Goal: Task Accomplishment & Management: Manage account settings

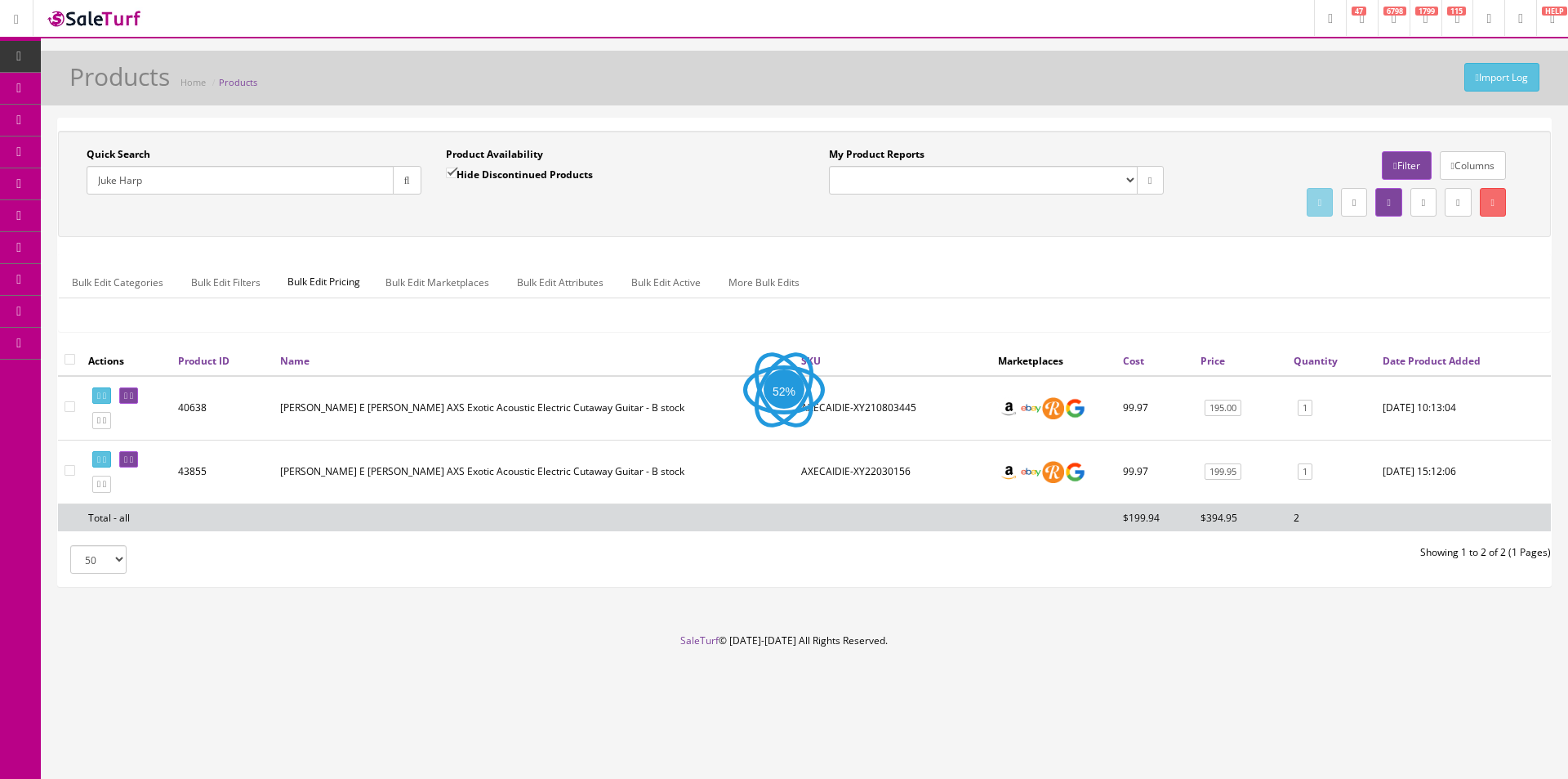
click at [663, 244] on div "Quick Search Juke Harp Date From Product Availability Hide Discontinued Product…" at bounding box center [804, 238] width 1493 height 215
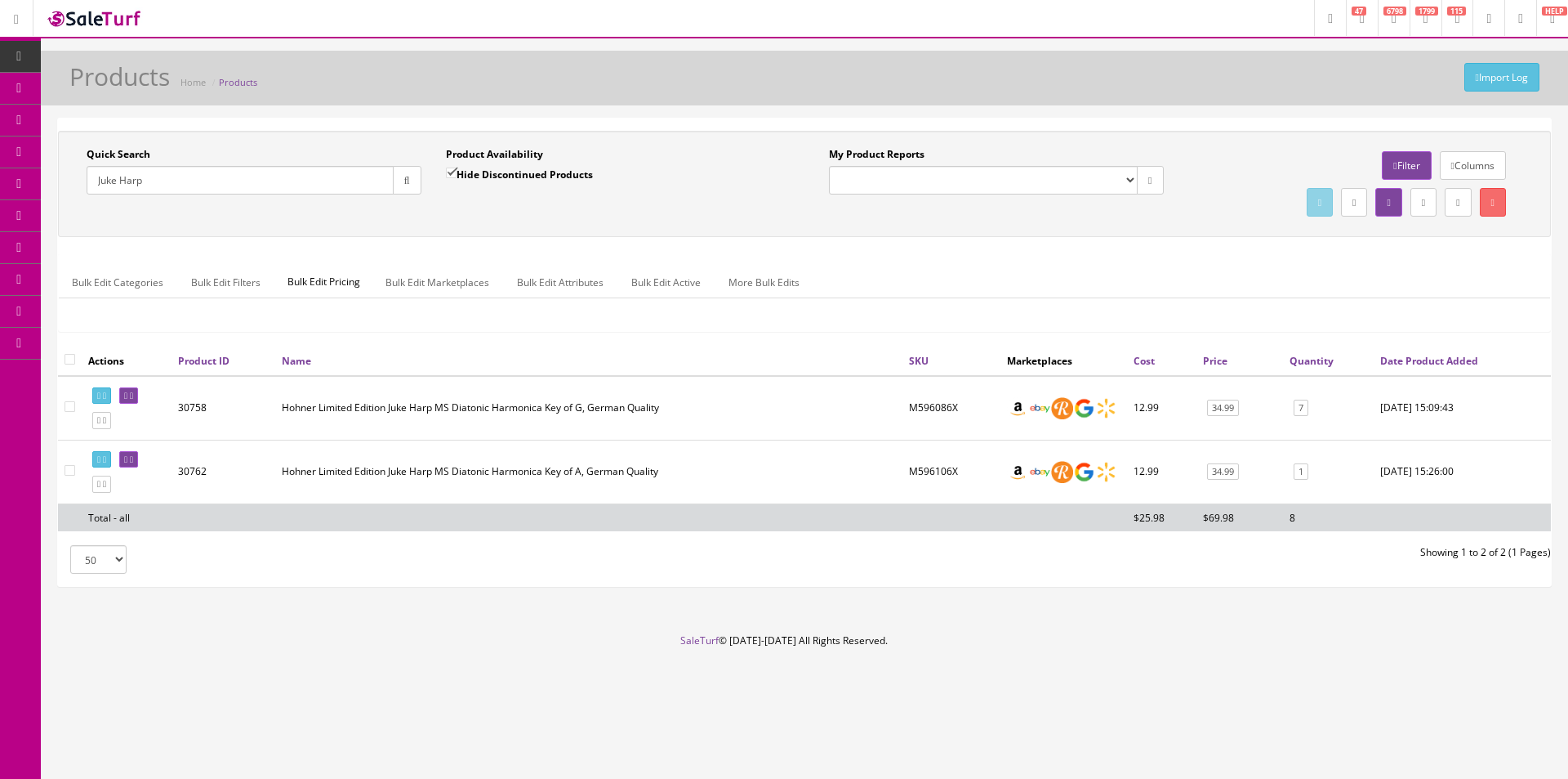
click at [719, 435] on td "Hohner Limited Edition Juke Harp MS Diatonic Harmonica Key of G, German Quality" at bounding box center [589, 409] width 628 height 65
click at [731, 411] on td "Hohner Limited Edition Juke Harp MS Diatonic Harmonica Key of G, German Quality" at bounding box center [589, 409] width 628 height 65
click at [735, 403] on td "Hohner Limited Edition Juke Harp MS Diatonic Harmonica Key of G, German Quality" at bounding box center [589, 409] width 628 height 65
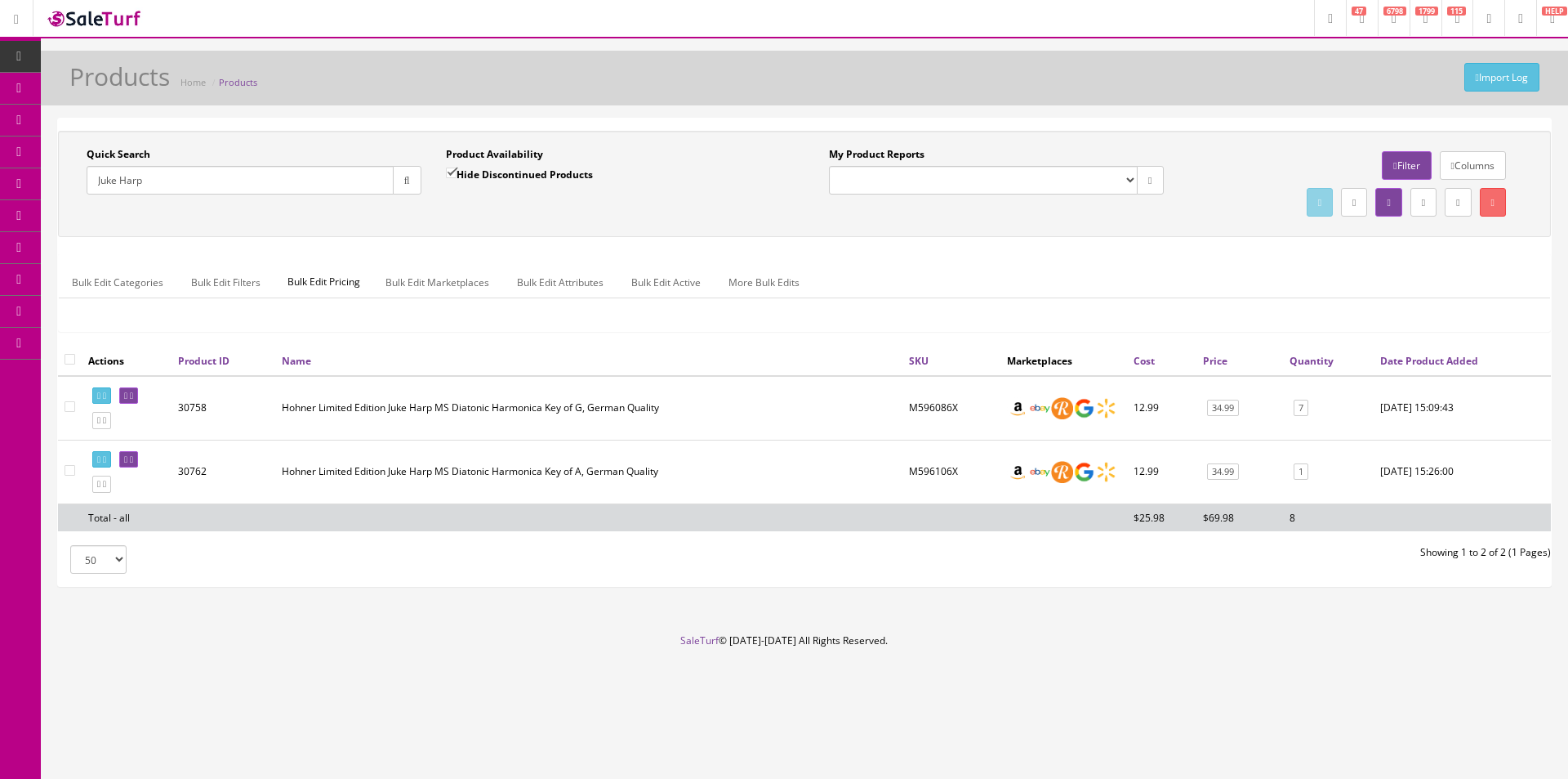
click at [187, 172] on input "Juke Harp" at bounding box center [240, 180] width 307 height 28
paste input "A23100300"
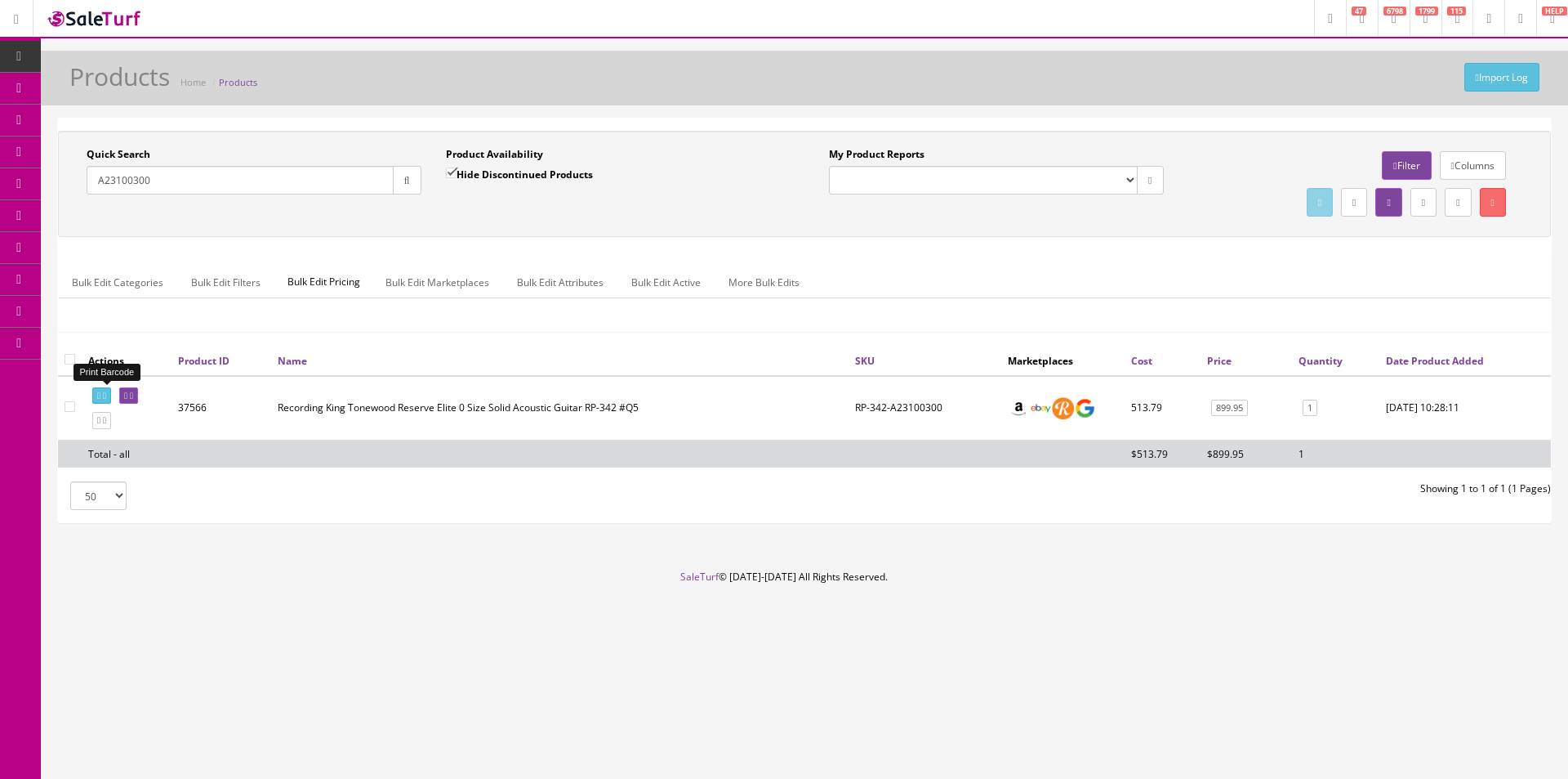
type input "A23100300"
click at [106, 394] on icon at bounding box center [105, 395] width 3 height 9
click at [62, 360] on th at bounding box center [70, 360] width 24 height 29
click at [66, 357] on input "checkbox" at bounding box center [70, 359] width 11 height 11
checkbox input "true"
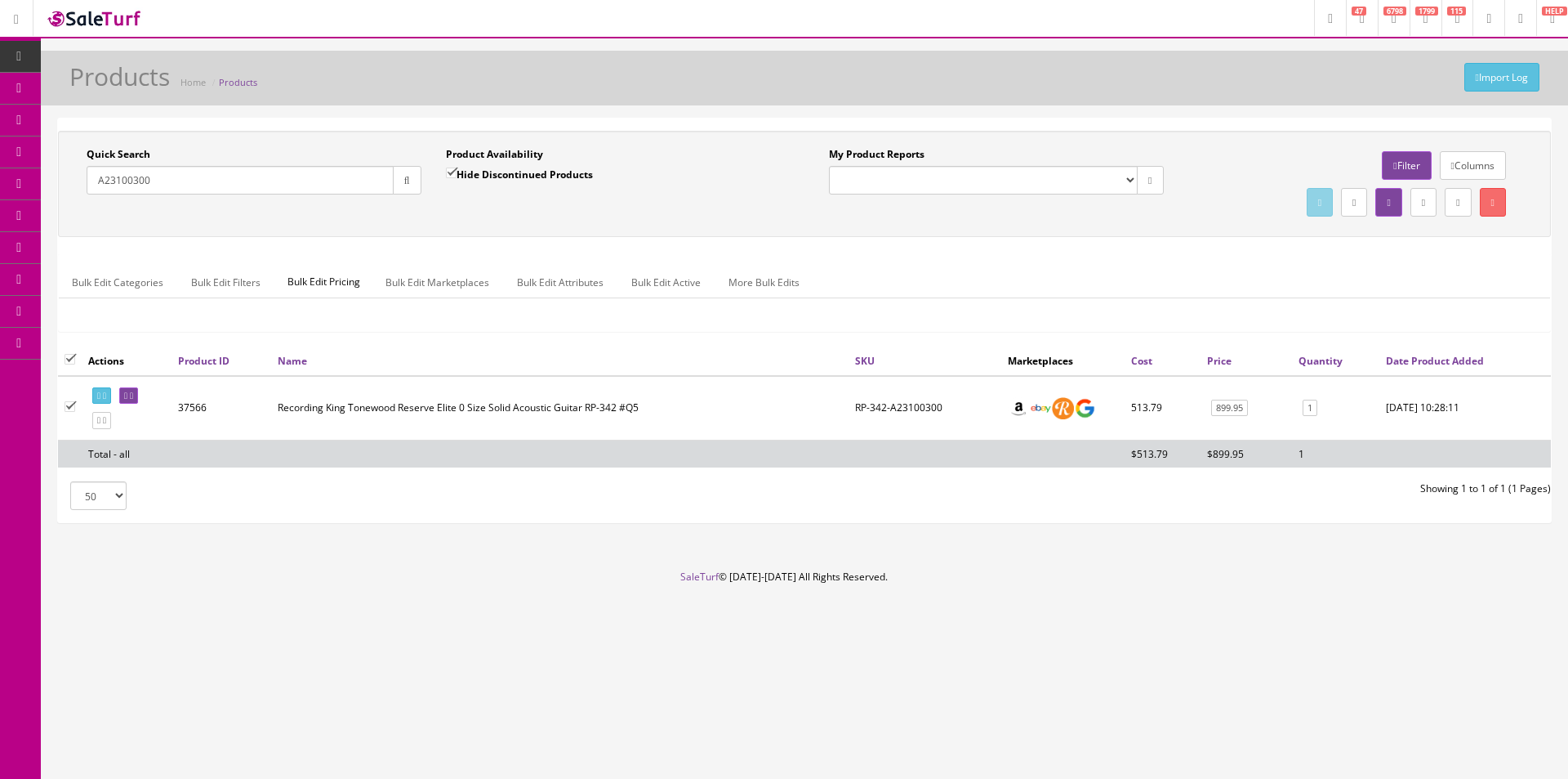
checkbox input"] "true"
click at [685, 290] on link "Bulk Edit Active" at bounding box center [666, 282] width 95 height 32
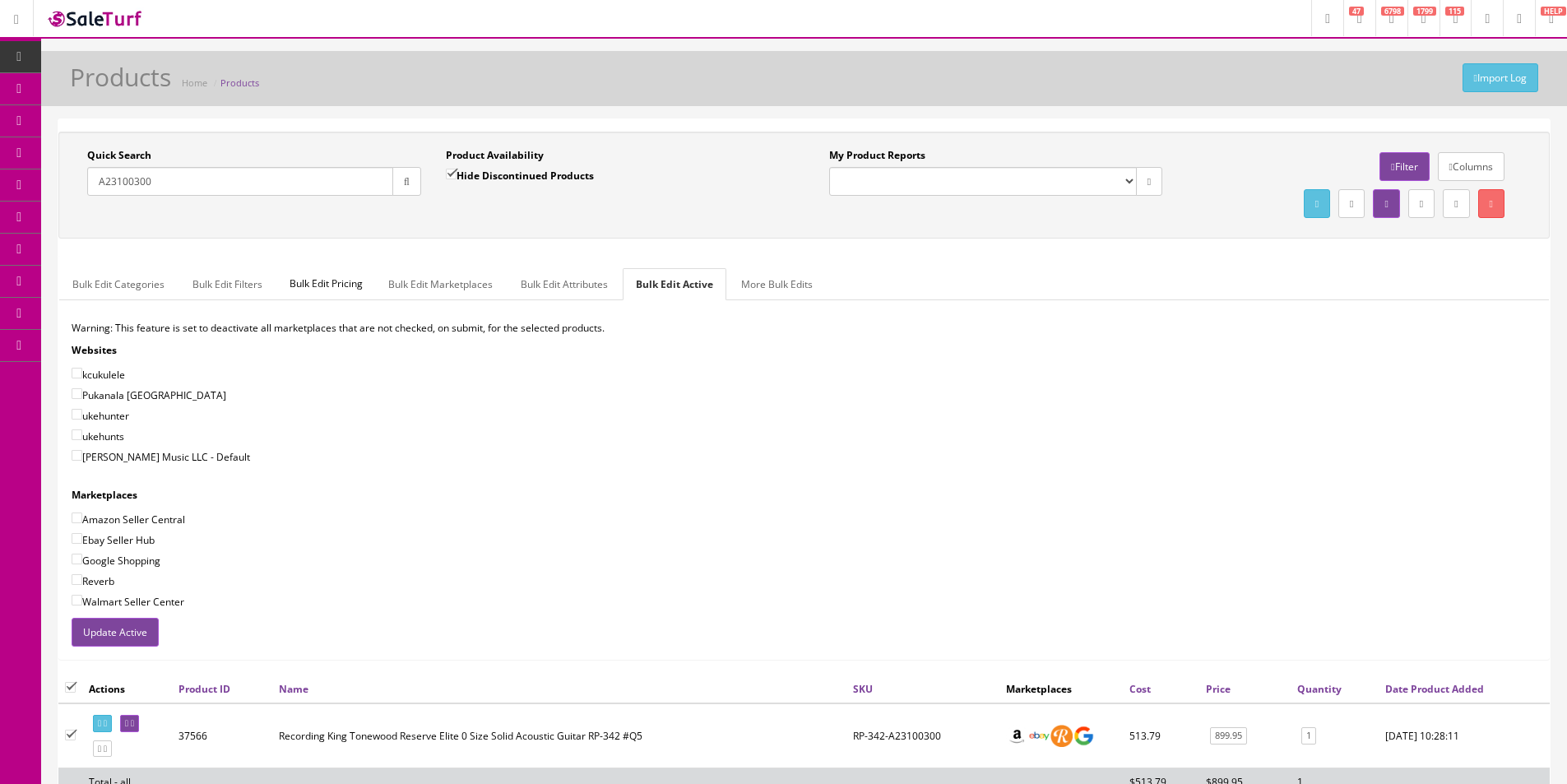
click at [112, 634] on button "Update Active" at bounding box center [115, 632] width 87 height 28
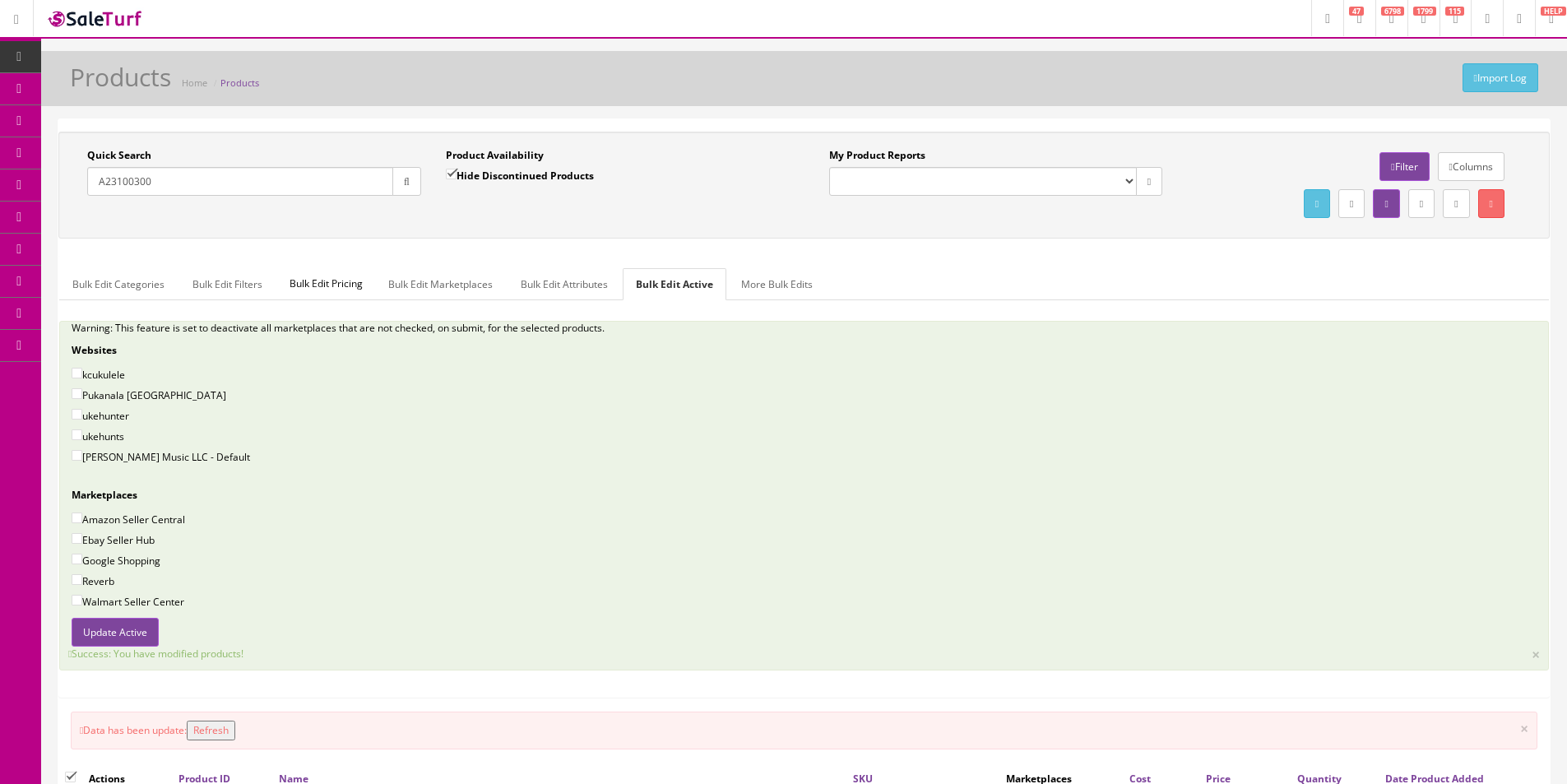
click at [276, 196] on div "Quick Search A23100300 Date From" at bounding box center [254, 178] width 359 height 60
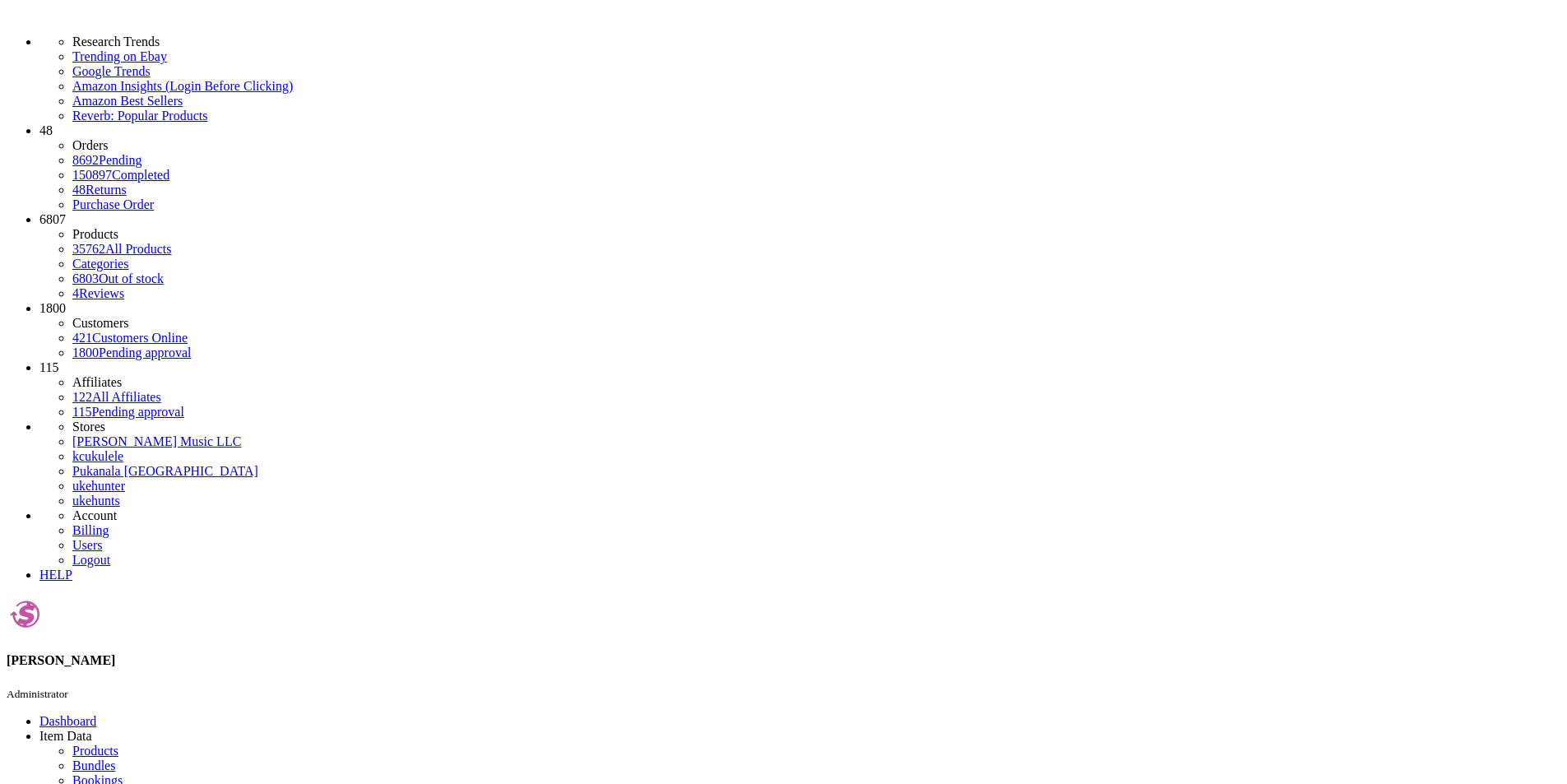
click at [96, 744] on link "Products" at bounding box center [95, 751] width 46 height 14
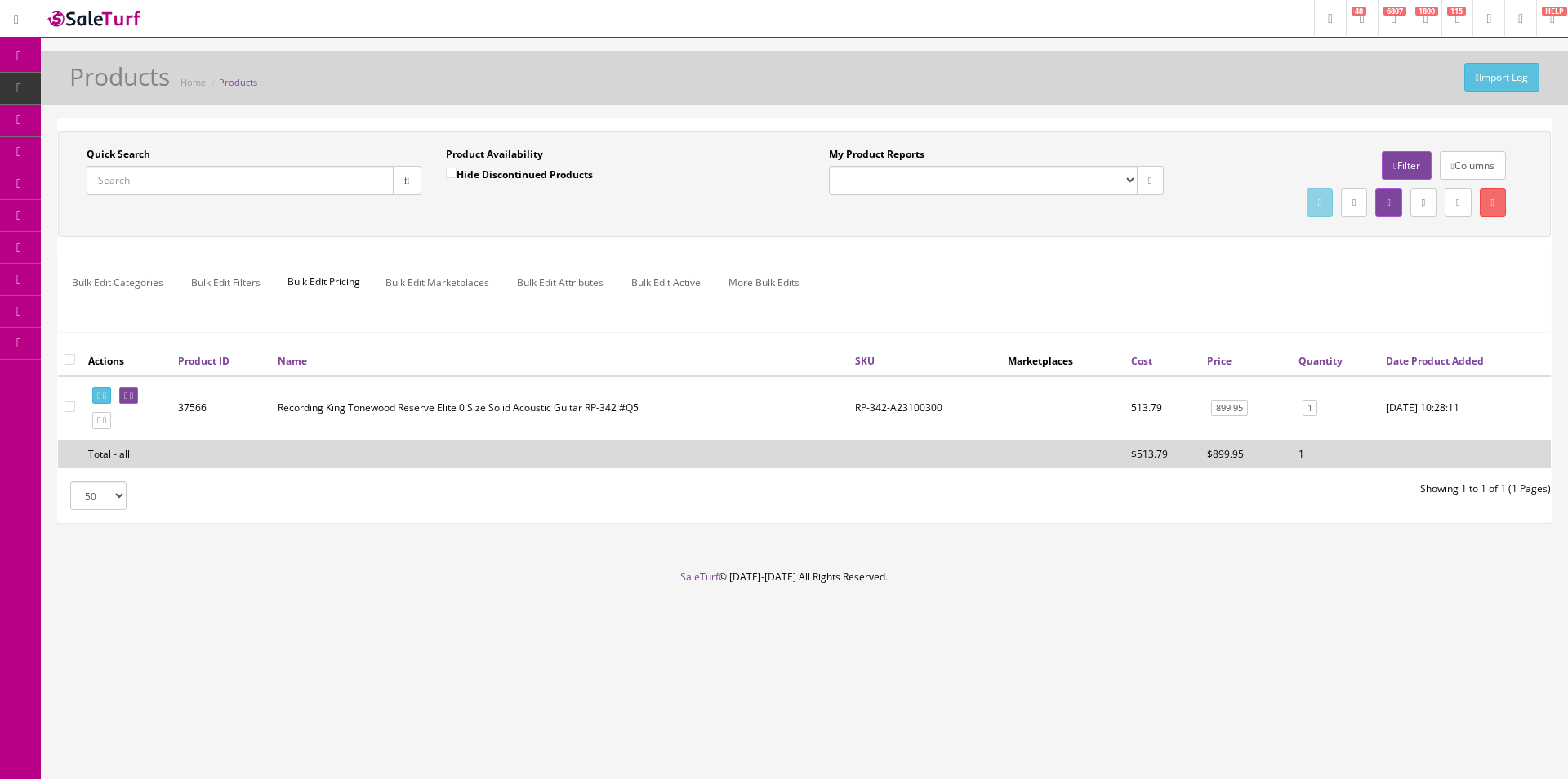
click at [208, 180] on input "Quick Search" at bounding box center [240, 180] width 307 height 28
type input "0094034000"
click at [474, 171] on label "Hide Discontinued Products" at bounding box center [519, 174] width 147 height 17
click at [457, 171] on input "Hide Discontinued Products" at bounding box center [451, 173] width 11 height 11
checkbox input "false"
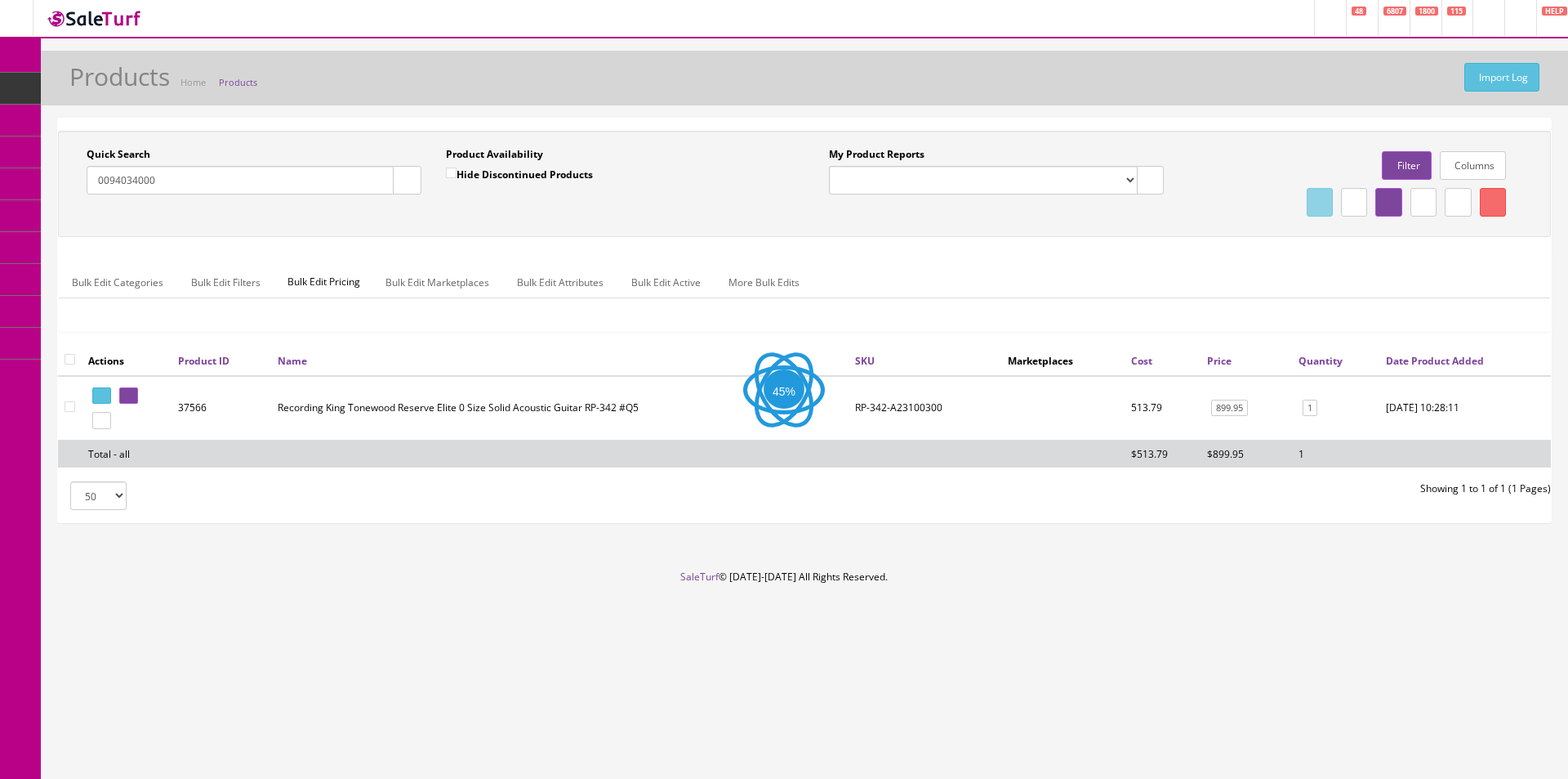
click at [408, 187] on button "button" at bounding box center [407, 180] width 28 height 28
click at [471, 225] on div "Quick Search 0094034000 Date From Product Availability Hide Discontinued Produc…" at bounding box center [804, 184] width 1493 height 106
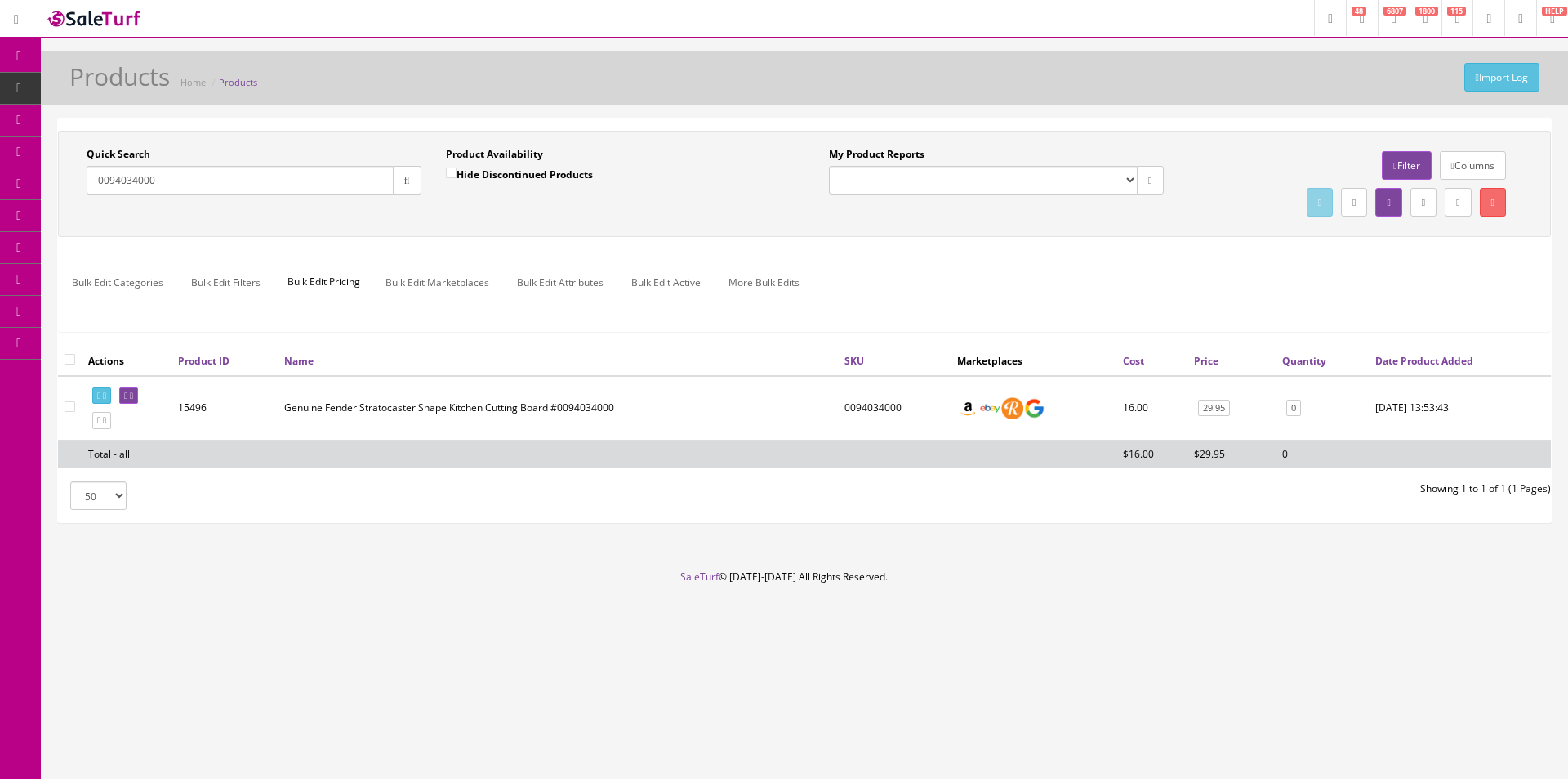
click at [495, 218] on div "Quick Search 0094034000 Date From Product Availability Hide Discontinued Produc…" at bounding box center [804, 184] width 1485 height 74
click at [1297, 410] on link "0" at bounding box center [1294, 408] width 15 height 17
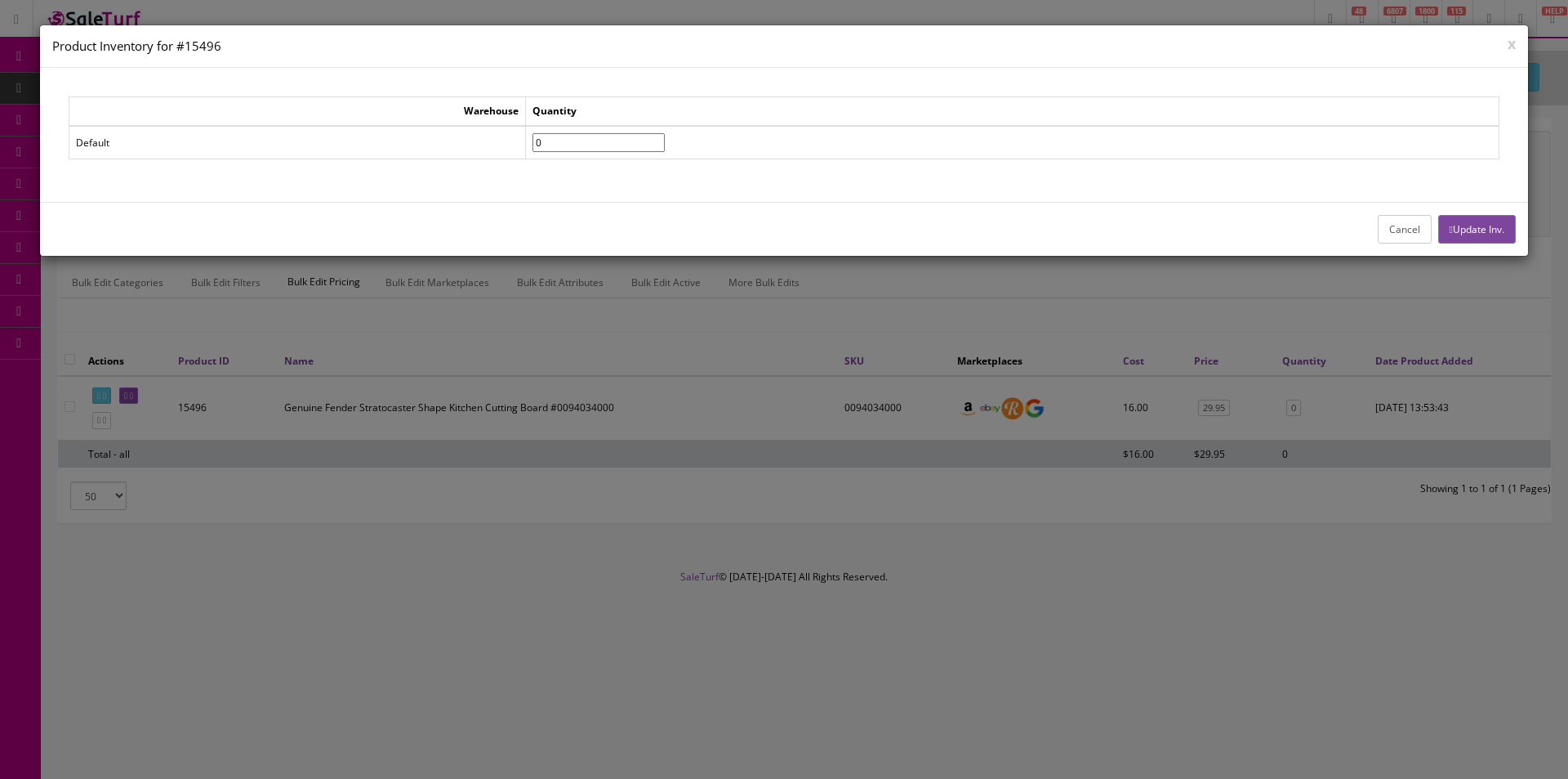
click at [613, 146] on input"] "0" at bounding box center [598, 142] width 132 height 19
type input"] "3"
click at [1381, 225] on button "Cancel" at bounding box center [1404, 229] width 54 height 28
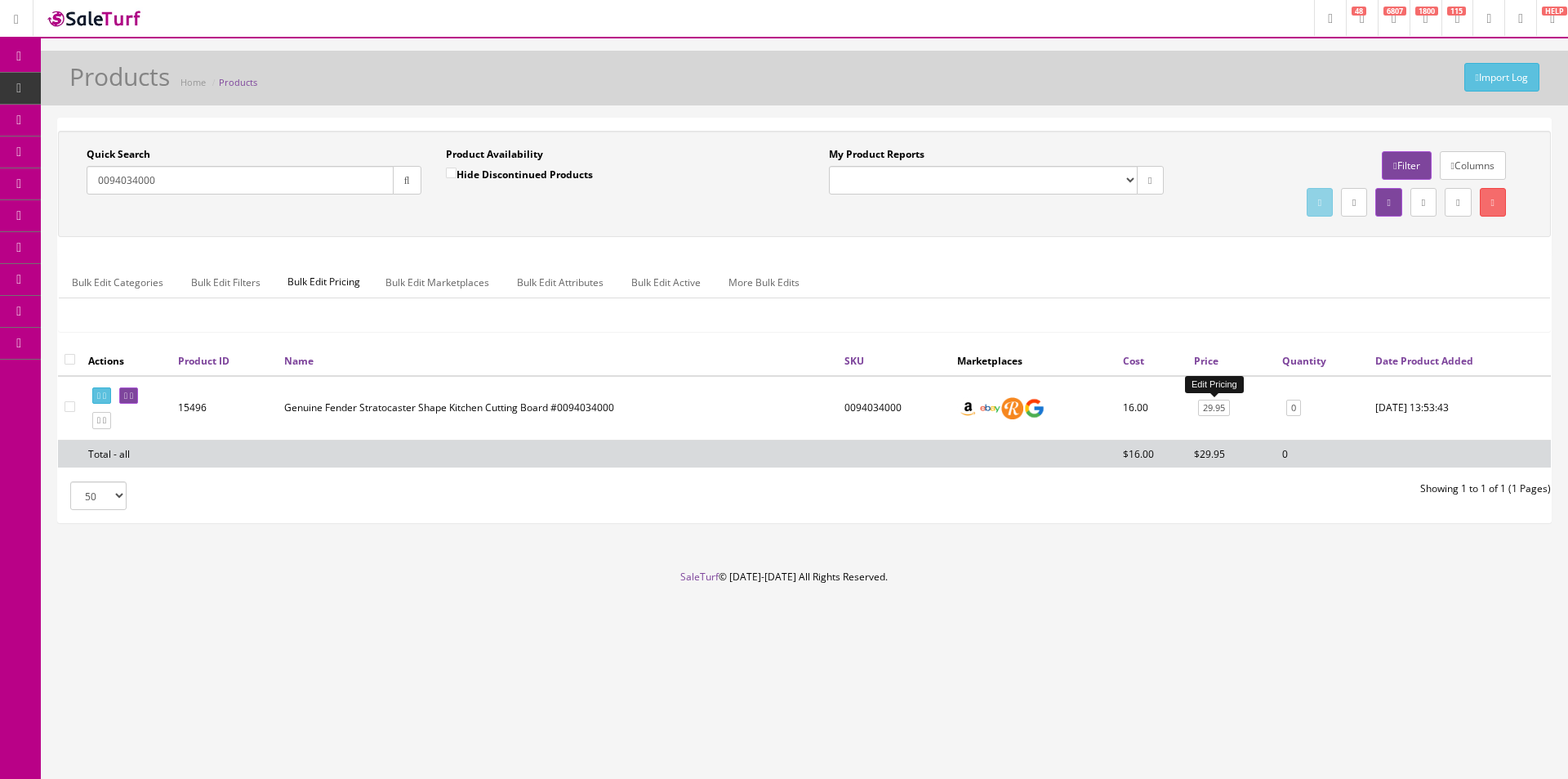
click at [1217, 412] on link "29.95" at bounding box center [1214, 408] width 32 height 17
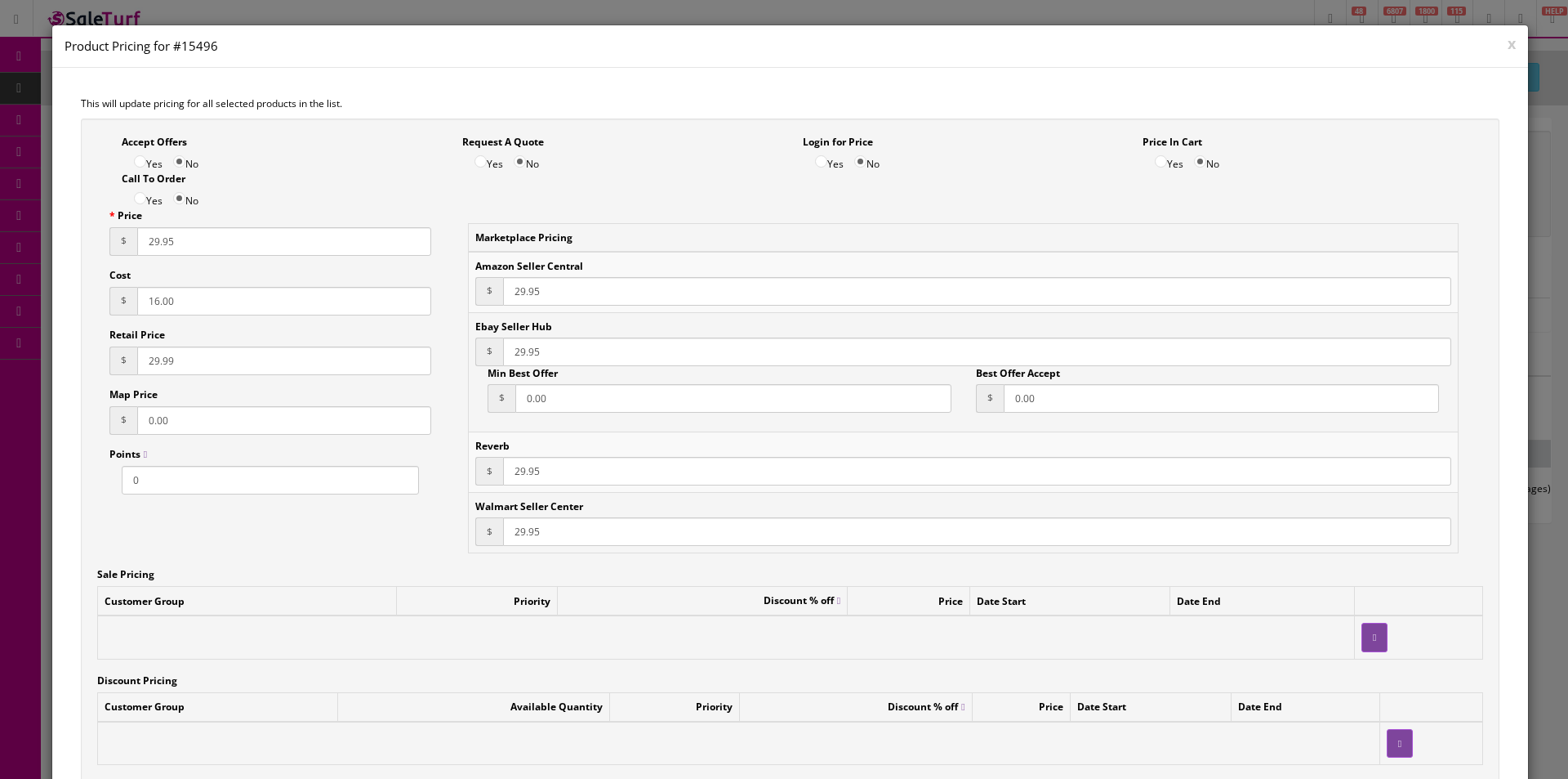
click at [181, 298] on input "16.00" at bounding box center [284, 301] width 294 height 28
type input "17"
click at [366, 243] on input "29.95" at bounding box center [284, 242] width 294 height 28
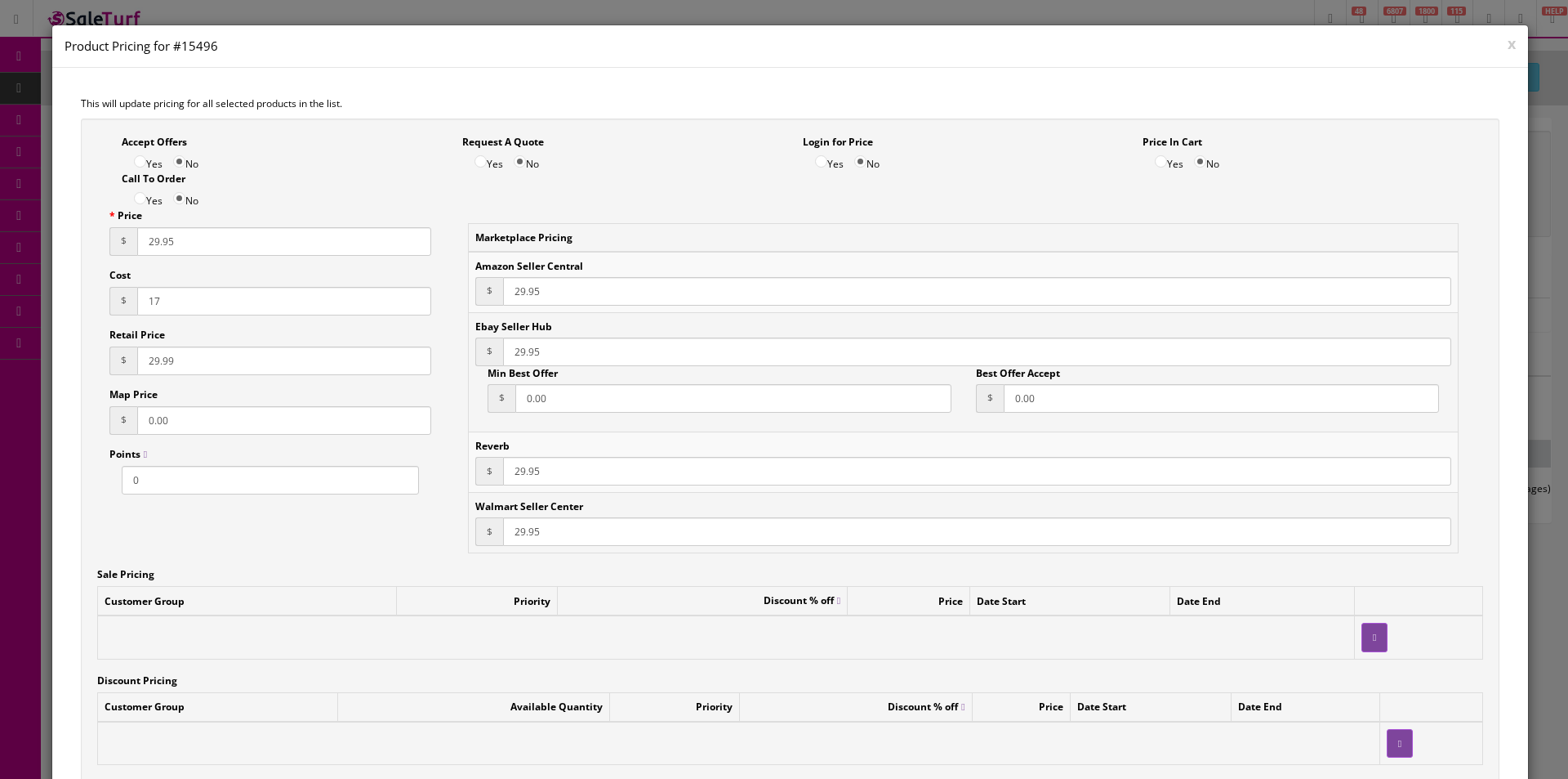
click at [366, 243] on input "29.95" at bounding box center [284, 242] width 294 height 28
type input "34.95"
click at [258, 366] on input "29.99" at bounding box center [284, 360] width 294 height 28
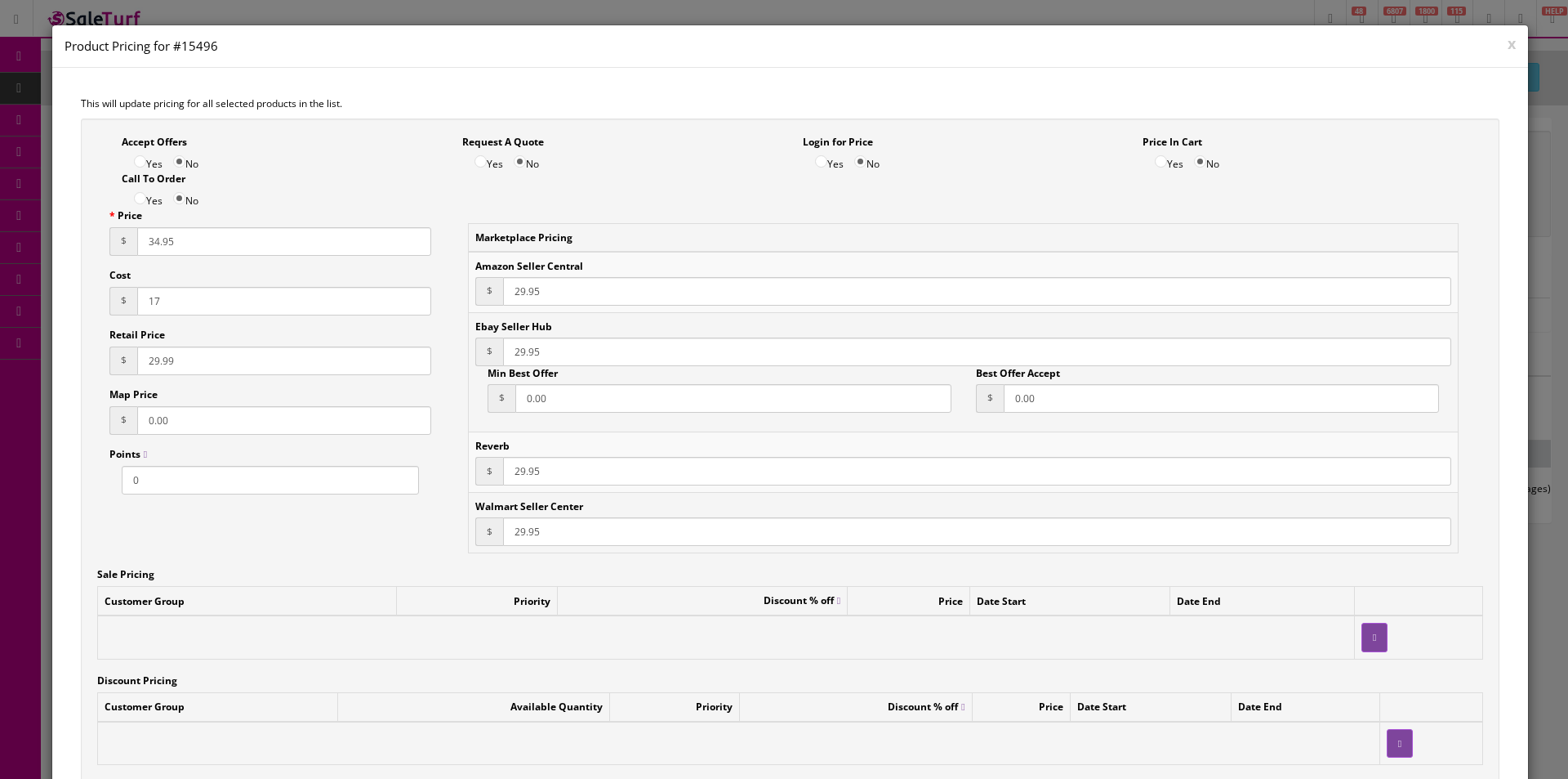
click at [258, 366] on input "29.99" at bounding box center [284, 360] width 294 height 28
paste input "34.95"
type input "34.95"
click at [514, 299] on input "29.95" at bounding box center [977, 292] width 948 height 28
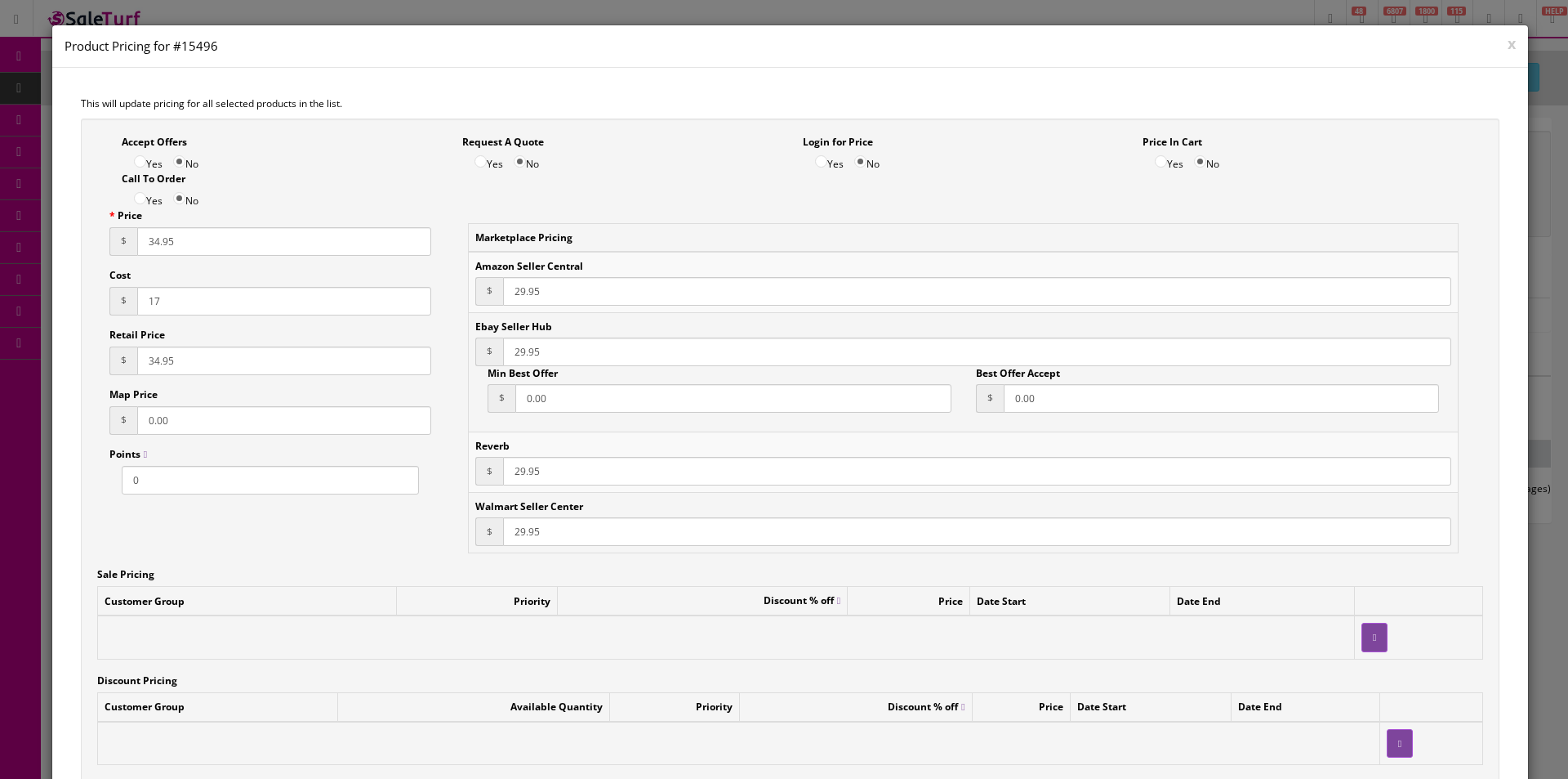
paste input "34"
type input "34.95"
paste input "34"
type input "34.95"
paste input "34"
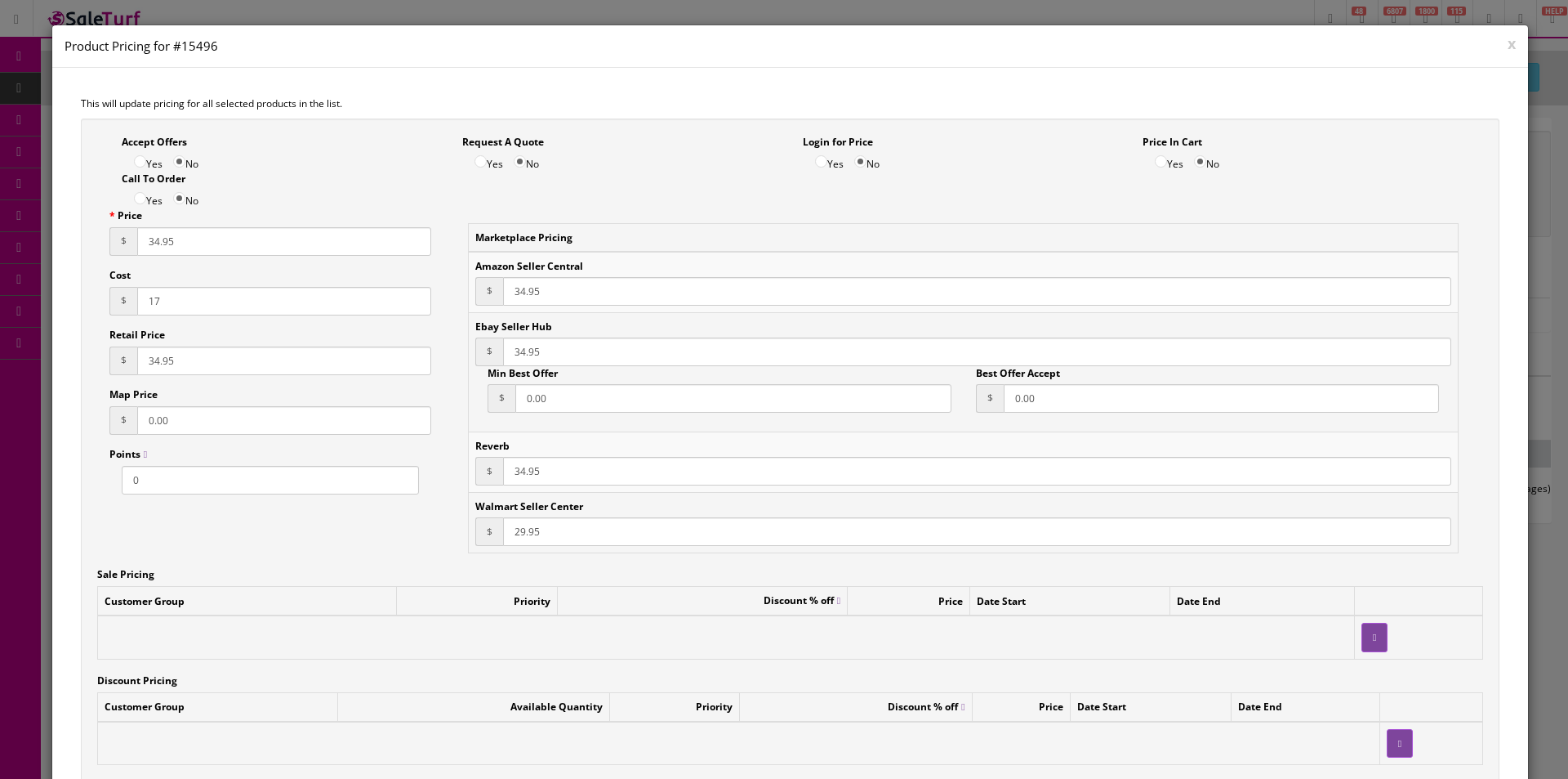
type input "34.95"
paste input "34"
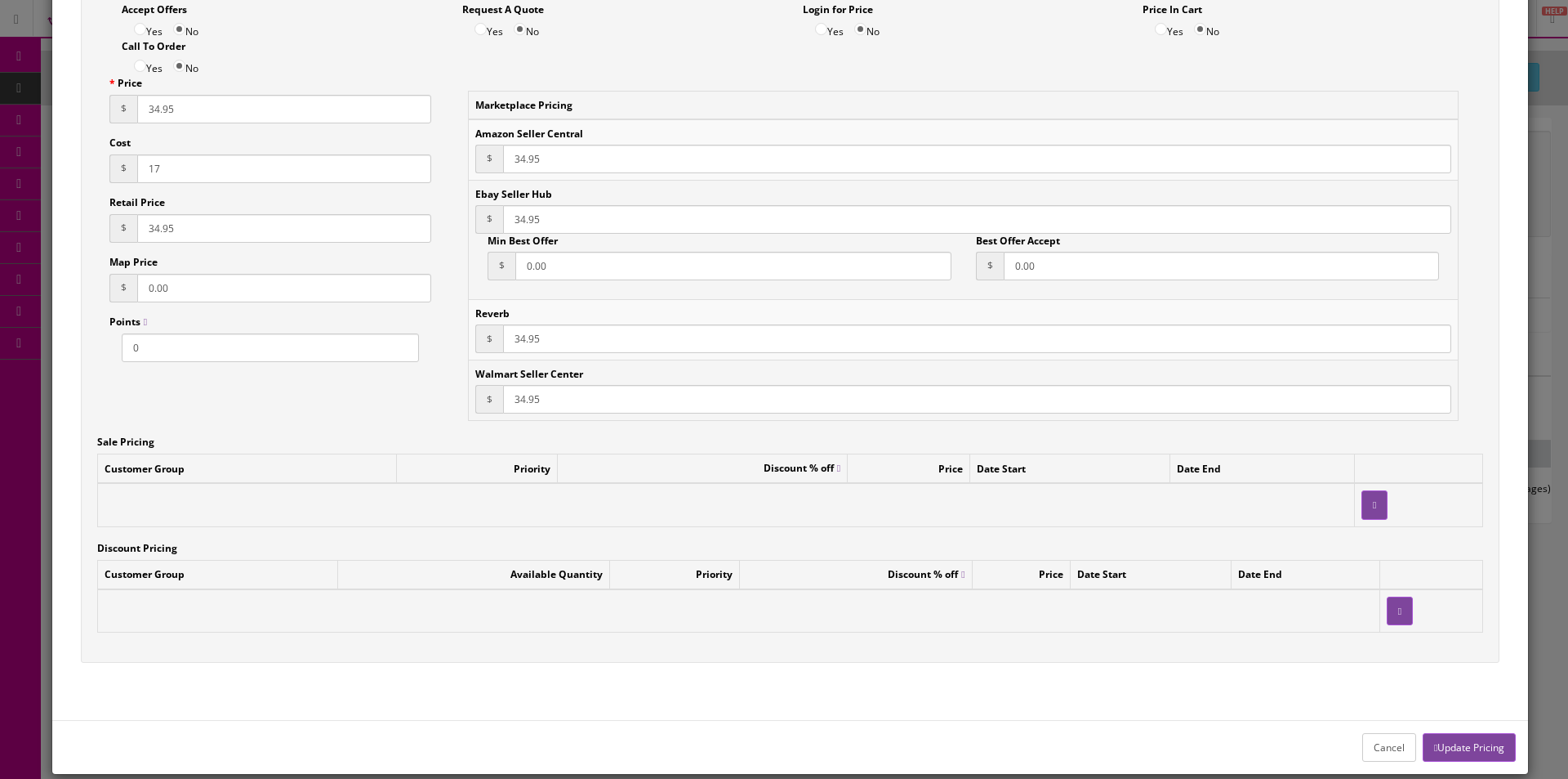
scroll to position [153, 0]
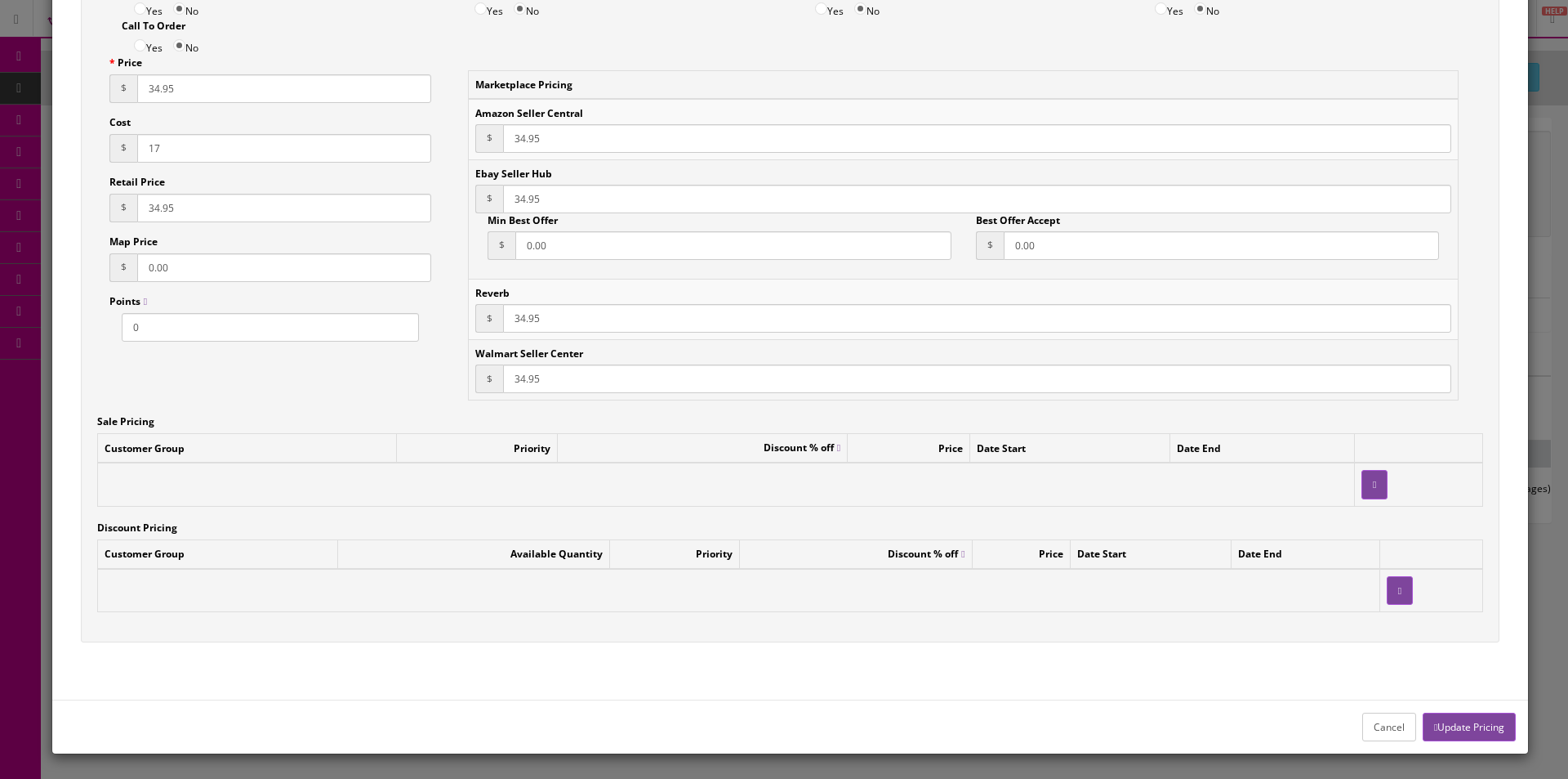
type input "34.95"
click at [1471, 738] on button "Update Pricing" at bounding box center [1469, 727] width 93 height 28
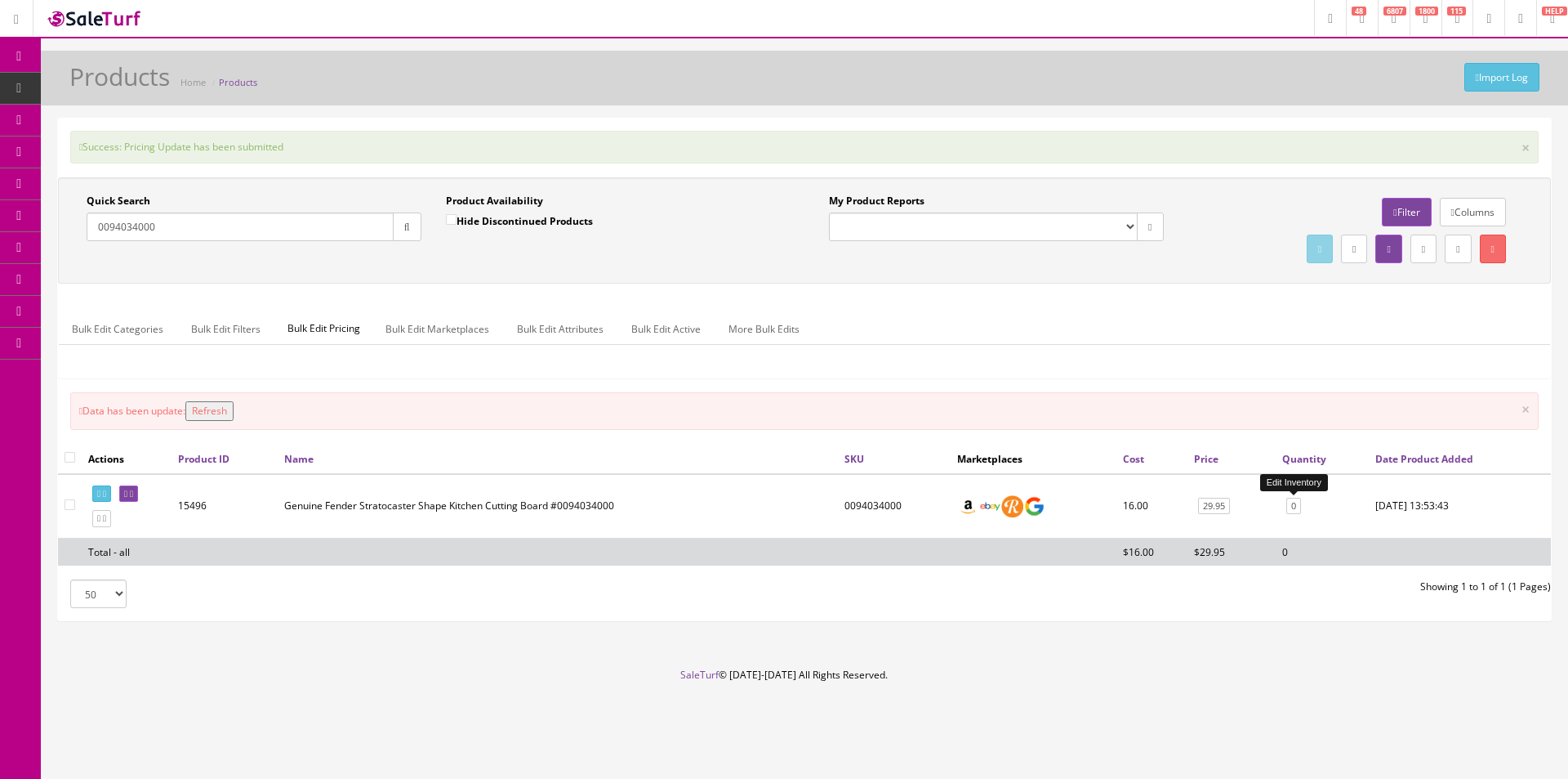
click at [1287, 513] on link "0" at bounding box center [1294, 506] width 15 height 17
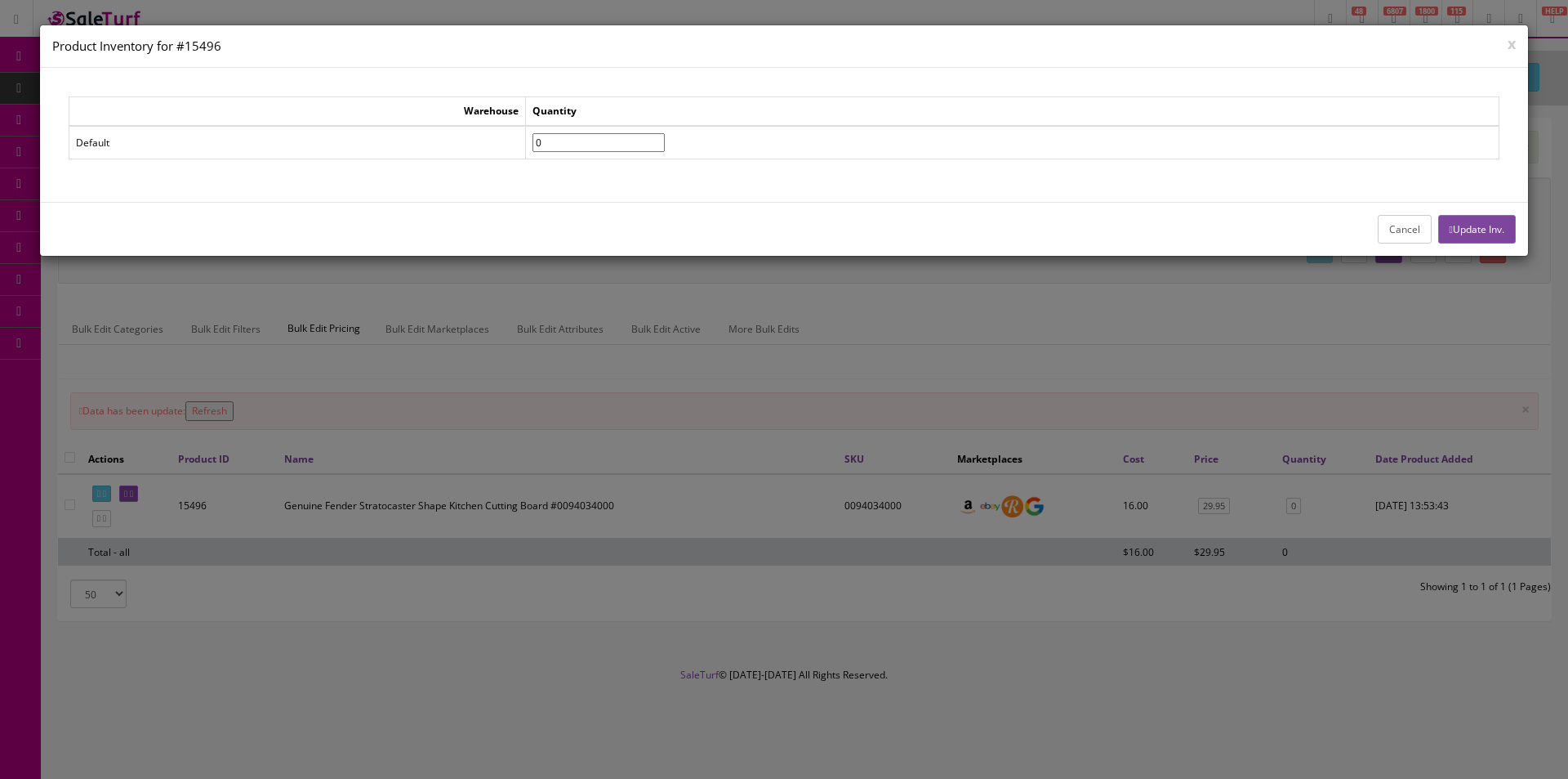
click at [665, 140] on input"] "0" at bounding box center [598, 142] width 132 height 19
click at [665, 140] on input"] "1" at bounding box center [598, 142] width 132 height 19
click at [665, 140] on input"] "2" at bounding box center [598, 142] width 132 height 19
type input"] "3"
click at [665, 140] on input"] "3" at bounding box center [598, 142] width 132 height 19
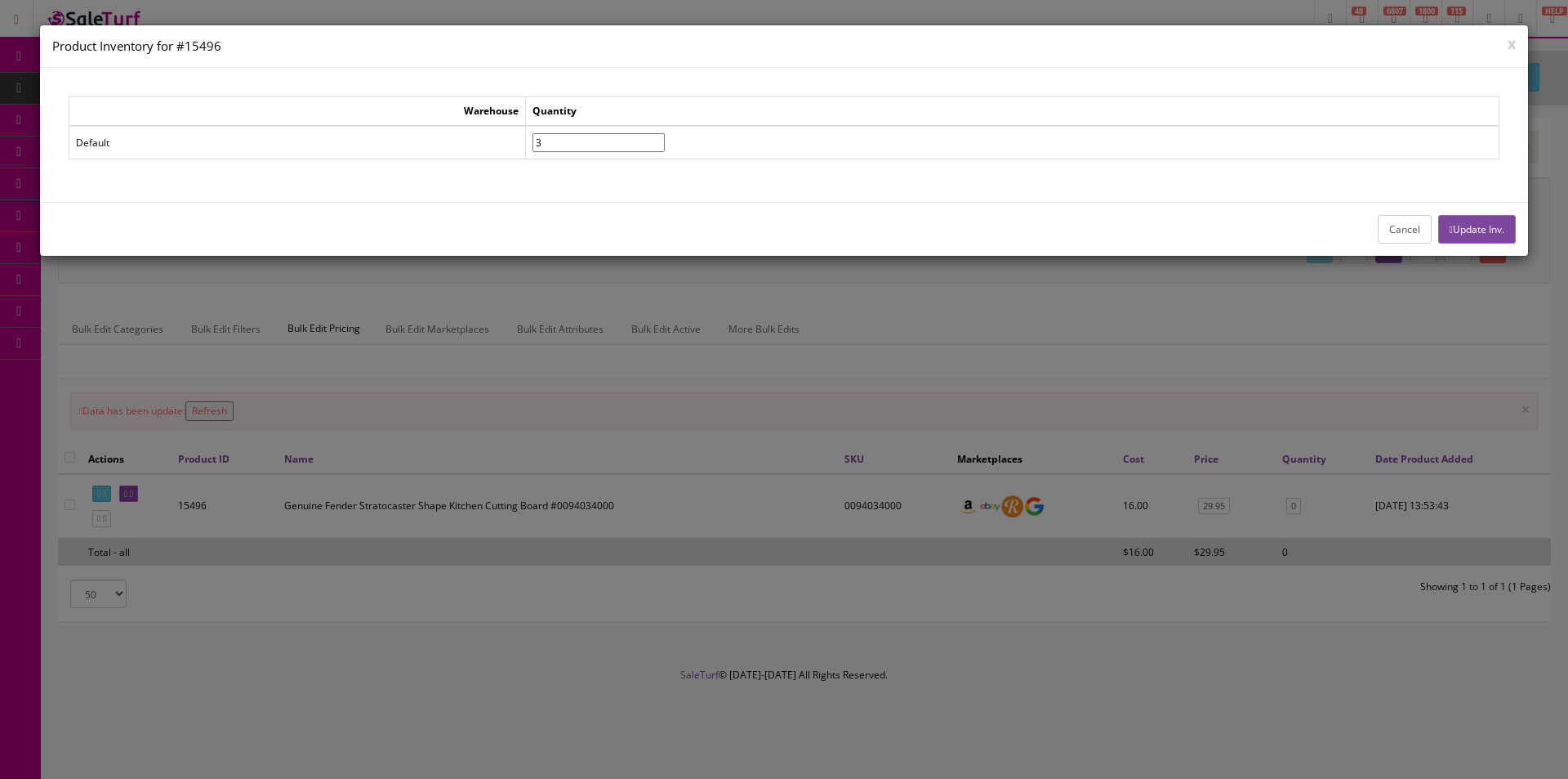
click at [1463, 230] on button "Update Inv." at bounding box center [1477, 229] width 77 height 28
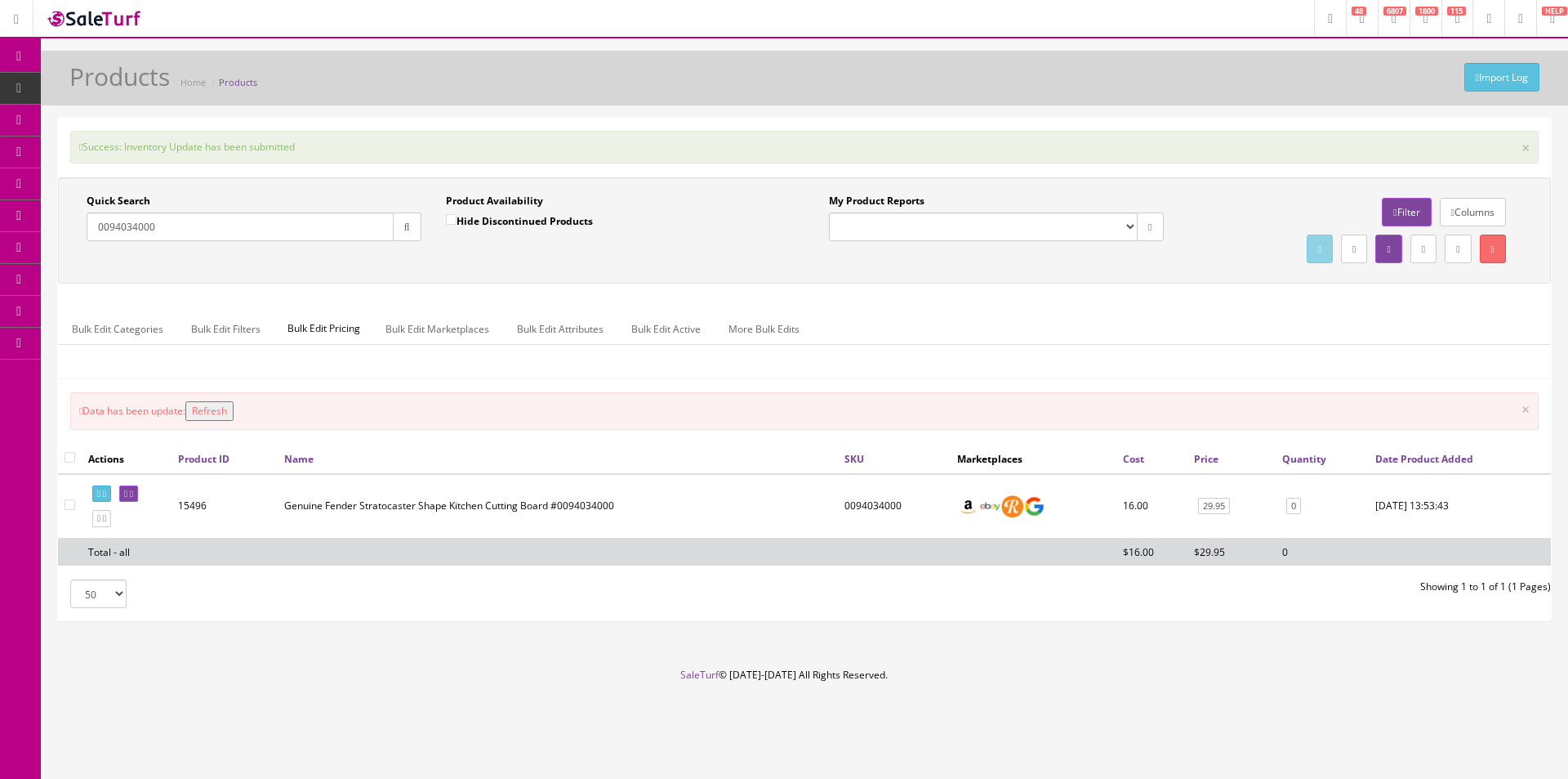
click at [191, 223] on input "0094034000" at bounding box center [240, 227] width 307 height 28
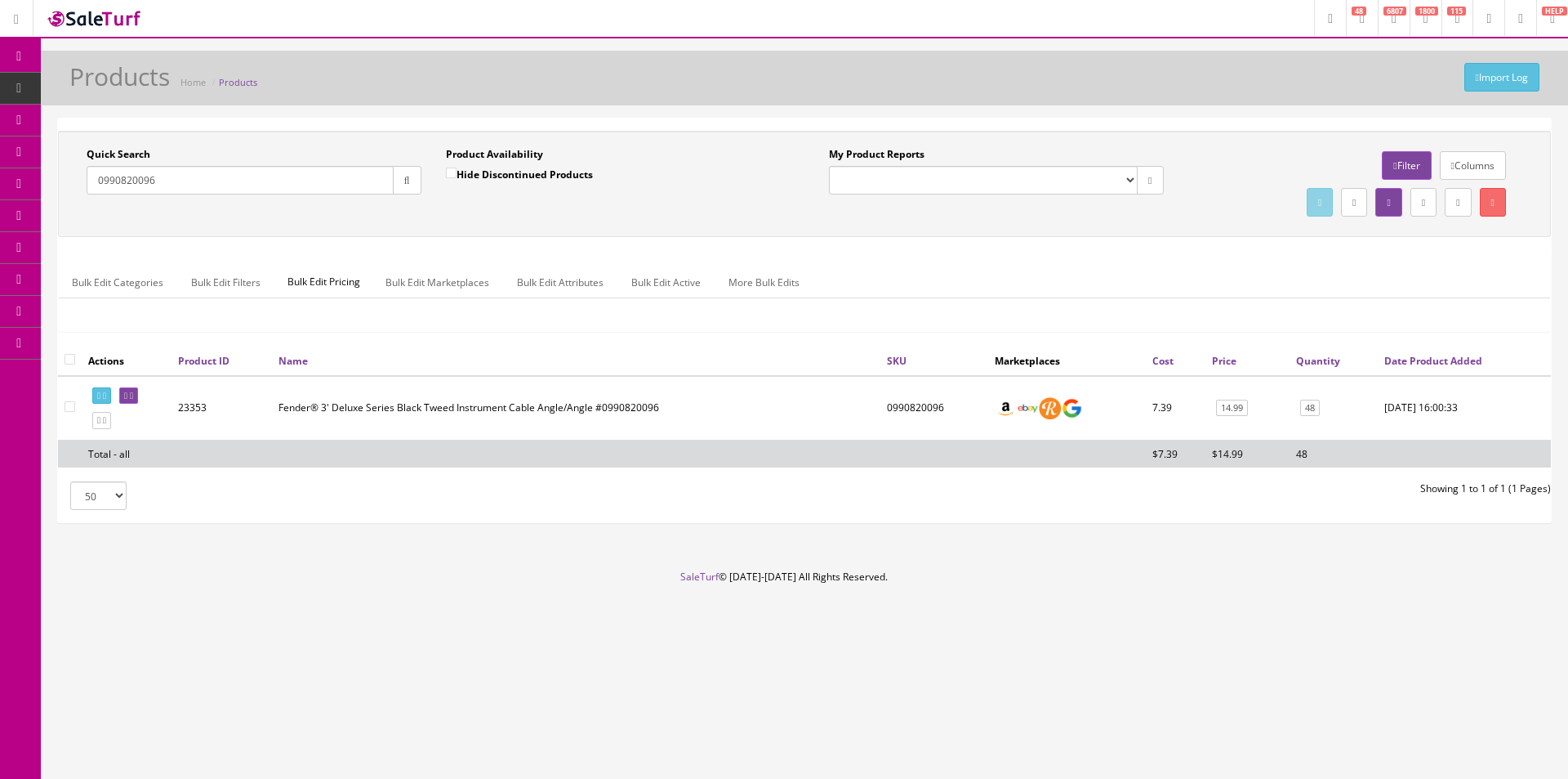
click at [312, 195] on div "Quick Search 0990820096 Date From" at bounding box center [254, 177] width 359 height 60
click at [320, 182] on input "0990820096" at bounding box center [240, 180] width 307 height 28
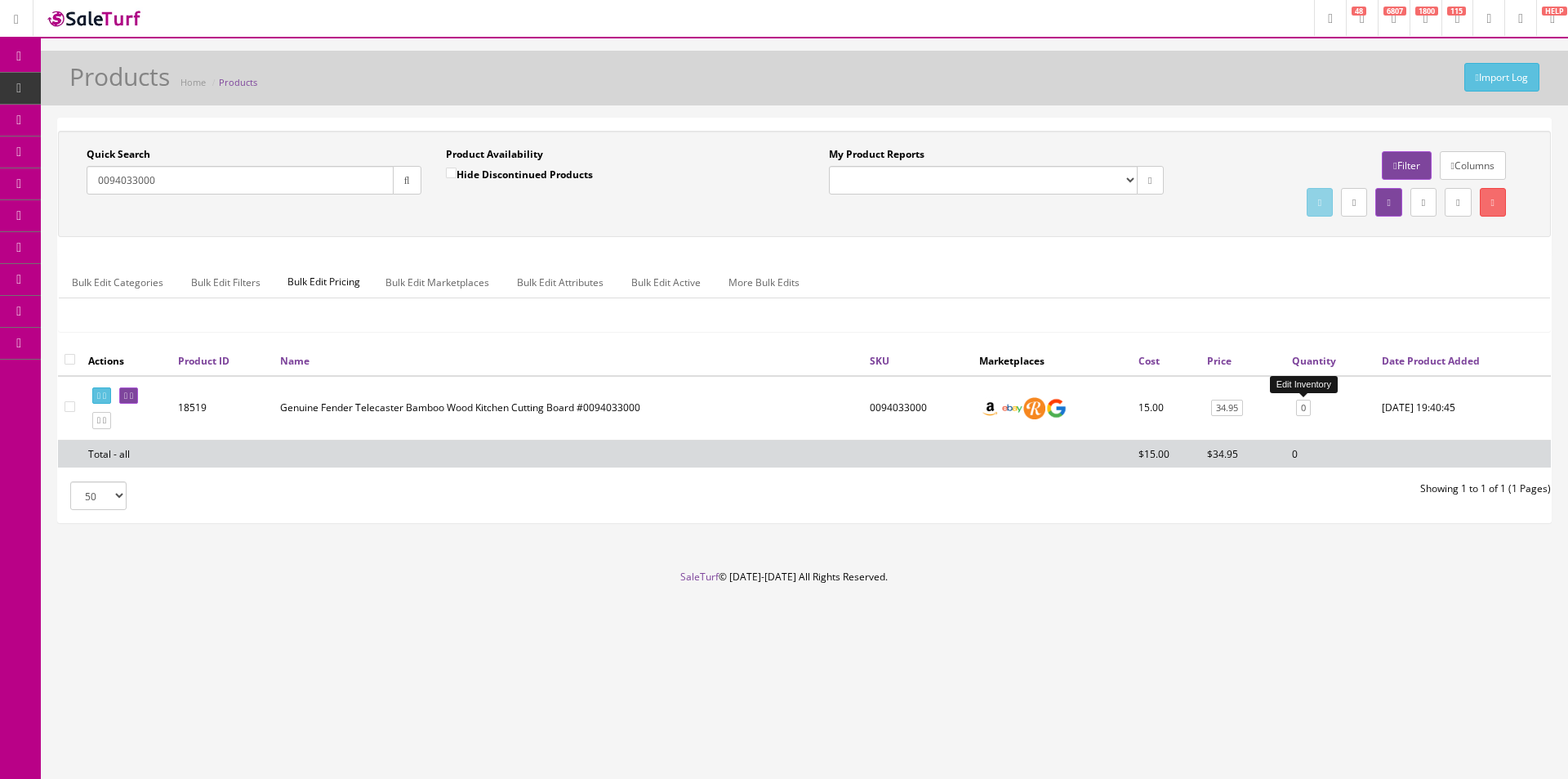
type input "0094033000"
click at [1298, 409] on link "0" at bounding box center [1304, 408] width 15 height 17
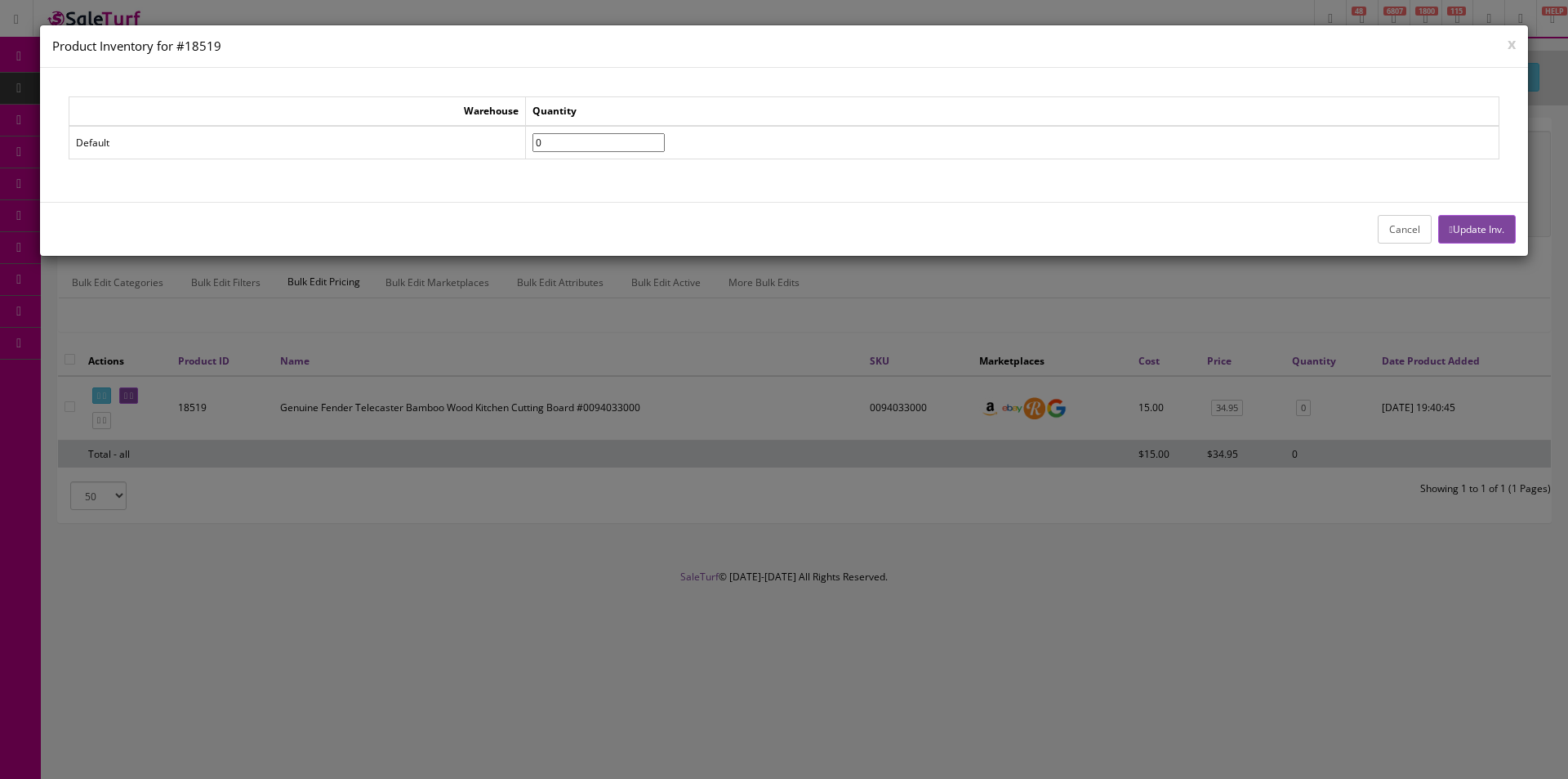
click at [1414, 216] on button "Cancel" at bounding box center [1404, 229] width 54 height 28
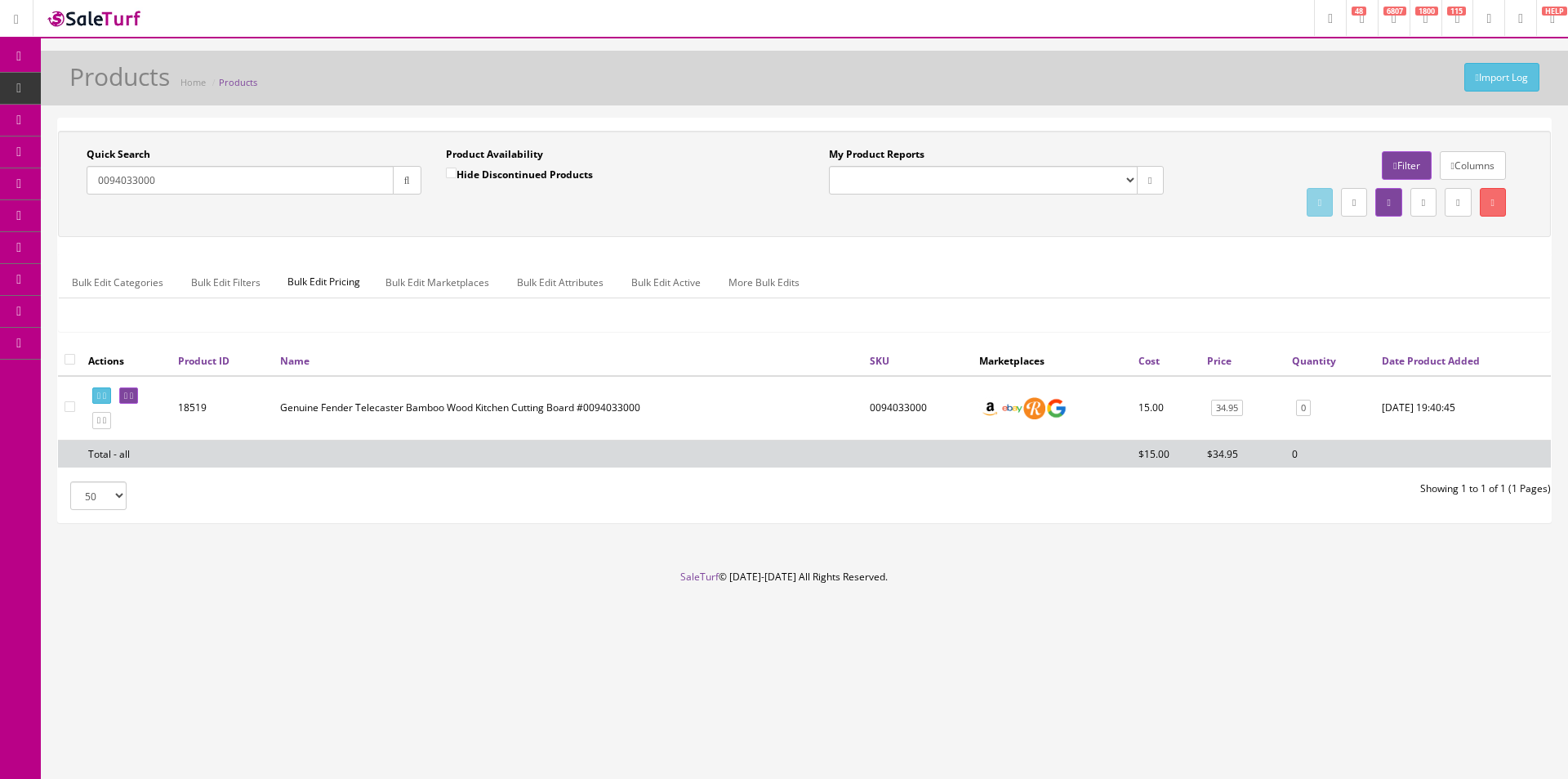
click at [1219, 409] on link "34.95" at bounding box center [1227, 408] width 32 height 17
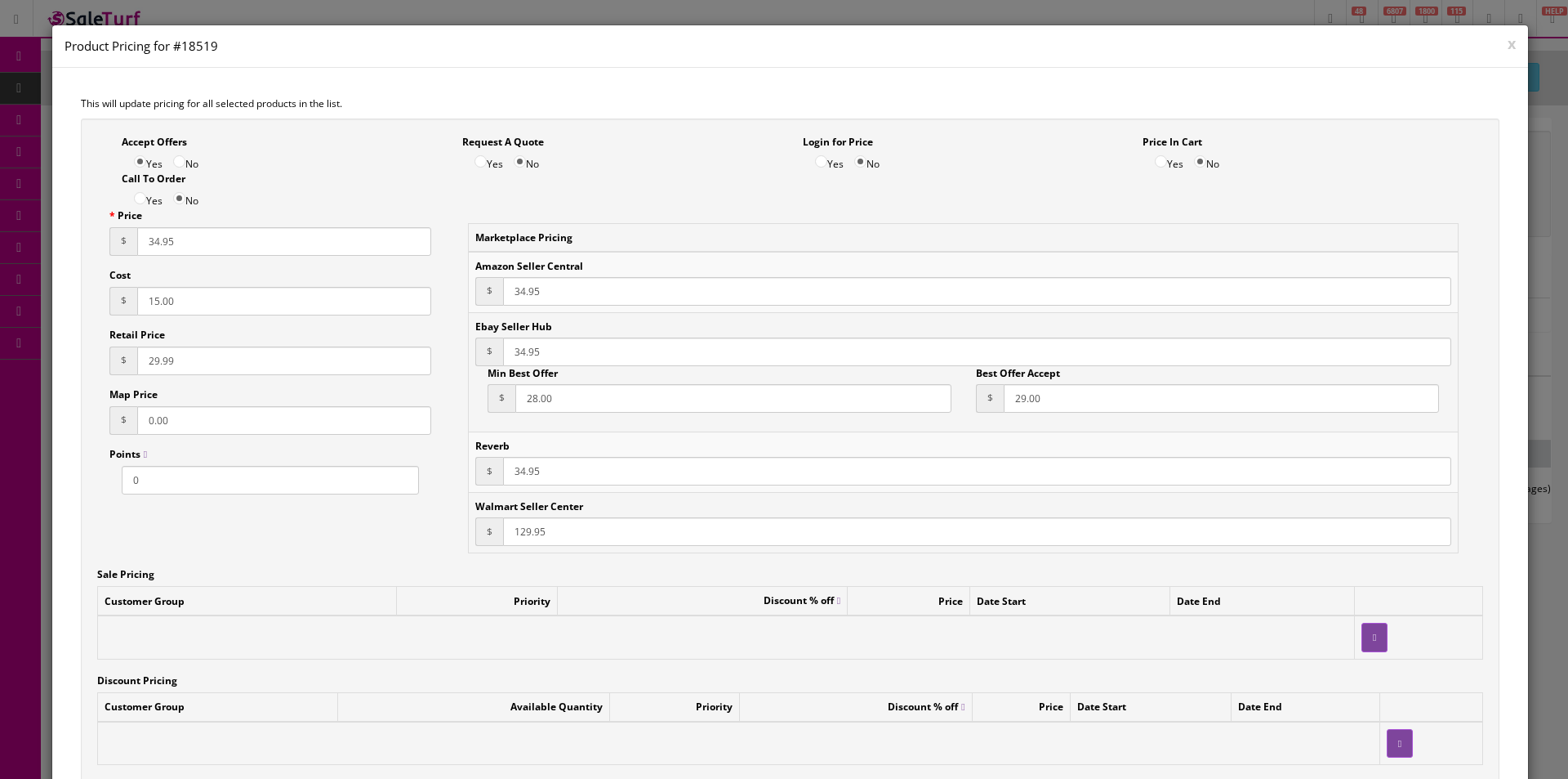
click at [143, 323] on div "Price $ 34.95 Cost $ 15.00 Retail Price $ 29.99 Map Price $ 0.00 Points 0" at bounding box center [270, 351] width 346 height 286
click at [154, 305] on input "15.00" at bounding box center [284, 301] width 294 height 28
click at [154, 304] on input "15.00" at bounding box center [284, 301] width 294 height 28
click at [154, 303] on input "15.00" at bounding box center [284, 301] width 294 height 28
type input "17"
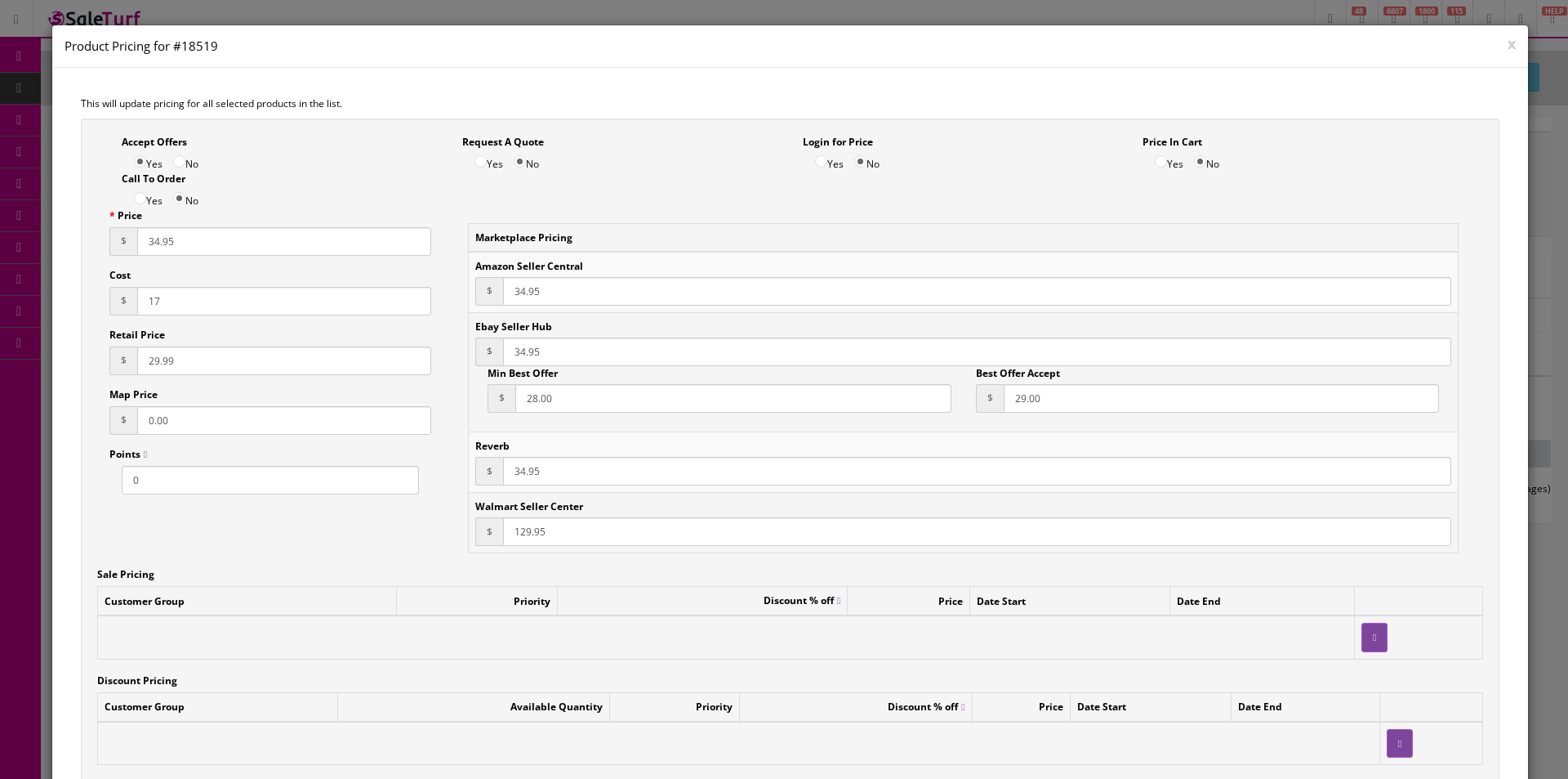
click at [168, 244] on input "34.95" at bounding box center [284, 242] width 294 height 28
click at [168, 243] on input "34.95" at bounding box center [284, 242] width 294 height 28
click at [157, 360] on input "29.99" at bounding box center [284, 360] width 294 height 28
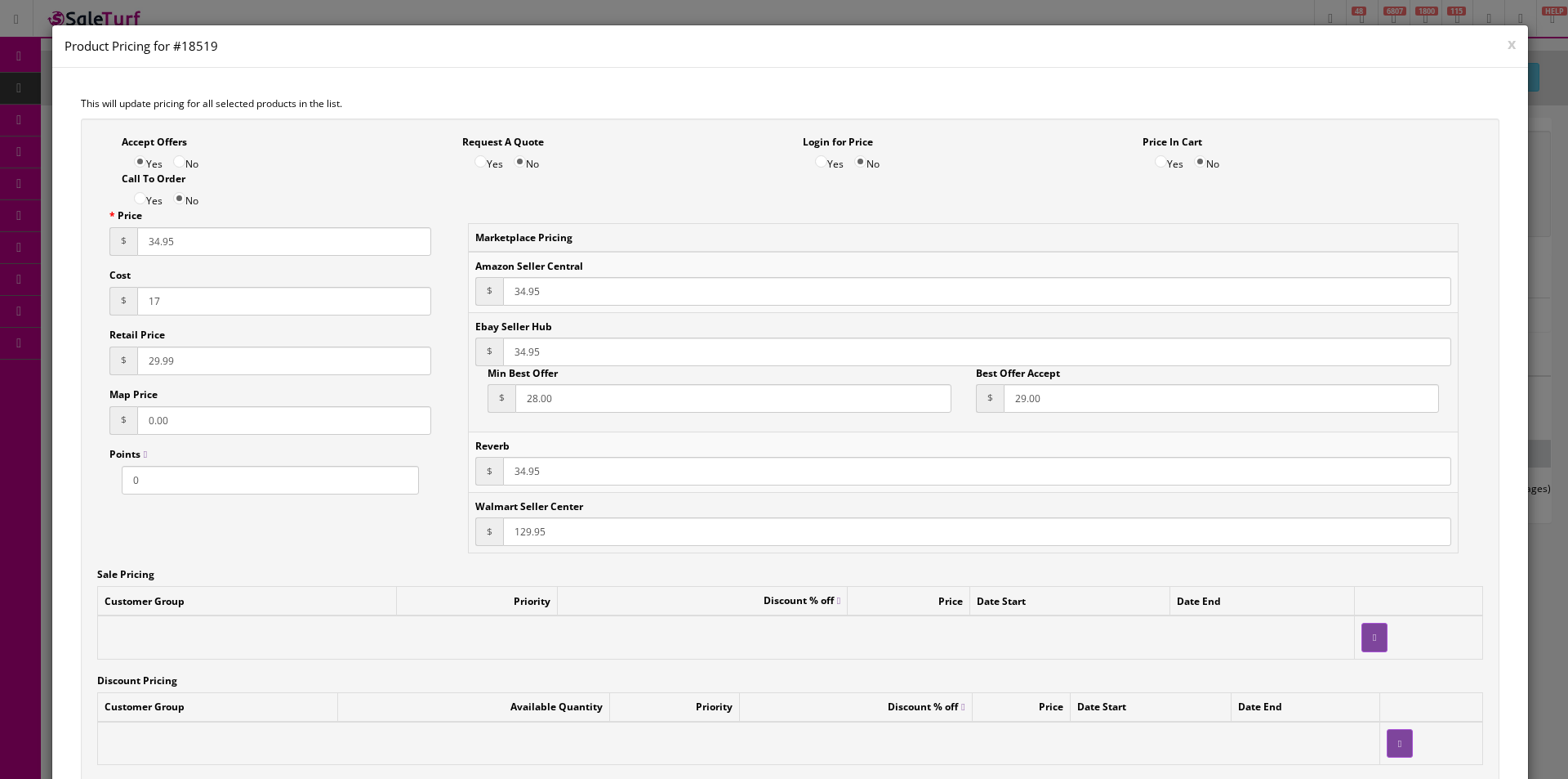
paste input "34.95"
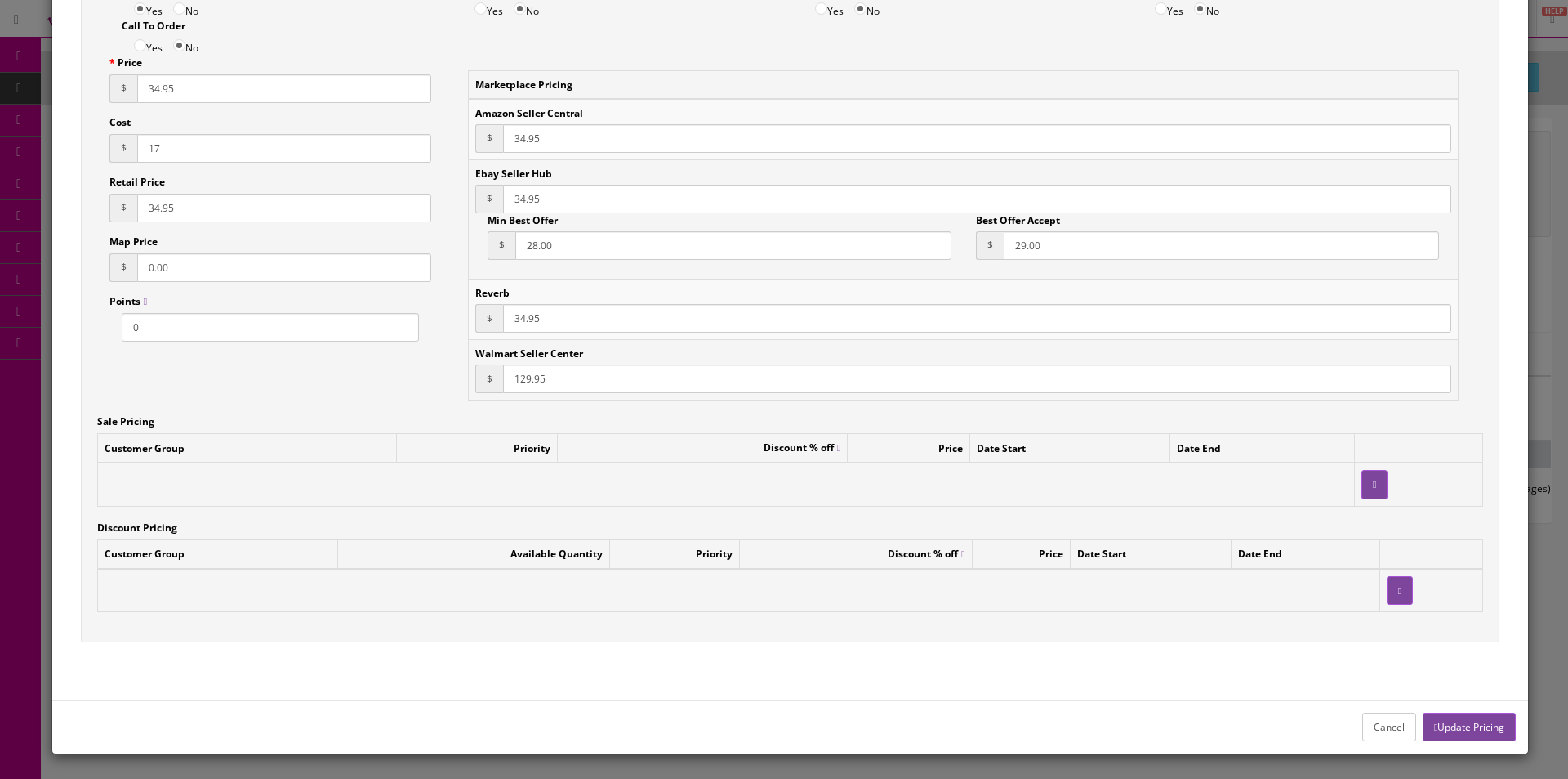
type input "34.95"
click at [1429, 718] on button "Update Pricing" at bounding box center [1469, 727] width 93 height 28
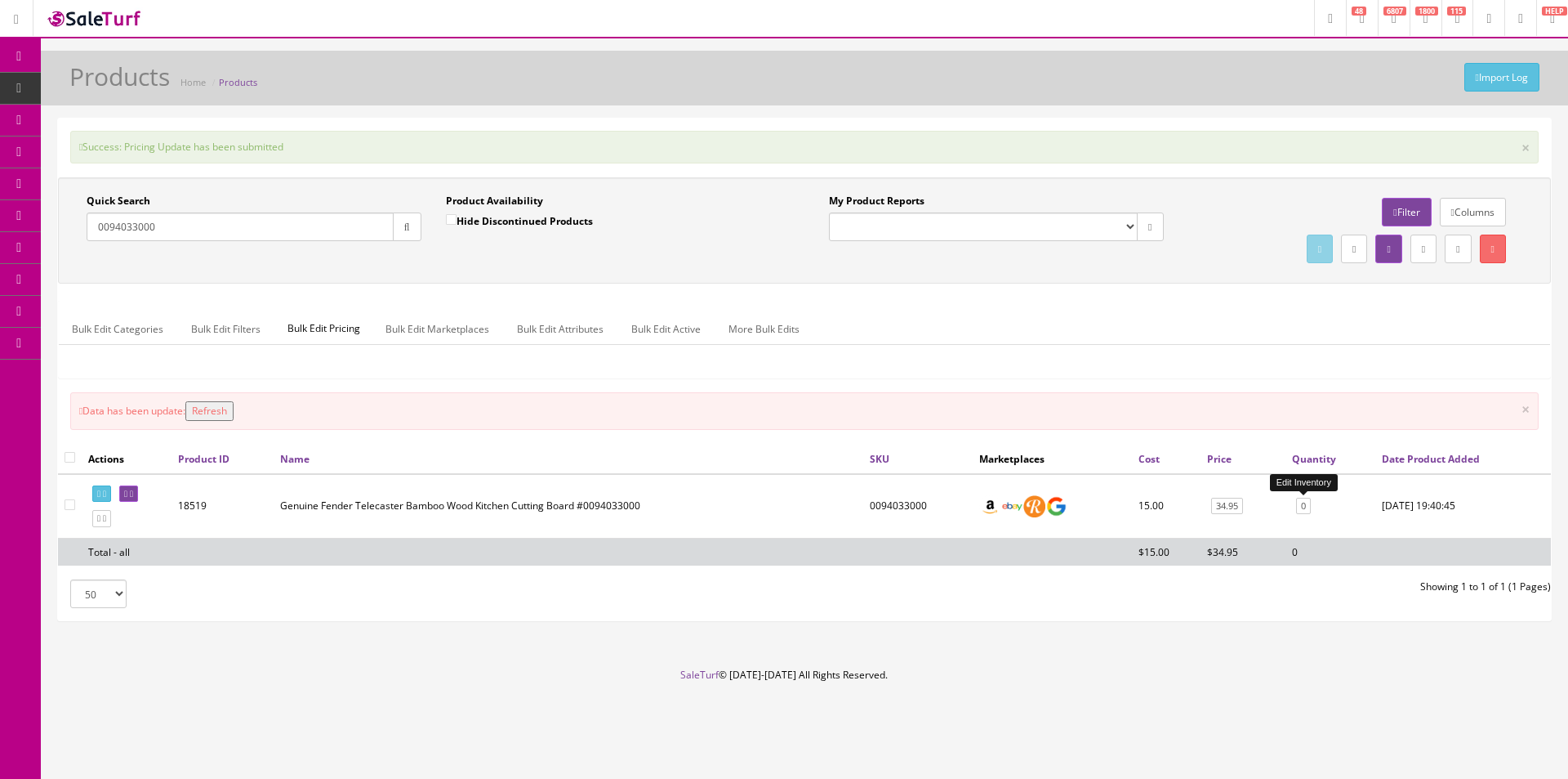
click at [1305, 508] on link "0" at bounding box center [1304, 506] width 15 height 17
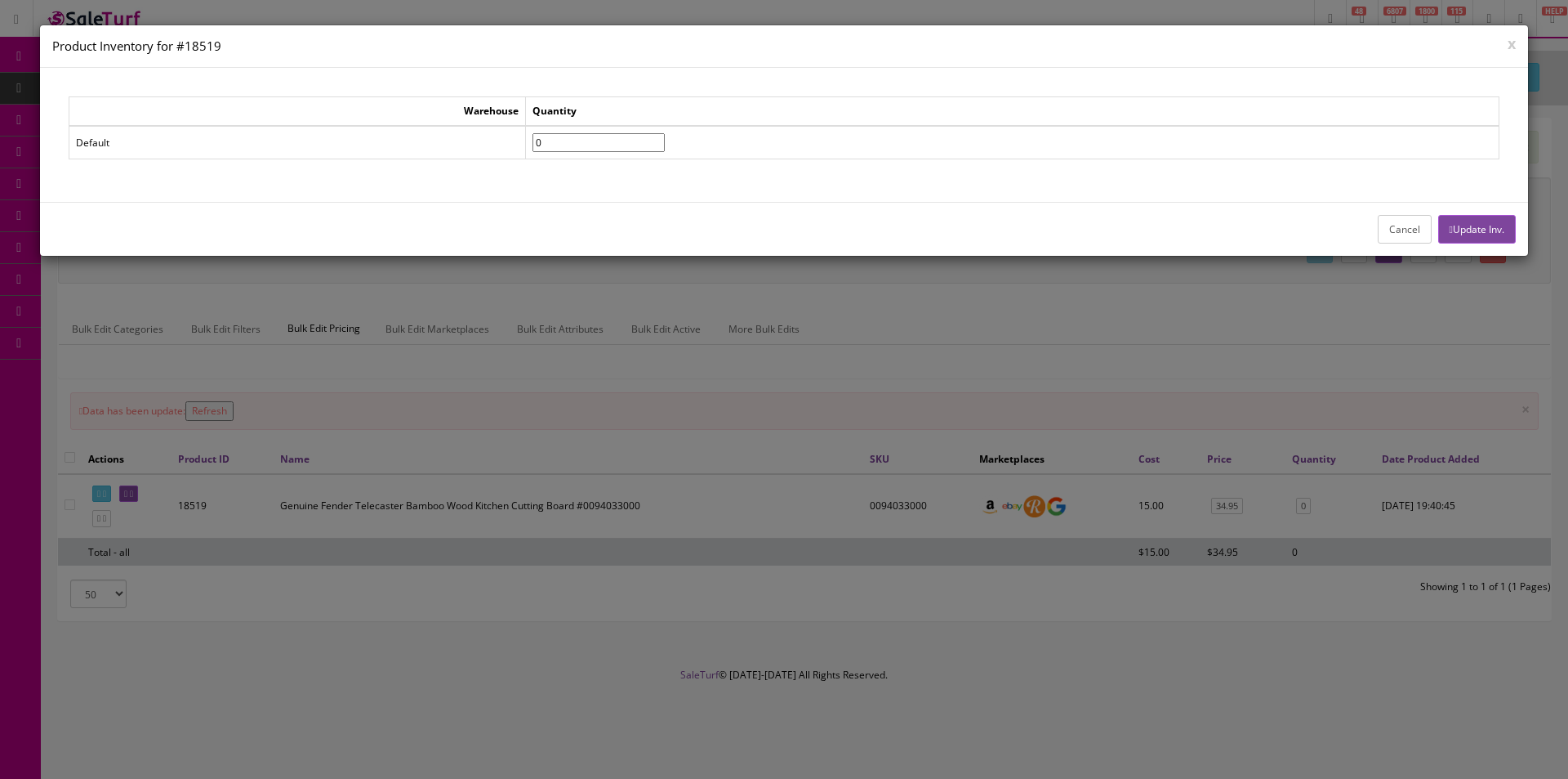
click at [578, 140] on input"] "0" at bounding box center [598, 142] width 132 height 19
type input"] "3"
click at [1471, 232] on button "Update Inv." at bounding box center [1477, 229] width 77 height 28
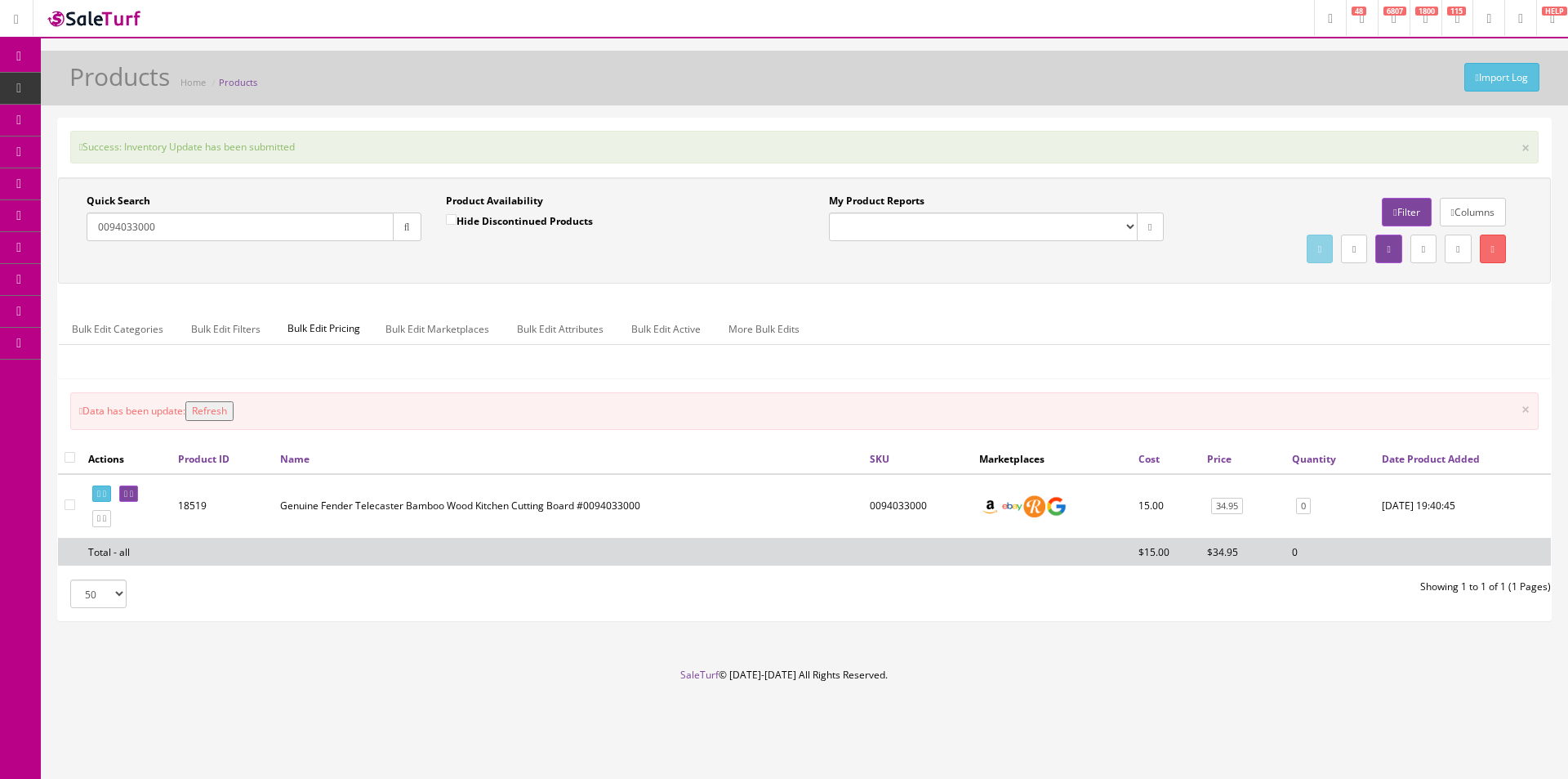
click at [1270, 136] on div "Success: Inventory Update has been submitted ×" at bounding box center [804, 146] width 1468 height 32
click at [1270, 135] on div "Success: Inventory Update has been submitted ×" at bounding box center [804, 146] width 1468 height 32
click at [231, 226] on input "0094033000" at bounding box center [240, 227] width 307 height 28
paste input "2919764503"
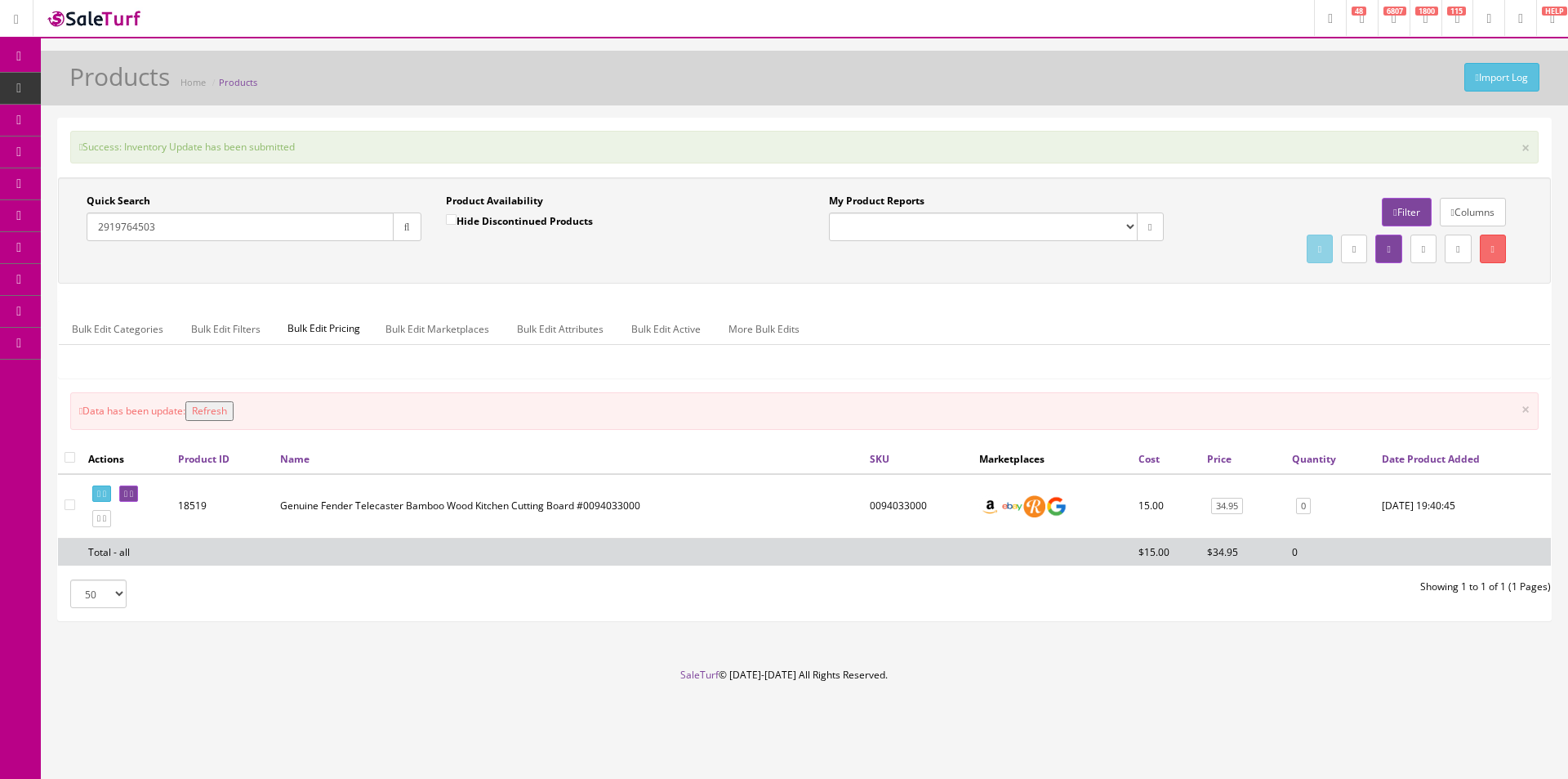
click at [404, 225] on icon "button" at bounding box center [407, 228] width 6 height 10
click at [267, 228] on input "2919764503" at bounding box center [240, 227] width 307 height 28
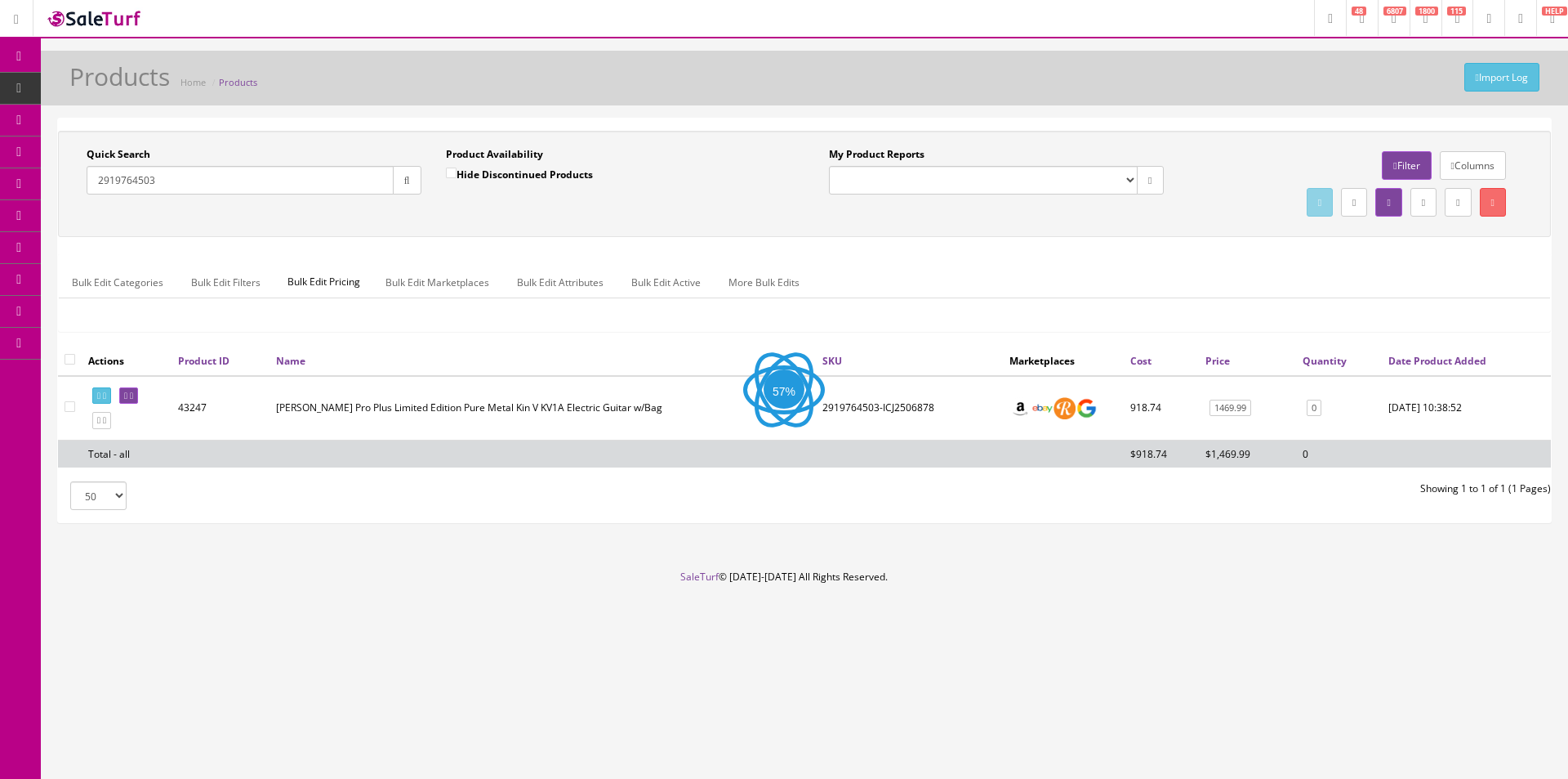
click at [357, 181] on input "2919764503" at bounding box center [240, 180] width 307 height 28
click at [1310, 260] on div "Bulk Edit Categories Bulk Edit Filters Bulk Edit Pricing Bulk Edit Marketplaces…" at bounding box center [804, 292] width 1492 height 76
drag, startPoint x: 1310, startPoint y: 260, endPoint x: 1315, endPoint y: 141, distance: 119.1
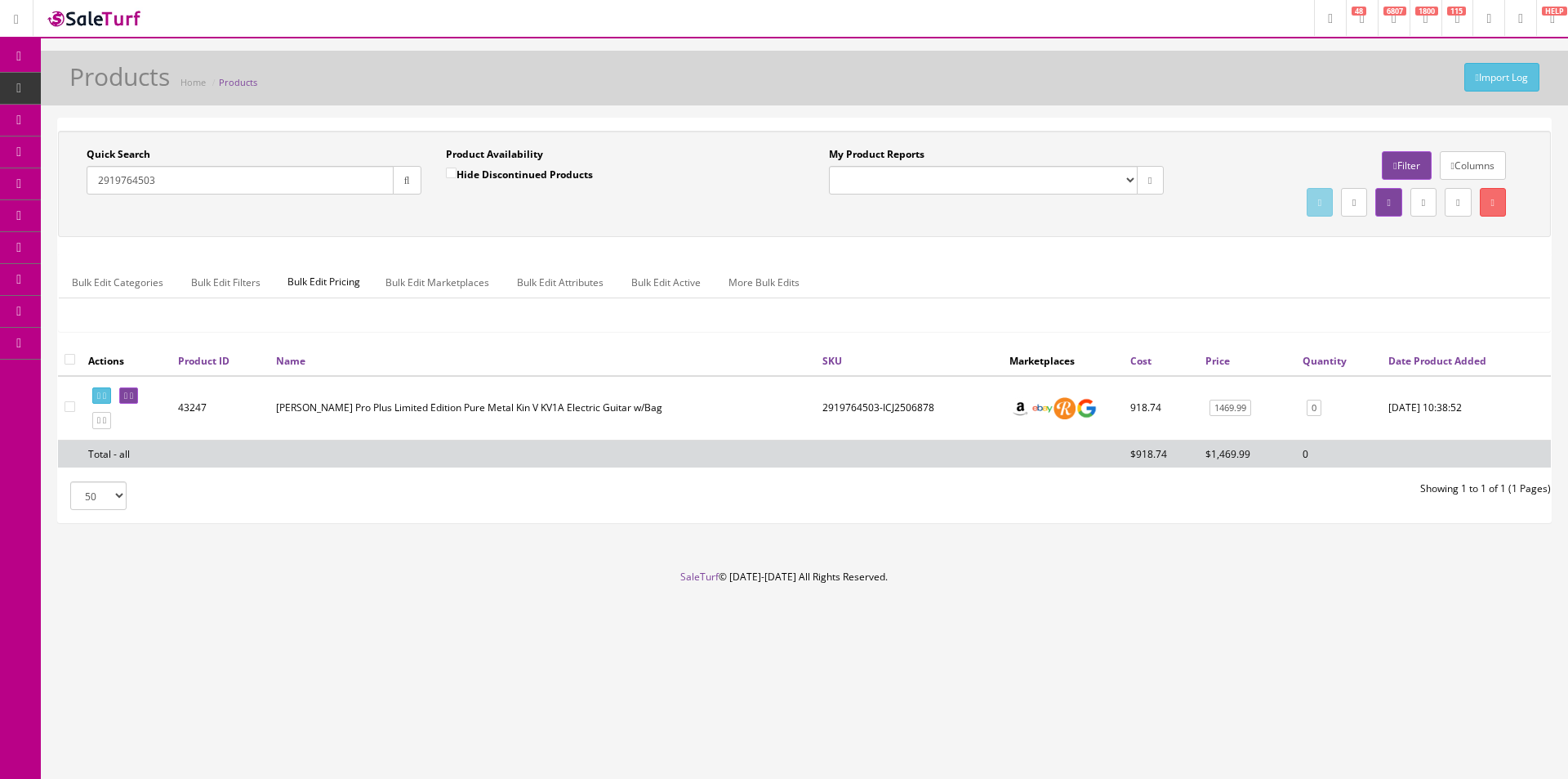
click at [1310, 260] on div "Bulk Edit Categories Bulk Edit Filters Bulk Edit Pricing Bulk Edit Marketplaces…" at bounding box center [804, 292] width 1492 height 76
click at [256, 175] on input "2919764503" at bounding box center [240, 180] width 307 height 28
paste input "814103506"
click at [644, 236] on div "Quick Search 2814103506 Date From Product Availability Hide Discontinued Produc…" at bounding box center [804, 184] width 1493 height 106
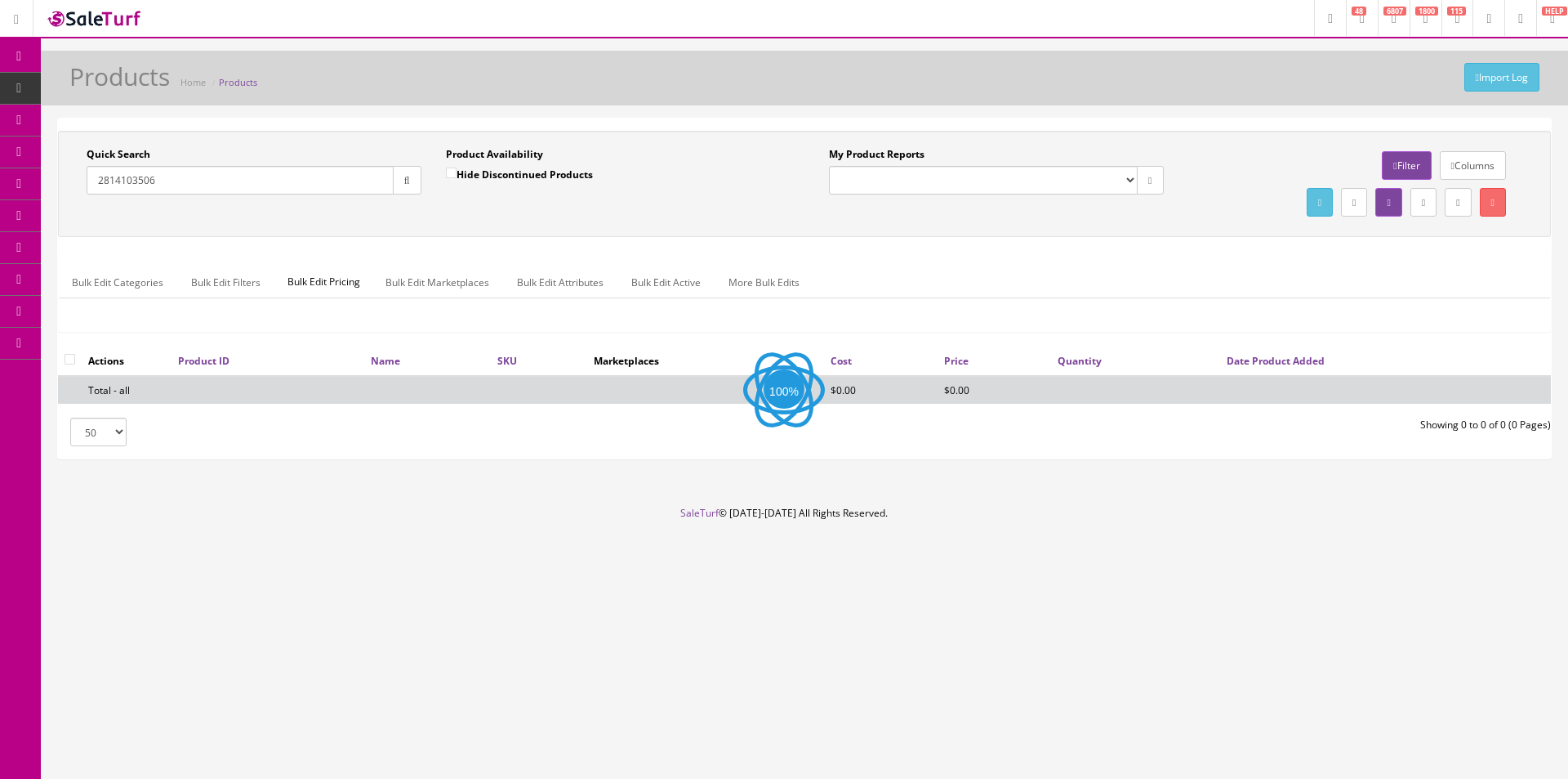
click at [644, 236] on div "Quick Search 2814103506 Date From Product Availability Hide Discontinued Produc…" at bounding box center [804, 184] width 1493 height 106
click at [553, 243] on div "Quick Search 2814103506 Date From Product Availability Hide Discontinued Produc…" at bounding box center [804, 238] width 1493 height 215
drag, startPoint x: 553, startPoint y: 243, endPoint x: 408, endPoint y: 214, distance: 147.9
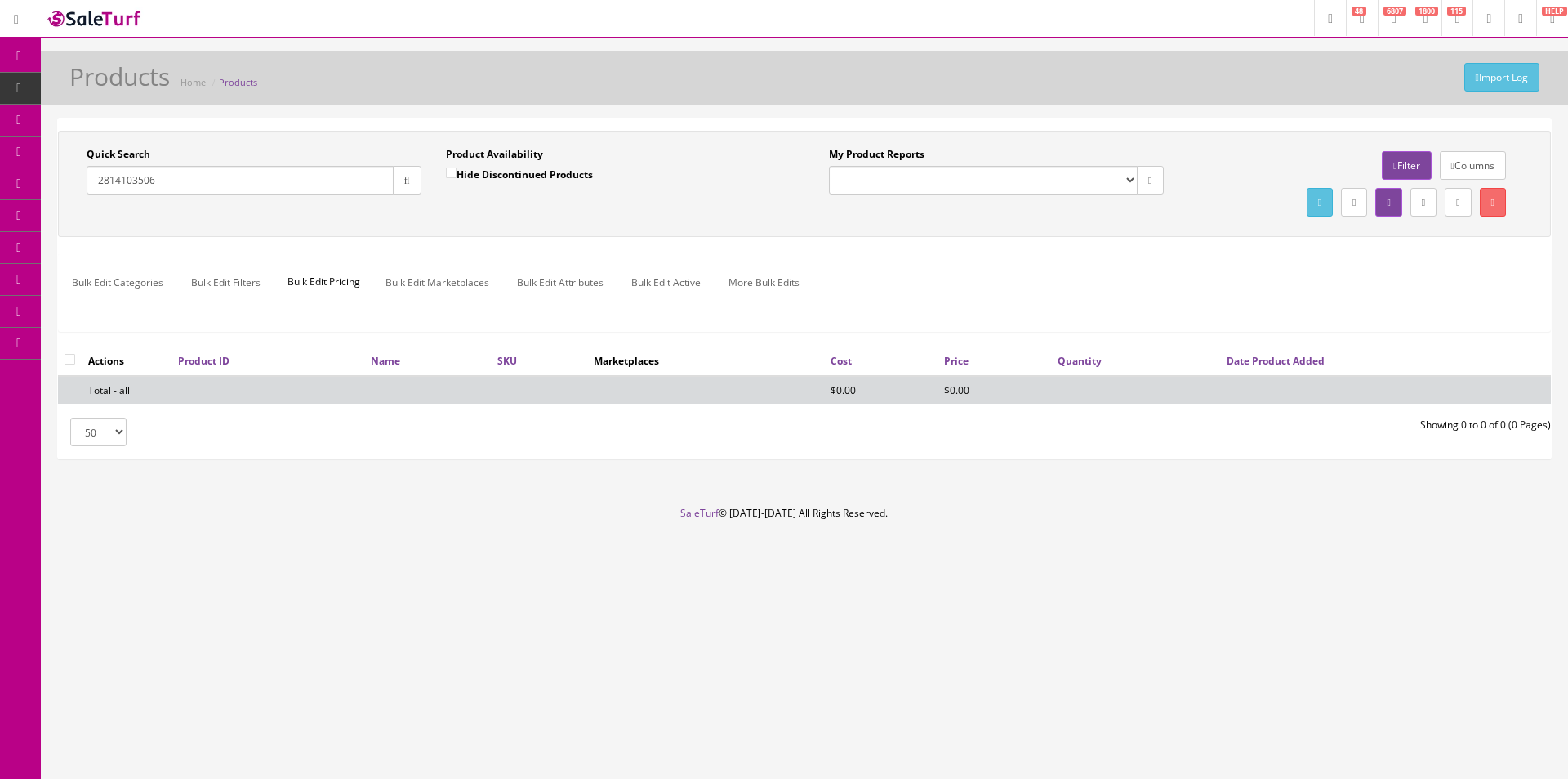
click at [553, 243] on div "Quick Search 2814103506 Date From Product Availability Hide Discontinued Produc…" at bounding box center [804, 238] width 1493 height 215
click at [344, 186] on input "2814103506" at bounding box center [240, 180] width 307 height 28
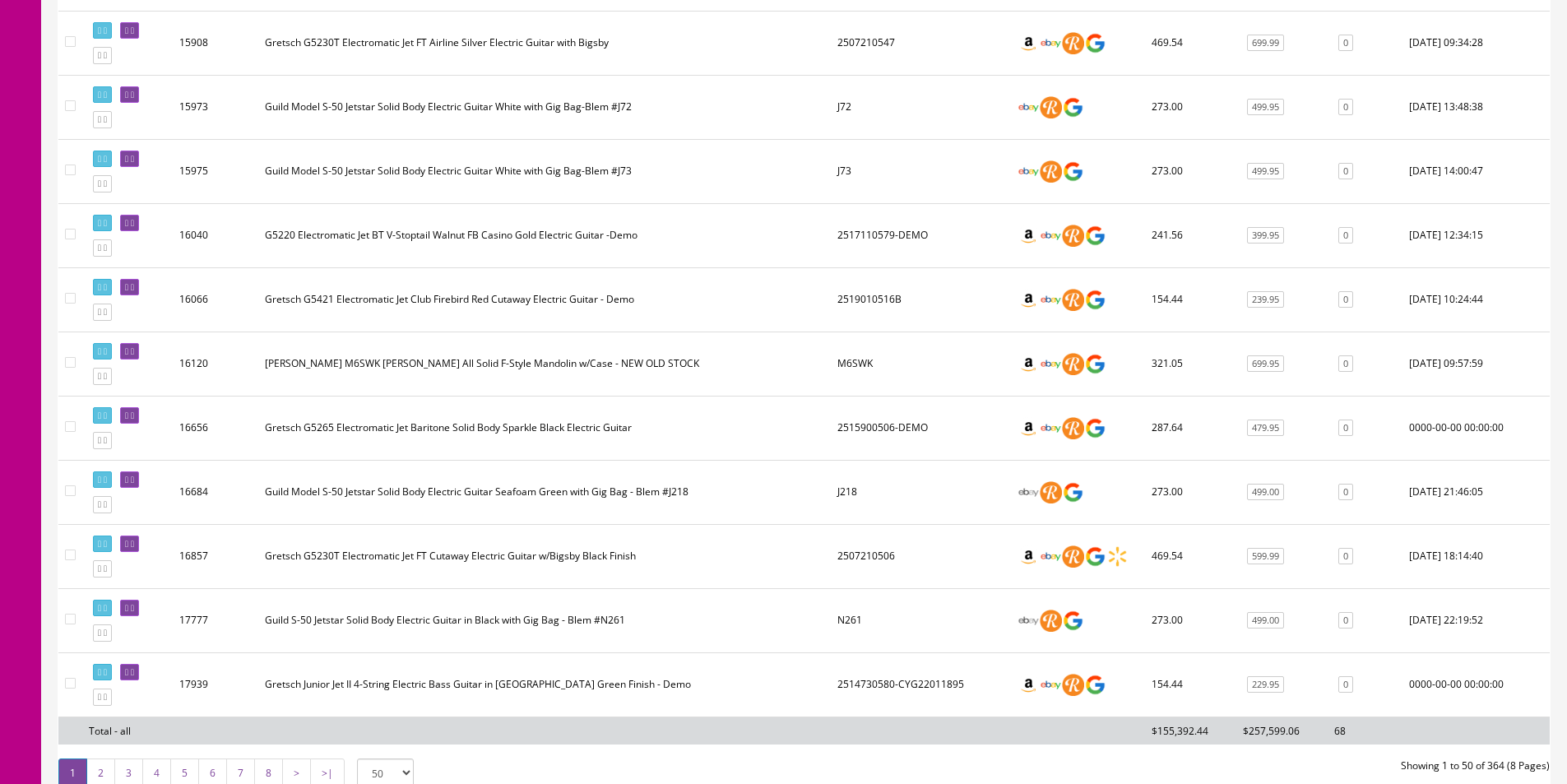
scroll to position [3019, 0]
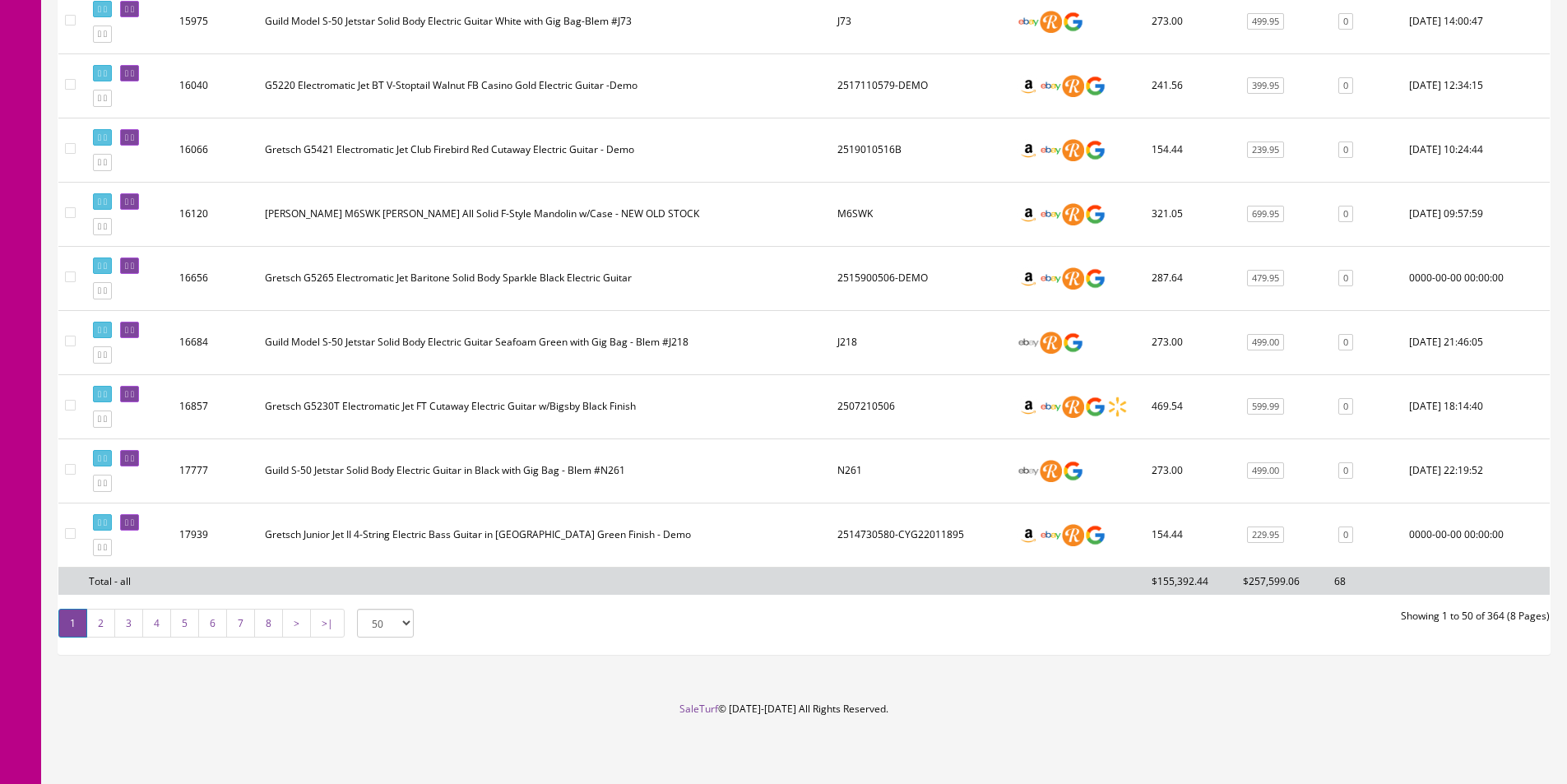
type input "Jet"
click at [323, 627] on link ">|" at bounding box center [327, 623] width 34 height 28
click at [732, 492] on td "Guild S-50 Jetstar Solid Body Electric Guitar in Black with Gig Bag - Blem #N261" at bounding box center [544, 470] width 573 height 64
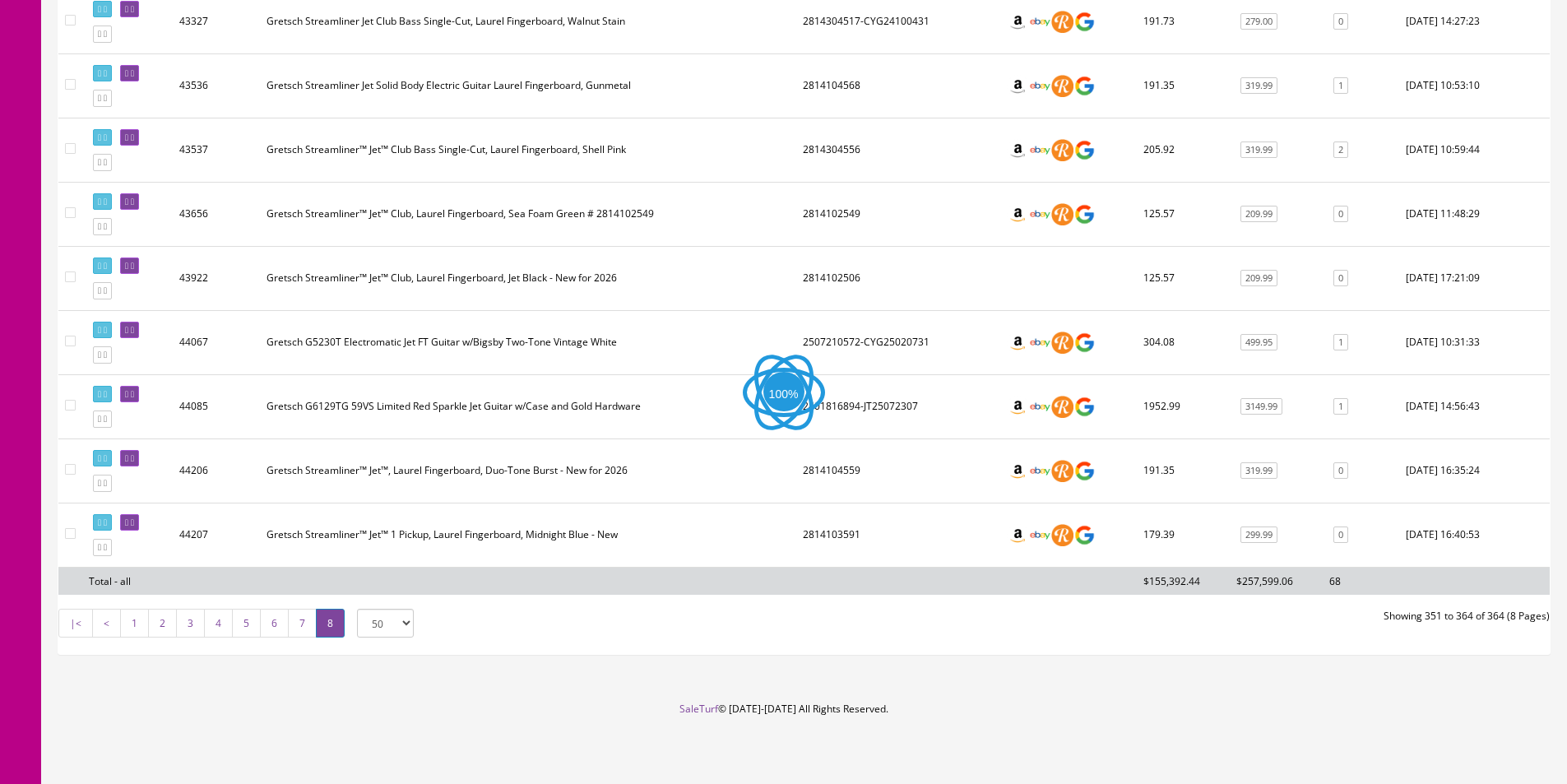
scroll to position [710, 0]
click at [101, 483] on icon at bounding box center [100, 483] width 3 height 9
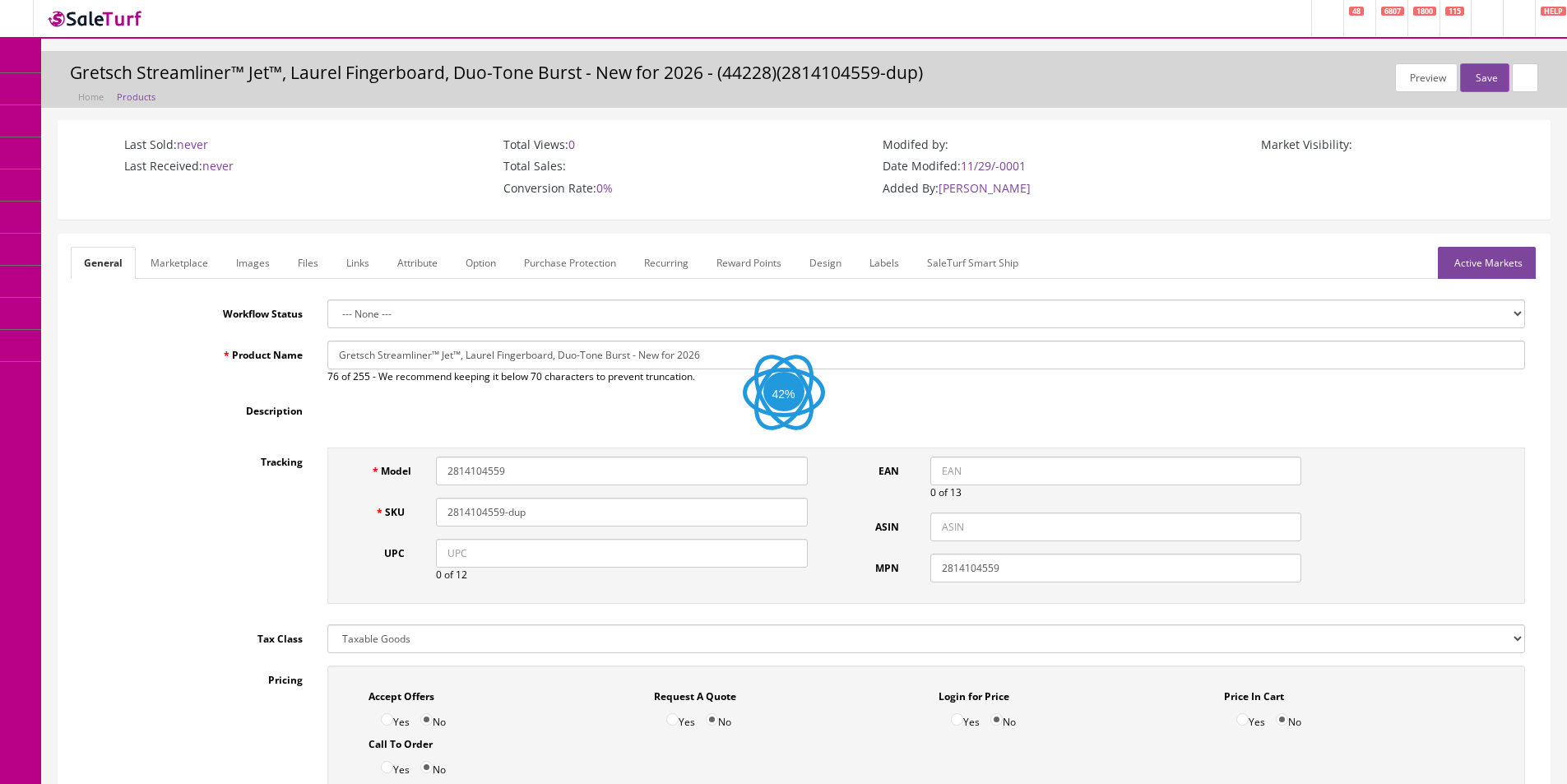
click at [697, 354] on input "Gretsch Streamliner™ Jet™, Laurel Fingerboard, Duo-Tone Burst - New for 2026" at bounding box center [926, 354] width 1198 height 28
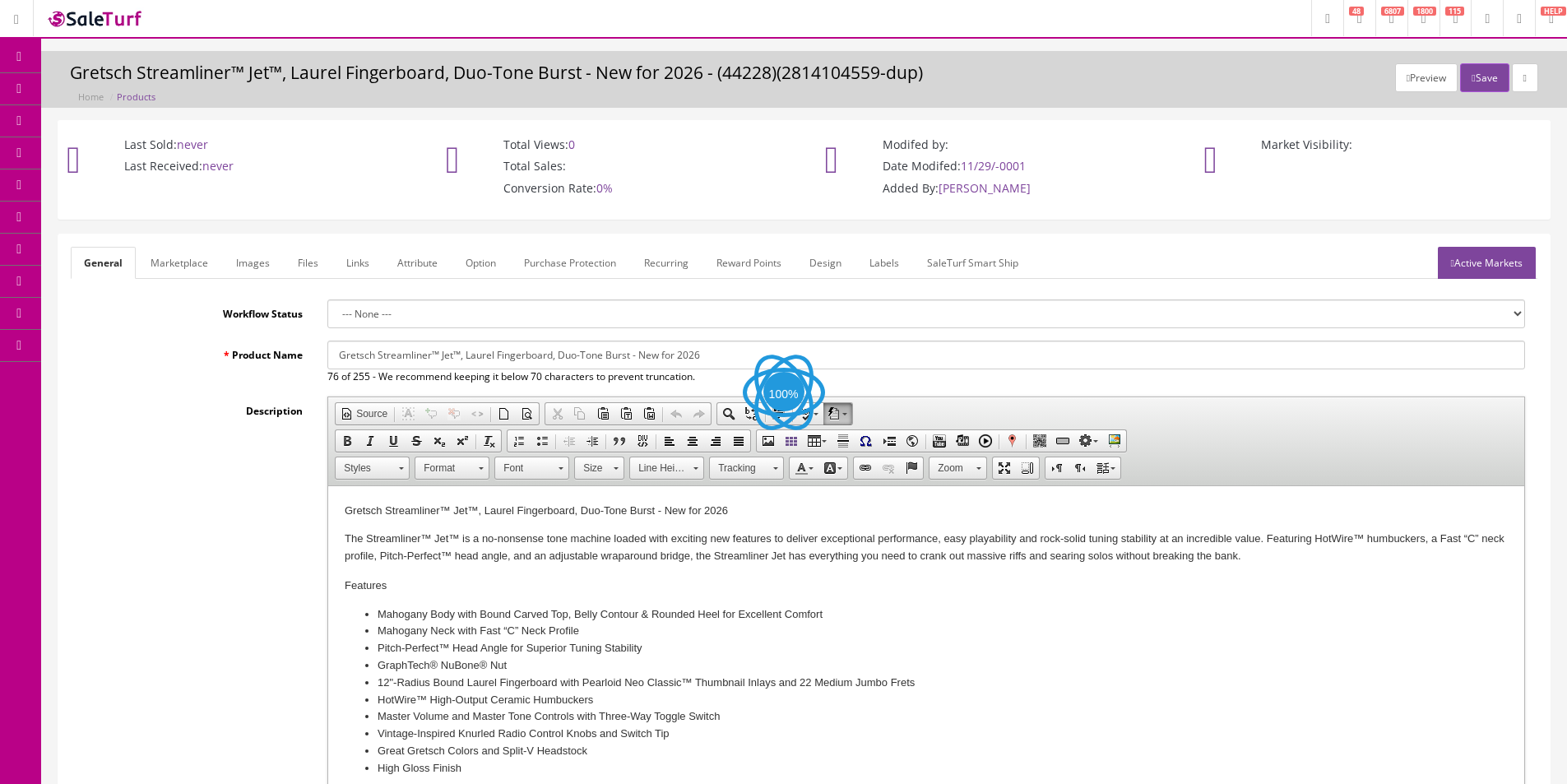
click at [615, 359] on input "Gretsch Streamliner™ Jet™, Laurel Fingerboard, Duo-Tone Burst - New for 2026" at bounding box center [926, 354] width 1198 height 28
click at [255, 272] on link "Images" at bounding box center [253, 262] width 60 height 32
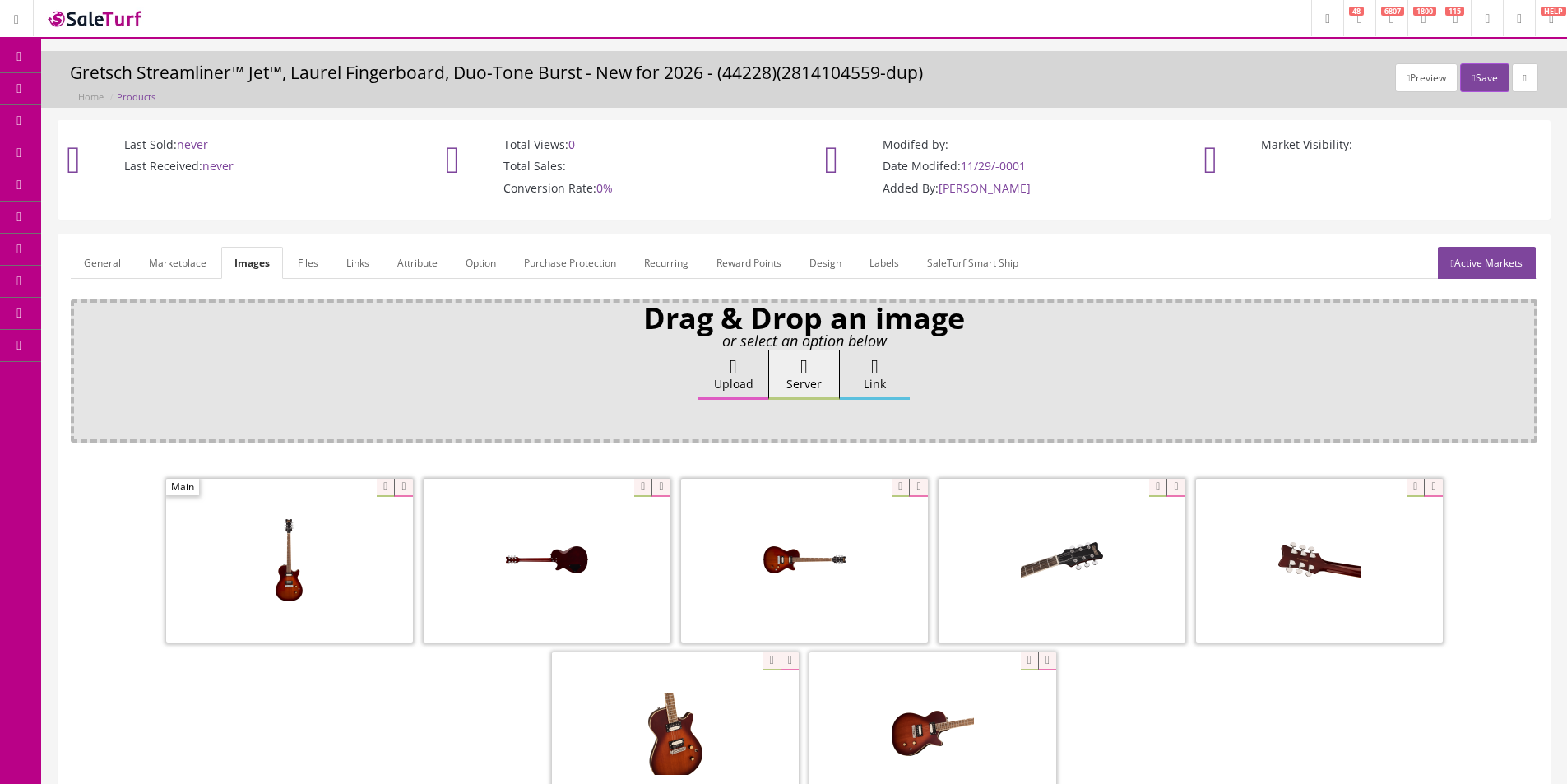
click at [109, 269] on link "General" at bounding box center [103, 262] width 64 height 32
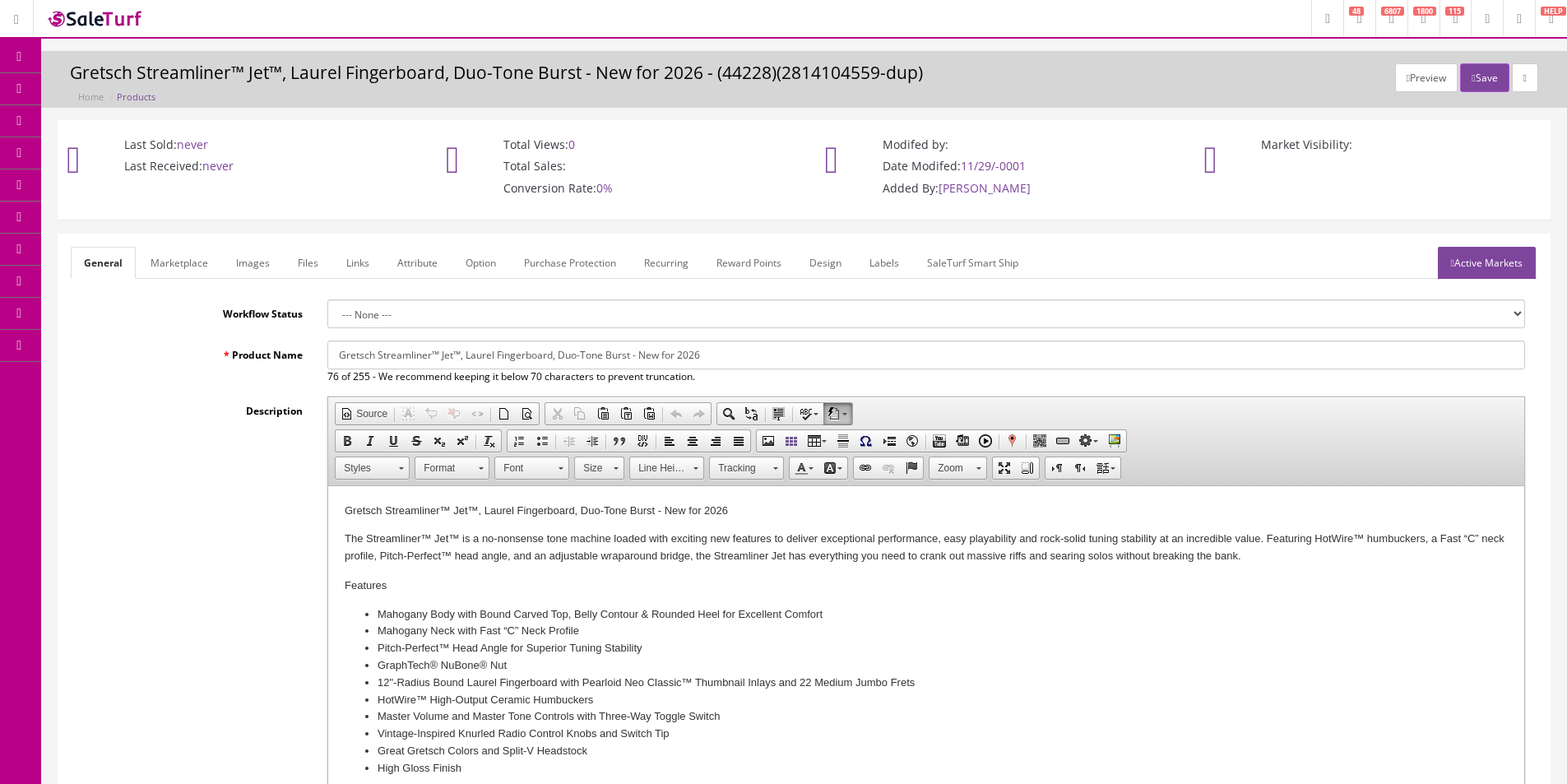
click at [441, 344] on input "Gretsch Streamliner™ Jet™, Laurel Fingerboard, Duo-Tone Burst - New for 2026" at bounding box center [926, 354] width 1198 height 28
click at [447, 351] on input "Gretsch Streamliner Jet™, Laurel Fingerboard, Duo-Tone Burst - New for 2026" at bounding box center [926, 354] width 1198 height 28
click at [601, 360] on input "Gretsch Streamliner Jet, Laurel Fingerboard, Duo-Tone Burst - New for 2026" at bounding box center [926, 354] width 1198 height 28
drag, startPoint x: 543, startPoint y: 353, endPoint x: 893, endPoint y: 356, distance: 350.0
click at [893, 356] on input "Gretsch Streamliner Jet, Laurel Fingerboard, Duo-Tone Burst - New for 2026" at bounding box center [926, 354] width 1198 height 28
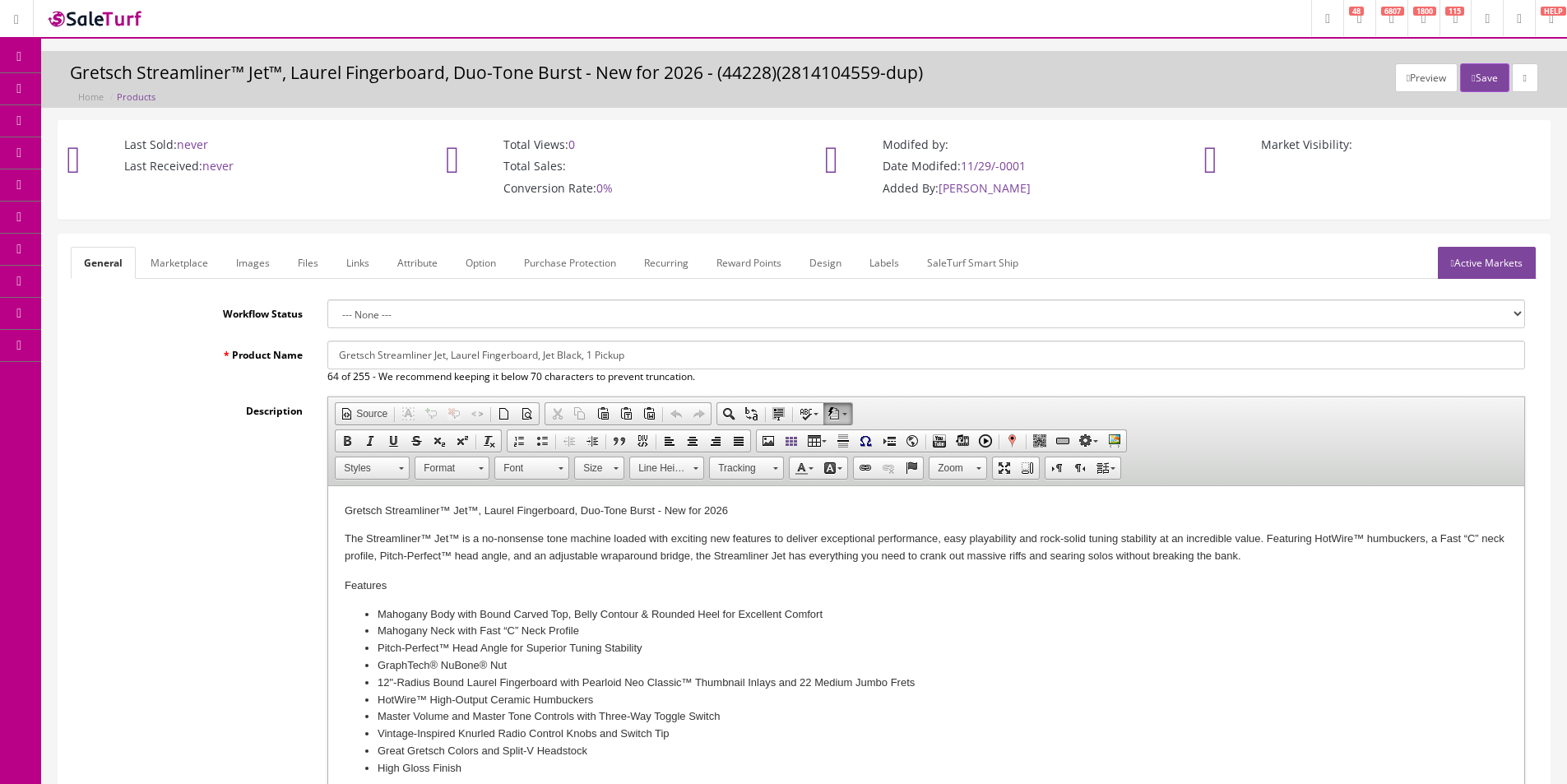
click at [447, 358] on input "Gretsch Streamliner Jet, Laurel Fingerboard, Jet Black, 1 Pickup" at bounding box center [926, 354] width 1198 height 28
click at [447, 354] on input "Gretsch Streamliner Jet, Laurel Fingerboard, Jet Black, 1 Pickup" at bounding box center [926, 354] width 1198 height 28
type input "Gretsch Streamliner Jet Electric Guitar, Laurel Fingerboard, Jet Black, 1 Pickup"
click at [176, 259] on link "Marketplace" at bounding box center [179, 262] width 84 height 32
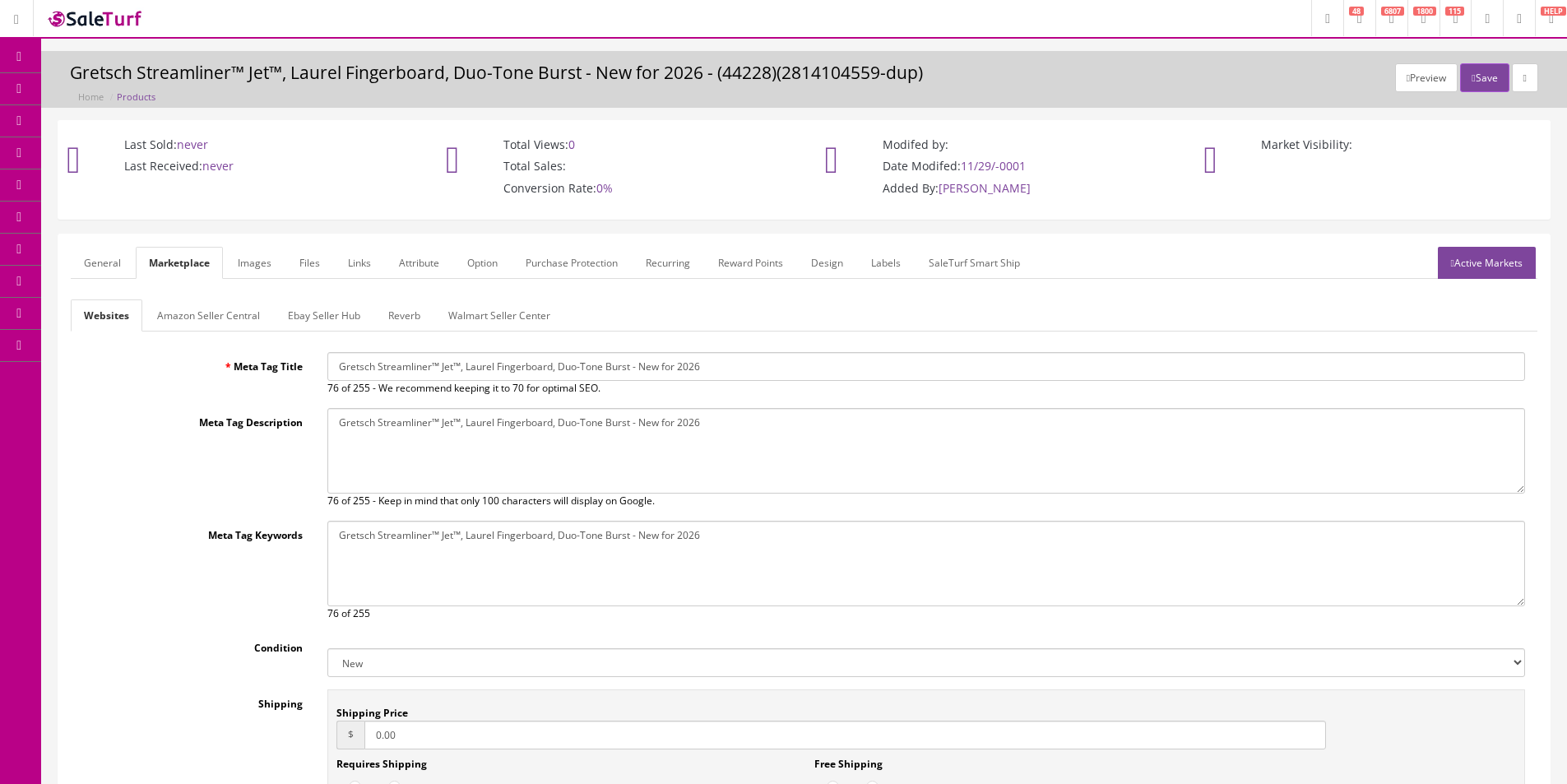
click at [406, 352] on input "Gretsch Streamliner™ Jet™, Laurel Fingerboard, Duo-Tone Burst - New for 2026" at bounding box center [926, 366] width 1198 height 28
paste input "Jet Electric Guitar, Laurel Fingerboard, Jet Black, 1 Pickup"
type input "Gretsch Streamliner Jet Electric Guitar, Laurel Fingerboard, Jet Black, 1 Pickup"
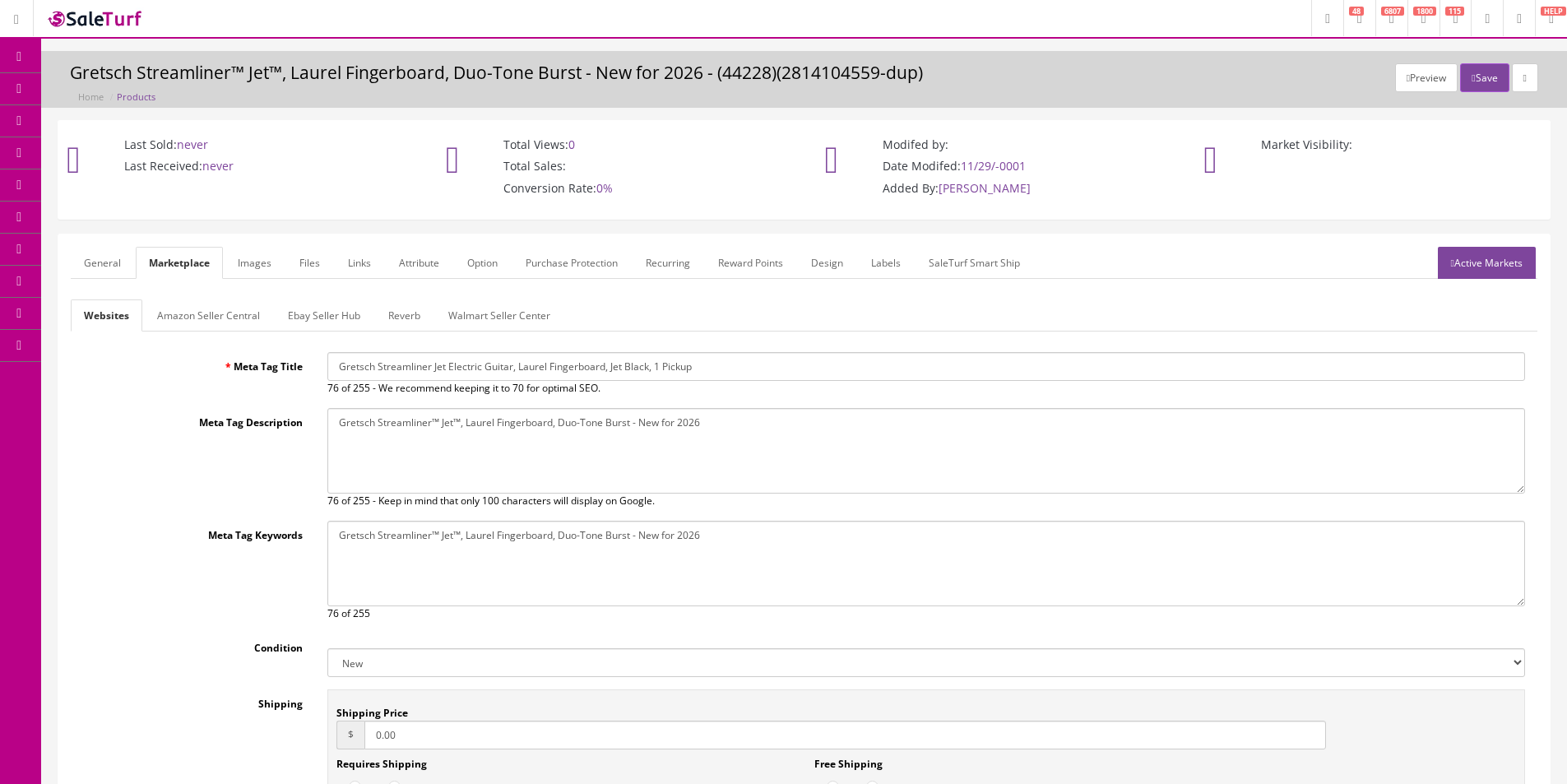
click at [480, 450] on textarea "Gretsch Streamliner™ Jet™, Laurel Fingerboard, Duo-Tone Burst - New for 2026" at bounding box center [926, 451] width 1198 height 85
paste textarea "Jet Electric Guitar, Laurel Fingerboard, Jet Black, 1 Pickup"
type textarea "Gretsch Streamliner Jet Electric Guitar, Laurel Fingerboard, Jet Black, 1 Pickup"
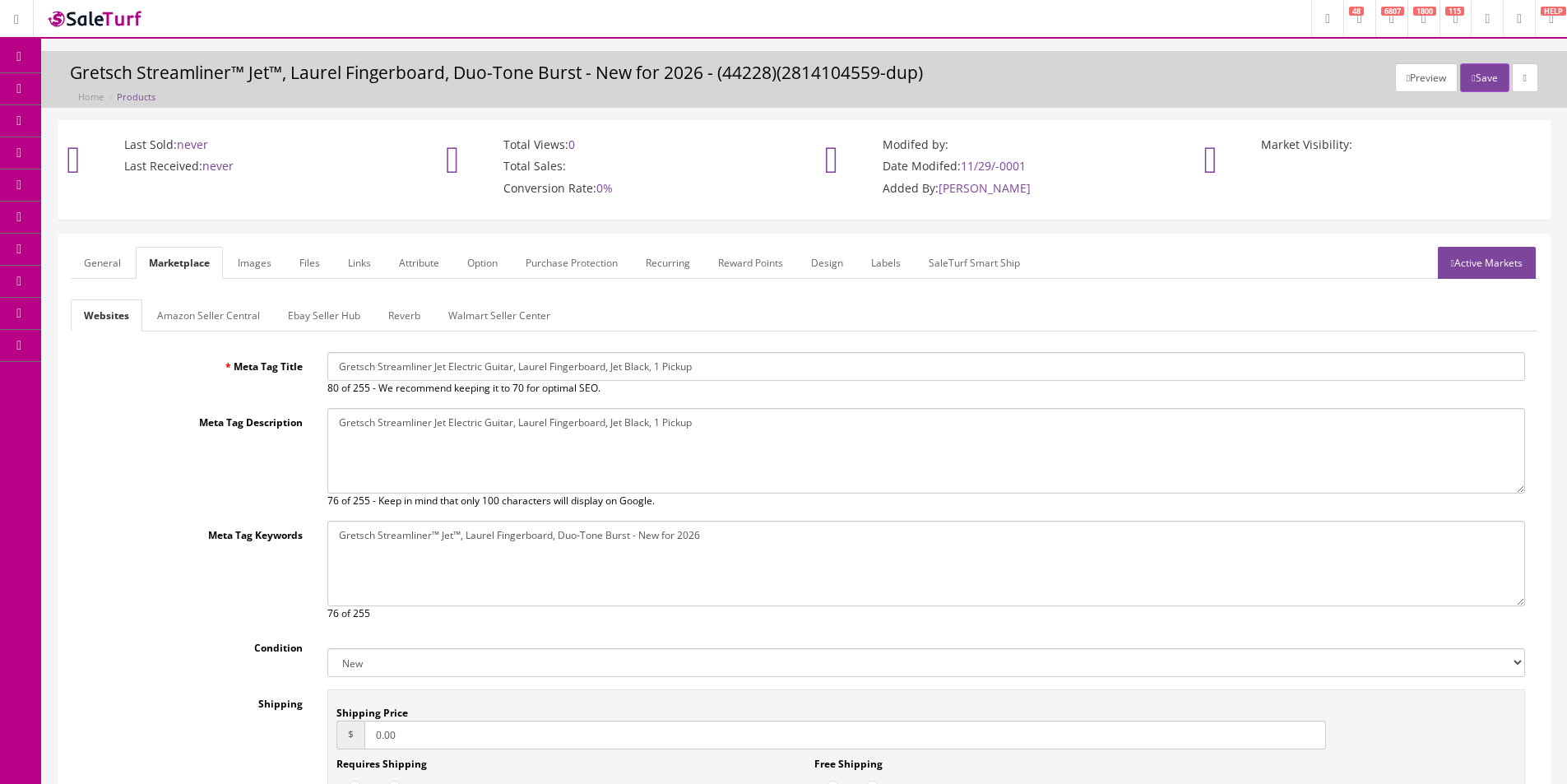
click at [518, 570] on textarea "Gretsch Streamliner™ Jet™, Laurel Fingerboard, Duo-Tone Burst - New for 2026" at bounding box center [926, 563] width 1198 height 85
paste textarea "Jet Electric Guitar, Laurel Fingerboard, Jet Black, 1 Pickup"
type textarea "Gretsch Streamliner Jet Electric Guitar, Laurel Fingerboard, Jet Black, 1 Pickup"
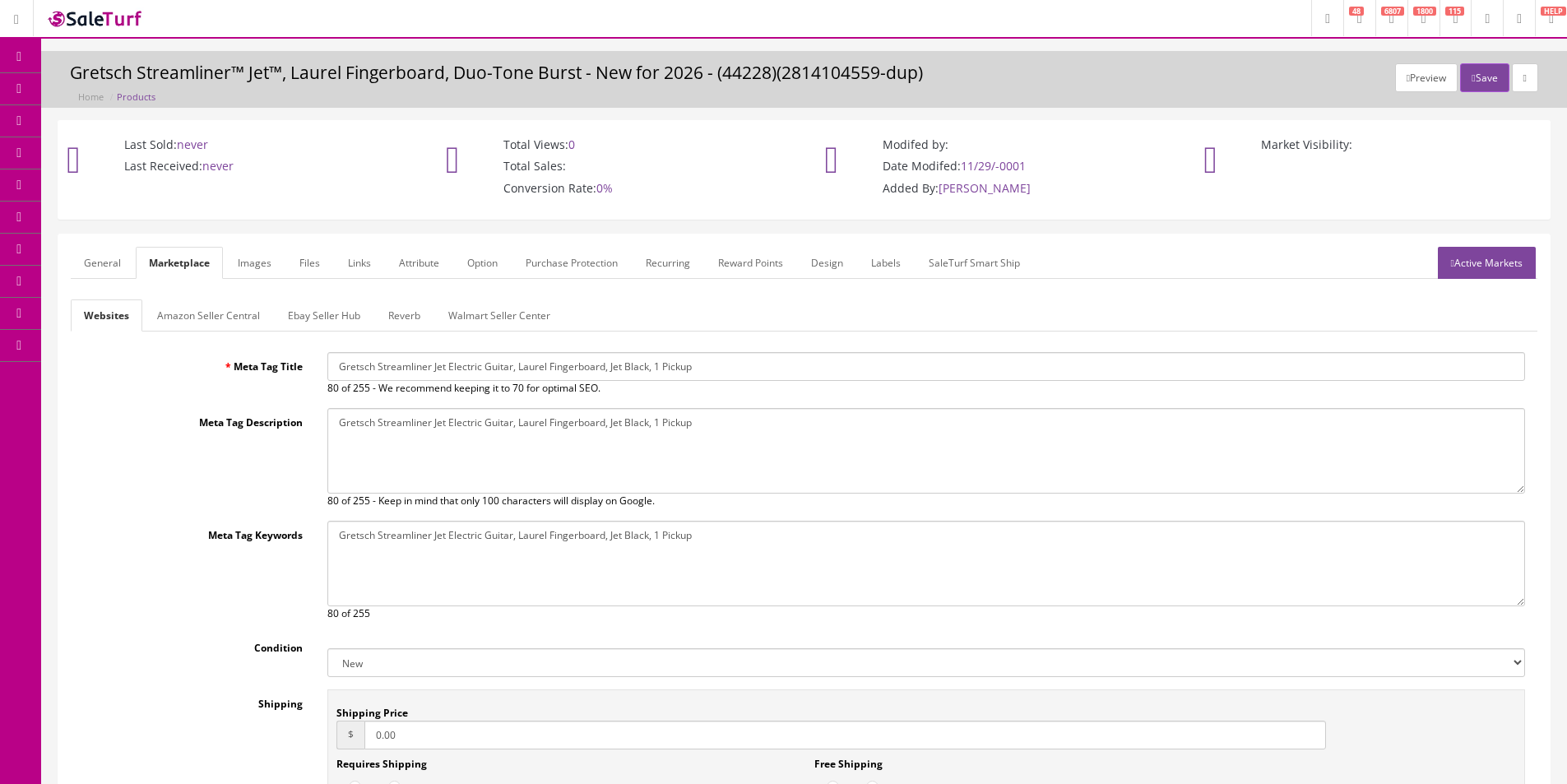
click at [108, 267] on link "General" at bounding box center [103, 262] width 64 height 32
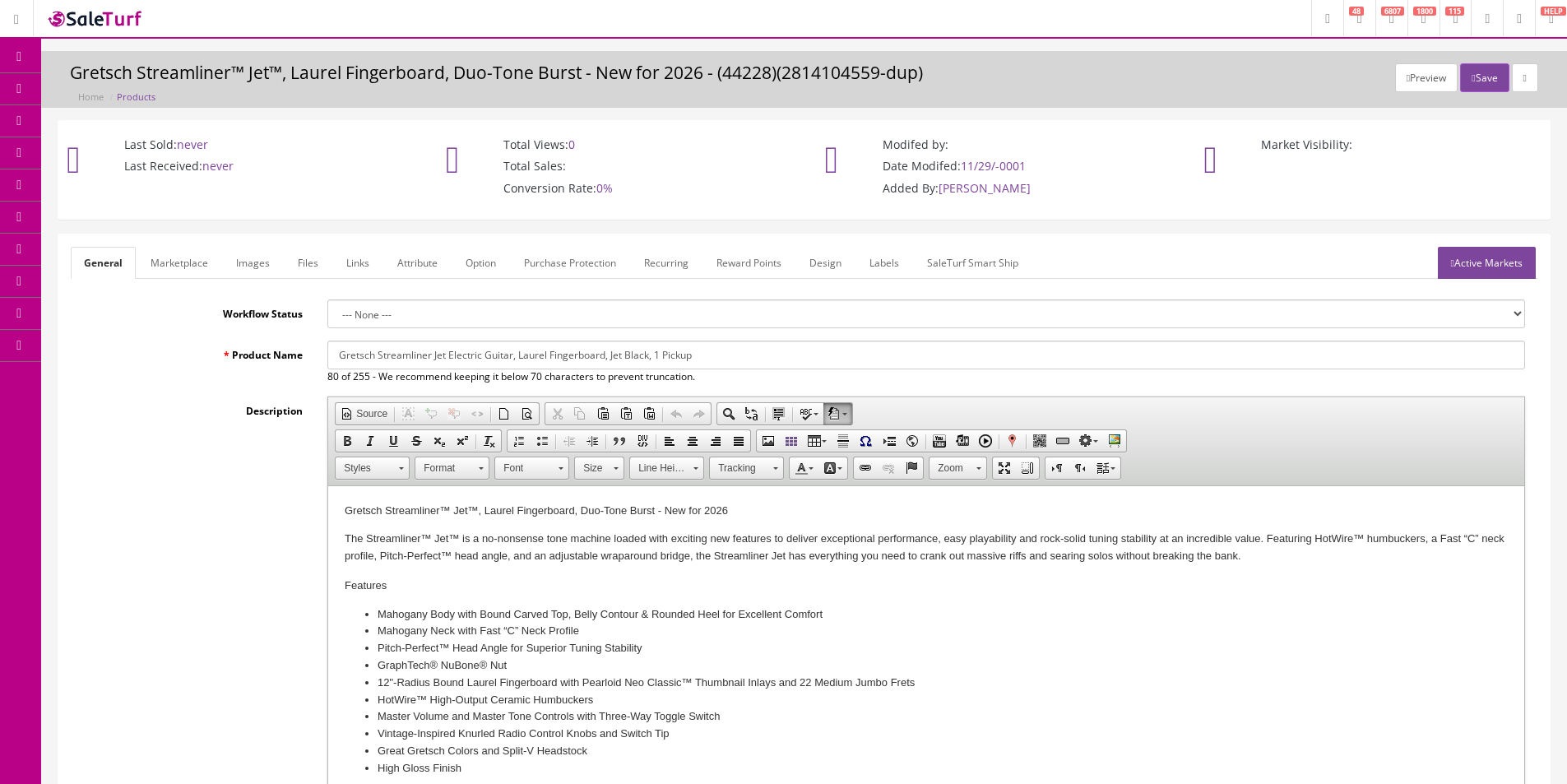
click at [945, 557] on p "The Streamliner™ Jet™ is a no-nonsense tone machine loaded with exciting new fe…" at bounding box center [926, 547] width 1163 height 34
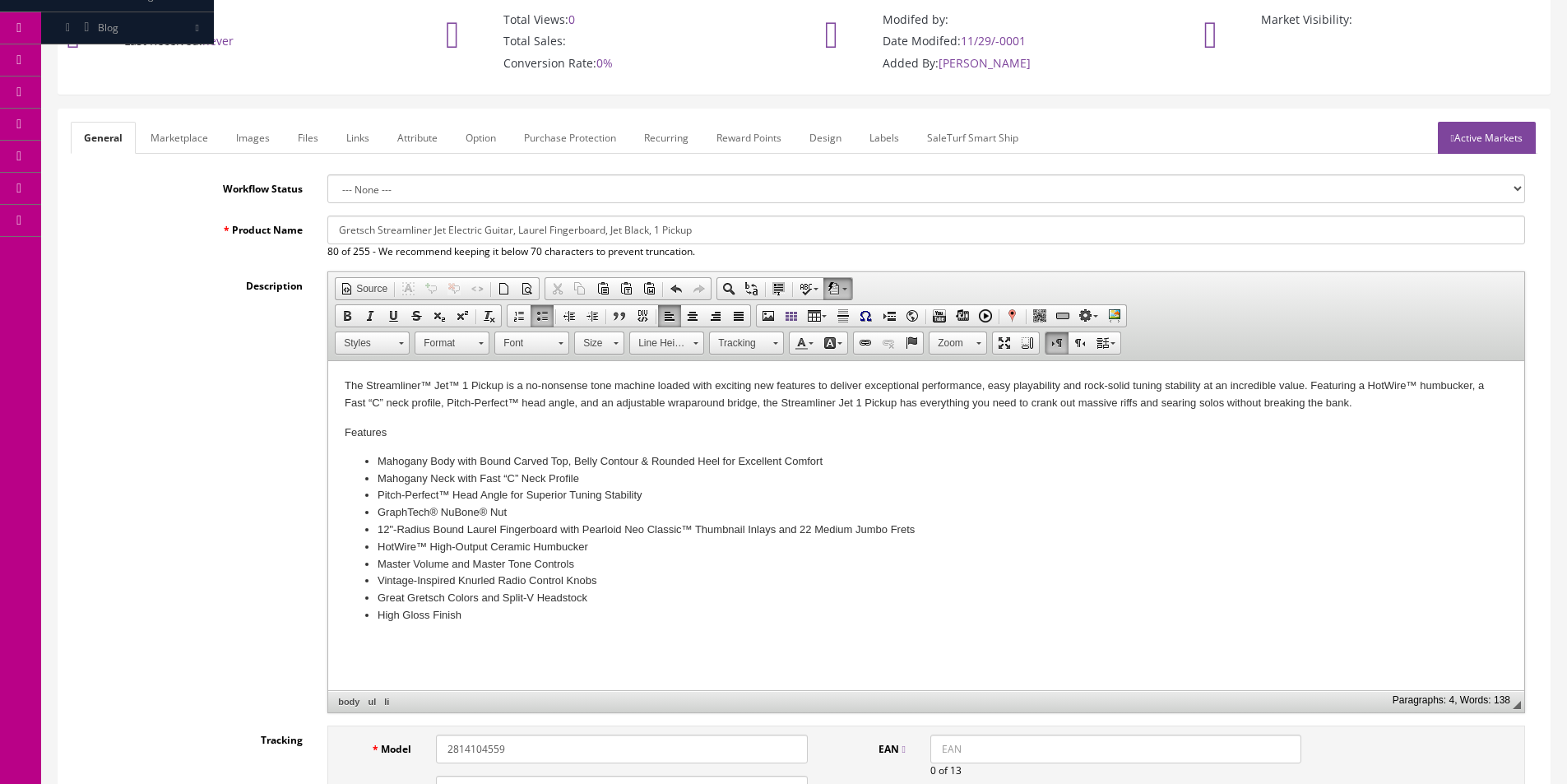
scroll to position [329, 0]
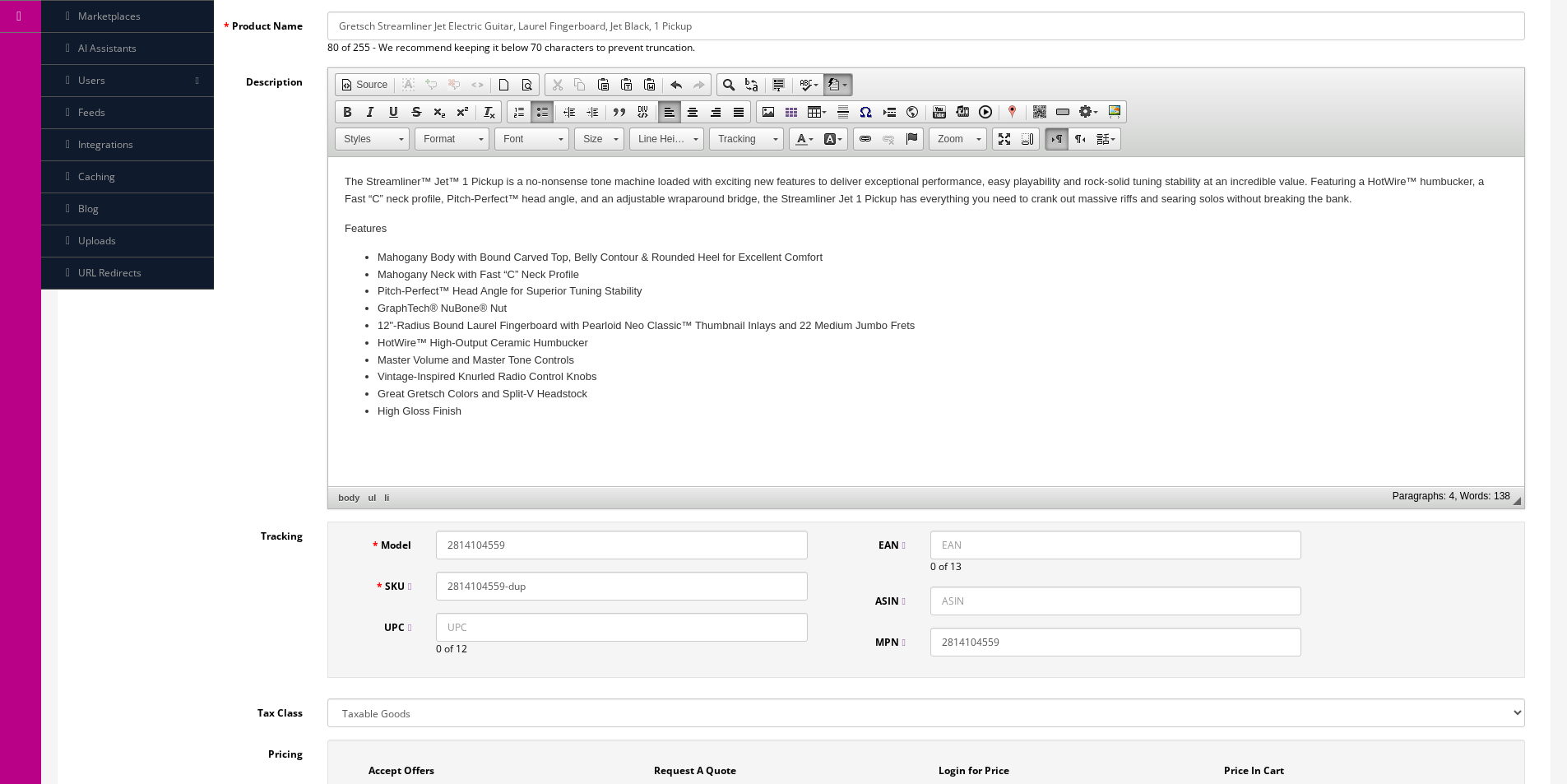
click at [358, 232] on h4 "Features" at bounding box center [926, 229] width 1163 height 13
click at [358, 231] on h4 "Features" at bounding box center [926, 229] width 1163 height 13
click at [558, 542] on input "2814104559" at bounding box center [622, 545] width 371 height 28
type input "2814103506"
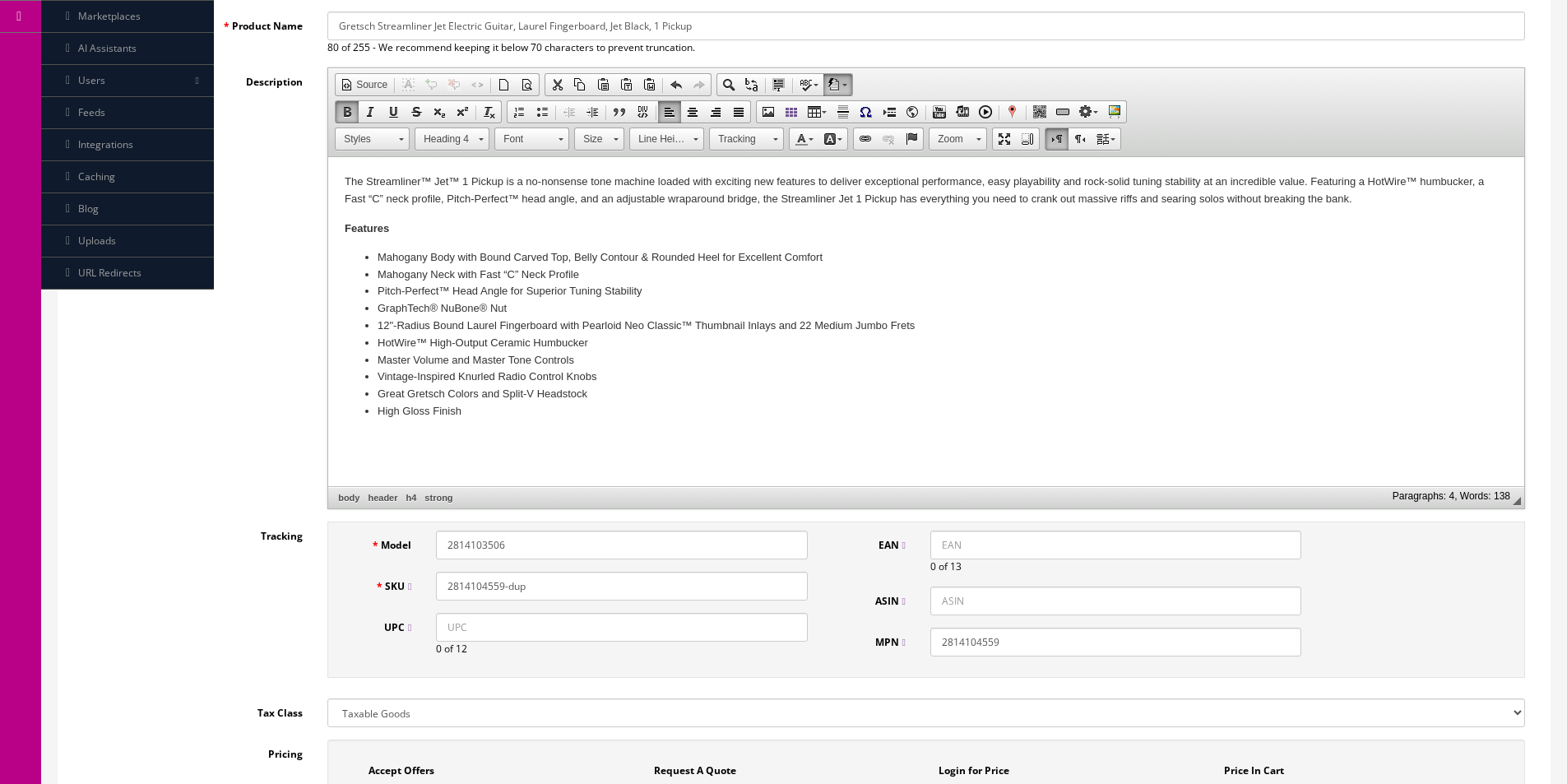
paste input "3506"
type input "2814103506"
click at [1022, 634] on input "2814104559" at bounding box center [1116, 642] width 371 height 28
paste input "3506"
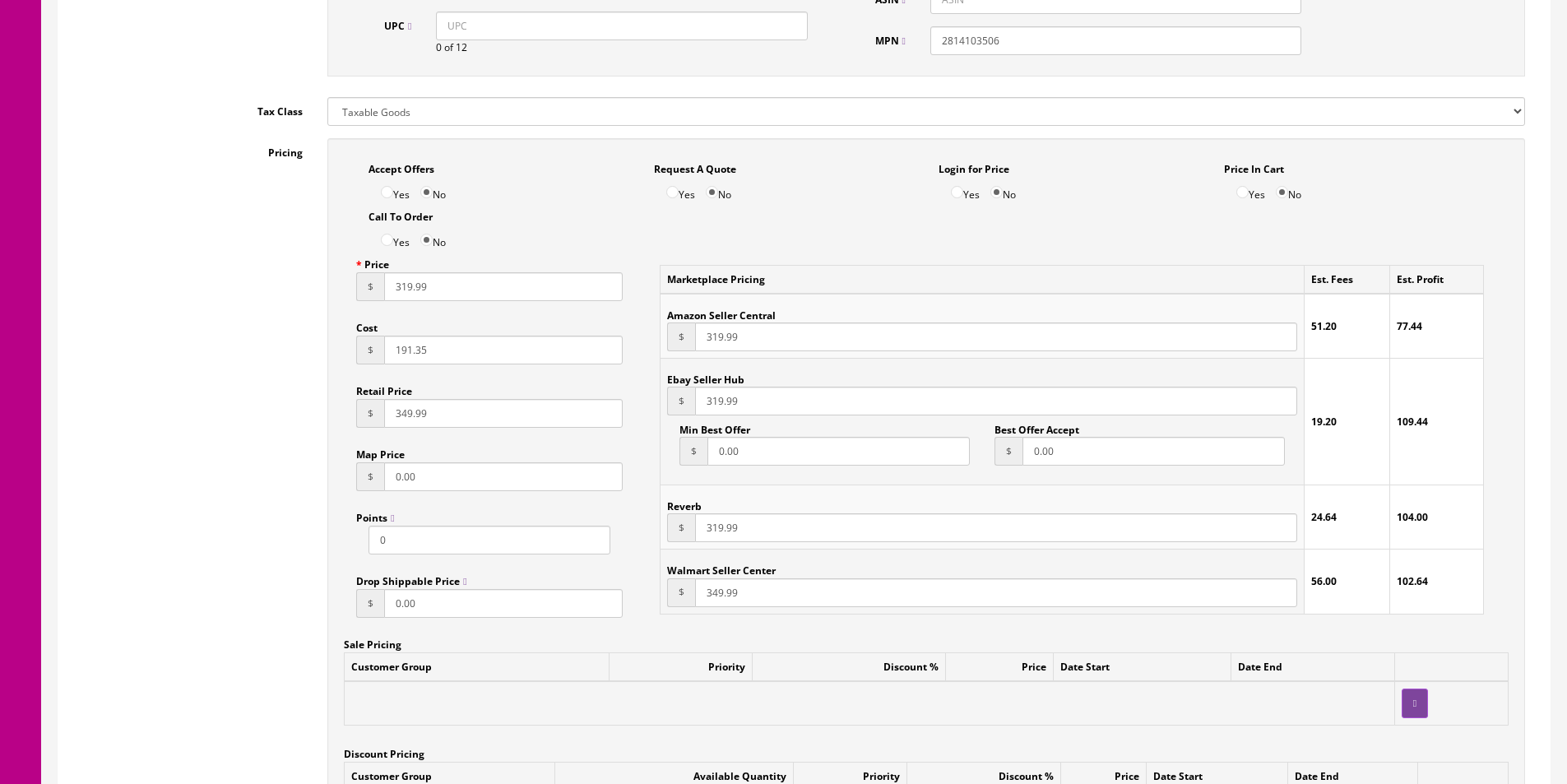
scroll to position [658, 0]
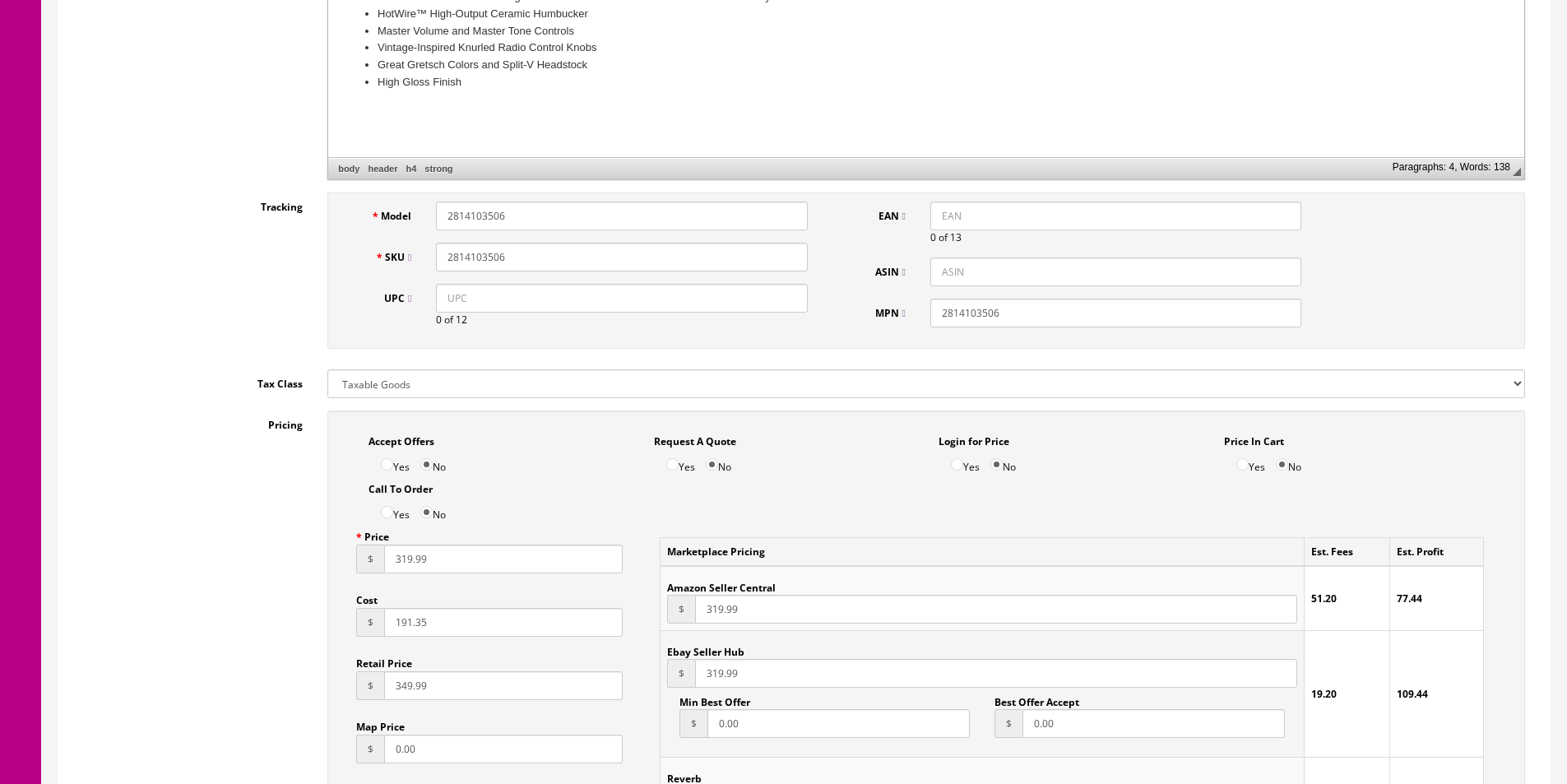
type input "2814103506"
drag, startPoint x: 713, startPoint y: 288, endPoint x: 736, endPoint y: 290, distance: 23.1
click at [713, 288] on input "UPC" at bounding box center [622, 298] width 371 height 28
paste input "885978720484"
type input "885978720484"
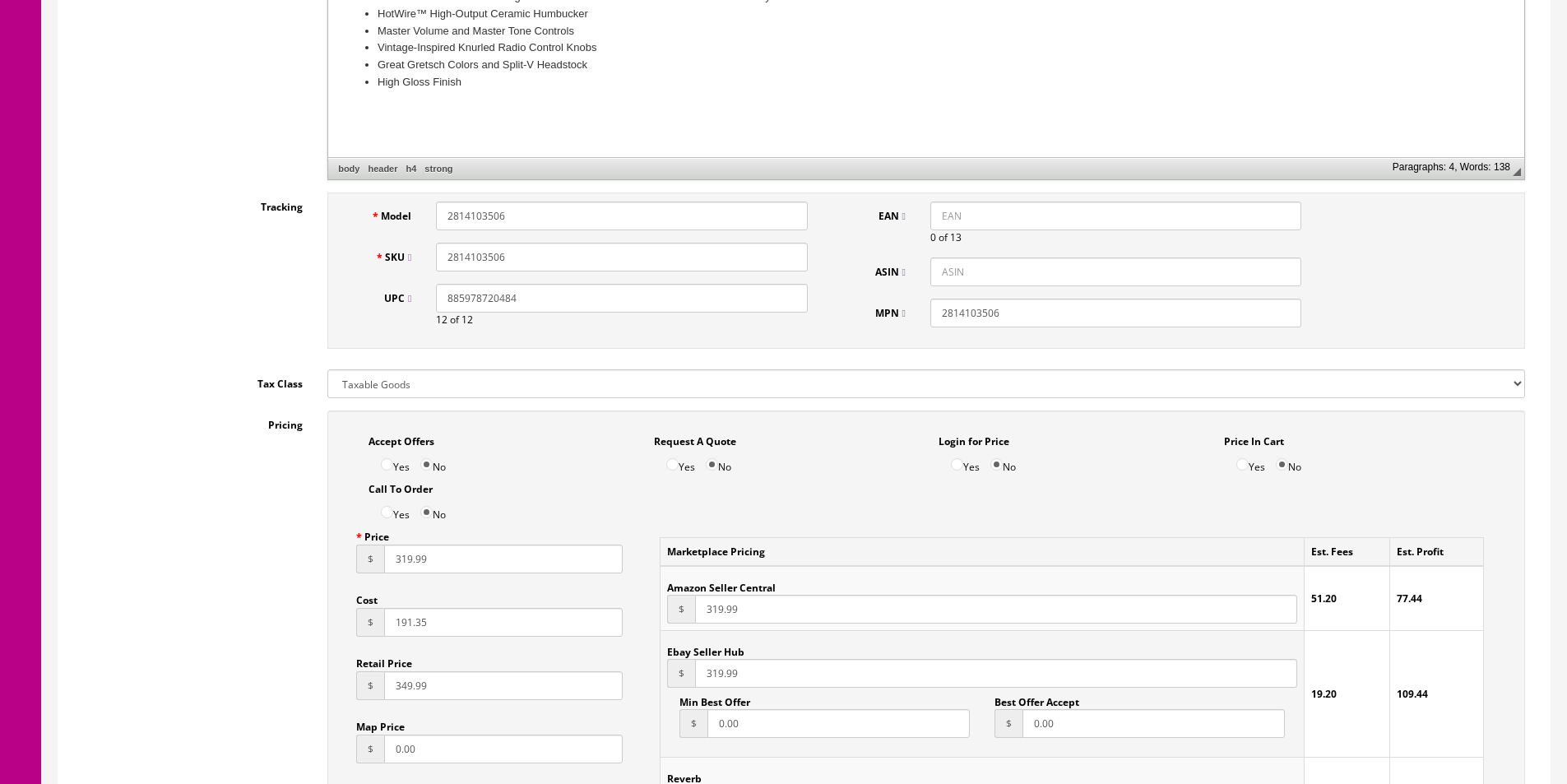
click at [970, 213] on input "EAN" at bounding box center [1116, 216] width 371 height 28
paste input "885978720484"
click at [939, 211] on input "885978720484" at bounding box center [1116, 216] width 371 height 28
type input "0885978720484"
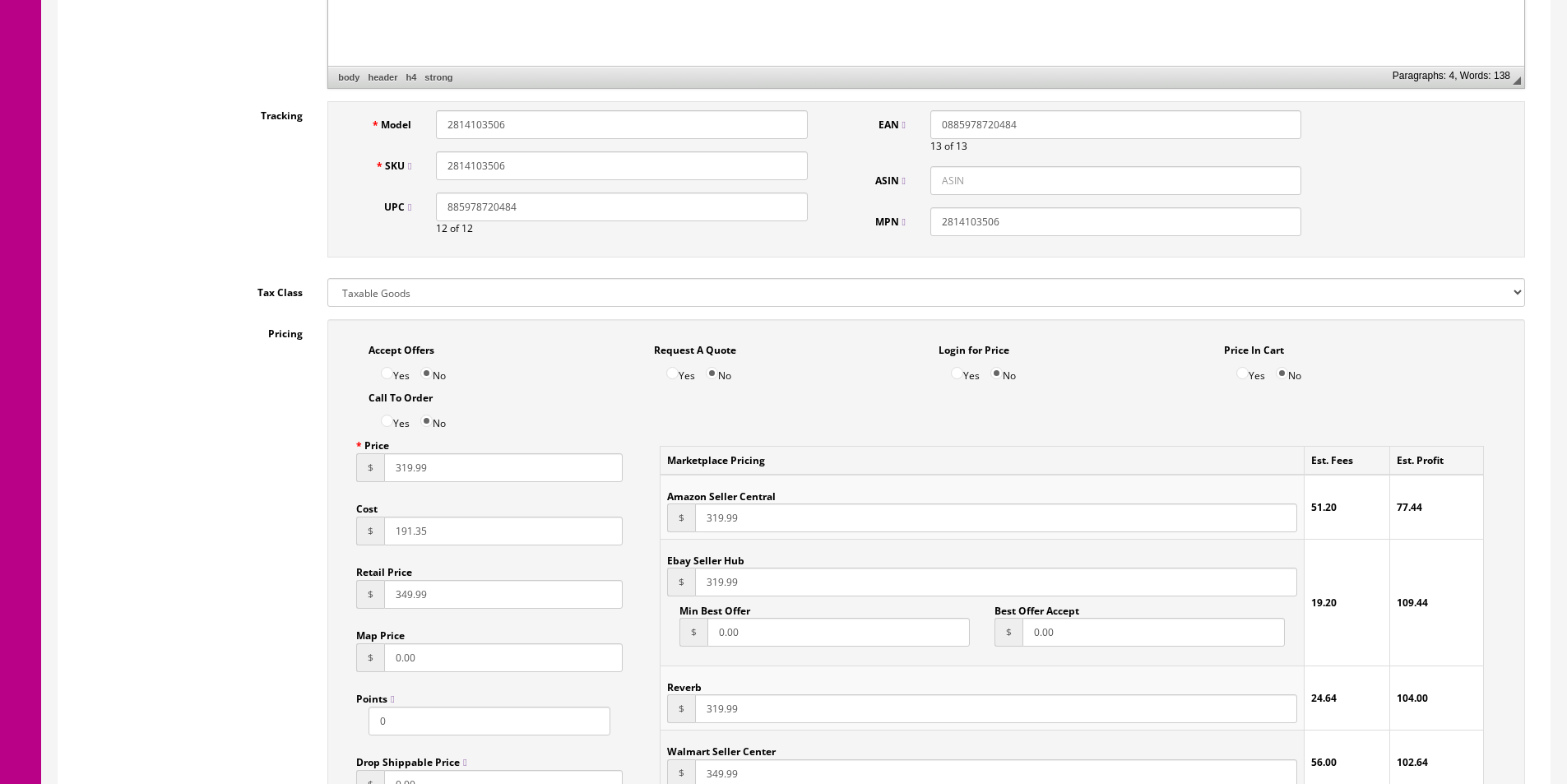
scroll to position [822, 0]
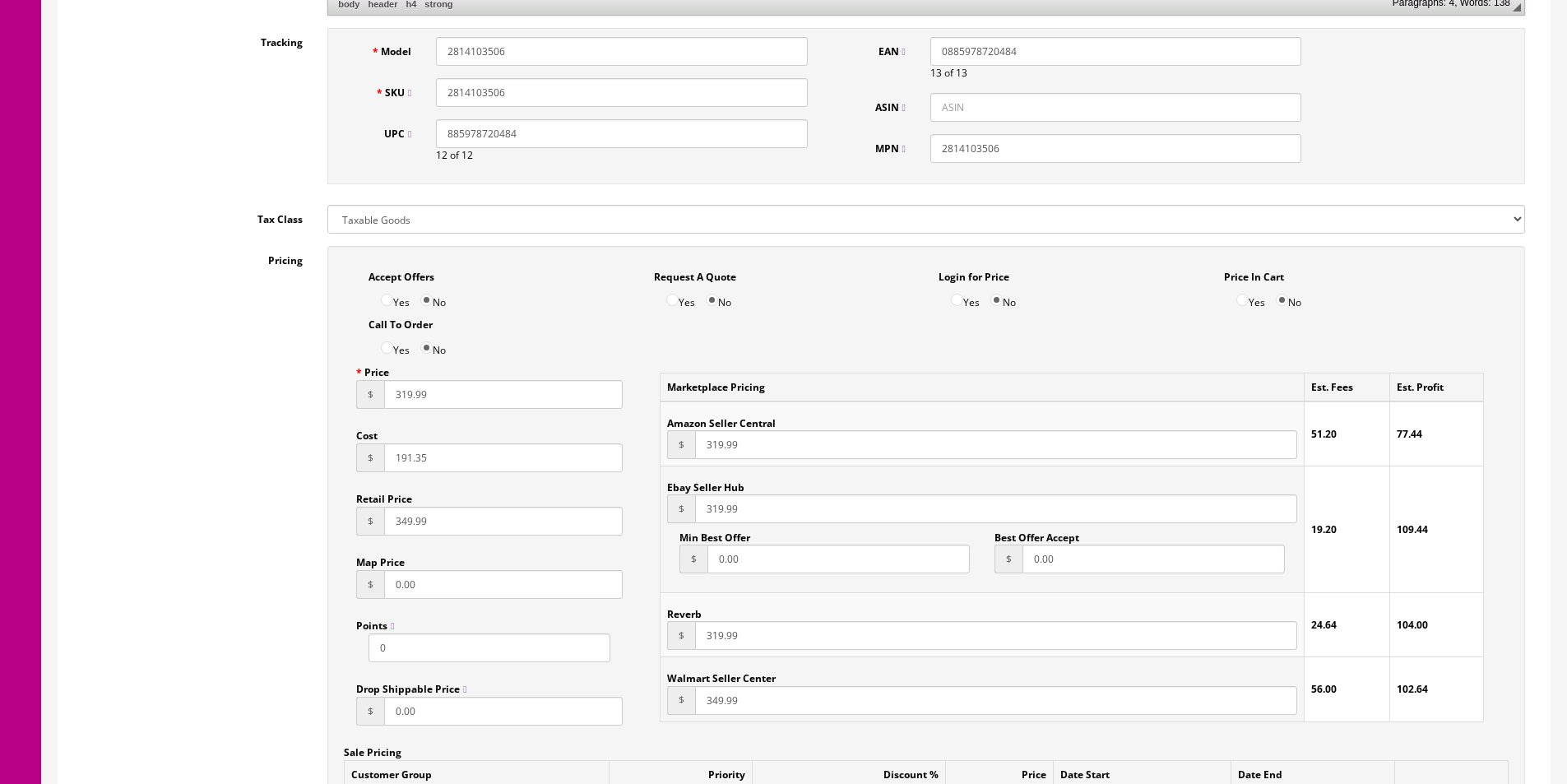
click at [420, 451] on input "191.35" at bounding box center [503, 457] width 238 height 28
type input "179.39"
type input "299.99"
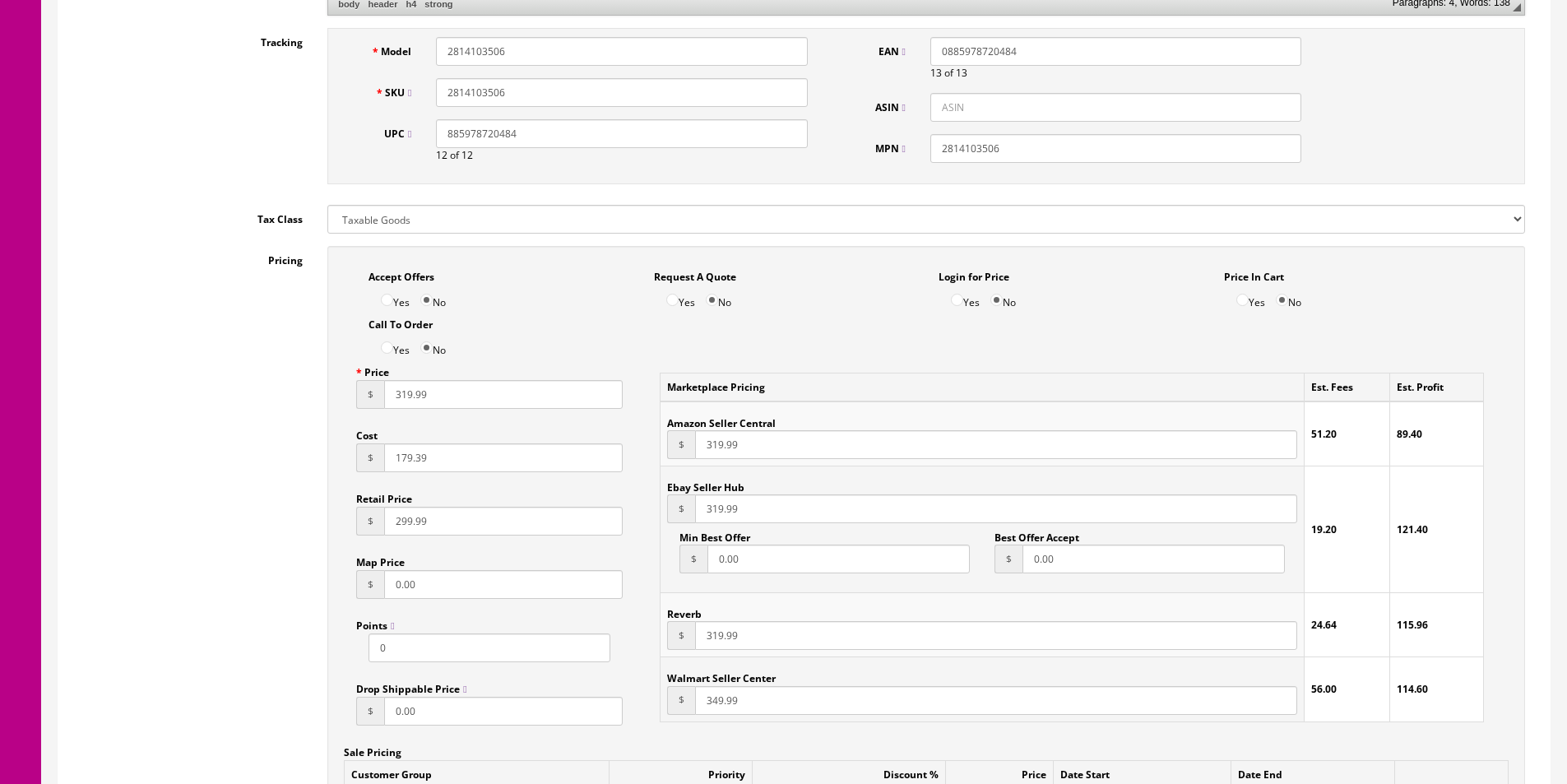
click at [439, 400] on input "319.99" at bounding box center [503, 395] width 238 height 28
paste input "29"
type input "299.99"
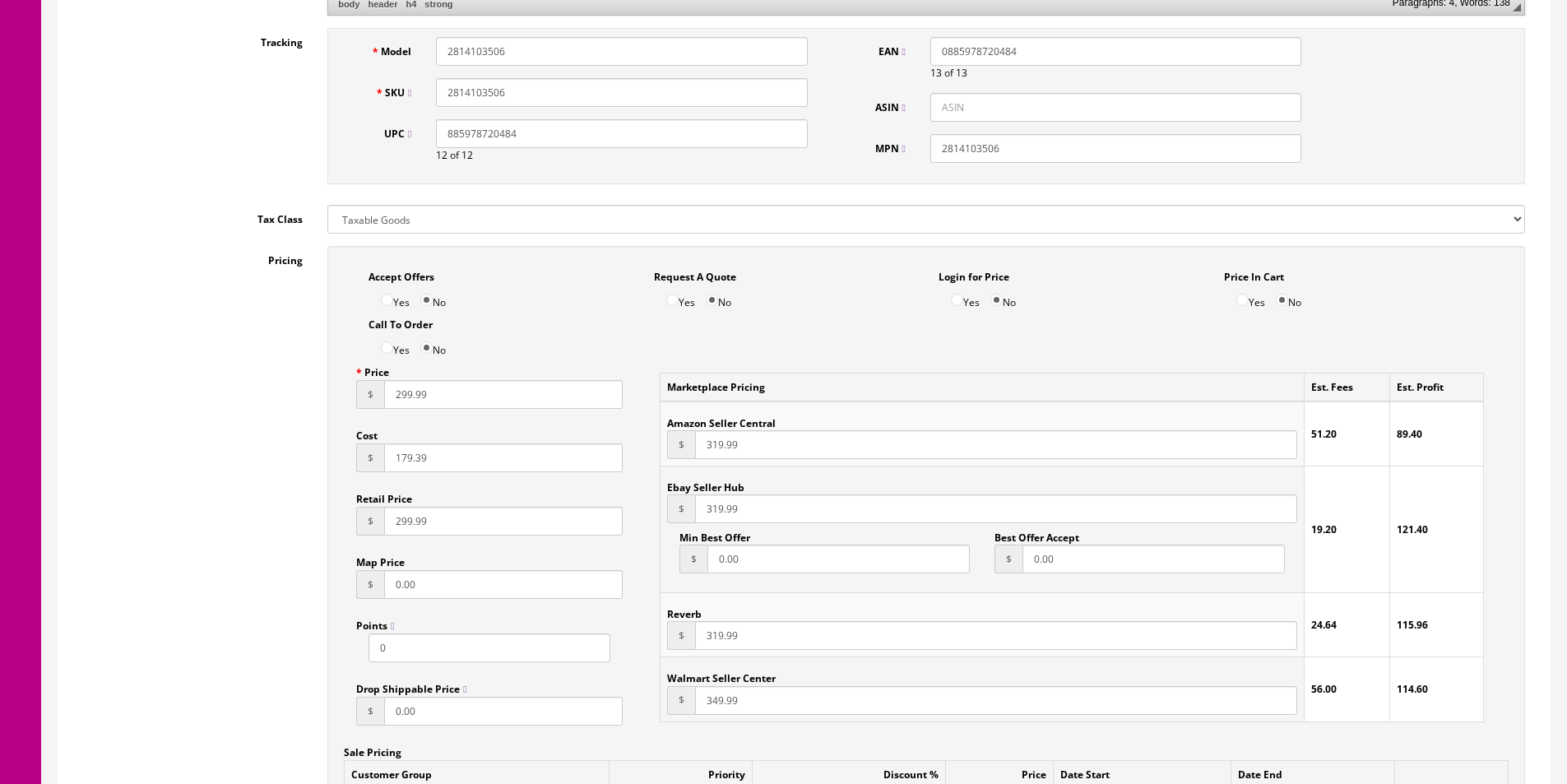
click at [710, 436] on input "319.99" at bounding box center [996, 445] width 602 height 28
paste input "29"
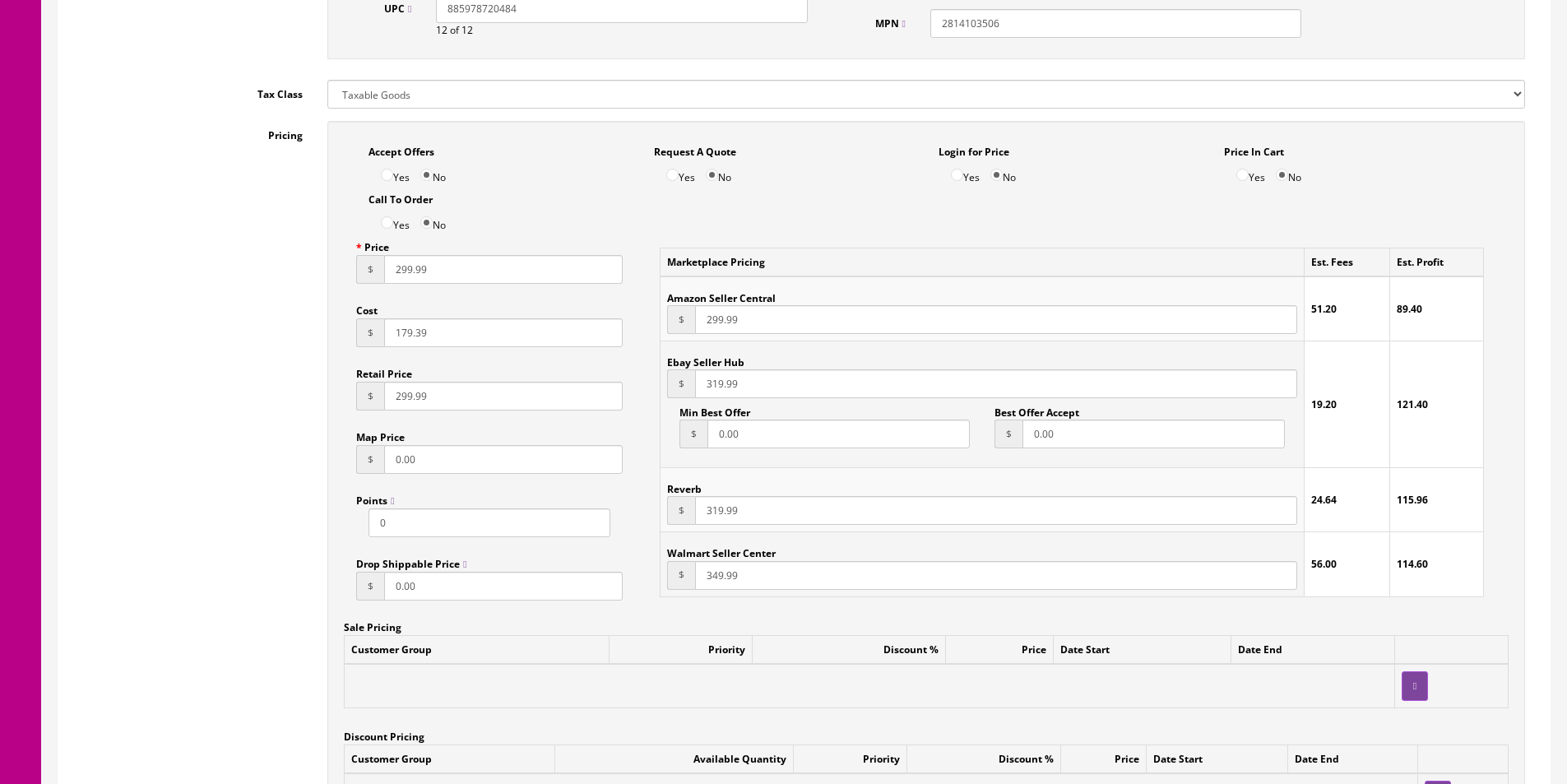
type input "299.99"
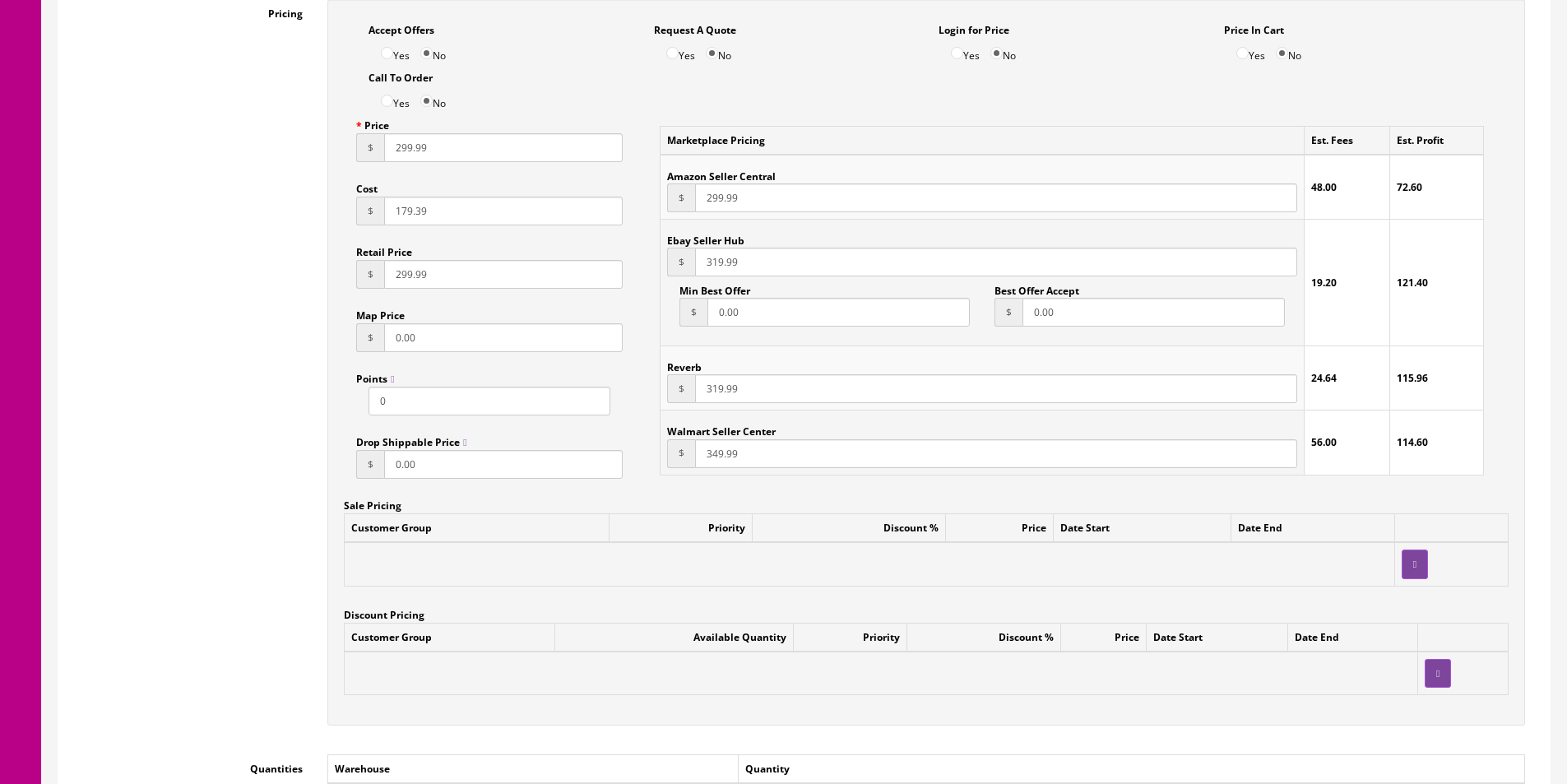
paste input "29"
type input "299.99"
paste input "29"
type input "299.99"
paste input "29"
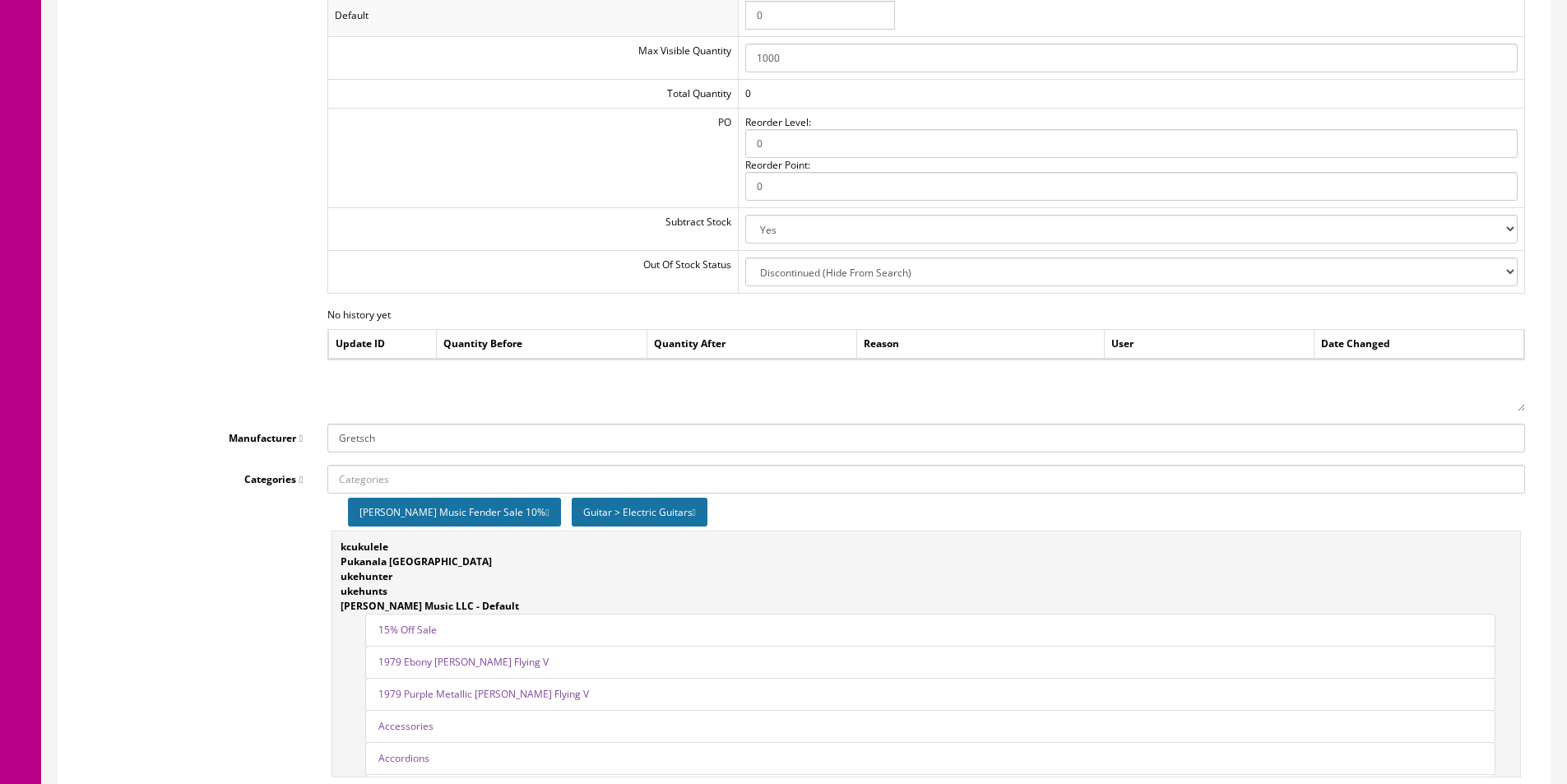
scroll to position [2056, 0]
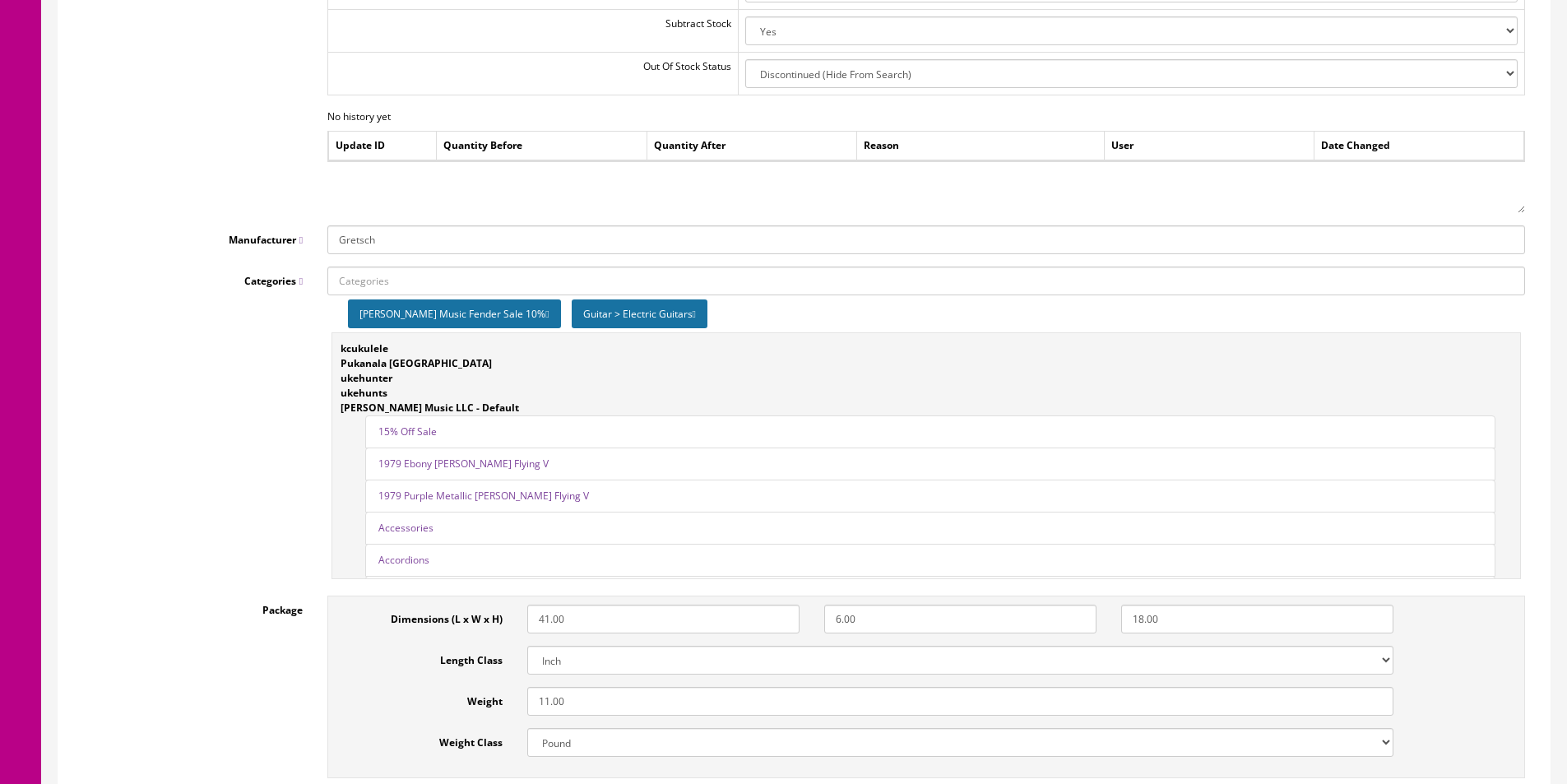
type input "299.99"
click at [545, 315] on icon at bounding box center [547, 314] width 3 height 10
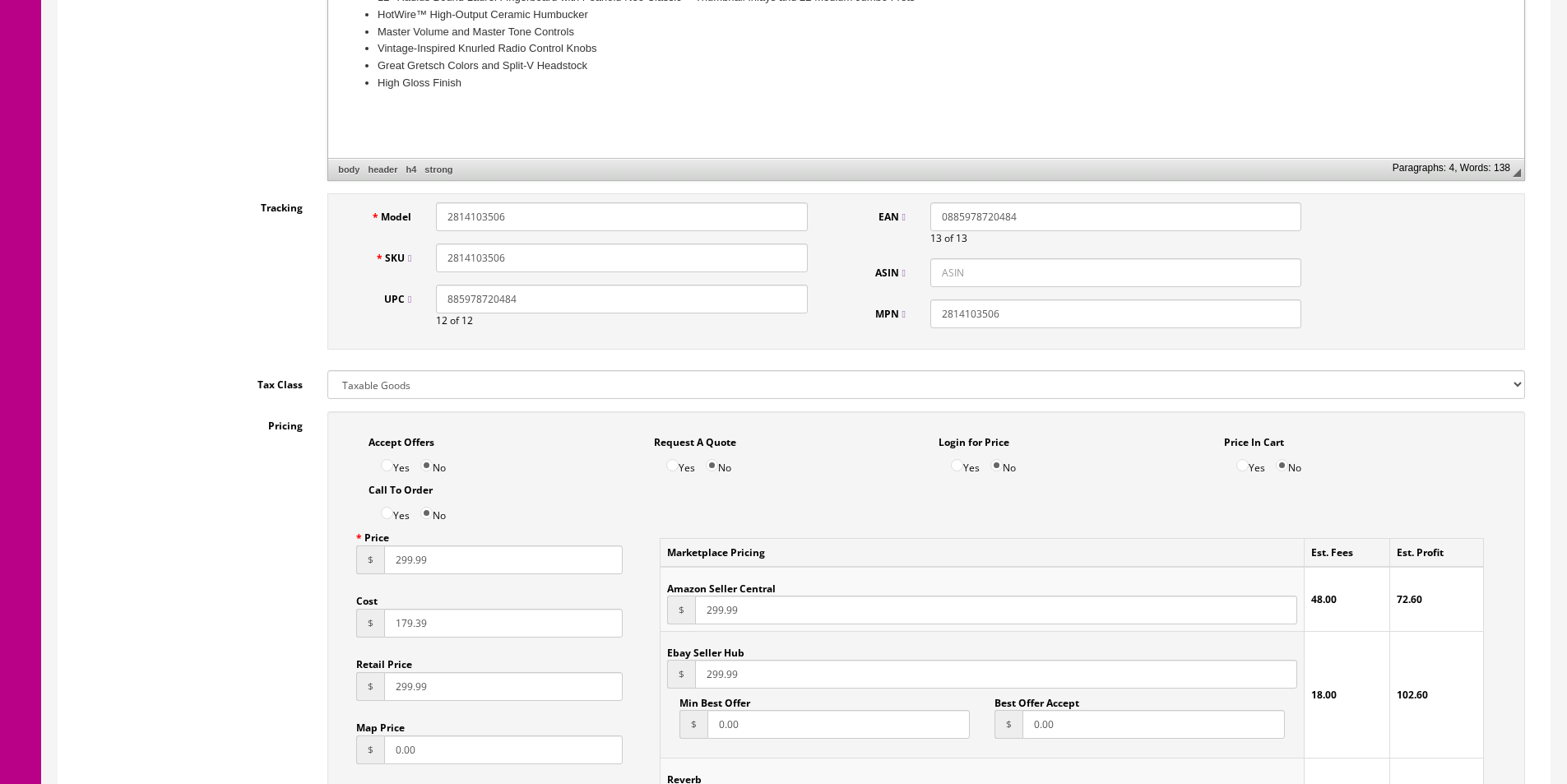
scroll to position [0, 0]
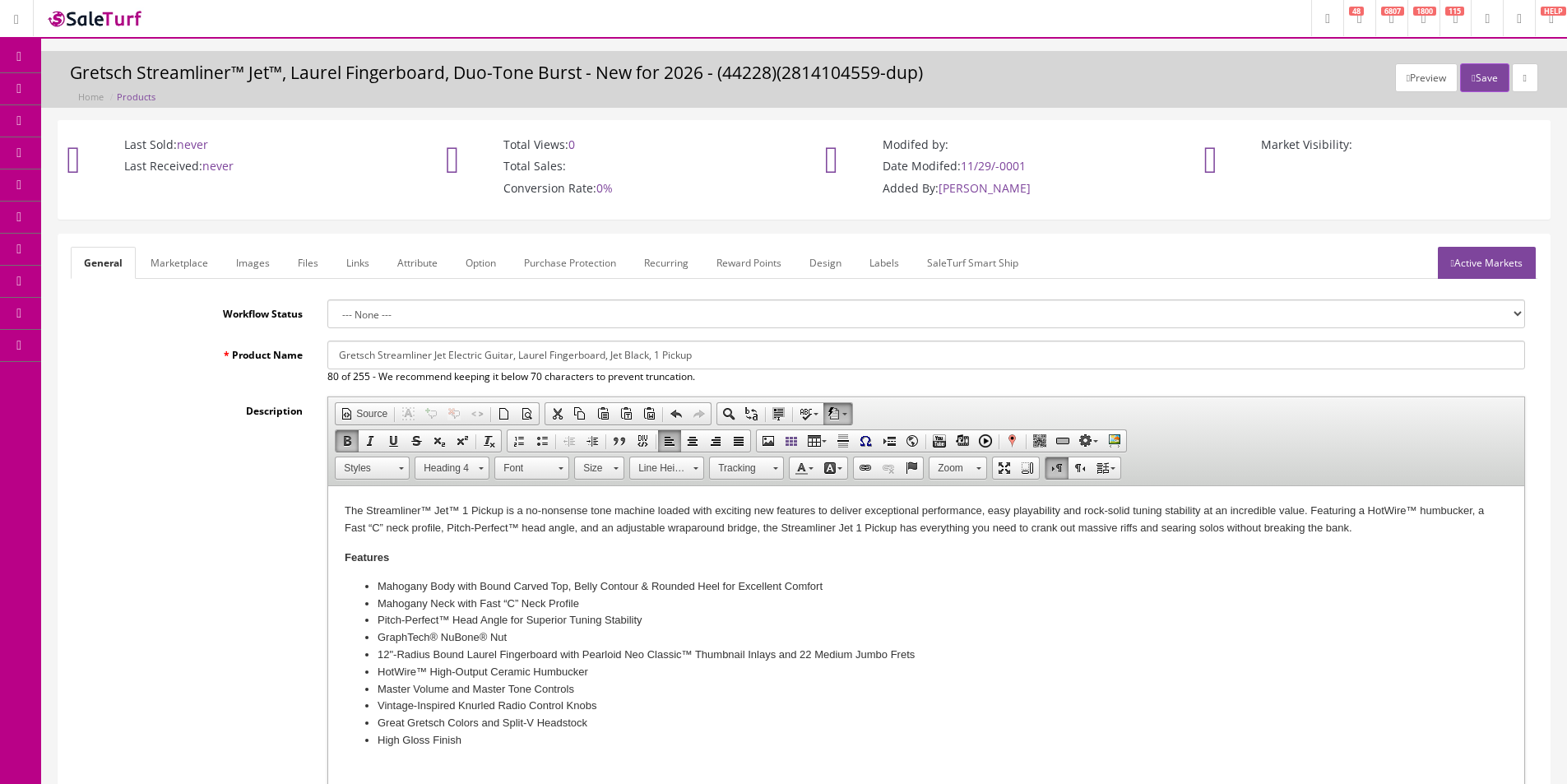
click at [482, 349] on input "Gretsch Streamliner Jet Electric Guitar, Laurel Fingerboard, Jet Black, 1 Pickup" at bounding box center [926, 354] width 1198 height 28
click at [199, 257] on link "Marketplace" at bounding box center [179, 262] width 84 height 32
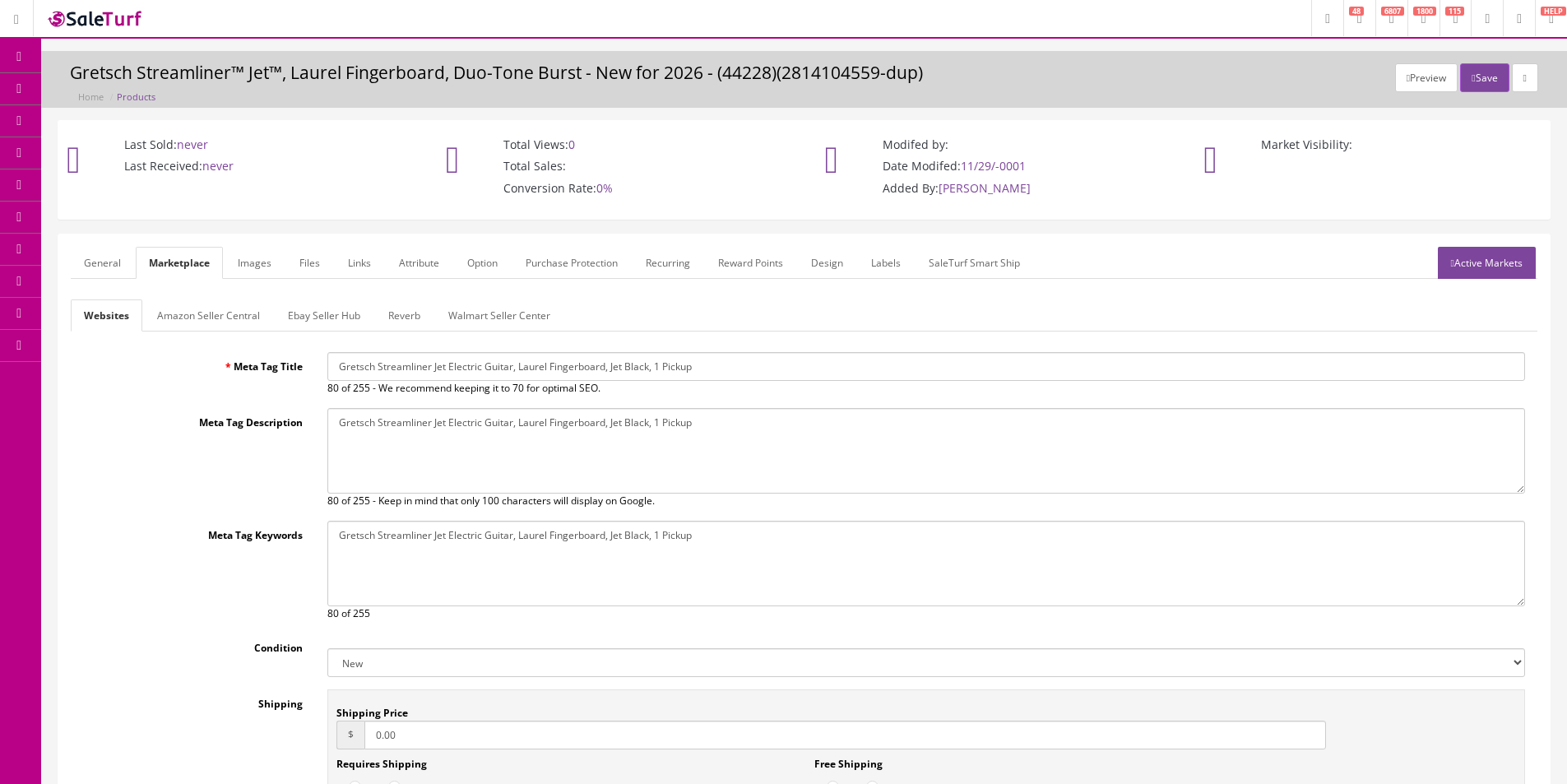
click at [213, 318] on link "Amazon Seller Central" at bounding box center [208, 315] width 129 height 32
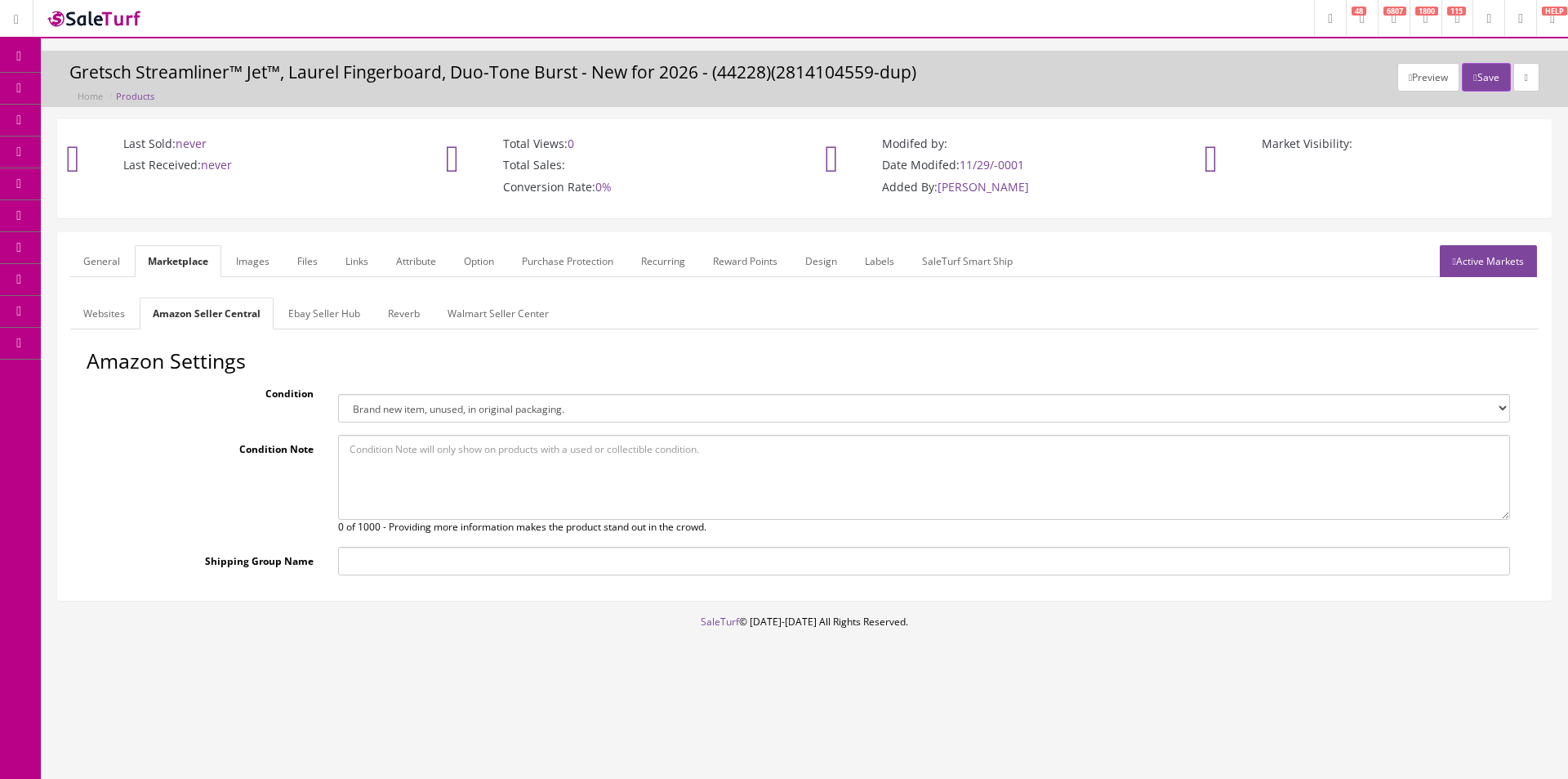
click at [300, 315] on link "Ebay Seller Hub" at bounding box center [325, 313] width 98 height 32
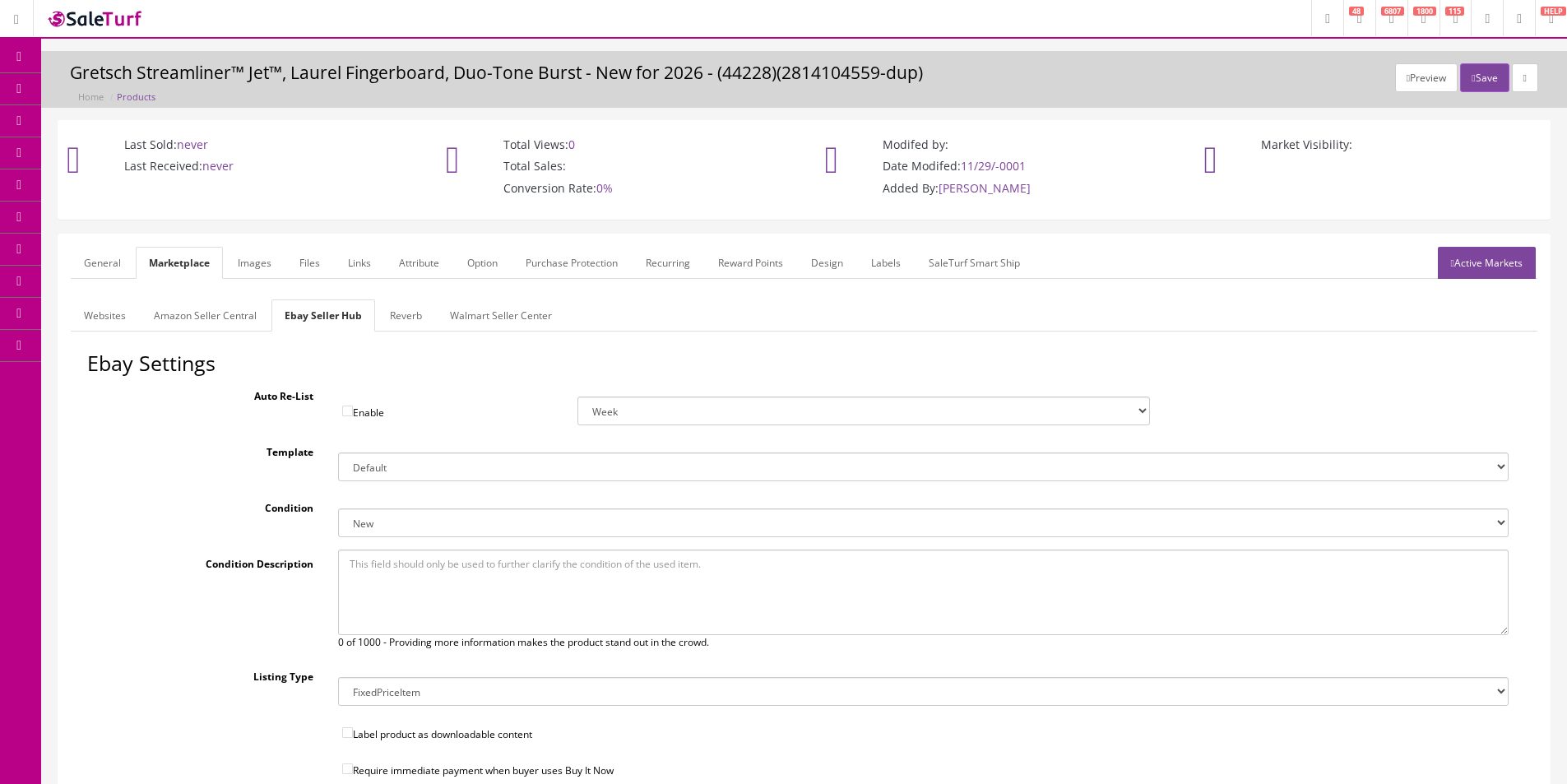
click at [408, 317] on link "Reverb" at bounding box center [406, 315] width 59 height 32
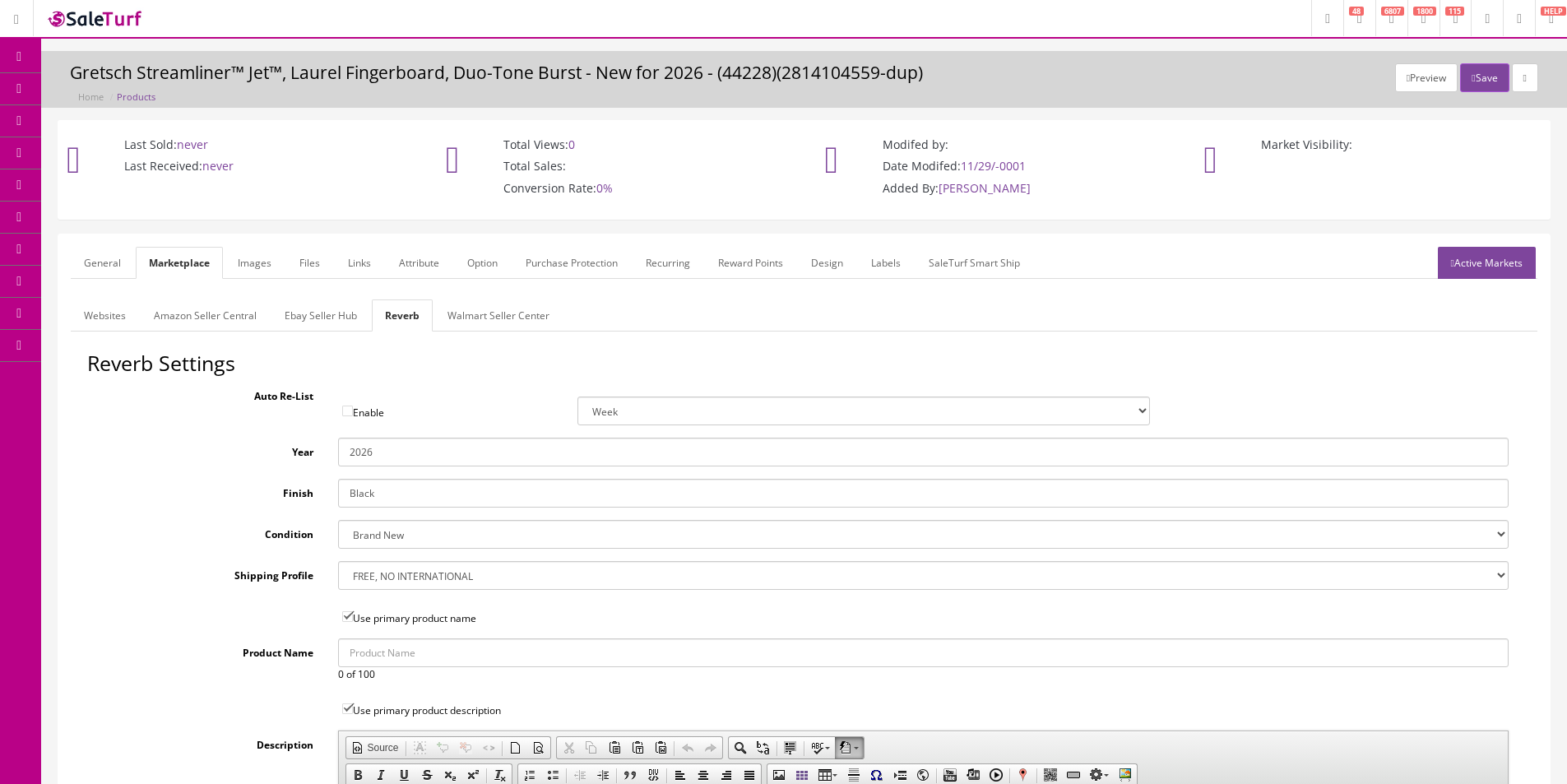
click at [360, 445] on input "2026" at bounding box center [923, 451] width 1171 height 28
click at [269, 277] on link "Images" at bounding box center [255, 262] width 60 height 32
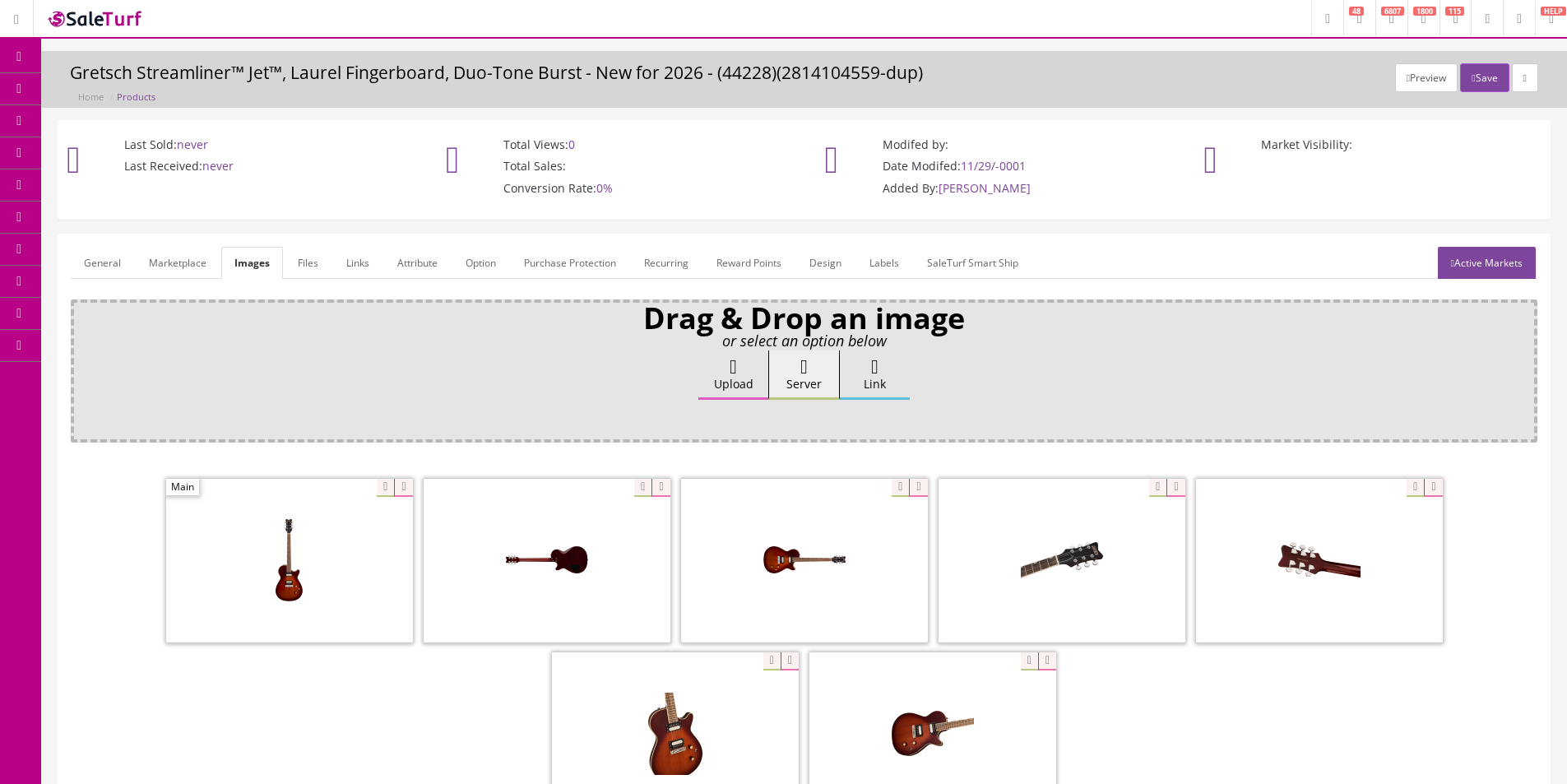
click at [408, 485] on icon at bounding box center [403, 488] width 18 height 18
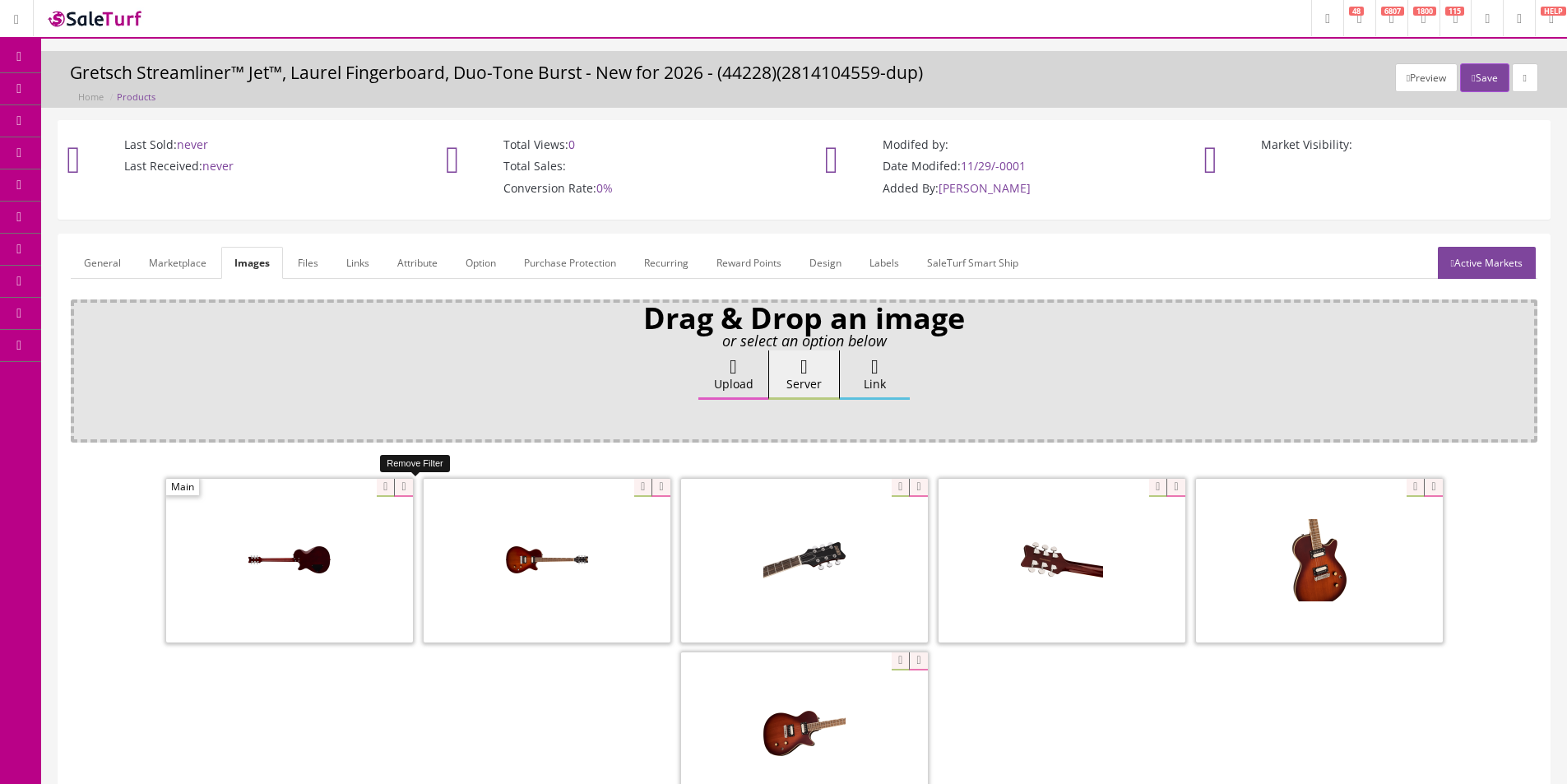
click at [408, 485] on icon at bounding box center [403, 488] width 18 height 18
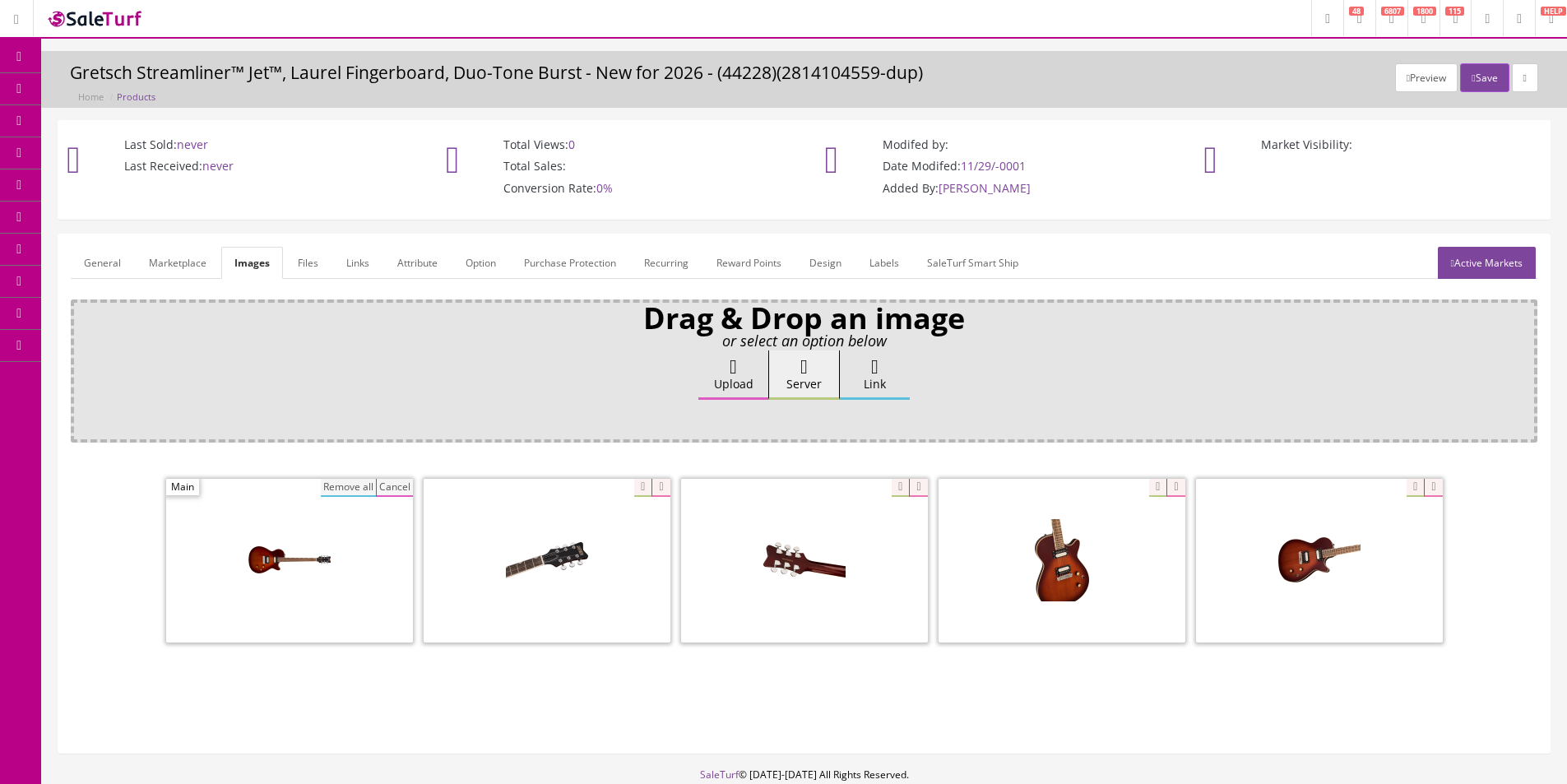
click at [358, 483] on button "Remove all" at bounding box center [349, 488] width 55 height 18
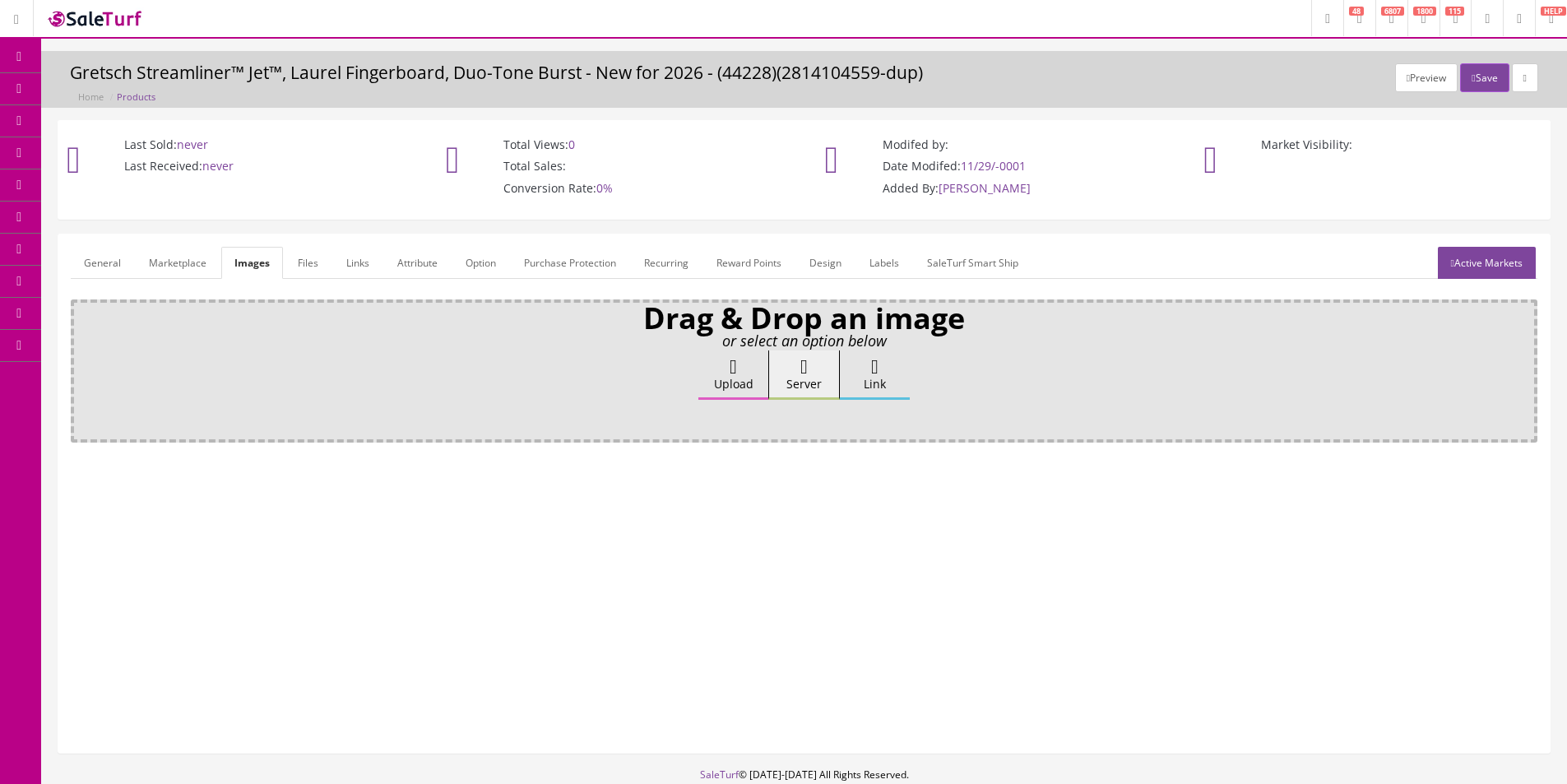
click at [717, 379] on label "Upload" at bounding box center [733, 374] width 70 height 49
click at [82, 367] on input "Upload" at bounding box center [82, 359] width 0 height 17
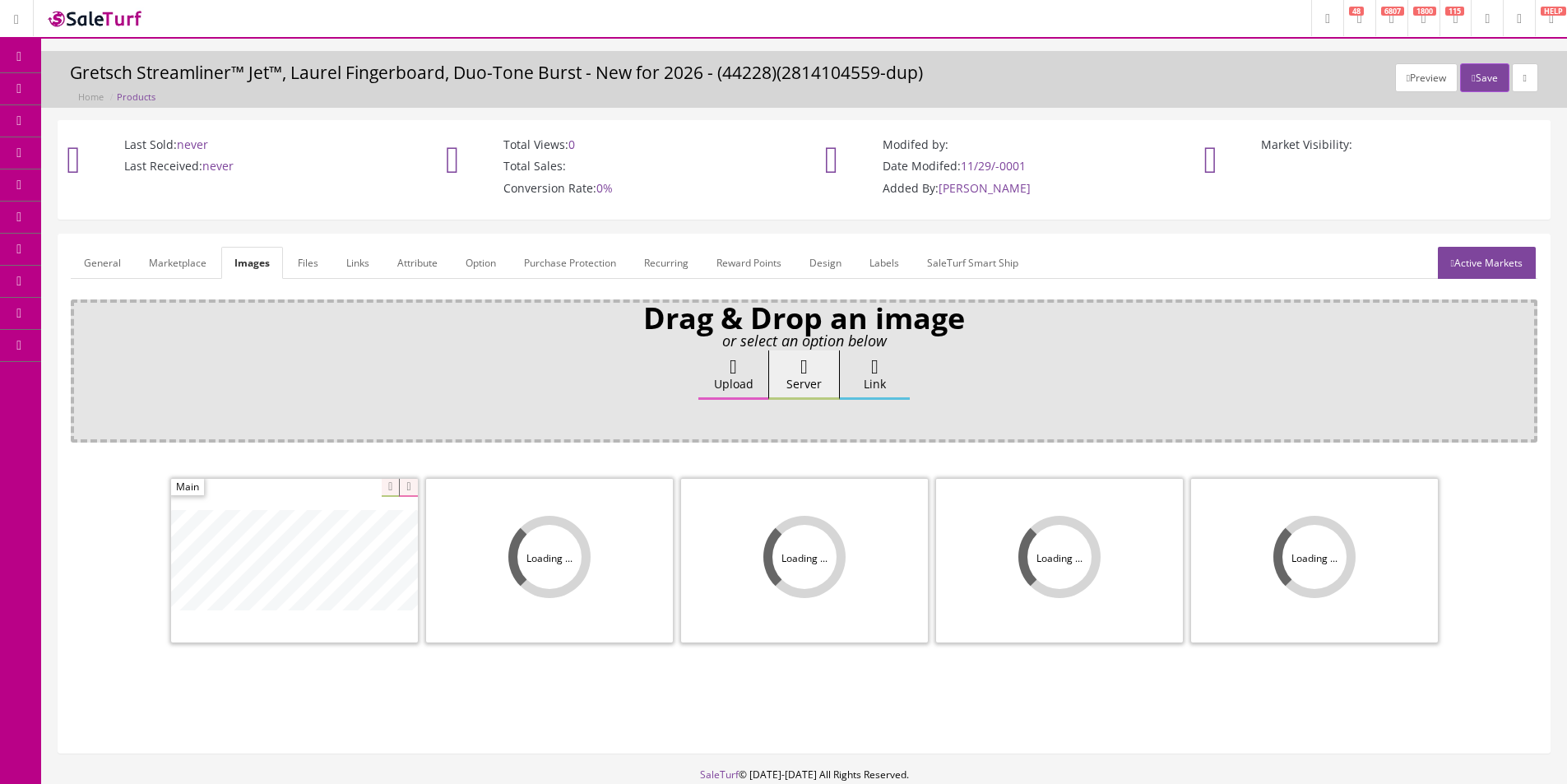
scroll to position [99, 0]
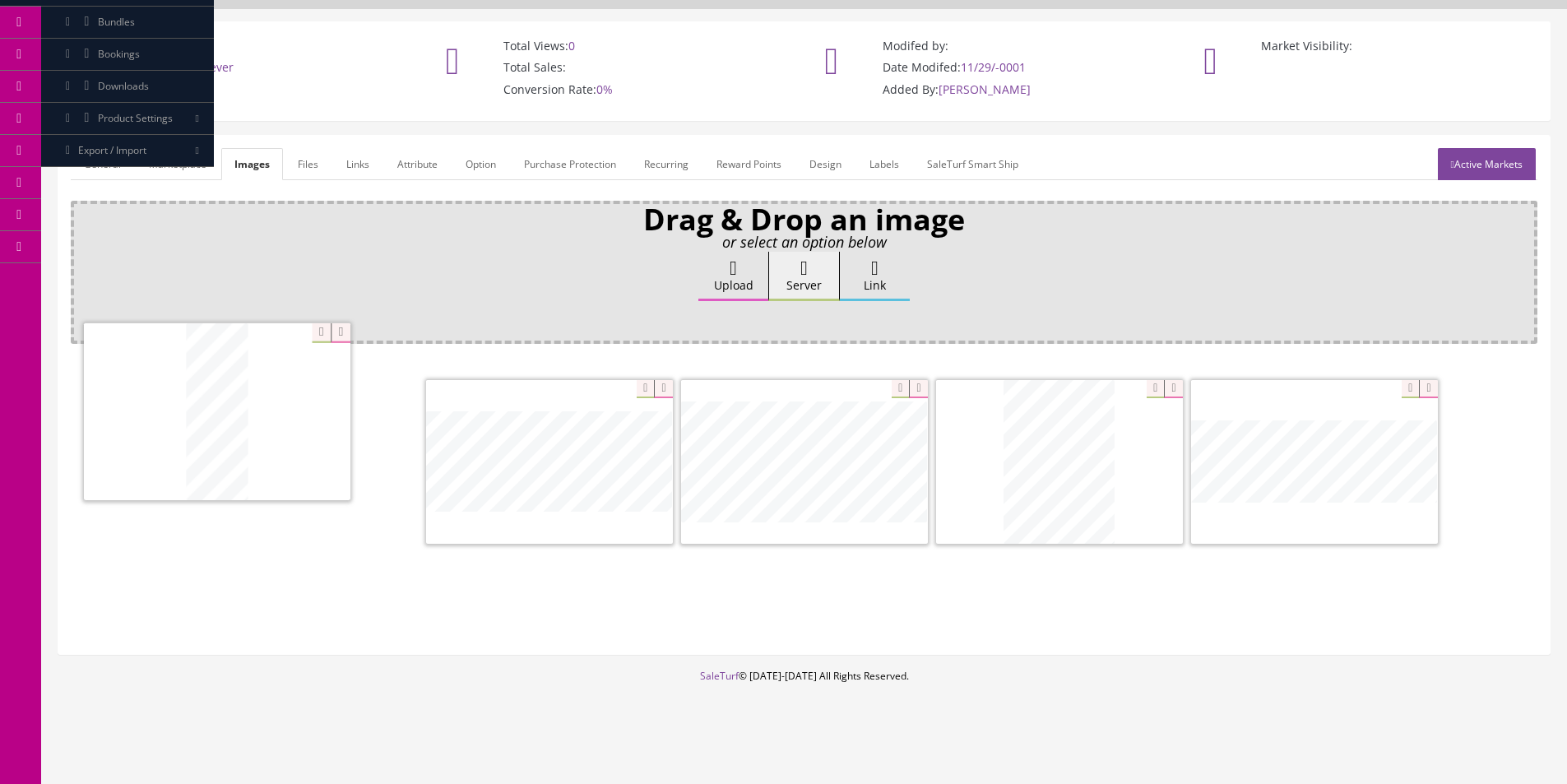
drag, startPoint x: 482, startPoint y: 435, endPoint x: 125, endPoint y: 409, distance: 357.9
drag, startPoint x: 1263, startPoint y: 467, endPoint x: 431, endPoint y: 456, distance: 832.1
click at [405, 166] on link "Attribute" at bounding box center [418, 164] width 67 height 32
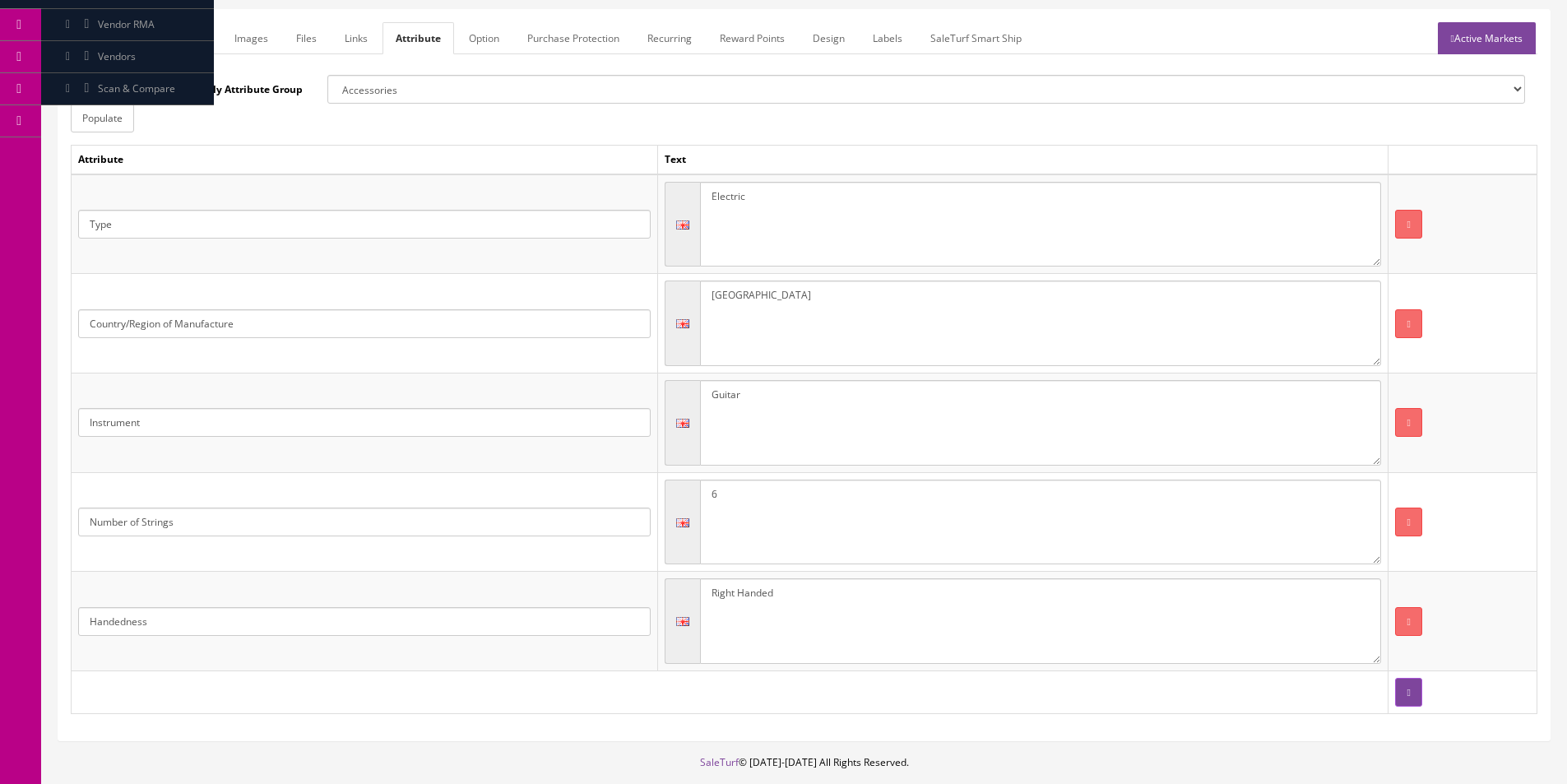
scroll to position [146, 0]
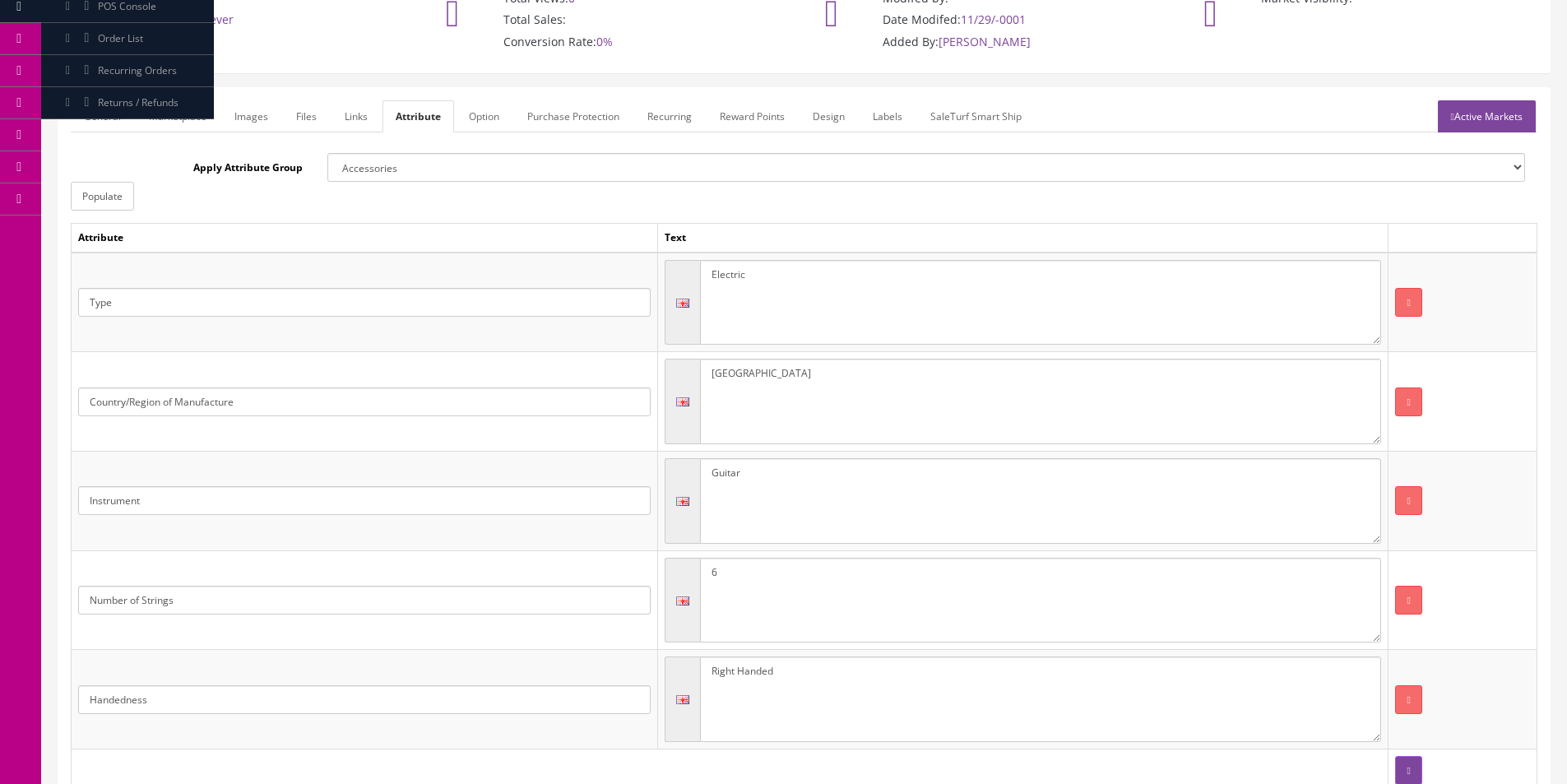
click at [1512, 125] on link "Active Markets" at bounding box center [1487, 116] width 98 height 32
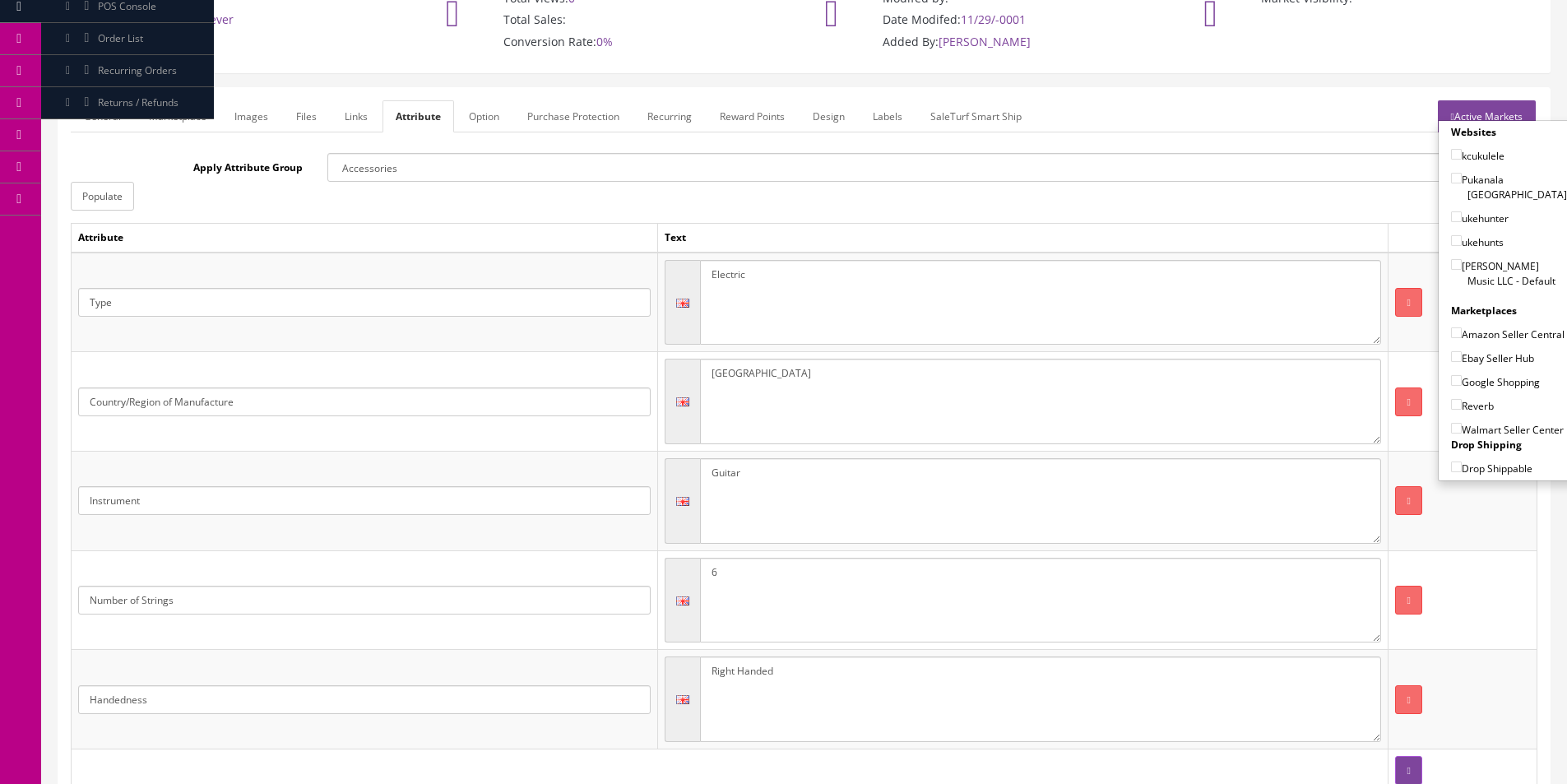
click at [1511, 116] on link "Active Markets" at bounding box center [1487, 116] width 98 height 32
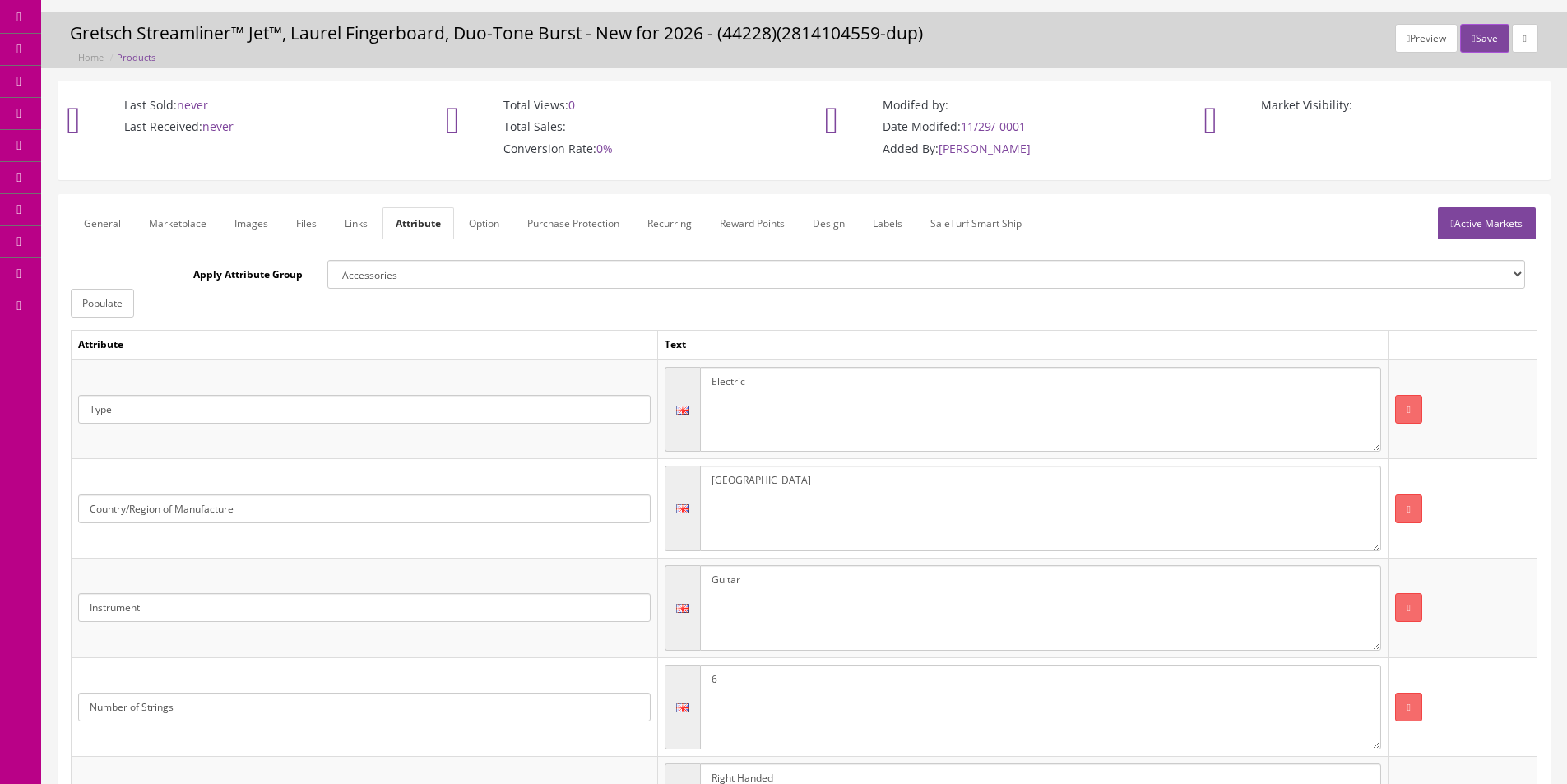
scroll to position [0, 0]
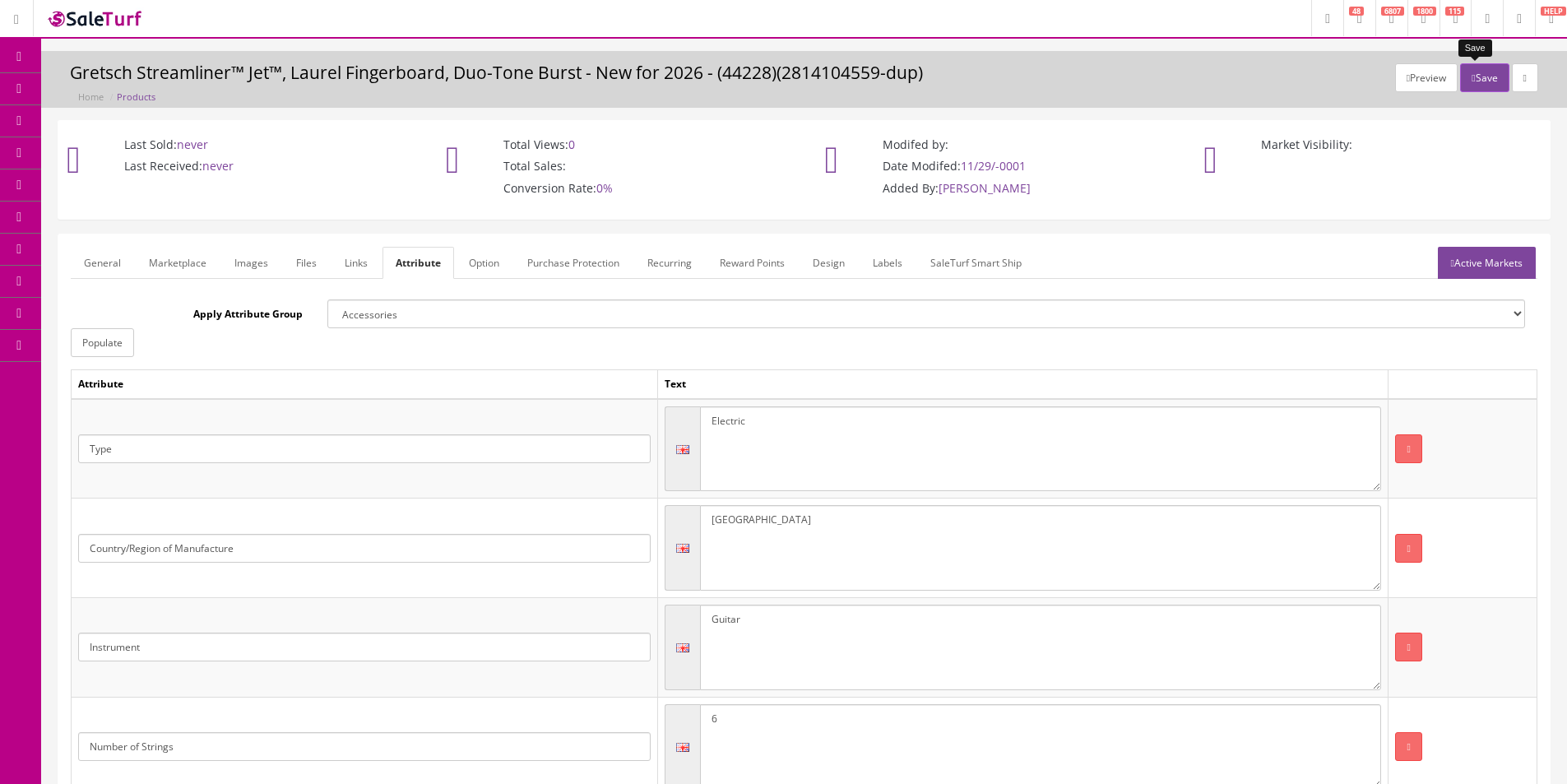
click at [1473, 74] on button "Save" at bounding box center [1485, 78] width 48 height 28
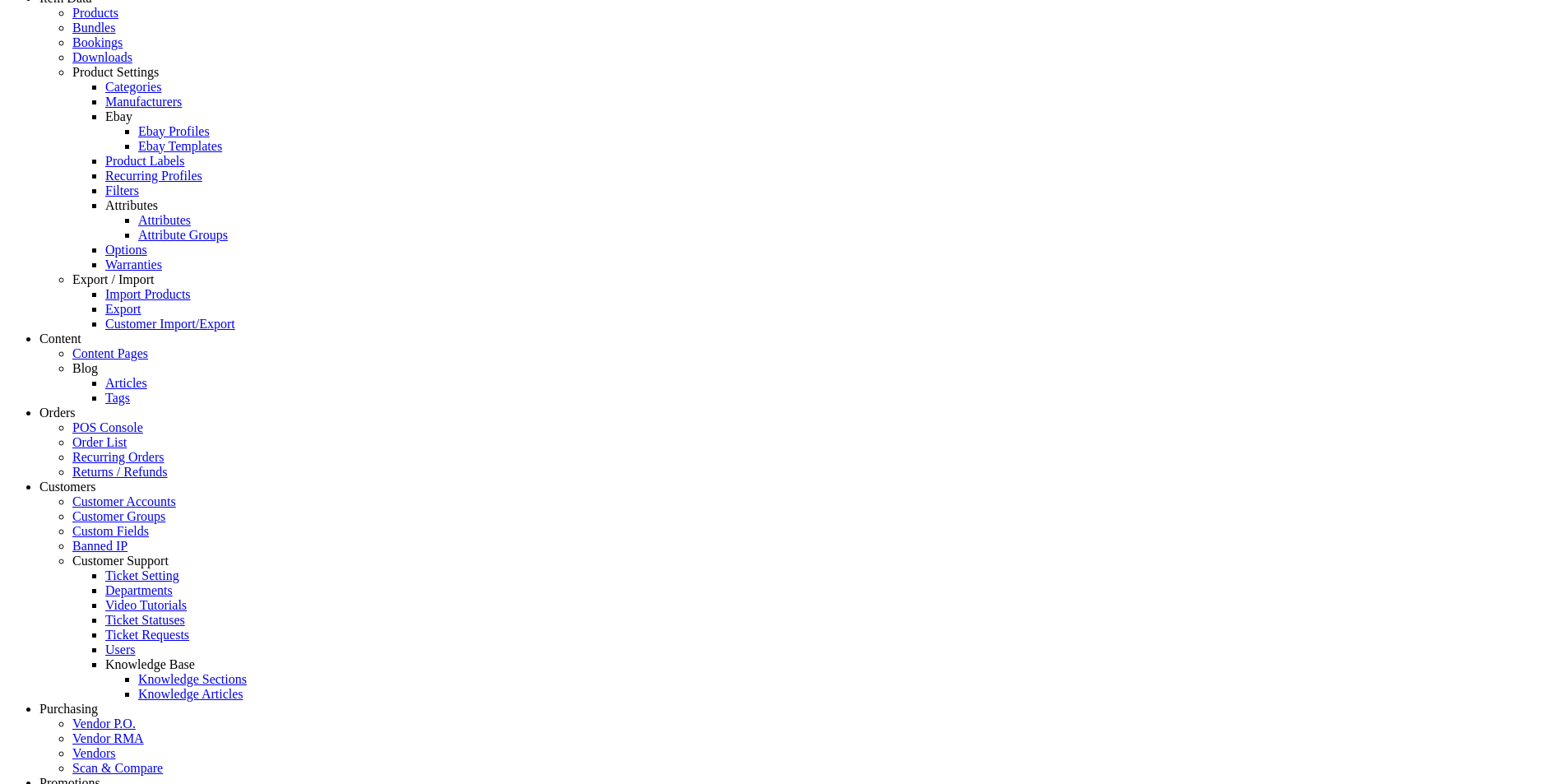
scroll to position [774, 0]
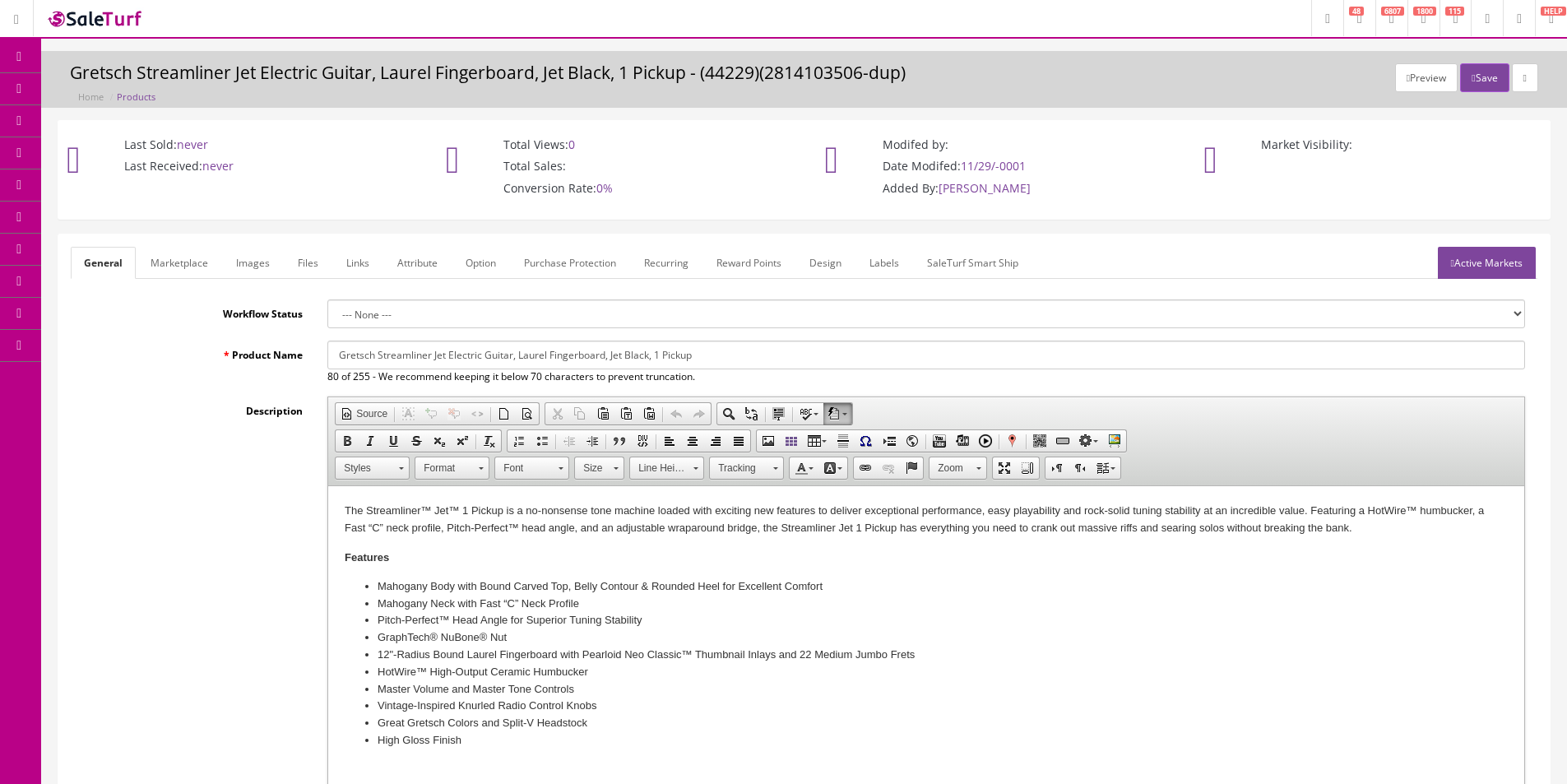
drag, startPoint x: 610, startPoint y: 357, endPoint x: 648, endPoint y: 360, distance: 38.1
click at [648, 360] on input "Gretsch Streamliner Jet Electric Guitar, Laurel Fingerboard, Jet Black, 1 Pickup" at bounding box center [926, 354] width 1198 height 28
drag, startPoint x: 605, startPoint y: 356, endPoint x: 608, endPoint y: 365, distance: 9.5
click at [606, 356] on input "Gretsch Streamliner Jet Electric Guitar, Laurel Fingerboard, Aged White, 1 Pick…" at bounding box center [926, 354] width 1198 height 28
type input "Gretsch Streamliner Jet Electric Guitar, Laurel Fingerboard Aged White, 1 Pickup"
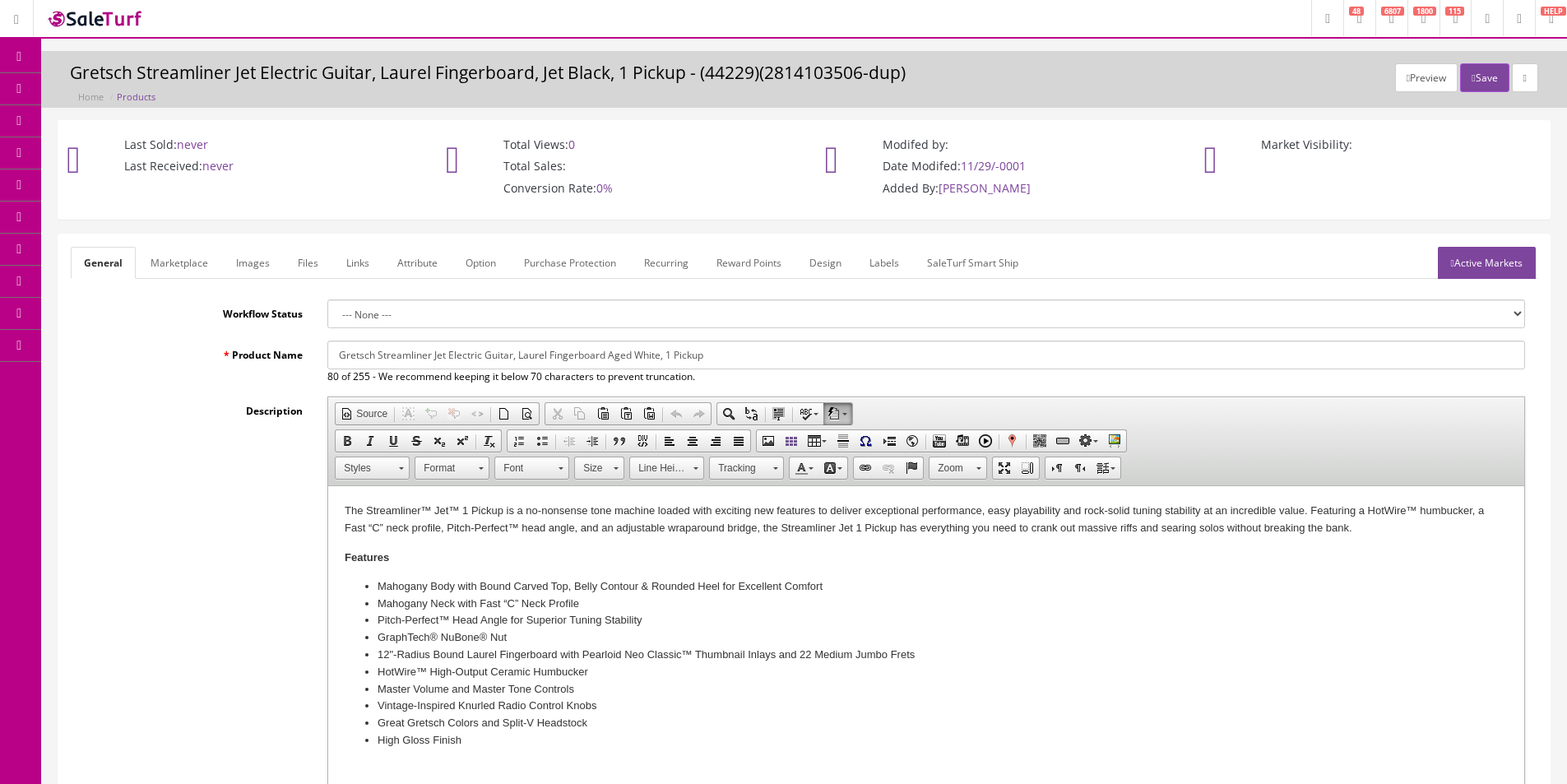
click at [181, 272] on link "Marketplace" at bounding box center [179, 262] width 84 height 32
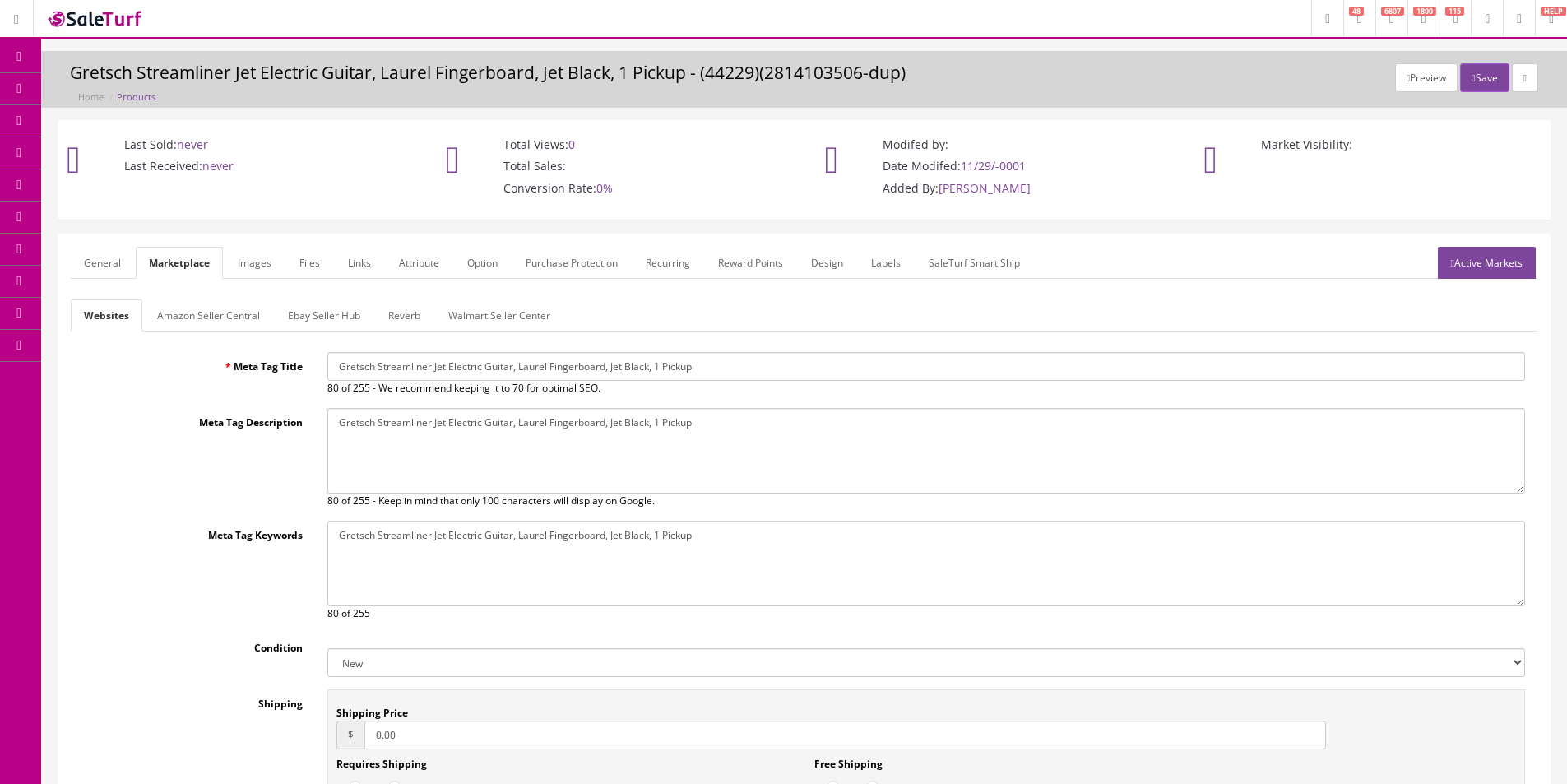
click at [442, 372] on input "Gretsch Streamliner Jet Electric Guitar, Laurel Fingerboard, Jet Black, 1 Pickup" at bounding box center [926, 366] width 1198 height 28
paste input "Aged White"
type input "Gretsch Streamliner Jet Electric Guitar, Laurel Fingerboard Aged White, 1 Pickup"
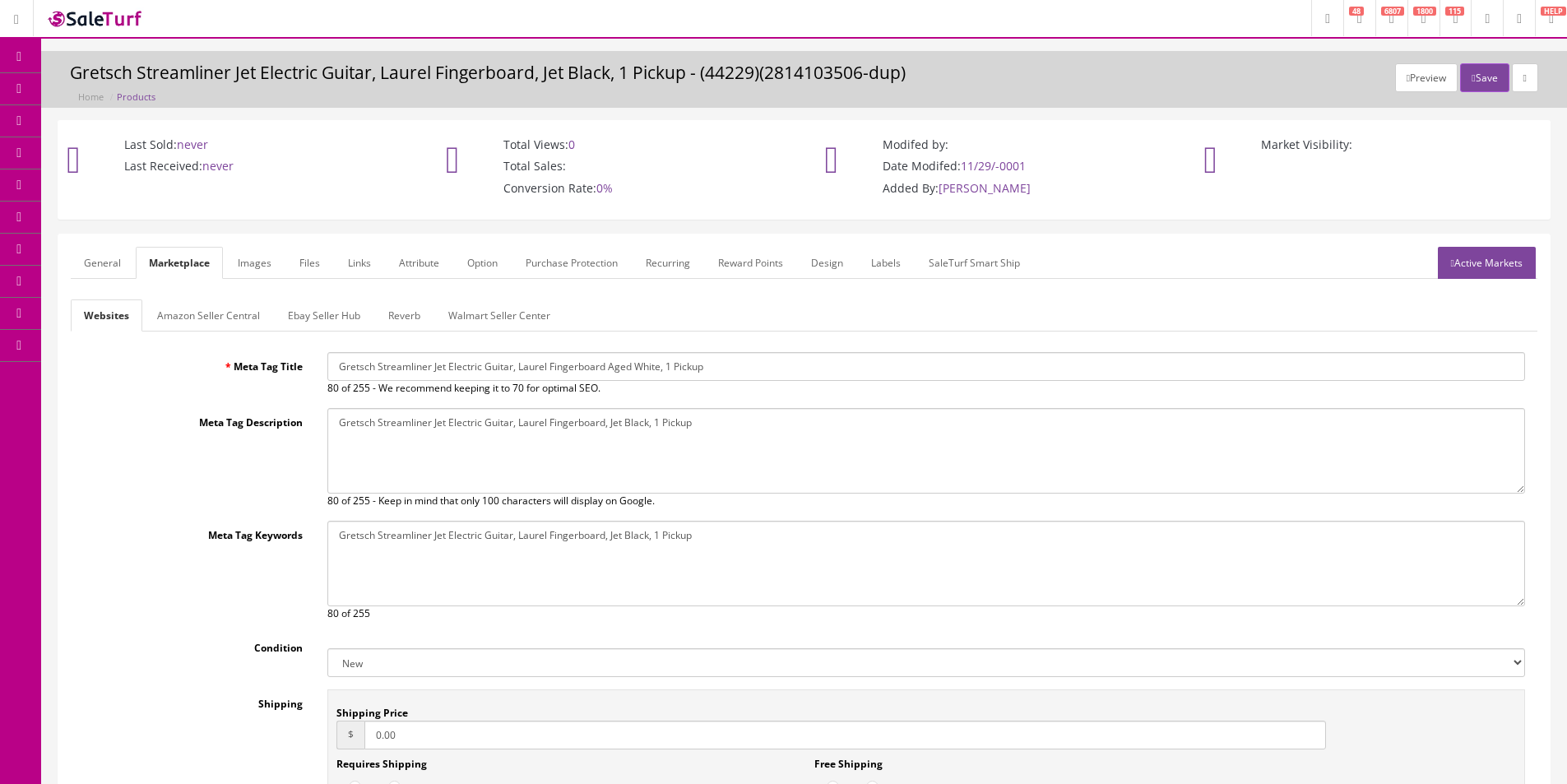
click at [473, 436] on textarea "Gretsch Streamliner Jet Electric Guitar, Laurel Fingerboard, Jet Black, 1 Pickup" at bounding box center [926, 451] width 1198 height 85
paste textarea "Aged White"
type textarea "Gretsch Streamliner Jet Electric Guitar, Laurel Fingerboard Aged White, 1 Pickup"
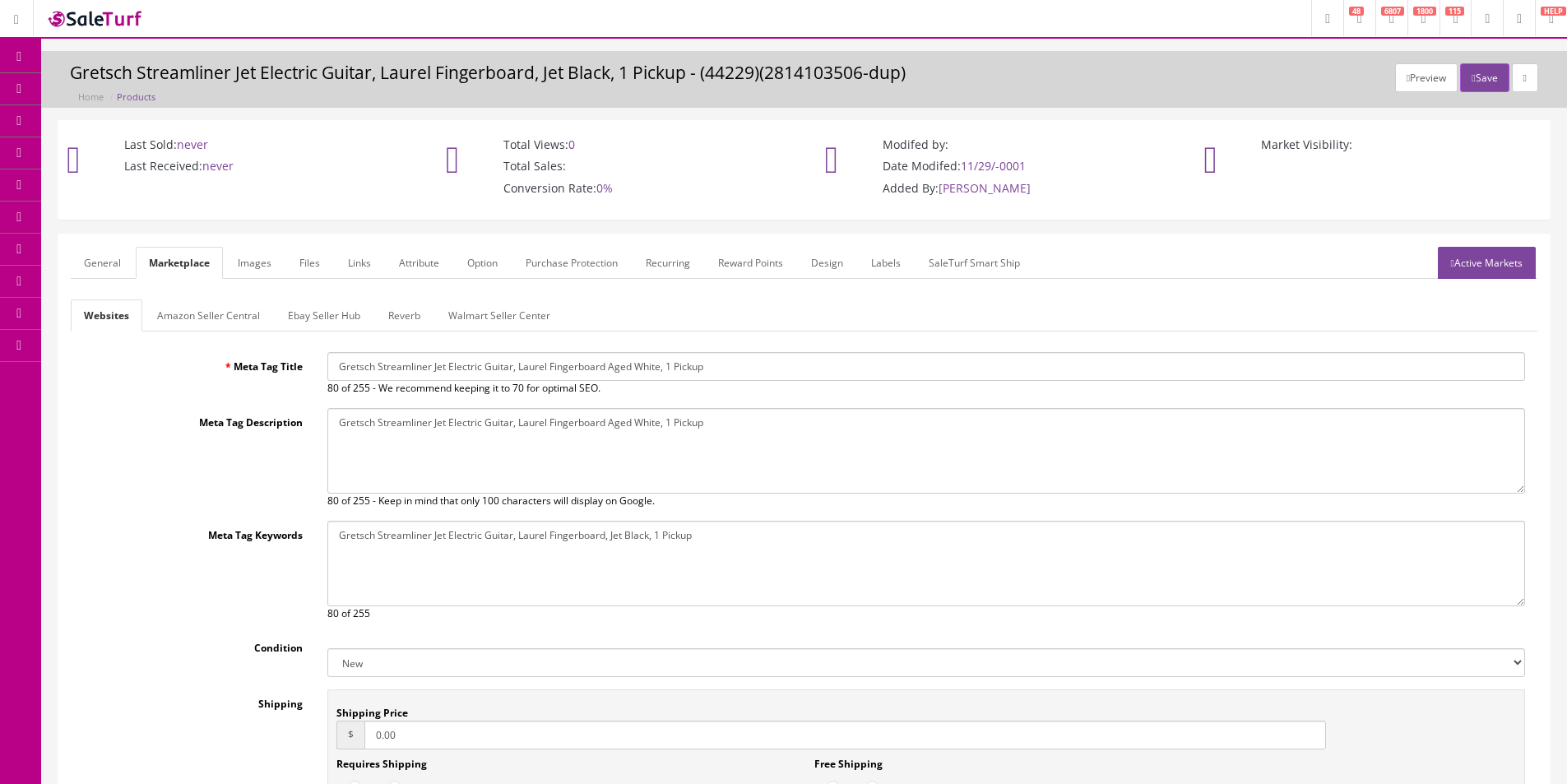
click at [487, 563] on textarea "Gretsch Streamliner Jet Electric Guitar, Laurel Fingerboard, Jet Black, 1 Pickup" at bounding box center [926, 563] width 1198 height 85
paste textarea "Aged White"
type textarea "Gretsch Streamliner Jet Electric Guitar, Laurel Fingerboard Aged White, 1 Pickup"
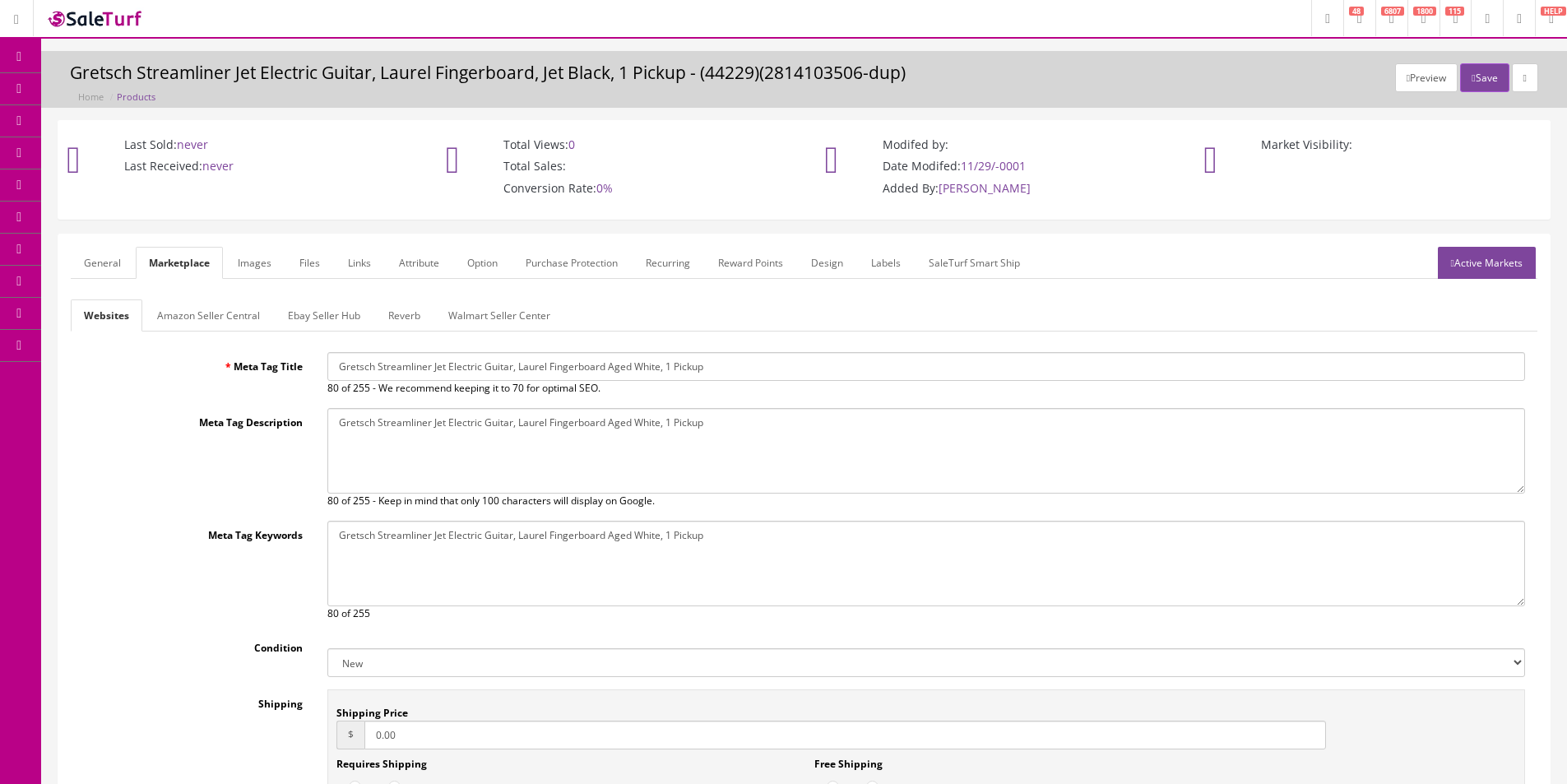
click at [313, 315] on link "Ebay Seller Hub" at bounding box center [324, 315] width 99 height 32
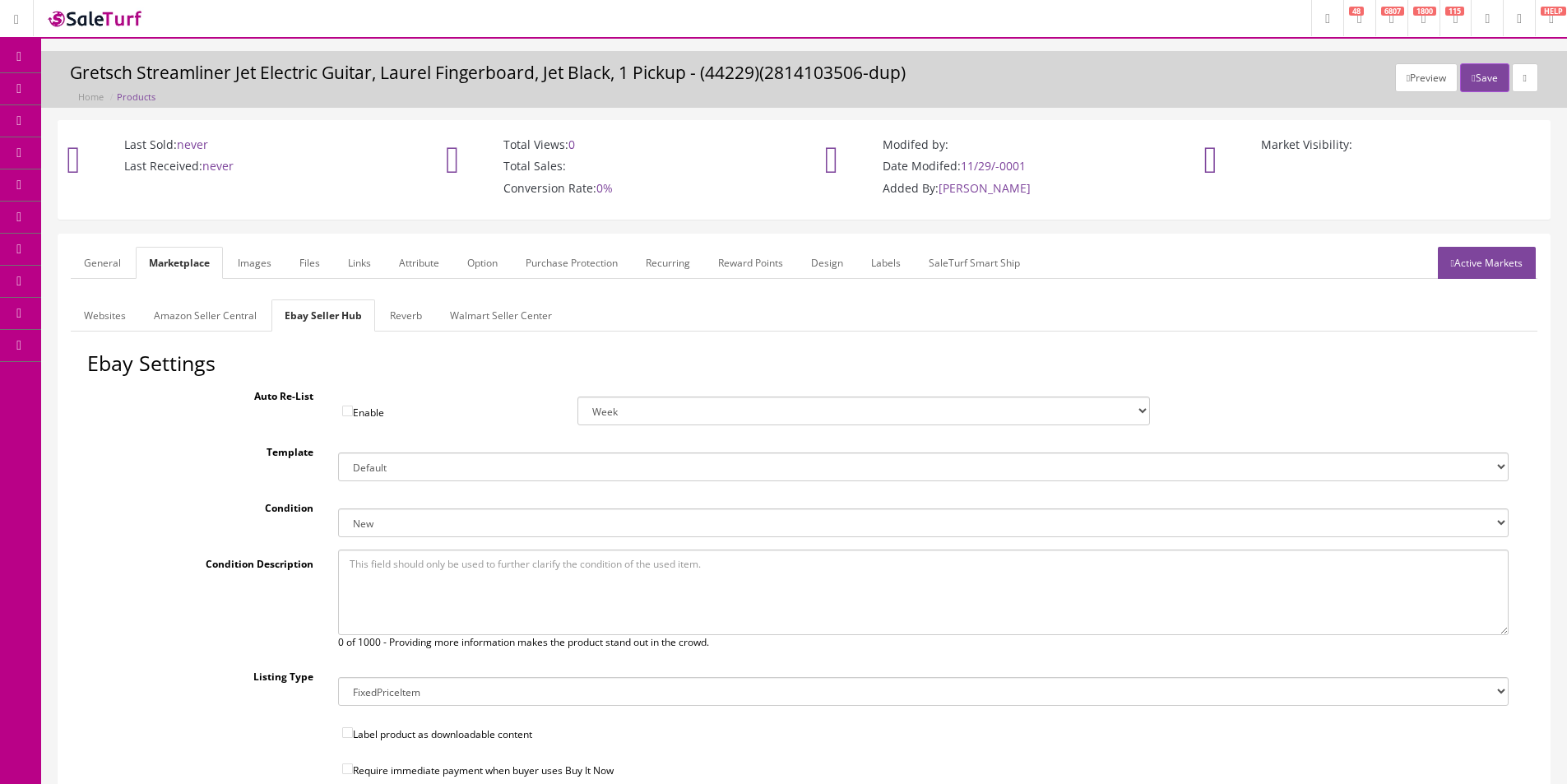
drag, startPoint x: 404, startPoint y: 308, endPoint x: 388, endPoint y: 361, distance: 55.4
click at [404, 309] on link "Reverb" at bounding box center [406, 315] width 59 height 32
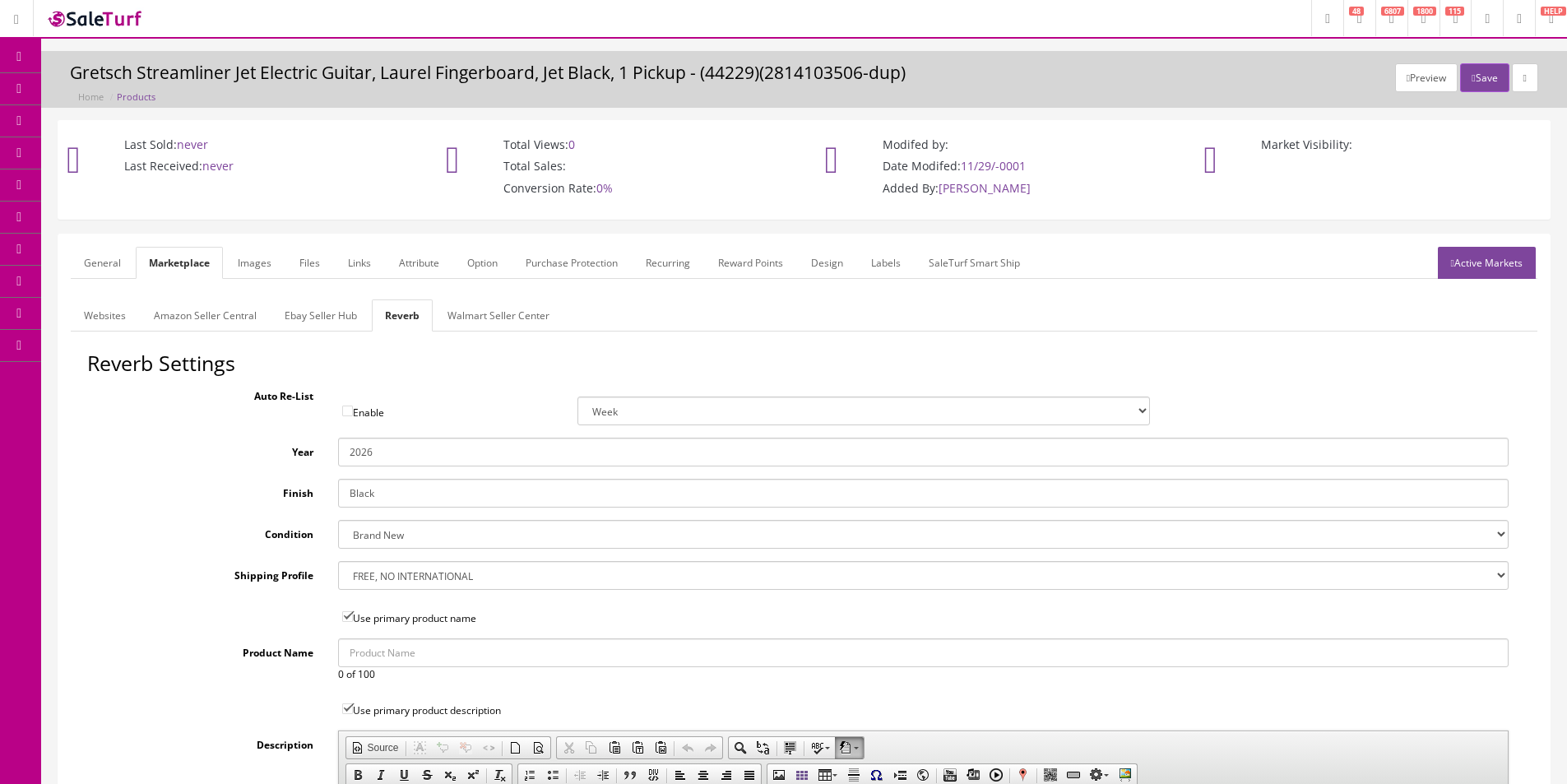
click at [380, 501] on input "Black" at bounding box center [923, 493] width 1171 height 28
click at [380, 500] on input "Black" at bounding box center [923, 493] width 1171 height 28
type input "Aged White"
drag, startPoint x: 259, startPoint y: 257, endPoint x: 293, endPoint y: 273, distance: 37.6
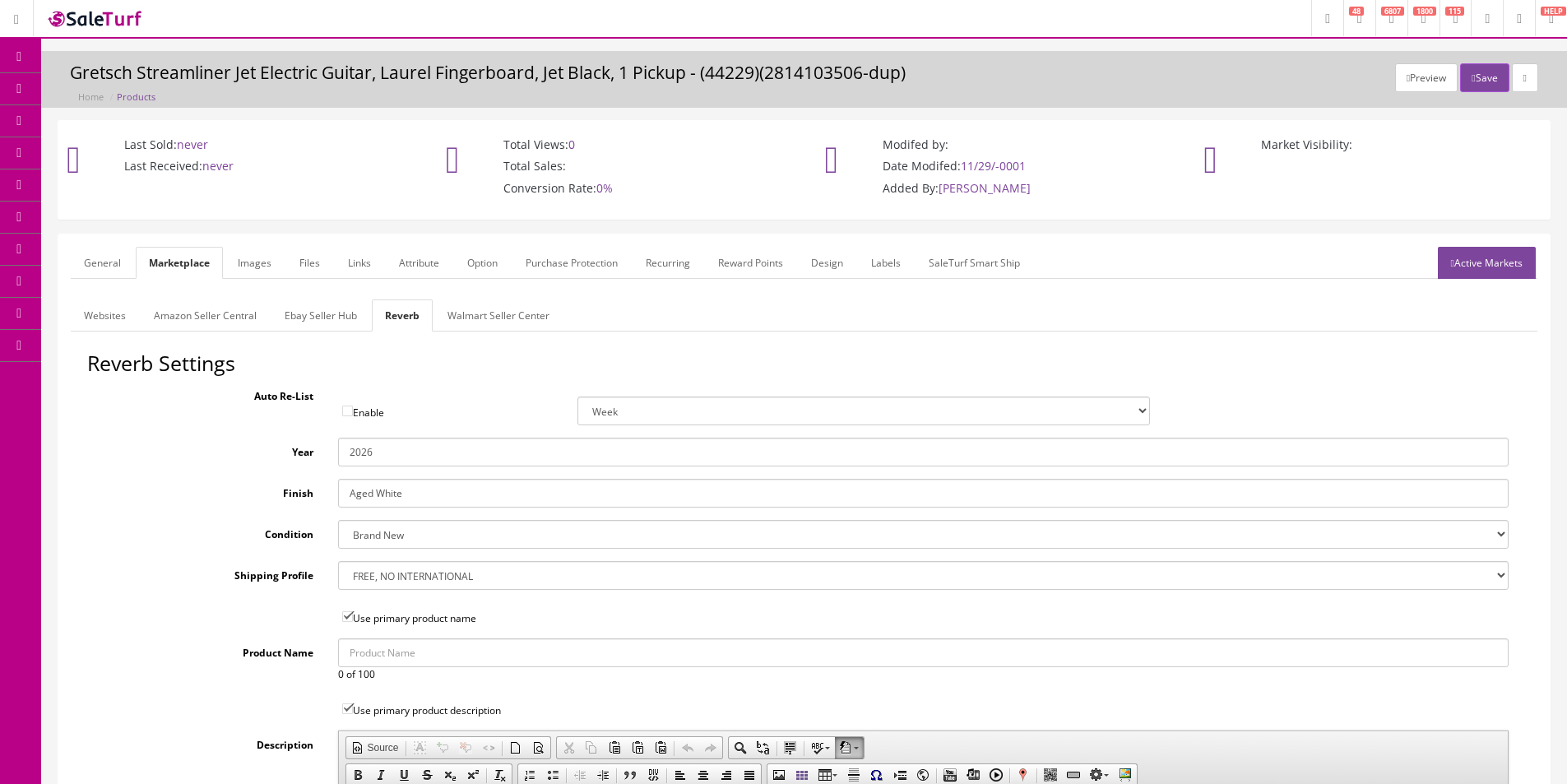
click at [259, 257] on link "Images" at bounding box center [255, 262] width 60 height 32
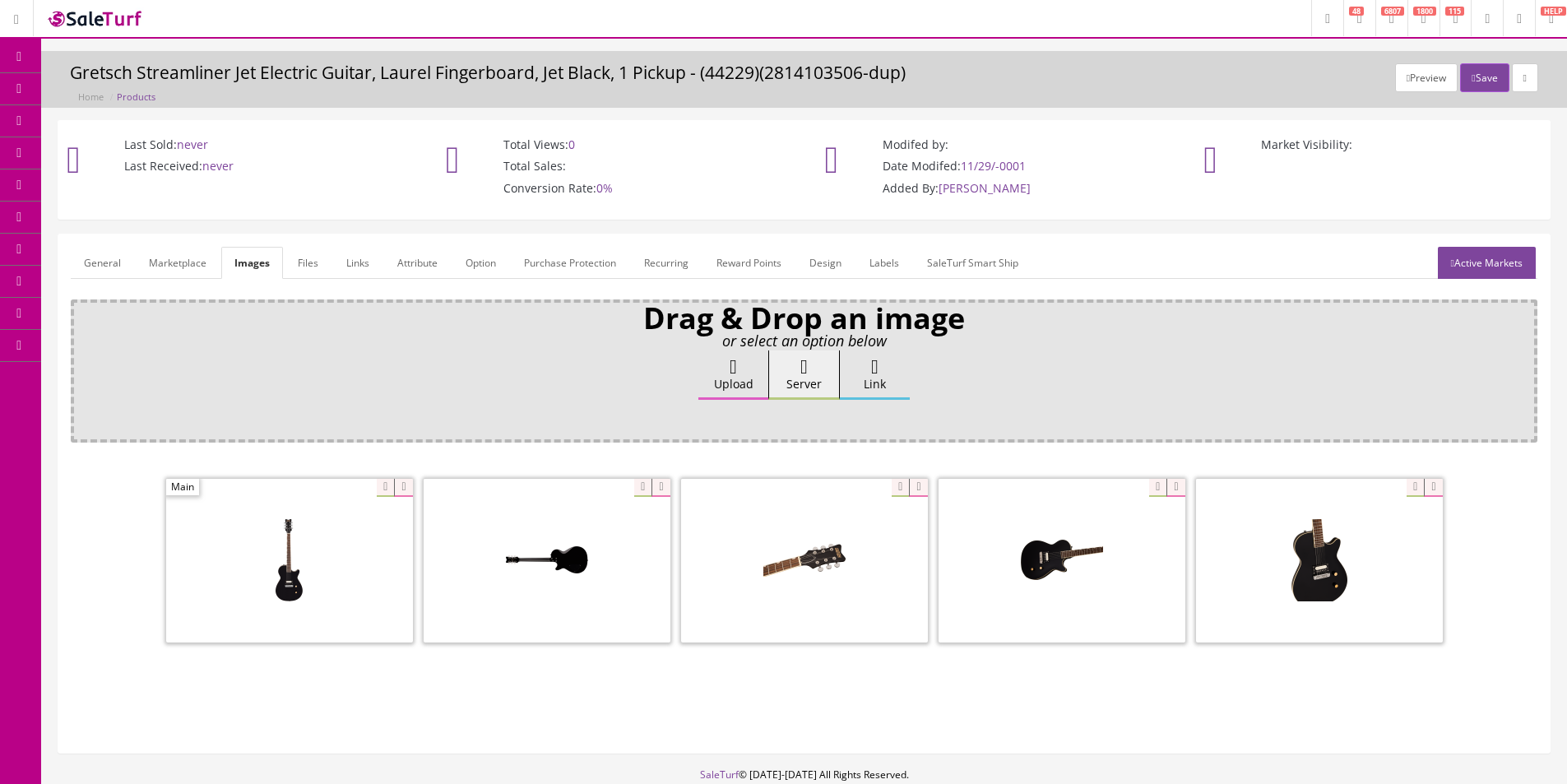
click at [404, 487] on icon at bounding box center [403, 488] width 18 height 18
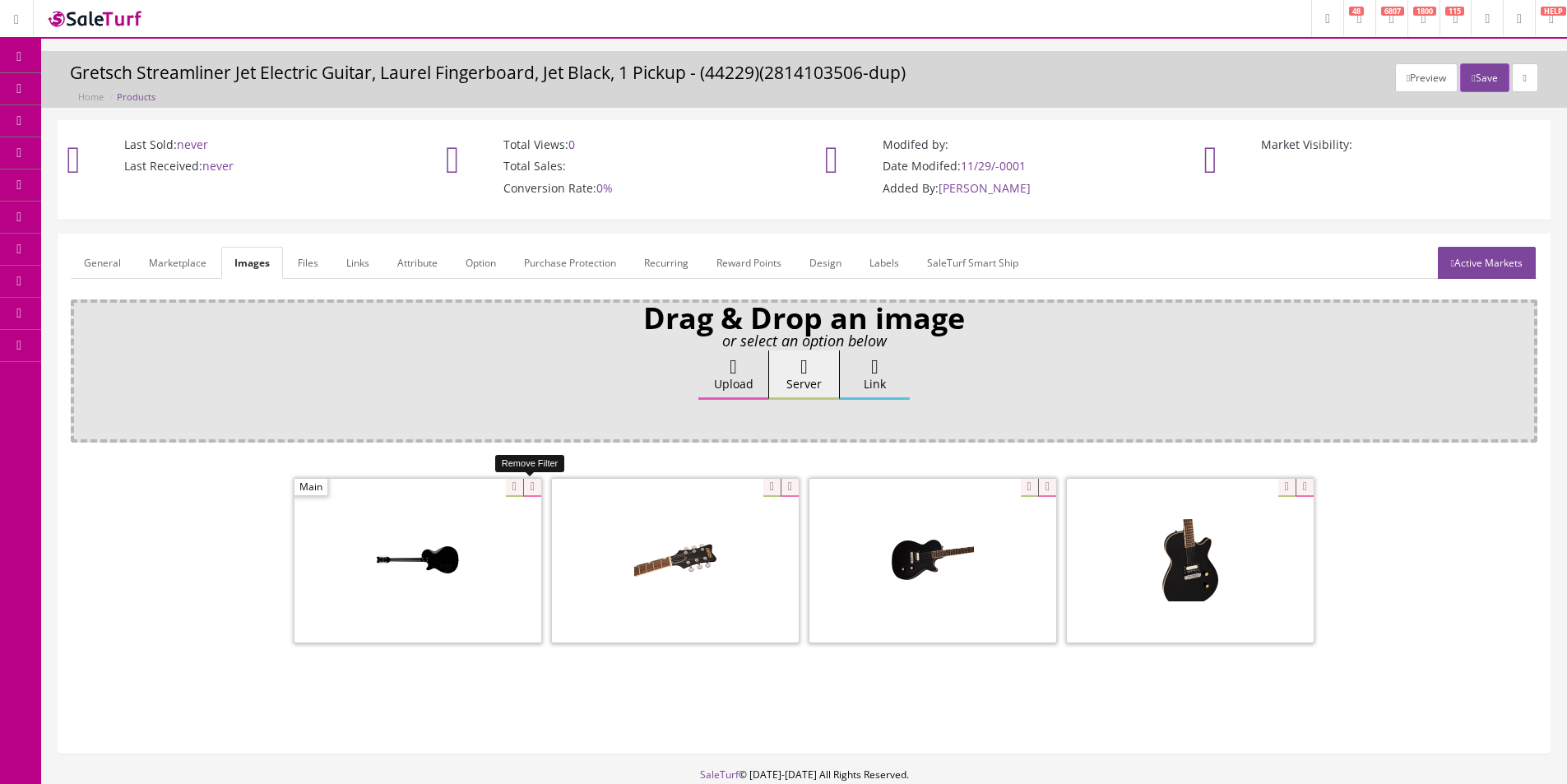
click at [528, 486] on icon at bounding box center [533, 488] width 18 height 18
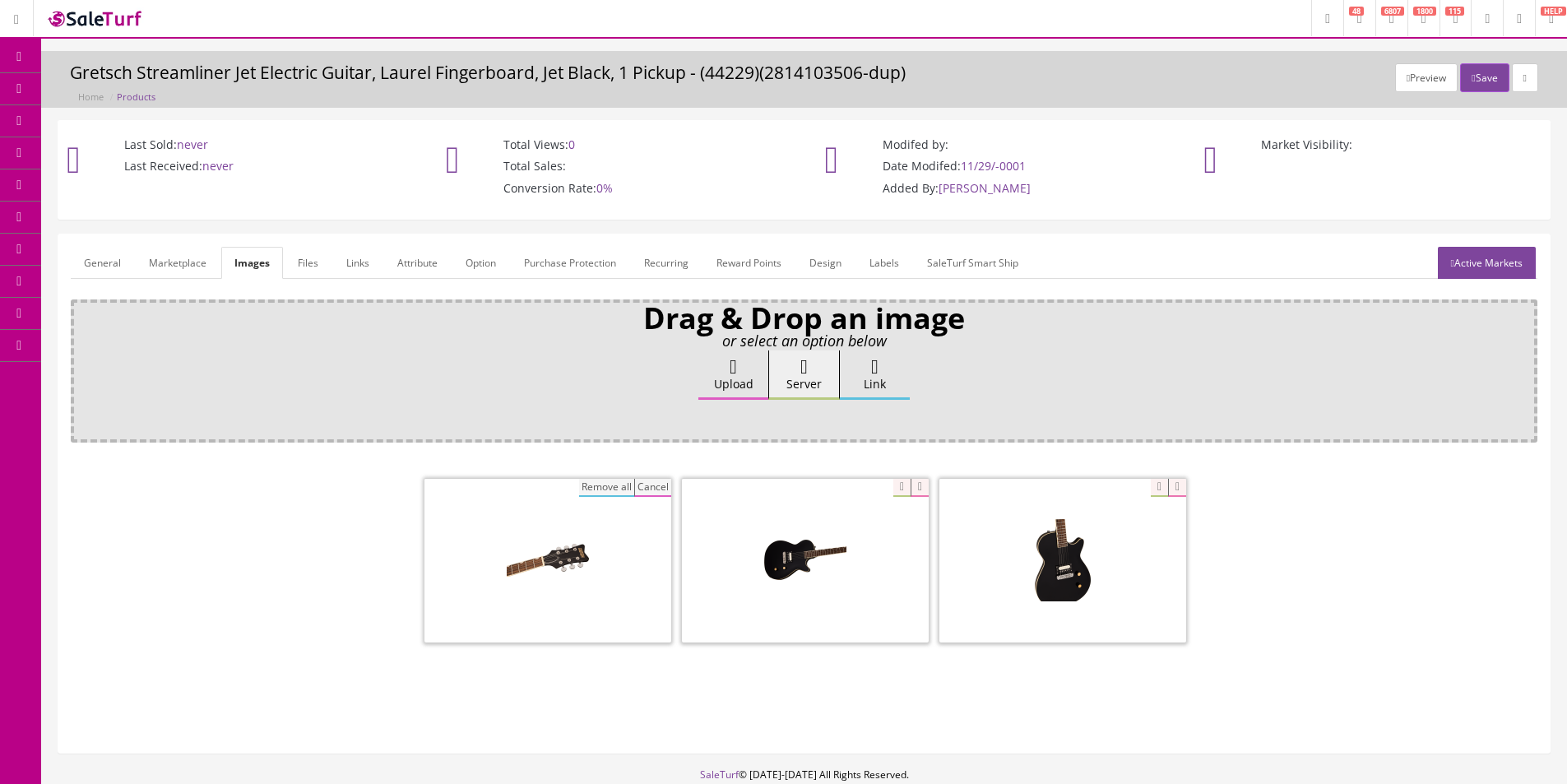
click at [613, 487] on button "Remove all" at bounding box center [607, 488] width 55 height 18
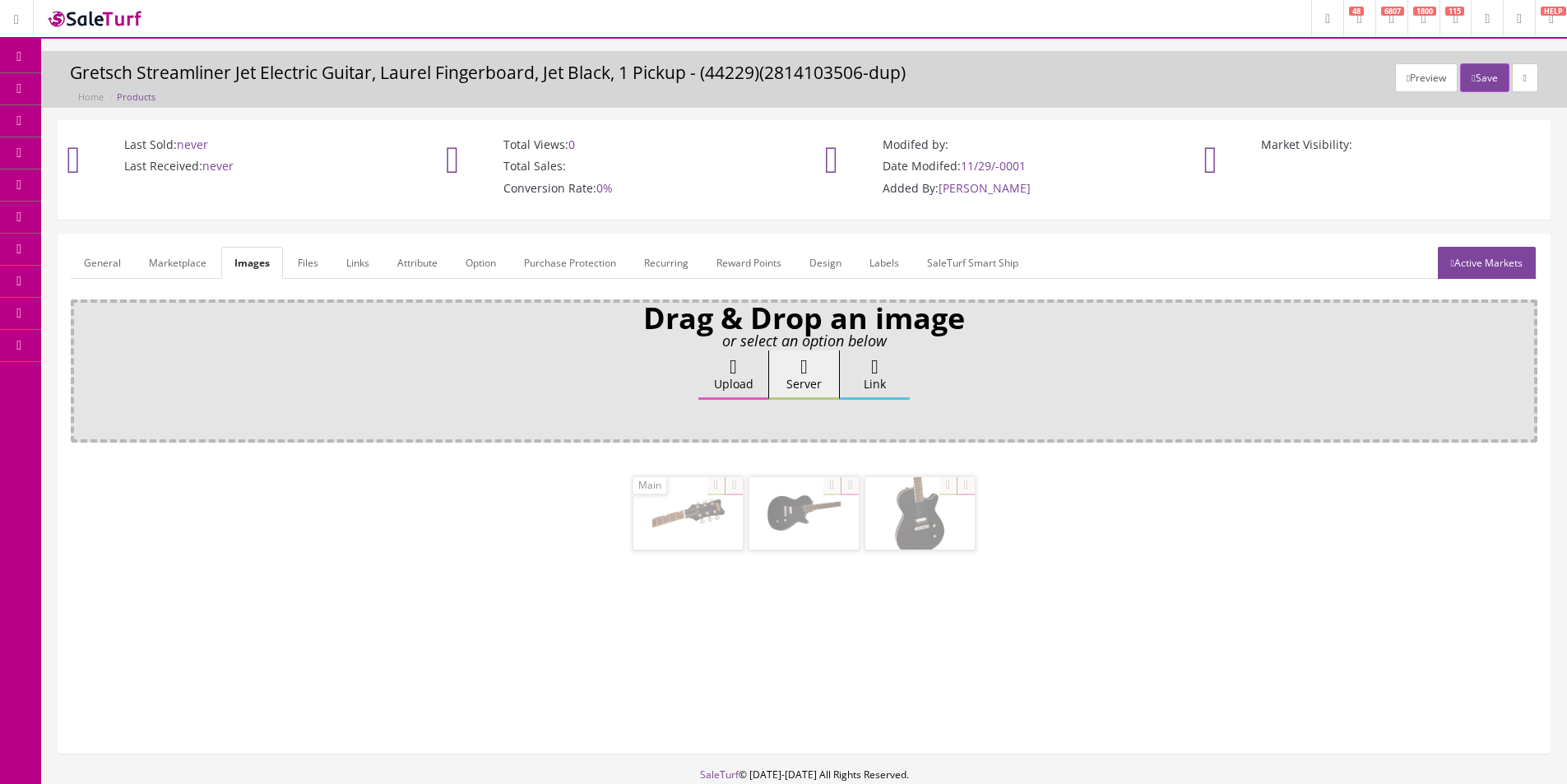
click at [751, 383] on label "Upload" at bounding box center [733, 374] width 70 height 49
click at [82, 367] on input "Upload" at bounding box center [82, 359] width 0 height 17
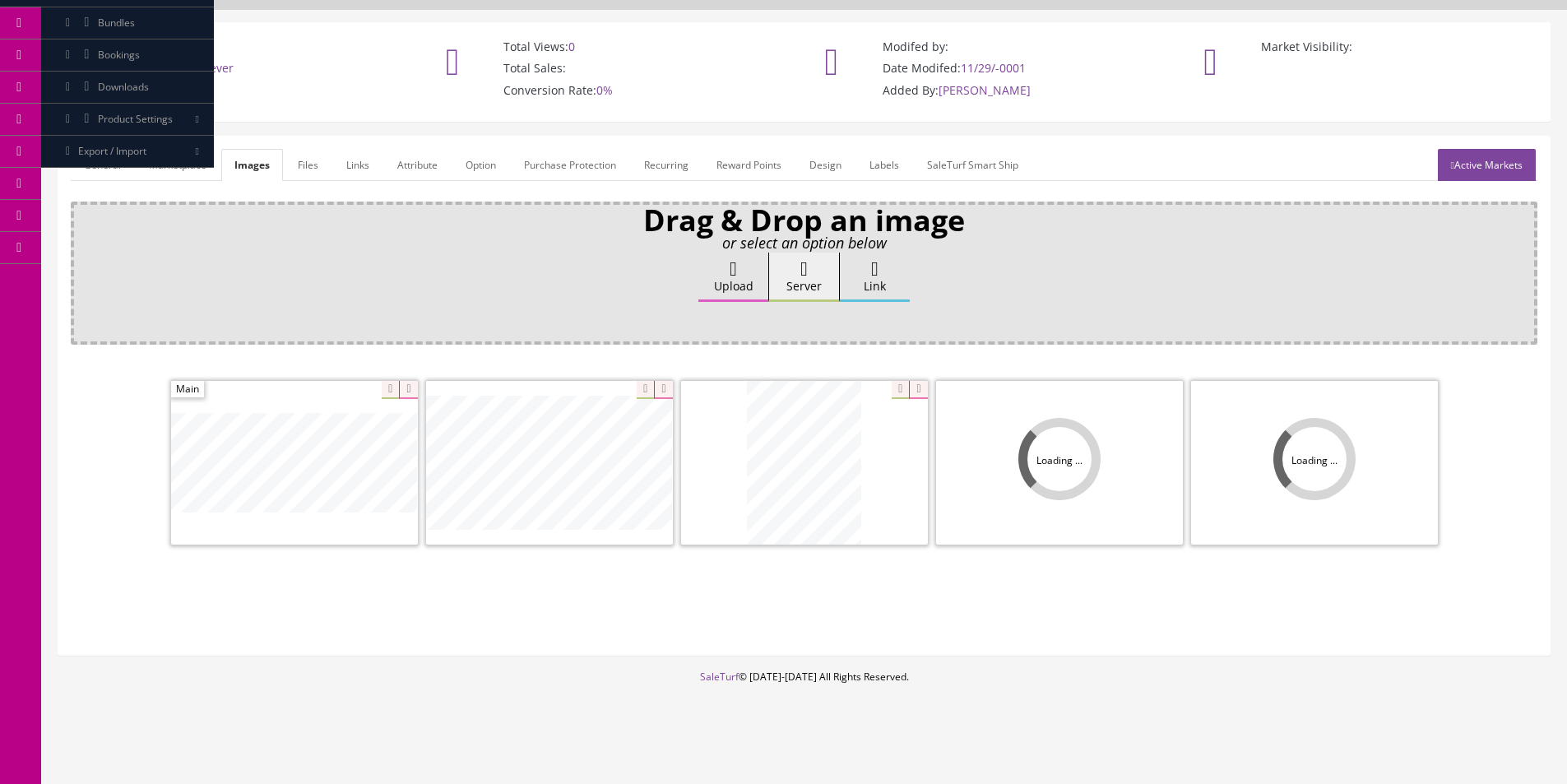
scroll to position [99, 0]
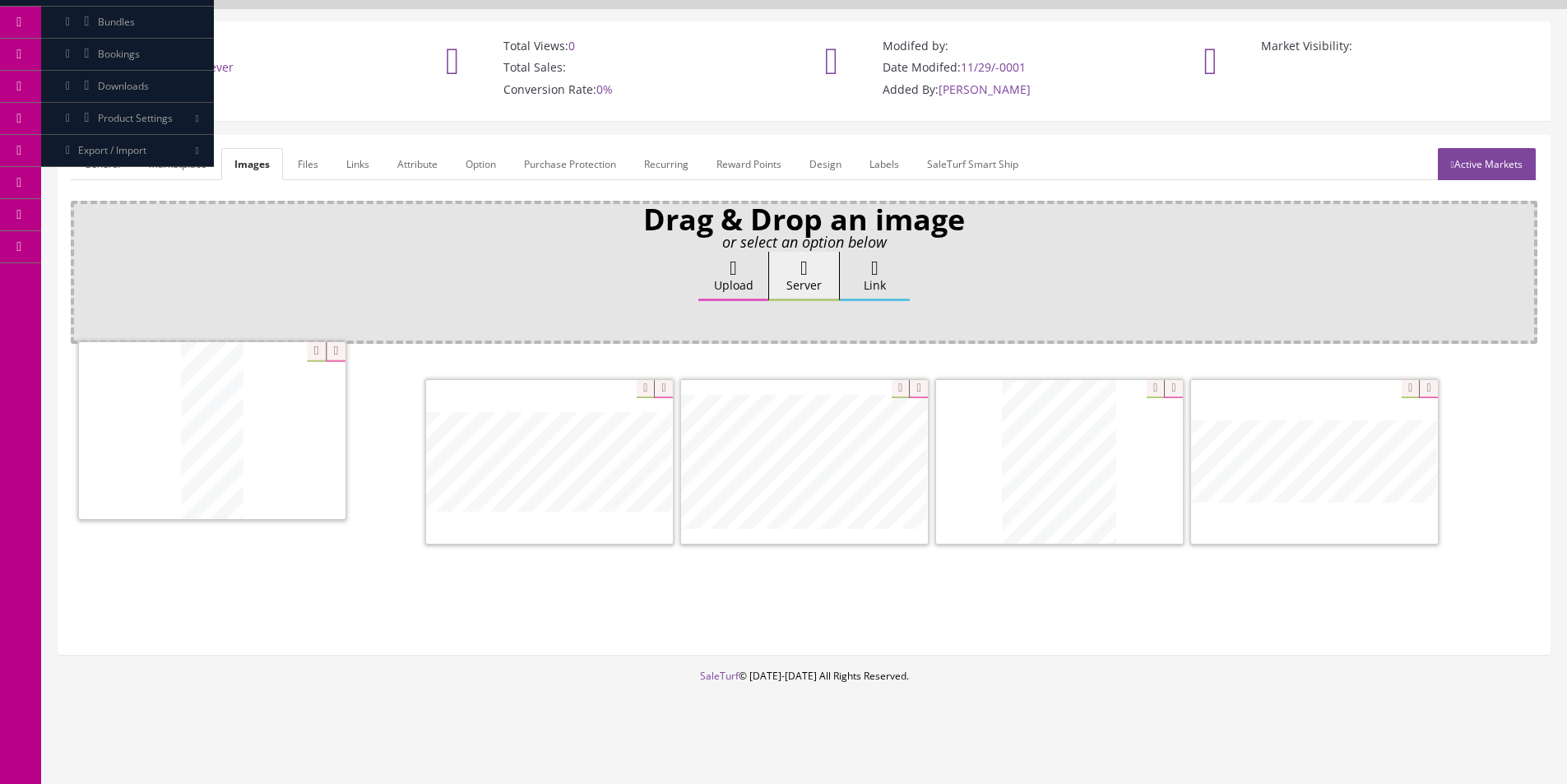
drag, startPoint x: 1088, startPoint y: 472, endPoint x: 171, endPoint y: 440, distance: 917.6
drag, startPoint x: 1242, startPoint y: 440, endPoint x: 488, endPoint y: 412, distance: 754.5
click at [416, 164] on link "Attribute" at bounding box center [418, 164] width 67 height 32
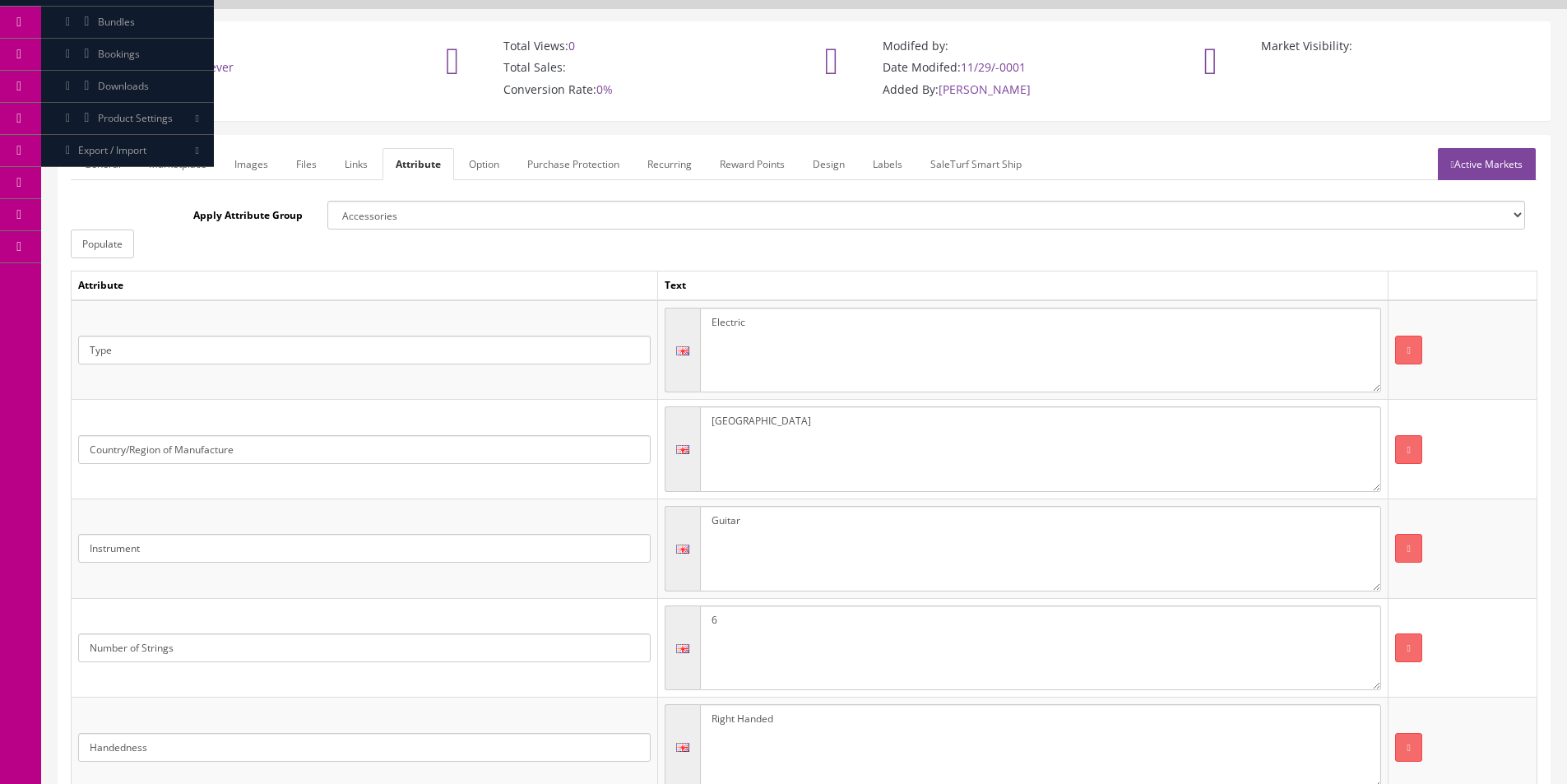
click at [232, 158] on link "Images" at bounding box center [252, 164] width 60 height 32
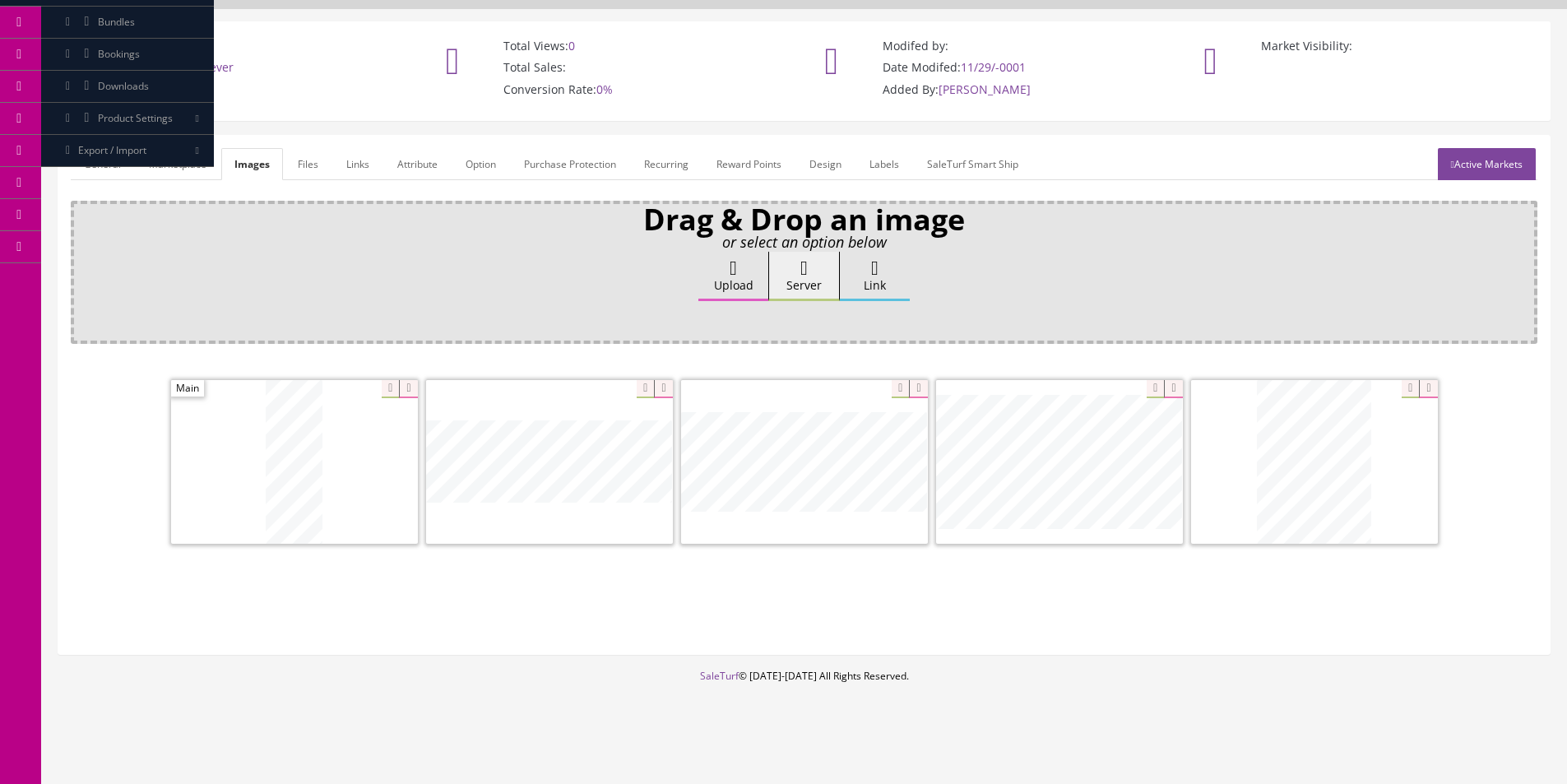
click at [185, 160] on link "Marketplace" at bounding box center [177, 164] width 84 height 32
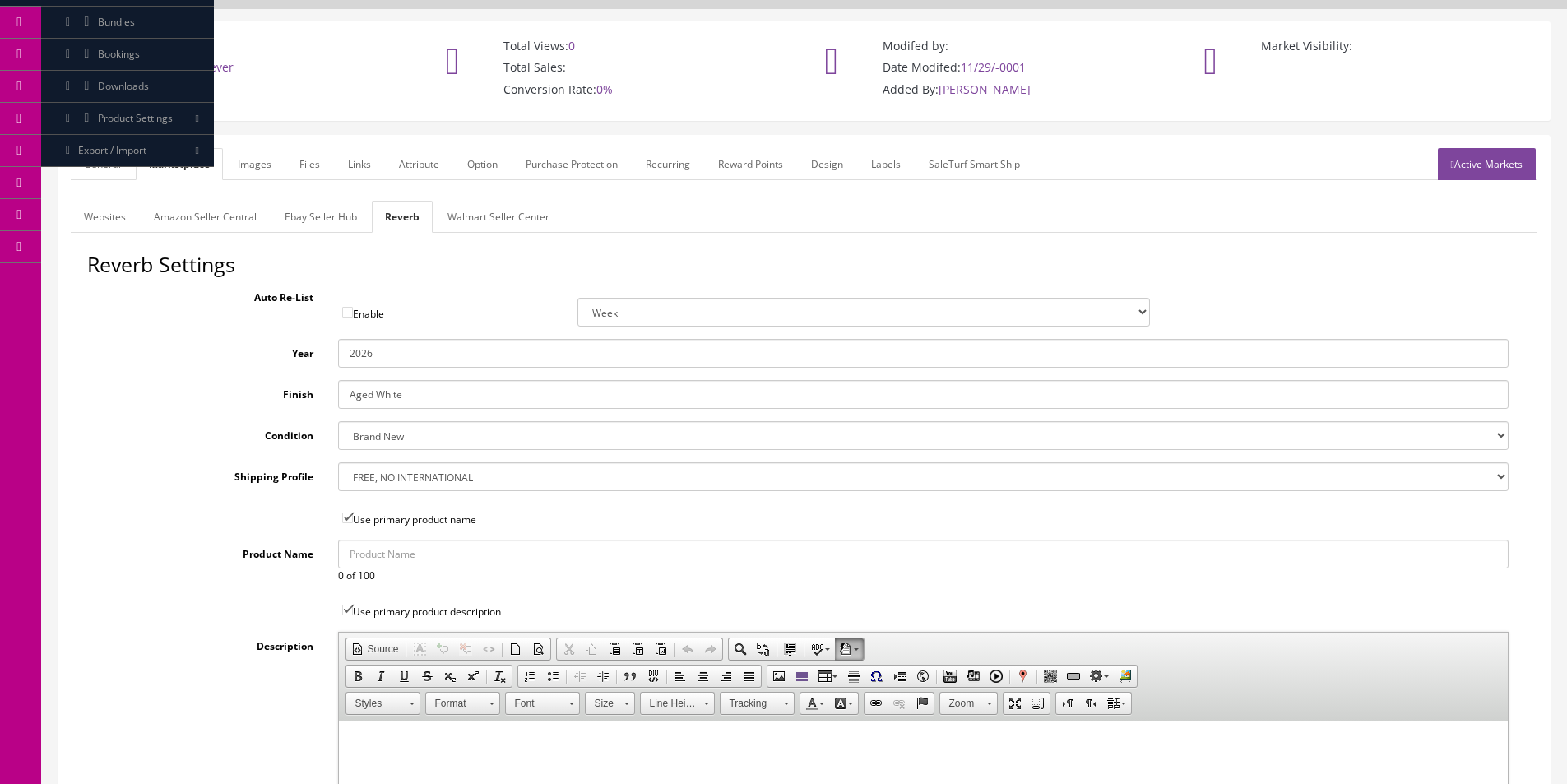
click at [104, 157] on link "General" at bounding box center [103, 164] width 64 height 32
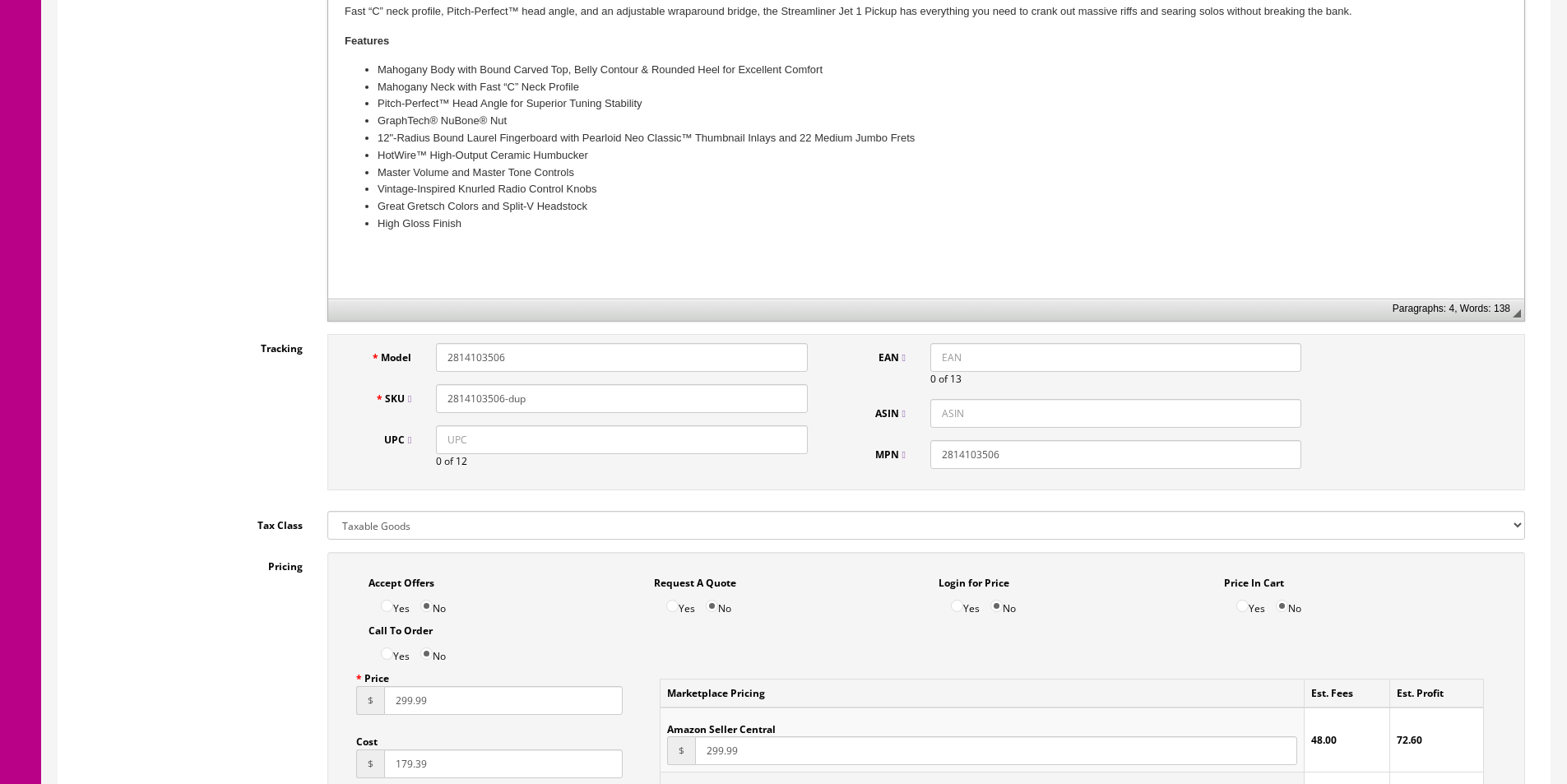
scroll to position [592, 0]
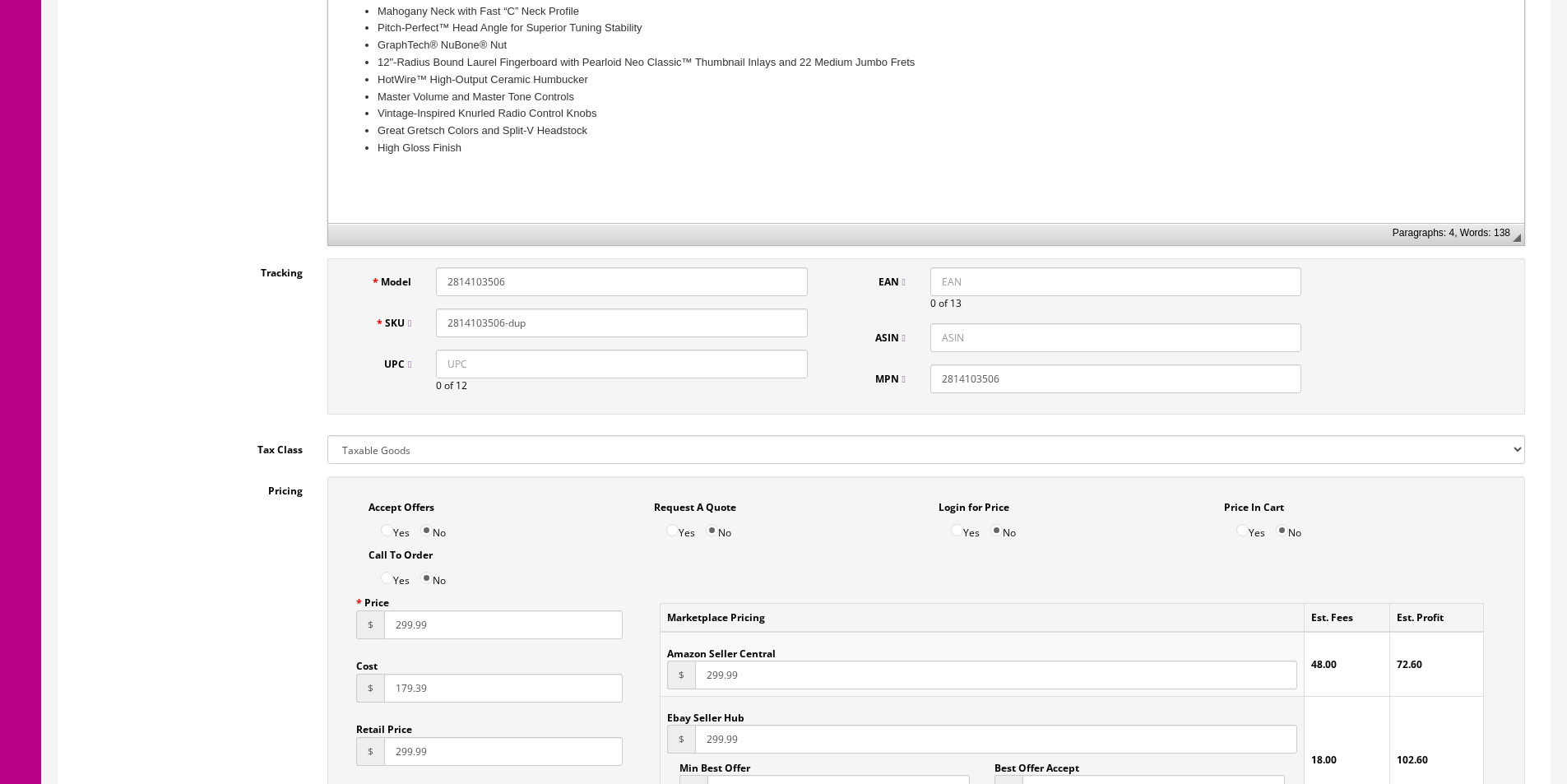
click at [641, 289] on input "2814103506" at bounding box center [622, 282] width 371 height 28
paste input "2588"
type input "2814102588"
paste input "2588"
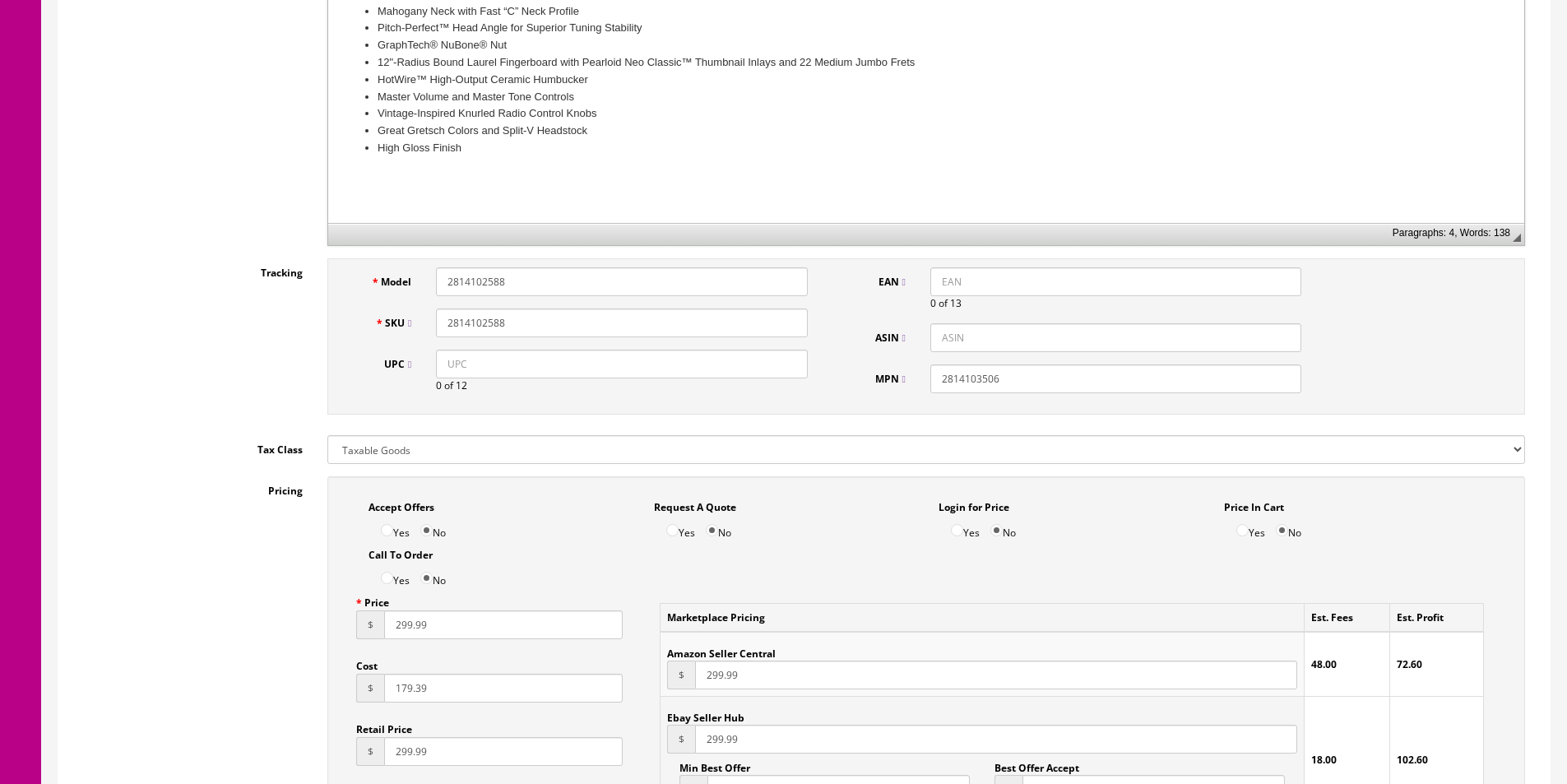
type input "2814102588"
click at [969, 380] on input "2814103506" at bounding box center [1116, 379] width 371 height 28
paste input "2588"
type input "2814102588"
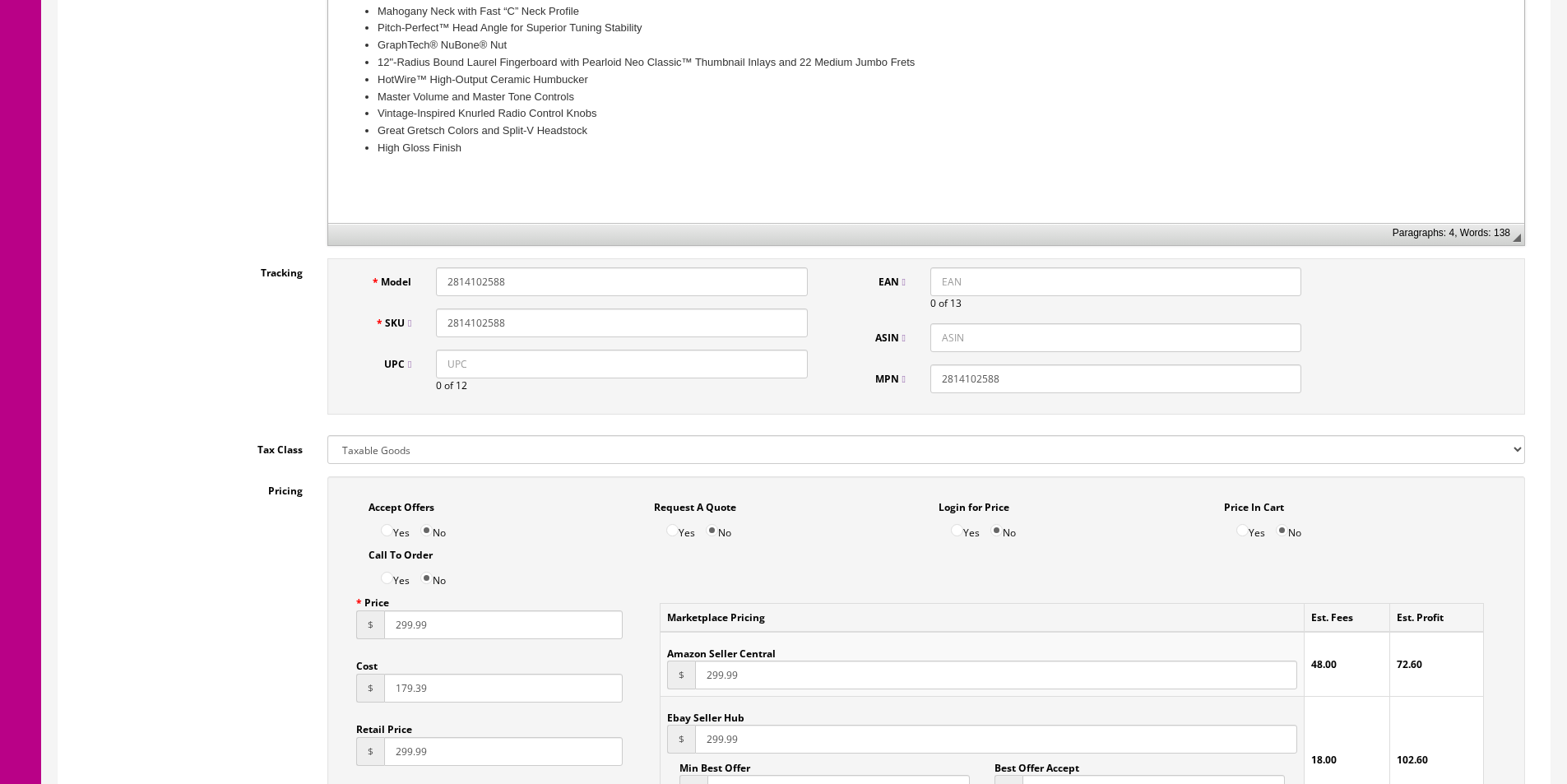
click at [796, 366] on input "UPC" at bounding box center [622, 364] width 371 height 28
paste input "885978721375"
type input "885978721375"
click at [988, 287] on input "EAN" at bounding box center [1116, 282] width 371 height 28
paste input "885978721375"
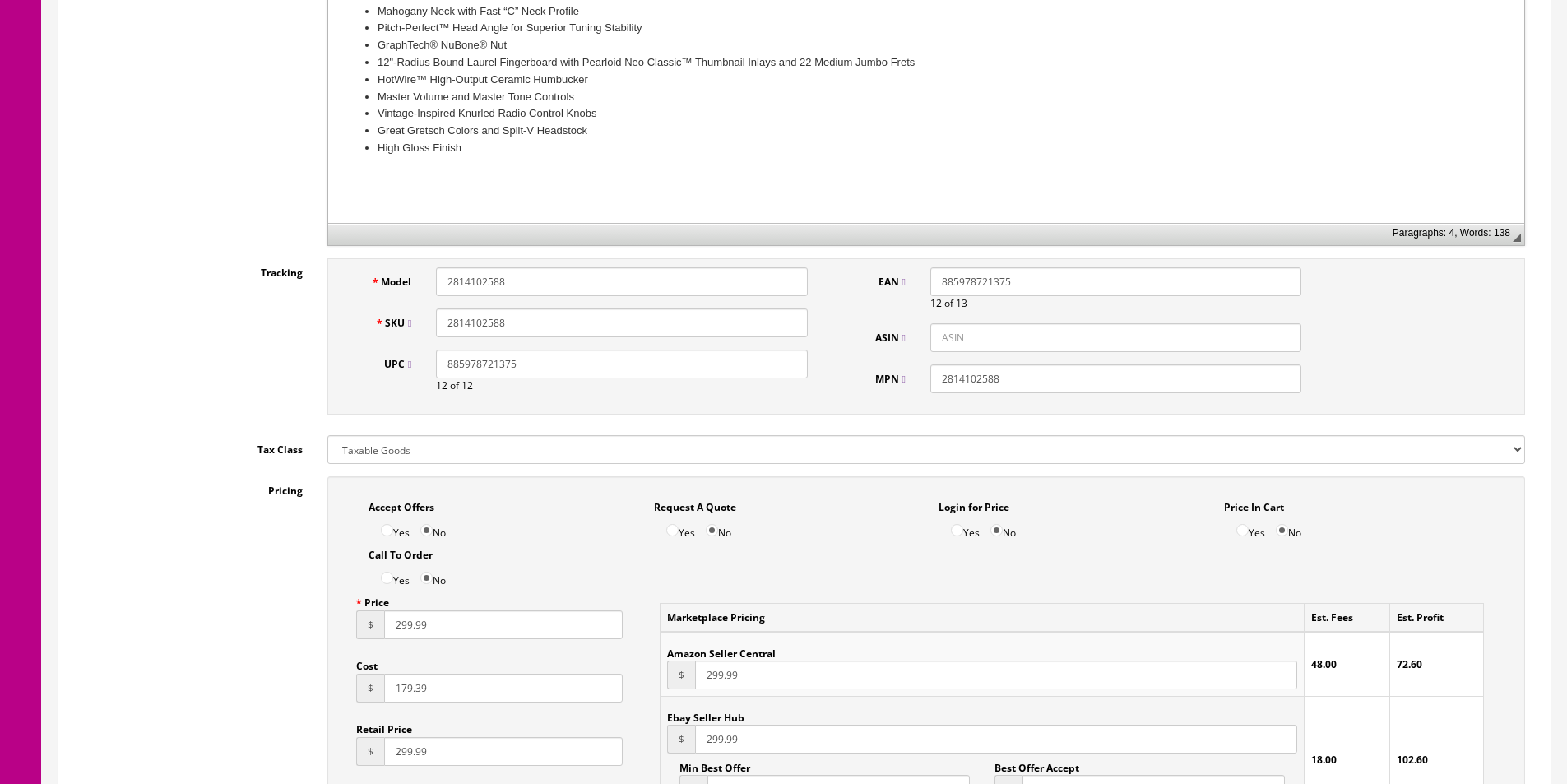
click at [932, 277] on input "885978721375" at bounding box center [1116, 282] width 371 height 28
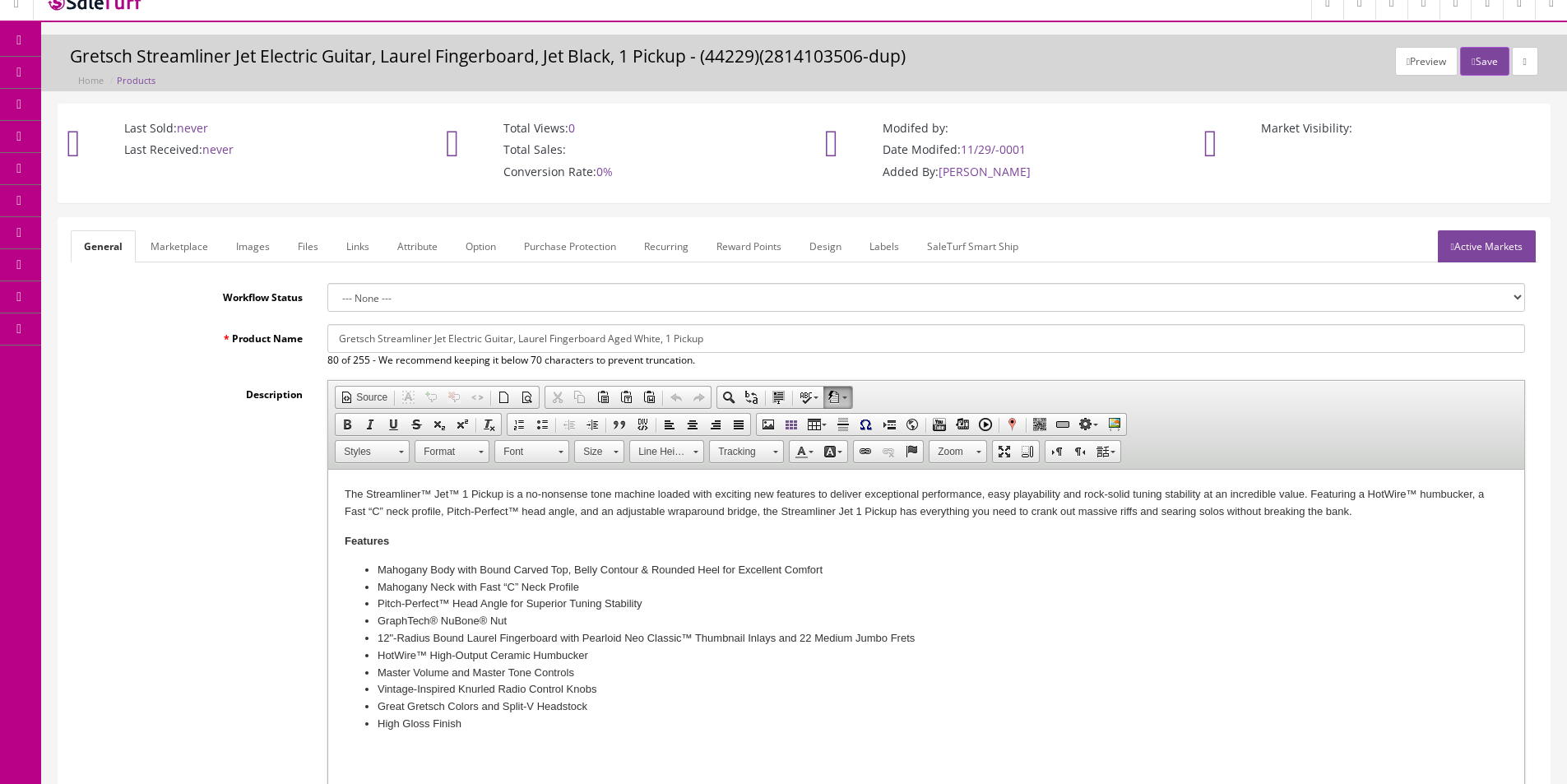
type input "0885978721375"
click at [1472, 240] on link "Active Markets" at bounding box center [1487, 247] width 98 height 32
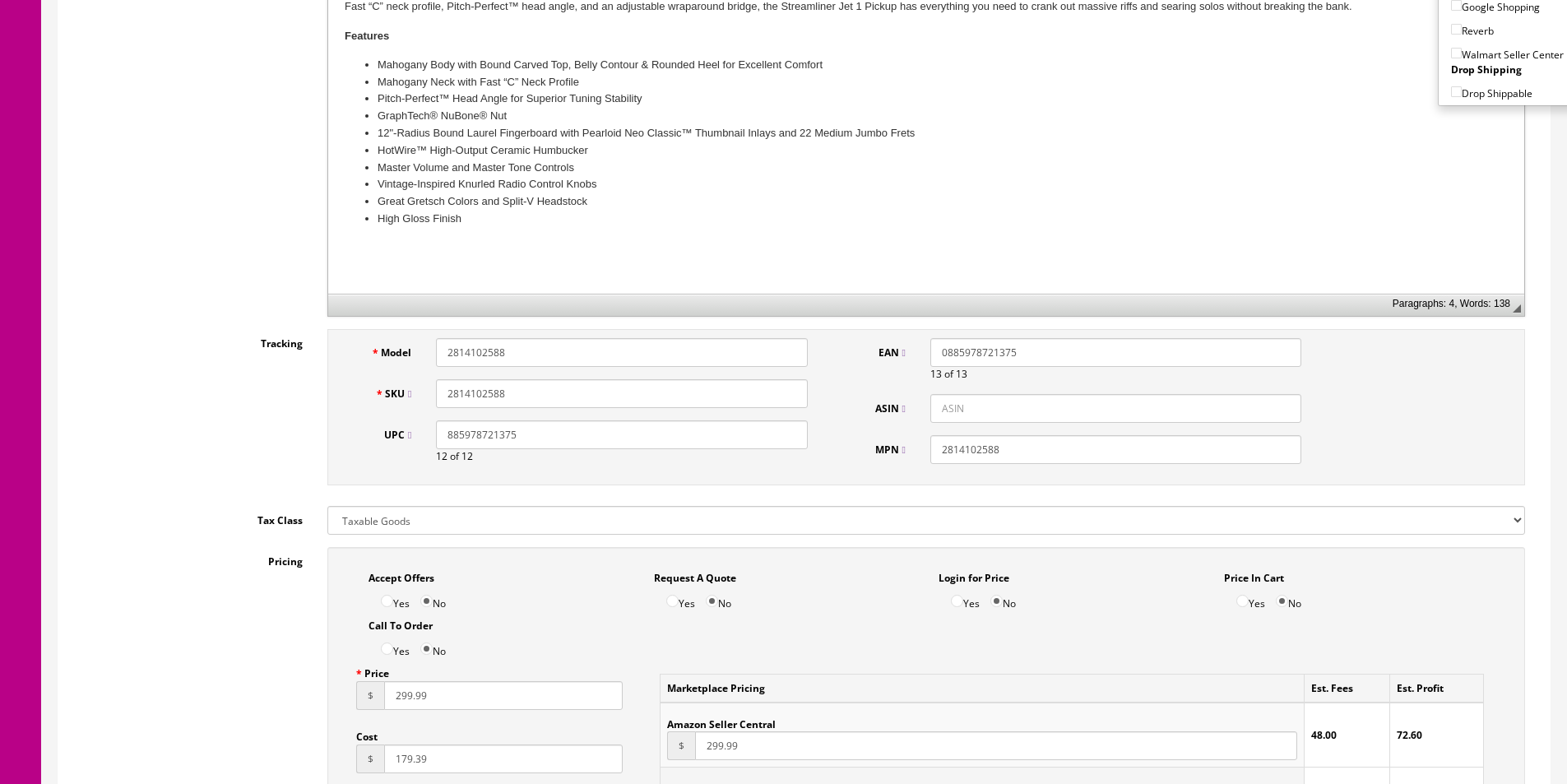
scroll to position [592, 0]
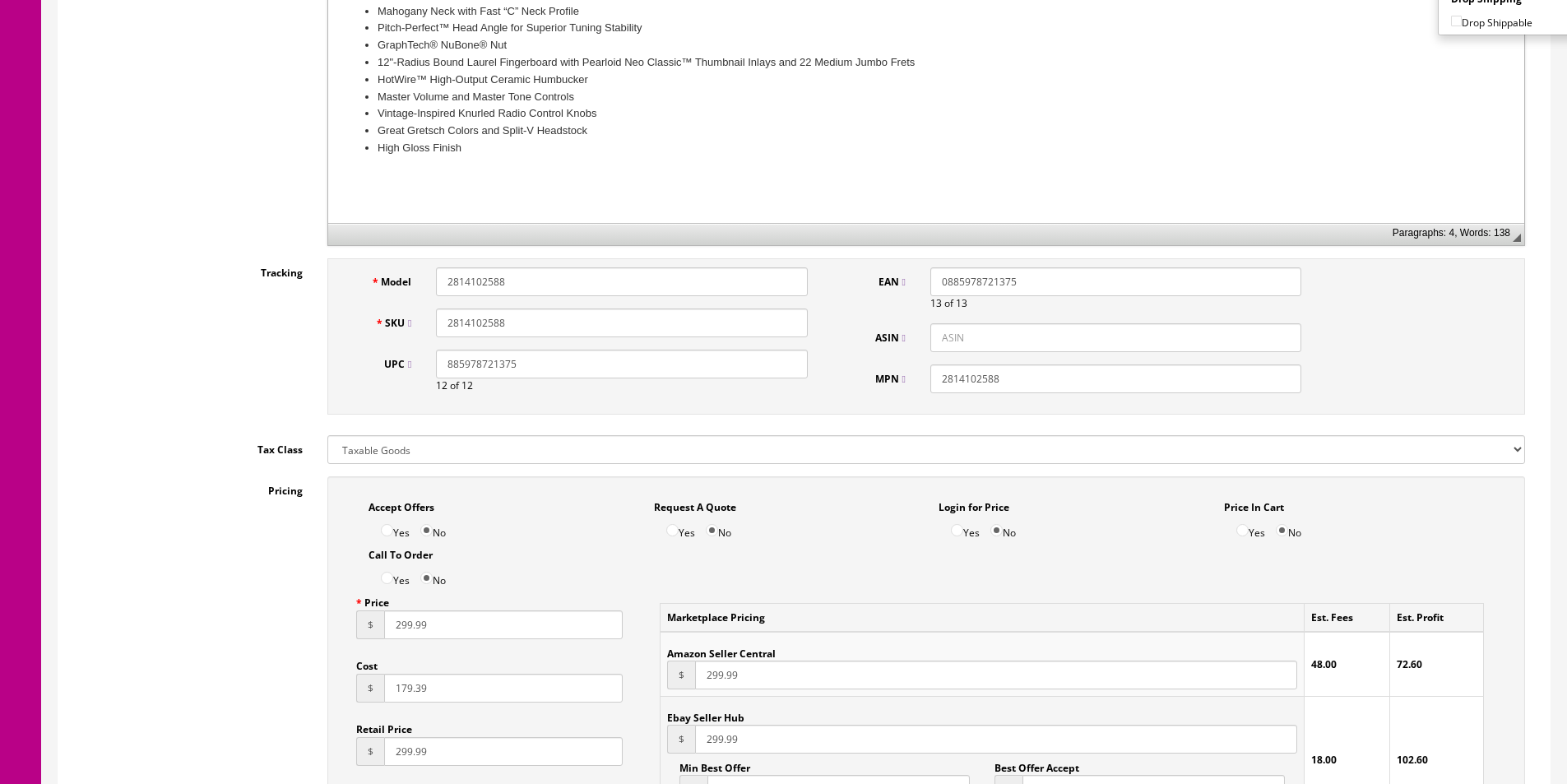
click at [430, 623] on input "299.99" at bounding box center [503, 624] width 238 height 28
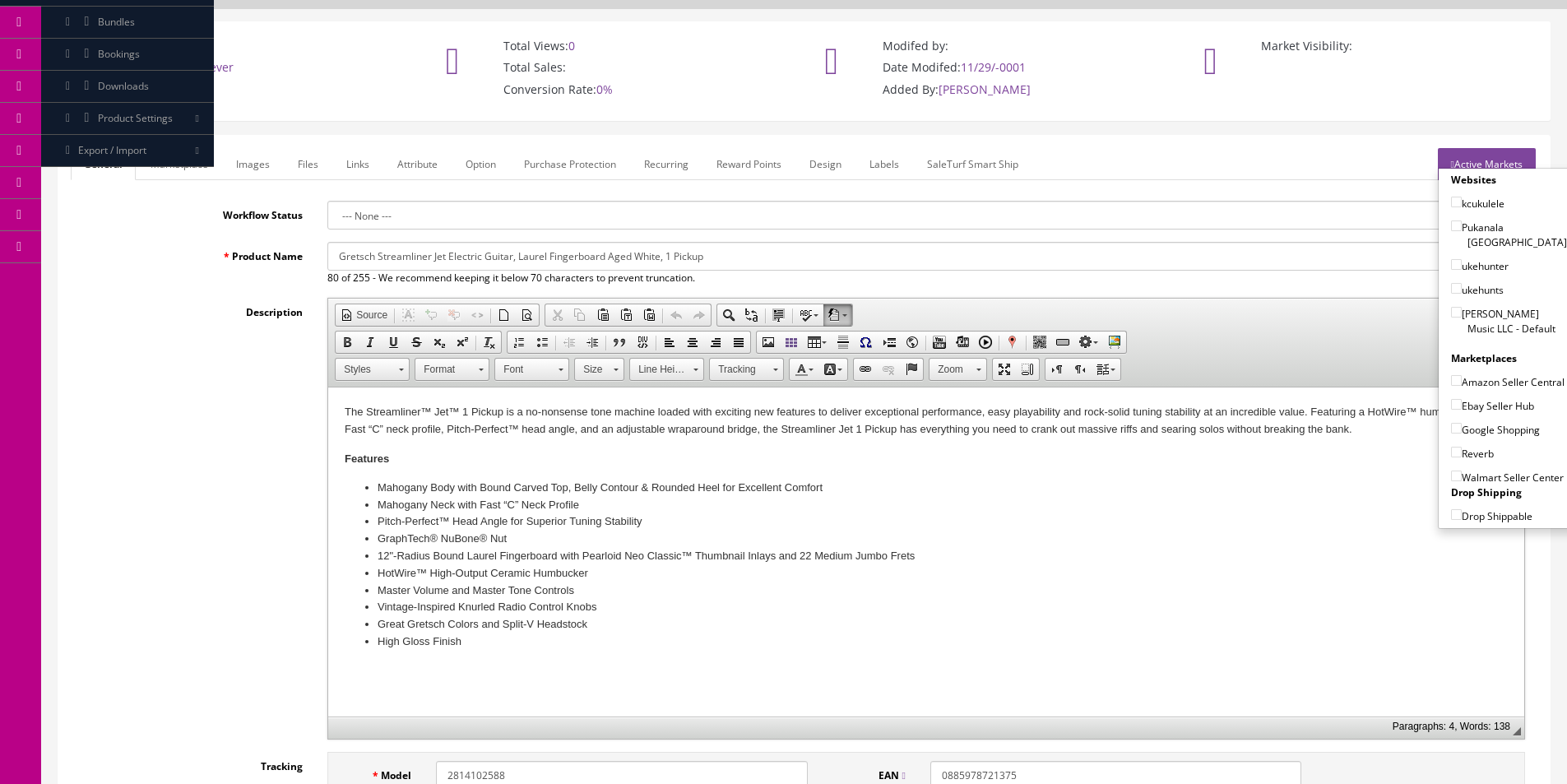
type input "209.99"
click at [962, 531] on li "GraphTech® NuBone® Nut" at bounding box center [926, 539] width 1098 height 18
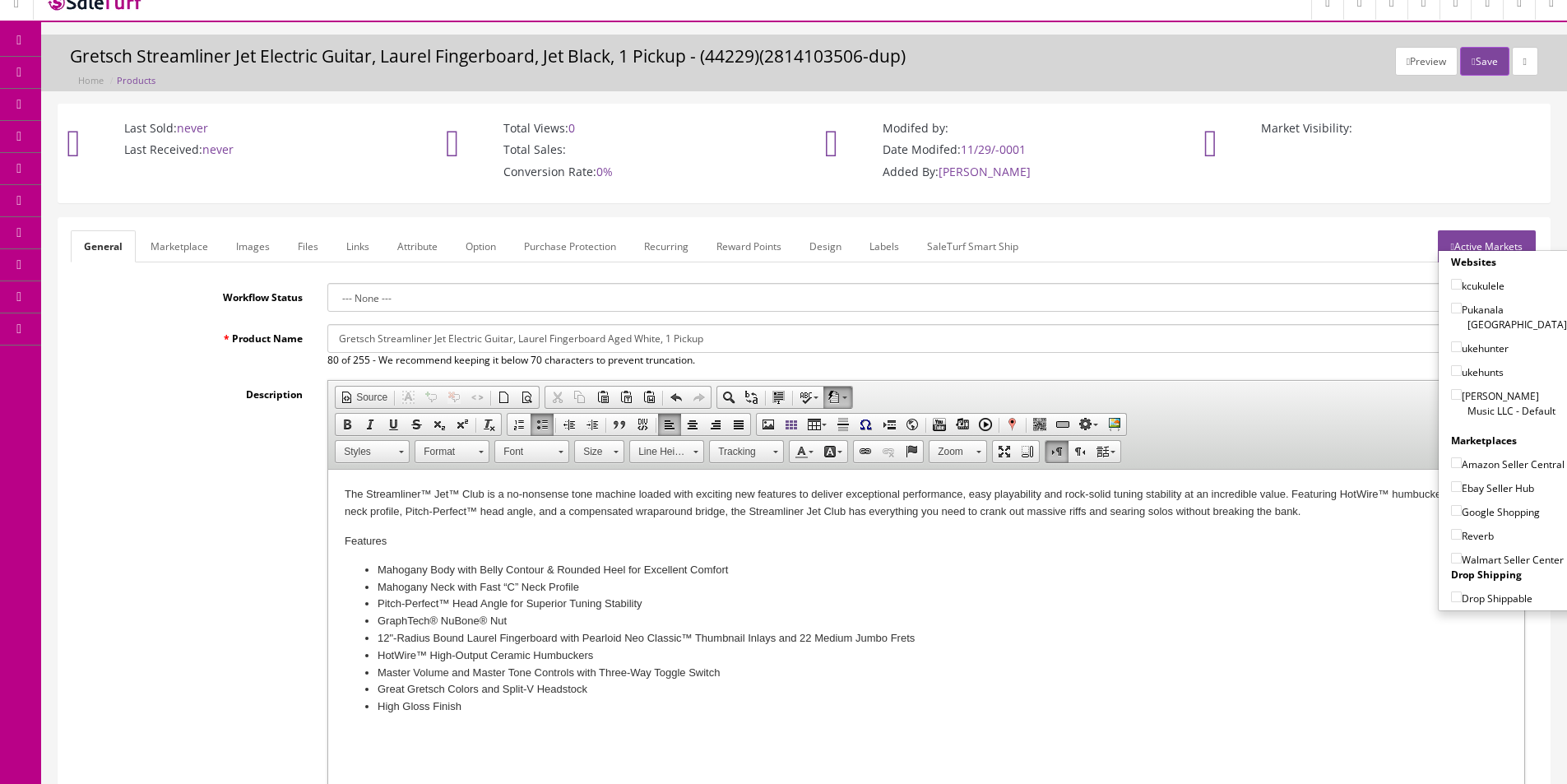
click at [448, 339] on input "Gretsch Streamliner Jet Electric Guitar, Laurel Fingerboard Aged White, 1 Pickup" at bounding box center [926, 339] width 1198 height 28
drag, startPoint x: 683, startPoint y: 339, endPoint x: 872, endPoint y: 349, distance: 189.3
click at [872, 349] on input "Gretsch Streamliner Jet Club Electric Guitar, Laurel Fingerboard Aged White, 1 …" at bounding box center [926, 339] width 1198 height 28
click at [702, 328] on input "Gretsch Streamliner Jet Club Electric Guitar, Laurel Fingerboard Aged White Fin…" at bounding box center [926, 339] width 1198 height 28
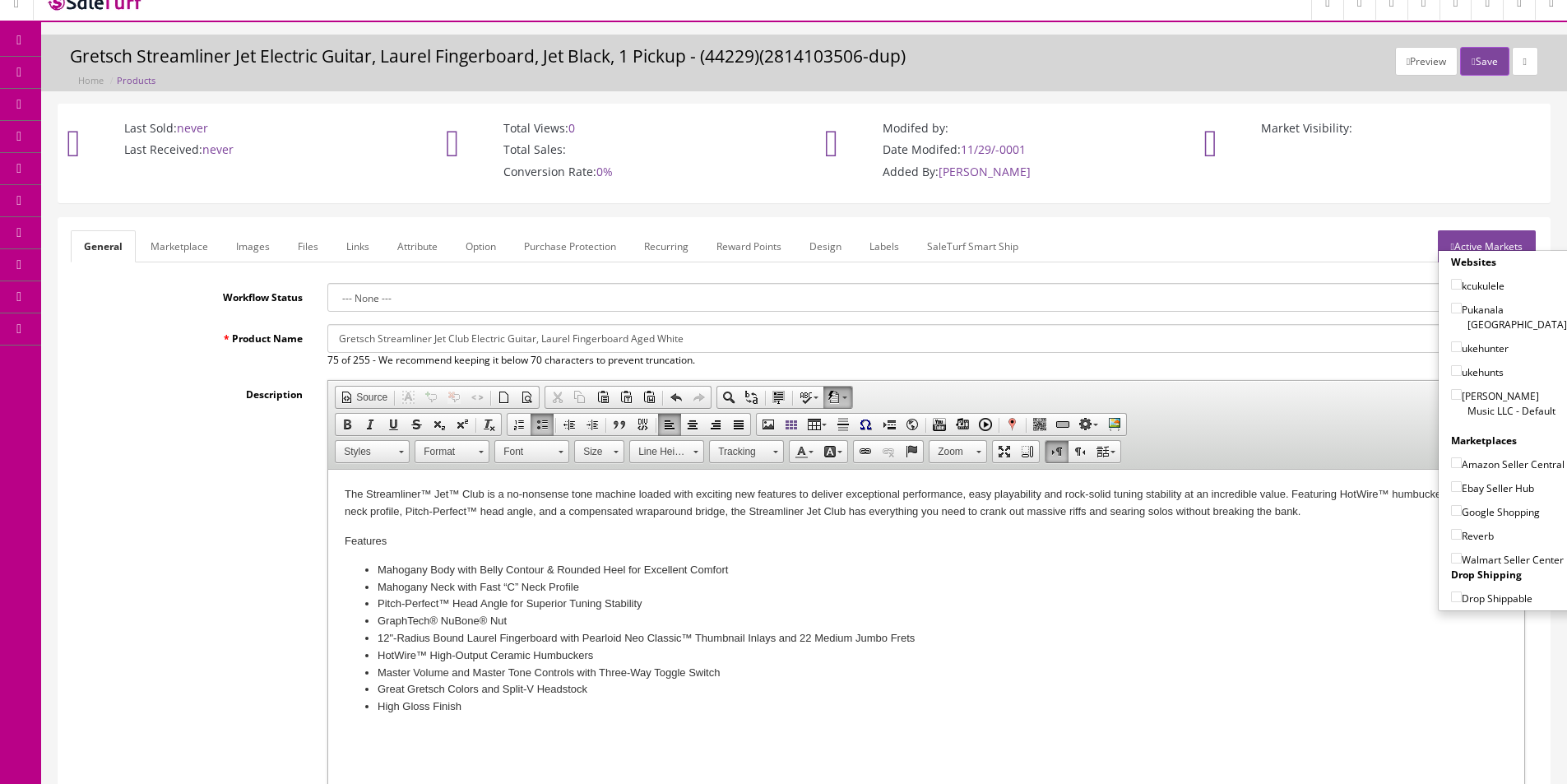
type input "Gretsch Streamliner Jet Club Electric Guitar, Laurel Fingerboard Aged White"
click at [182, 240] on link "Marketplace" at bounding box center [179, 247] width 84 height 32
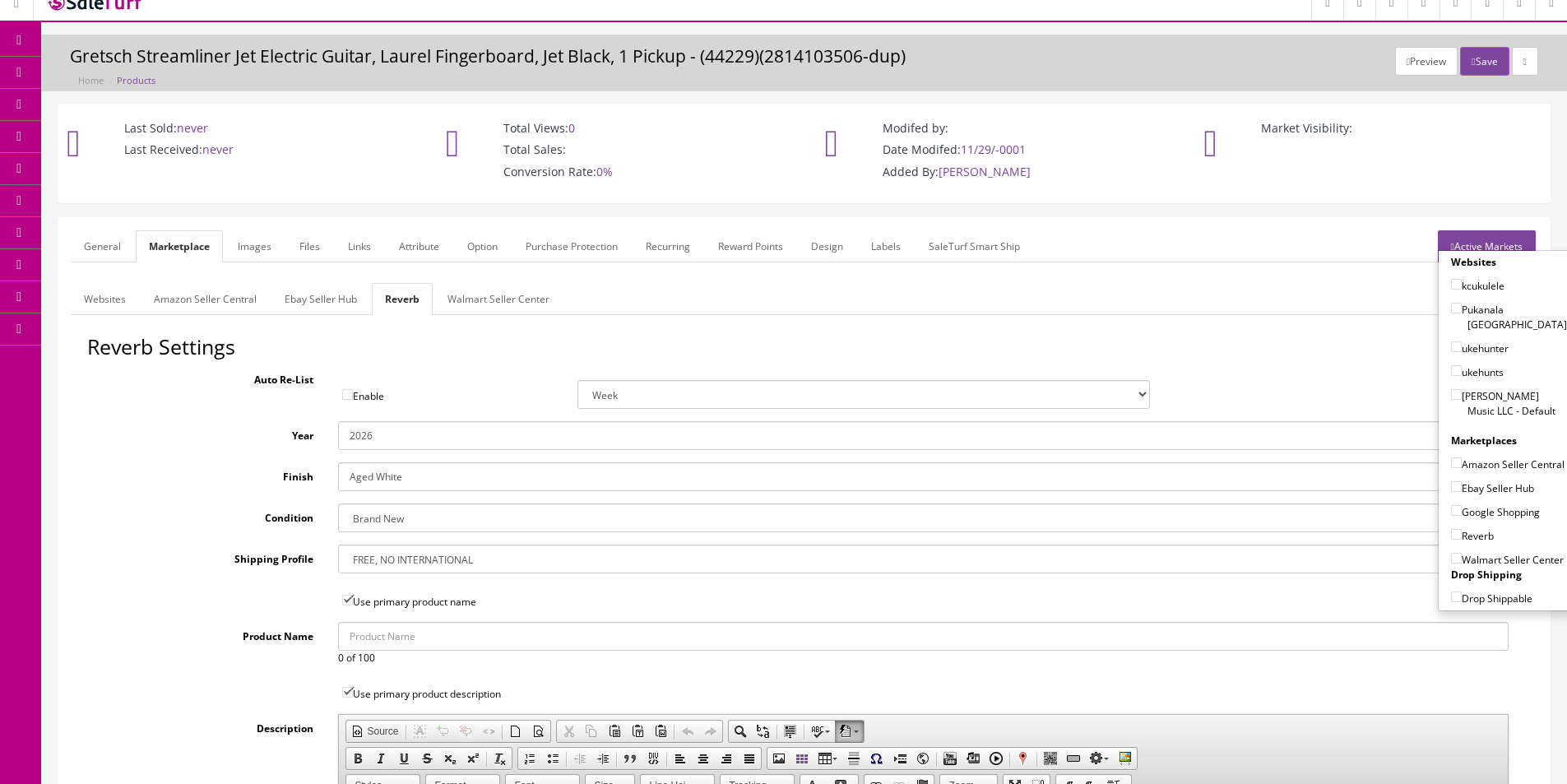
click at [172, 303] on link "Amazon Seller Central" at bounding box center [205, 298] width 129 height 32
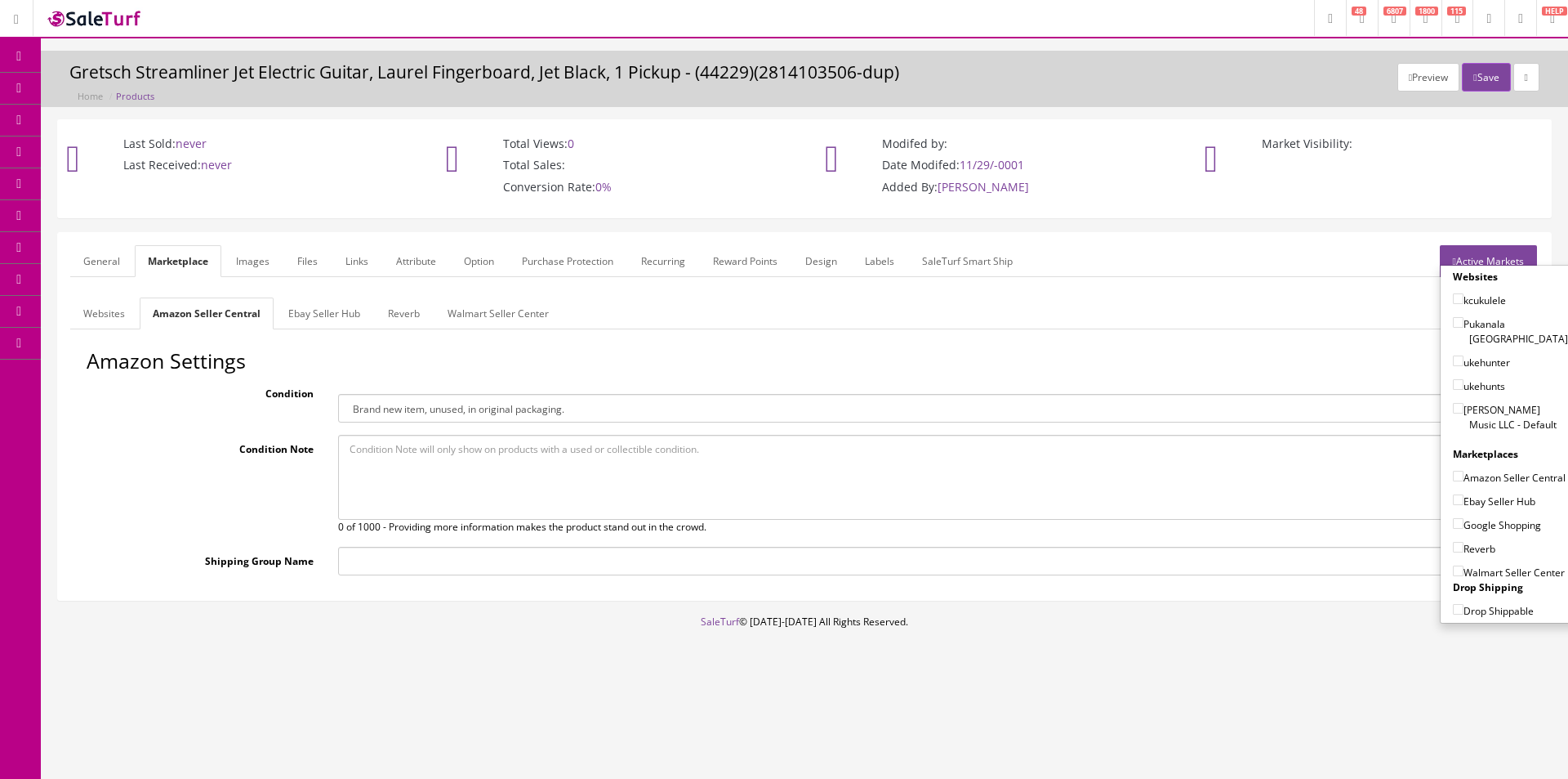
drag, startPoint x: 106, startPoint y: 318, endPoint x: 246, endPoint y: 344, distance: 142.4
click at [107, 318] on link "Websites" at bounding box center [105, 313] width 68 height 32
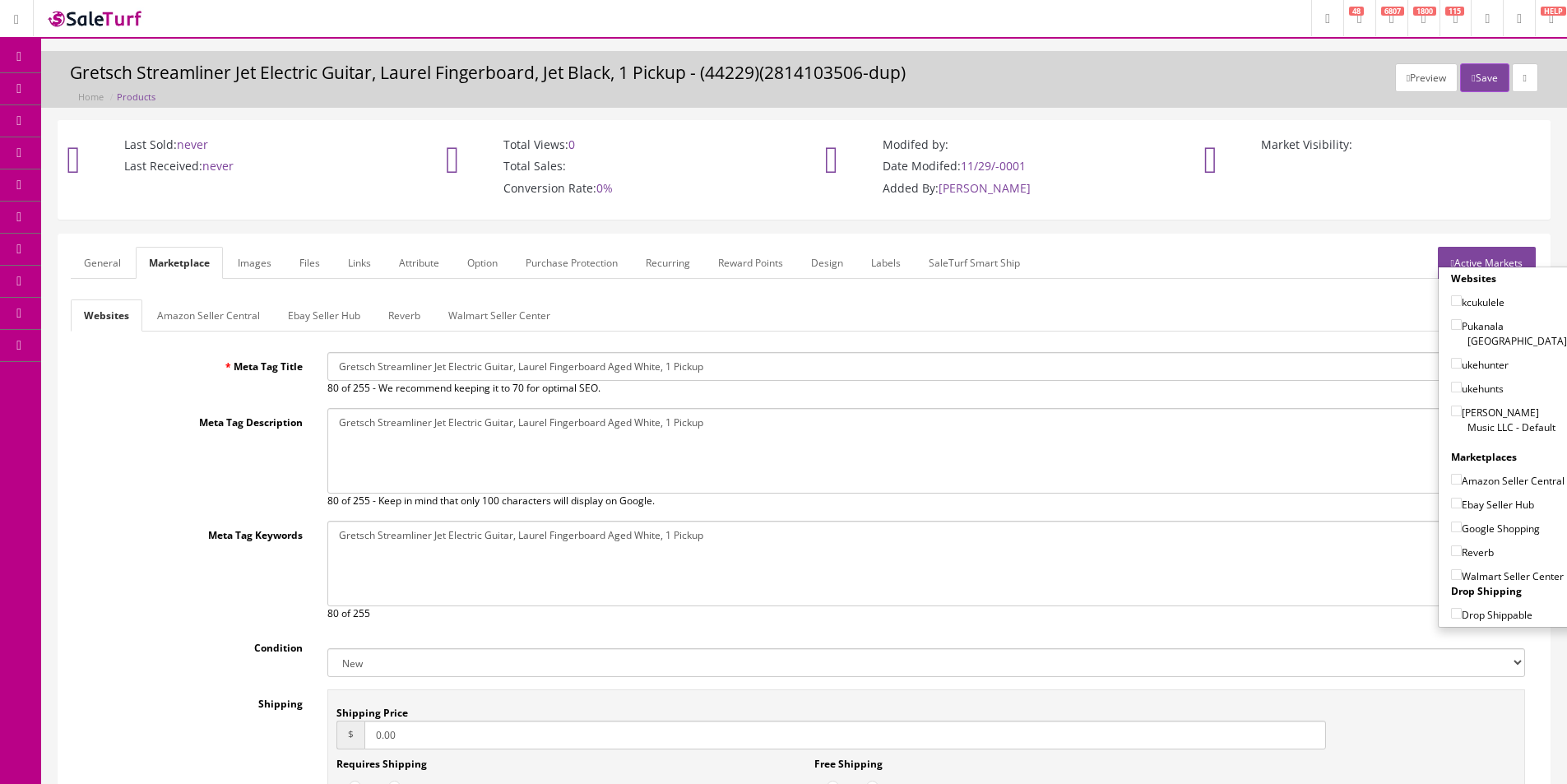
click at [518, 376] on input "Gretsch Streamliner Jet Electric Guitar, Laurel Fingerboard Aged White, 1 Pickup" at bounding box center [926, 366] width 1198 height 28
paste input "Club Electric Guitar, Laurel Fingerboard Aged White"
type input "Gretsch Streamliner Jet Club Electric Guitar, Laurel Fingerboard Aged White"
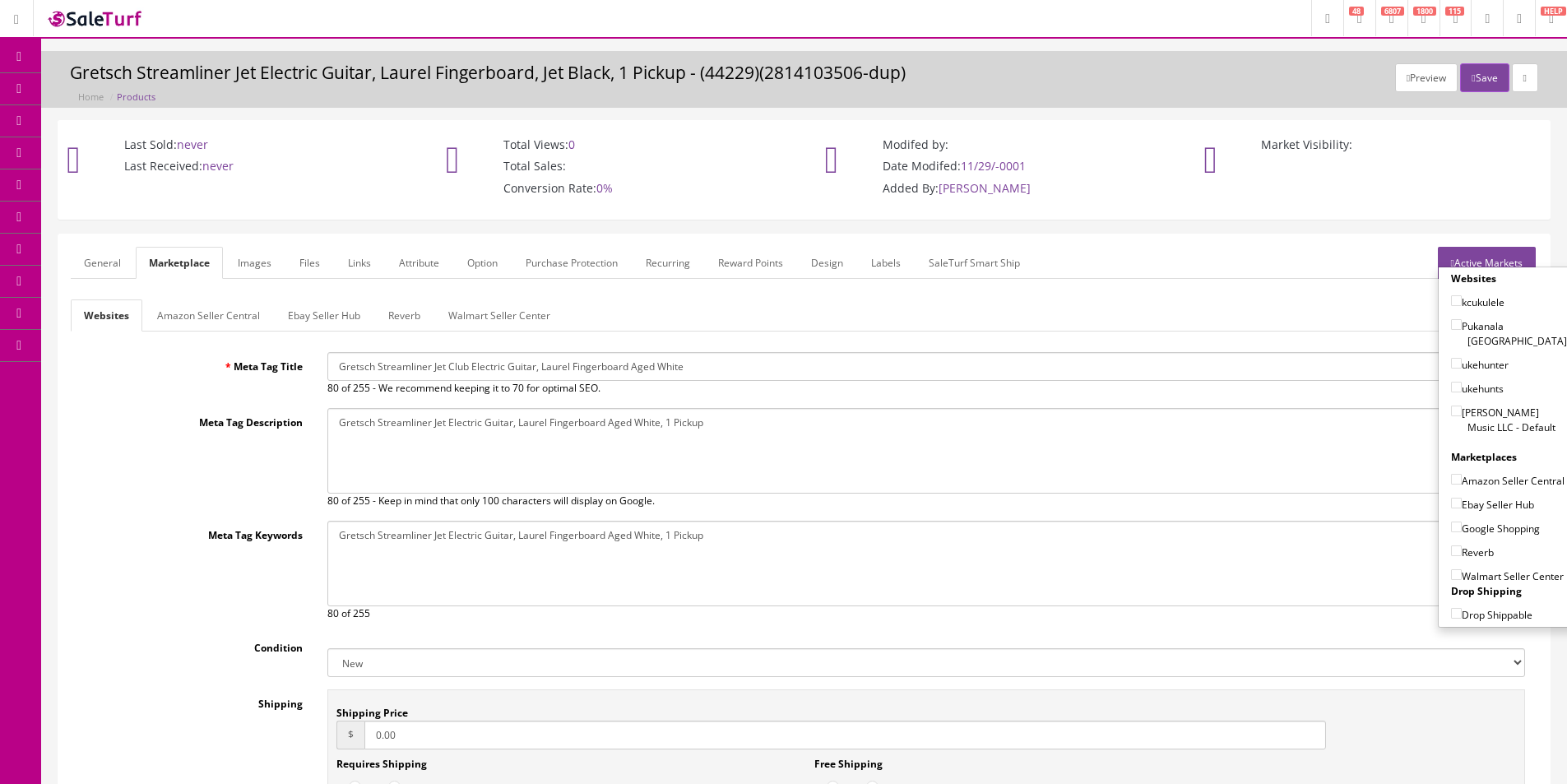
click at [544, 427] on textarea "Gretsch Streamliner Jet Electric Guitar, Laurel Fingerboard, Jet Black, 1 Pickup" at bounding box center [926, 451] width 1198 height 85
paste textarea "Club Electric Guitar, Laurel Fingerboard Aged White"
type textarea "Gretsch Streamliner Jet Club Electric Guitar, Laurel Fingerboard Aged White"
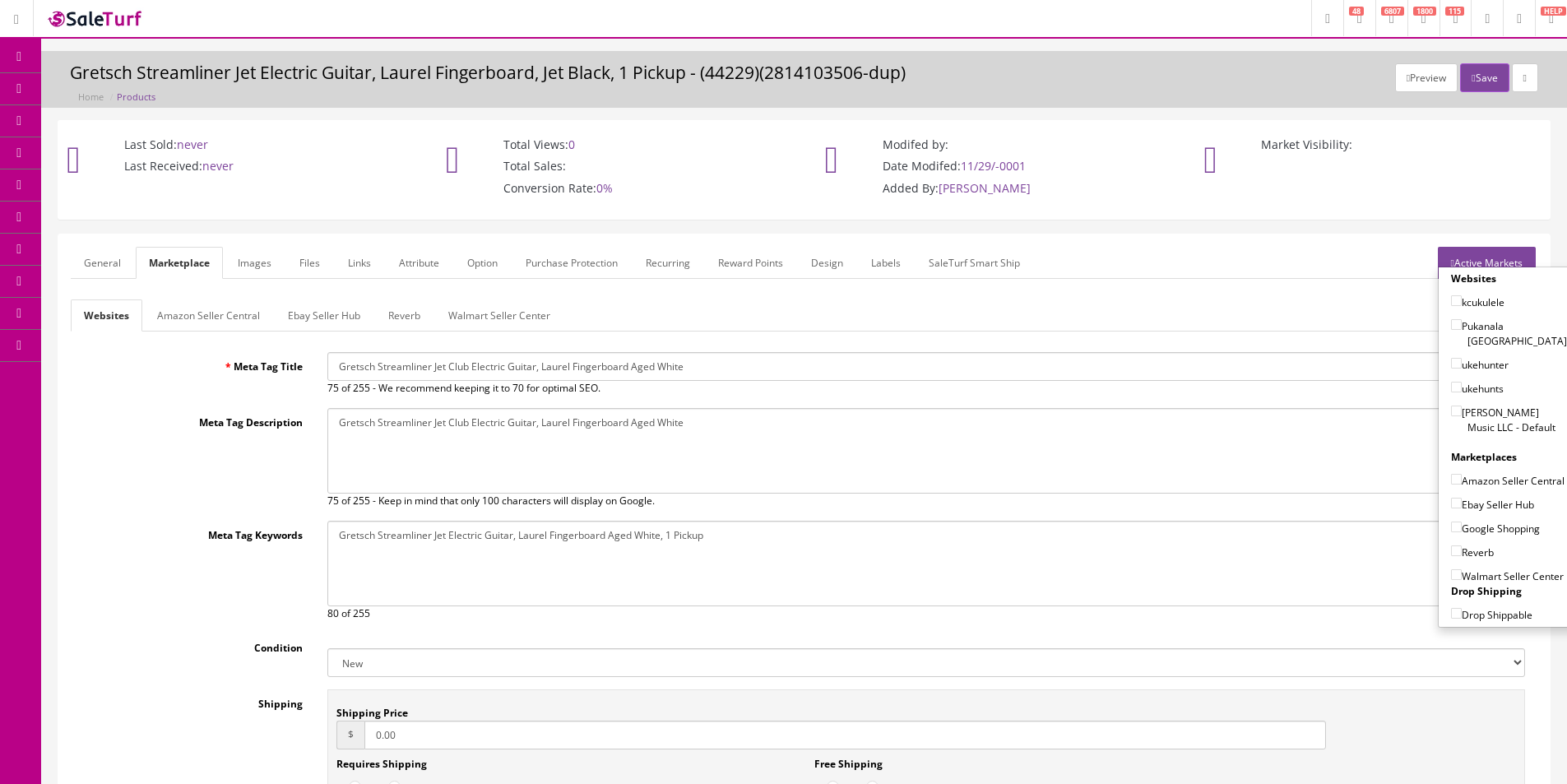
click at [582, 521] on textarea "Gretsch Streamliner Jet Electric Guitar, Laurel Fingerboard, Jet Black, 1 Pickup" at bounding box center [926, 563] width 1198 height 85
paste textarea "Club Electric Guitar, Laurel Fingerboard Aged White"
type textarea "Gretsch Streamliner Jet Club Electric Guitar, Laurel Fingerboard Aged White"
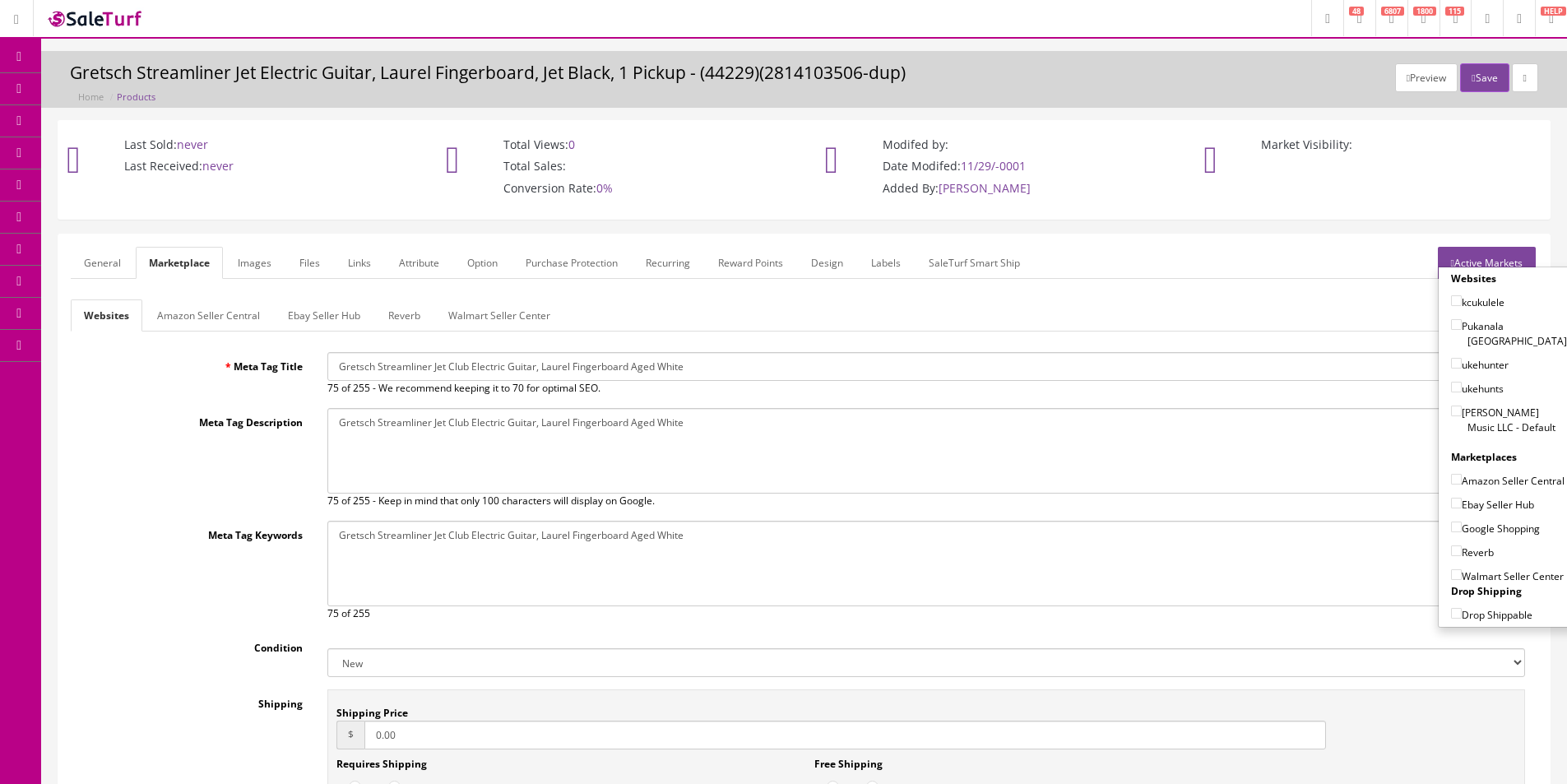
click at [247, 262] on link "Images" at bounding box center [255, 262] width 60 height 32
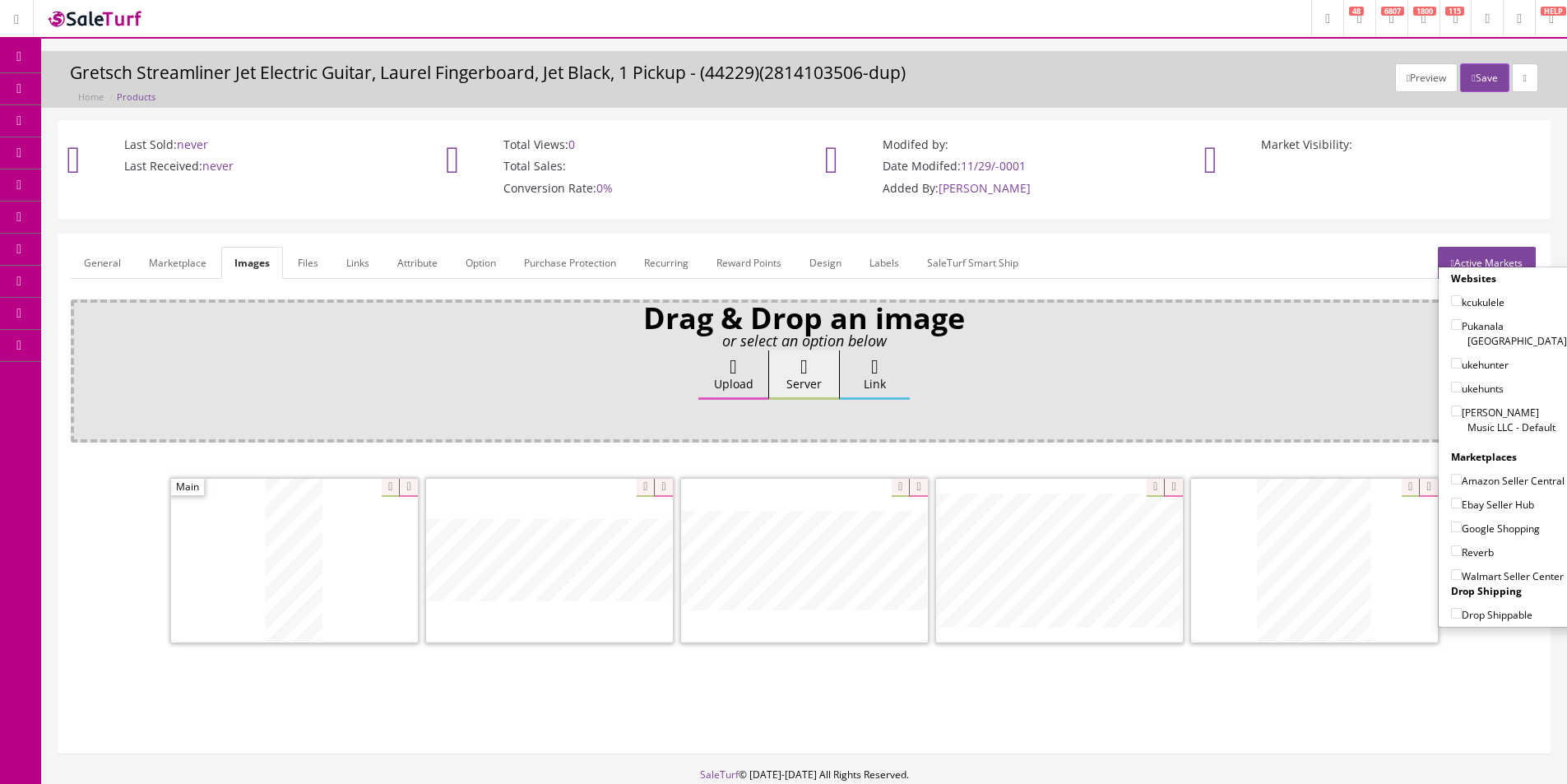
click at [401, 258] on link "Attribute" at bounding box center [418, 262] width 67 height 32
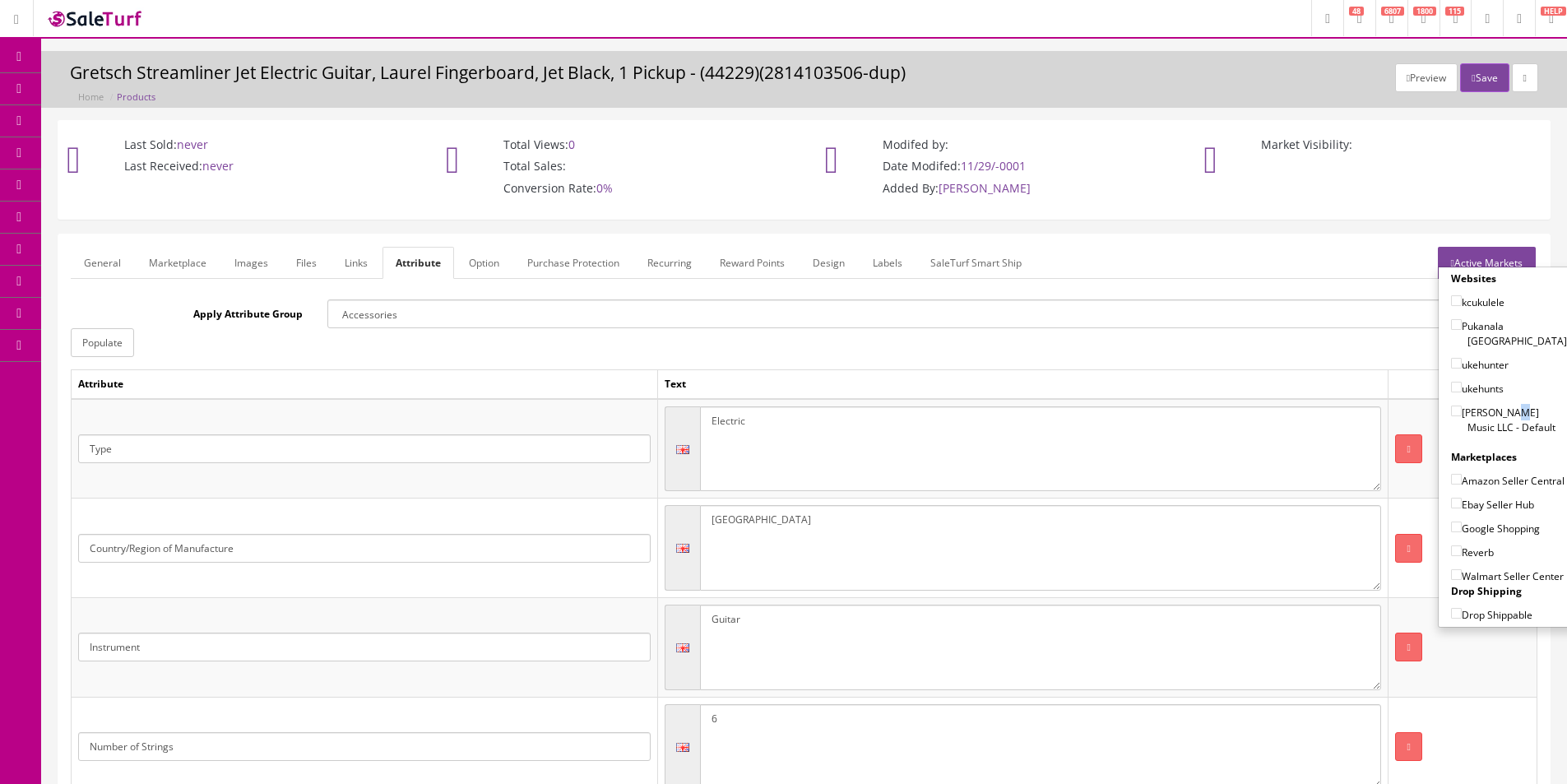
drag, startPoint x: 1473, startPoint y: 399, endPoint x: 1473, endPoint y: 409, distance: 10.0
click at [1473, 404] on label "Butler Music LLC - Default" at bounding box center [1509, 419] width 116 height 31
click at [1473, 414] on label "Butler Music LLC - Default" at bounding box center [1509, 419] width 116 height 31
click at [1462, 414] on input"] "Butler Music LLC - Default" at bounding box center [1457, 410] width 11 height 11
click at [1488, 414] on label "Butler Music LLC - Default" at bounding box center [1509, 419] width 116 height 31
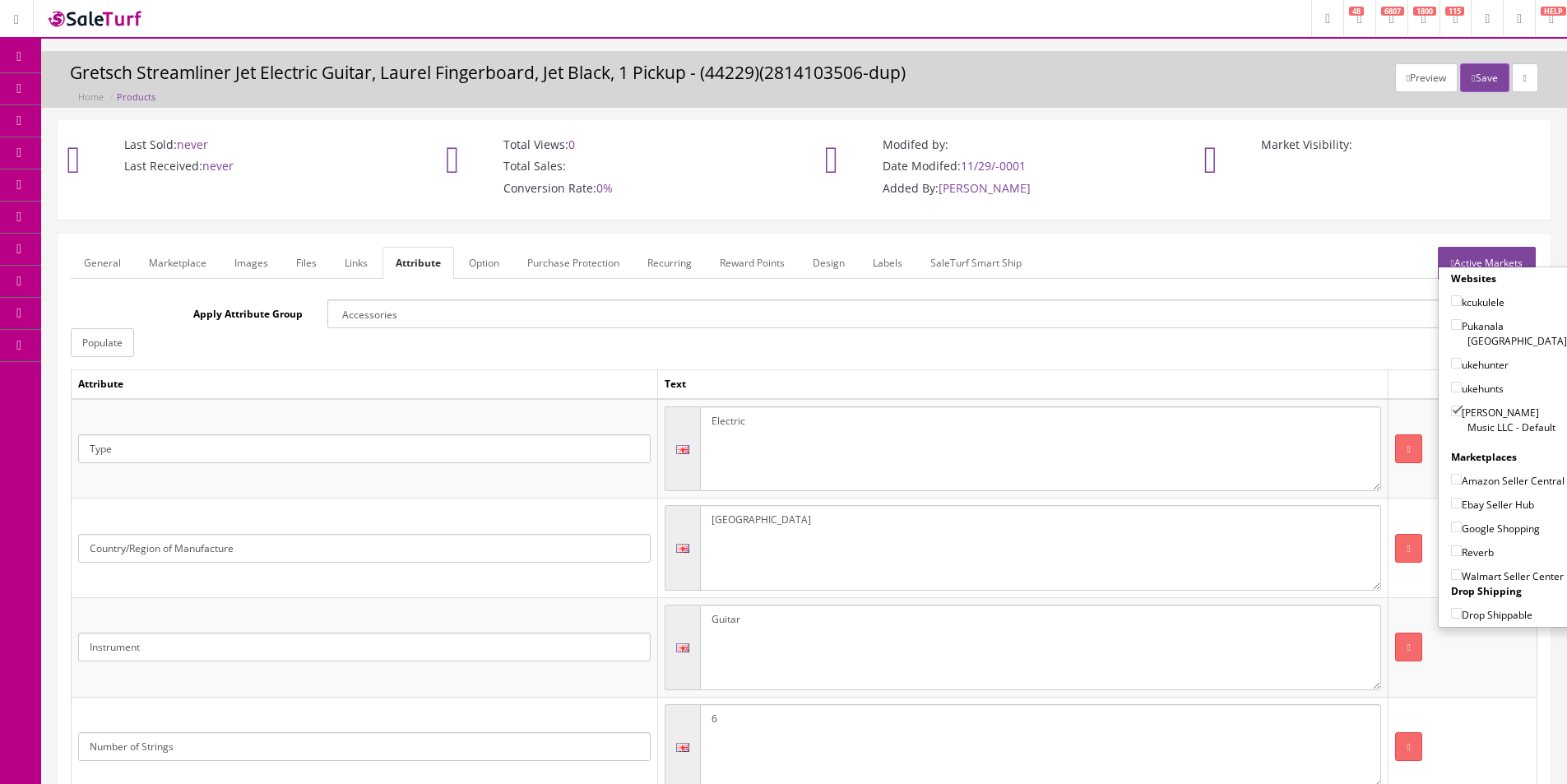
click at [1462, 414] on input"] "Butler Music LLC - Default" at bounding box center [1457, 410] width 11 height 11
checkbox input"] "false"
click at [1475, 78] on button "Save" at bounding box center [1485, 78] width 48 height 28
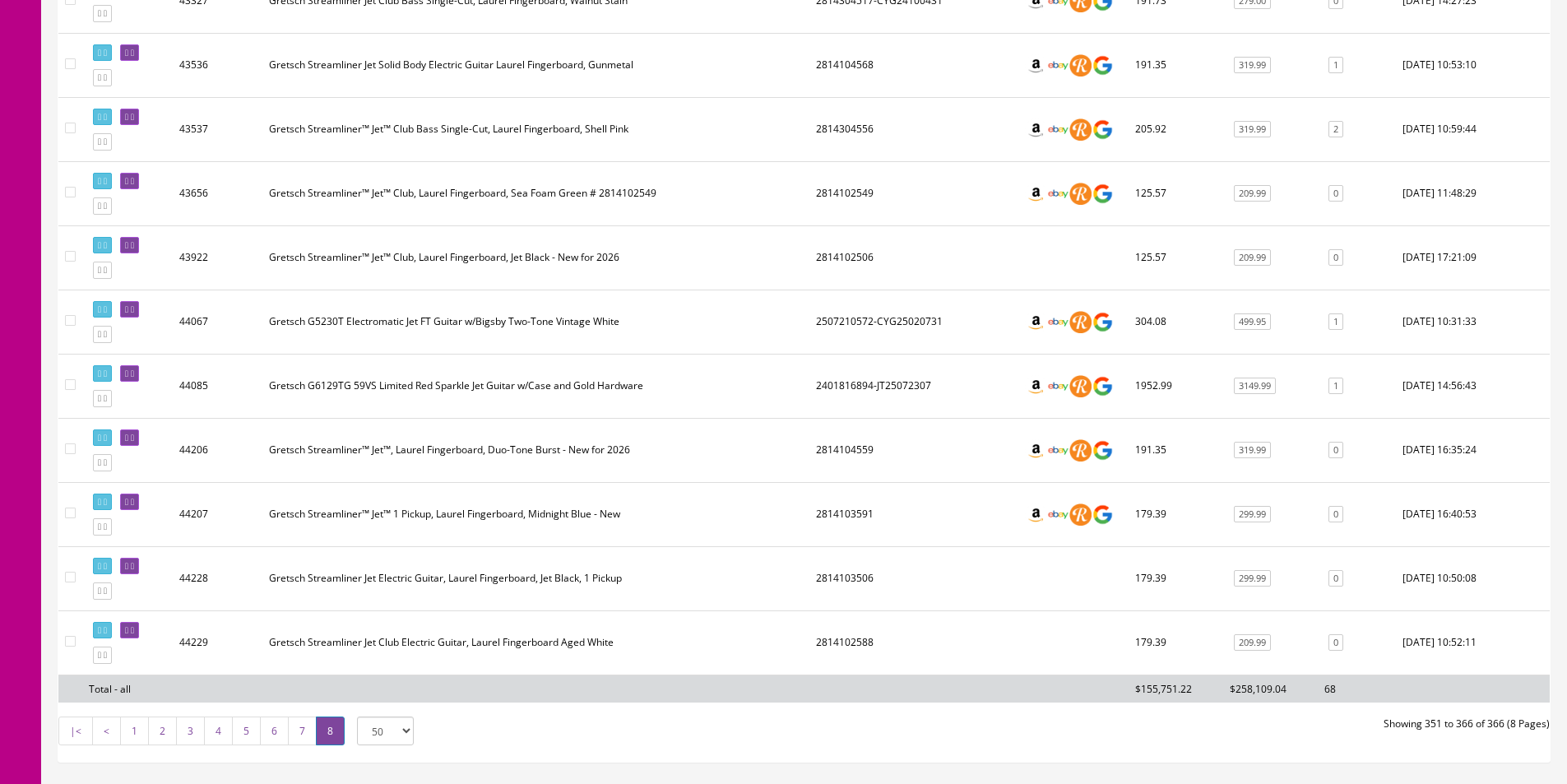
scroll to position [838, 0]
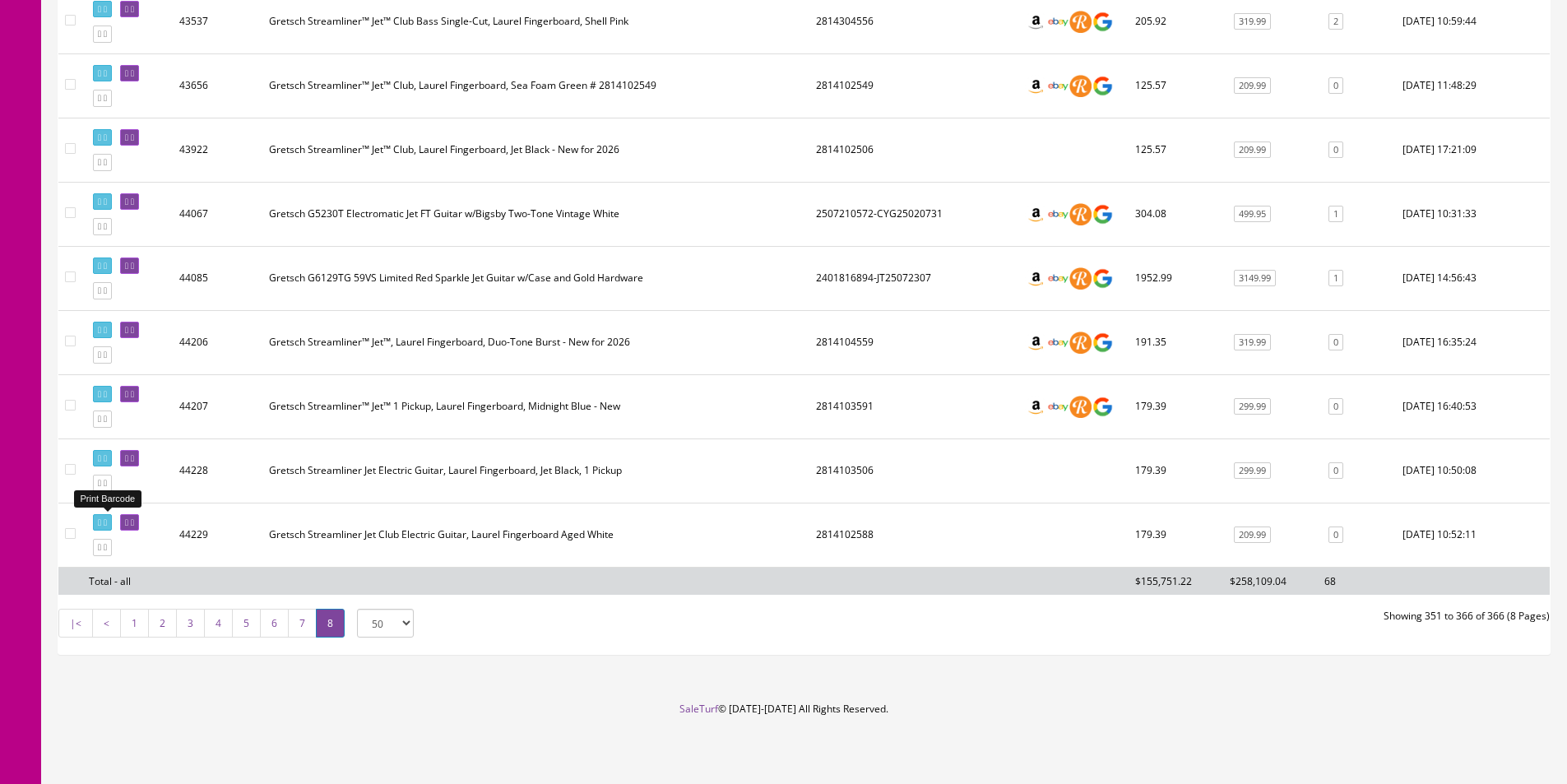
click at [105, 517] on link at bounding box center [102, 522] width 19 height 18
click at [101, 549] on icon at bounding box center [100, 547] width 3 height 9
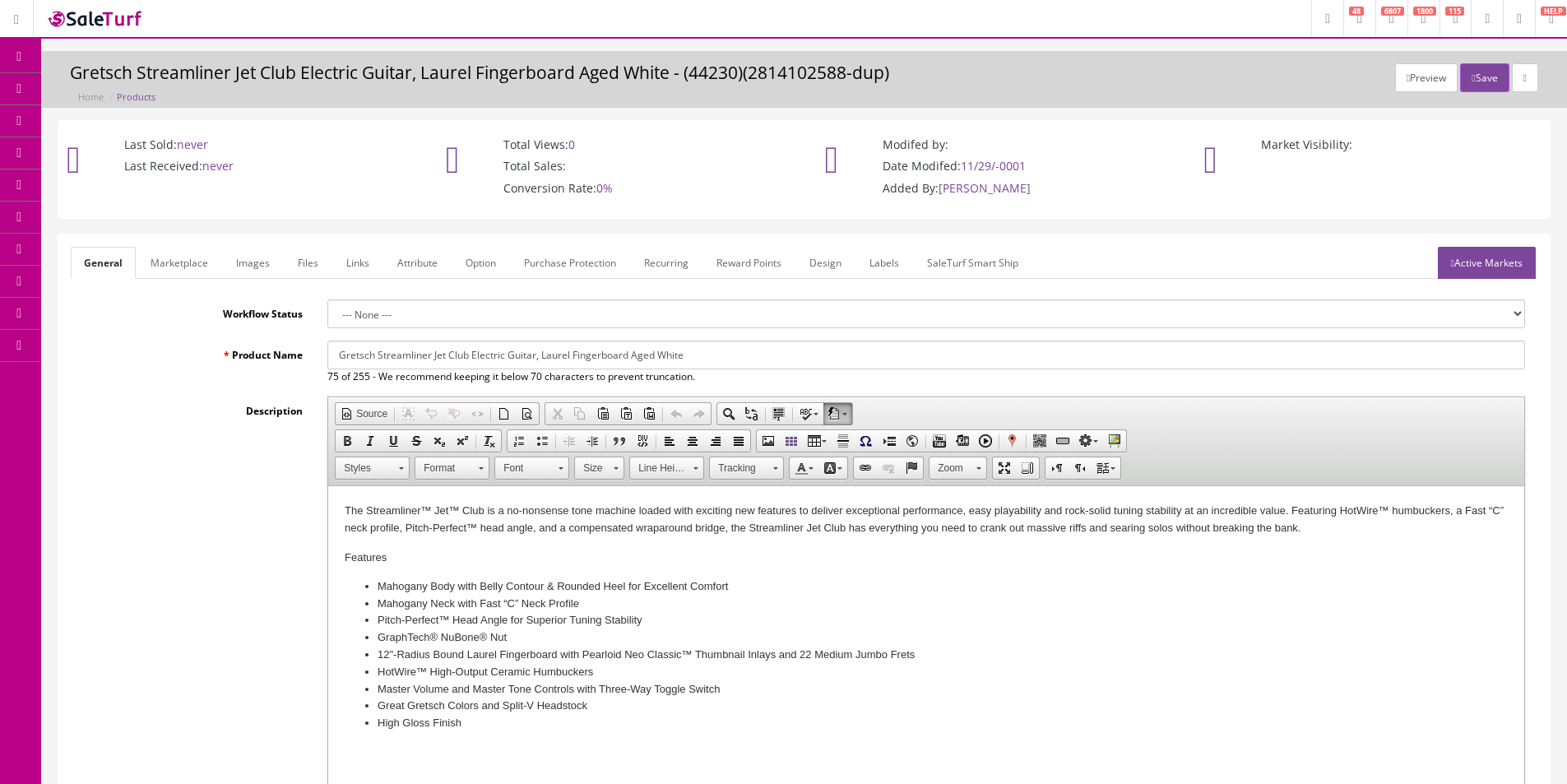
click at [933, 619] on li "Pitch-Perfect™ Head Angle for Superior Tuning Stability" at bounding box center [926, 620] width 1098 height 18
drag, startPoint x: 630, startPoint y: 354, endPoint x: 836, endPoint y: 353, distance: 206.0
click at [836, 354] on input "Gretsch Streamliner Jet Club Electric Guitar, Laurel Fingerboard Aged White" at bounding box center [926, 354] width 1198 height 28
click at [559, 352] on input "Gretsch Streamliner Jet Club Electric Guitar, Laurel Fingerboard, Jet Black, 1 …" at bounding box center [926, 354] width 1198 height 28
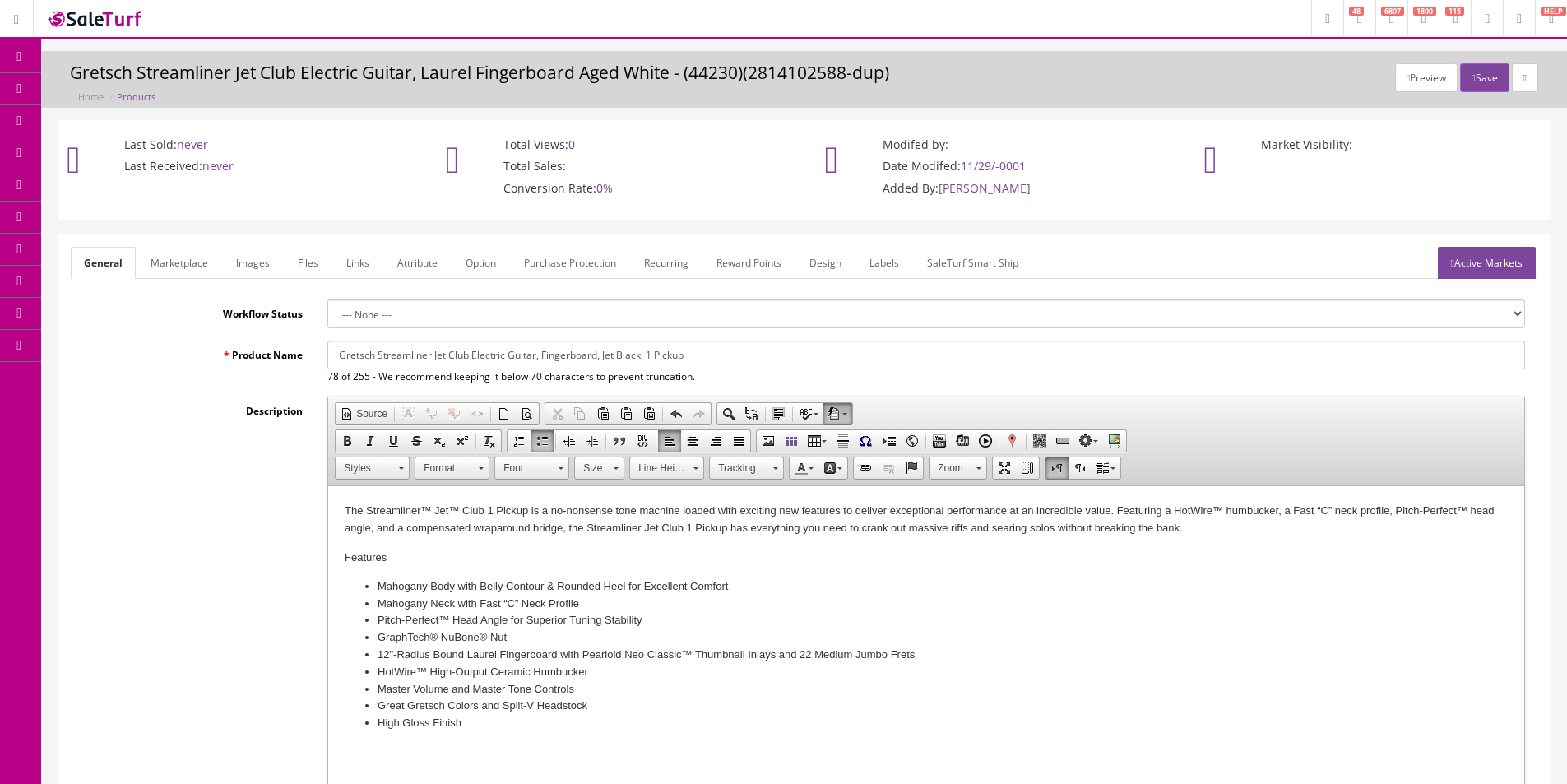
click at [564, 358] on input "Gretsch Streamliner Jet Club Electric Guitar, Fingerboard, Jet Black, 1 Pickup" at bounding box center [926, 354] width 1198 height 28
click at [580, 357] on input "Gretsch Streamliner Jet Club Electric Guitar, Jet Black, 1 Pickup" at bounding box center [926, 354] width 1198 height 28
type input "Gretsch Streamliner Jet Club Electric Guitar, Jet Black Finish, 1 Pickup"
click at [170, 271] on link "Marketplace" at bounding box center [179, 262] width 84 height 32
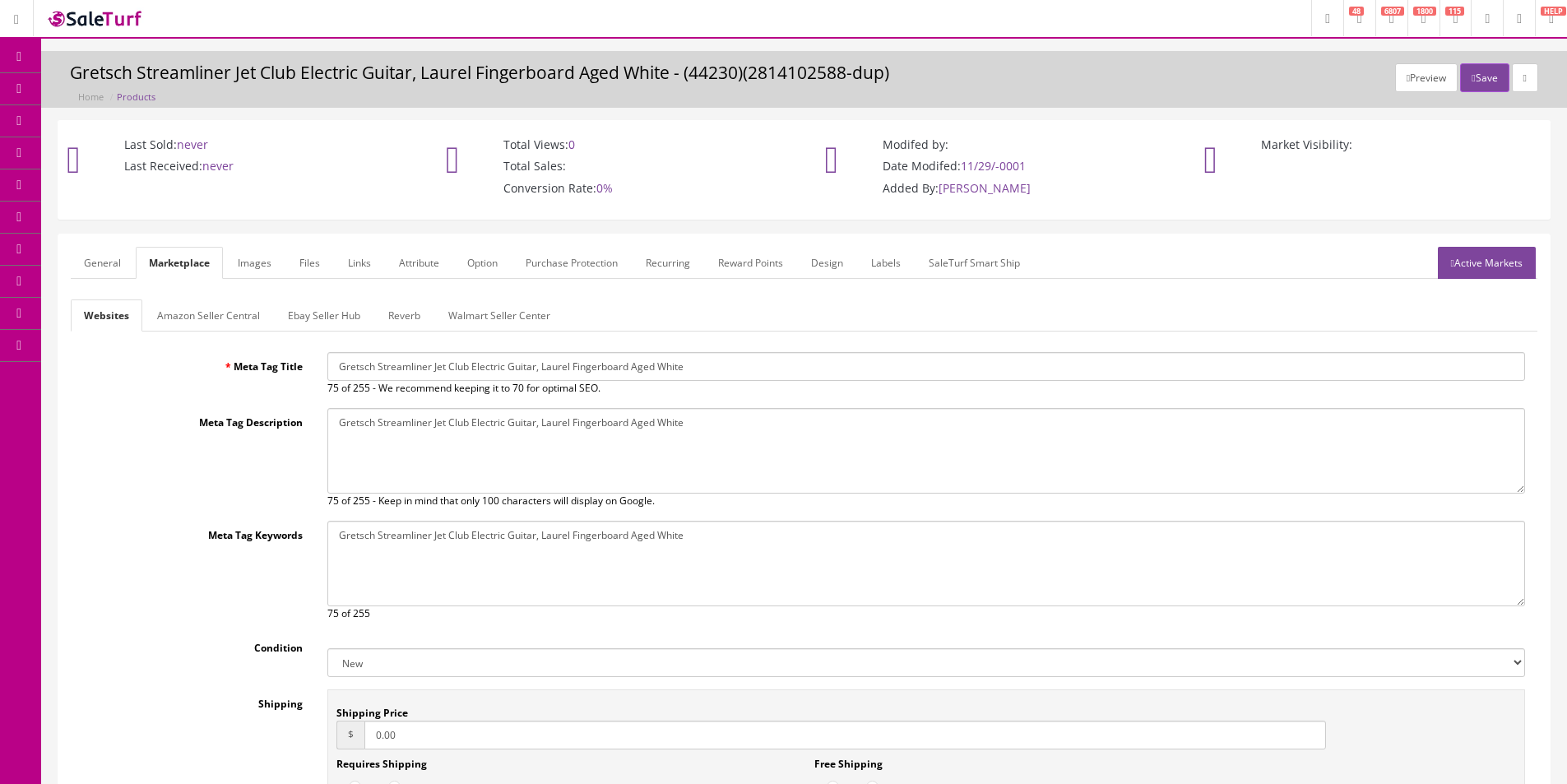
click at [487, 380] on input "Gretsch Streamliner Jet Club Electric Guitar, Laurel Fingerboard Aged White" at bounding box center [926, 366] width 1198 height 28
paste input "Jet Black Finish, 1 Pickup"
type input "Gretsch Streamliner Jet Club Electric Guitar, Jet Black Finish, 1 Pickup"
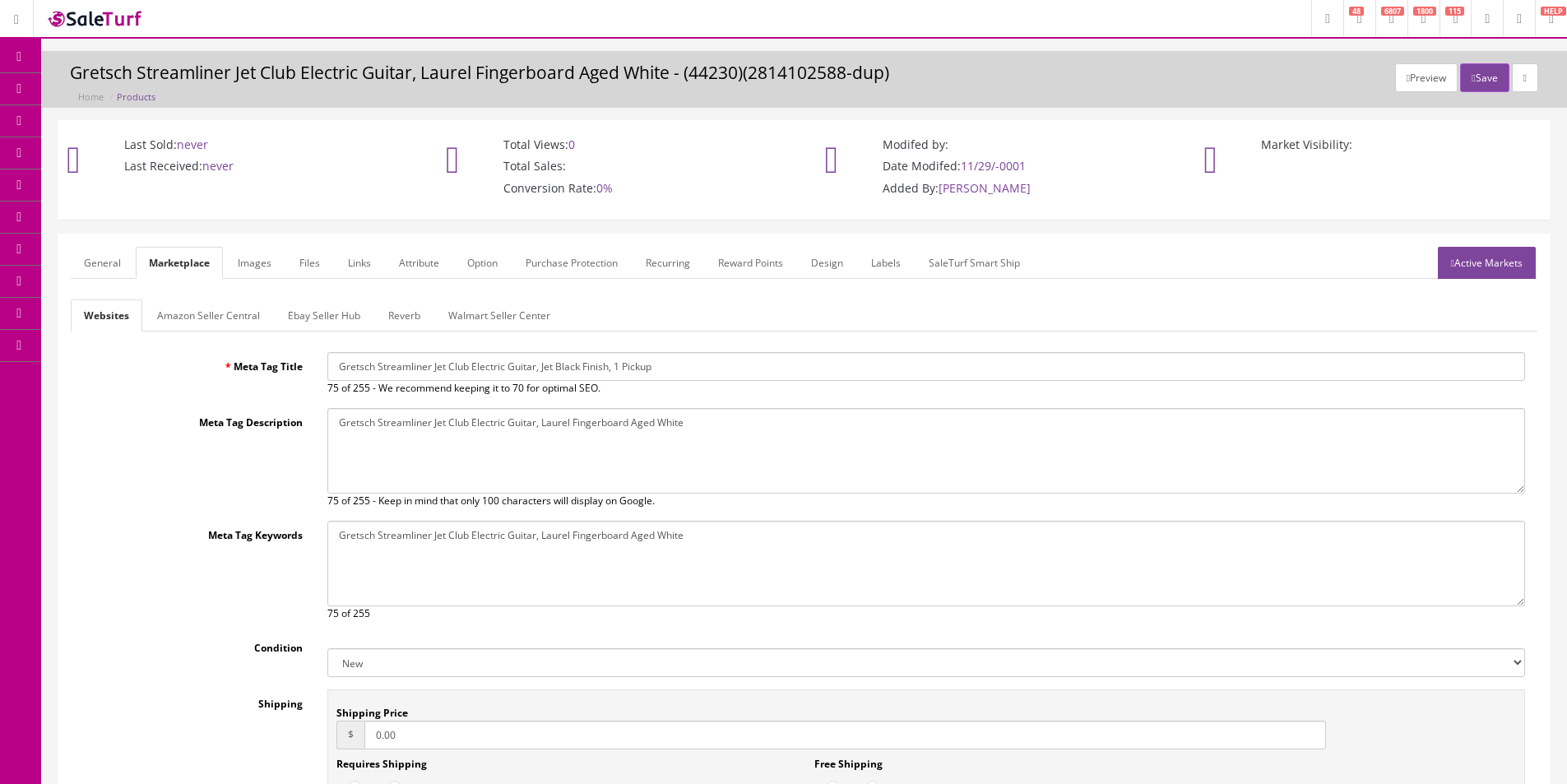
click at [492, 466] on textarea "Gretsch Streamliner Jet Club Electric Guitar, Laurel Fingerboard Aged White" at bounding box center [926, 451] width 1198 height 85
paste textarea "Jet Black Finish, 1 Pickup"
type textarea "Gretsch Streamliner Jet Club Electric Guitar, Jet Black Finish, 1 Pickup"
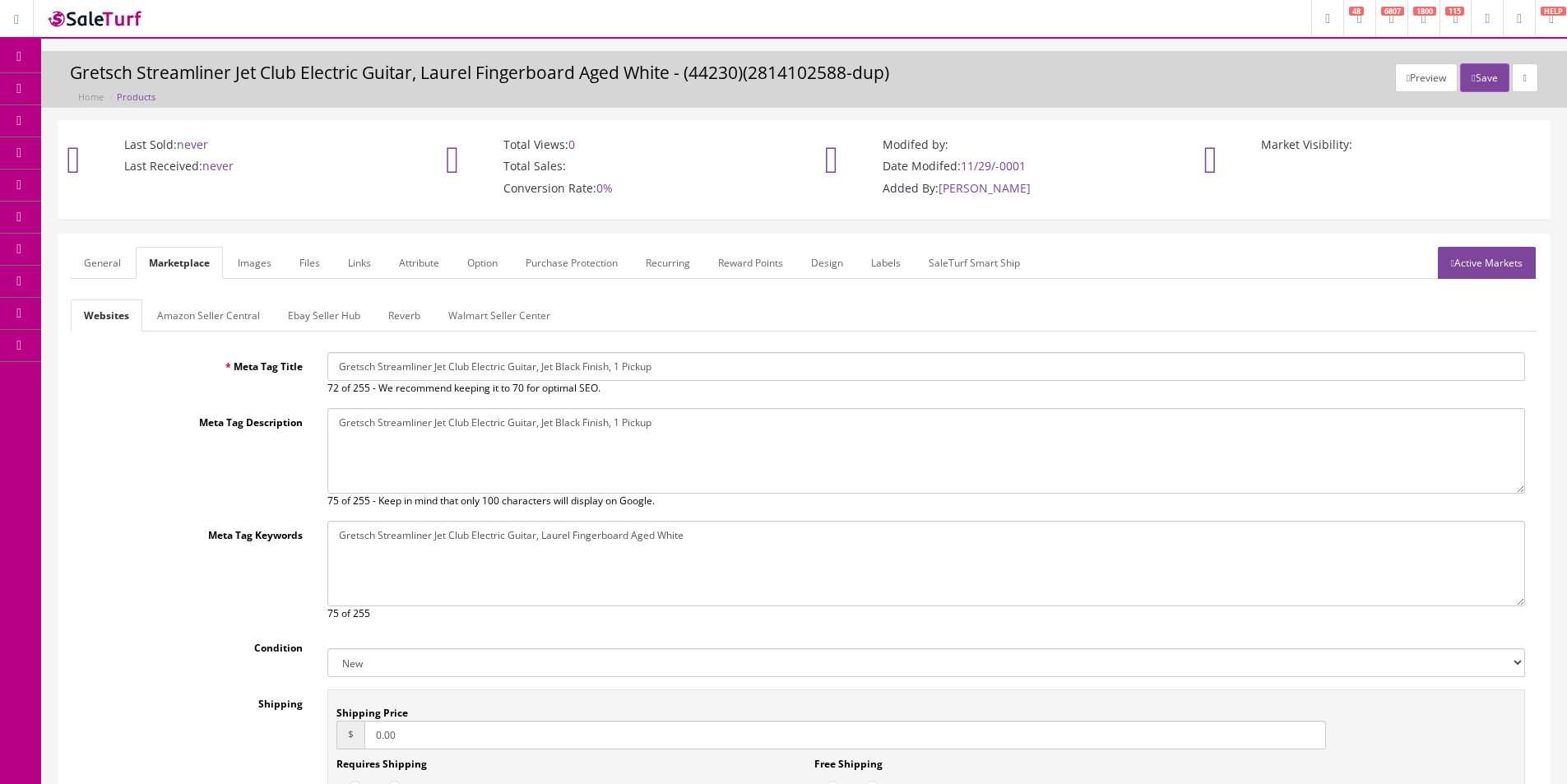
click at [497, 542] on textarea "Gretsch Streamliner Jet Club Electric Guitar, Laurel Fingerboard Aged White" at bounding box center [926, 563] width 1198 height 85
paste textarea "Jet Black Finish, 1 Pickup"
type textarea "Gretsch Streamliner Jet Club Electric Guitar, Jet Black Finish, 1 Pickup"
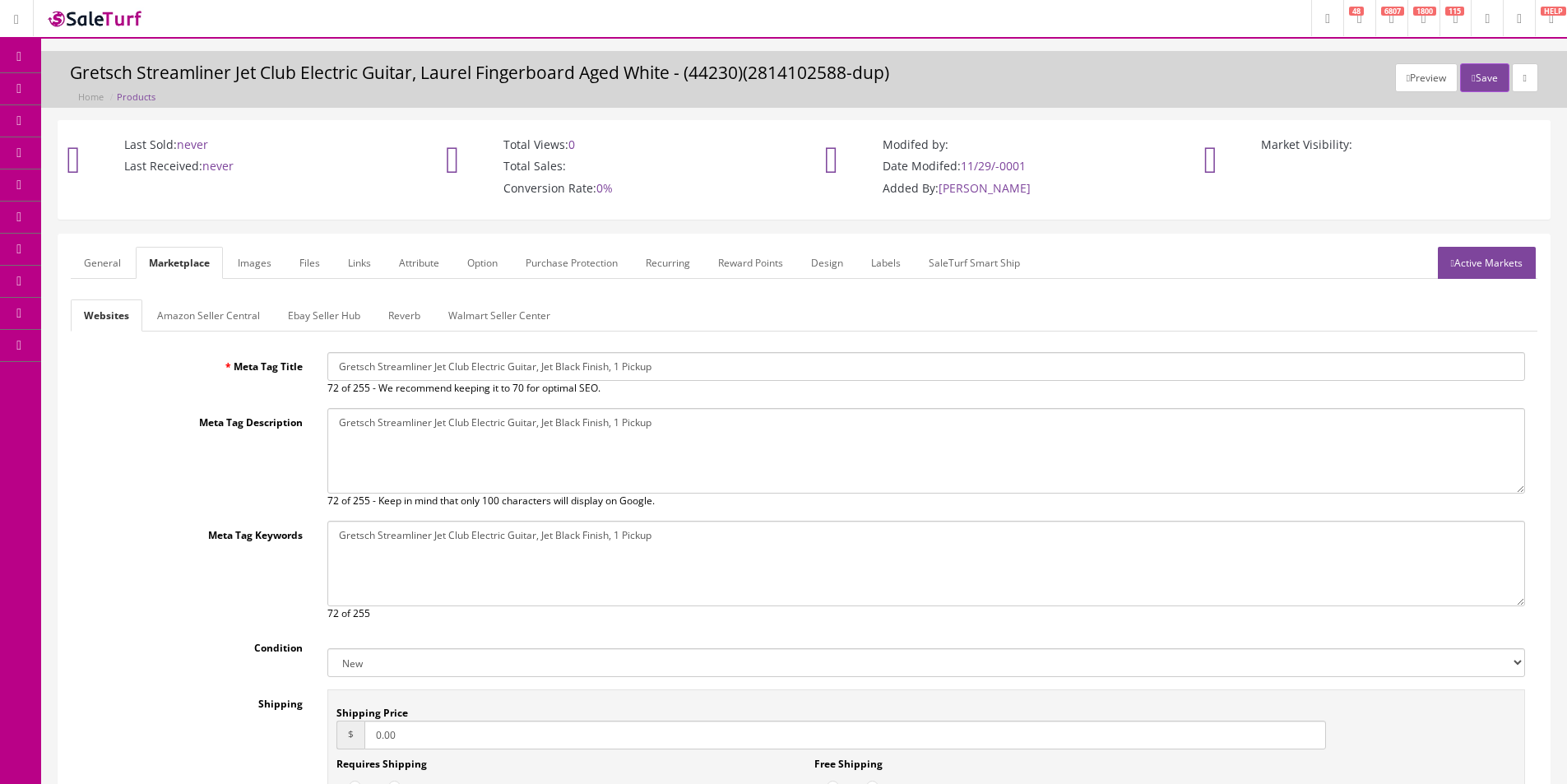
click at [93, 265] on link "General" at bounding box center [103, 262] width 64 height 32
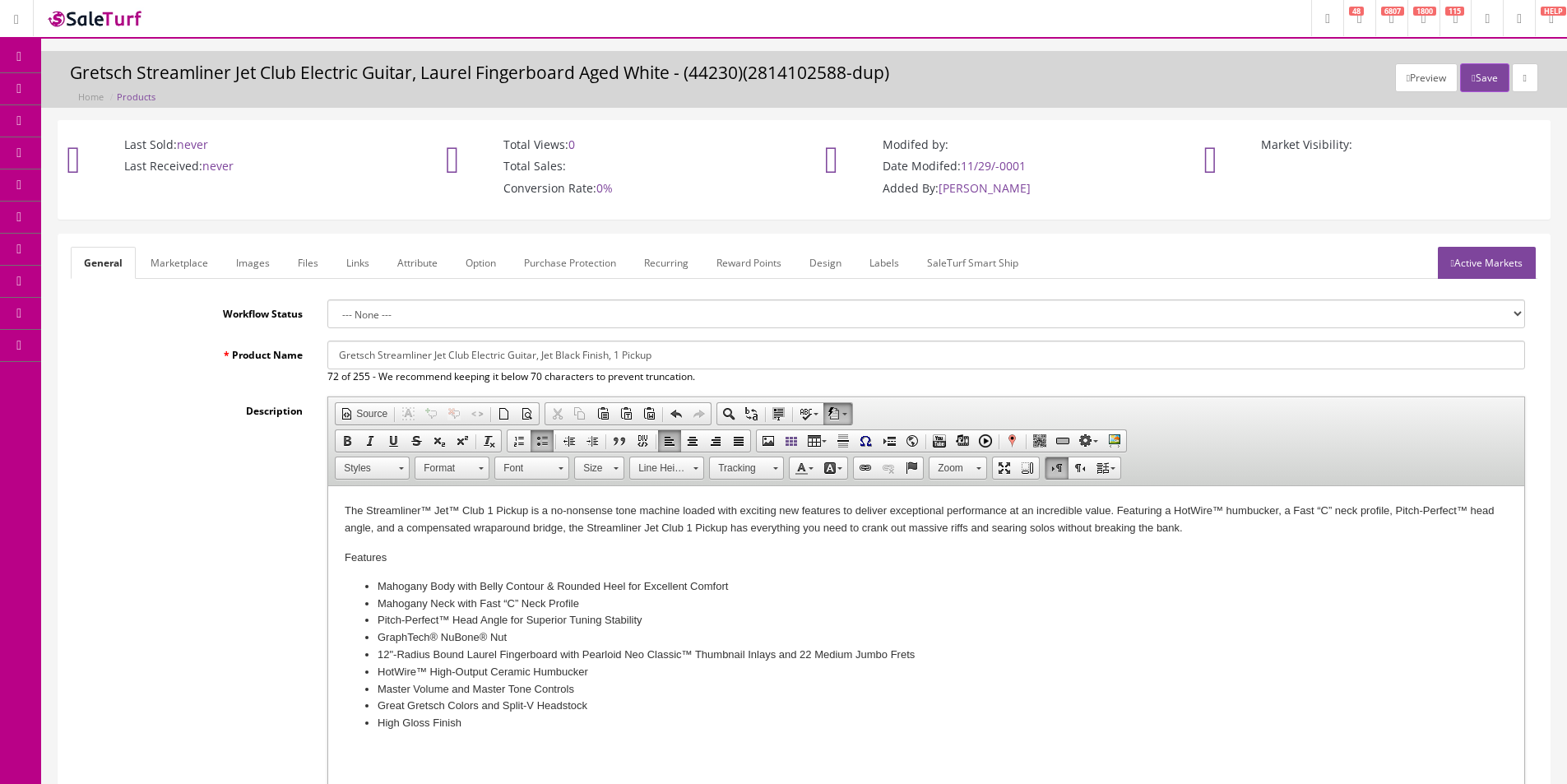
click at [1366, 489] on html "The Streamliner™ Jet™ Club 1 Pickup is a no-nonsense tone machine loaded with e…" at bounding box center [926, 618] width 1197 height 262
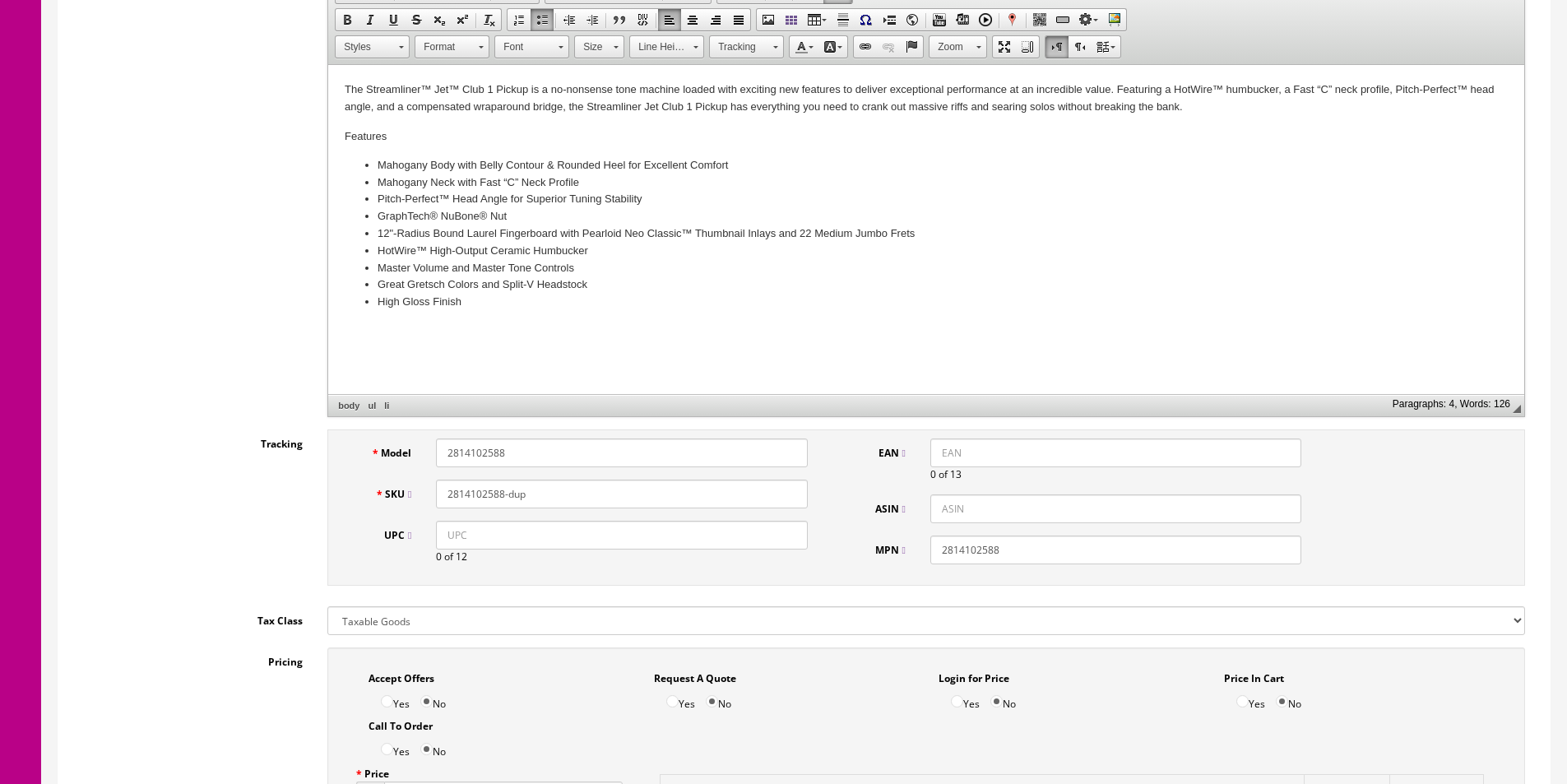
scroll to position [658, 0]
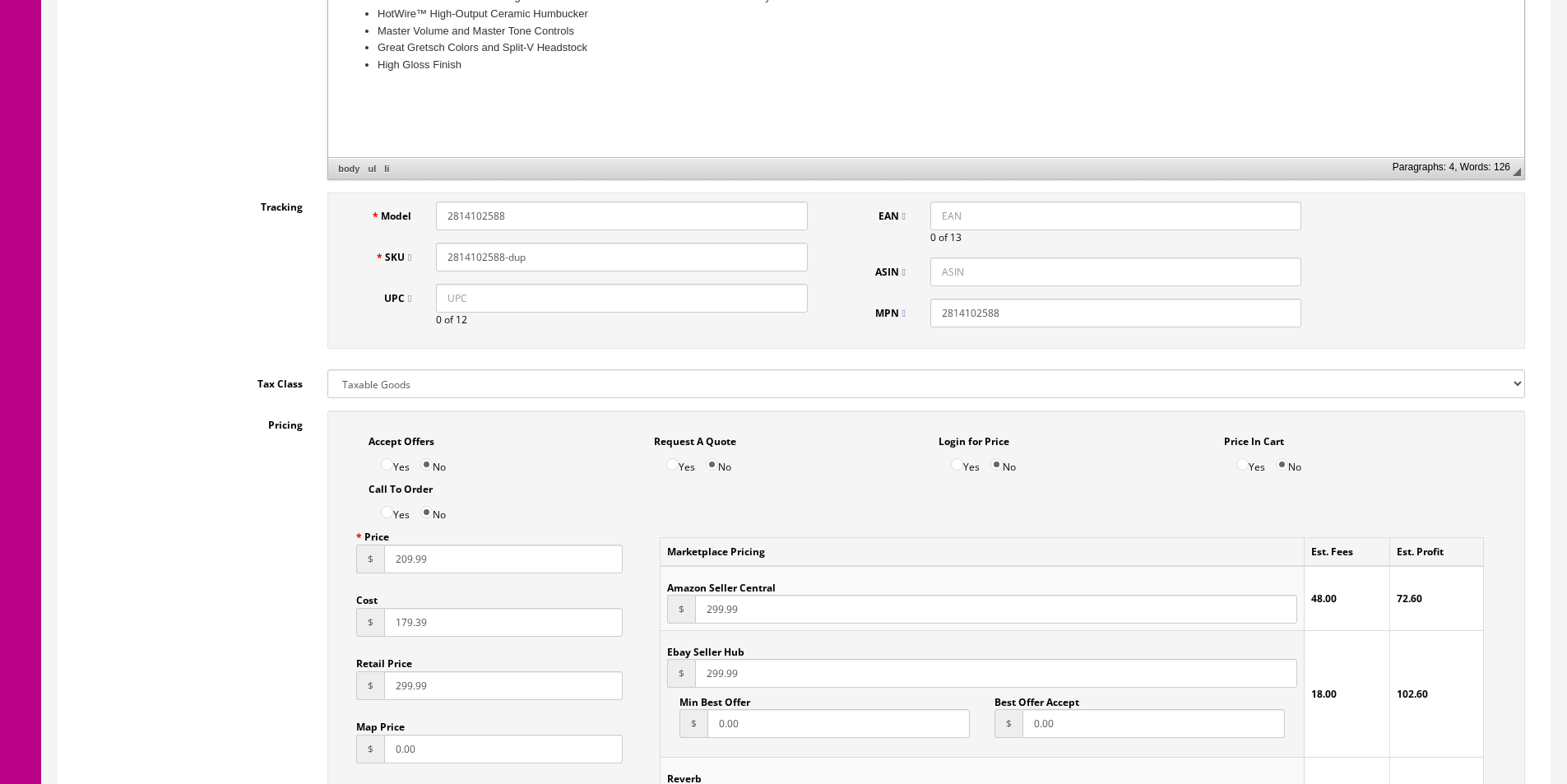
click at [687, 226] on input "2814102588" at bounding box center [622, 216] width 371 height 28
type input "2814101506"
paste input "1506"
type input "2814101506"
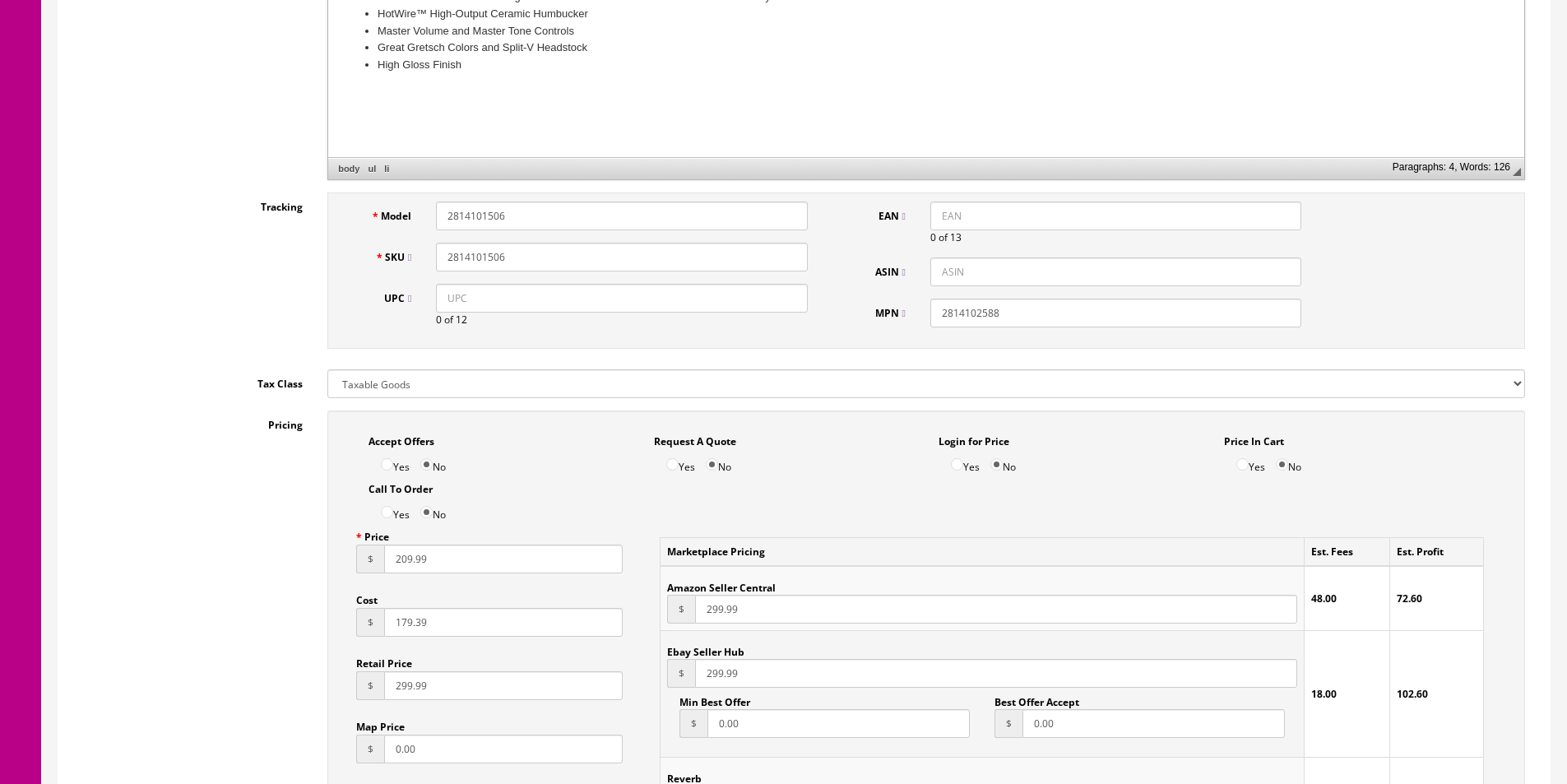
click at [990, 315] on input "2814102588" at bounding box center [1116, 313] width 371 height 28
drag, startPoint x: 990, startPoint y: 315, endPoint x: 1428, endPoint y: 390, distance: 444.4
click at [990, 316] on input "2814102588" at bounding box center [1116, 313] width 371 height 28
paste input "1506"
type input "2814101506"
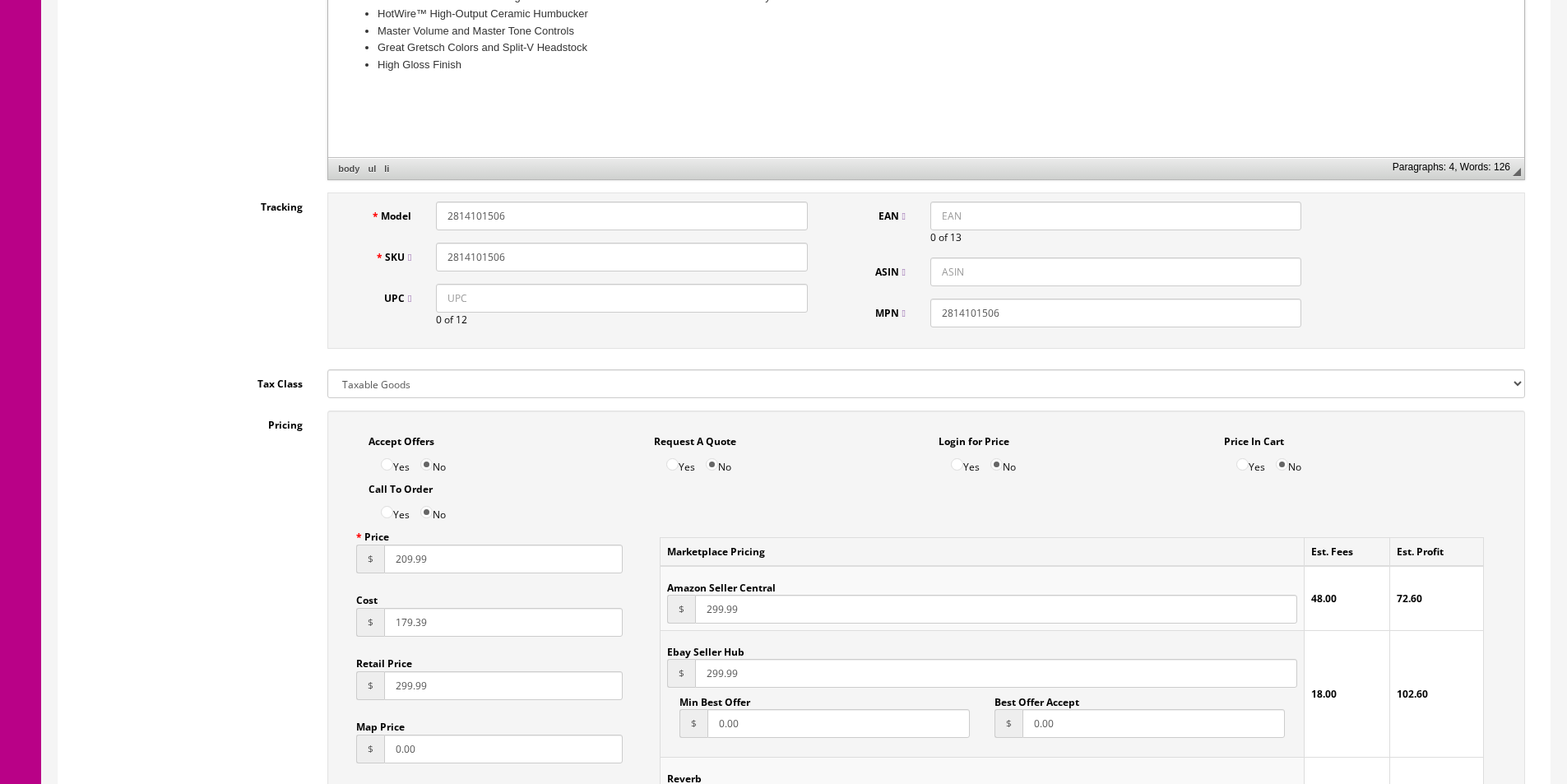
click at [767, 287] on input "UPC" at bounding box center [622, 298] width 371 height 28
paste input "885978721252"
type input "885978721252"
click at [950, 217] on input "EAN" at bounding box center [1116, 216] width 371 height 28
paste input "885978721252"
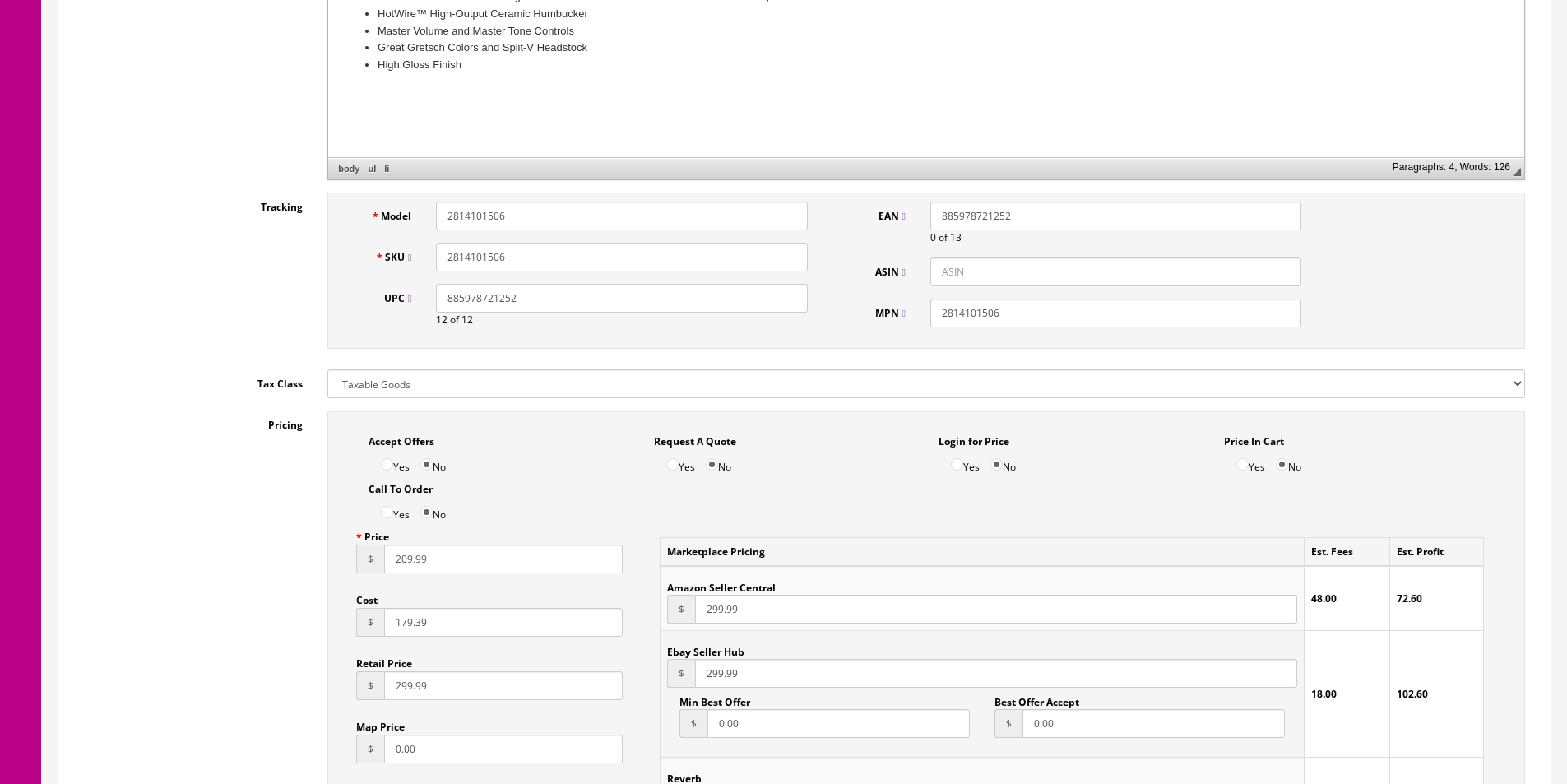
click at [932, 219] on input "885978721252" at bounding box center [1116, 216] width 371 height 28
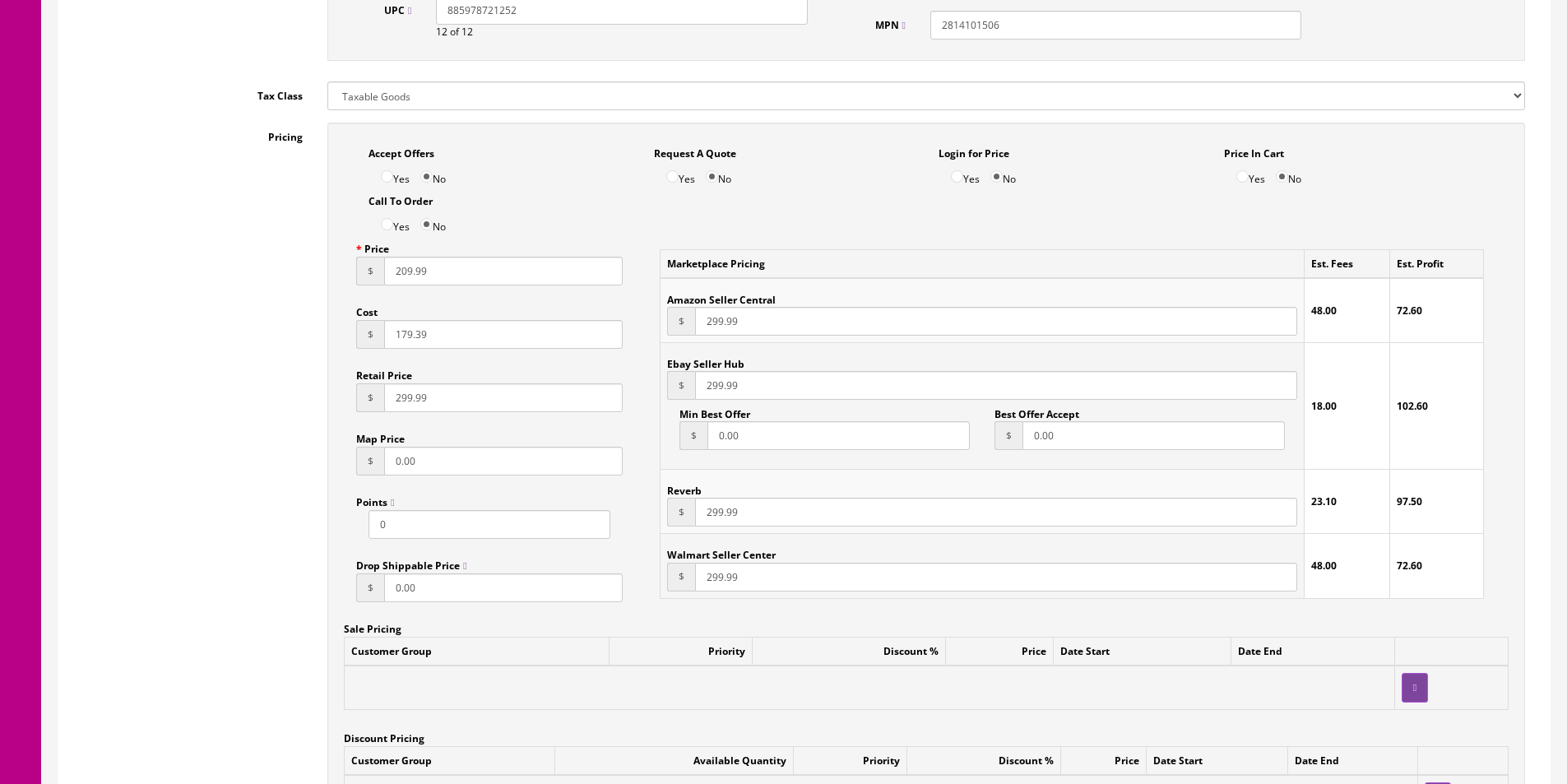
scroll to position [1069, 0]
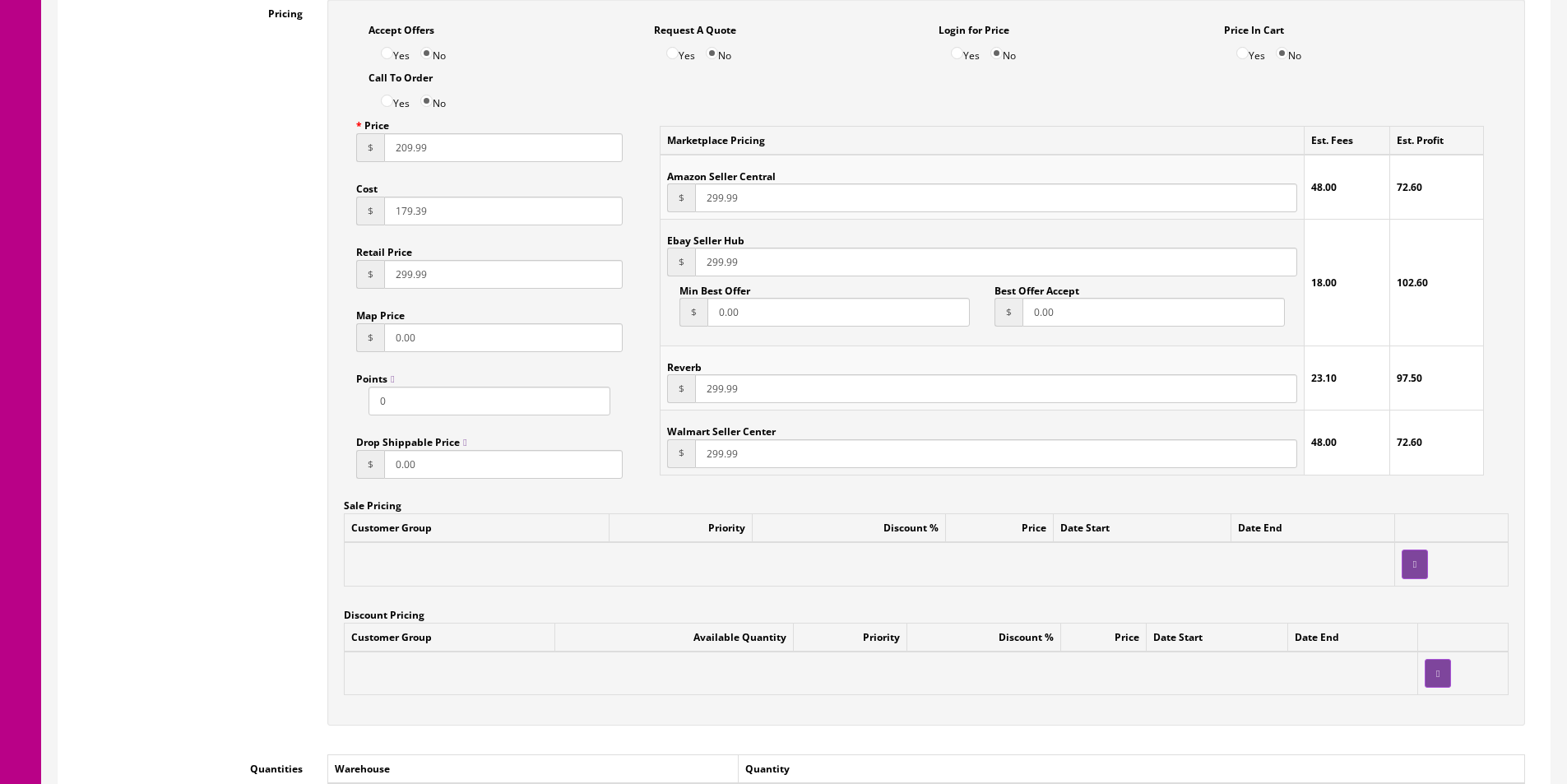
type input "0885978721252"
click at [513, 150] on input "209.99" at bounding box center [503, 147] width 238 height 28
type input "189.99"
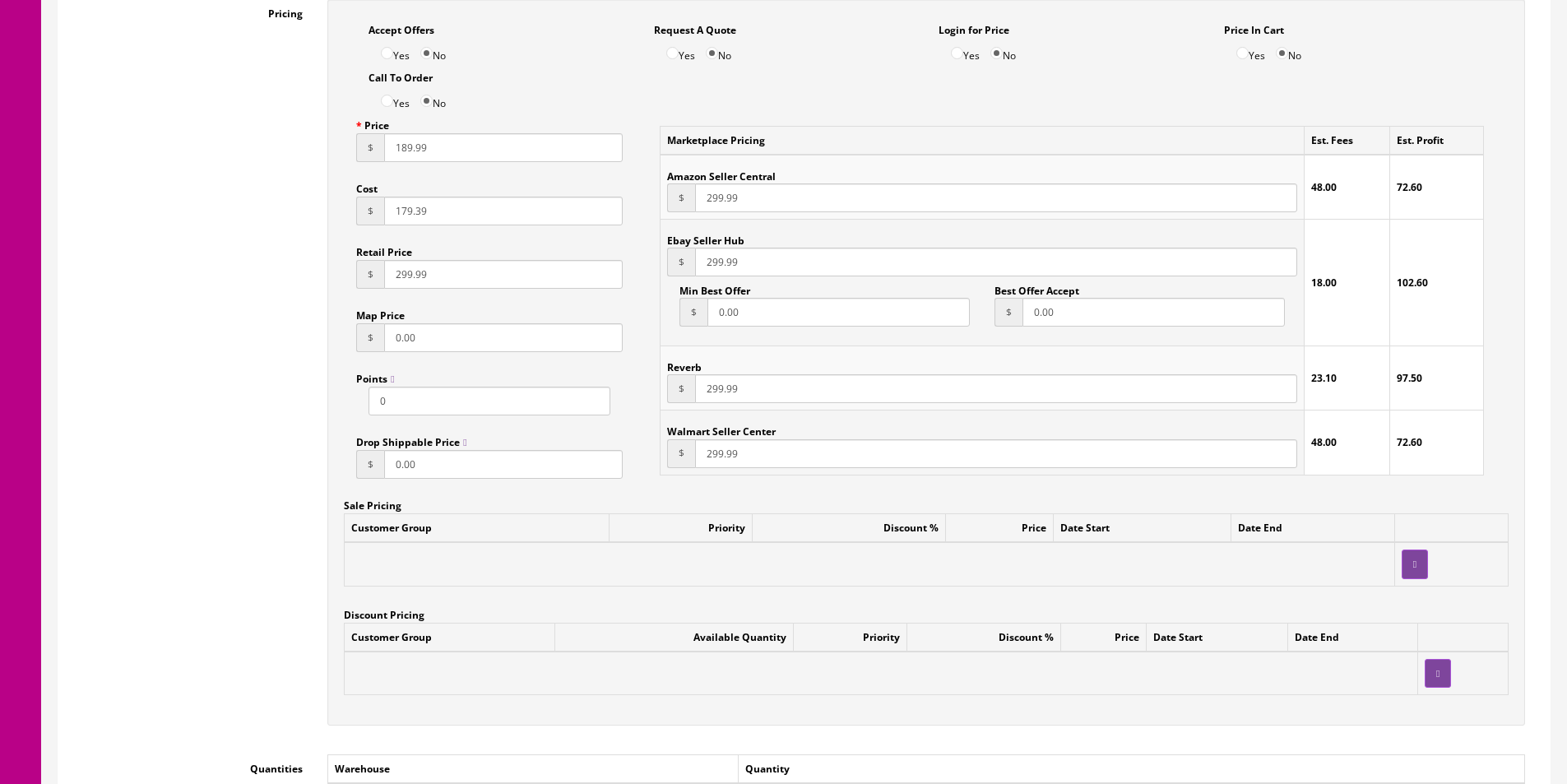
paste input "18"
type input "189.99"
click at [481, 208] on input "179.39" at bounding box center [503, 211] width 238 height 28
type input "113.61"
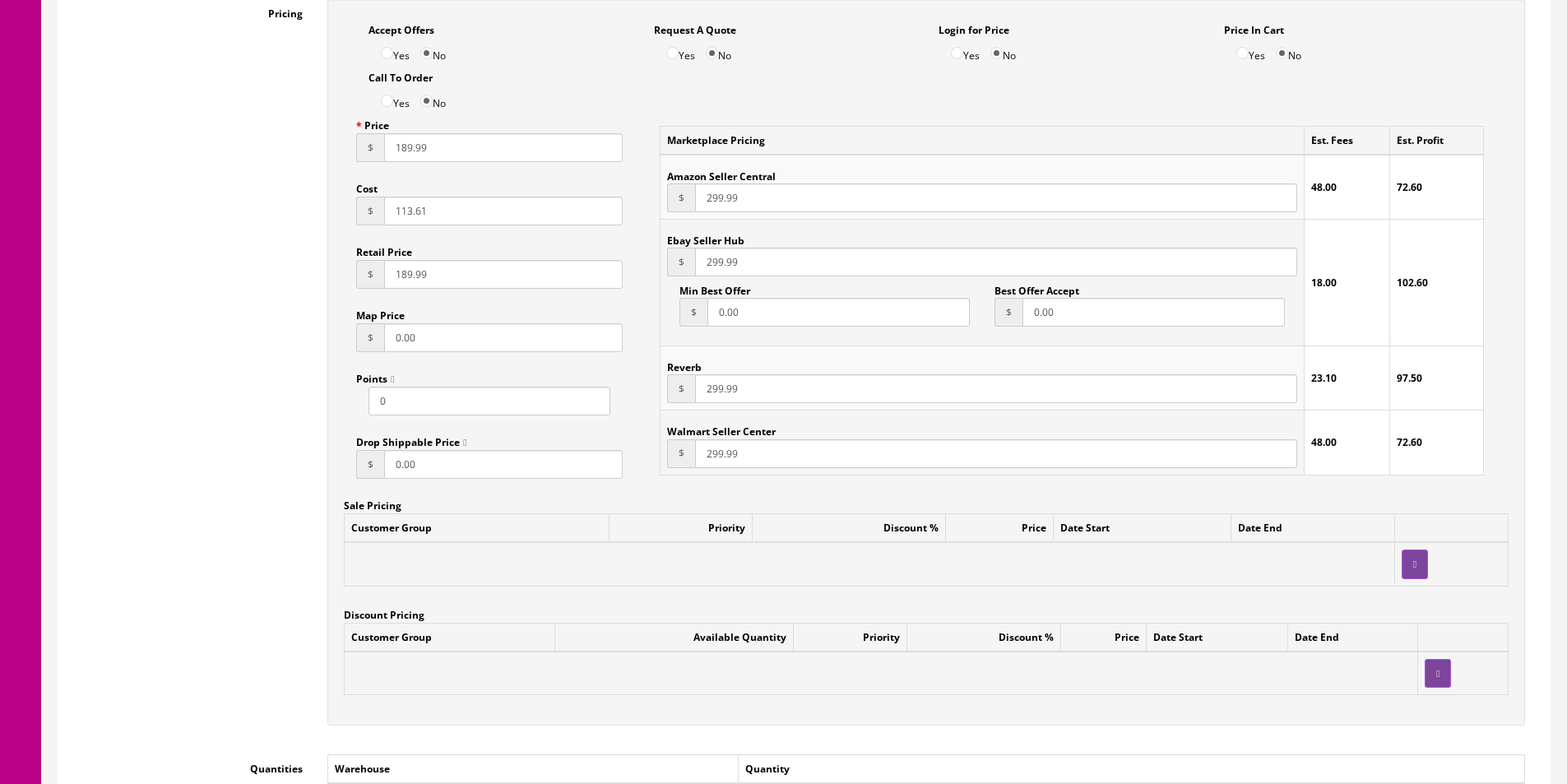
click at [722, 197] on input "299.99" at bounding box center [996, 197] width 602 height 28
paste input "18"
type input "189.99"
paste input "18"
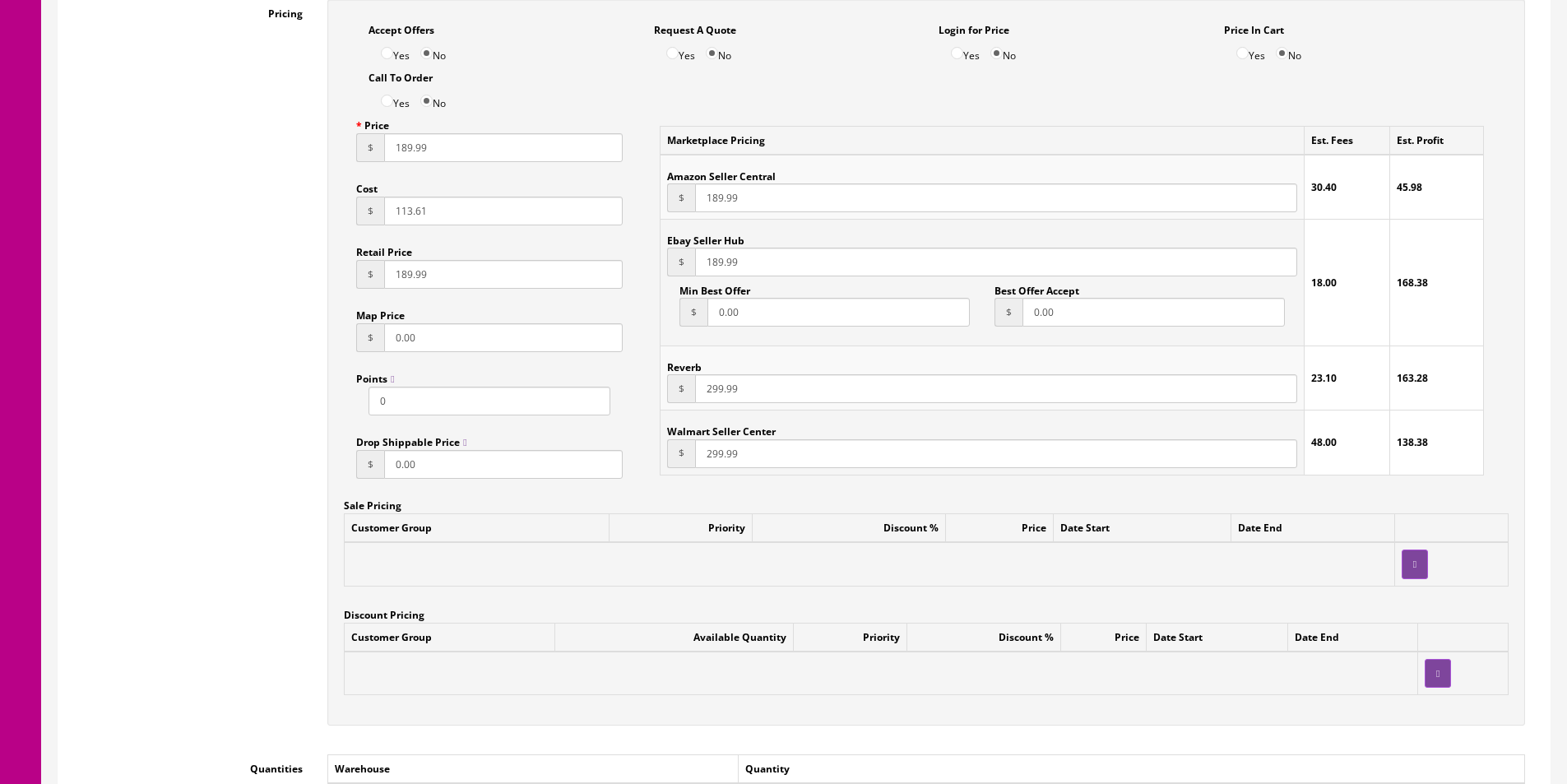
type input "189.99"
paste input "18"
type input "189.99"
paste input "18"
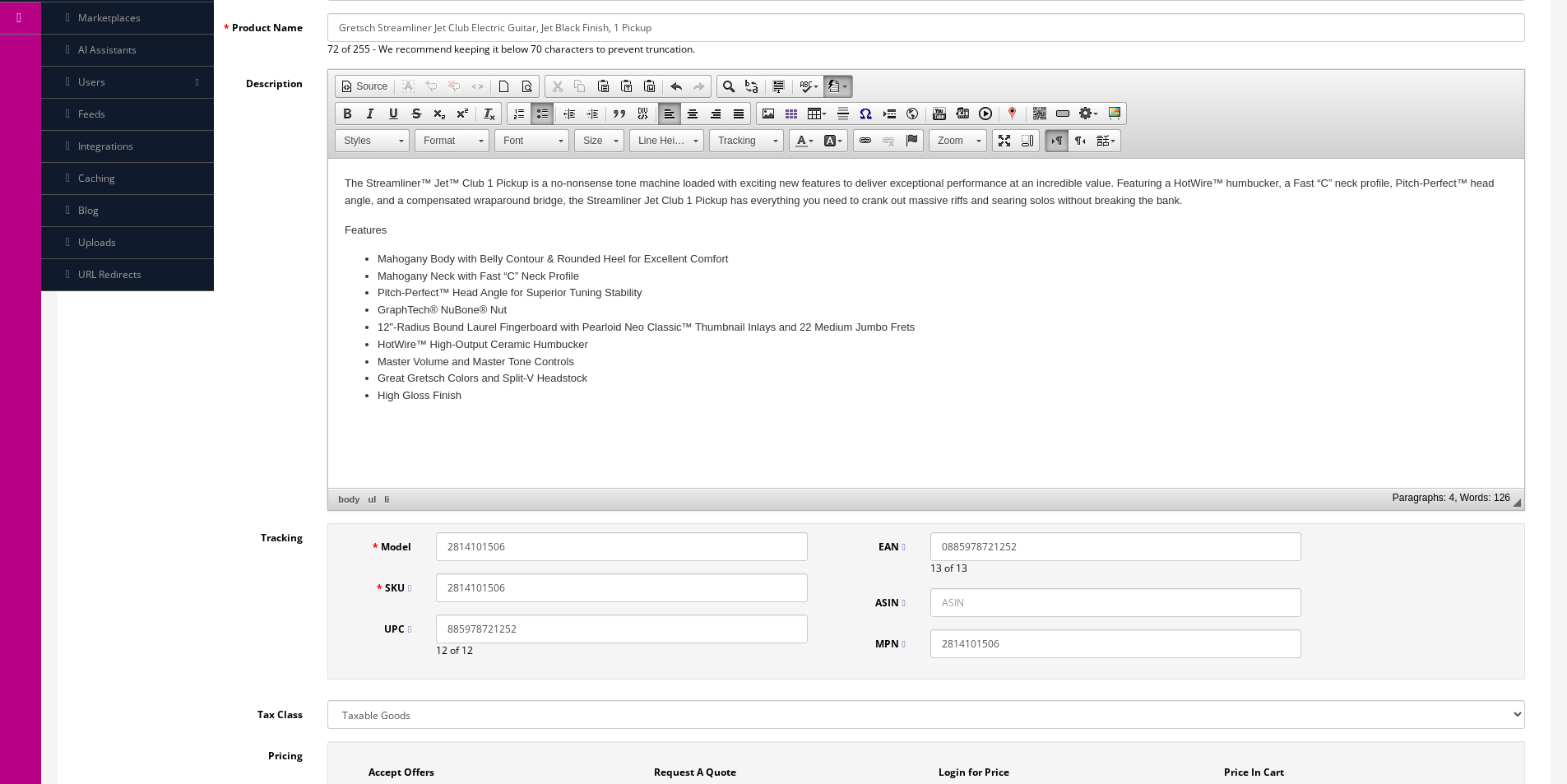
scroll to position [165, 0]
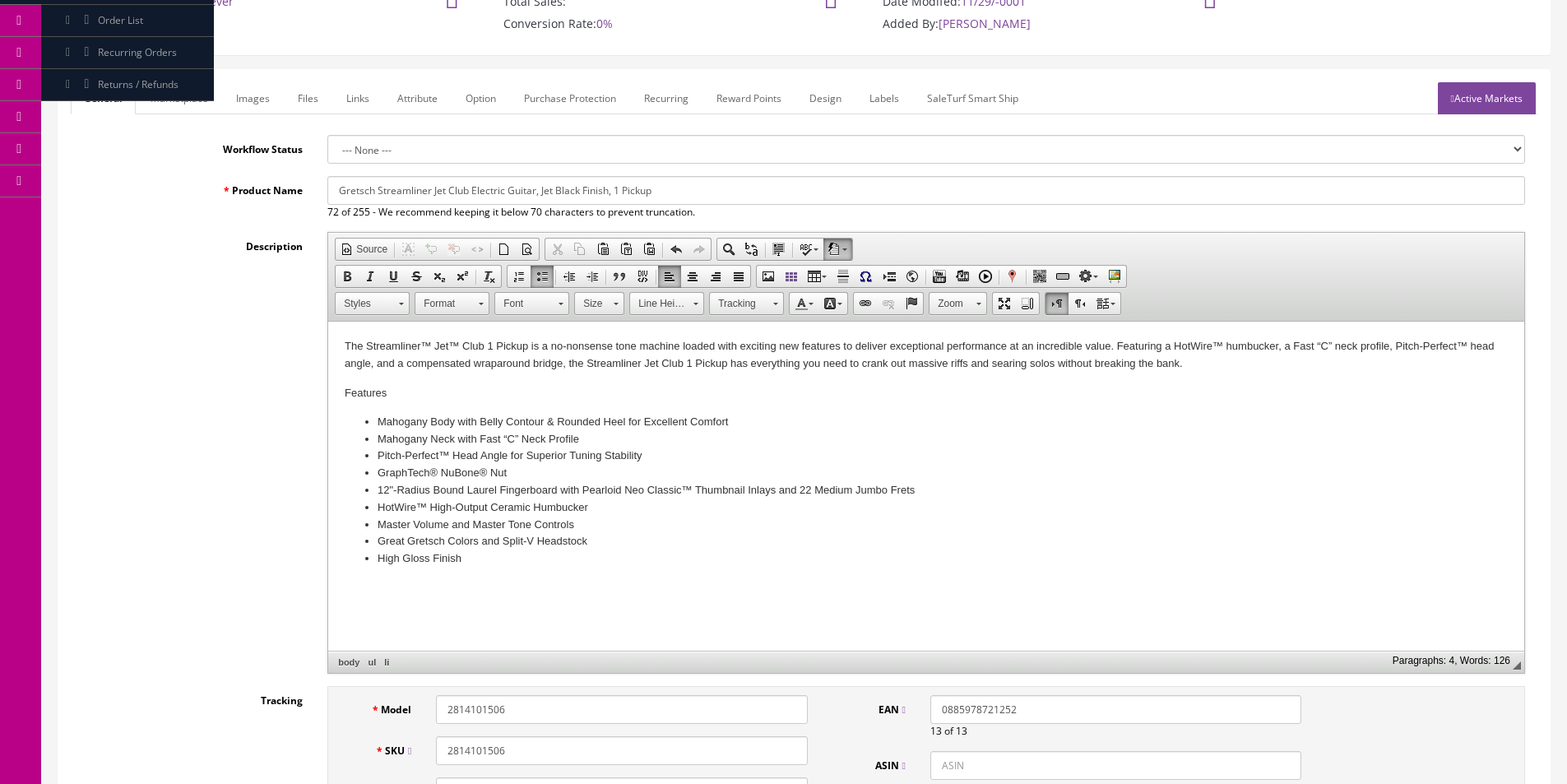
type input "189.99"
click at [480, 192] on input "Gretsch Streamliner Jet Club Electric Guitar, Jet Black Finish, 1 Pickup" at bounding box center [926, 191] width 1198 height 28
click at [185, 96] on link "Marketplace" at bounding box center [179, 98] width 84 height 32
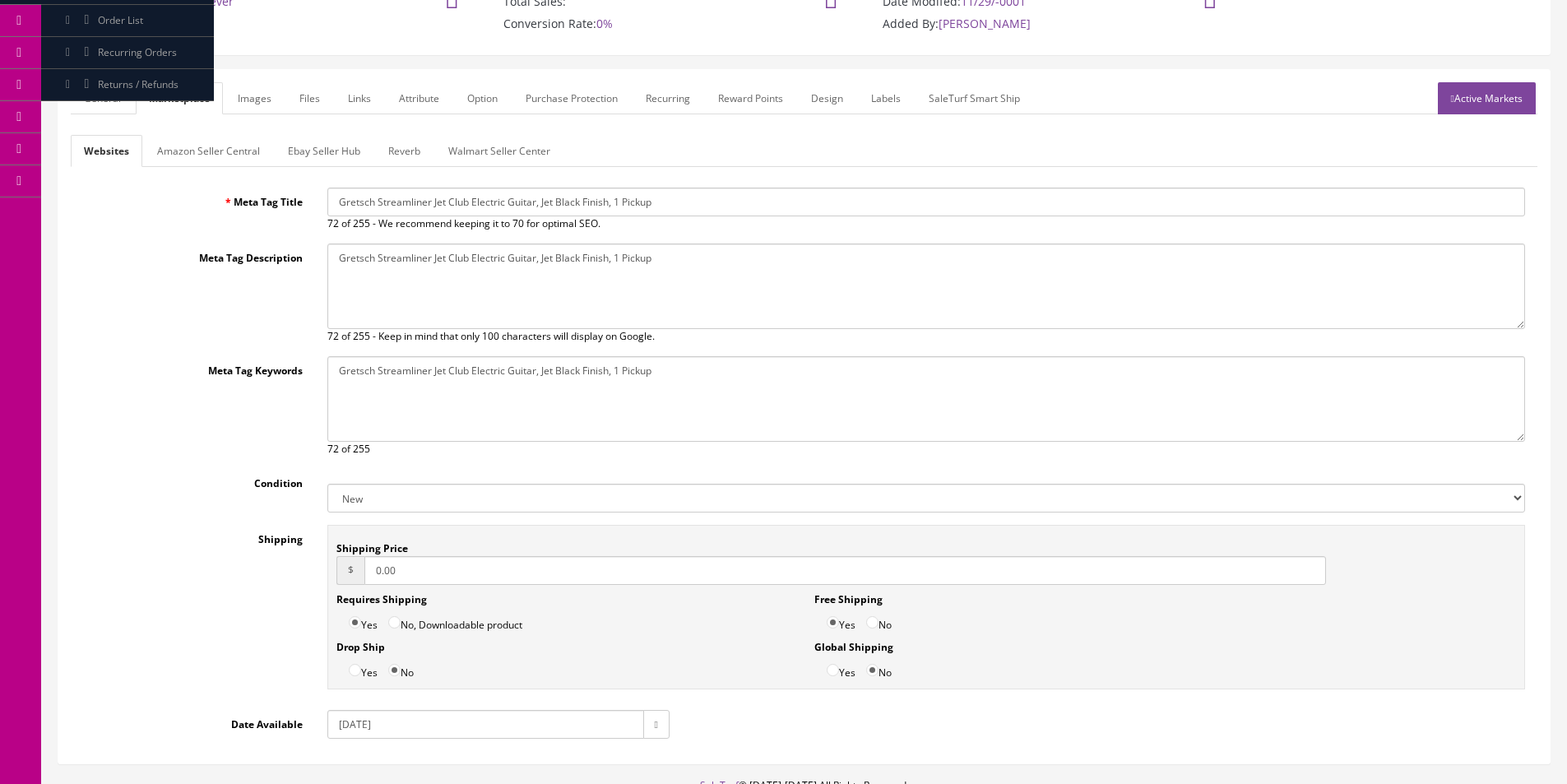
click at [191, 136] on link "Amazon Seller Central" at bounding box center [208, 150] width 129 height 32
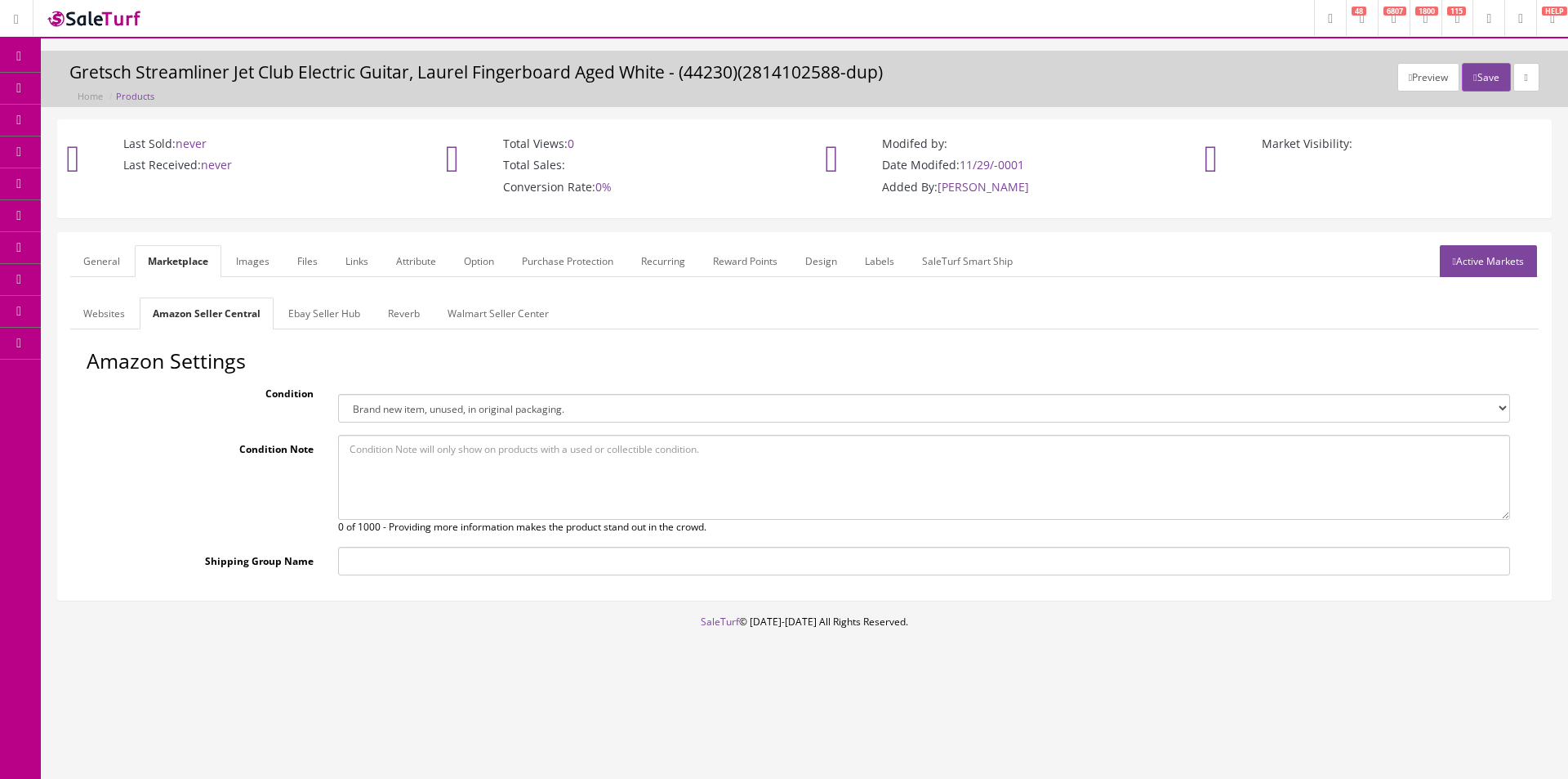
click at [359, 321] on link "Ebay Seller Hub" at bounding box center [325, 313] width 98 height 32
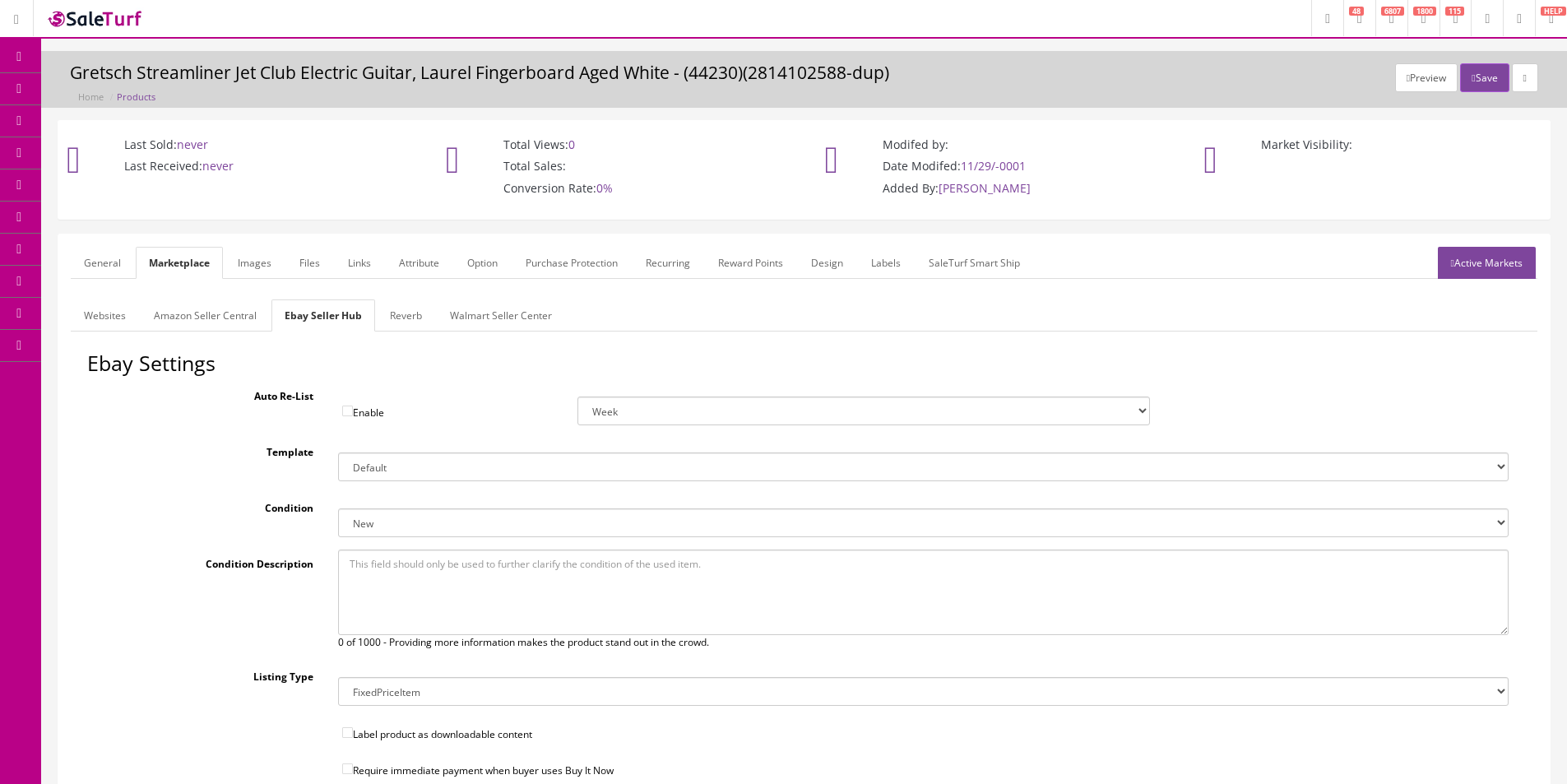
click at [402, 320] on link "Reverb" at bounding box center [406, 315] width 59 height 32
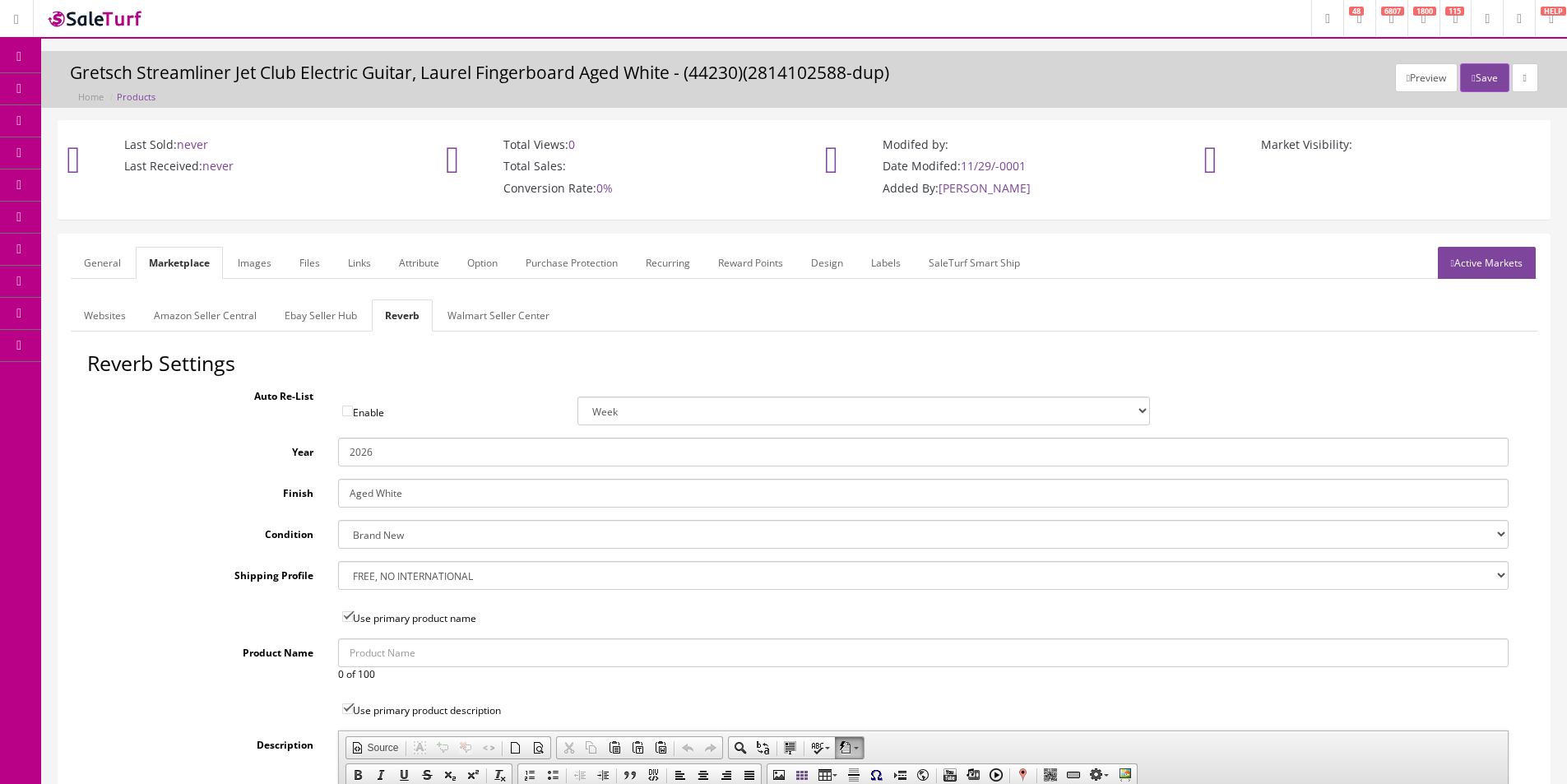
click at [390, 496] on input "Aged White" at bounding box center [923, 493] width 1171 height 28
type input "Black"
click at [269, 266] on link "Images" at bounding box center [255, 262] width 60 height 32
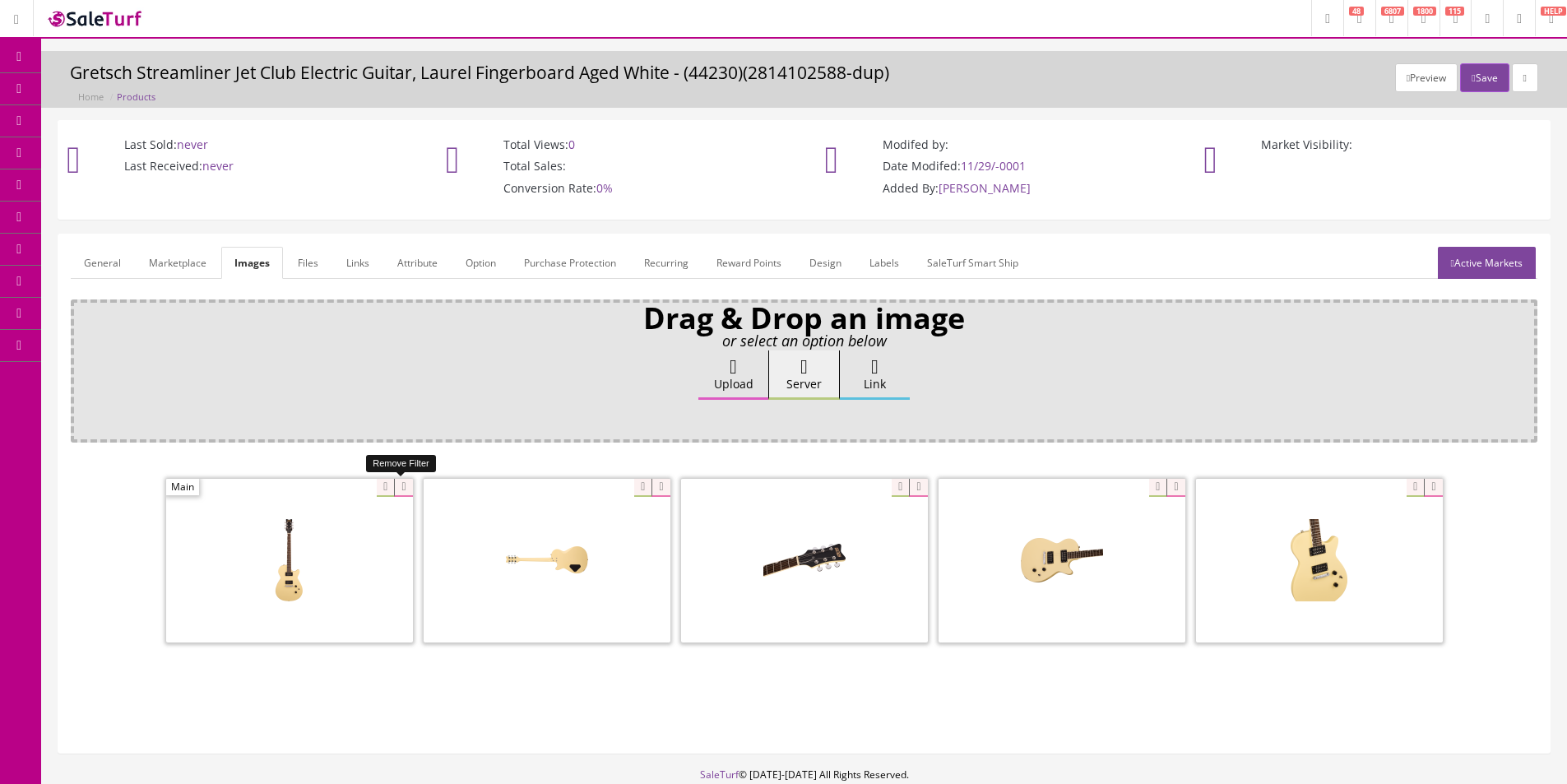
click at [405, 489] on icon at bounding box center [403, 488] width 18 height 18
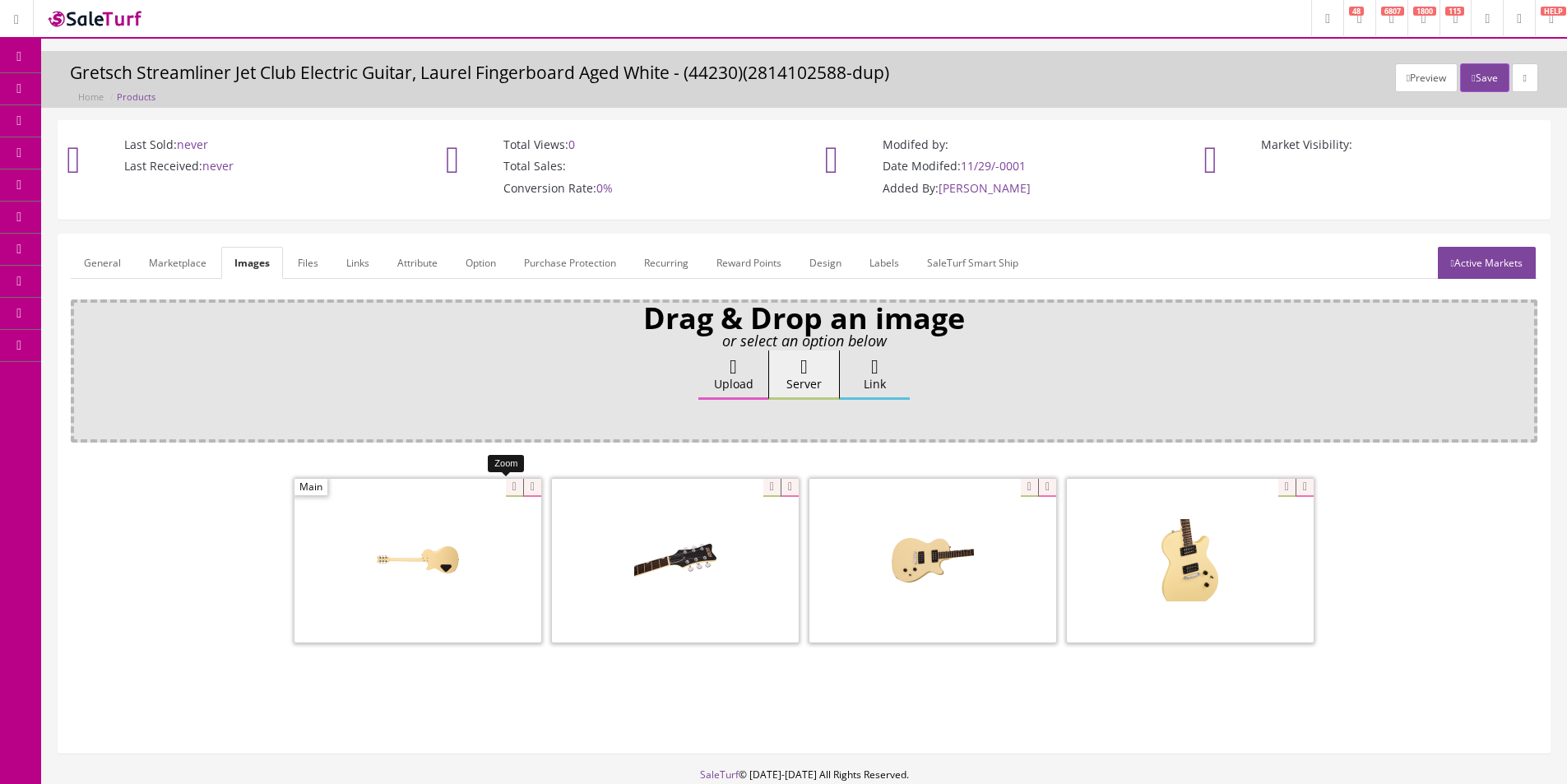
click at [533, 487] on icon at bounding box center [533, 488] width 18 height 18
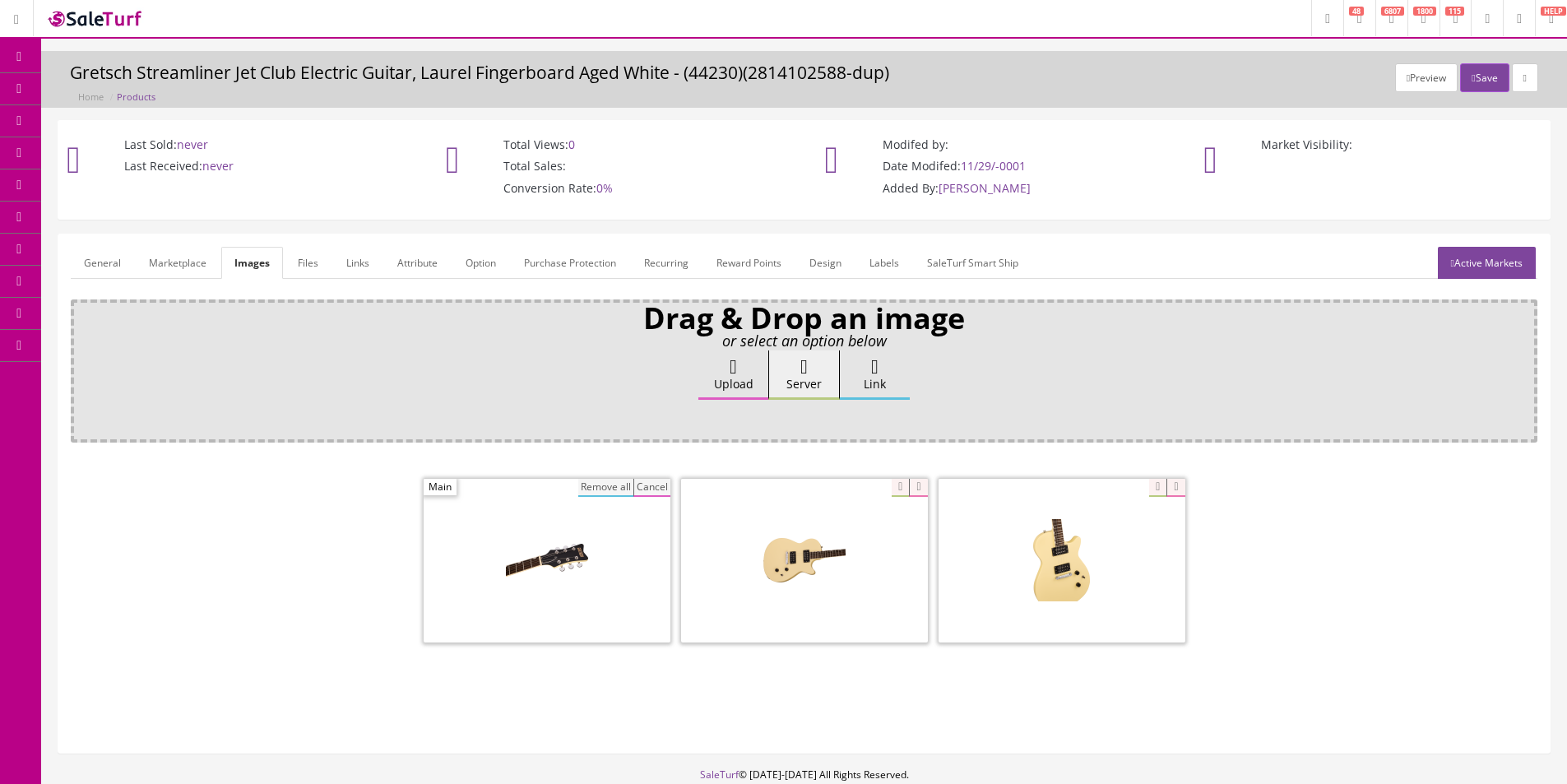
click at [620, 486] on button "Remove all" at bounding box center [606, 488] width 55 height 18
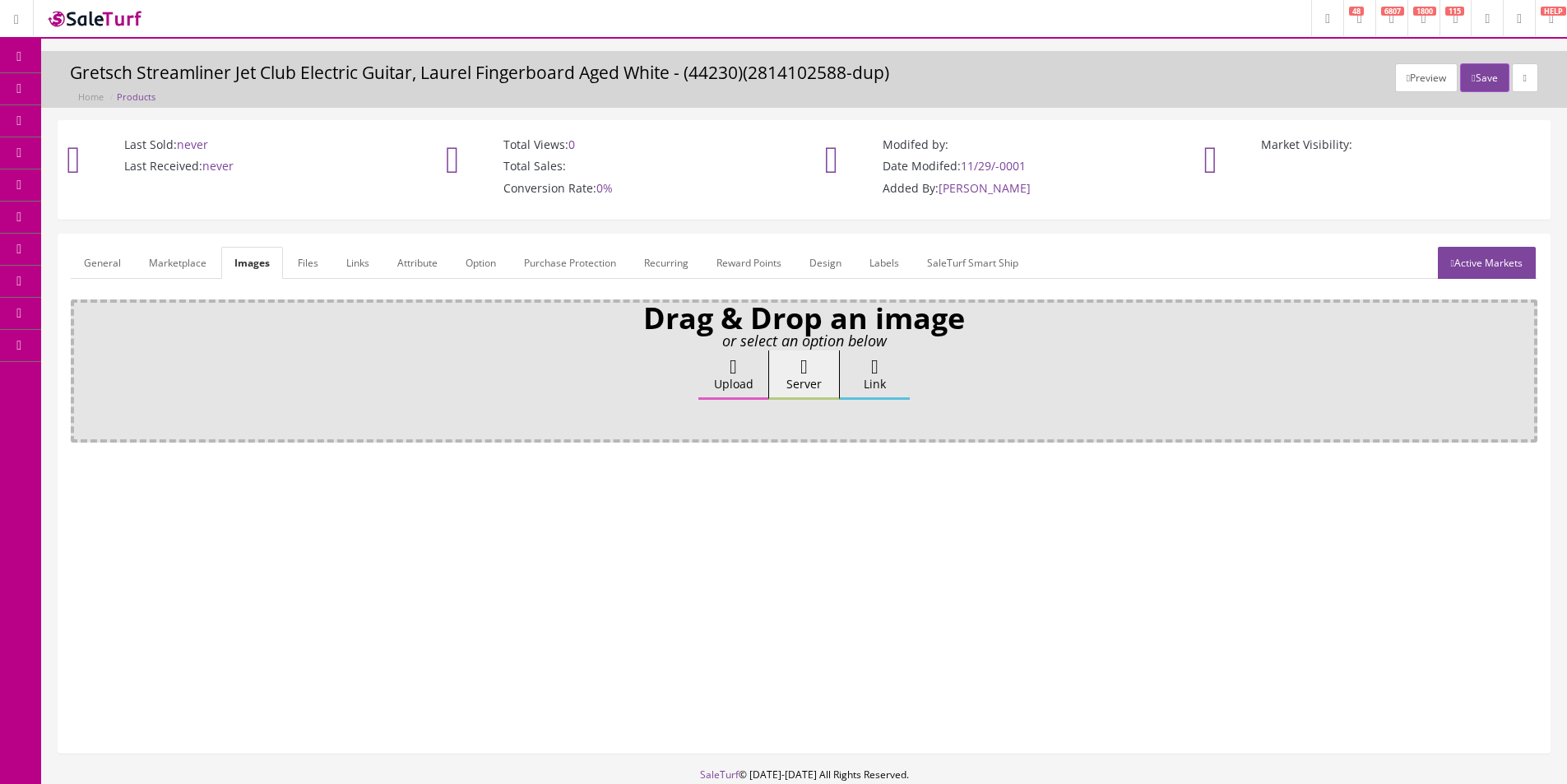
click at [759, 381] on label "Upload" at bounding box center [733, 374] width 70 height 49
click at [82, 367] on input "Upload" at bounding box center [82, 359] width 0 height 17
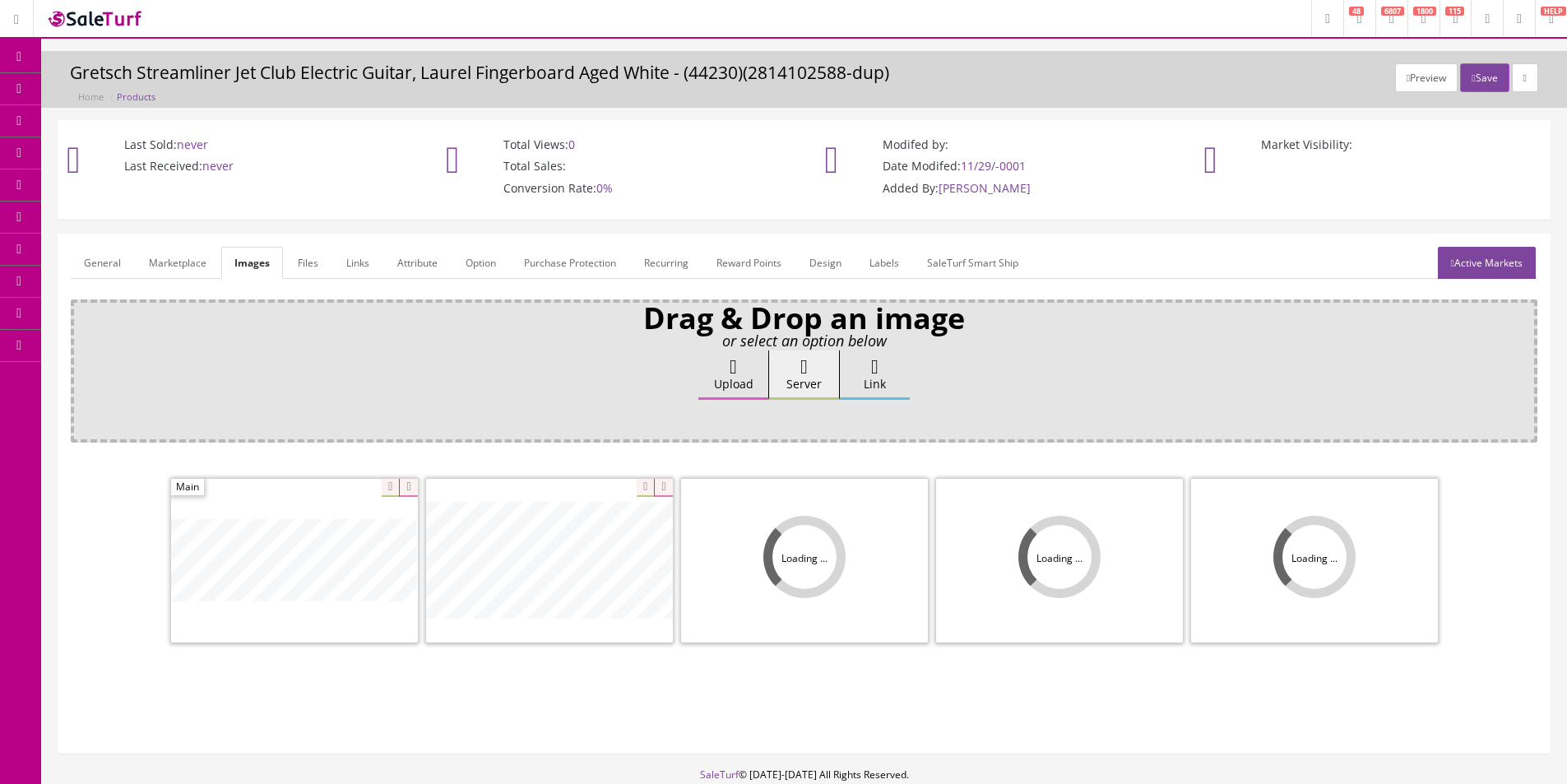
scroll to position [99, 0]
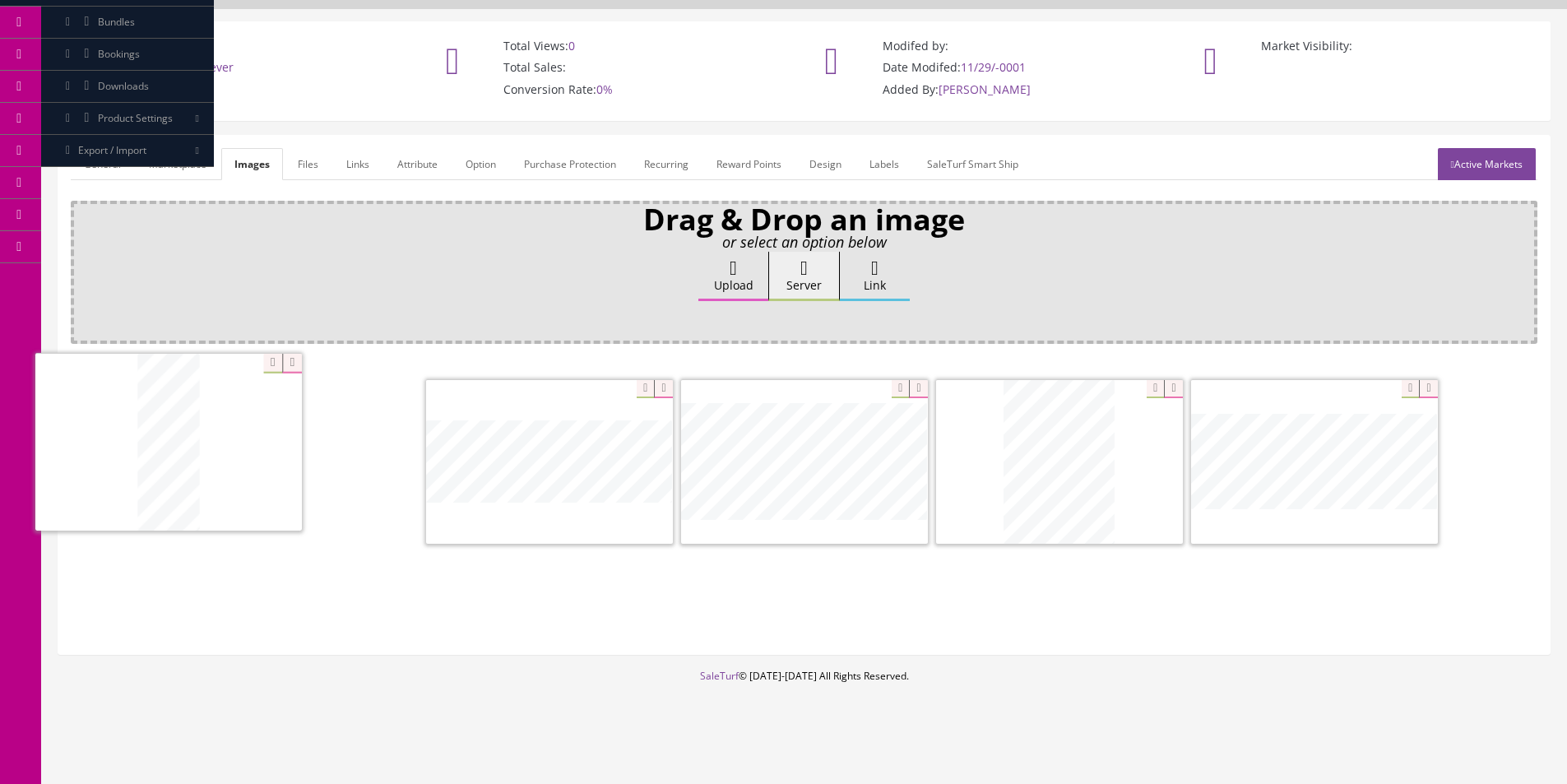
drag, startPoint x: 968, startPoint y: 448, endPoint x: 79, endPoint y: 428, distance: 889.2
drag, startPoint x: 797, startPoint y: 455, endPoint x: 419, endPoint y: 436, distance: 378.5
click at [423, 155] on link "Attribute" at bounding box center [418, 164] width 67 height 32
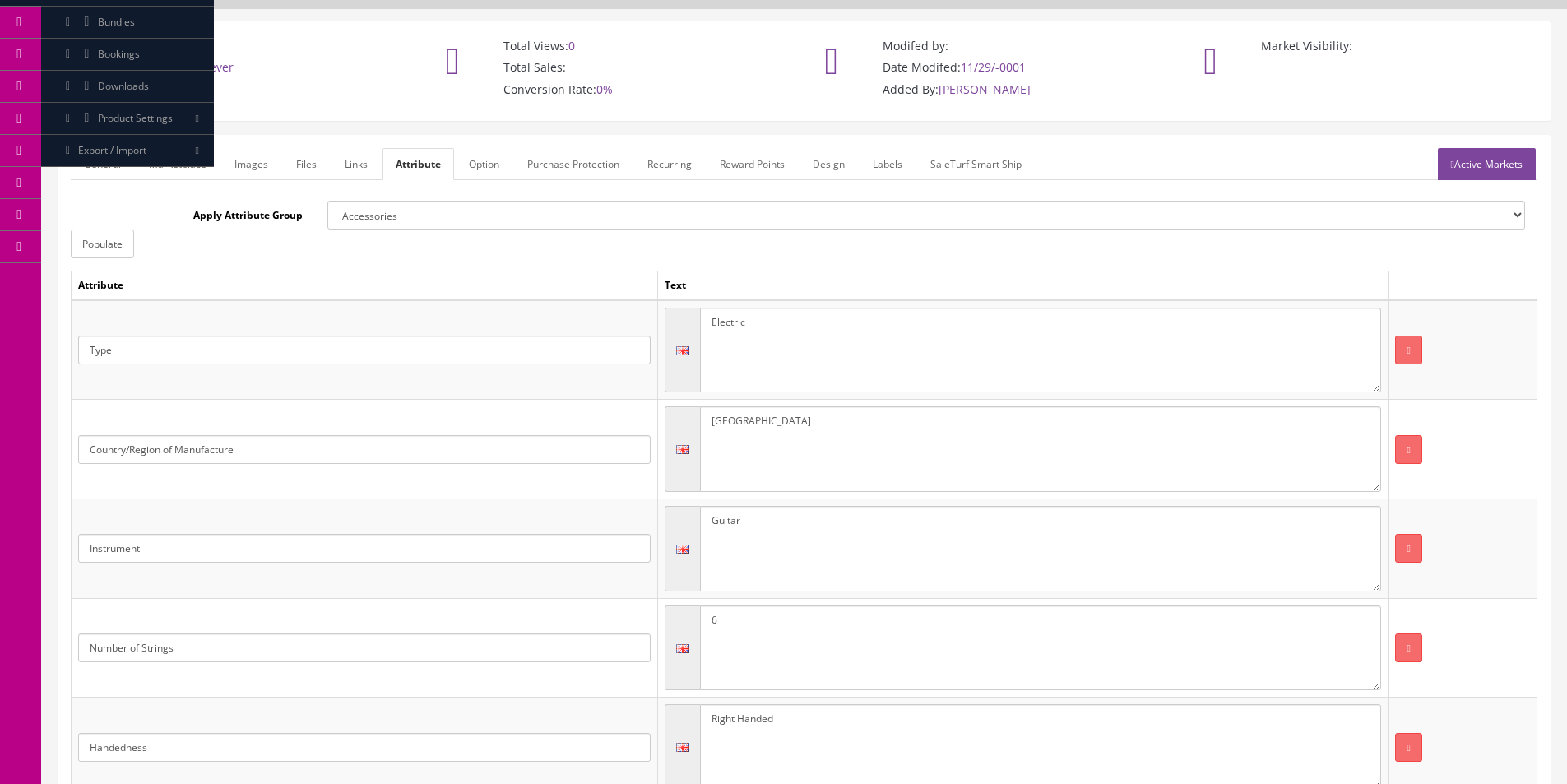
click at [1498, 160] on link "Active Markets" at bounding box center [1487, 164] width 98 height 32
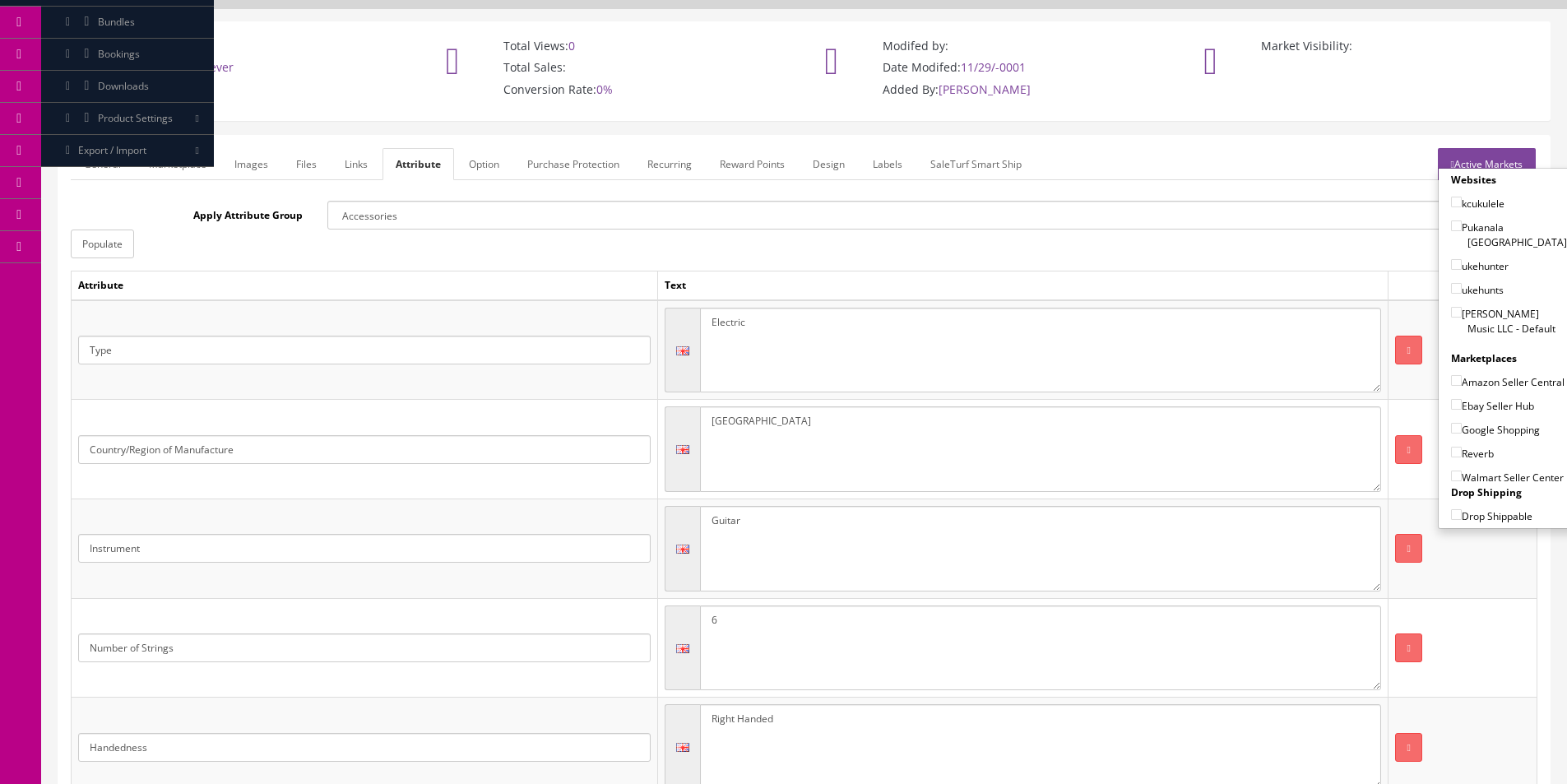
click at [1500, 314] on label "[PERSON_NAME] Music LLC - Default" at bounding box center [1509, 320] width 116 height 31
click at [1462, 314] on input"] "[PERSON_NAME] Music LLC - Default" at bounding box center [1457, 312] width 11 height 11
click at [1487, 305] on label "[PERSON_NAME] Music LLC - Default" at bounding box center [1509, 320] width 116 height 31
click at [1462, 307] on input"] "[PERSON_NAME] Music LLC - Default" at bounding box center [1457, 312] width 11 height 11
checkbox input"] "false"
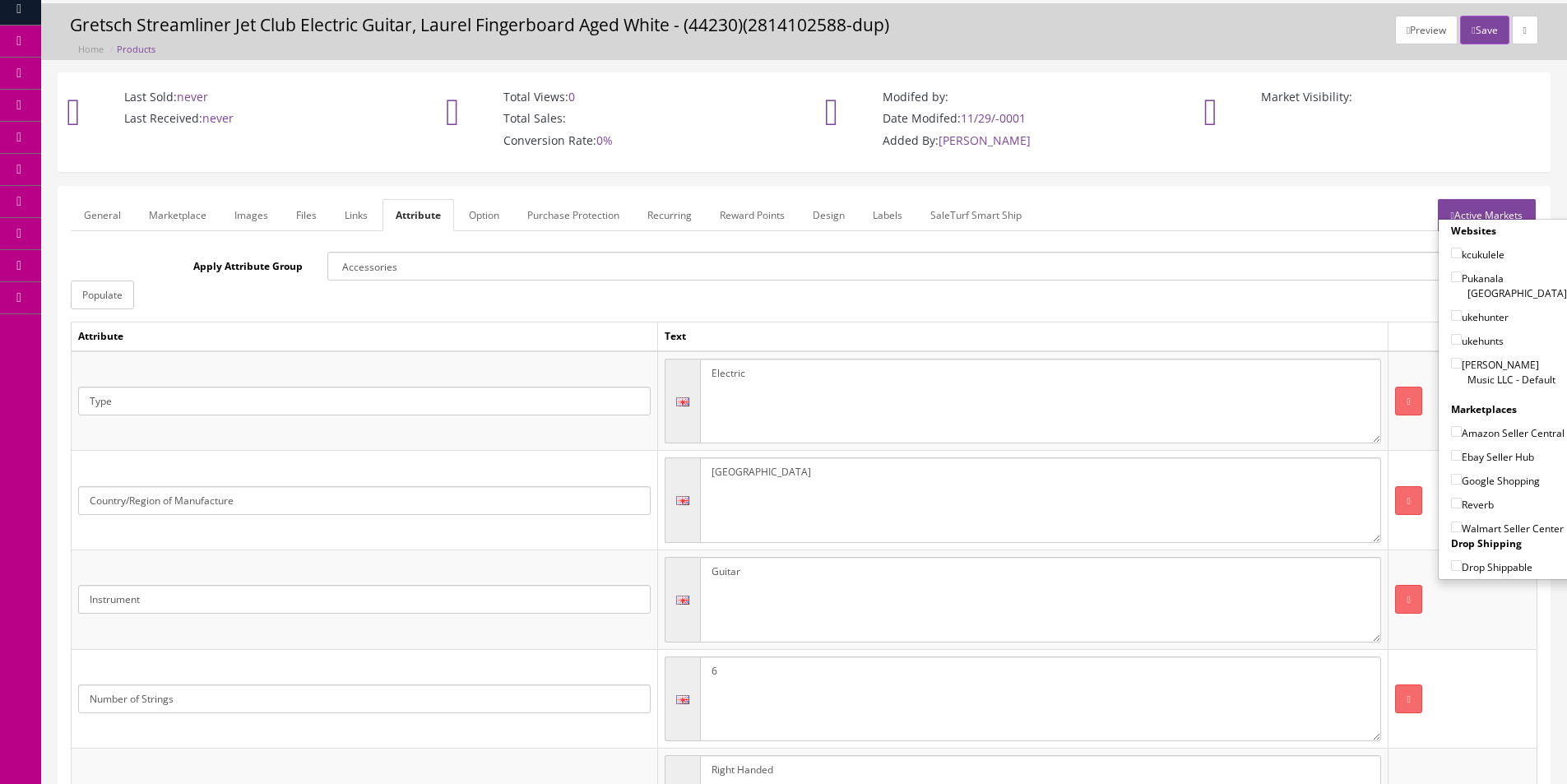
scroll to position [0, 0]
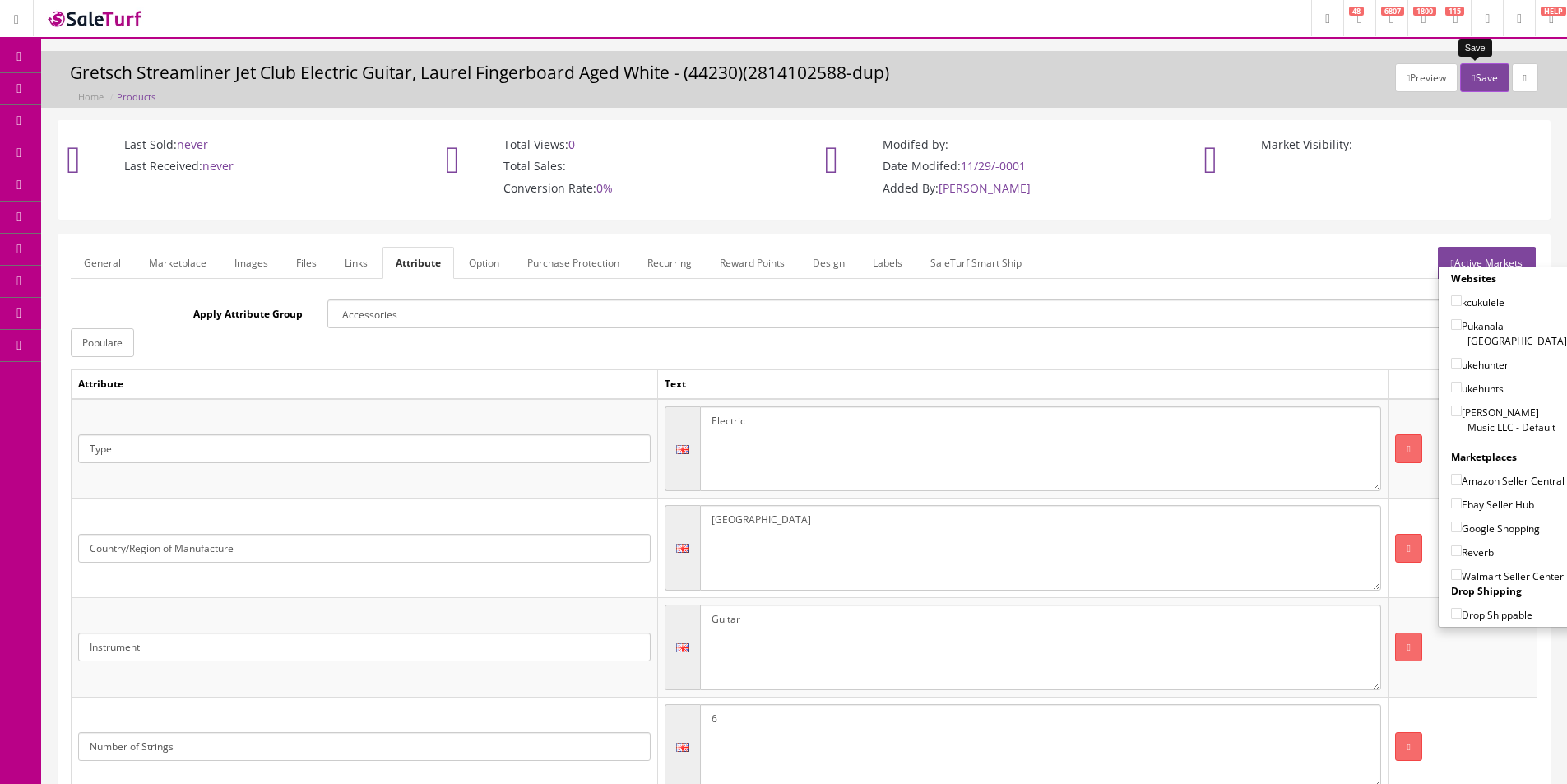
click at [1485, 70] on button "Save" at bounding box center [1485, 78] width 48 height 28
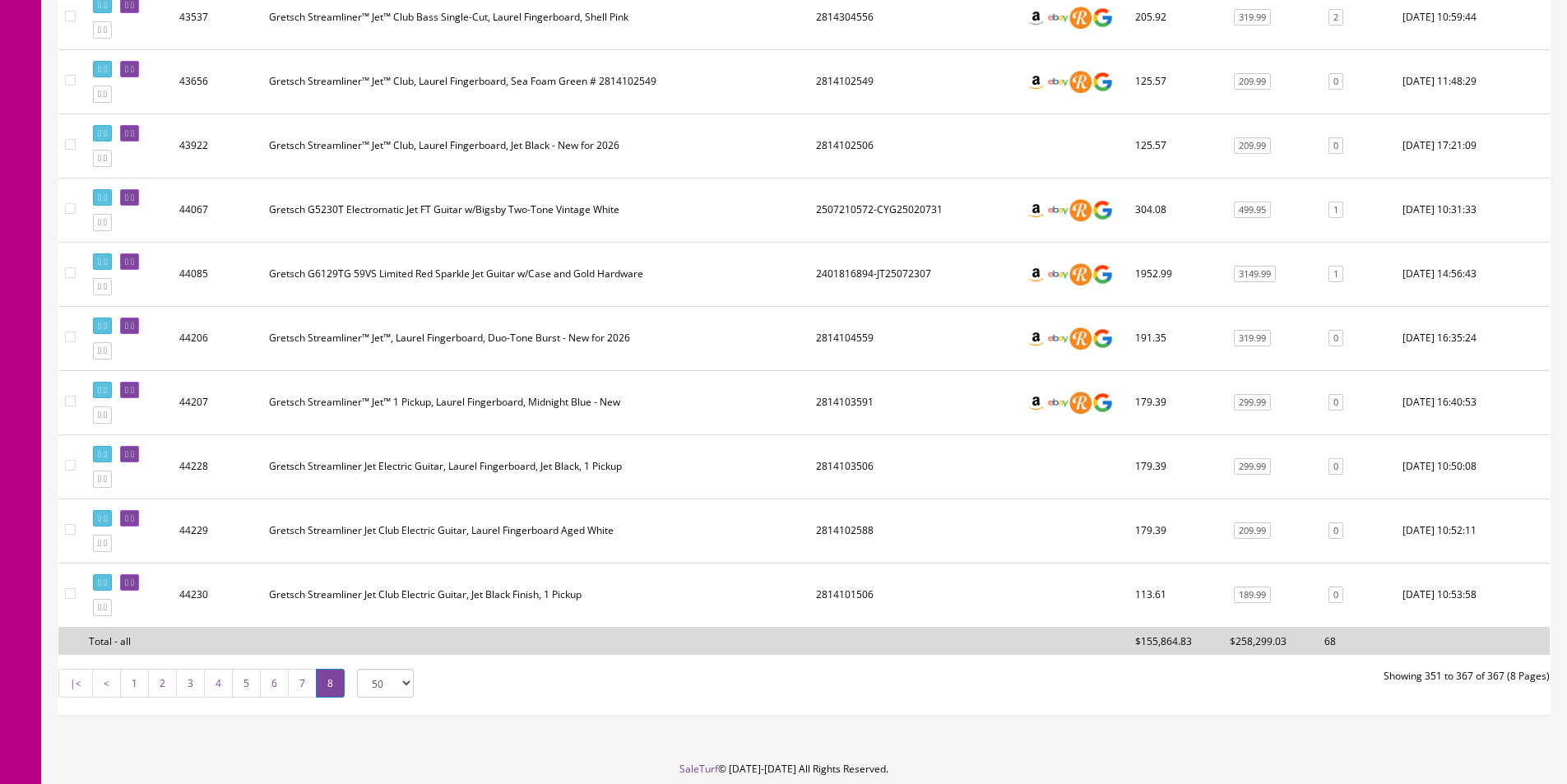
scroll to position [902, 0]
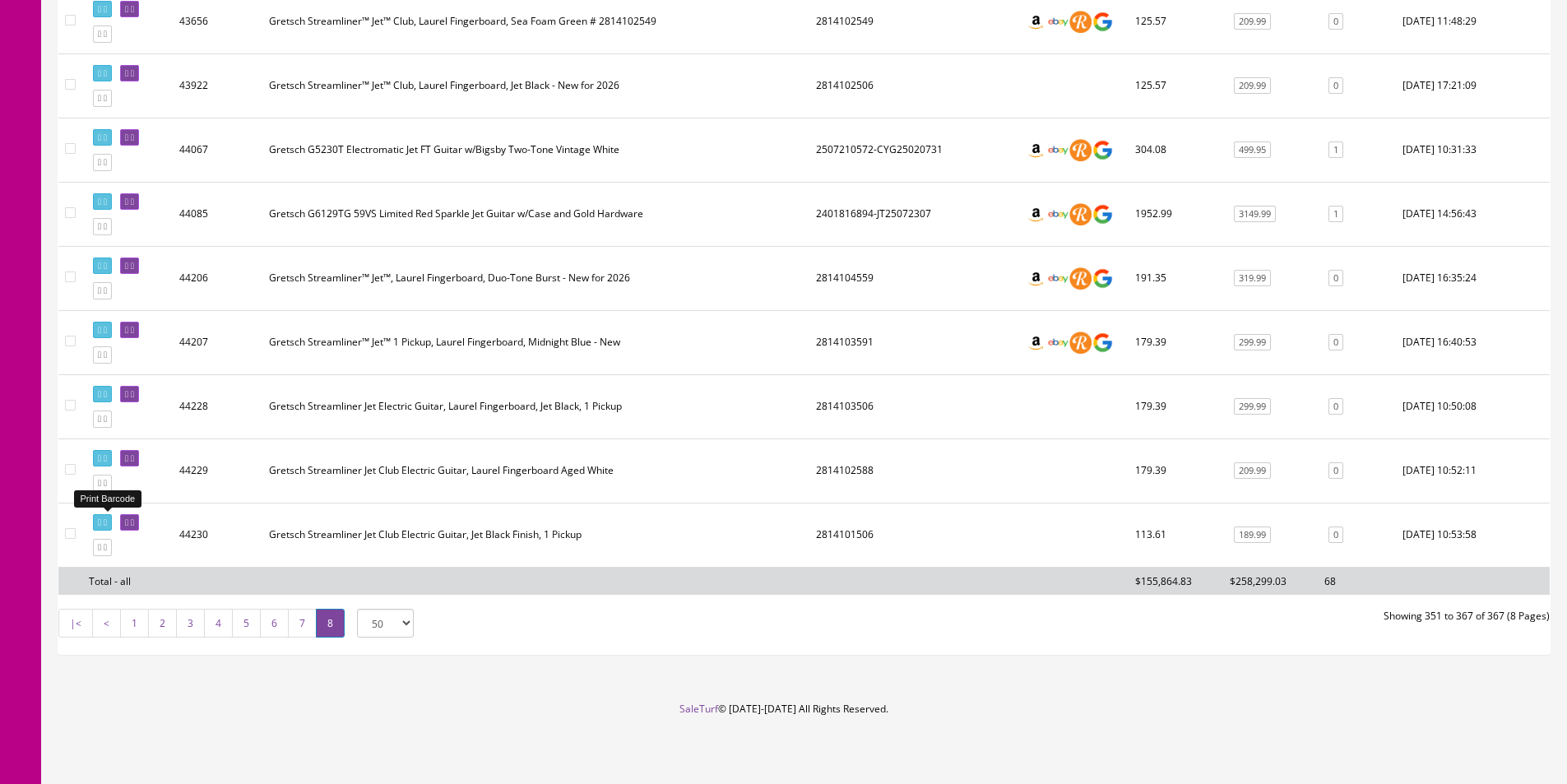
click at [107, 517] on link at bounding box center [102, 522] width 19 height 18
click at [101, 549] on icon at bounding box center [100, 547] width 3 height 9
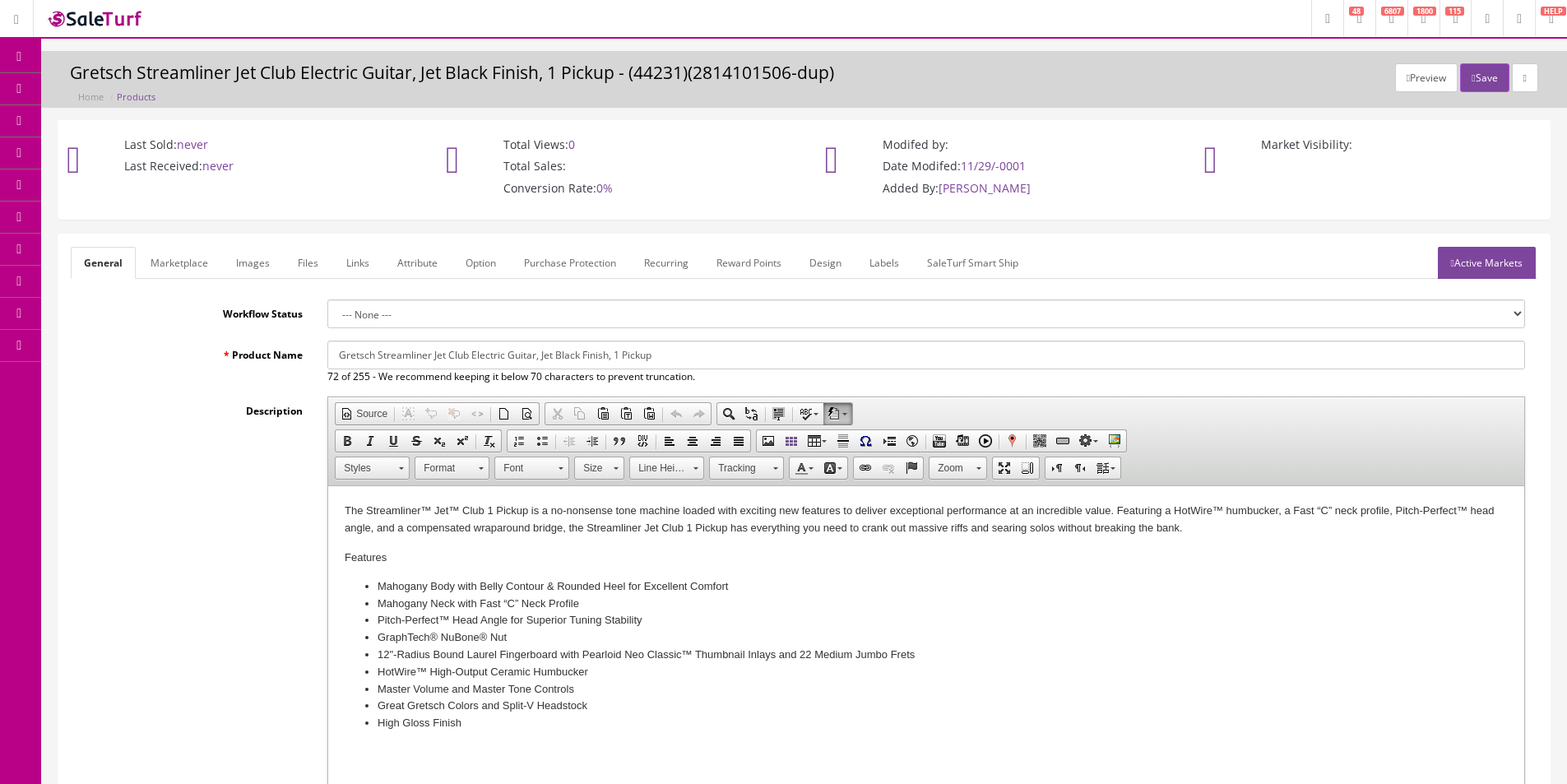
drag, startPoint x: 538, startPoint y: 363, endPoint x: 580, endPoint y: 362, distance: 42.0
click at [580, 362] on input "Gretsch Streamliner Jet Club Electric Guitar, Jet Black Finish, 1 Pickup" at bounding box center [926, 354] width 1198 height 28
type input "Gretsch Streamliner Jet Club Electric Guitar, Shell Pink Finish, 1 Pickup"
click at [197, 269] on link "Marketplace" at bounding box center [179, 262] width 84 height 32
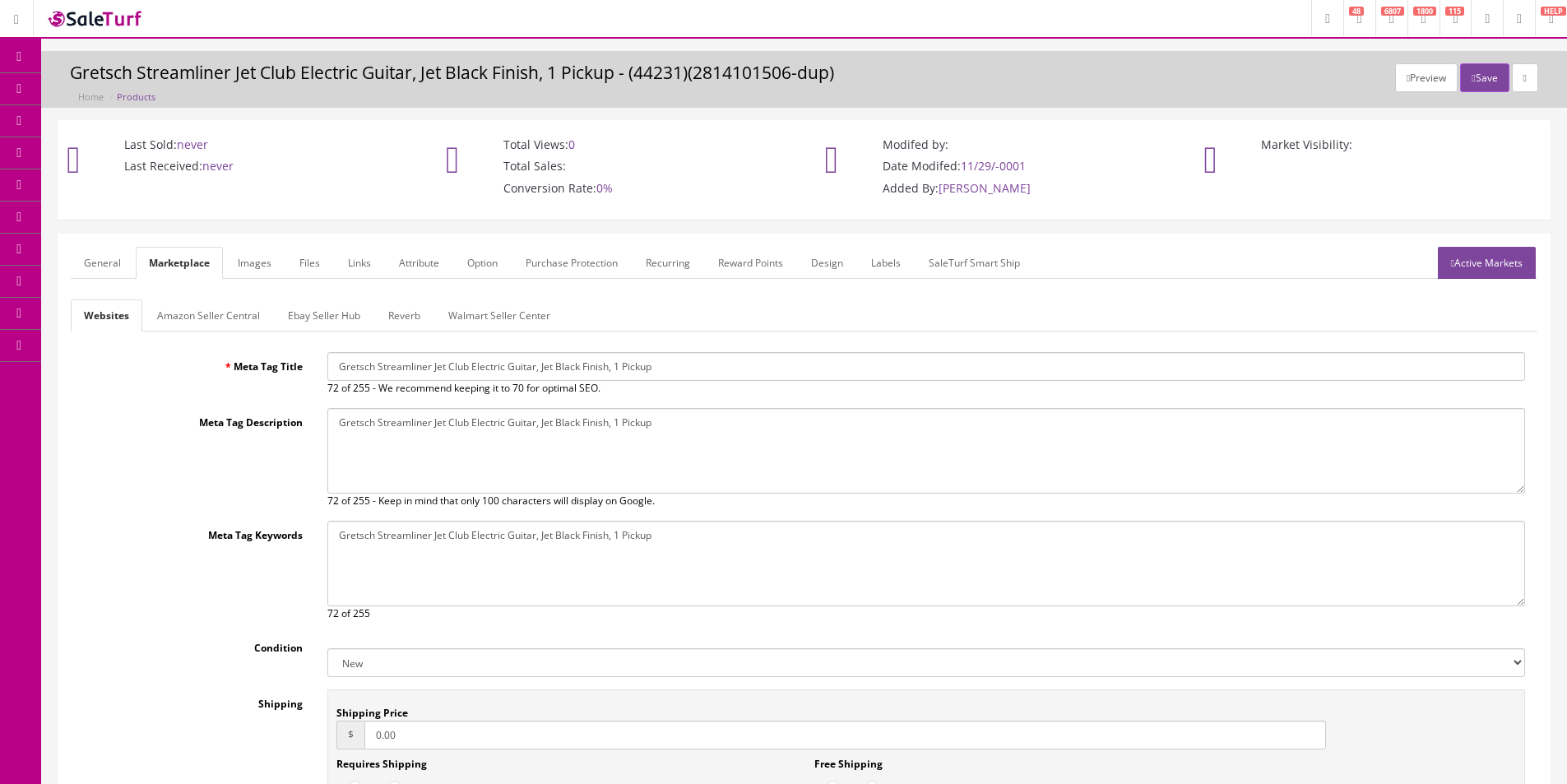
click at [472, 367] on input "Gretsch Streamliner Jet Club Electric Guitar, Jet Black Finish, 1 Pickup" at bounding box center [926, 366] width 1198 height 28
paste input "Shell Pin"
type input "Gretsch Streamliner Jet Club Electric Guitar, Shell Pink Finish, 1 Pickup"
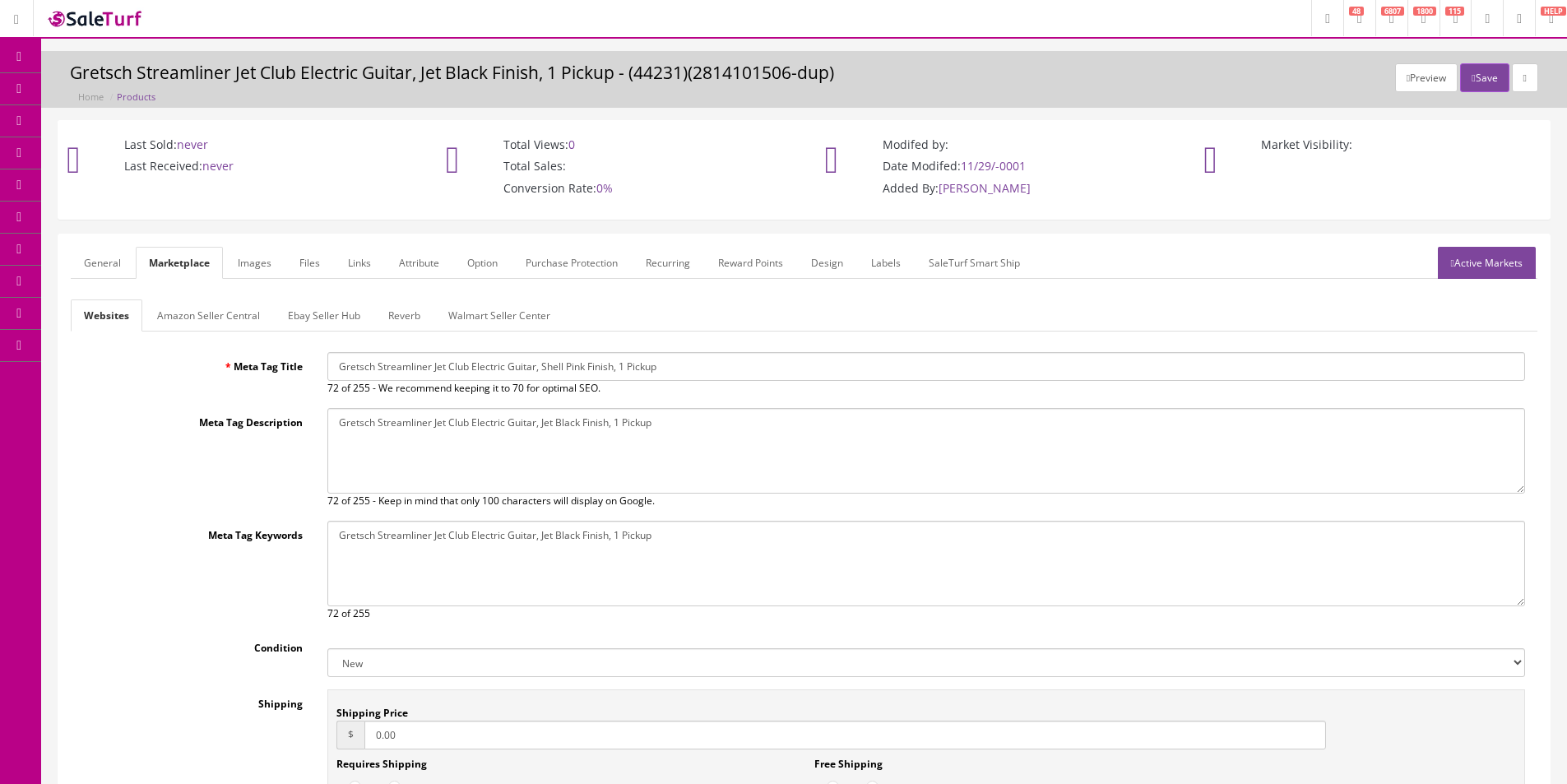
click at [488, 426] on textarea "Gretsch Streamliner Jet Club Electric Guitar, Jet Black Finish, 1 Pickup" at bounding box center [926, 451] width 1198 height 85
paste textarea "Shell Pin"
type textarea "Gretsch Streamliner Jet Club Electric Guitar, Shell Pink Finish, 1 Pickup"
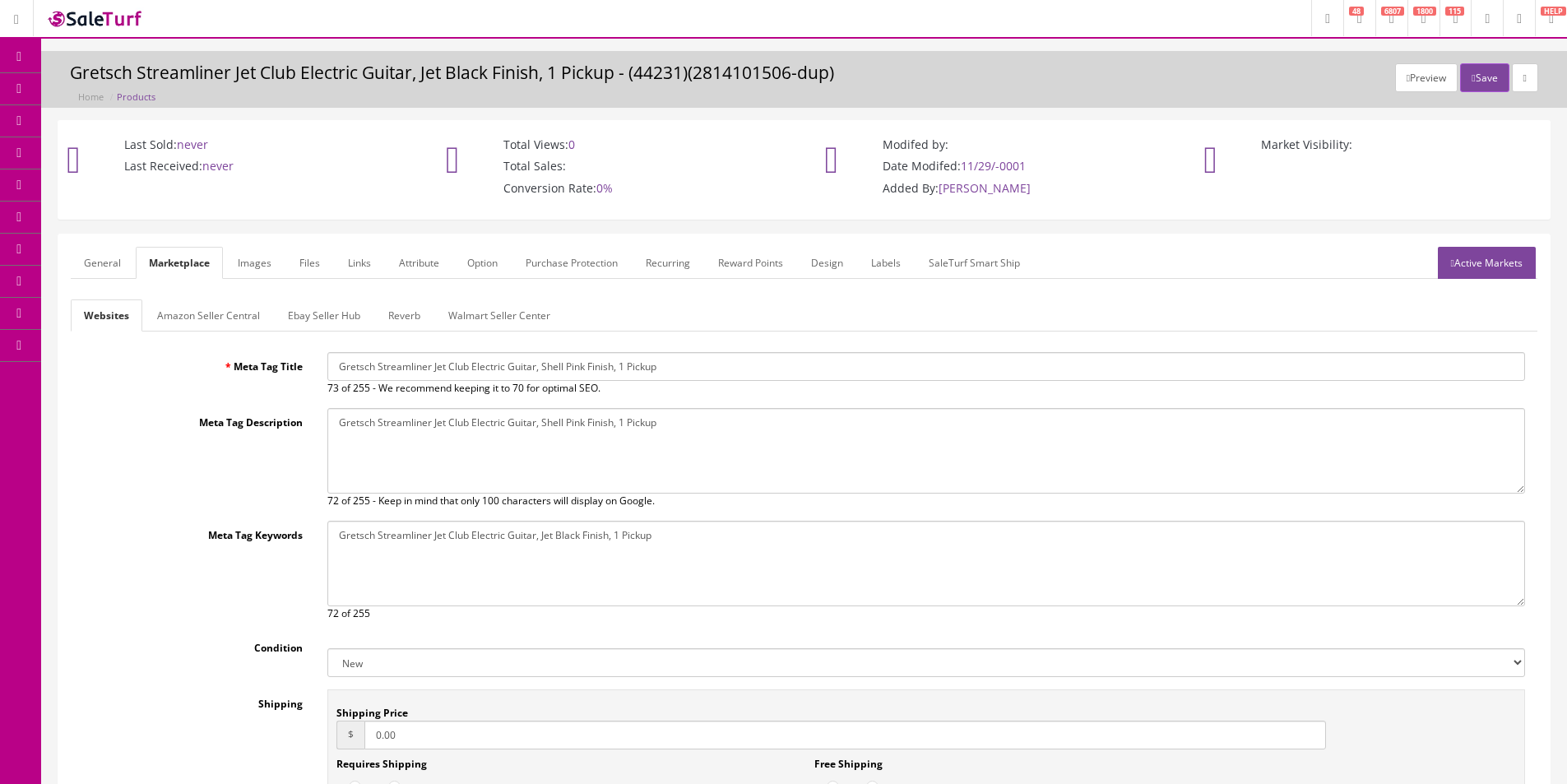
click at [509, 606] on div "Gretsch Streamliner Jet Club Electric Guitar, Jet Black Finish, 1 Pickup 72 of …" at bounding box center [926, 571] width 1222 height 100
click at [509, 607] on div "Gretsch Streamliner Jet Club Electric Guitar, Jet Black Finish, 1 Pickup 72 of …" at bounding box center [926, 571] width 1222 height 100
click at [517, 573] on textarea "Gretsch Streamliner Jet Club Electric Guitar, Jet Black Finish, 1 Pickup" at bounding box center [926, 563] width 1198 height 85
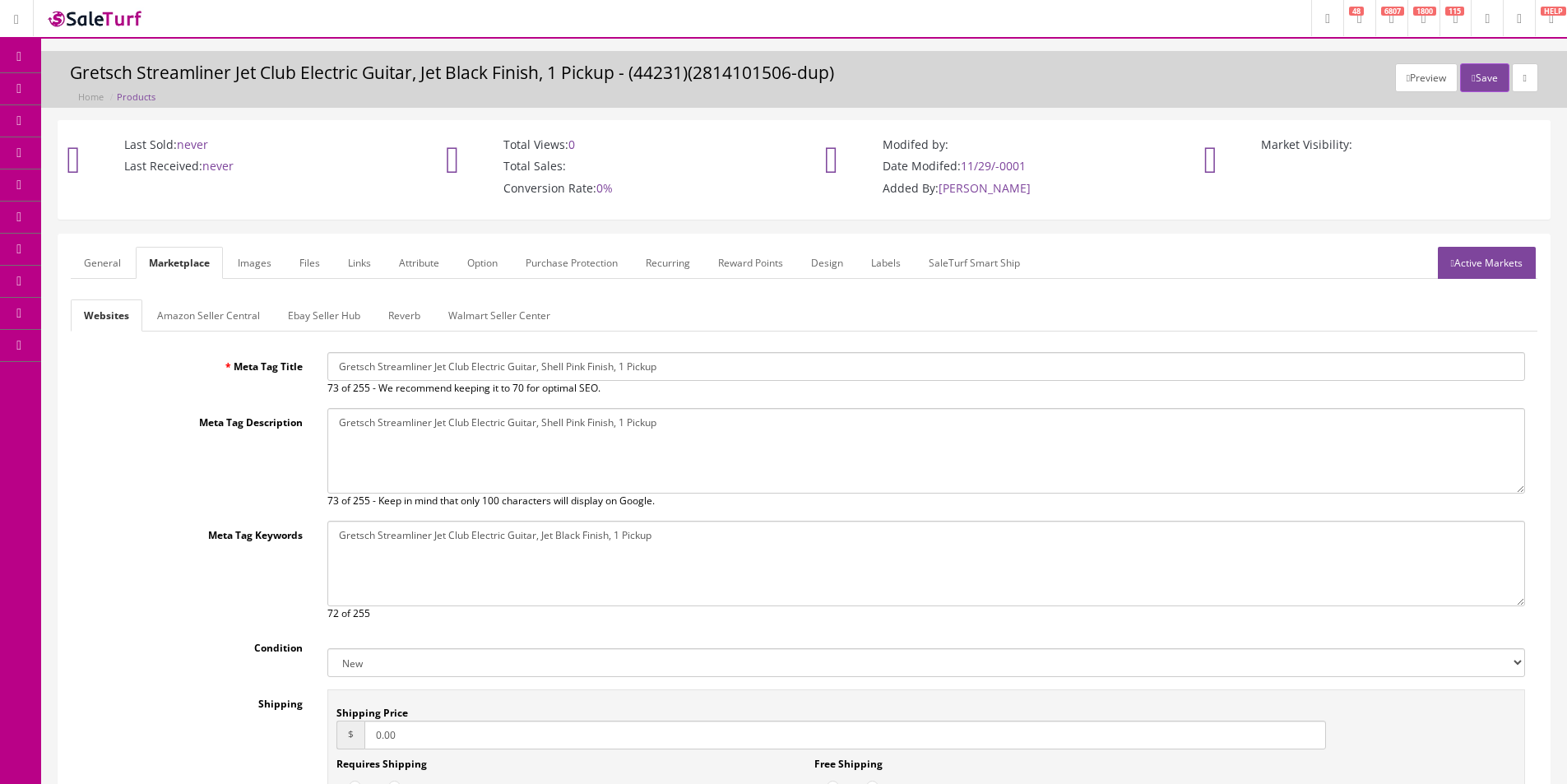
paste textarea "Shell Pin"
type textarea "Gretsch Streamliner Jet Club Electric Guitar, Shell Pink Finish, 1 Pickup"
click at [122, 264] on link "General" at bounding box center [103, 262] width 64 height 32
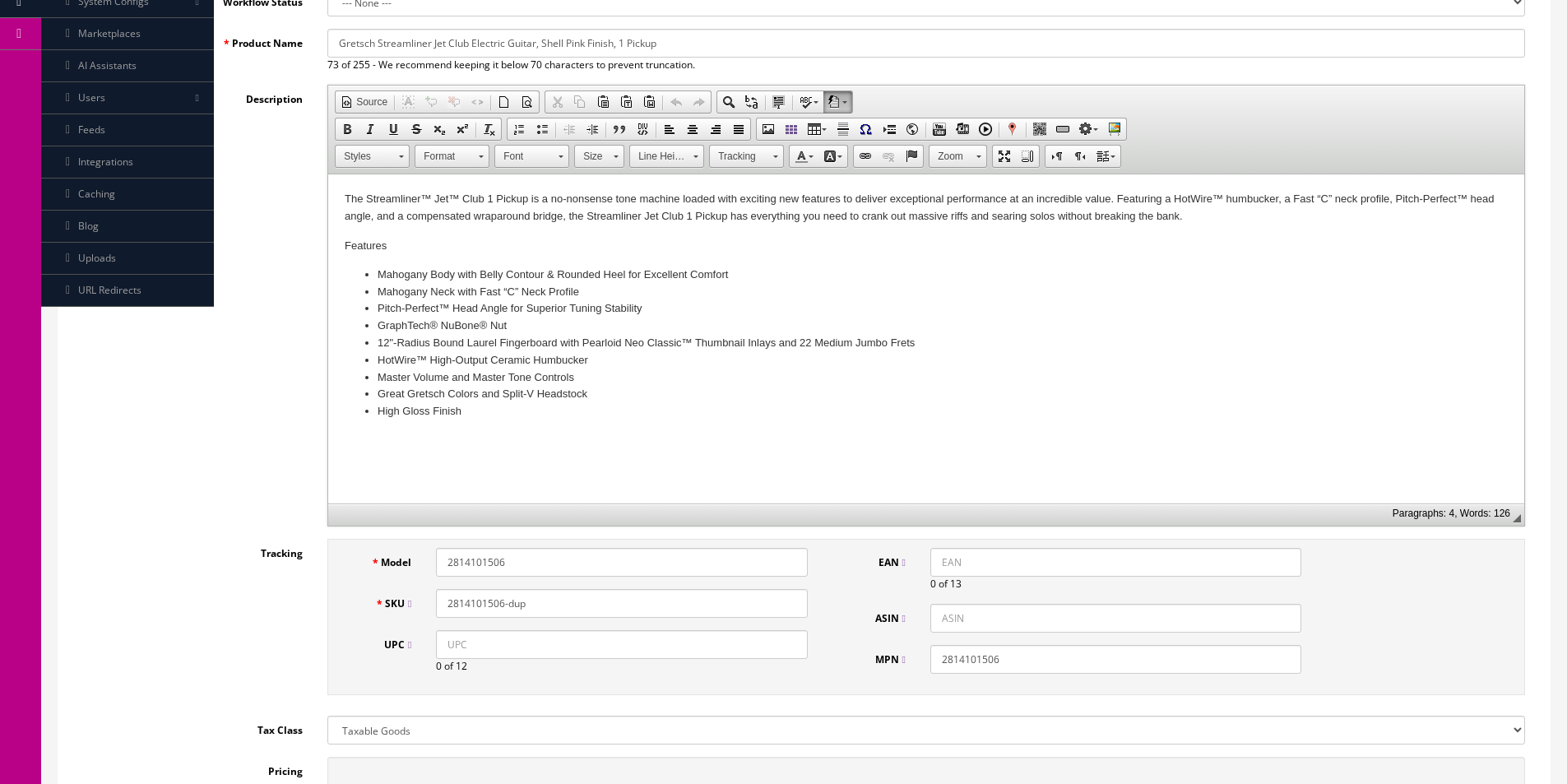
scroll to position [329, 0]
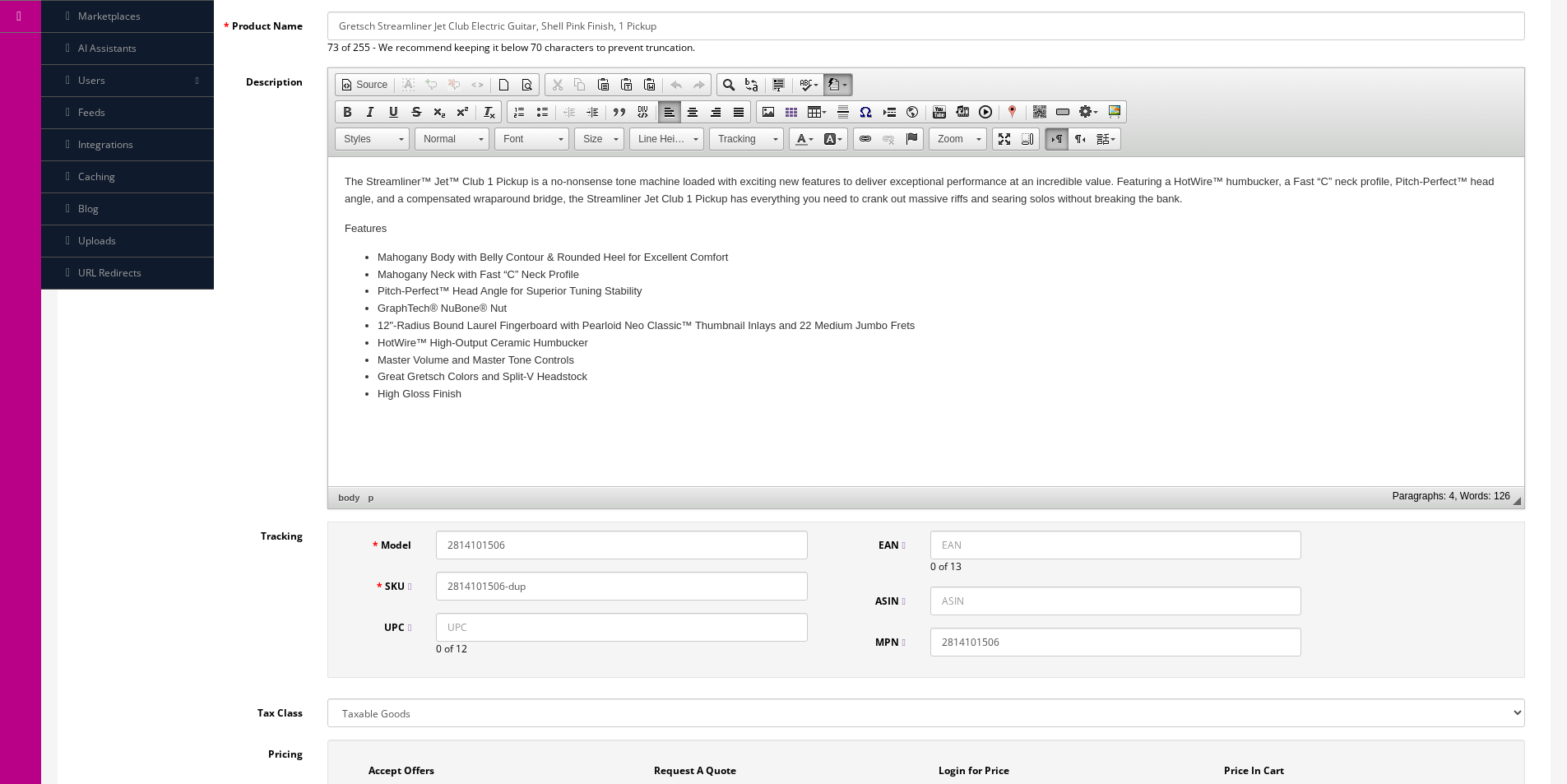
click at [995, 366] on li "Master Volume and Master Tone Controls" at bounding box center [926, 360] width 1098 height 18
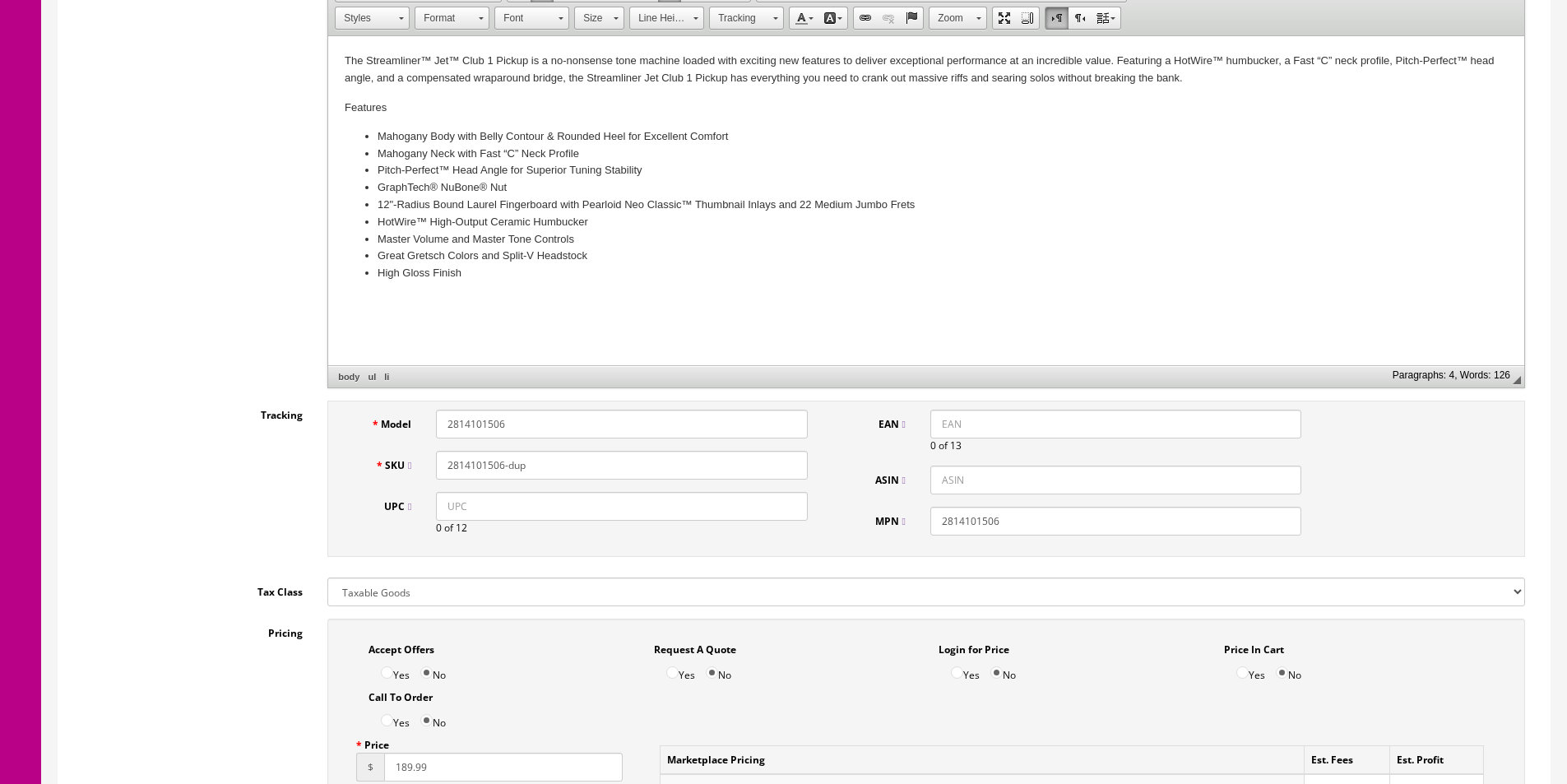
scroll to position [576, 0]
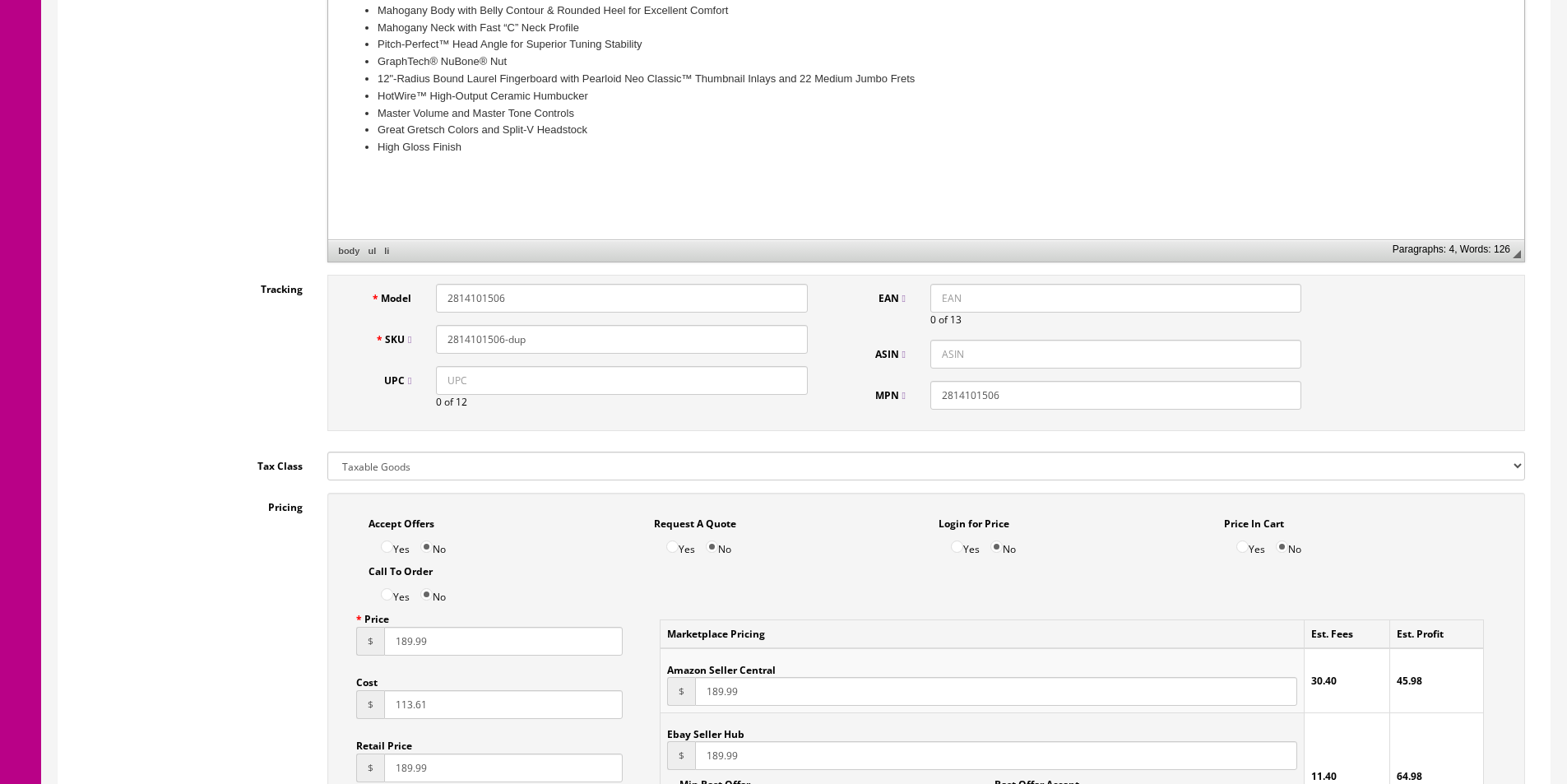
click at [456, 287] on input "2814101506" at bounding box center [622, 298] width 371 height 28
paste input "5"
type input "2814101556"
paste input "56"
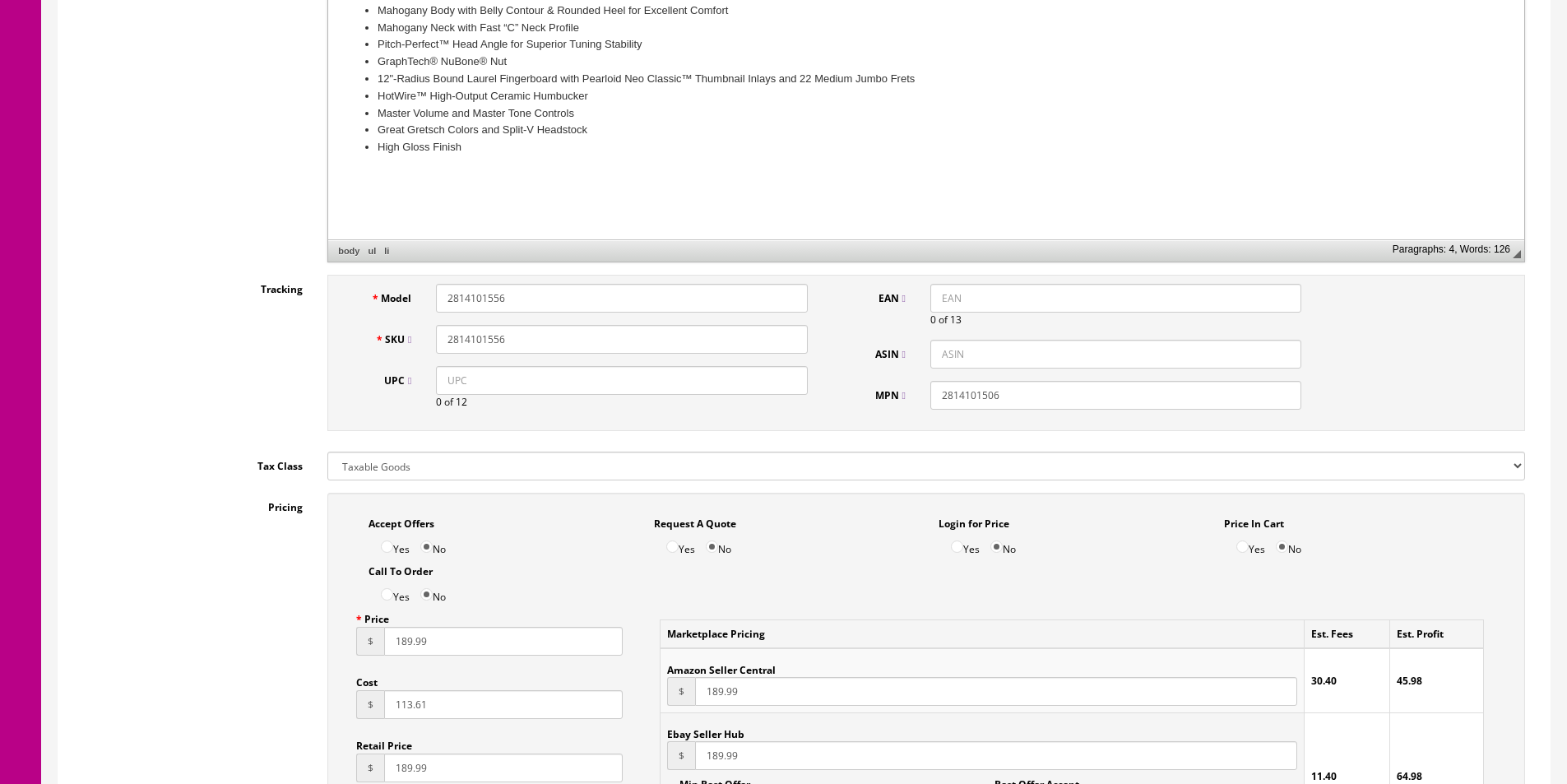
type input "2814101556"
click at [983, 398] on input "2814101506" at bounding box center [1116, 395] width 371 height 28
paste input "5"
type input "2814101556"
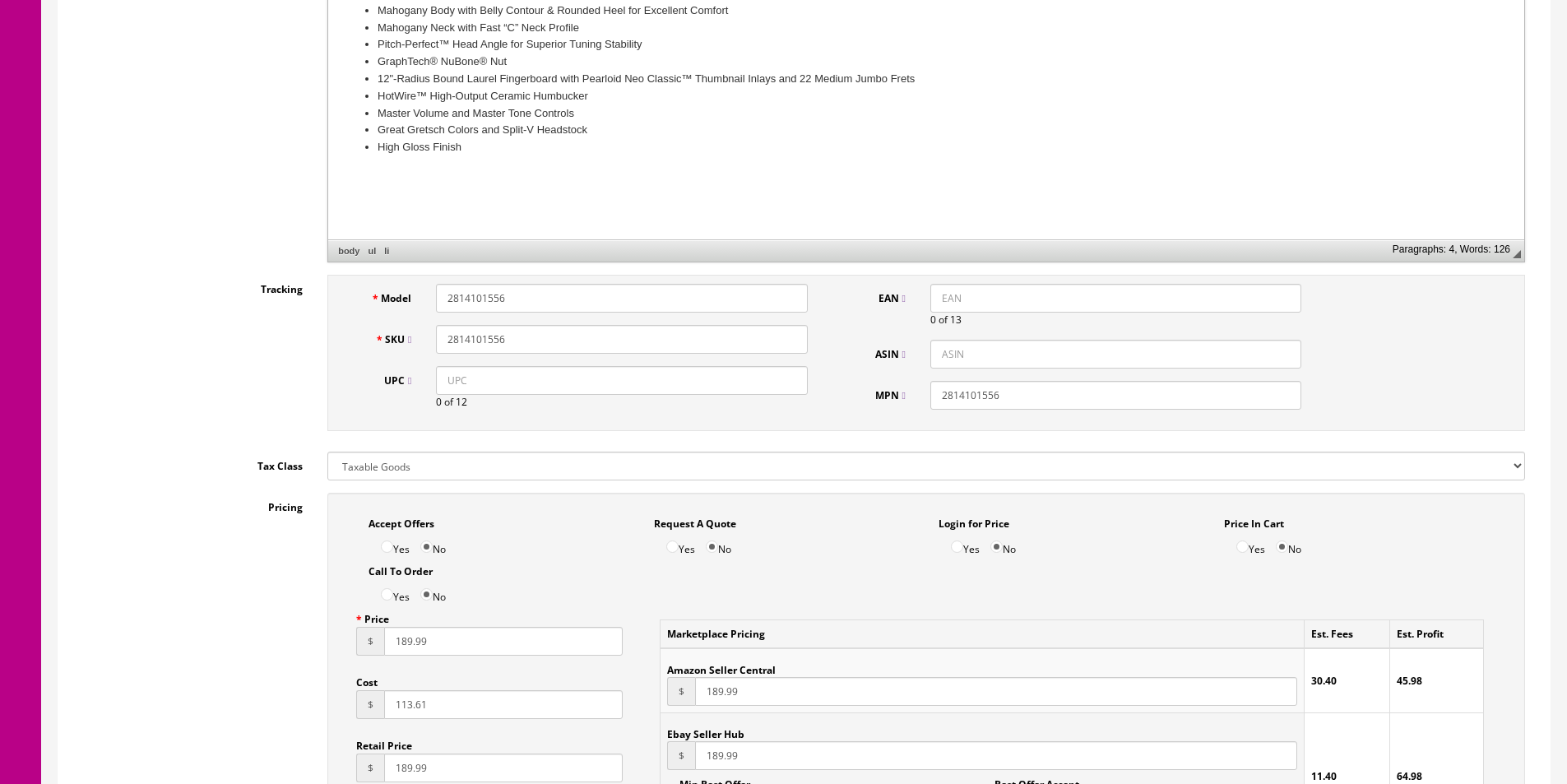
click at [669, 393] on input "UPC" at bounding box center [622, 380] width 371 height 28
paste input "885978721351"
type input "885978721351"
click at [947, 292] on input "EAN" at bounding box center [1116, 298] width 371 height 28
paste input "885978721351"
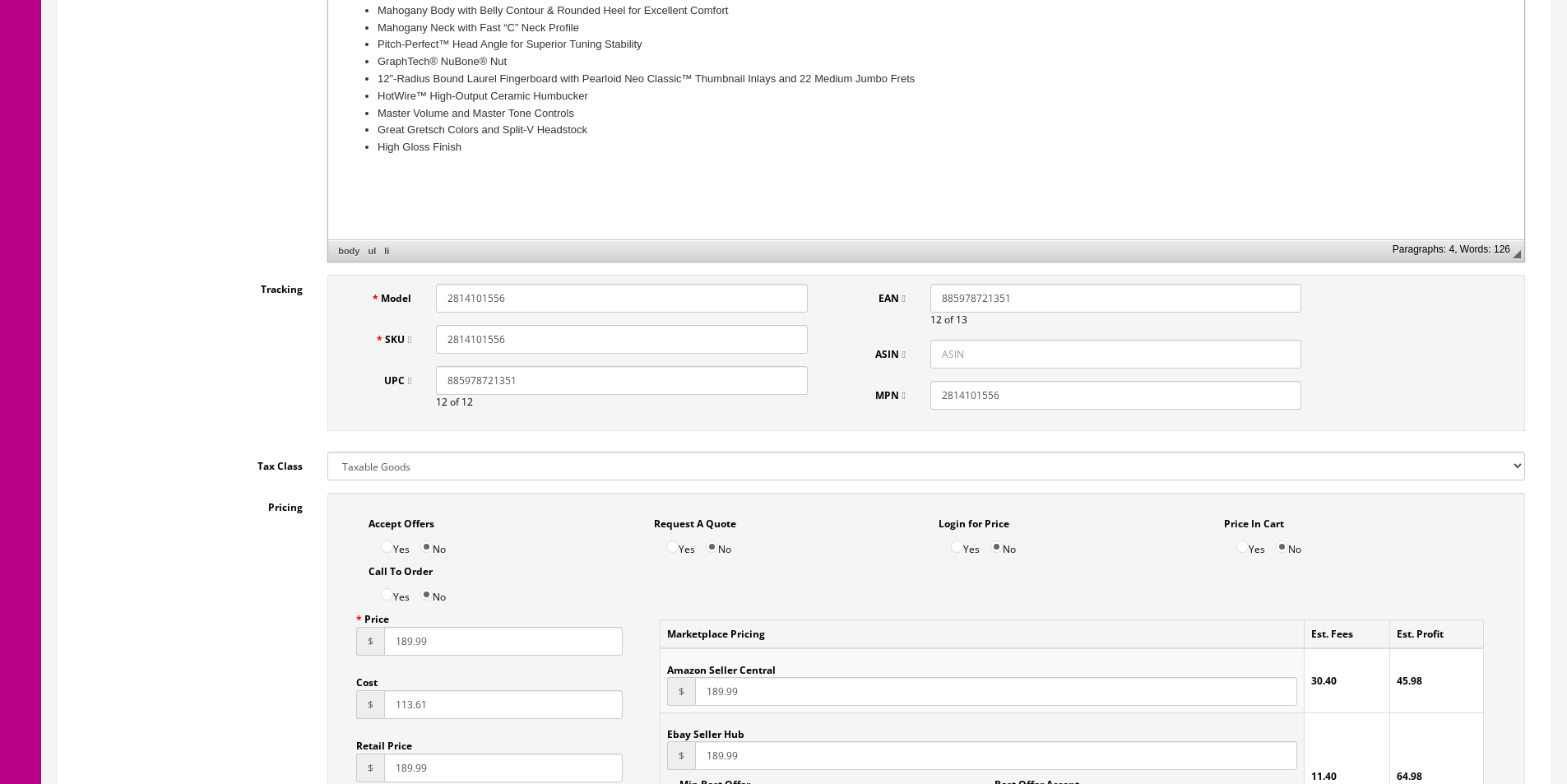
click at [932, 294] on input "885978721351" at bounding box center [1116, 298] width 371 height 28
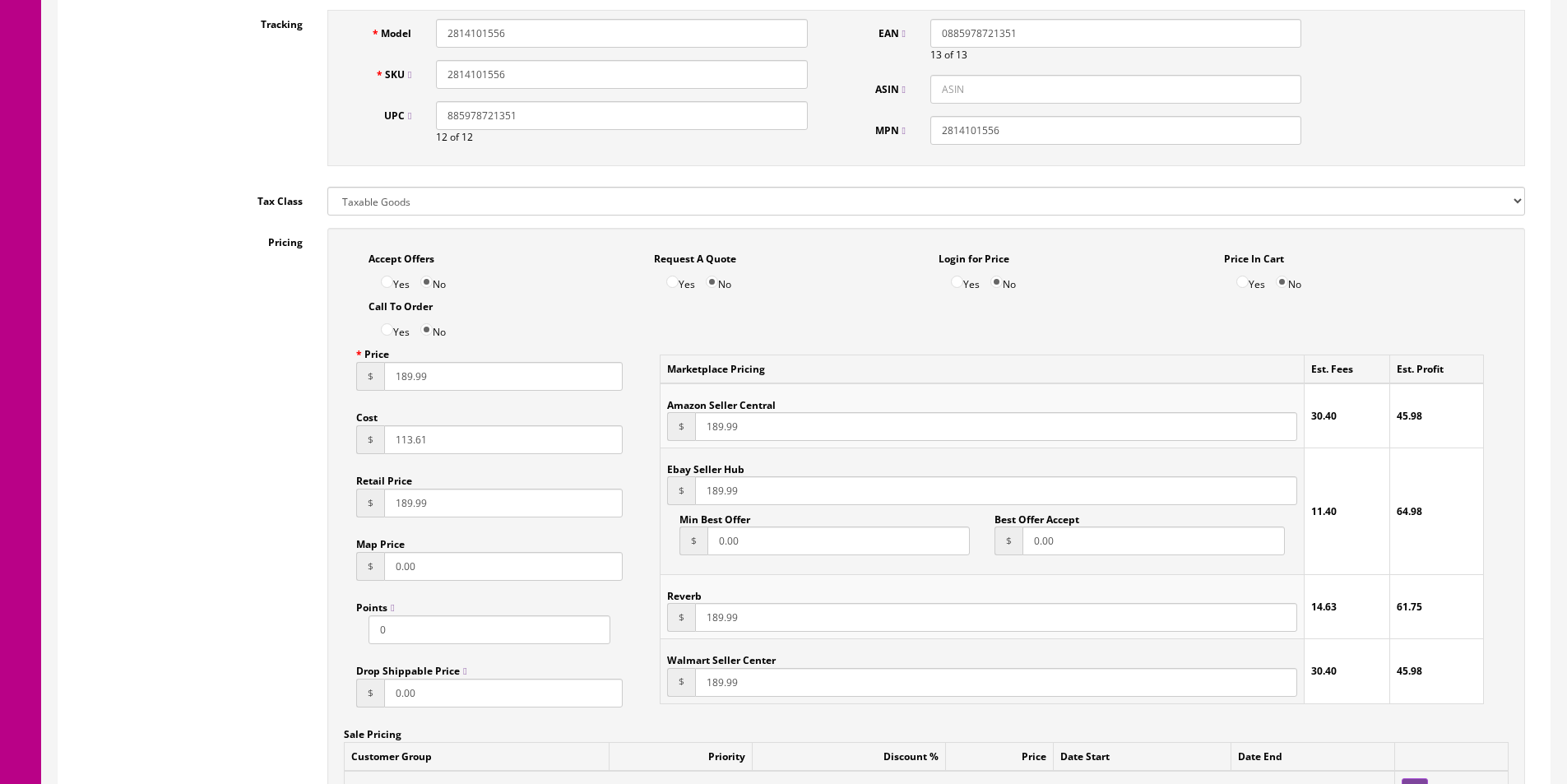
scroll to position [987, 0]
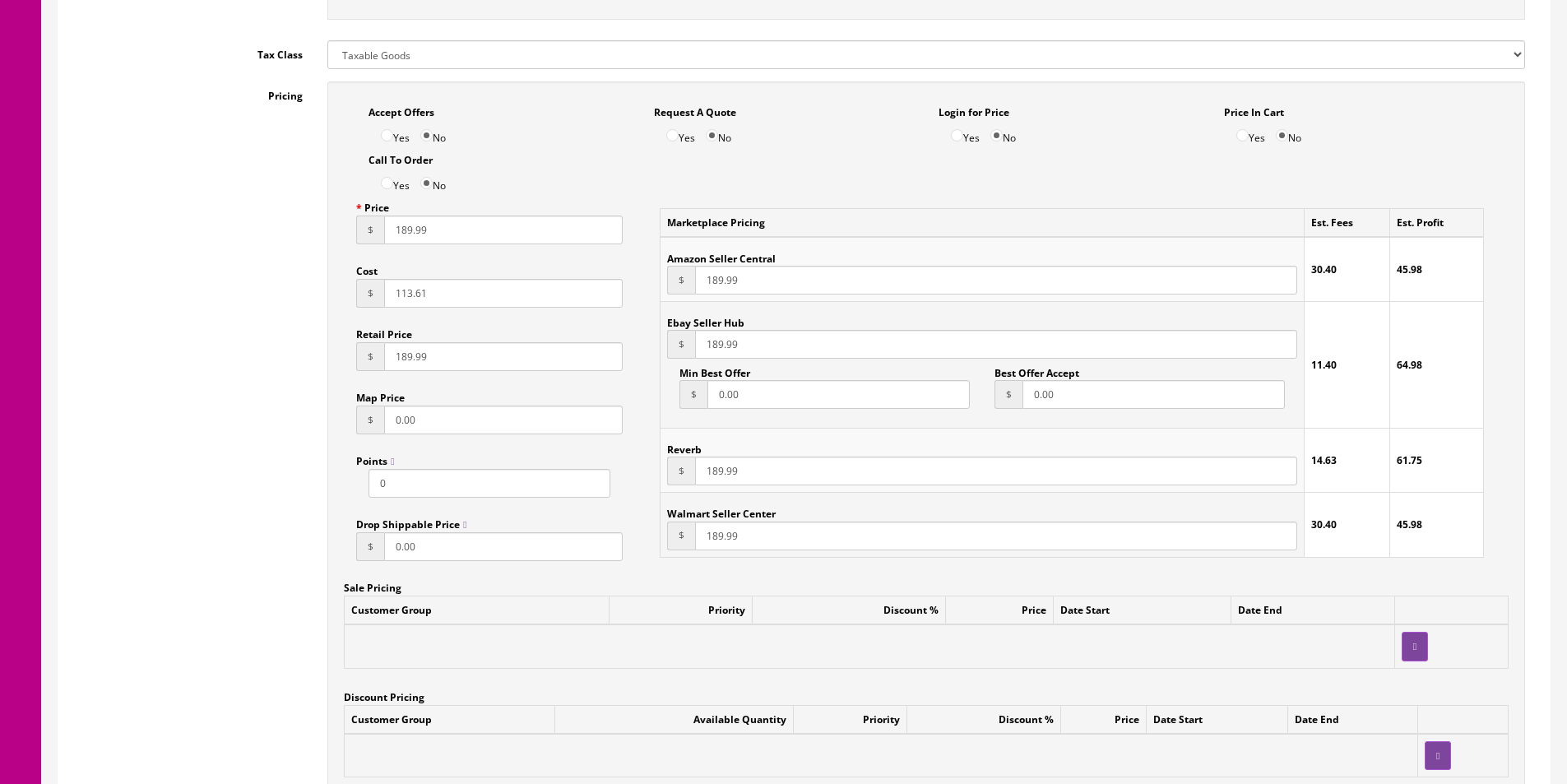
type input "0885978721351"
click at [442, 290] on input "113.61" at bounding box center [503, 293] width 238 height 28
click at [304, 262] on div "Pricing Accept Offers Yes No Request A Quote Yes No Login for Price Yes No Pric…" at bounding box center [804, 452] width 1467 height 743
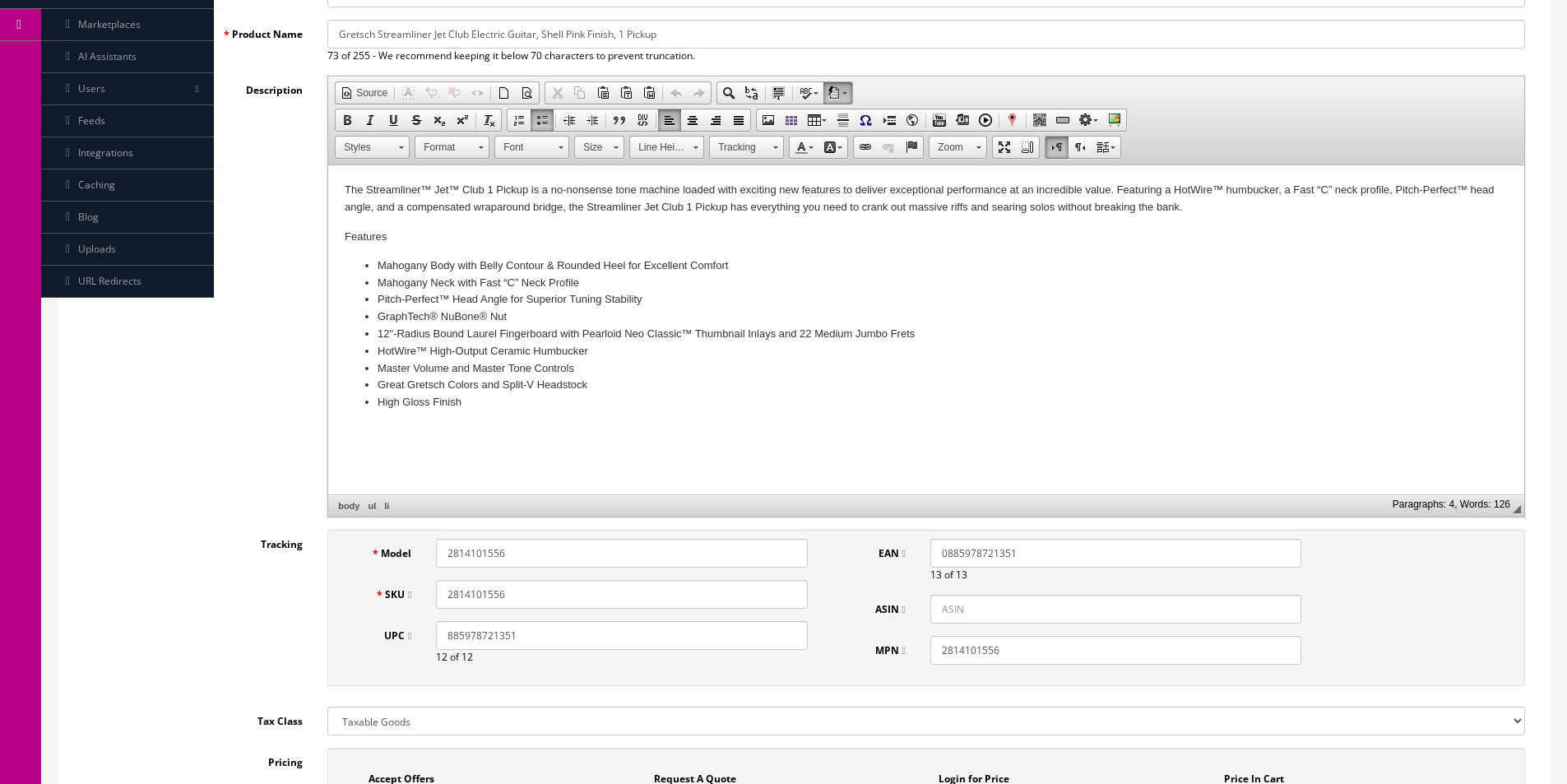
scroll to position [82, 0]
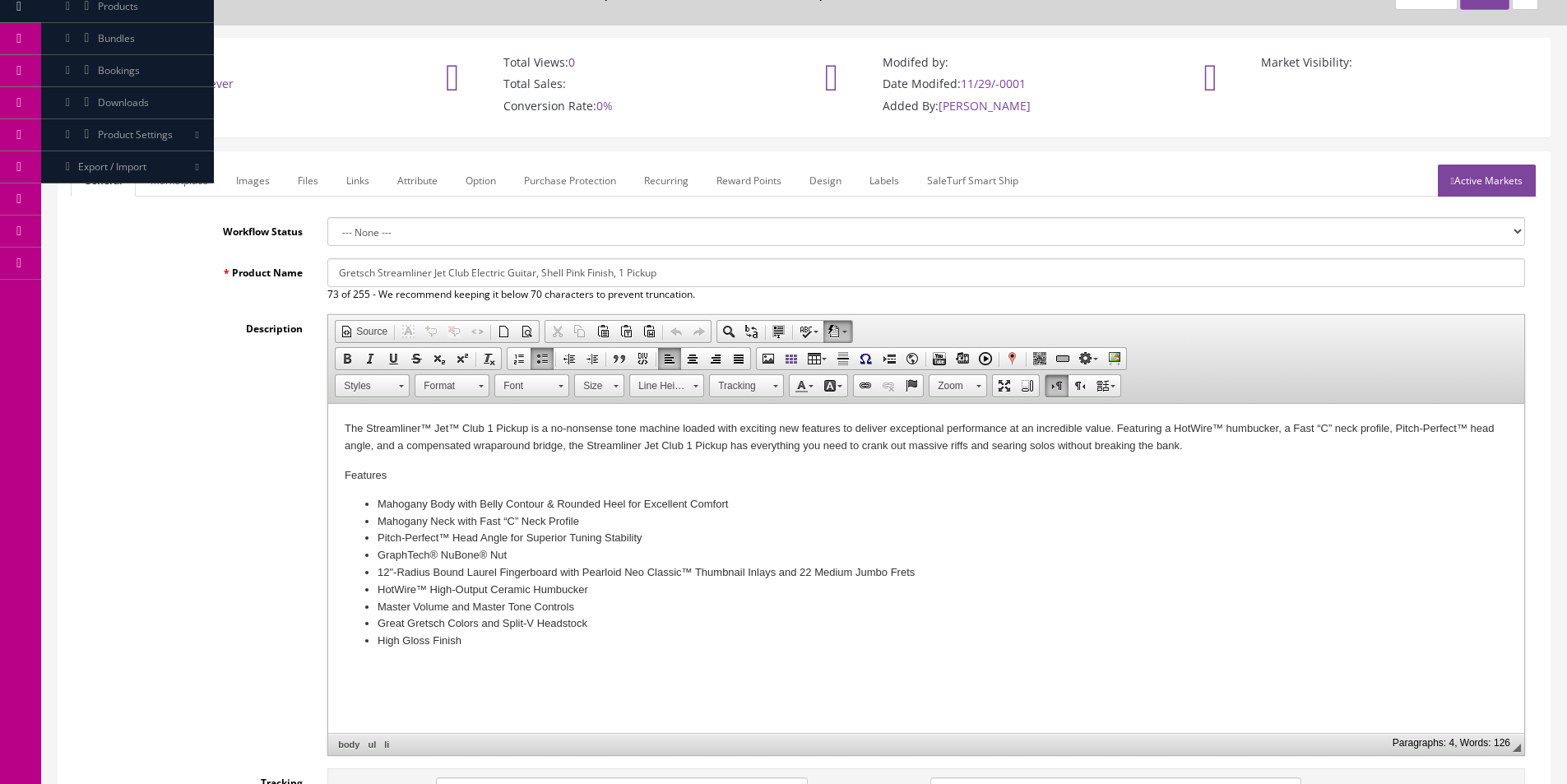
click at [505, 273] on input "Gretsch Streamliner Jet Club Electric Guitar, Shell Pink Finish, 1 Pickup" at bounding box center [926, 272] width 1198 height 28
click at [166, 186] on link "Marketplace" at bounding box center [179, 181] width 84 height 32
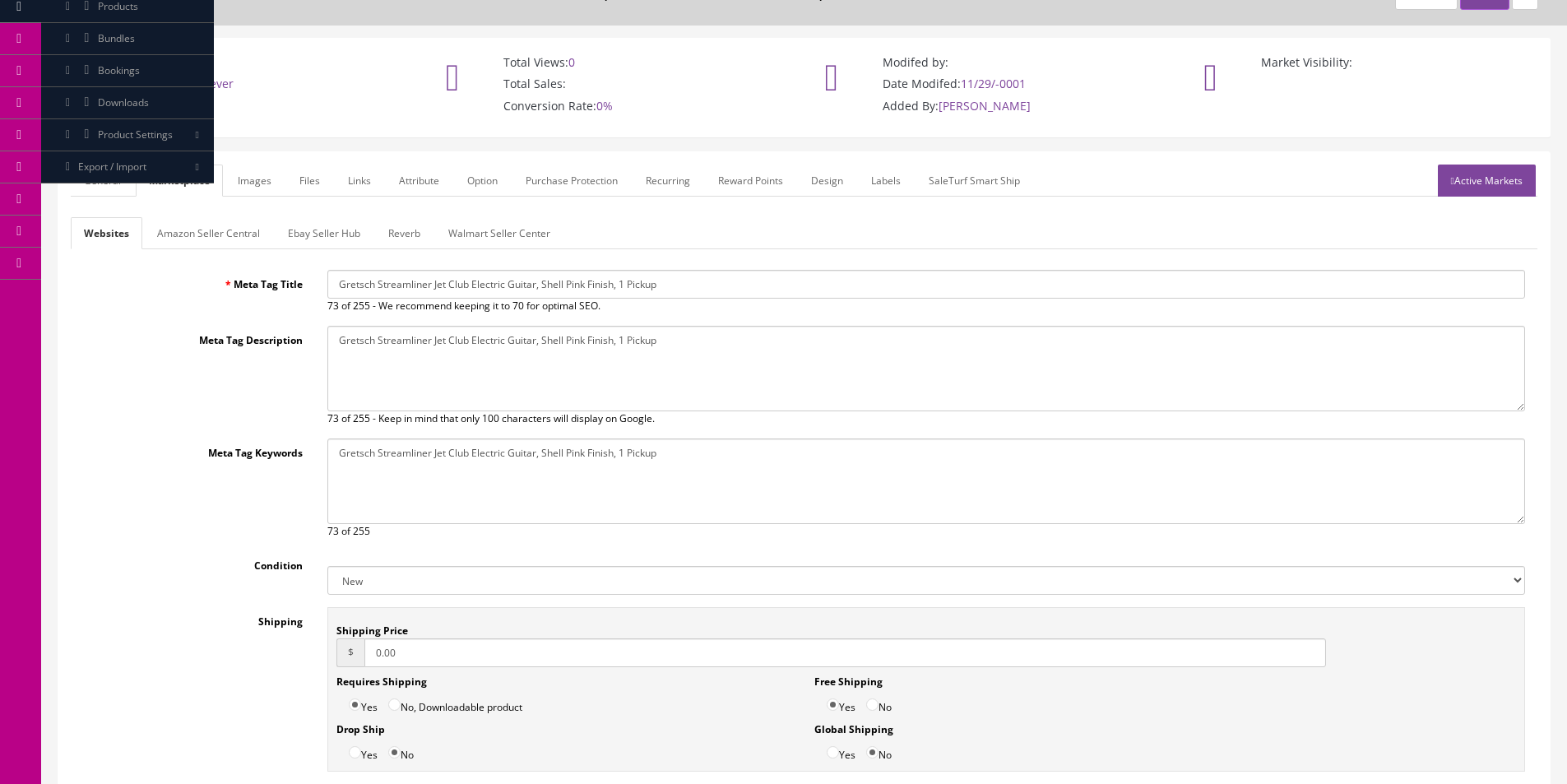
click at [477, 299] on span "of 255 - We recommend keeping it to 70 for optimal SEO." at bounding box center [471, 305] width 259 height 14
click at [498, 283] on input "Gretsch Streamliner Jet Club Electric Guitar, Shell Pink Finish, 1 Pickup" at bounding box center [926, 284] width 1198 height 28
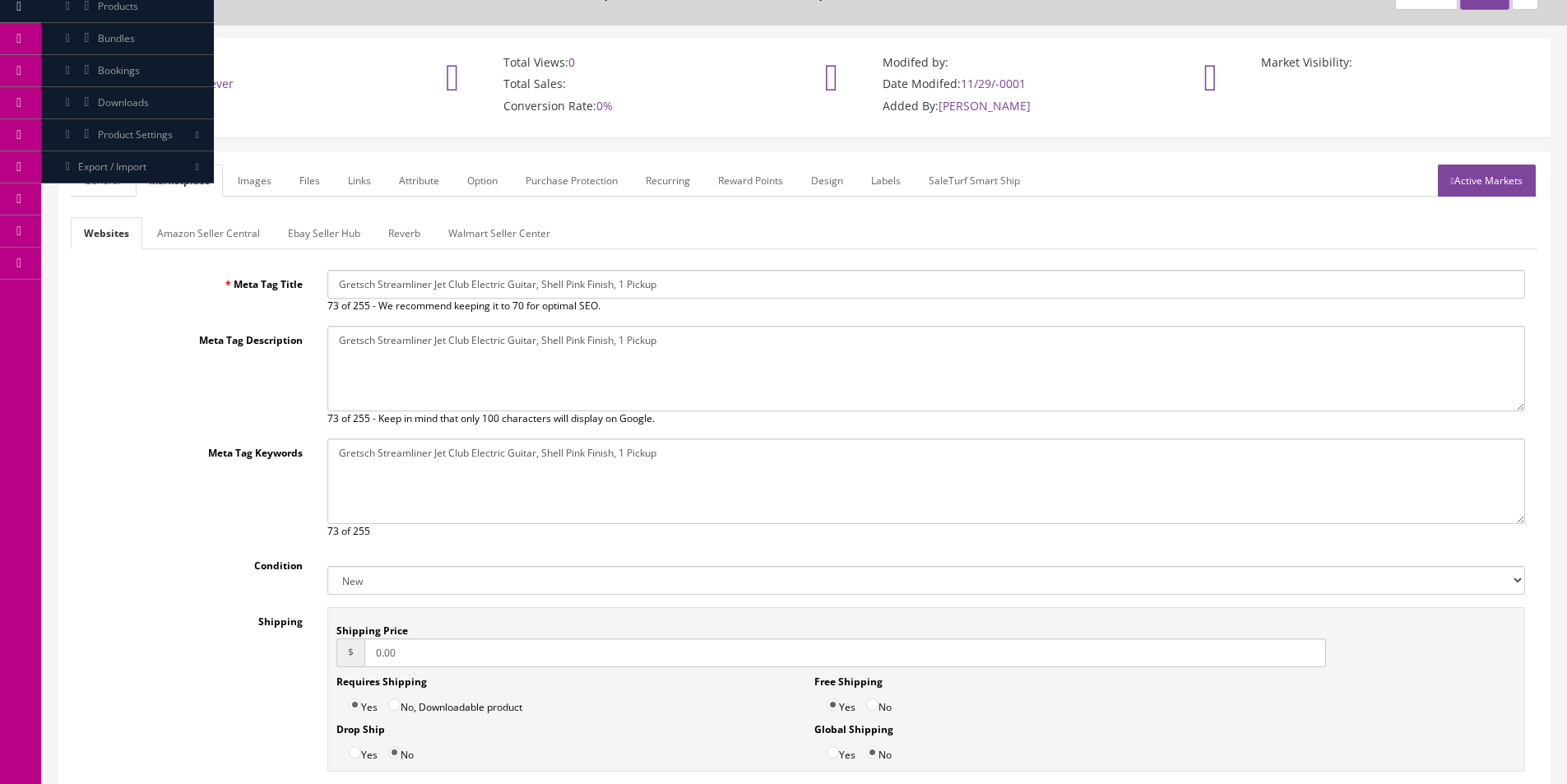
click at [498, 283] on input "Gretsch Streamliner Jet Club Electric Guitar, Shell Pink Finish, 1 Pickup" at bounding box center [926, 284] width 1198 height 28
click at [513, 350] on textarea "Gretsch Streamliner Jet Club Electric Guitar, Jet Black Finish, 1 Pickup" at bounding box center [926, 369] width 1198 height 85
click at [513, 349] on textarea "Gretsch Streamliner Jet Club Electric Guitar, Jet Black Finish, 1 Pickup" at bounding box center [926, 369] width 1198 height 85
click at [549, 469] on textarea "Gretsch Streamliner Jet Club Electric Guitar, Jet Black Finish, 1 Pickup" at bounding box center [926, 481] width 1198 height 85
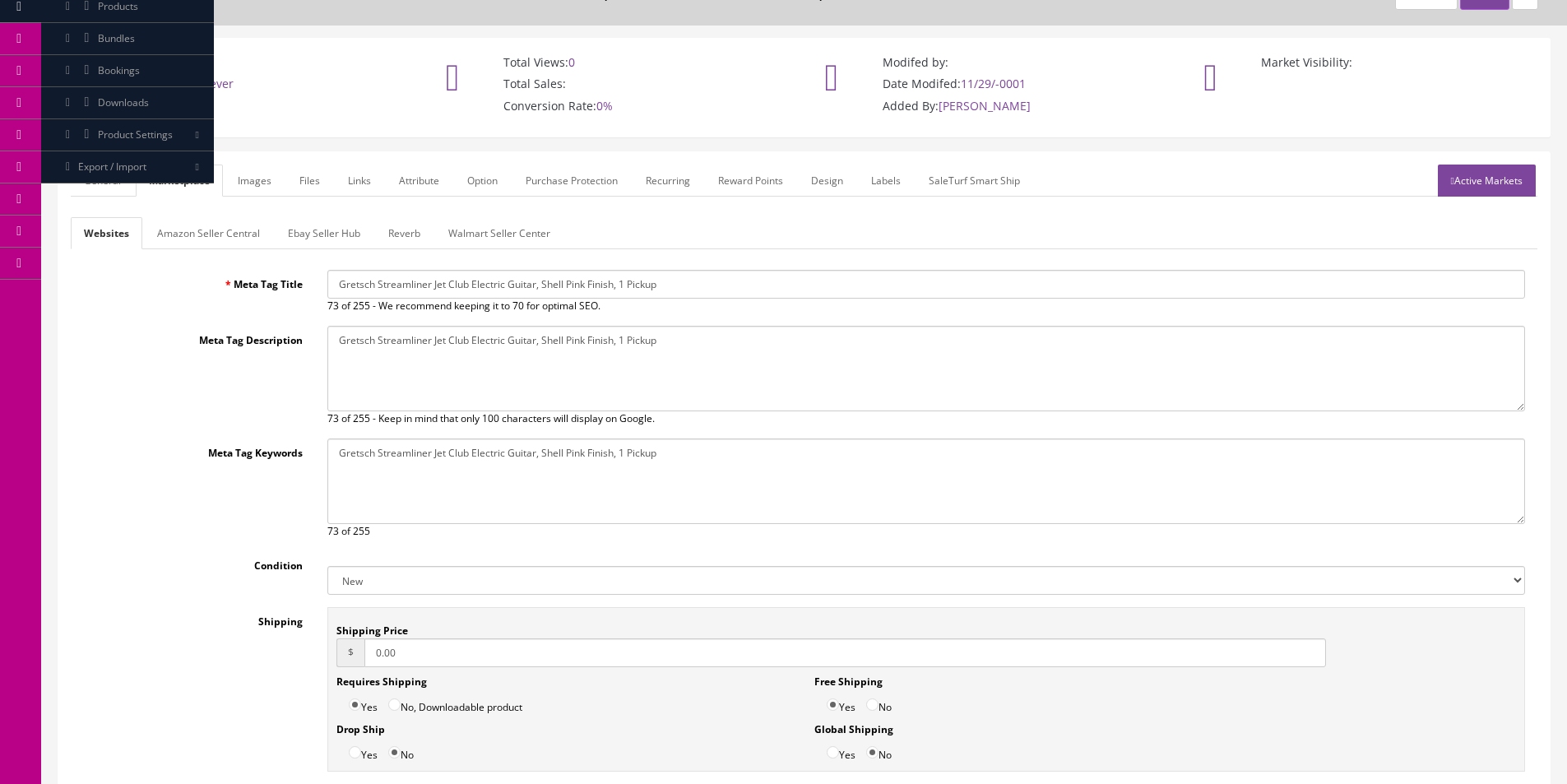
click at [549, 469] on textarea "Gretsch Streamliner Jet Club Electric Guitar, Jet Black Finish, 1 Pickup" at bounding box center [926, 481] width 1198 height 85
click at [385, 226] on link "Reverb" at bounding box center [405, 233] width 59 height 32
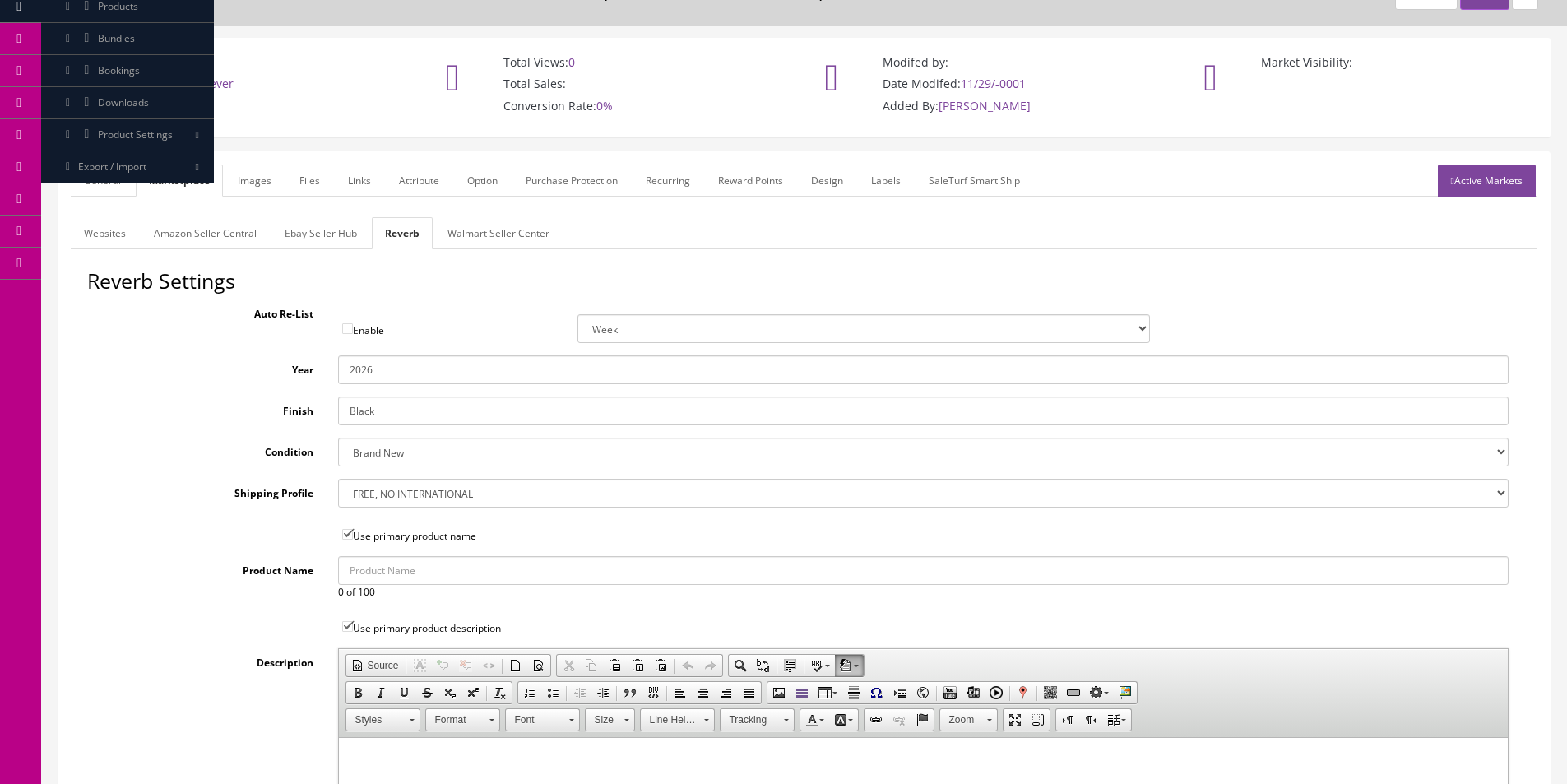
click at [374, 407] on input "Black" at bounding box center [923, 410] width 1171 height 28
type input "Shell Pink"
click at [242, 180] on link "Images" at bounding box center [255, 181] width 60 height 32
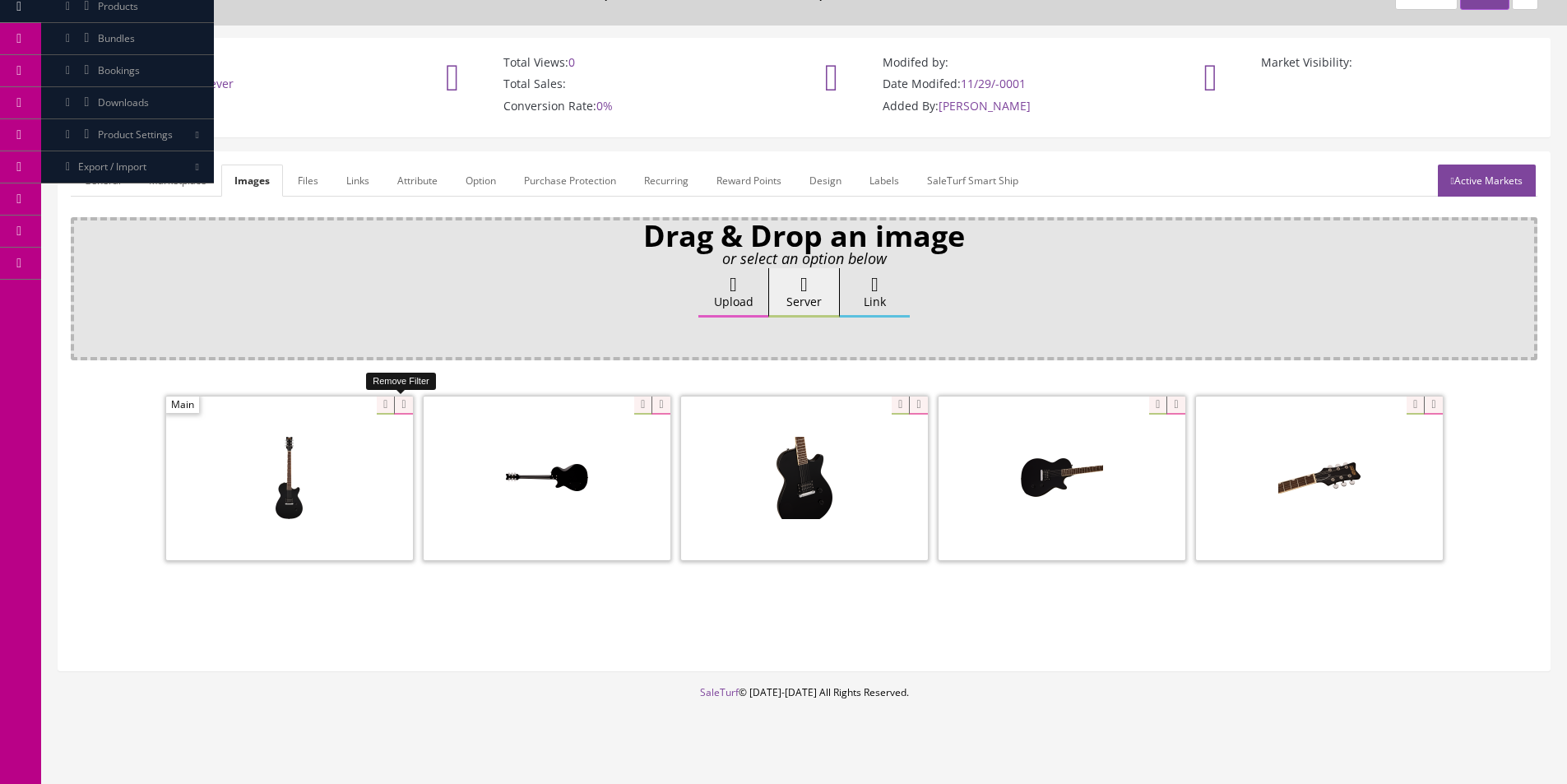
click at [403, 396] on icon at bounding box center [403, 405] width 18 height 18
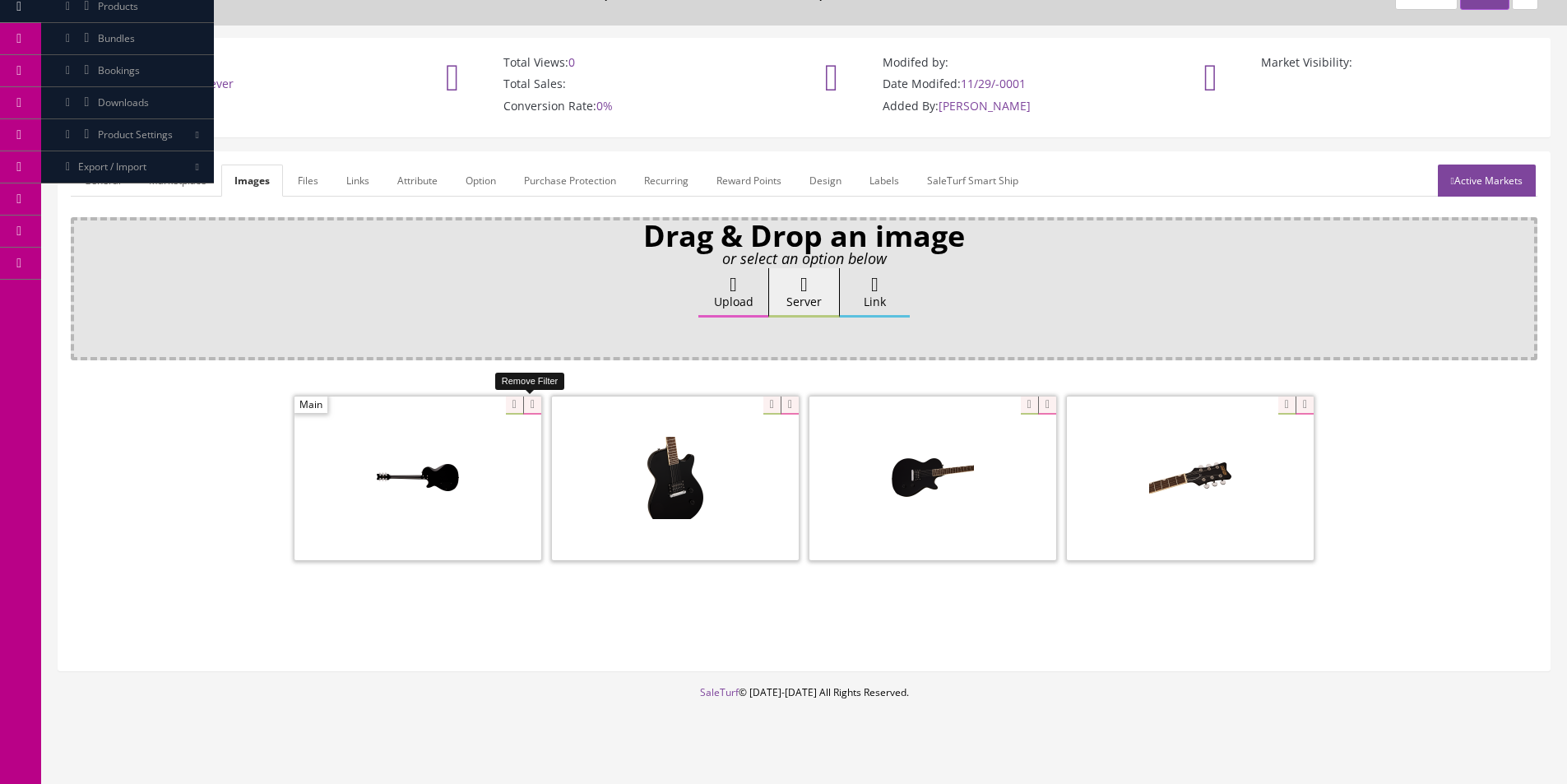
click at [538, 404] on icon at bounding box center [533, 405] width 18 height 18
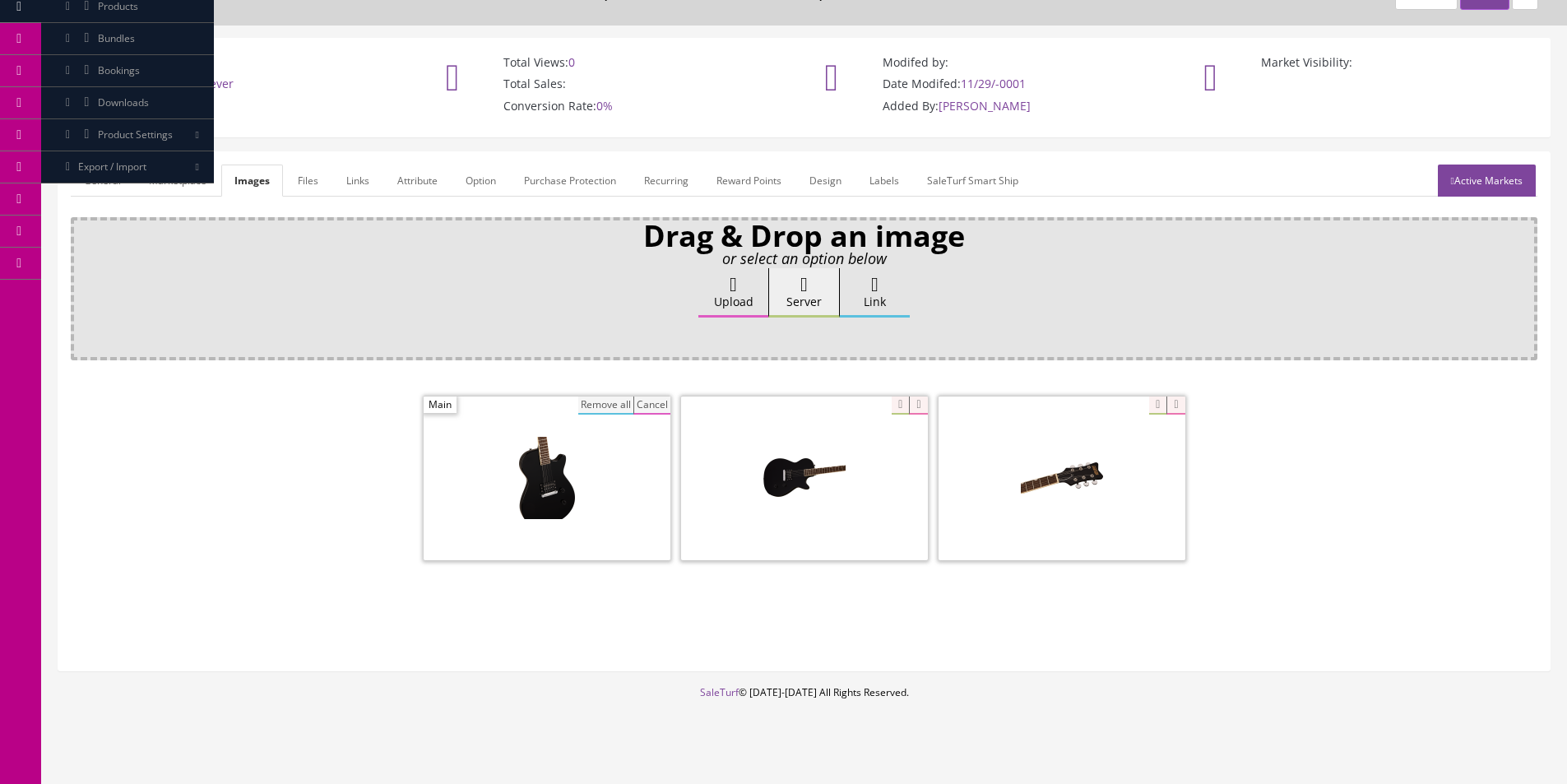
click at [624, 403] on button "Remove all" at bounding box center [606, 405] width 55 height 18
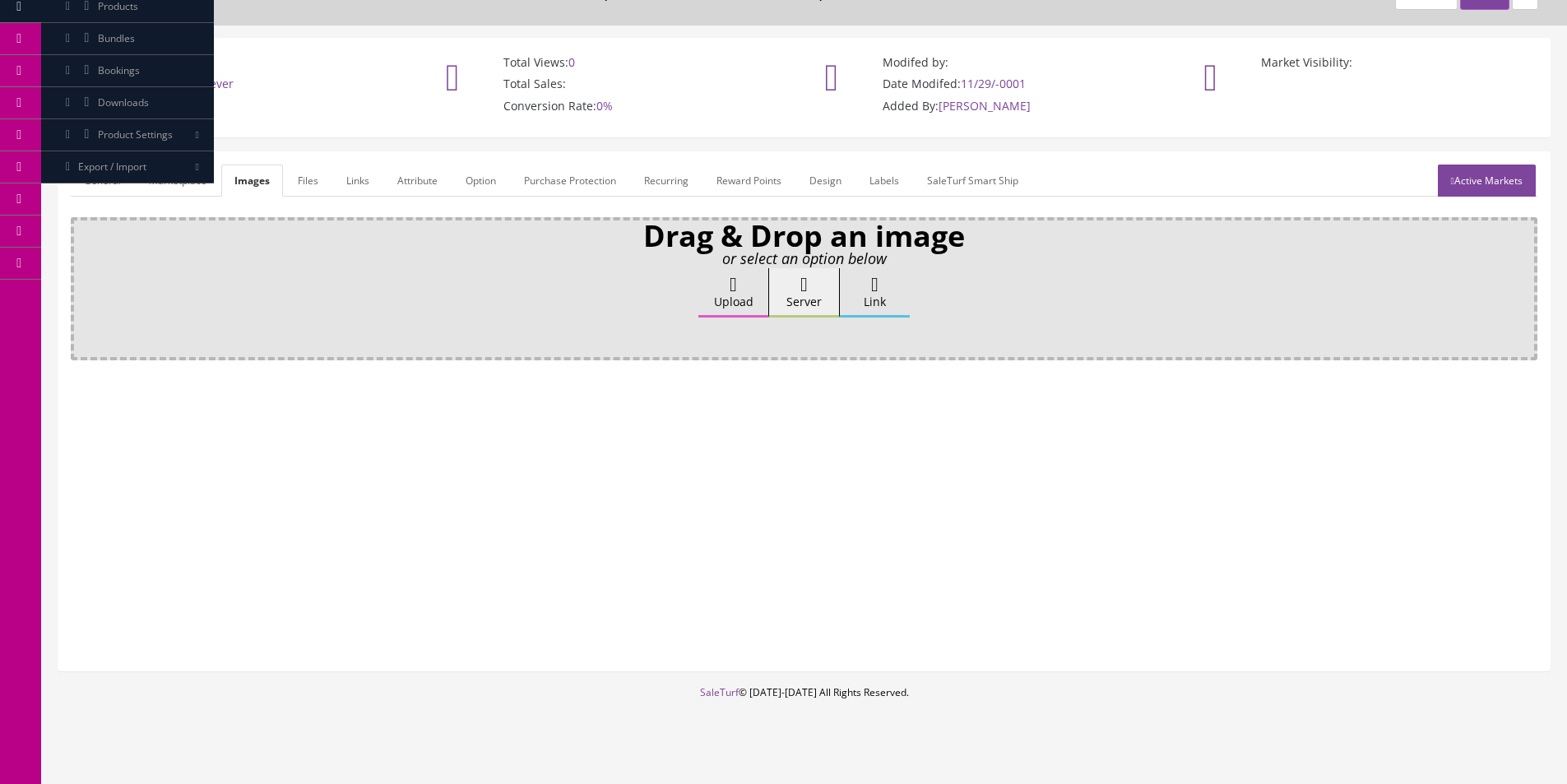
click at [730, 290] on icon at bounding box center [733, 285] width 8 height 20
click at [82, 284] on input "Upload" at bounding box center [82, 277] width 0 height 17
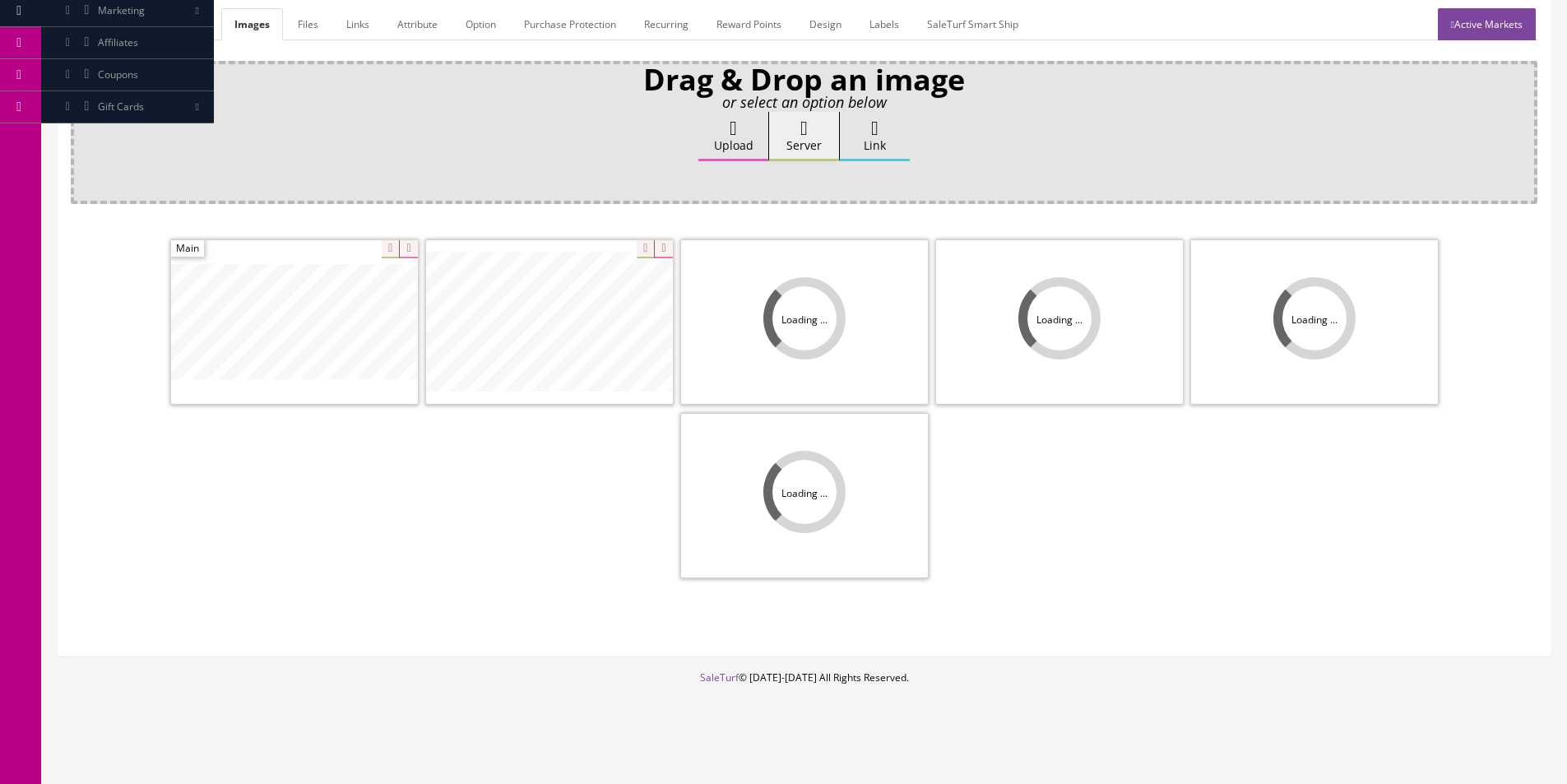
scroll to position [240, 0]
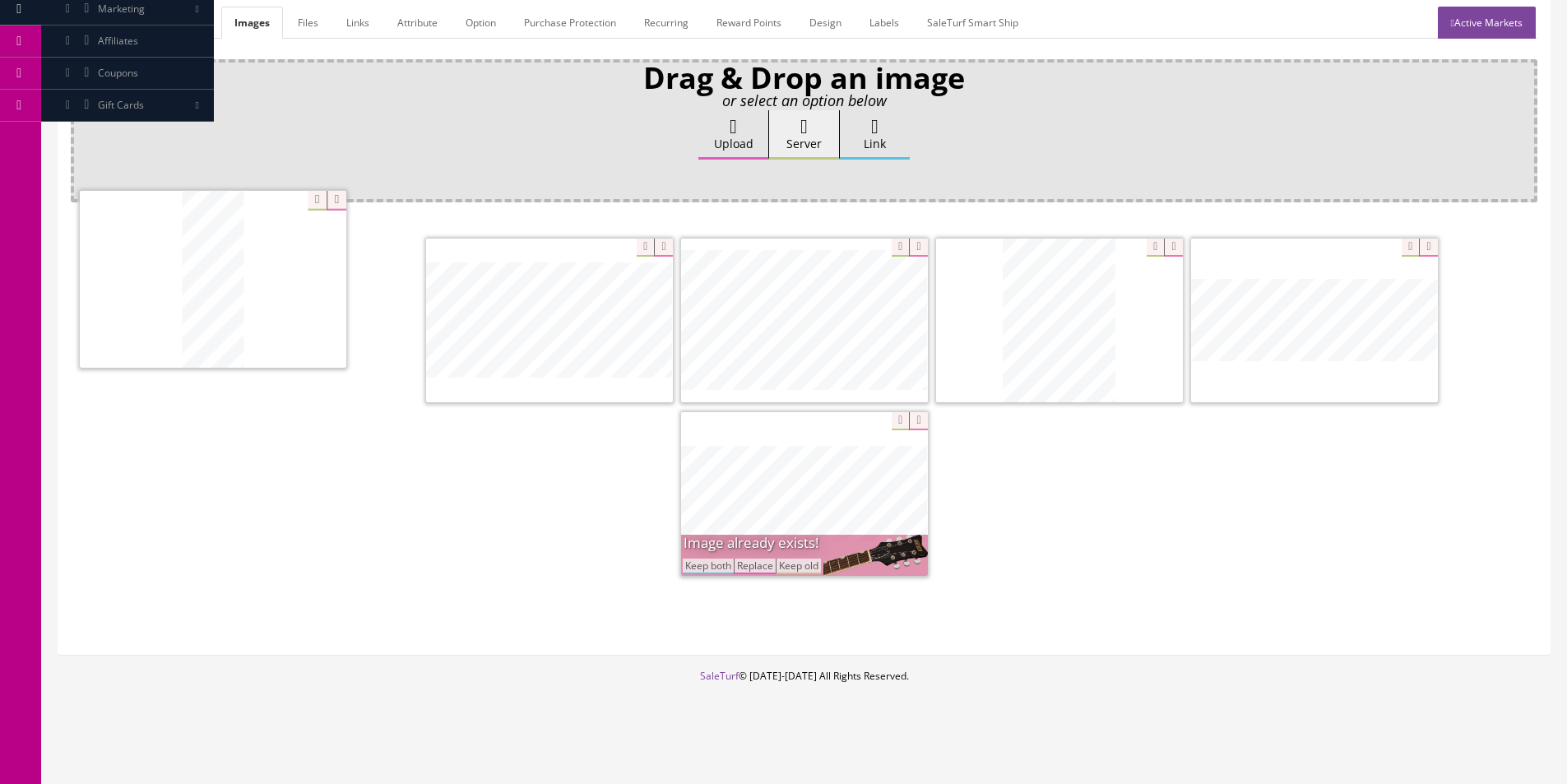
drag, startPoint x: 1005, startPoint y: 347, endPoint x: 197, endPoint y: 298, distance: 809.5
click at [921, 426] on icon at bounding box center [918, 421] width 18 height 18
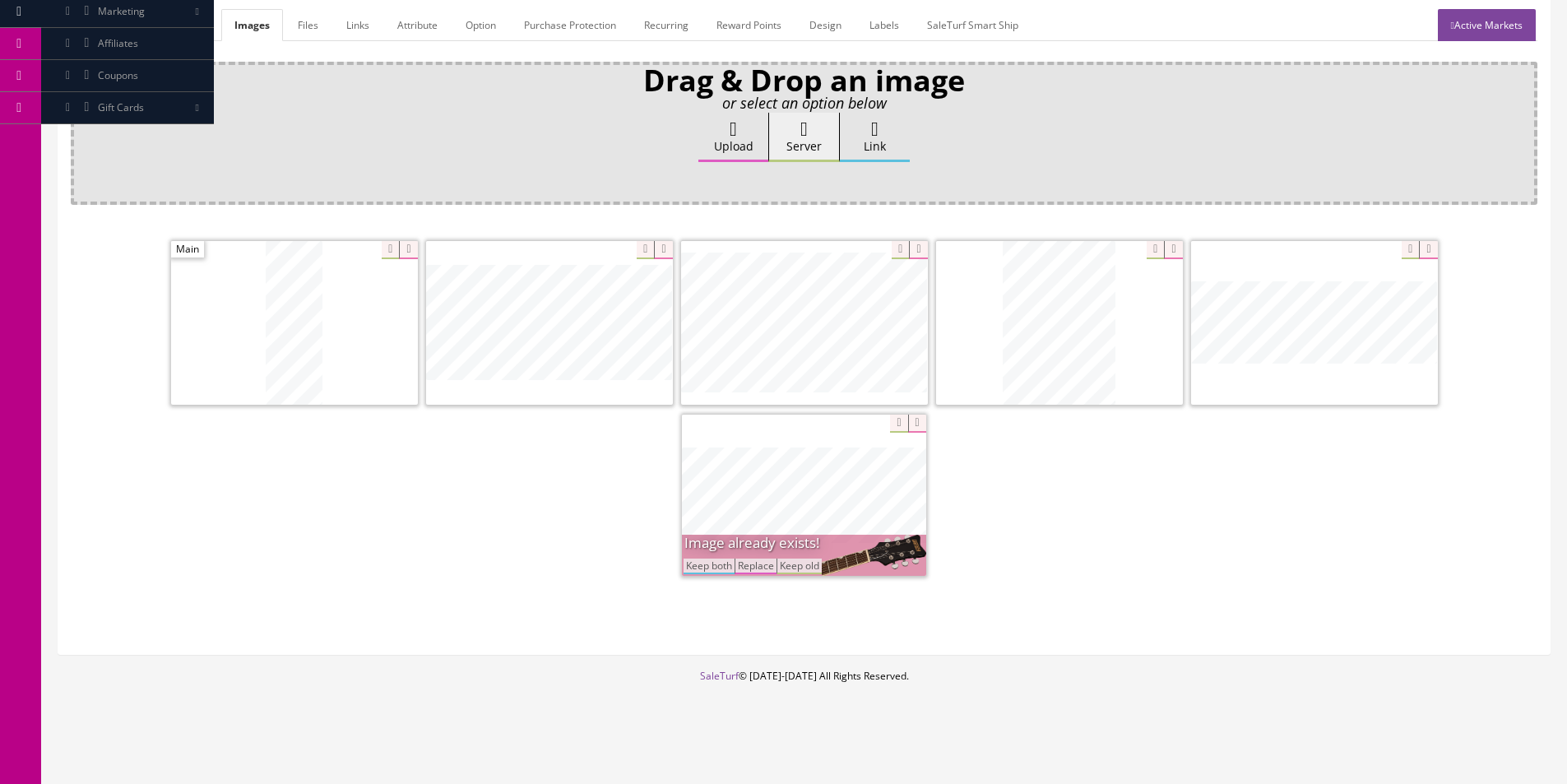
scroll to position [99, 0]
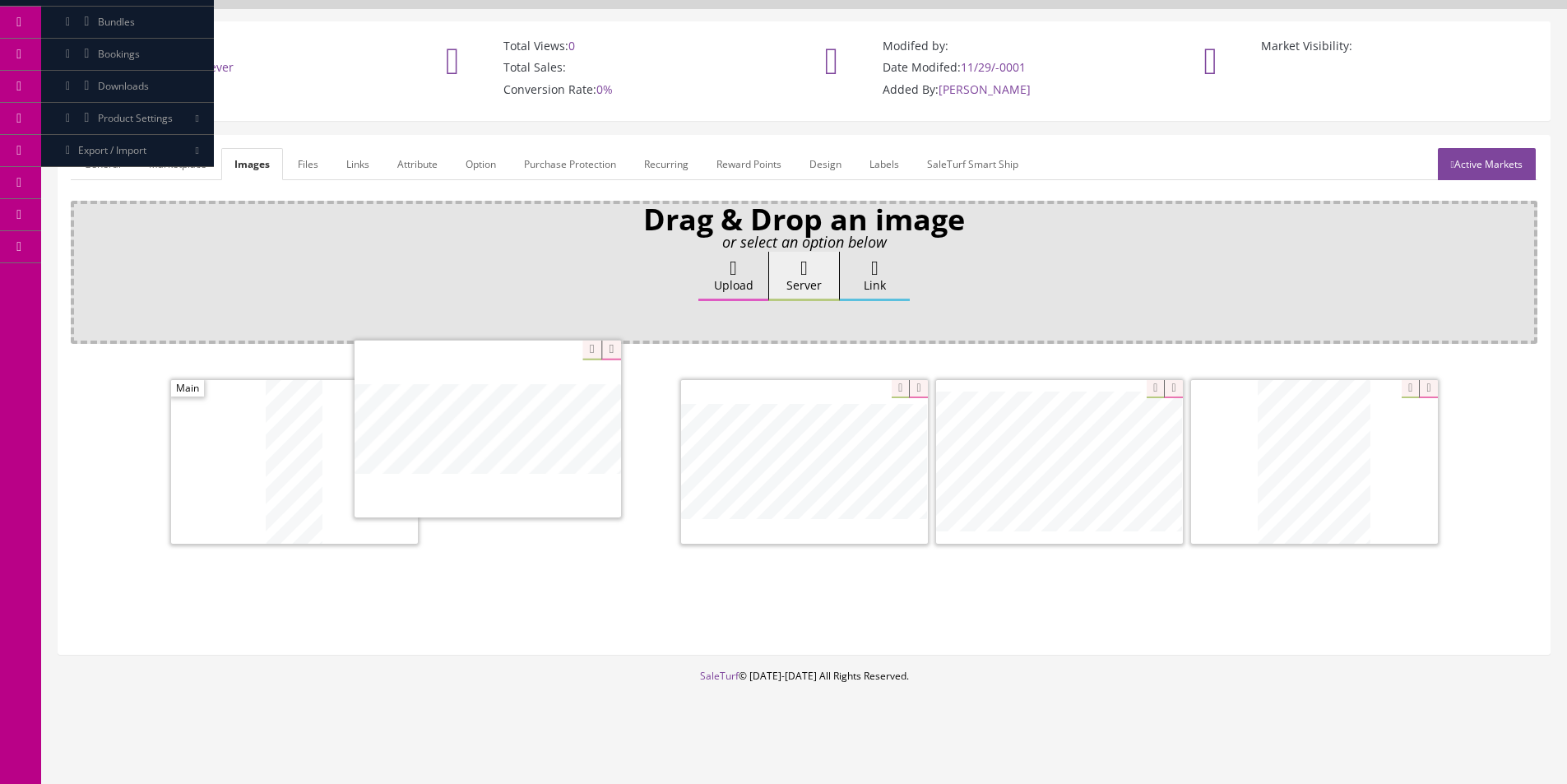
drag, startPoint x: 594, startPoint y: 424, endPoint x: 405, endPoint y: 421, distance: 189.0
click at [405, 160] on link "Attribute" at bounding box center [418, 164] width 67 height 32
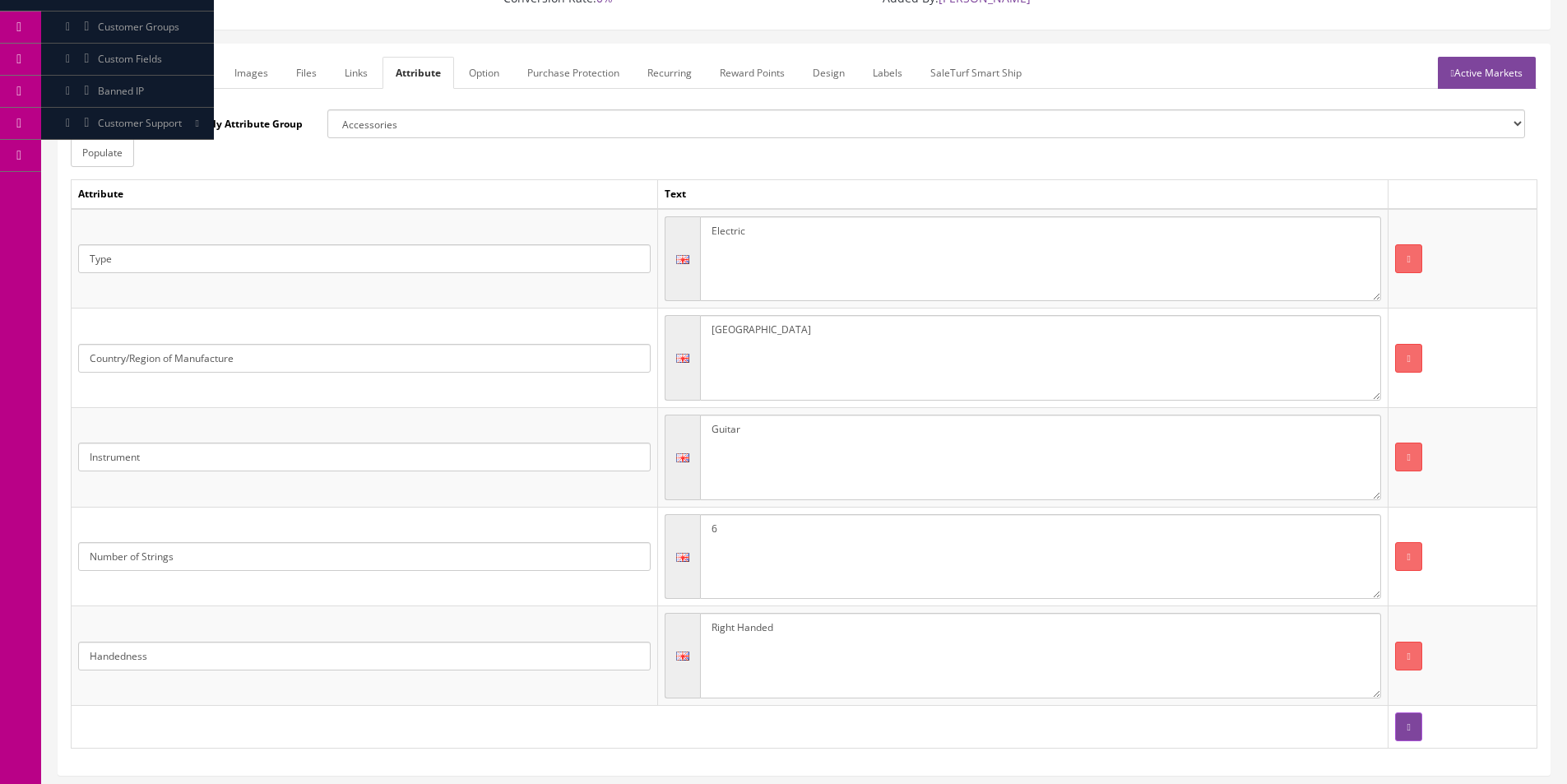
scroll to position [64, 0]
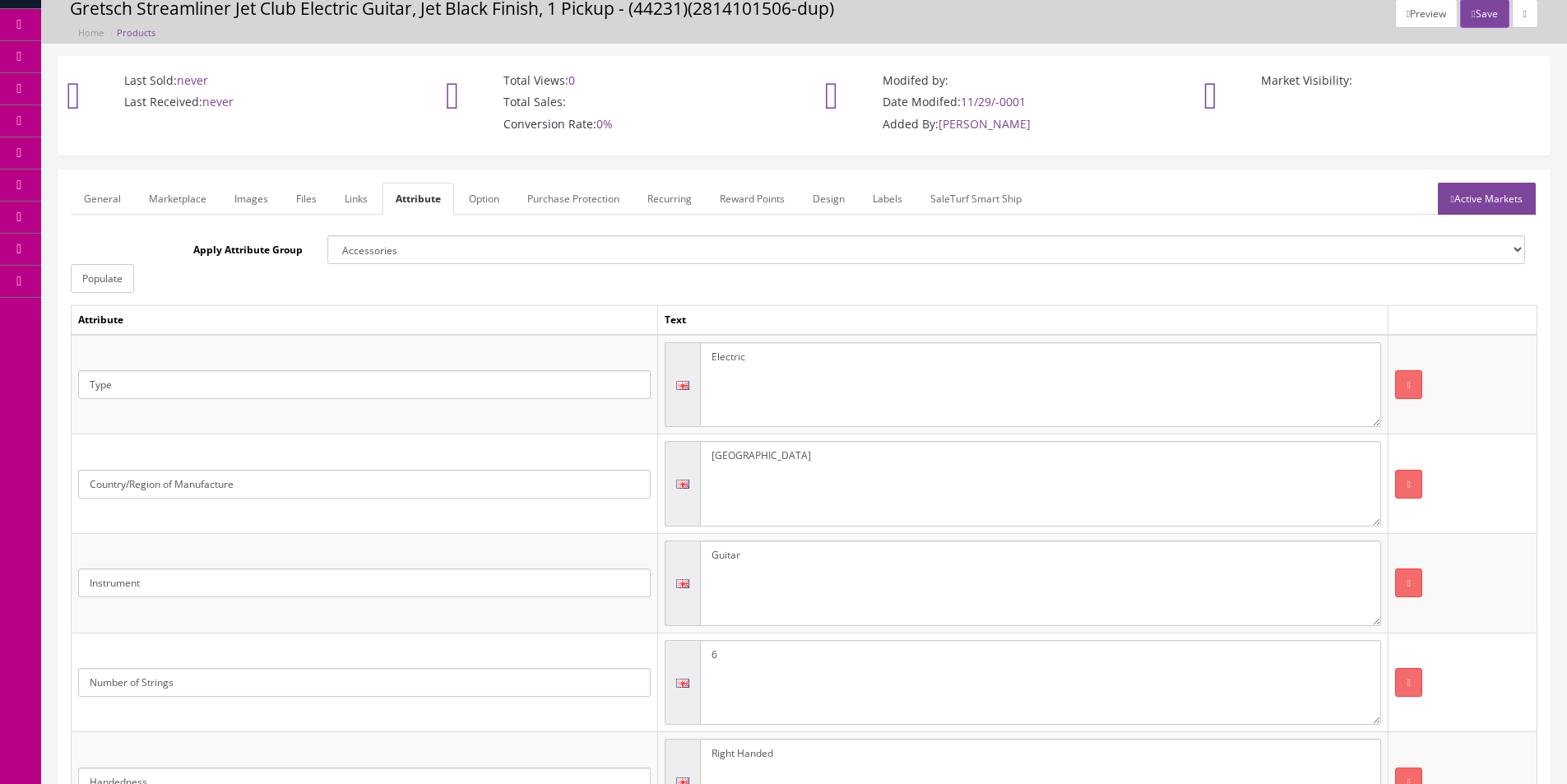
click at [1513, 205] on link "Active Markets" at bounding box center [1487, 198] width 98 height 32
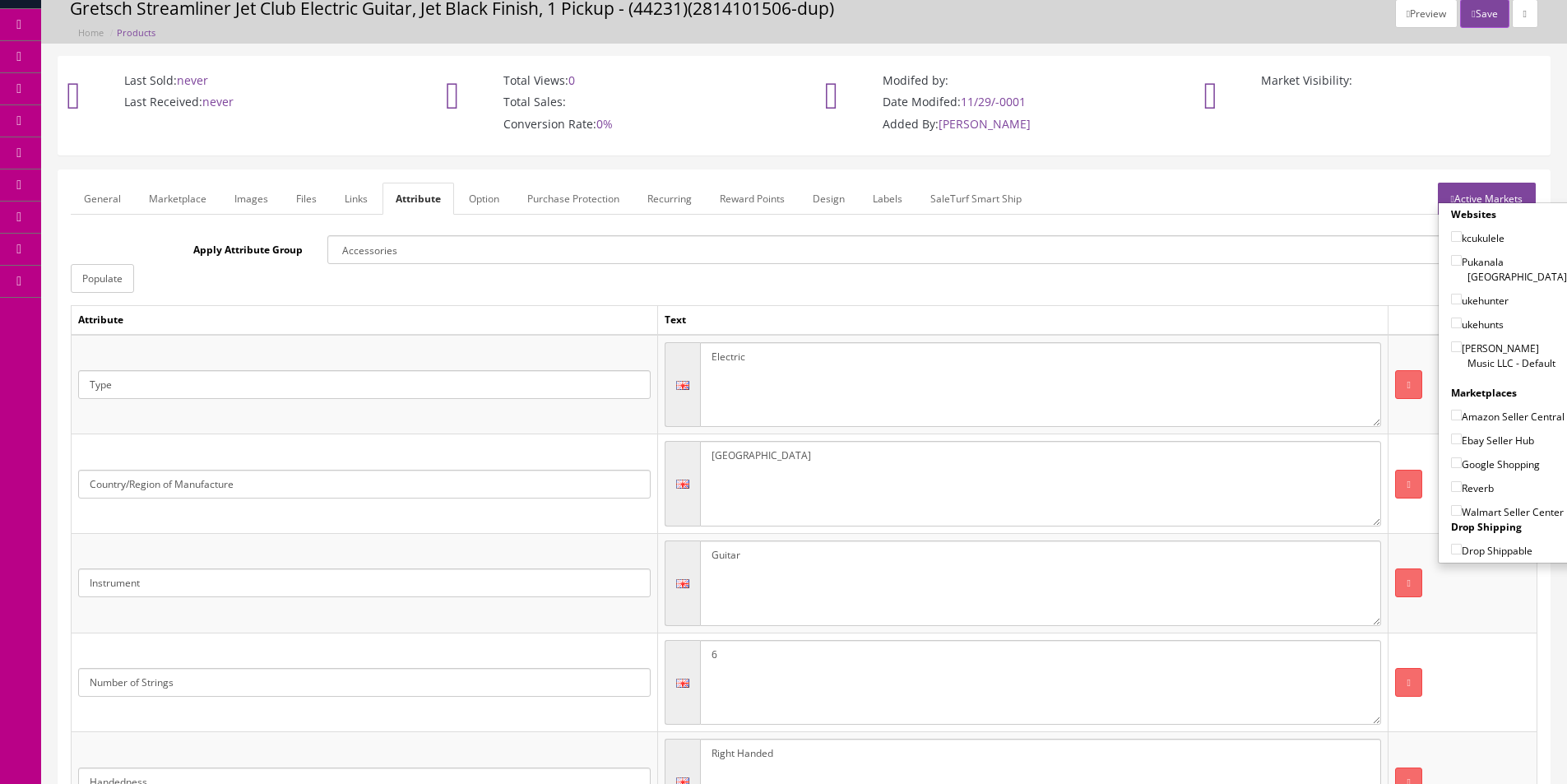
click at [1467, 359] on div "Websites kcukulele Pukanala USA ukehunter ukehunts Butler Music LLC - Default M…" at bounding box center [1509, 383] width 140 height 351
click at [1476, 344] on label "Butler Music LLC - Default" at bounding box center [1509, 354] width 116 height 31
click at [1462, 344] on input"] "Butler Music LLC - Default" at bounding box center [1457, 346] width 11 height 11
checkbox input"] "true"
click at [1473, 408] on label "Amazon Seller Central" at bounding box center [1508, 416] width 114 height 17
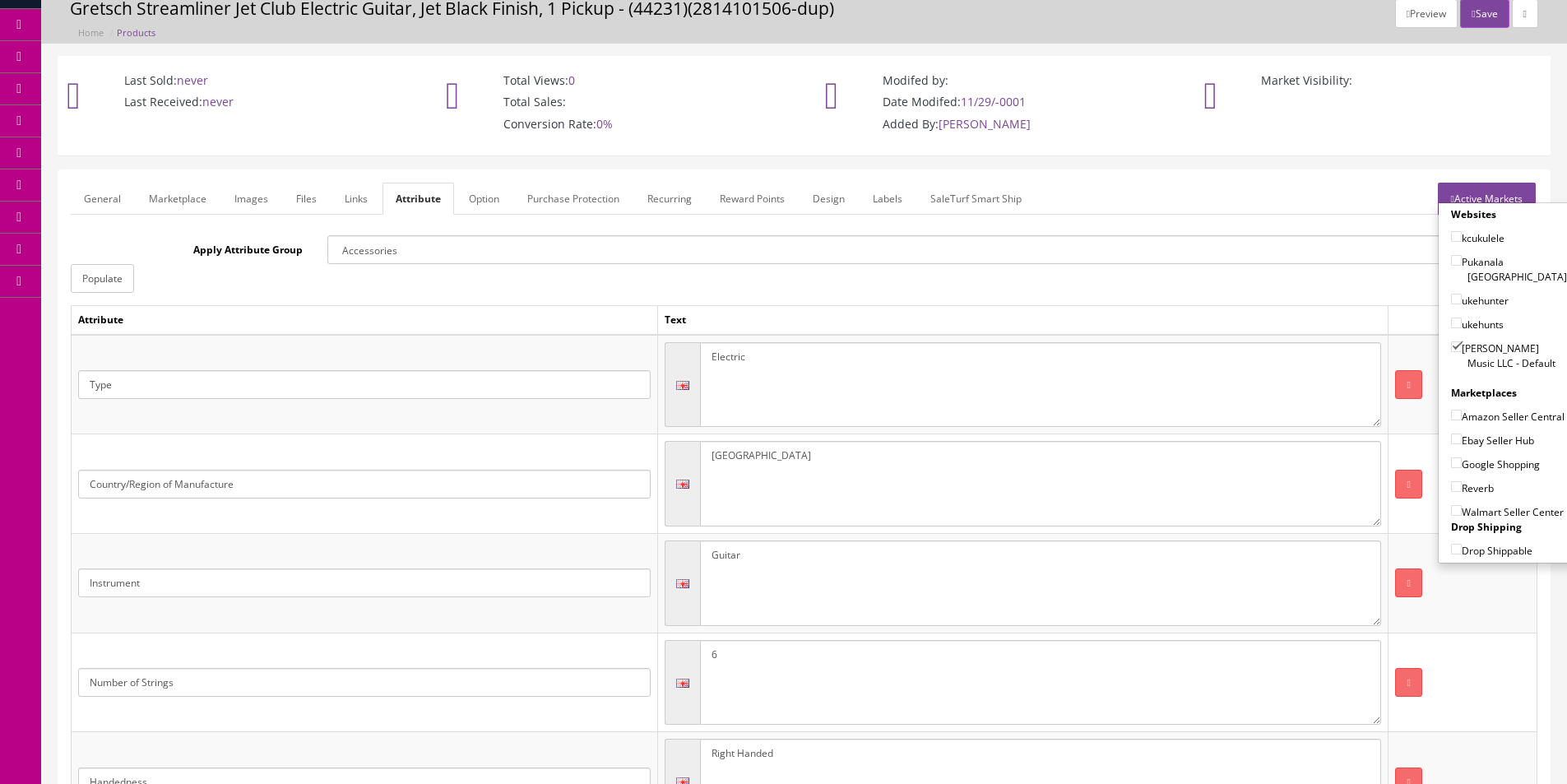
click at [1462, 410] on input"] "Amazon Seller Central" at bounding box center [1457, 415] width 11 height 11
checkbox input"] "true"
click at [1475, 449] on div "Google Shopping" at bounding box center [1509, 460] width 116 height 24
click at [1478, 433] on label "Ebay Seller Hub" at bounding box center [1493, 440] width 83 height 17
click at [1462, 434] on input"] "Ebay Seller Hub" at bounding box center [1457, 439] width 11 height 11
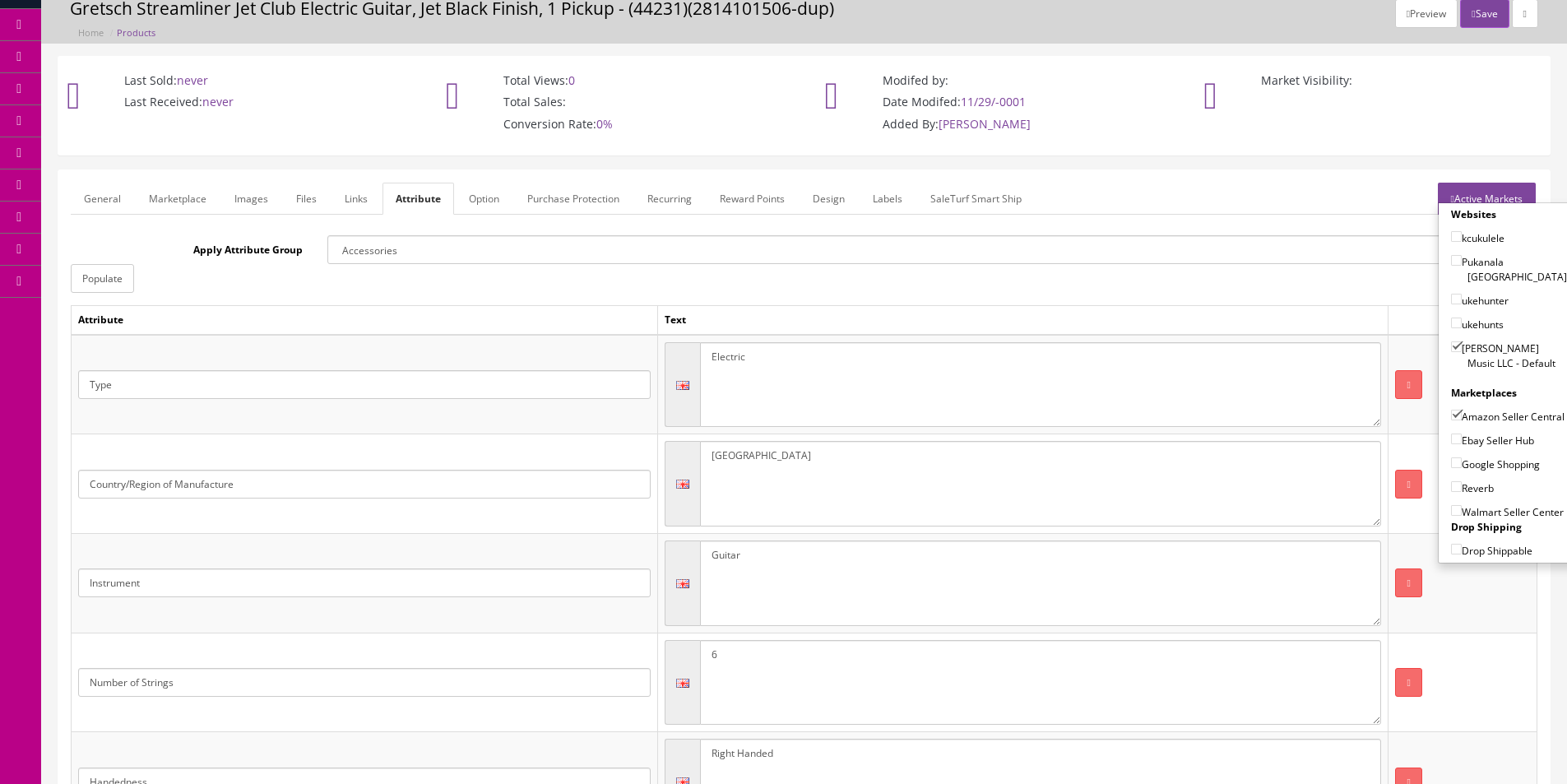
checkbox input"] "true"
click at [1475, 461] on label "Google Shopping" at bounding box center [1496, 464] width 89 height 17
click at [1462, 461] on input"] "Google Shopping" at bounding box center [1457, 462] width 11 height 11
checkbox input"] "true"
click at [1473, 487] on label "Reverb" at bounding box center [1473, 488] width 43 height 17
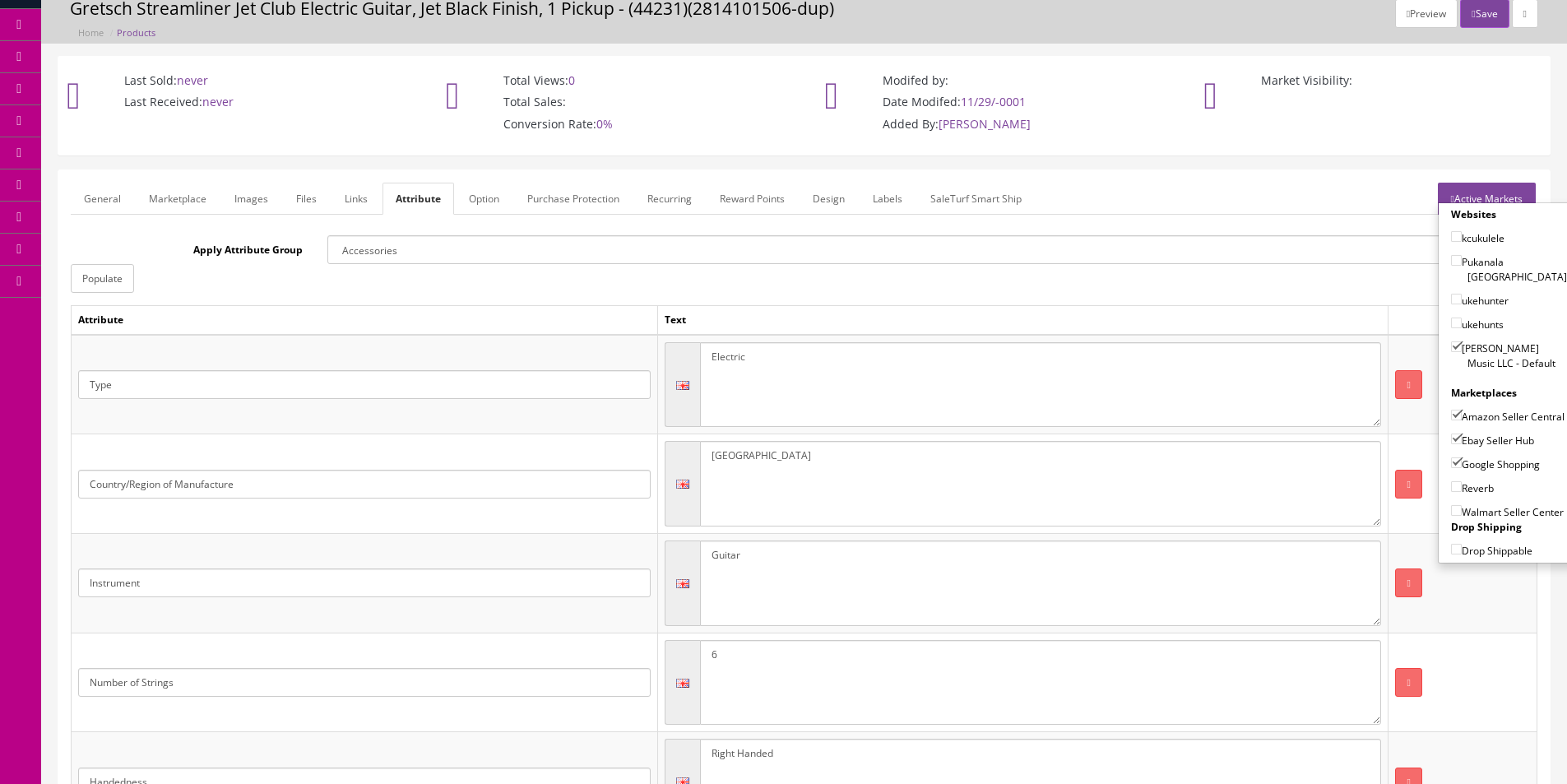
click at [1462, 487] on input"] "Reverb" at bounding box center [1457, 486] width 11 height 11
checkbox input"] "true"
click at [1478, 344] on label "Butler Music LLC - Default" at bounding box center [1509, 354] width 116 height 31
click at [1462, 344] on input"] "Butler Music LLC - Default" at bounding box center [1457, 346] width 11 height 11
checkbox input"] "false"
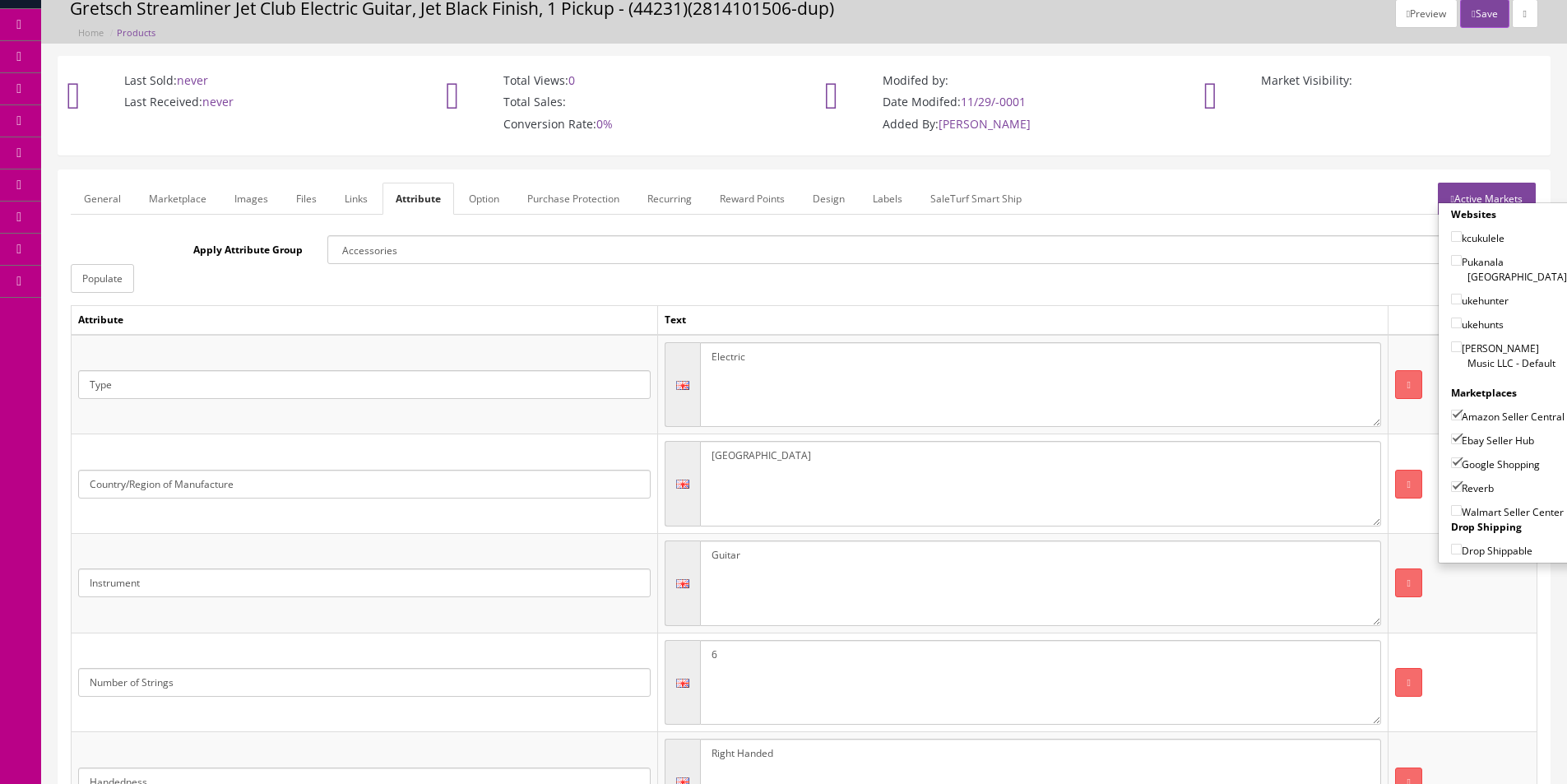
click at [1476, 408] on label "Amazon Seller Central" at bounding box center [1508, 416] width 114 height 17
click at [1462, 410] on input"] "Amazon Seller Central" at bounding box center [1457, 415] width 11 height 11
checkbox input"] "false"
drag, startPoint x: 1476, startPoint y: 437, endPoint x: 1478, endPoint y: 455, distance: 18.1
click at [1478, 439] on label "Ebay Seller Hub" at bounding box center [1493, 440] width 83 height 17
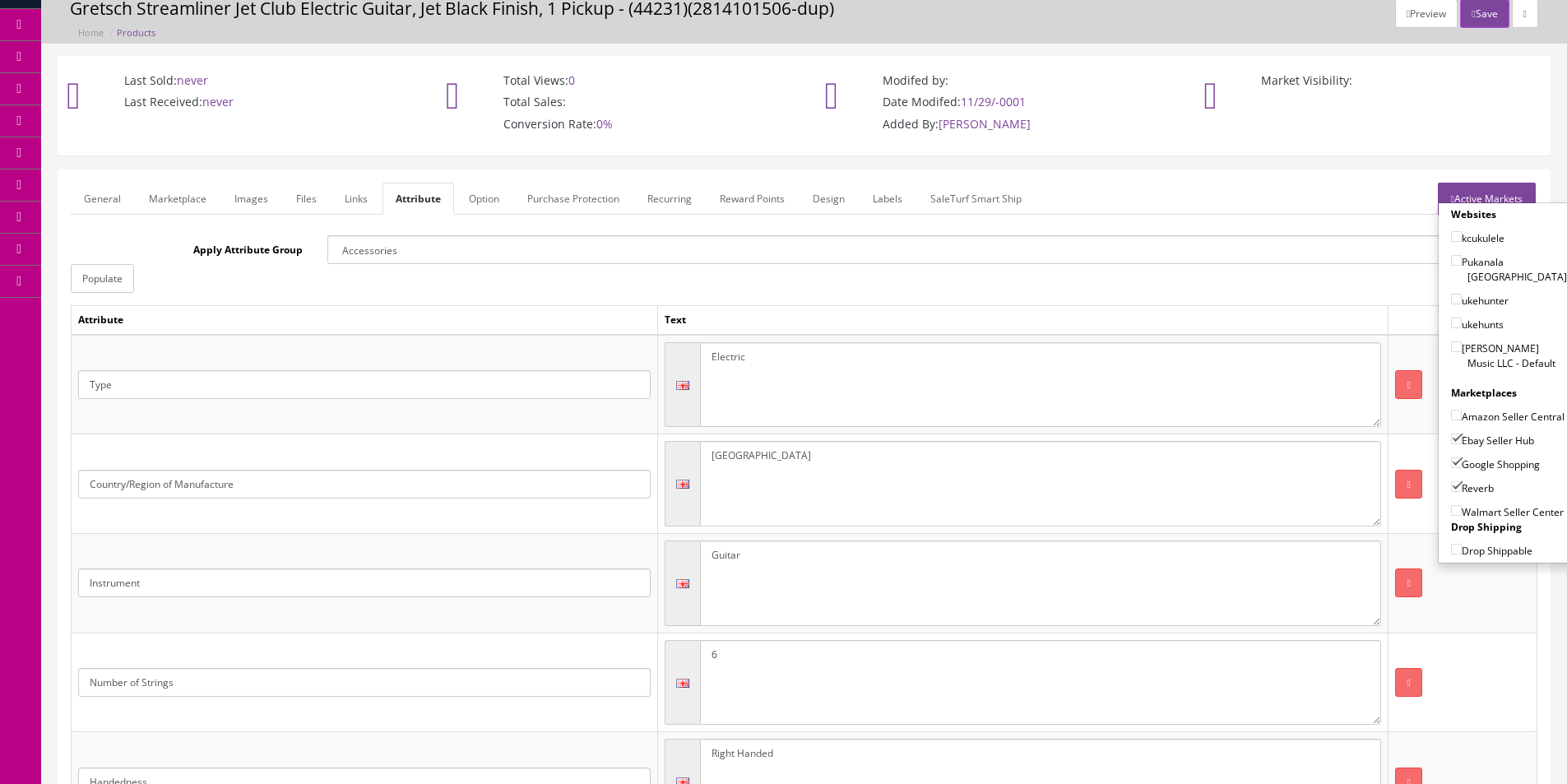
click at [1476, 464] on label "Google Shopping" at bounding box center [1496, 464] width 89 height 17
click at [1462, 464] on input"] "Google Shopping" at bounding box center [1457, 462] width 11 height 11
checkbox input"] "false"
click at [1468, 482] on label "Reverb" at bounding box center [1473, 488] width 43 height 17
click at [1462, 482] on input"] "Reverb" at bounding box center [1457, 486] width 11 height 11
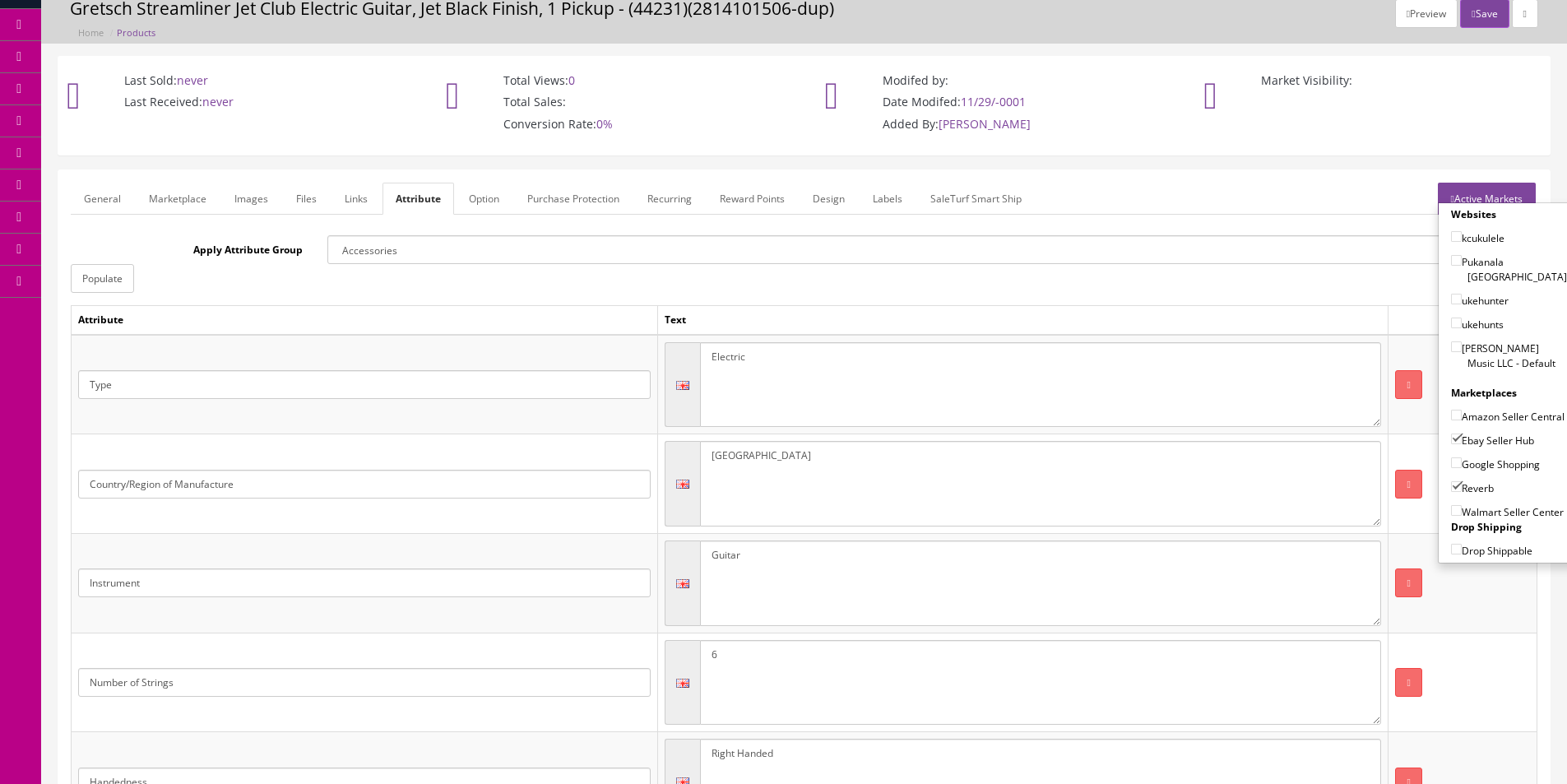
checkbox input"] "false"
click at [1470, 457] on label "Google Shopping" at bounding box center [1496, 464] width 89 height 17
click at [1462, 457] on input"] "Google Shopping" at bounding box center [1457, 462] width 11 height 11
checkbox input"] "true"
click at [1471, 442] on label "Ebay Seller Hub" at bounding box center [1493, 440] width 83 height 17
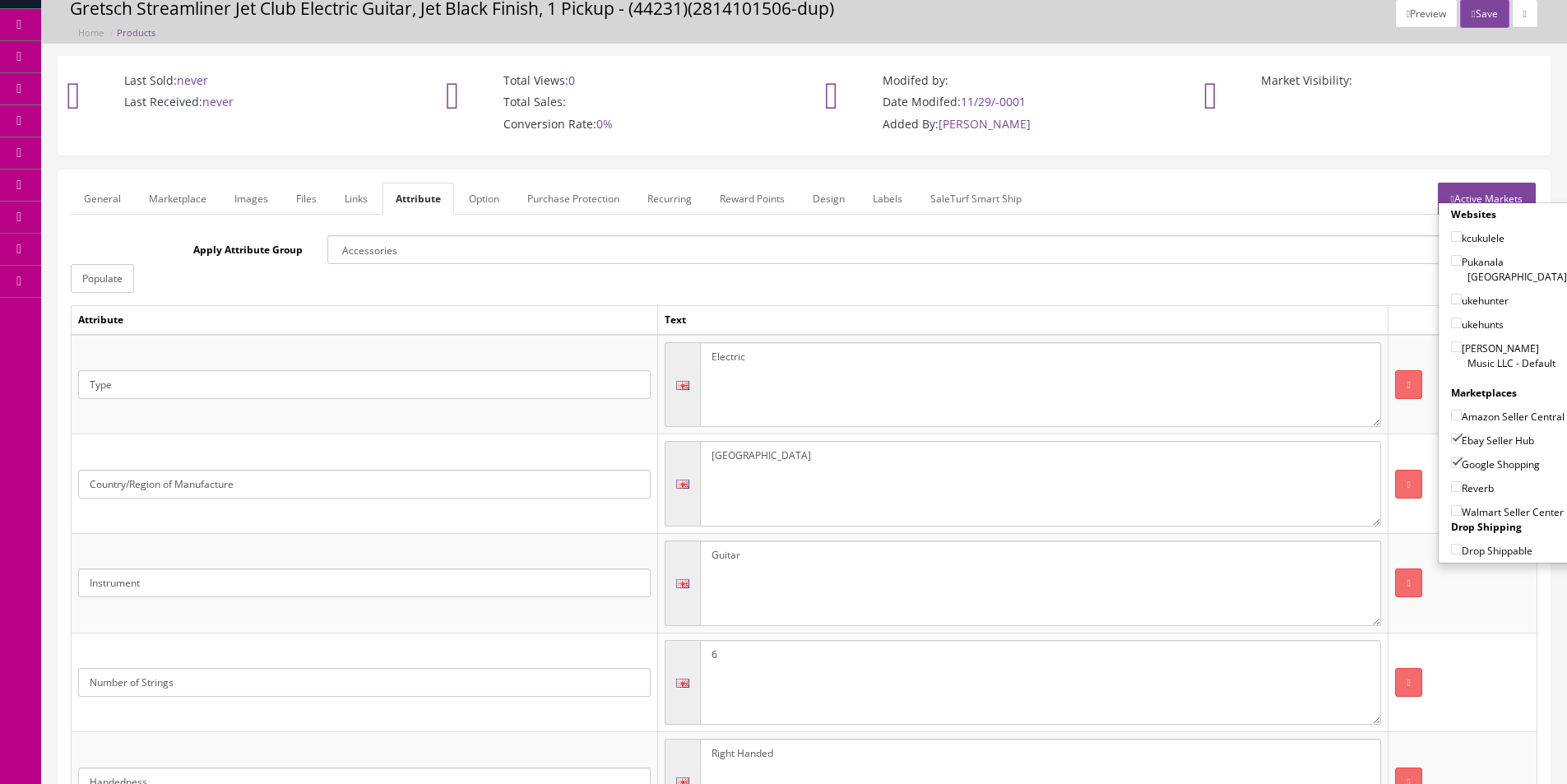
click at [1462, 442] on input"] "Ebay Seller Hub" at bounding box center [1457, 439] width 11 height 11
checkbox input"] "false"
click at [1468, 464] on label "Google Shopping" at bounding box center [1496, 464] width 89 height 17
click at [1462, 464] on input"] "Google Shopping" at bounding box center [1457, 462] width 11 height 11
checkbox input"] "false"
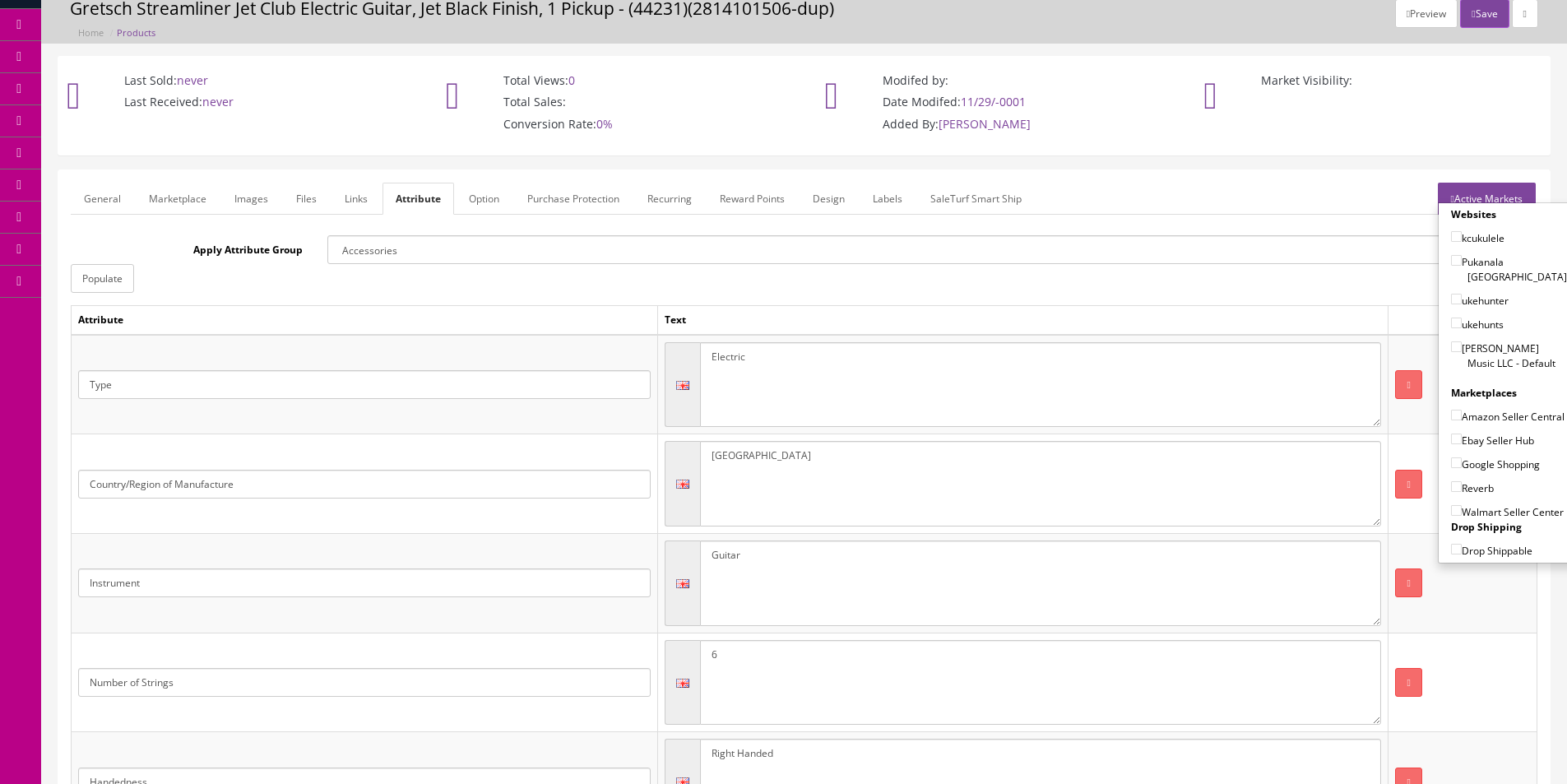
click at [1472, 13] on icon "button" at bounding box center [1473, 14] width 3 height 10
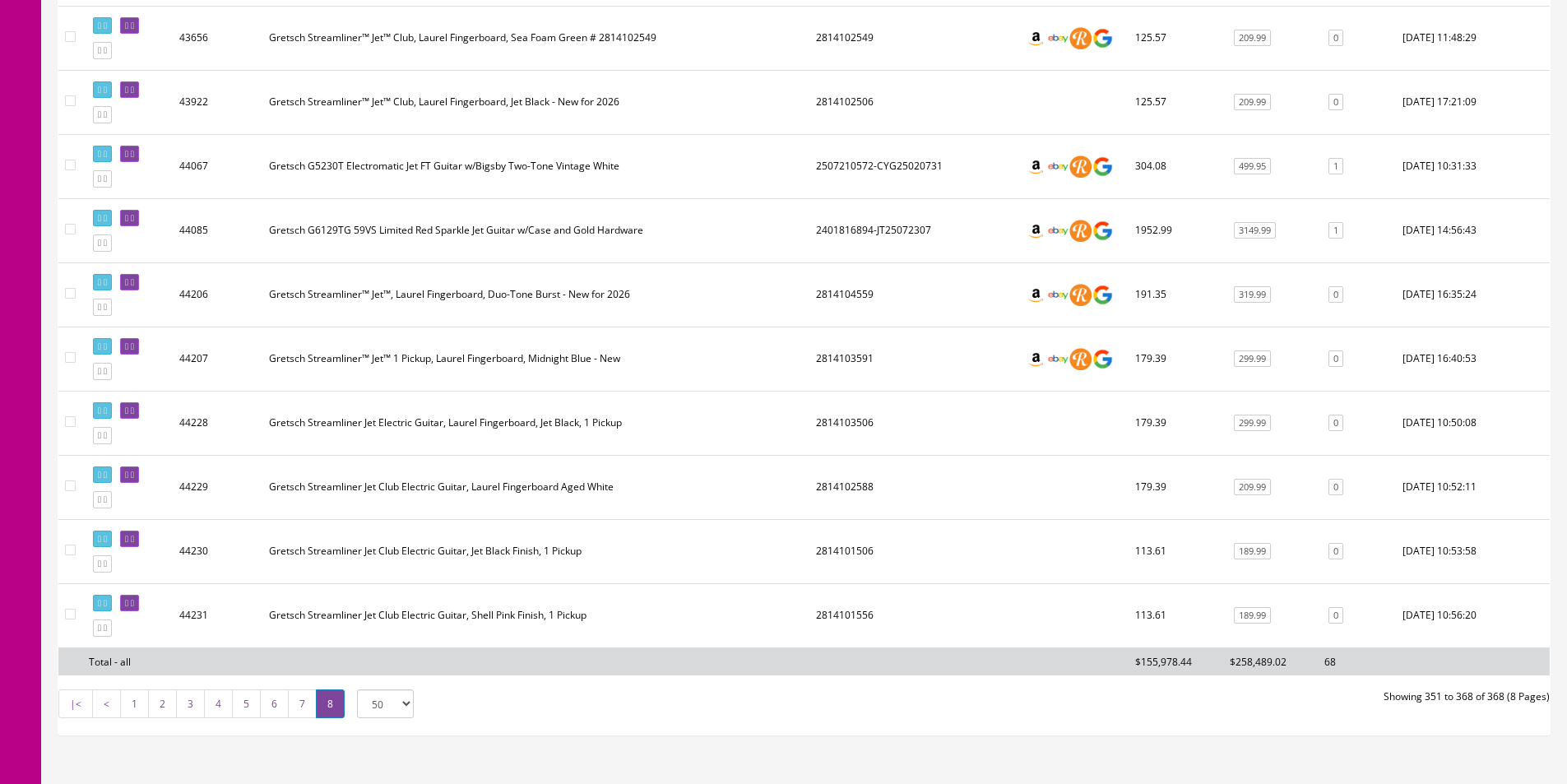
scroll to position [966, 0]
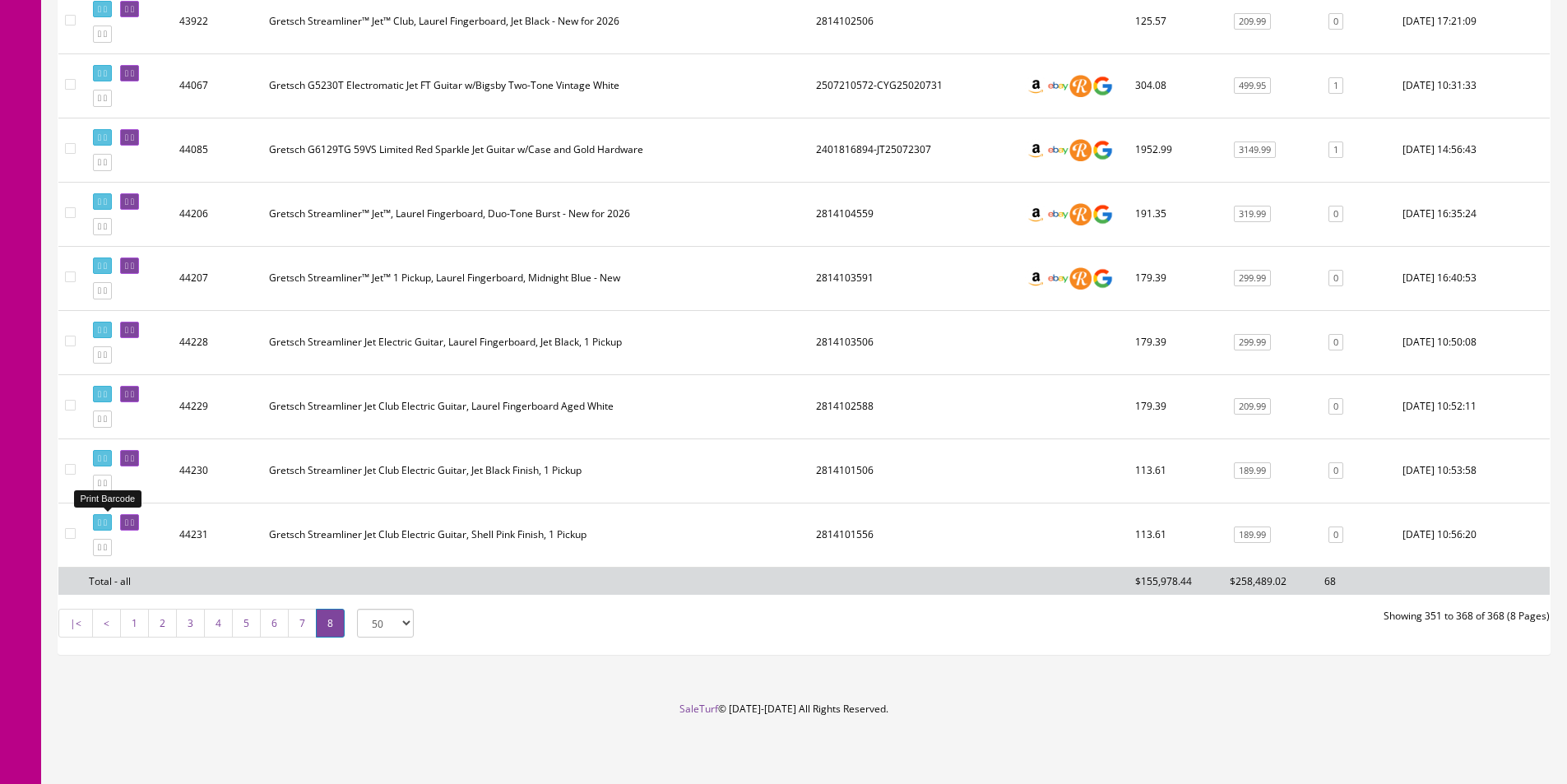
click at [106, 526] on link at bounding box center [102, 522] width 19 height 18
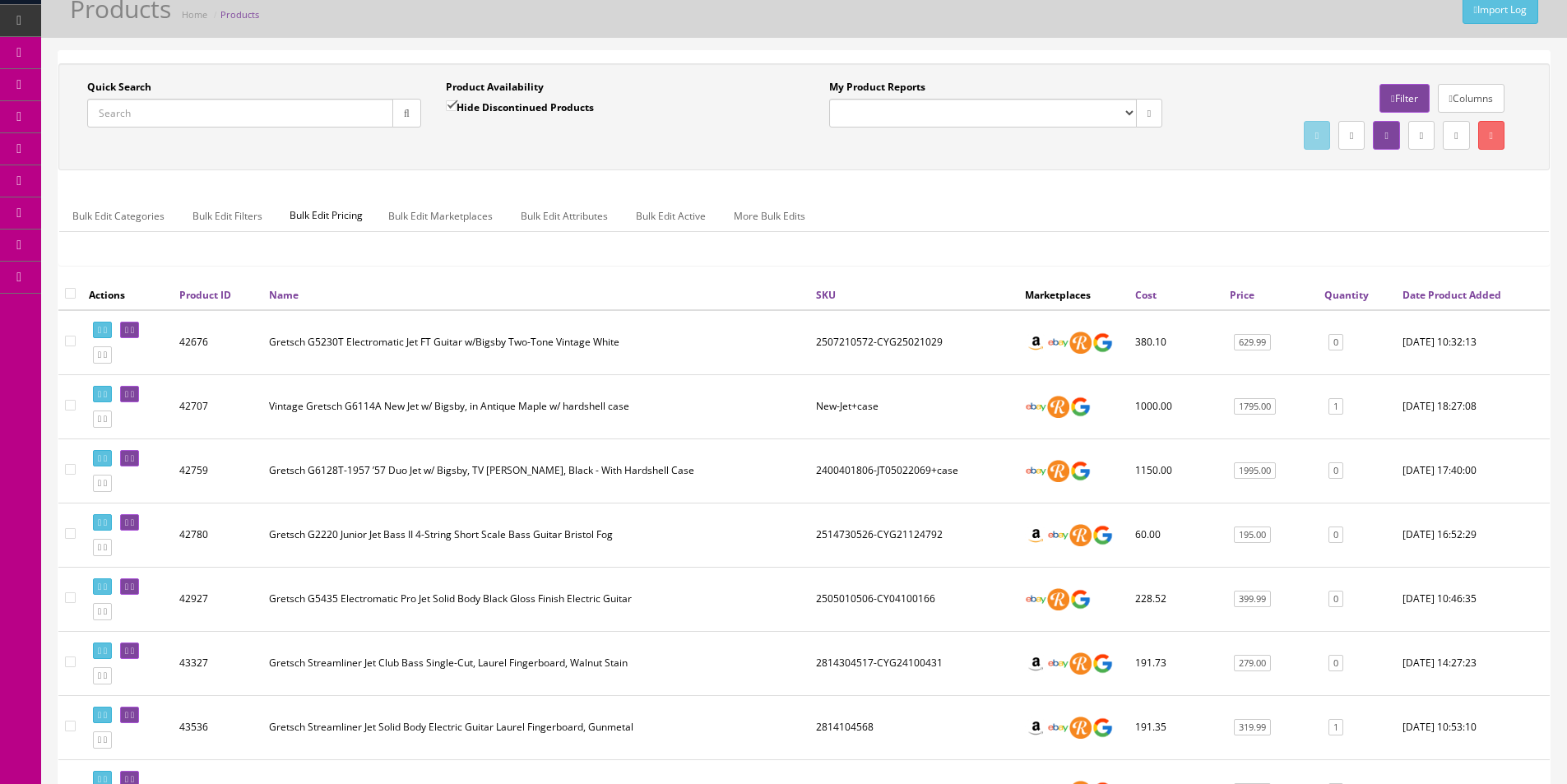
scroll to position [0, 0]
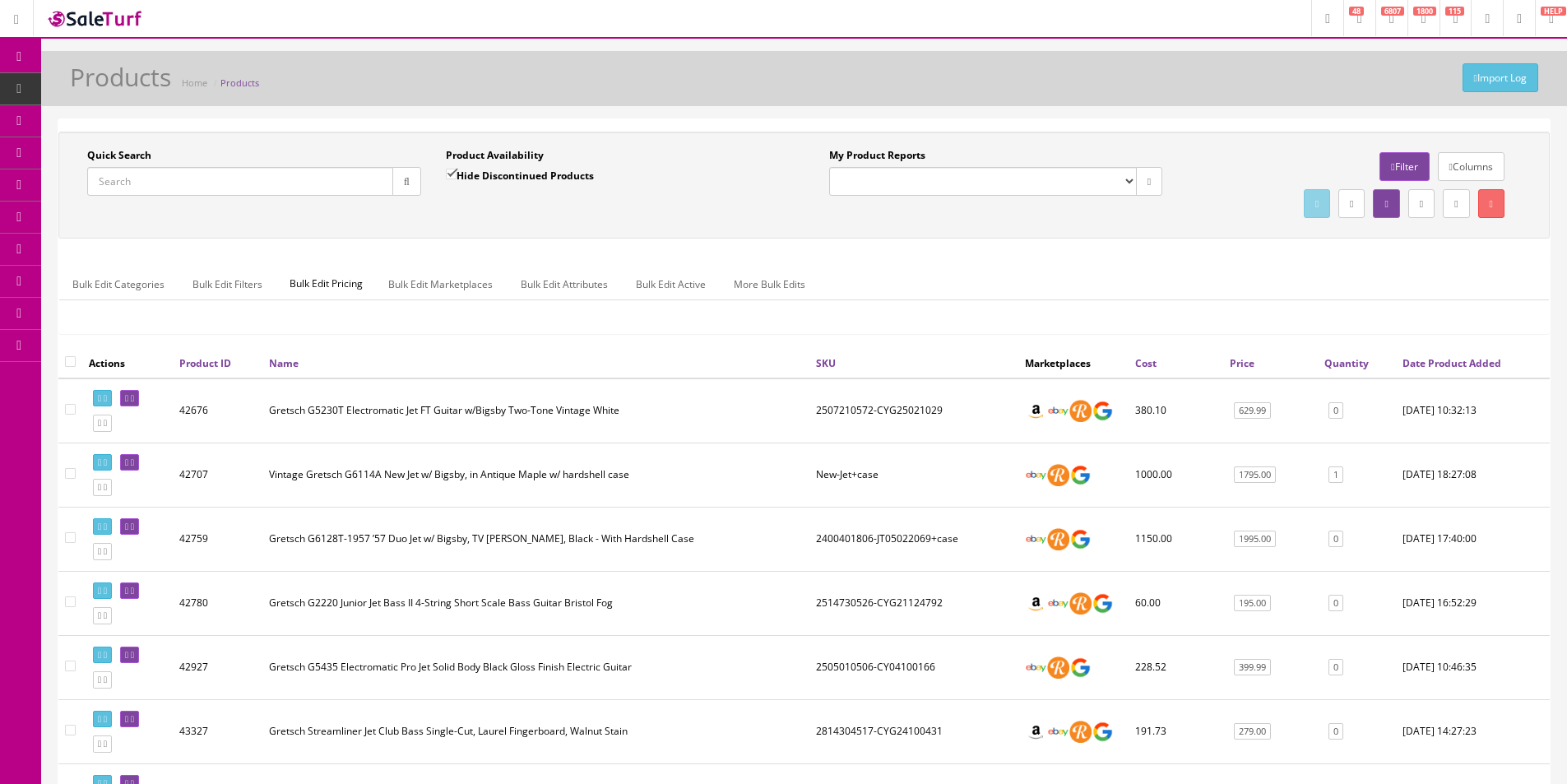
click at [74, 179] on link "Order List" at bounding box center [127, 186] width 173 height 32
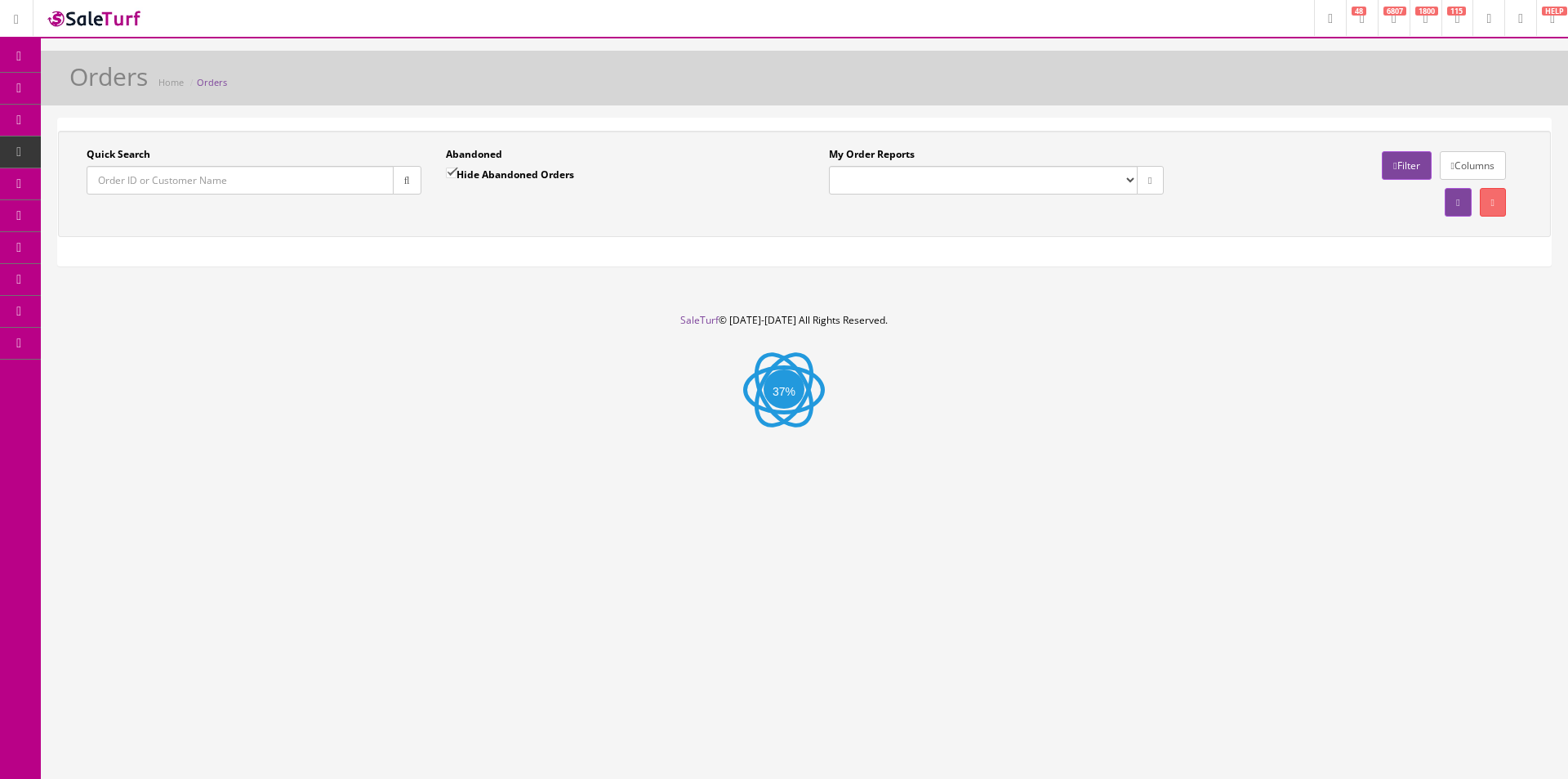
click at [363, 169] on input "Quick Search" at bounding box center [240, 180] width 307 height 28
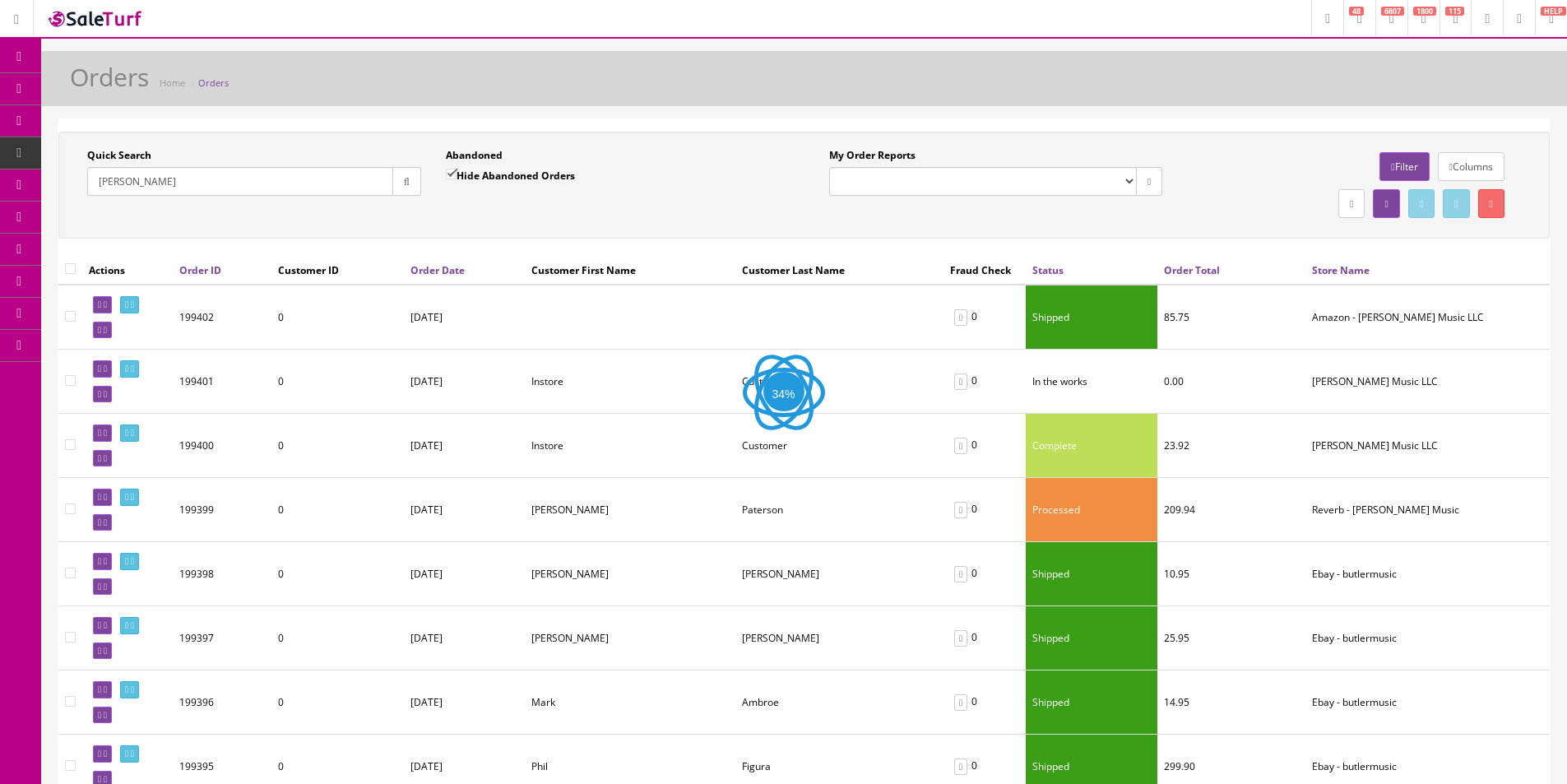
type input "[PERSON_NAME]"
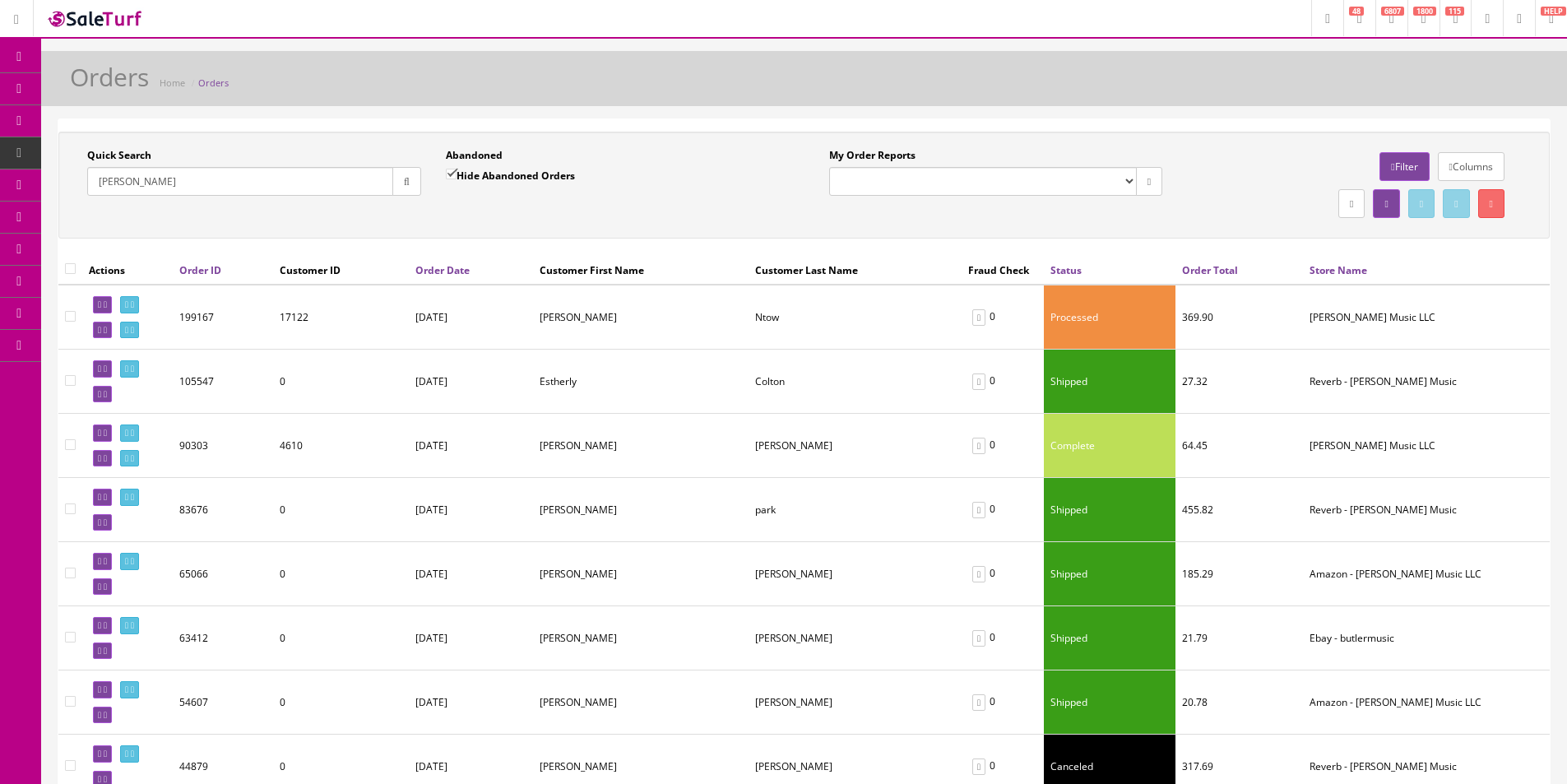
click at [750, 175] on div "Abandoned Hide Abandoned Orders" at bounding box center [612, 171] width 334 height 48
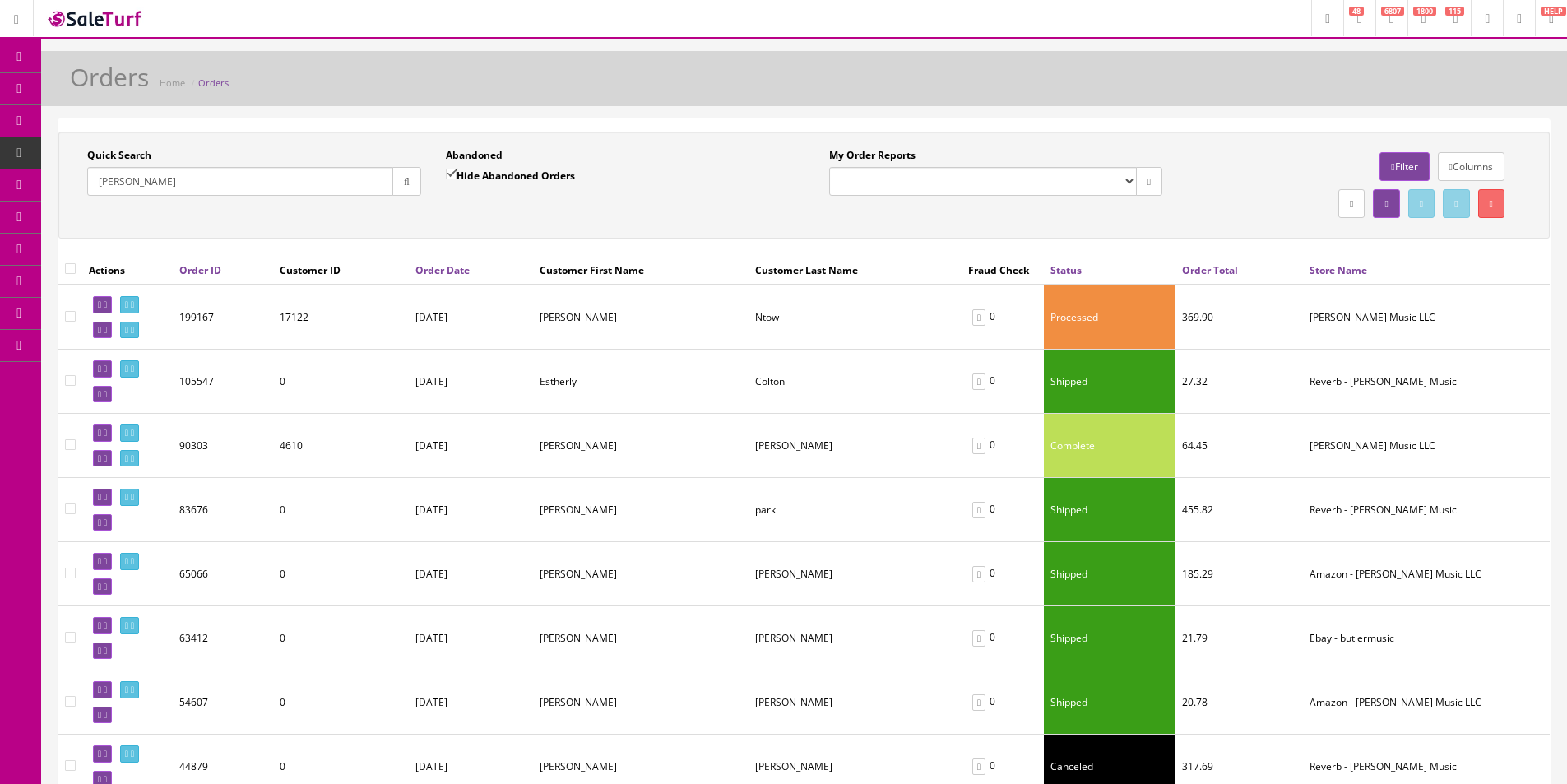
click at [750, 175] on div "Abandoned Hide Abandoned Orders" at bounding box center [612, 171] width 334 height 48
click at [129, 304] on icon at bounding box center [127, 304] width 3 height 9
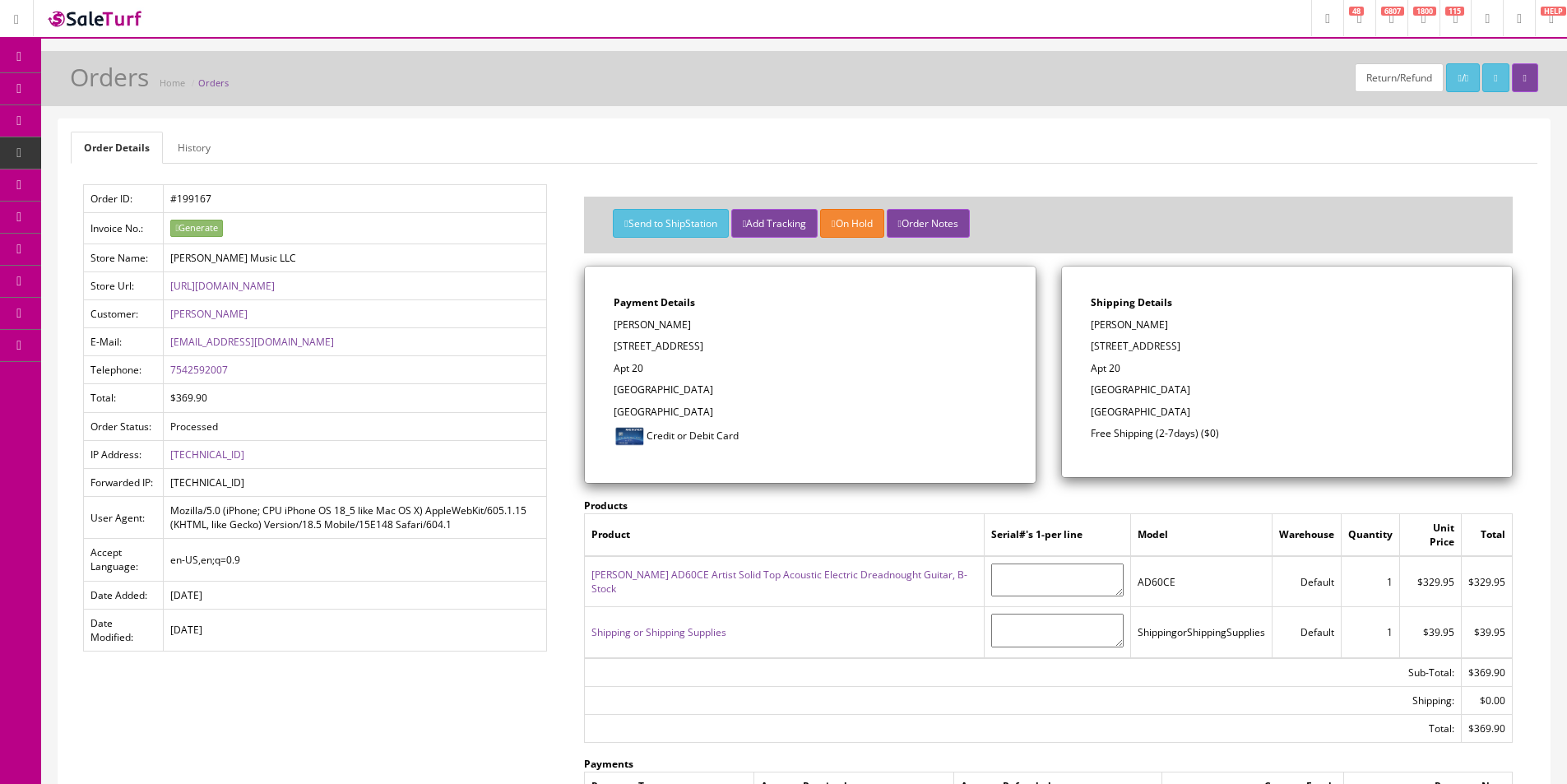
click at [158, 149] on link "Order Details" at bounding box center [117, 147] width 92 height 32
click at [176, 146] on link "History" at bounding box center [194, 147] width 59 height 32
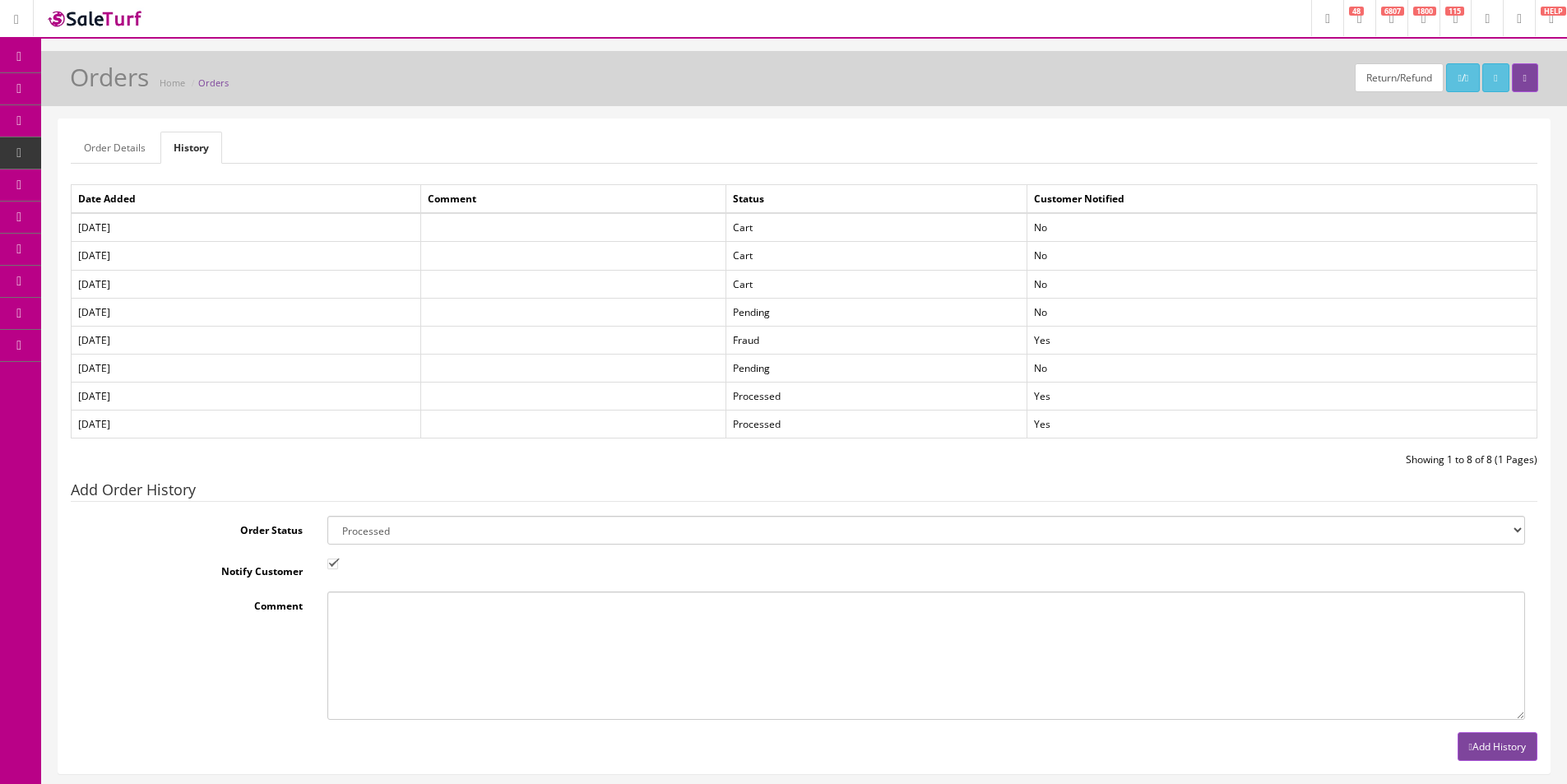
click at [152, 149] on link "Order Details" at bounding box center [115, 147] width 88 height 32
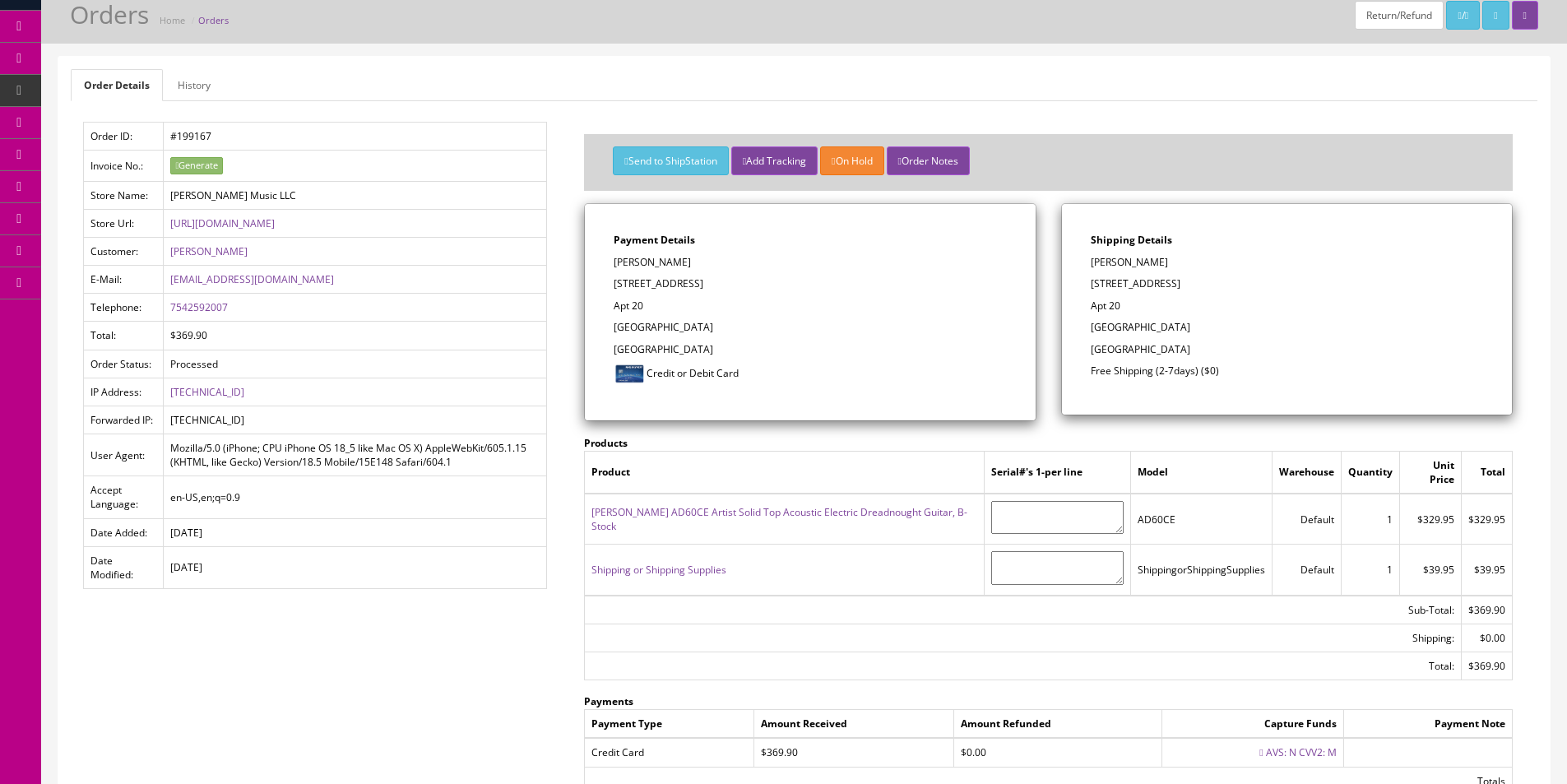
scroll to position [53, 0]
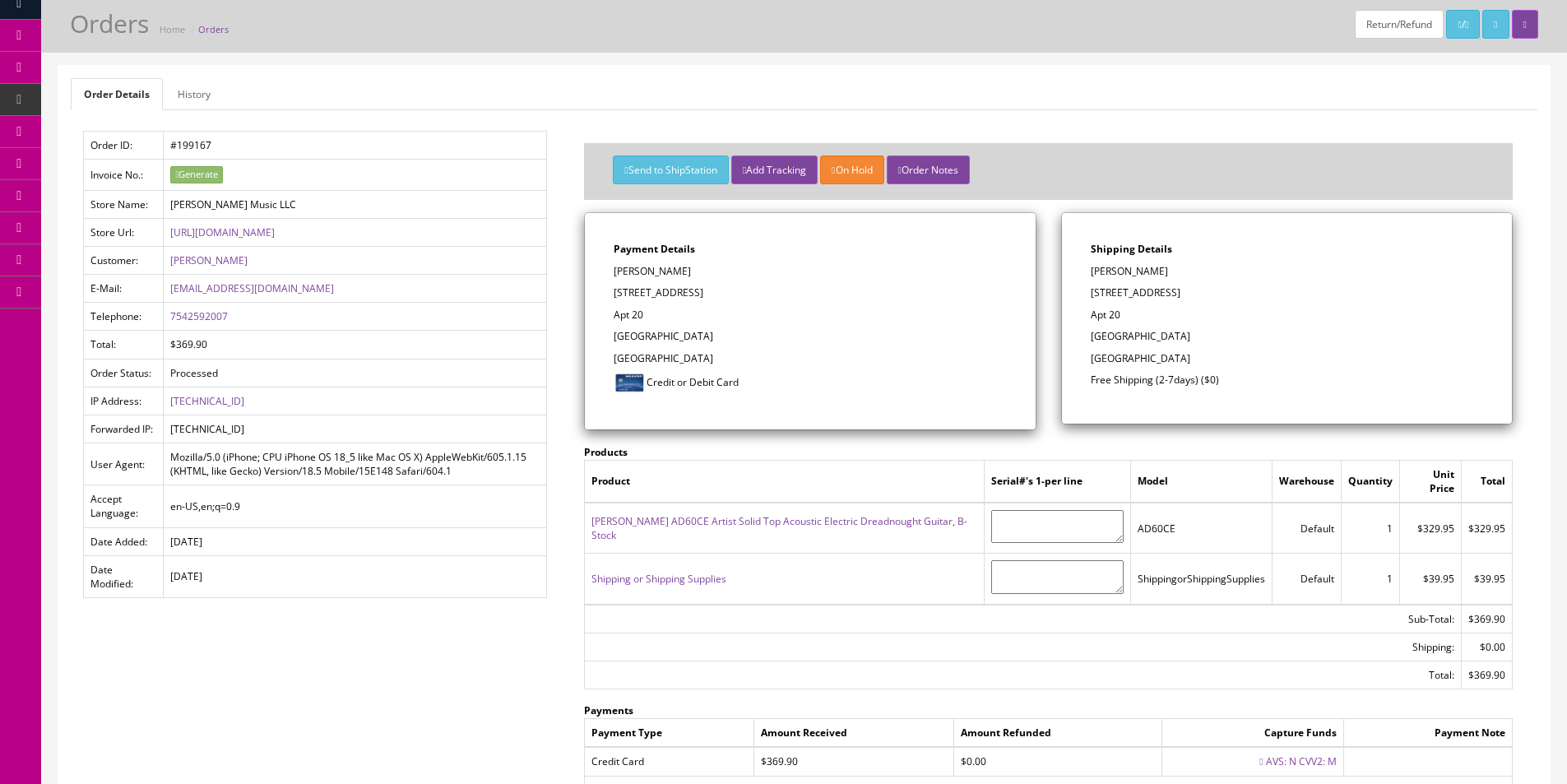
click at [638, 281] on div "Payment Details [PERSON_NAME] [STREET_ADDRESS] Credit or Debit Card" at bounding box center [810, 321] width 450 height 216
click at [647, 283] on div "Payment Details [PERSON_NAME] [STREET_ADDRESS] Credit or Debit Card" at bounding box center [810, 321] width 450 height 216
click at [635, 289] on p "[STREET_ADDRESS]" at bounding box center [809, 293] width 392 height 15
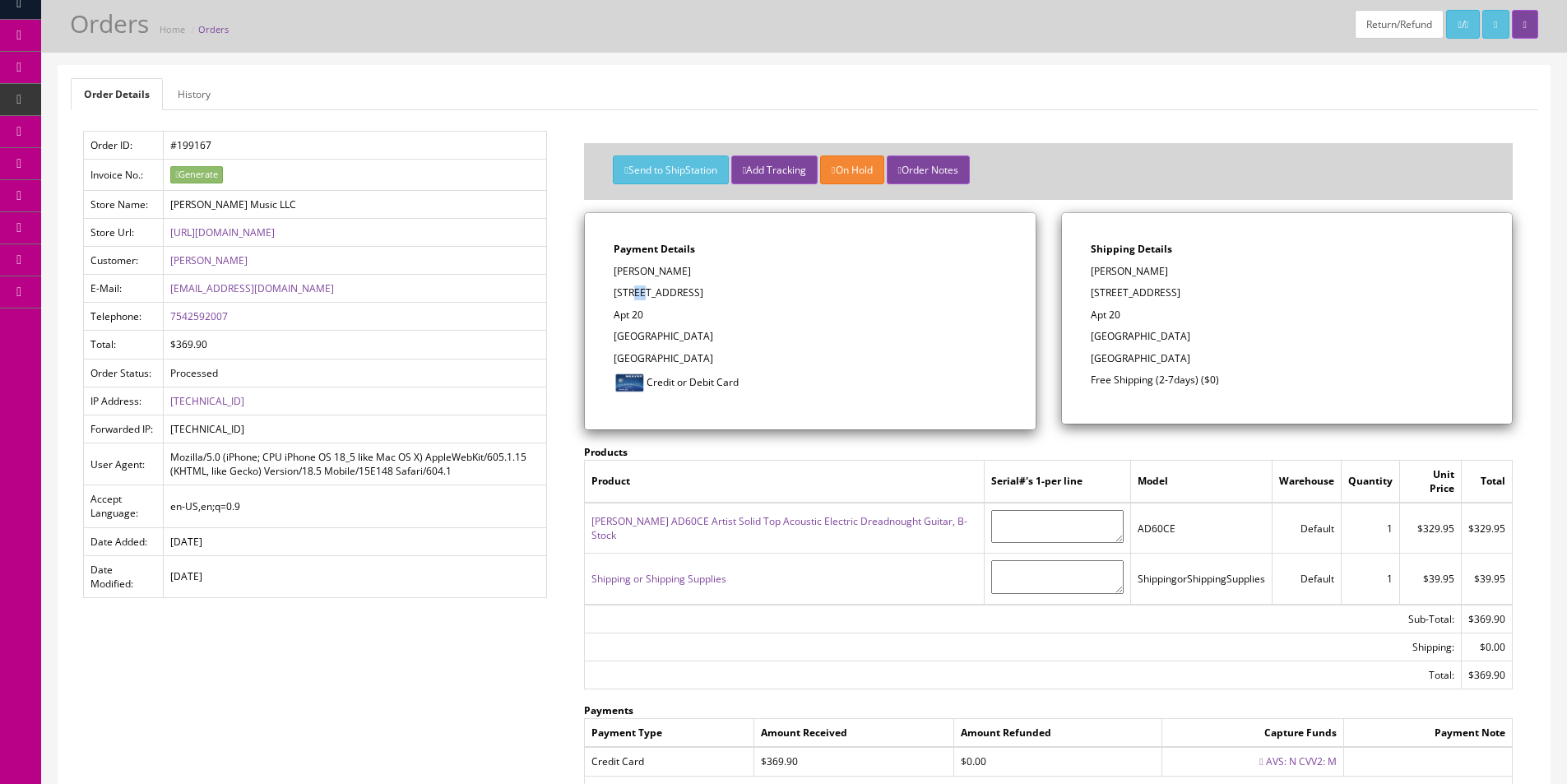
click at [635, 289] on p "[STREET_ADDRESS]" at bounding box center [809, 293] width 392 height 15
click at [626, 291] on p "[STREET_ADDRESS]" at bounding box center [809, 293] width 392 height 15
click at [650, 291] on p "[STREET_ADDRESS]" at bounding box center [809, 293] width 392 height 15
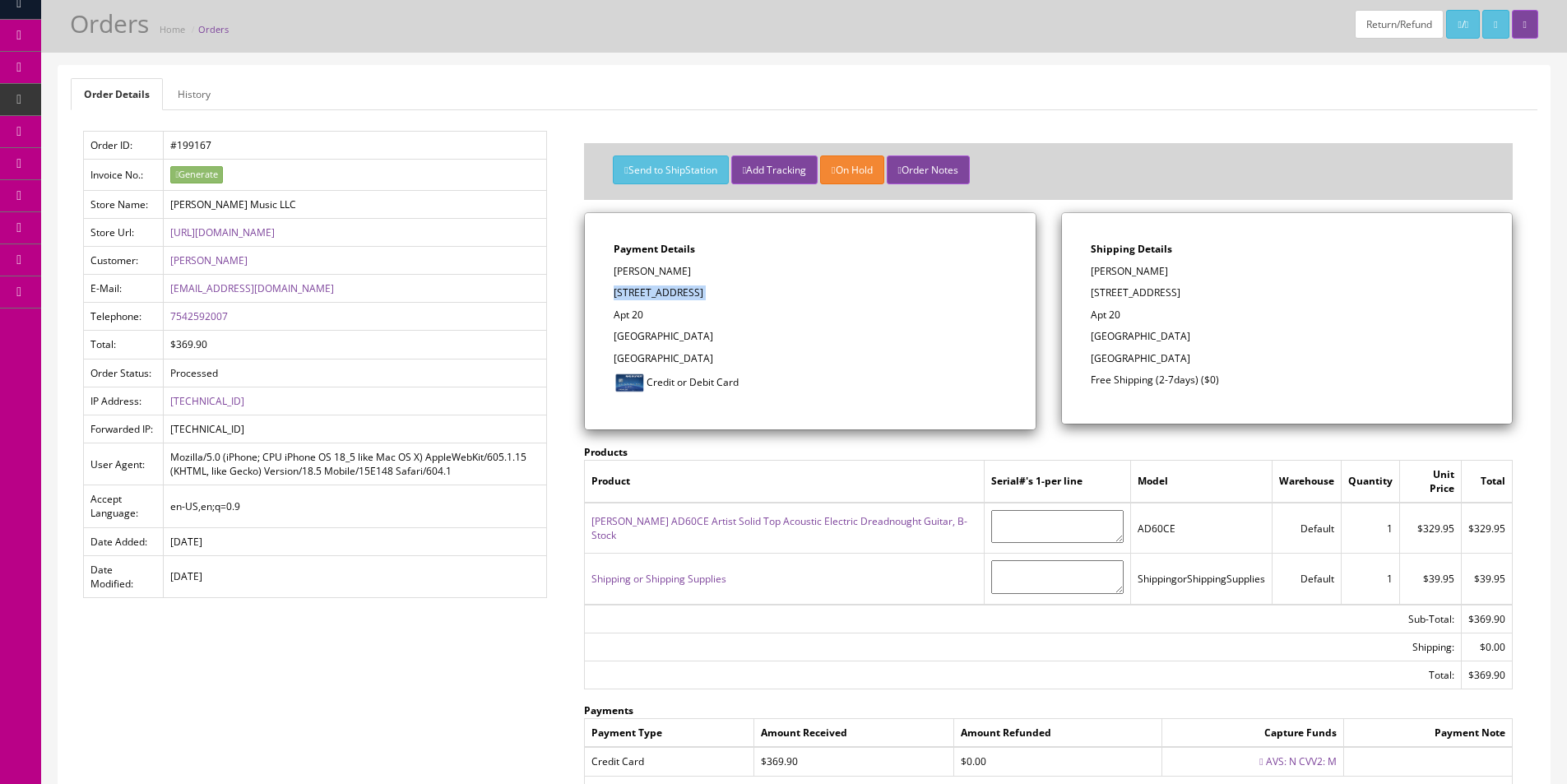
click at [650, 291] on p "[STREET_ADDRESS]" at bounding box center [809, 293] width 392 height 15
drag, startPoint x: 650, startPoint y: 291, endPoint x: 625, endPoint y: 288, distance: 25.2
click at [650, 291] on p "[STREET_ADDRESS]" at bounding box center [809, 293] width 392 height 15
click at [165, 99] on link "History" at bounding box center [194, 94] width 59 height 32
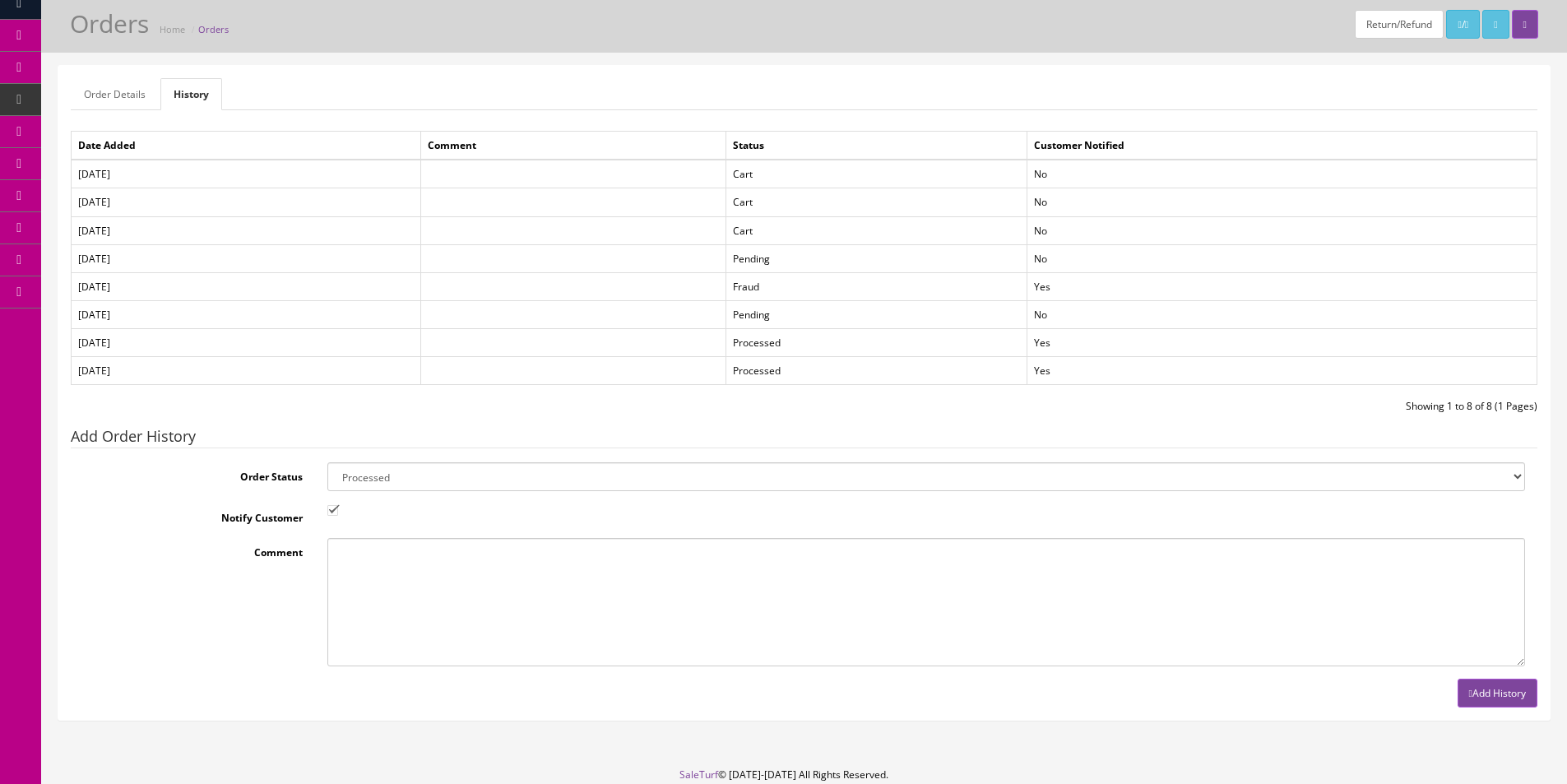
click at [493, 116] on div "Order Details History Order ID: #199167 Invoice No.: Generate Store Name: [PERS…" at bounding box center [804, 393] width 1492 height 654
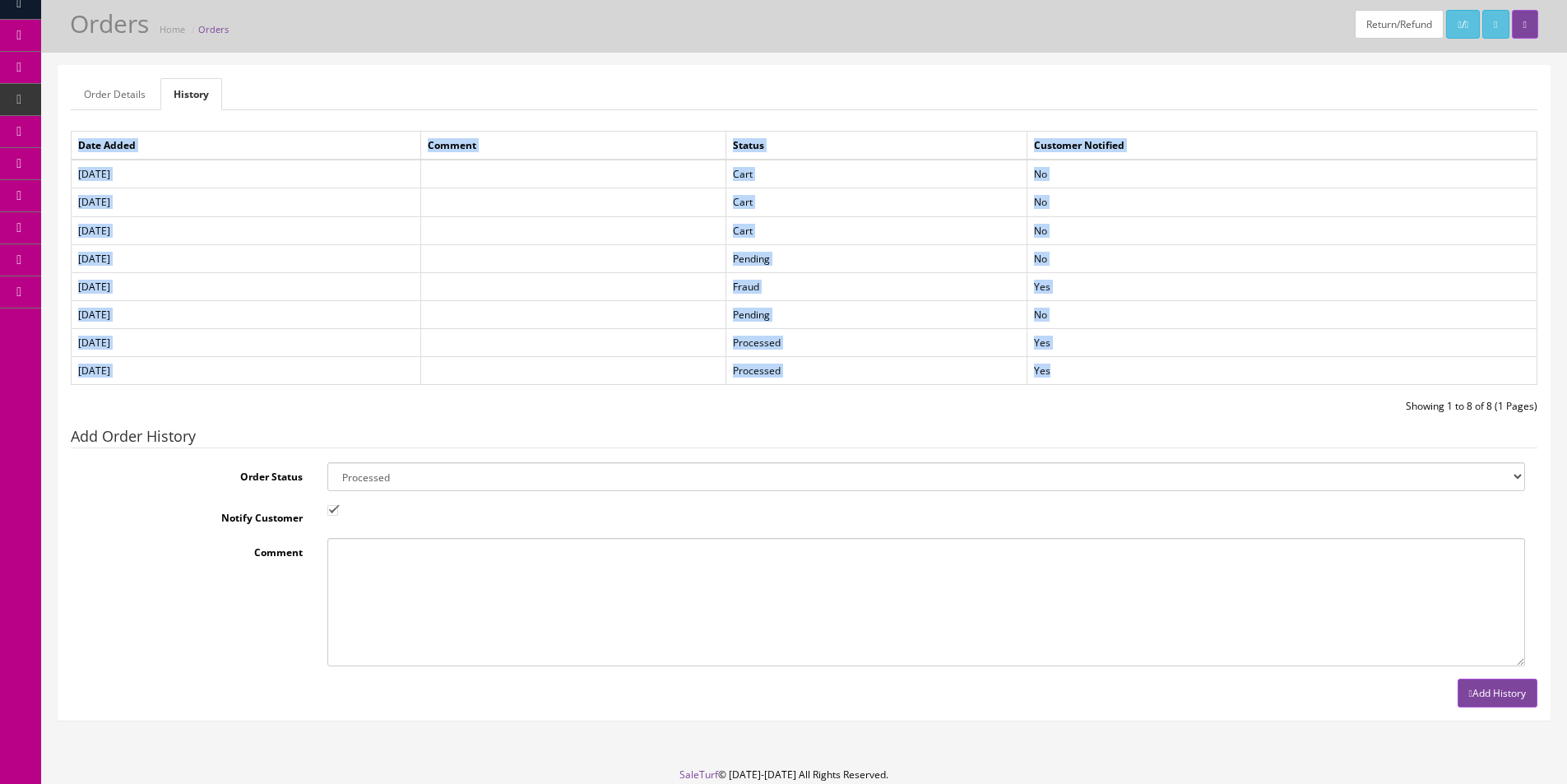
click at [493, 116] on div "Order Details History Order ID: #199167 Invoice No.: Generate Store Name: [PERS…" at bounding box center [804, 393] width 1492 height 654
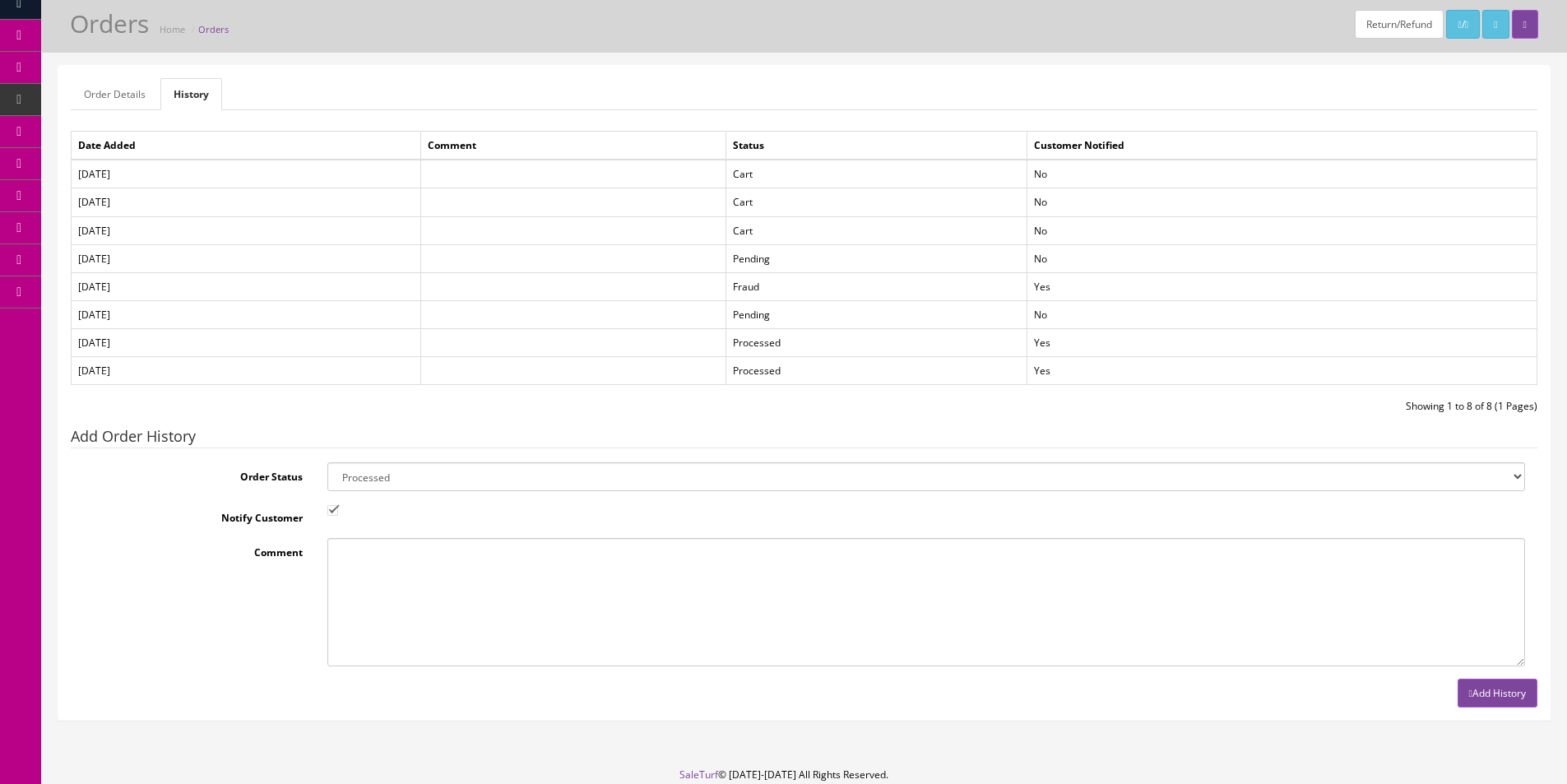
click at [493, 116] on div "Order Details History Order ID: #199167 Invoice No.: Generate Store Name: [PERS…" at bounding box center [804, 393] width 1492 height 654
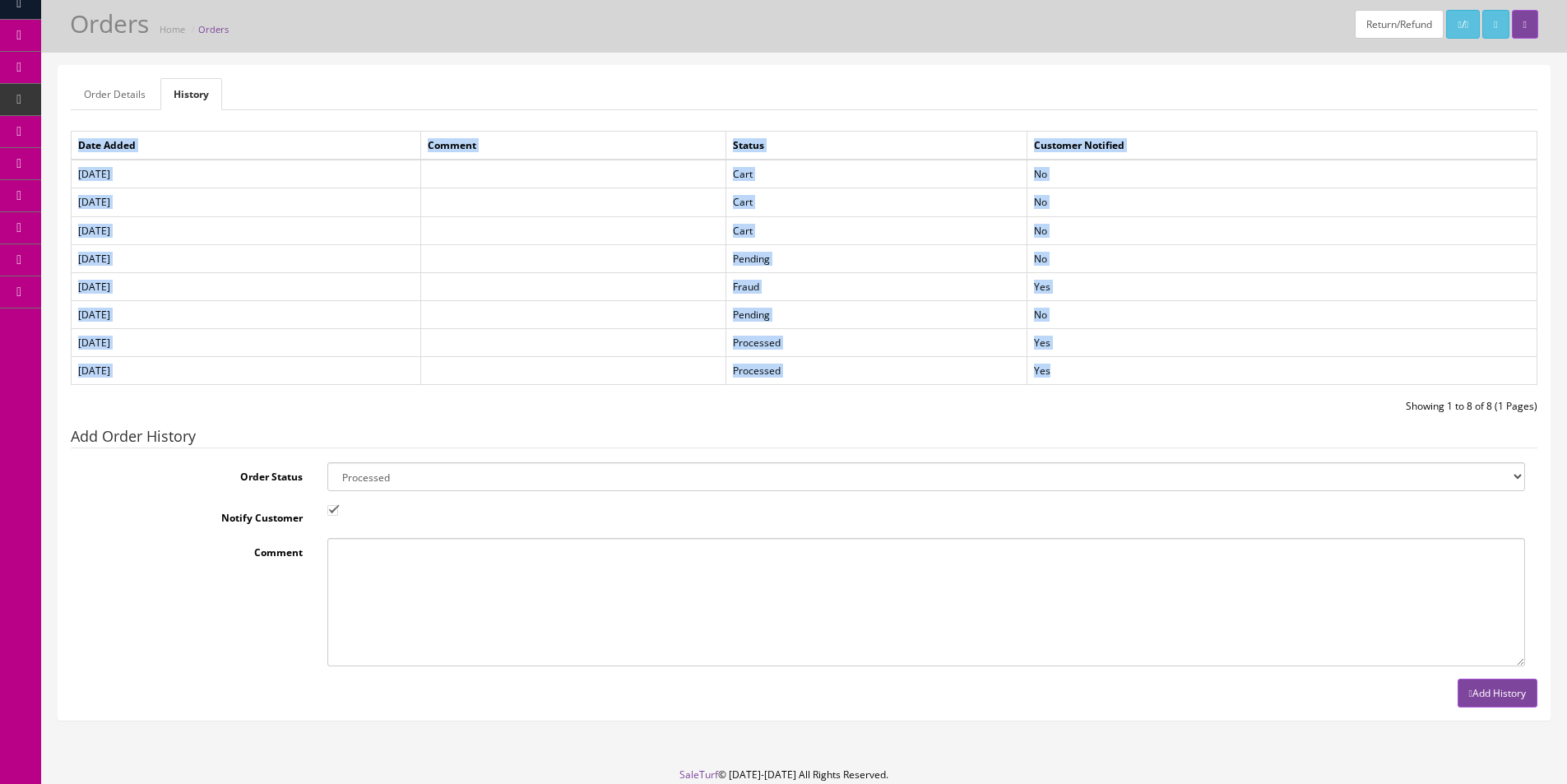
click at [493, 116] on div "Order Details History Order ID: #199167 Invoice No.: Generate Store Name: [PERS…" at bounding box center [804, 393] width 1492 height 654
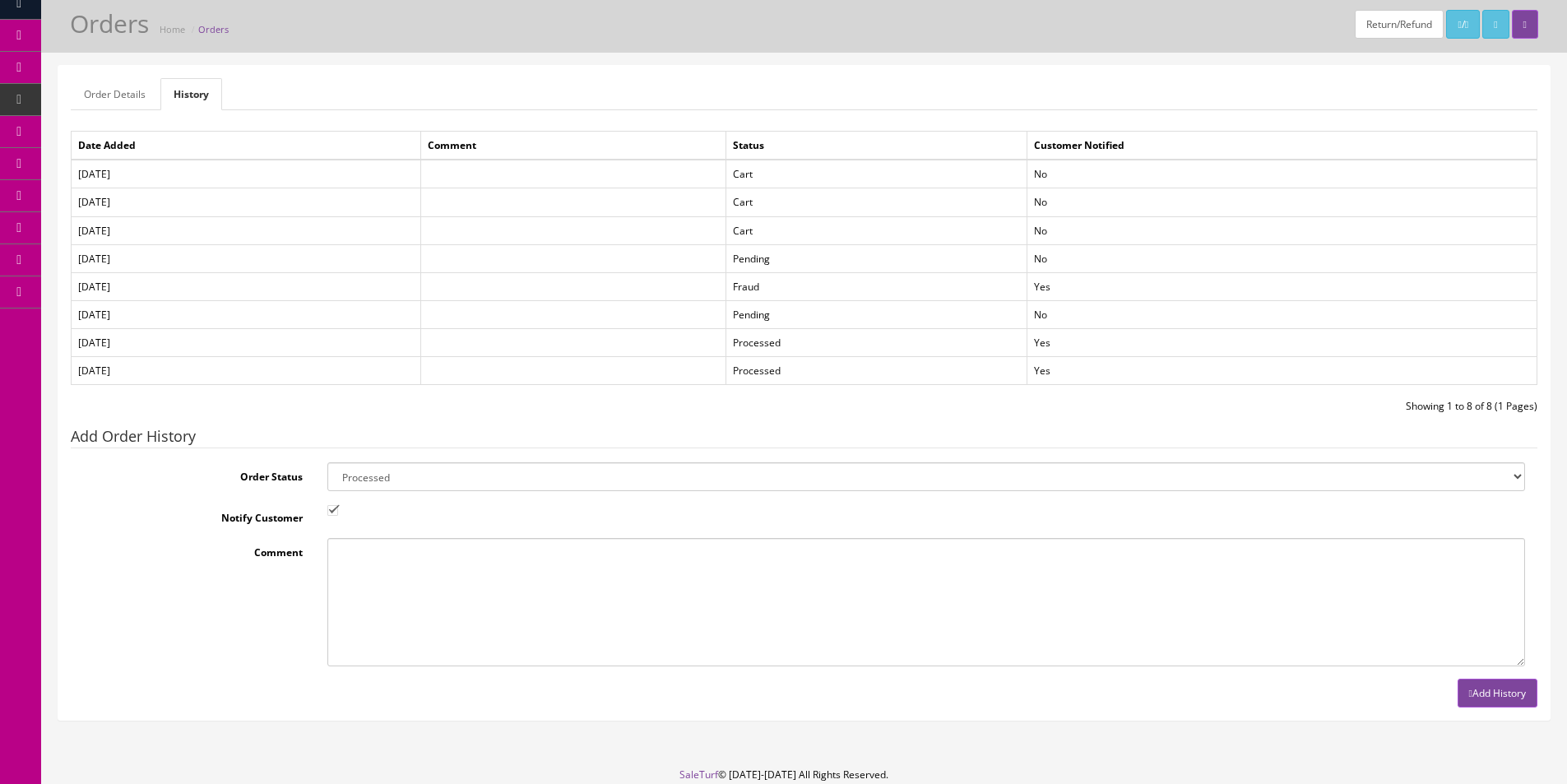
click at [493, 116] on div "Order Details History Order ID: #199167 Invoice No.: Generate Store Name: [PERS…" at bounding box center [804, 393] width 1492 height 654
click at [145, 94] on link "Order Details" at bounding box center [115, 94] width 88 height 32
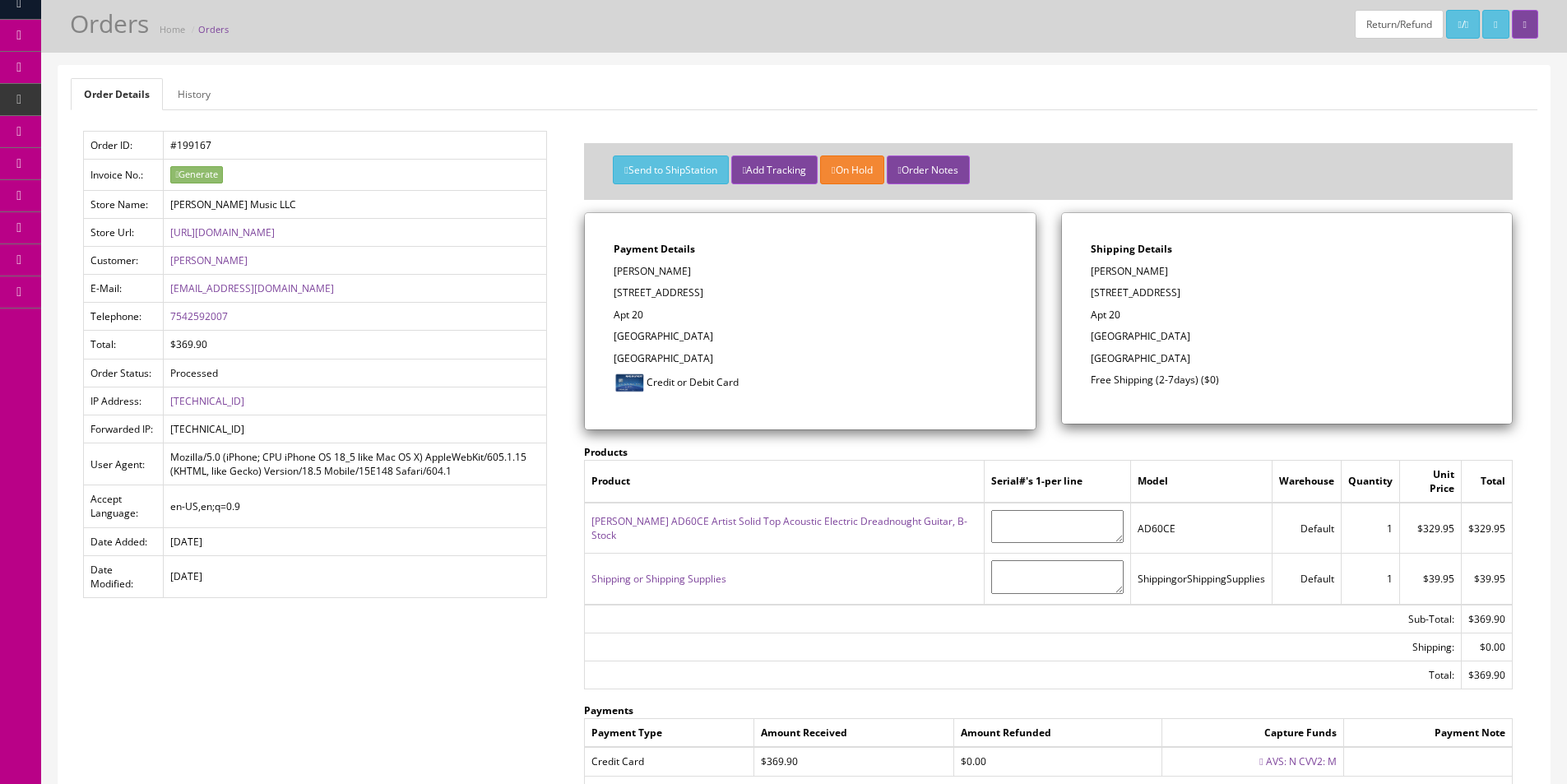
click at [581, 107] on ul "Order Details History" at bounding box center [804, 94] width 1467 height 32
click at [581, 104] on ul "Order Details History" at bounding box center [804, 94] width 1467 height 32
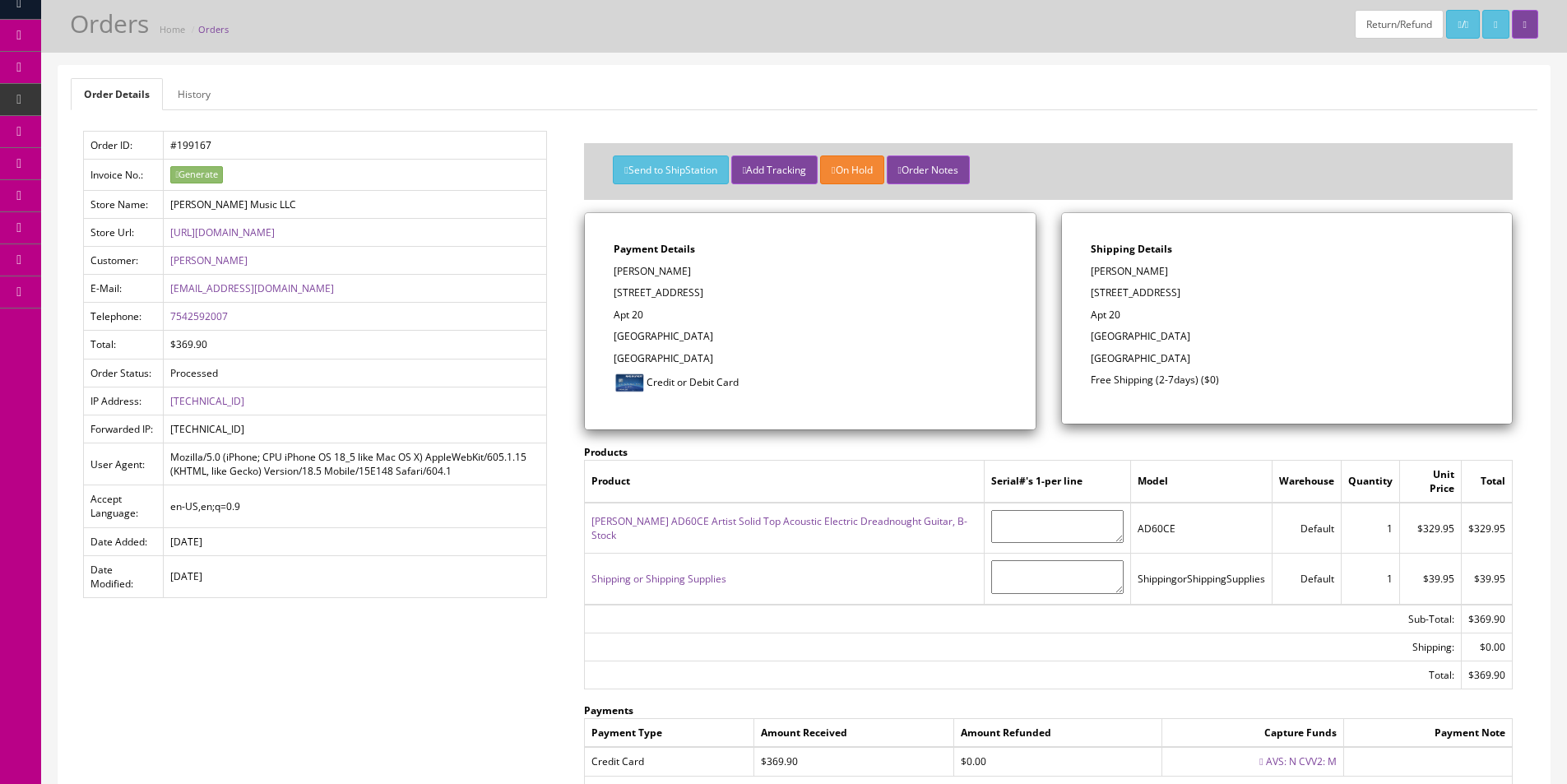
click at [191, 127] on link "Order List" at bounding box center [127, 132] width 173 height 32
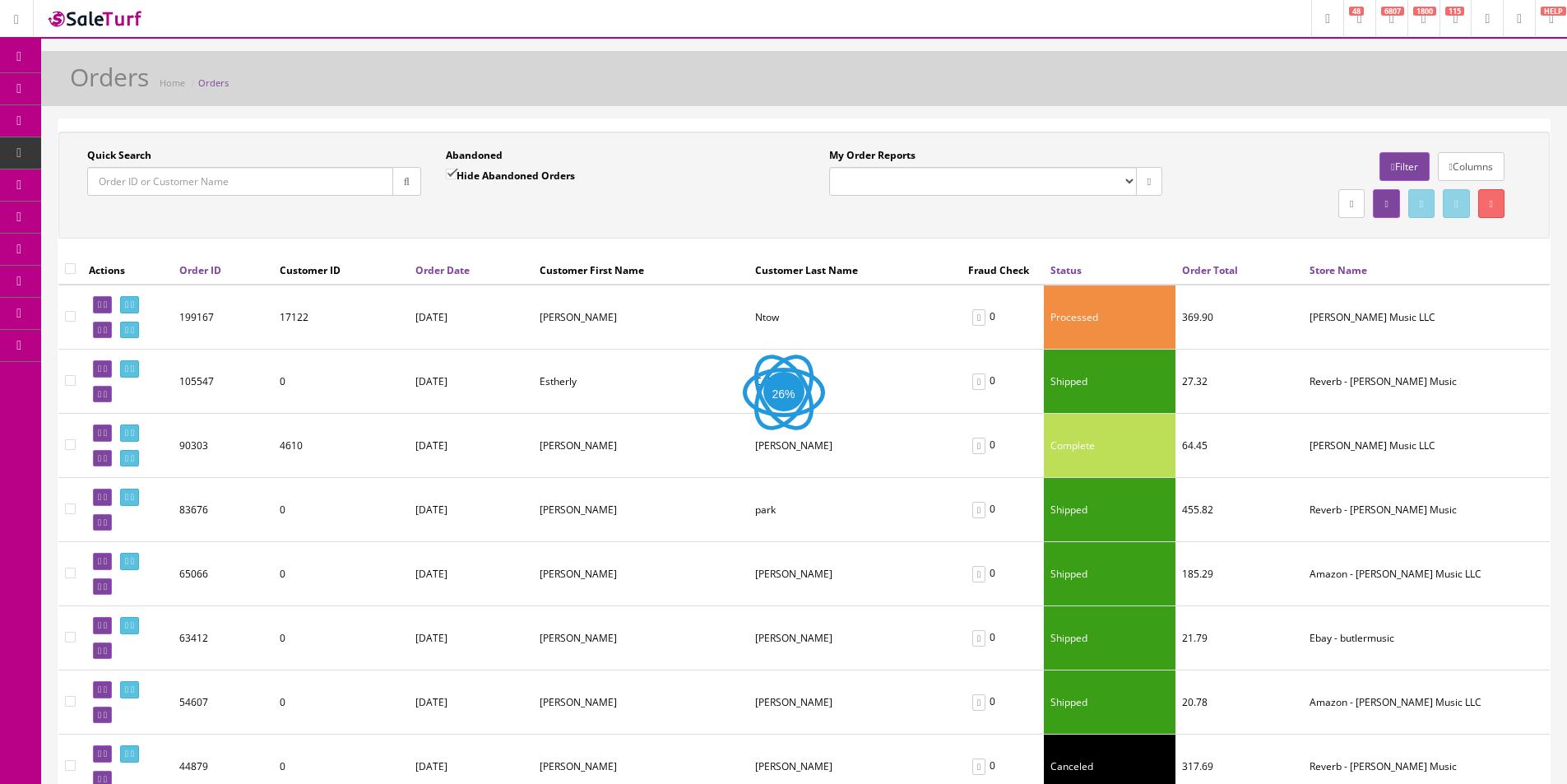
click at [256, 185] on input "Quick Search" at bounding box center [240, 181] width 306 height 28
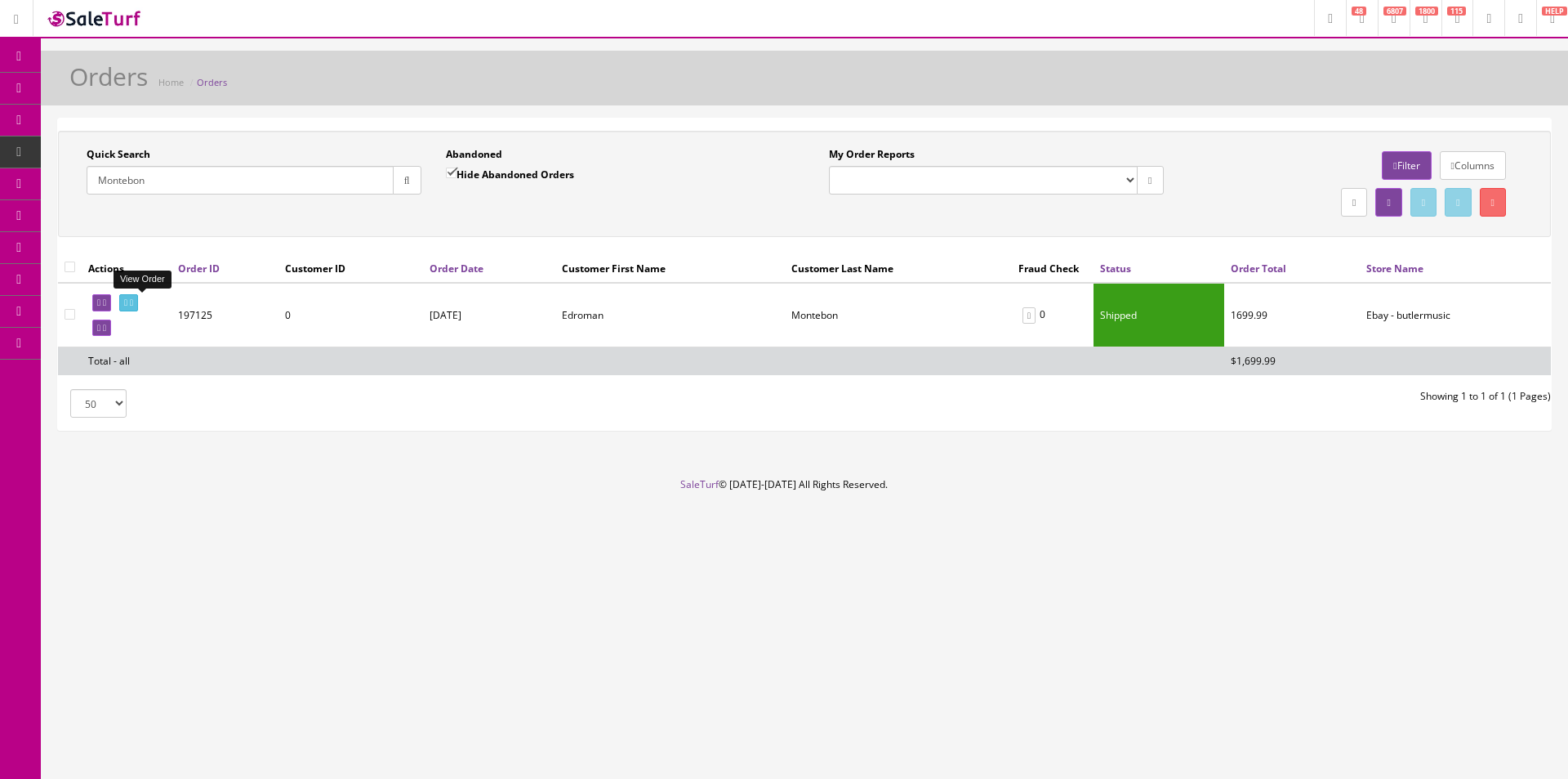
type input "Montebon"
click at [138, 310] on link at bounding box center [129, 302] width 19 height 17
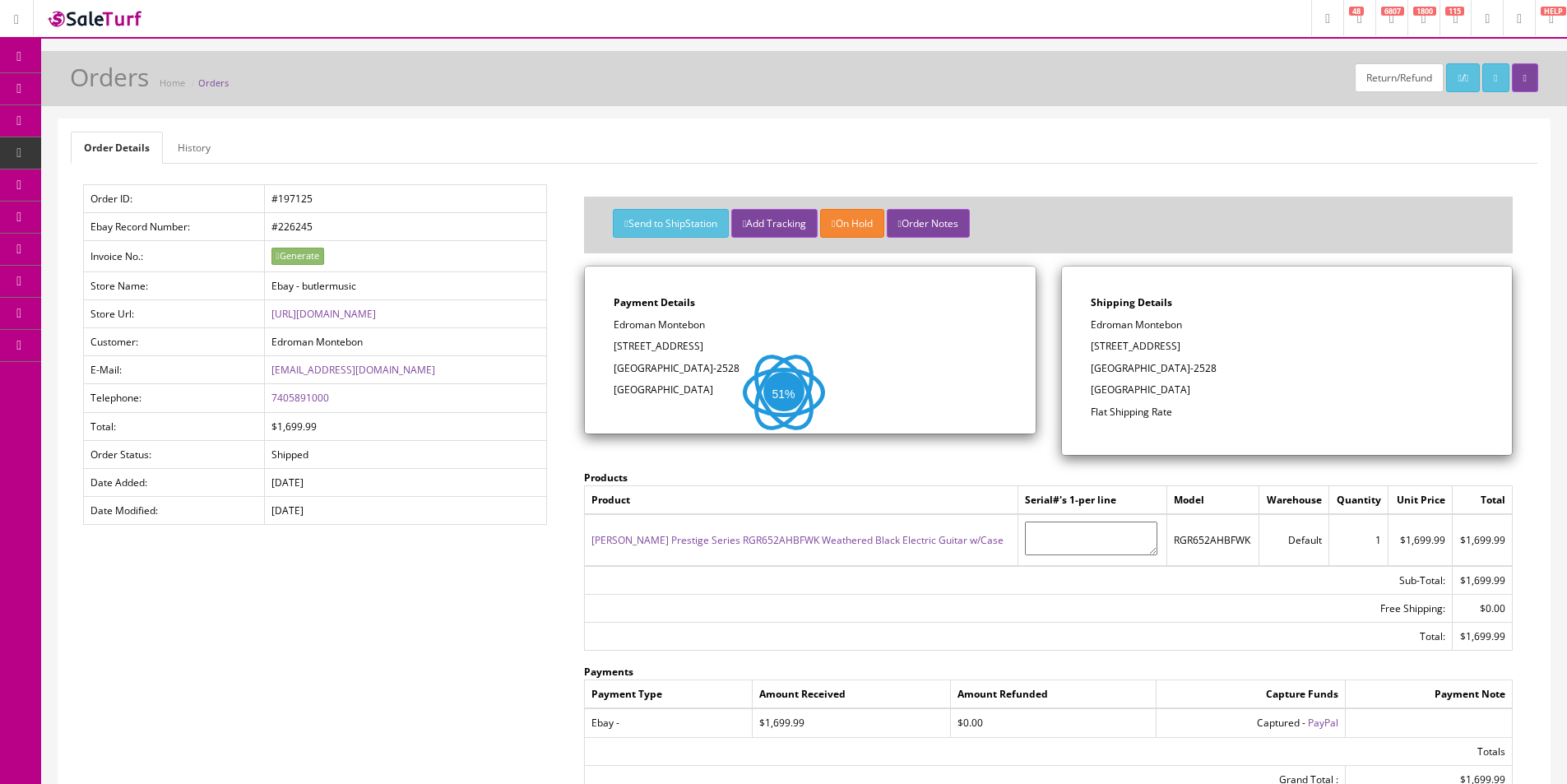
click at [193, 148] on link "History" at bounding box center [194, 147] width 59 height 32
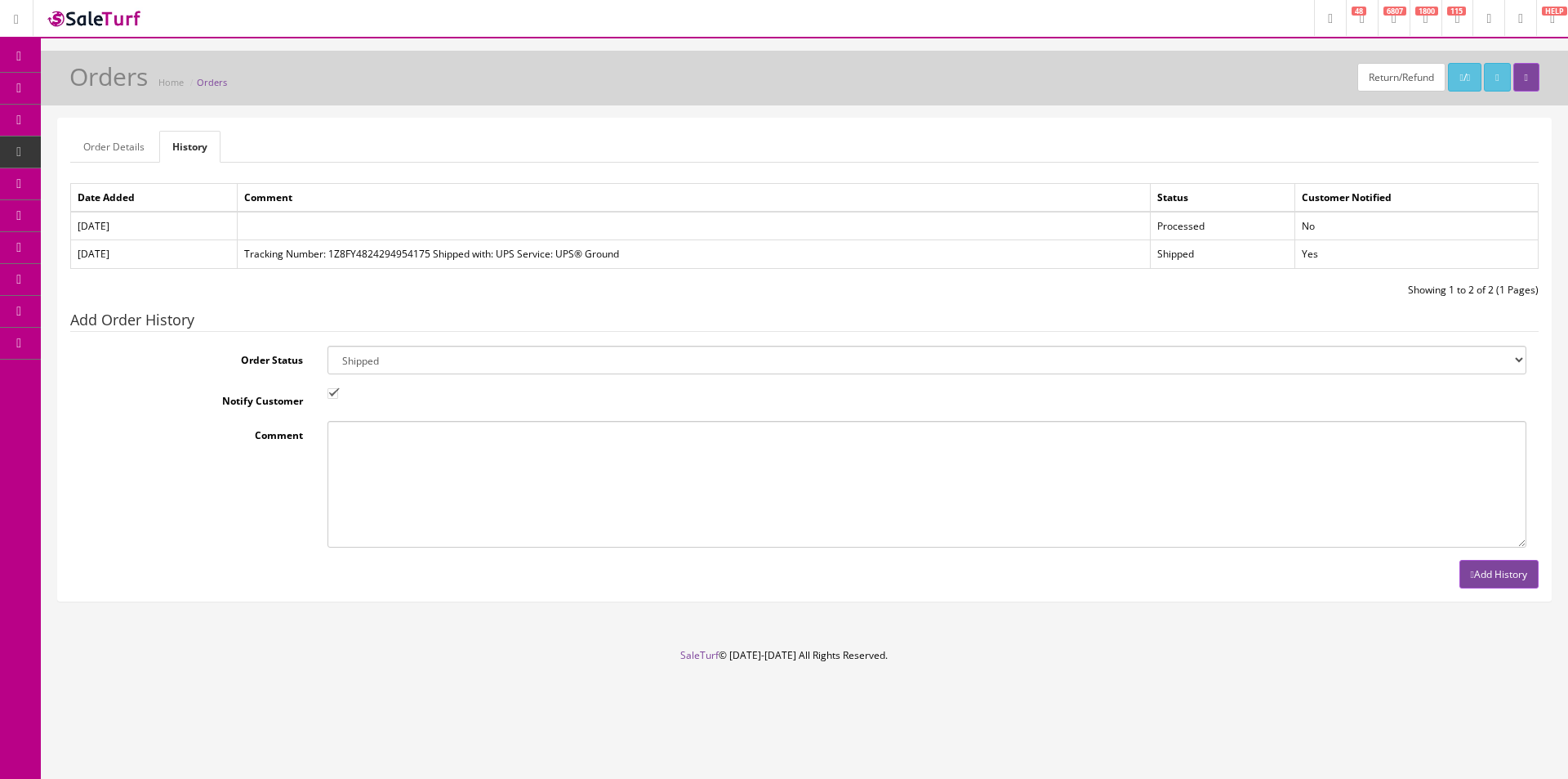
click at [424, 360] on select "Amazon Cart Awaiting Product Canceled Canceled Reversal Cart Chargeback Complet…" at bounding box center [927, 360] width 1199 height 28
select select "11"
drag, startPoint x: 424, startPoint y: 360, endPoint x: 377, endPoint y: 376, distance: 49.6
click at [424, 360] on select "Amazon Cart Awaiting Product Canceled Canceled Reversal Cart Chargeback Complet…" at bounding box center [927, 360] width 1199 height 28
click at [328, 392] on input "Notify Customer" at bounding box center [333, 393] width 11 height 11
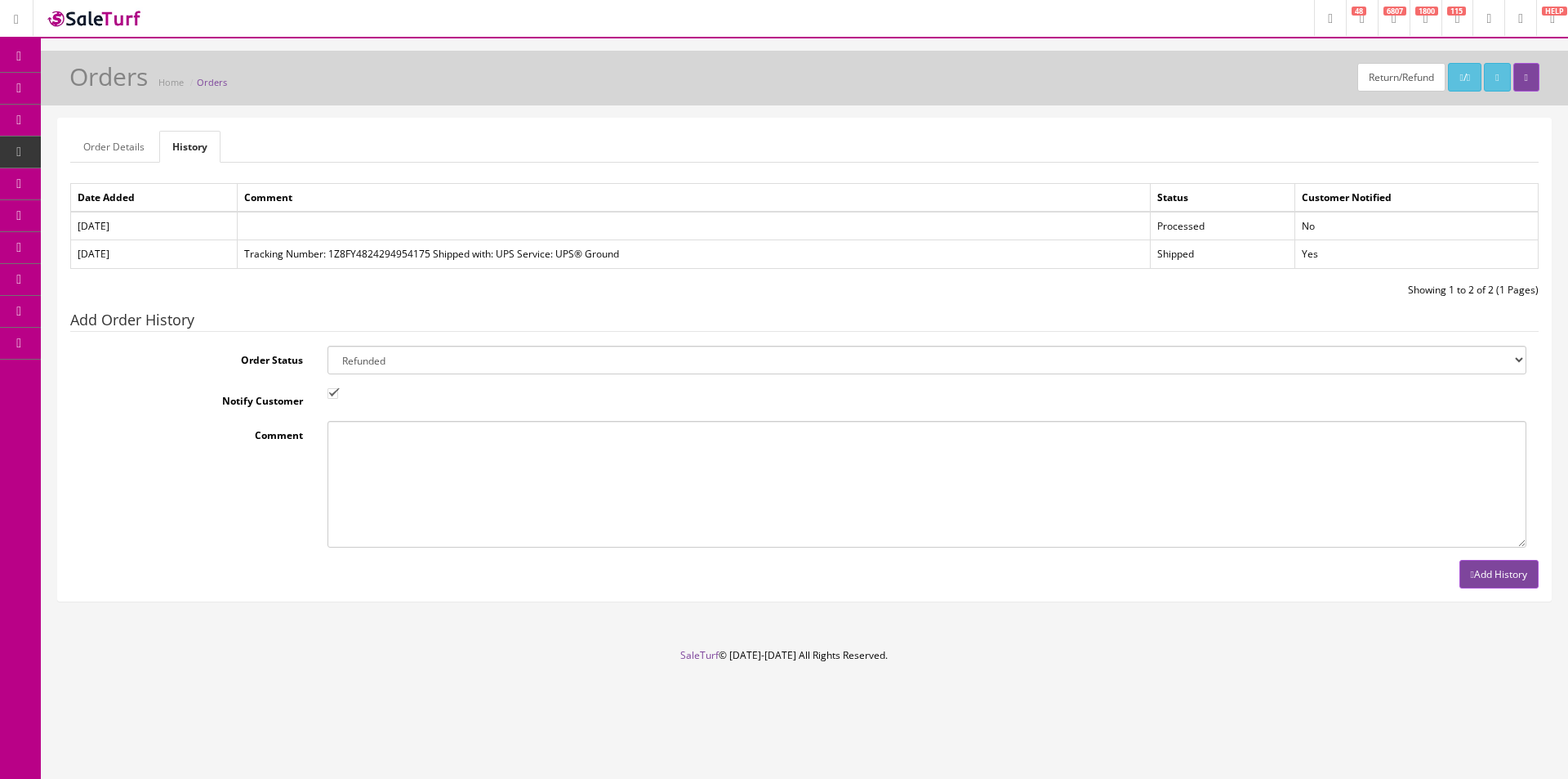
checkbox input "false"
click at [383, 440] on textarea "Comment" at bounding box center [927, 484] width 1199 height 127
type textarea "Customer return. Didn't like."
drag, startPoint x: 1481, startPoint y: 573, endPoint x: 1401, endPoint y: 462, distance: 136.8
click at [1482, 573] on button "Add History" at bounding box center [1498, 574] width 79 height 28
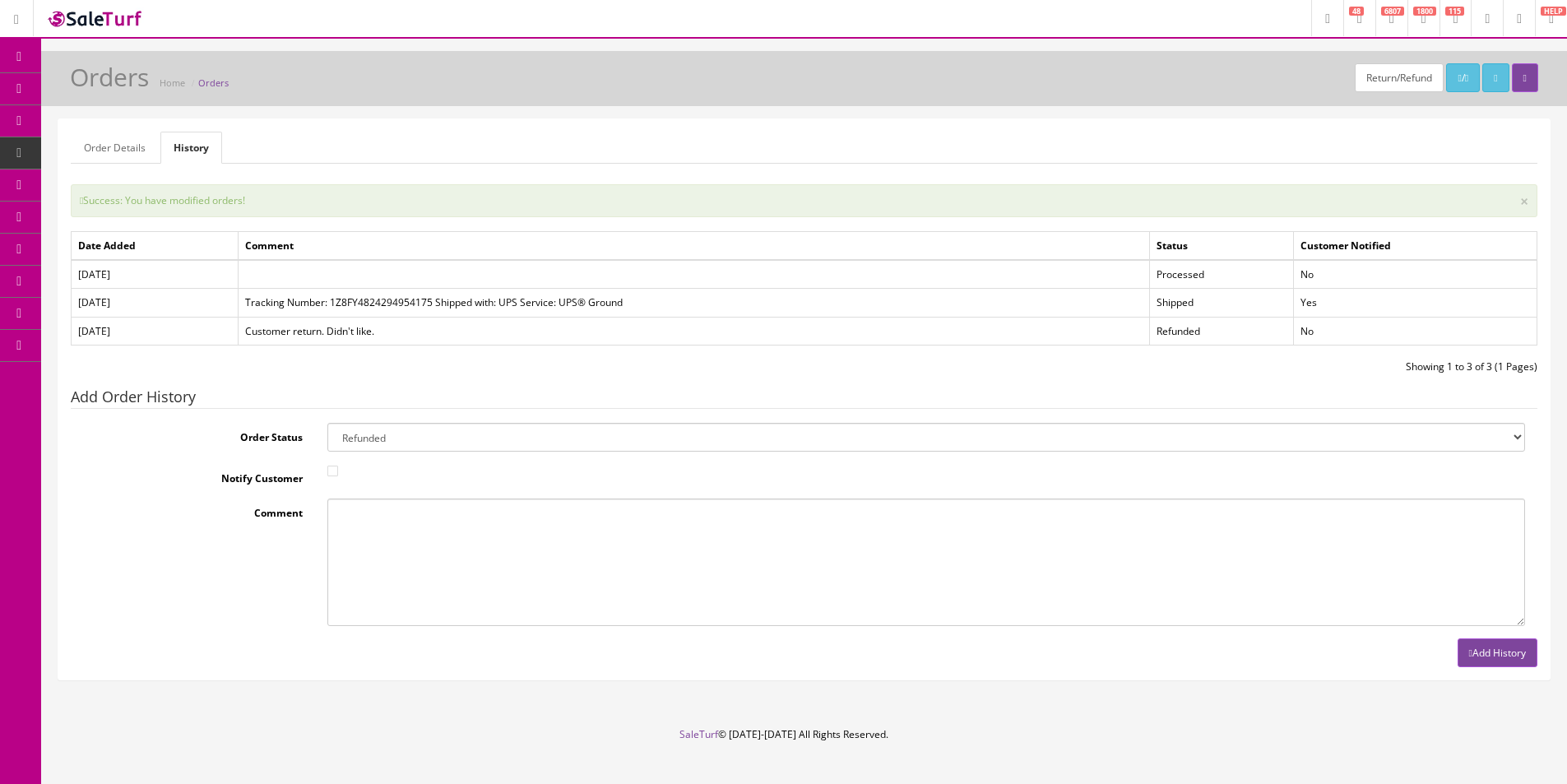
click at [14, 42] on link "Dashboard" at bounding box center [20, 57] width 41 height 32
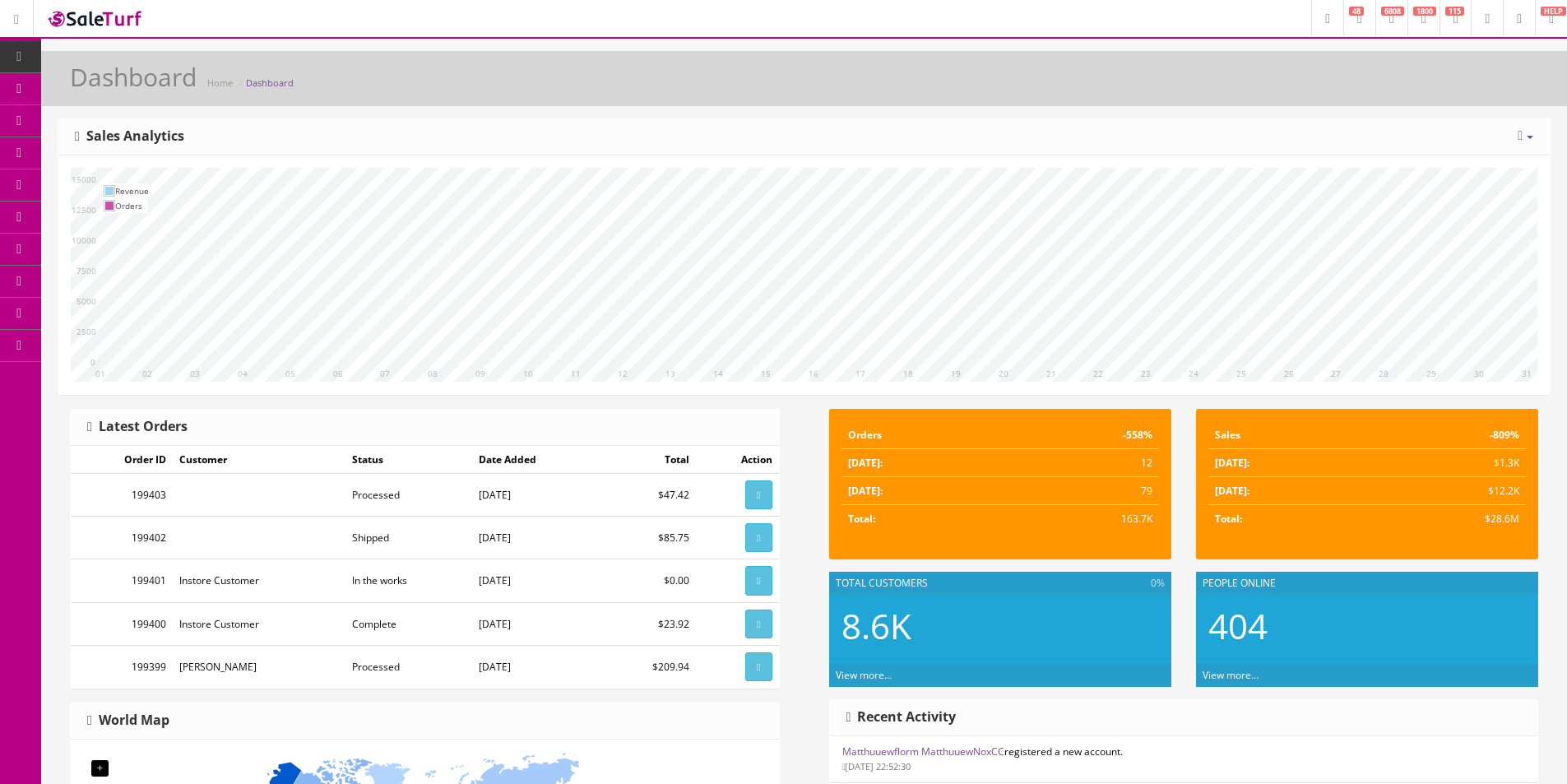
click at [109, 86] on span "Products" at bounding box center [118, 88] width 40 height 14
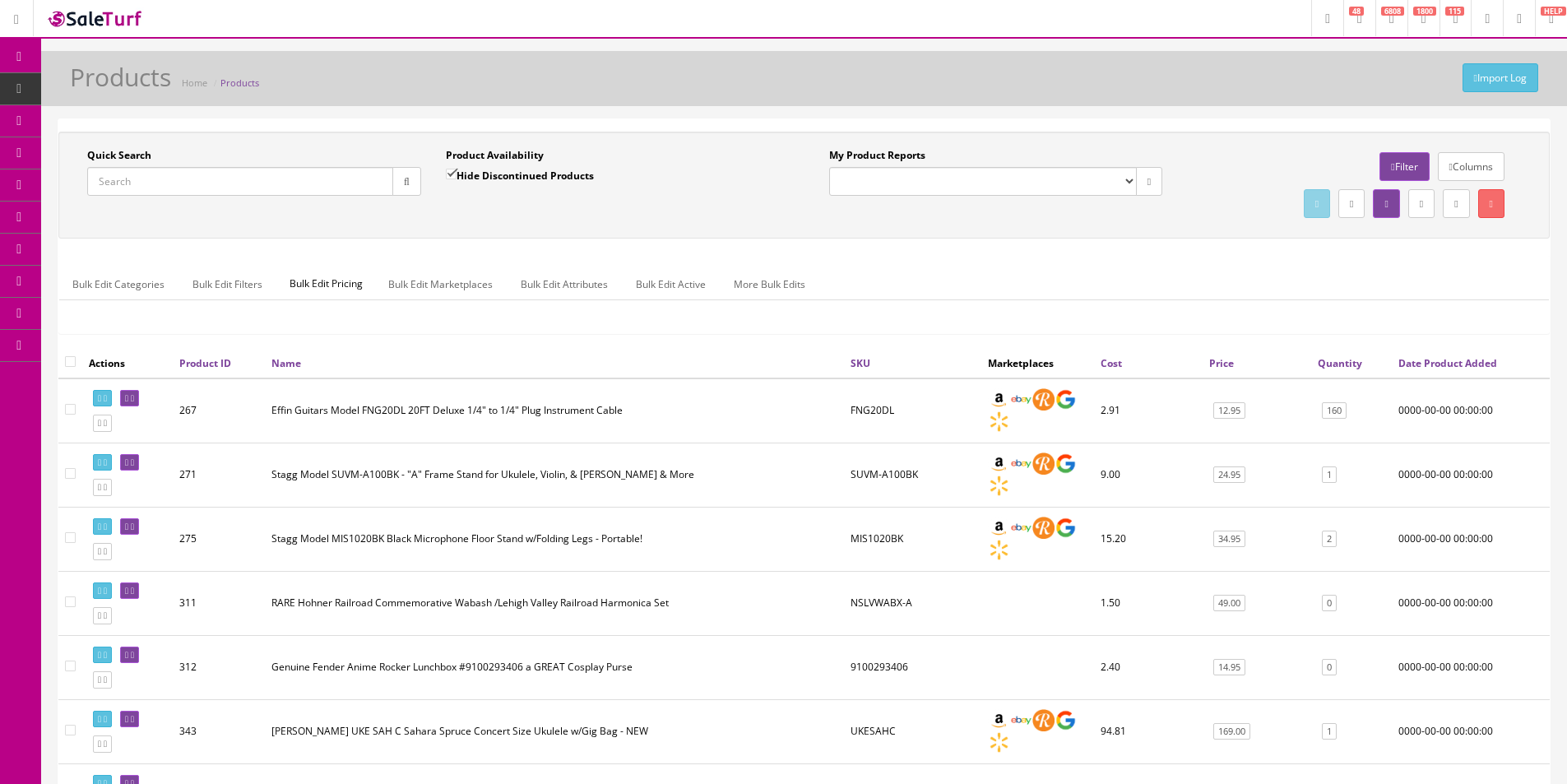
click at [207, 177] on input "Quick Search" at bounding box center [240, 181] width 306 height 28
type input "0114940322"
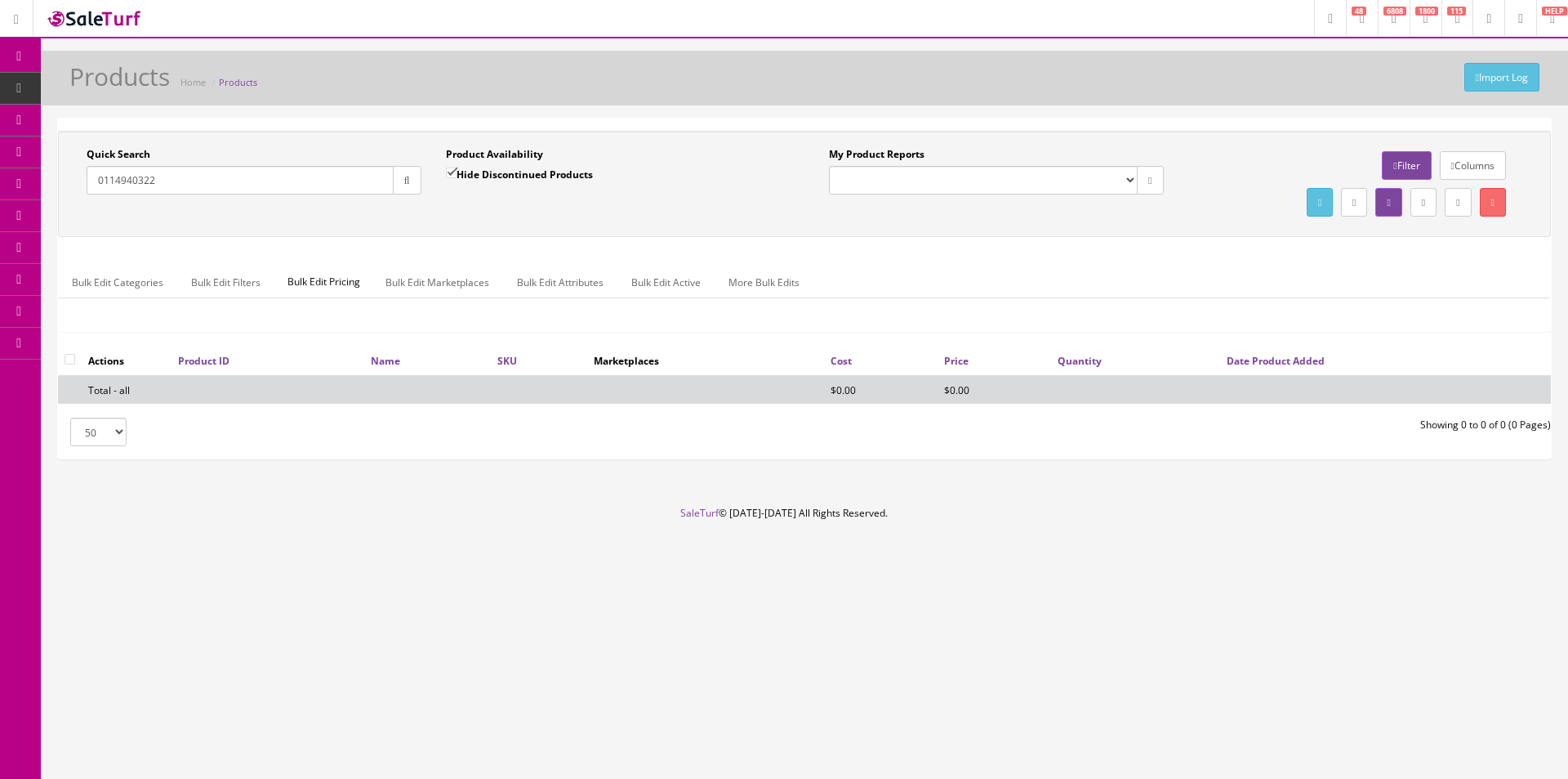
drag, startPoint x: 452, startPoint y: 172, endPoint x: 456, endPoint y: 187, distance: 15.5
click at [452, 172] on input "Hide Discontinued Products" at bounding box center [451, 173] width 11 height 11
checkbox input "false"
click at [457, 193] on div "Hide Discontinued Products" at bounding box center [519, 180] width 147 height 28
click at [462, 214] on div "Quick Search 0114940322 Date From Product Availability Hide Discontinued Produc…" at bounding box center [804, 184] width 1485 height 74
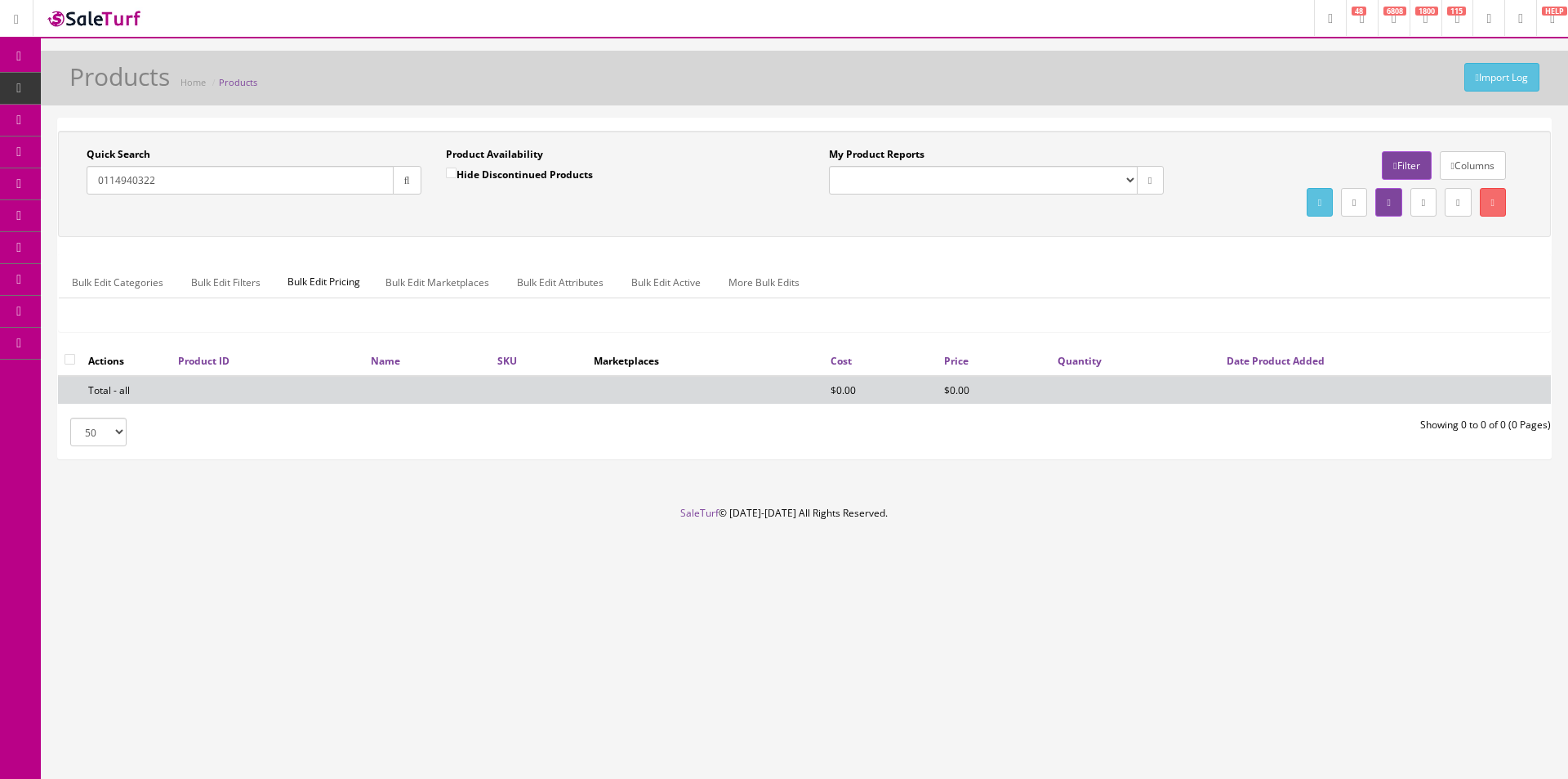
click at [462, 213] on div "Quick Search 0114940322 Date From Product Availability Hide Discontinued Produc…" at bounding box center [804, 184] width 1485 height 74
click at [462, 211] on div "Quick Search 0114940322 Date From Product Availability Hide Discontinued Produc…" at bounding box center [804, 184] width 1485 height 74
